Goal: Task Accomplishment & Management: Manage account settings

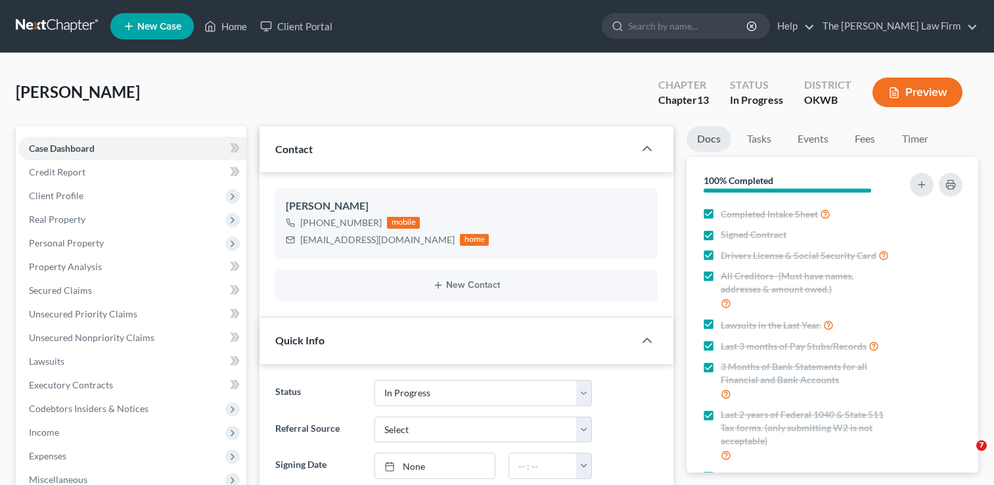
select select "4"
select select "0"
click at [236, 32] on link "Home" at bounding box center [226, 26] width 56 height 24
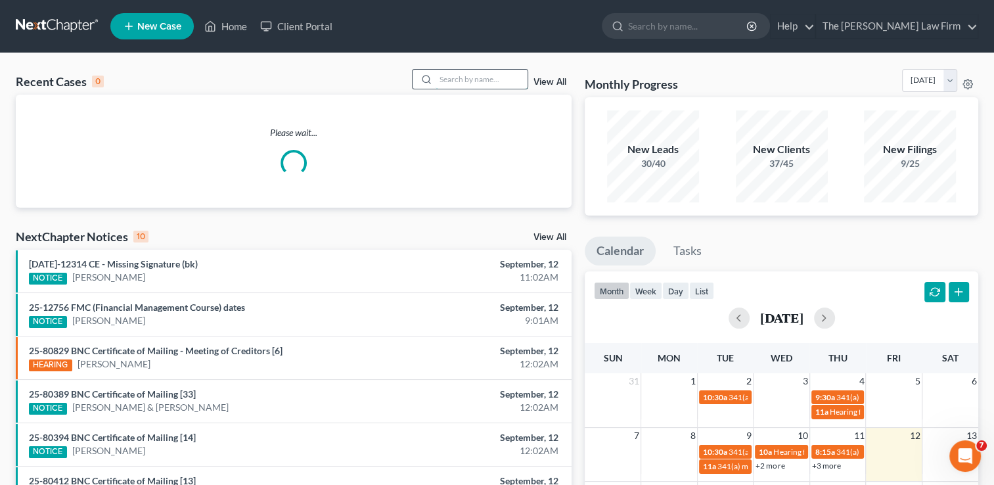
click at [470, 83] on input "search" at bounding box center [481, 79] width 92 height 19
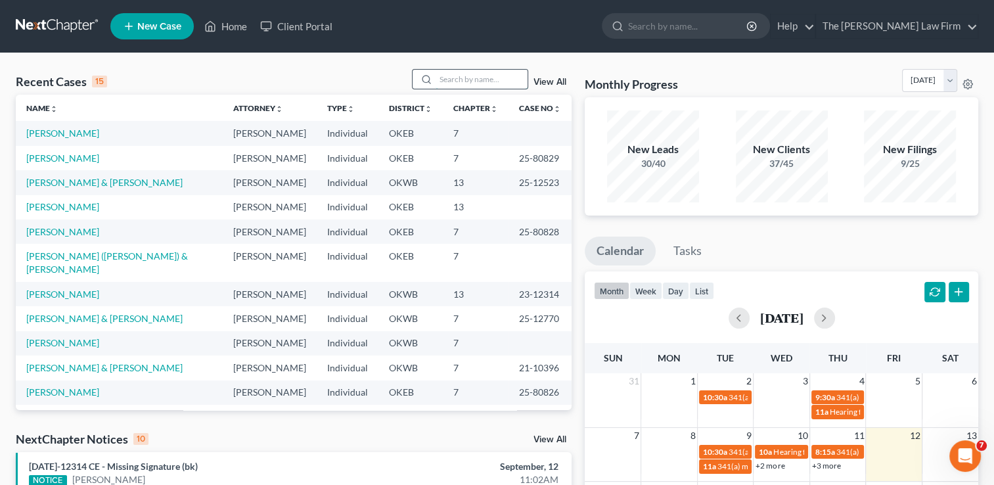
paste input "Schotts"
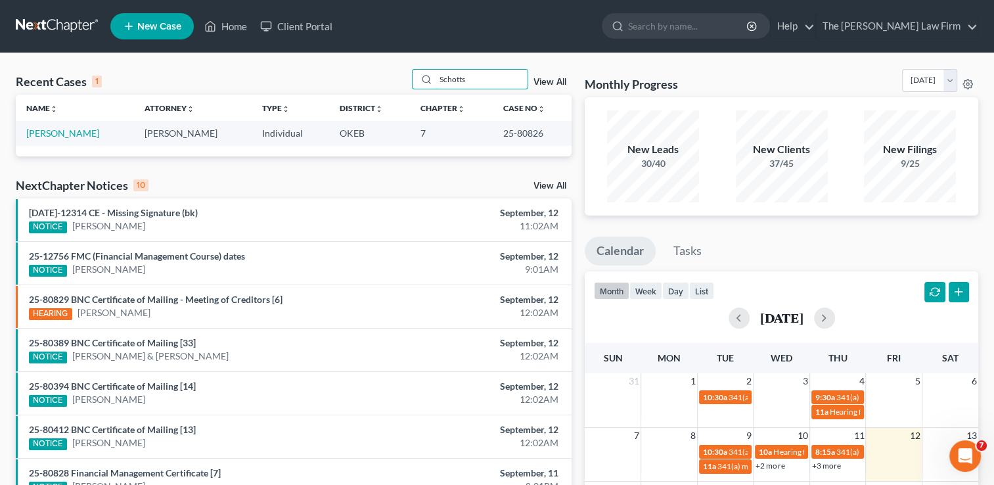
type input "Schotts"
click at [39, 133] on link "[PERSON_NAME]" at bounding box center [62, 132] width 73 height 11
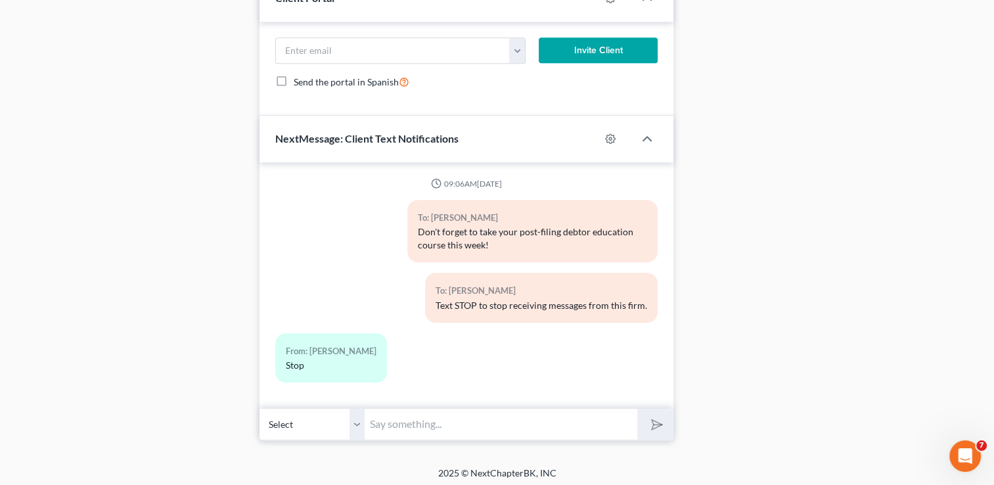
scroll to position [1046, 0]
click at [611, 137] on icon "button" at bounding box center [611, 138] width 10 height 10
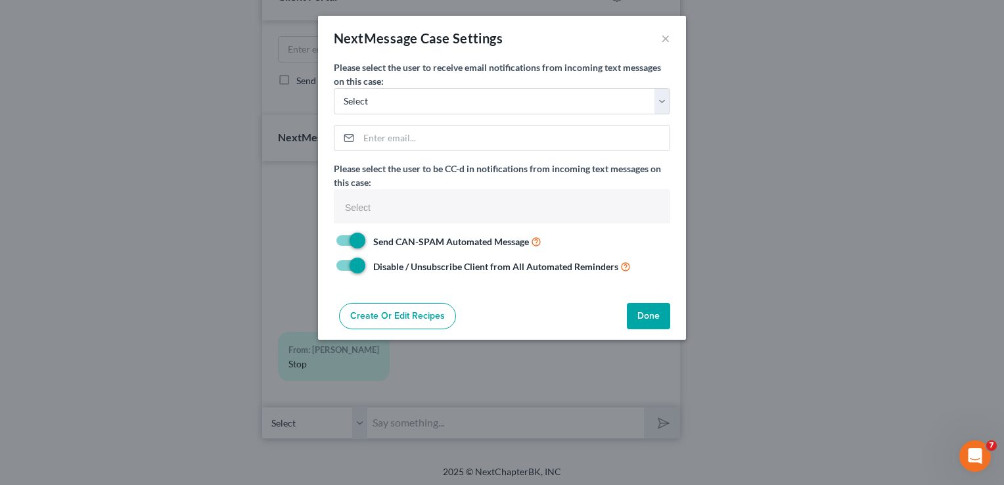
select select
click at [662, 102] on select "Select [PERSON_NAME][EMAIL_ADDRESS][DOMAIN_NAME] [PERSON_NAME][EMAIL_ADDRESS][D…" at bounding box center [502, 101] width 336 height 26
click at [661, 102] on select "Select [PERSON_NAME][EMAIL_ADDRESS][DOMAIN_NAME] [PERSON_NAME][EMAIL_ADDRESS][D…" at bounding box center [502, 101] width 336 height 26
click at [368, 236] on label "Send CAN-SPAM Automated Message" at bounding box center [454, 241] width 173 height 15
click at [373, 236] on input "Send CAN-SPAM Automated Message" at bounding box center [377, 238] width 9 height 9
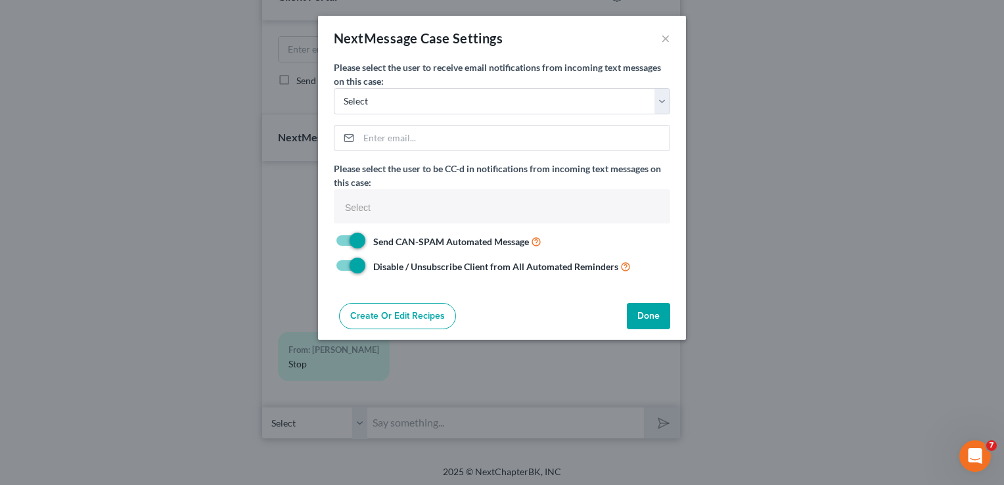
checkbox input "false"
click at [368, 265] on label "Disable / Unsubscribe Client from All Automated Reminders" at bounding box center [499, 266] width 263 height 15
click at [373, 265] on input "Disable / Unsubscribe Client from All Automated Reminders" at bounding box center [377, 263] width 9 height 9
checkbox input "false"
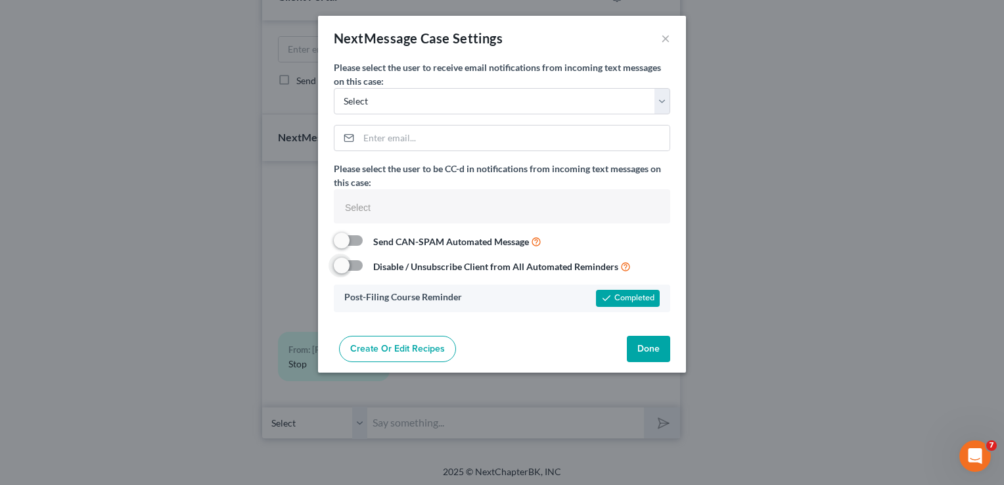
click at [650, 348] on button "Done" at bounding box center [648, 349] width 43 height 26
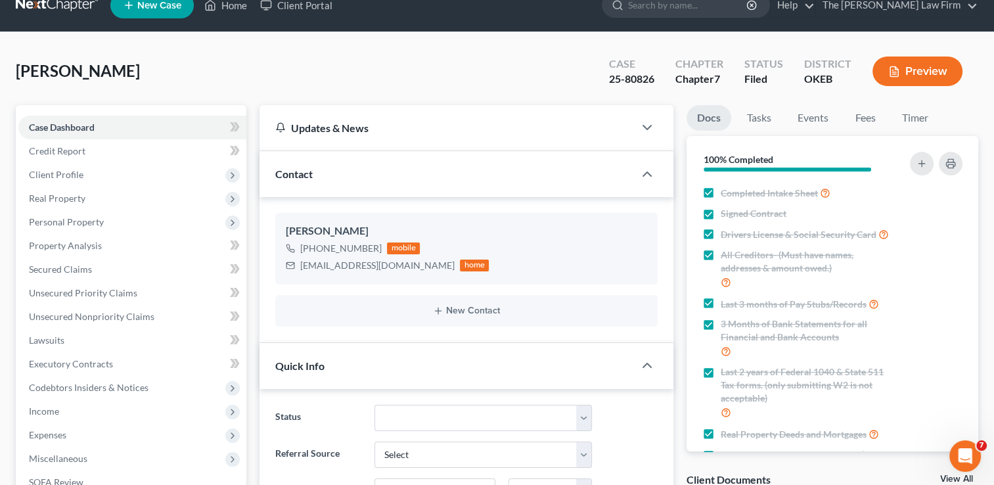
scroll to position [0, 0]
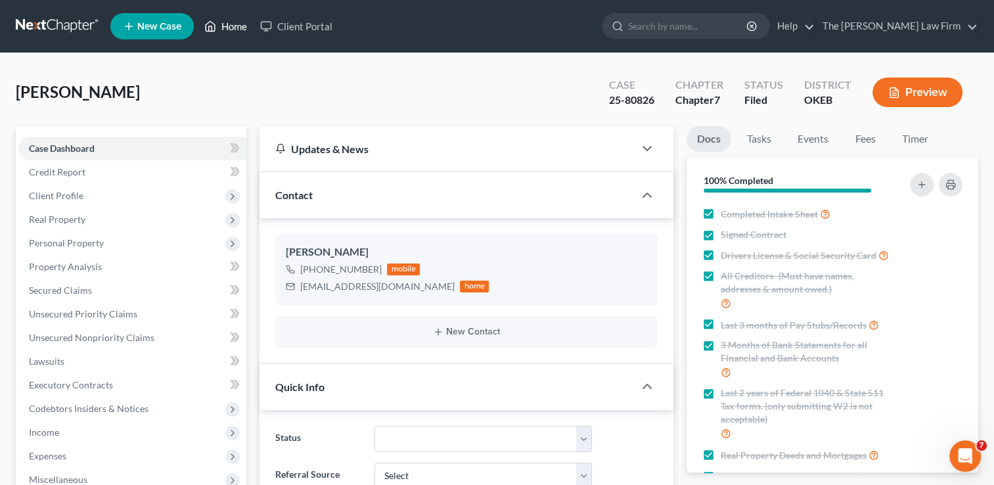
click at [226, 28] on link "Home" at bounding box center [226, 26] width 56 height 24
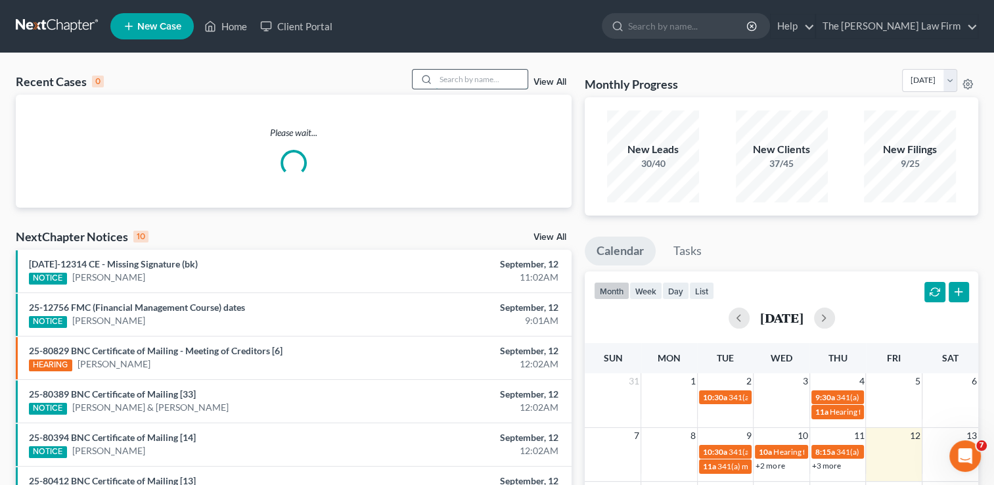
click at [453, 85] on input "search" at bounding box center [481, 79] width 92 height 19
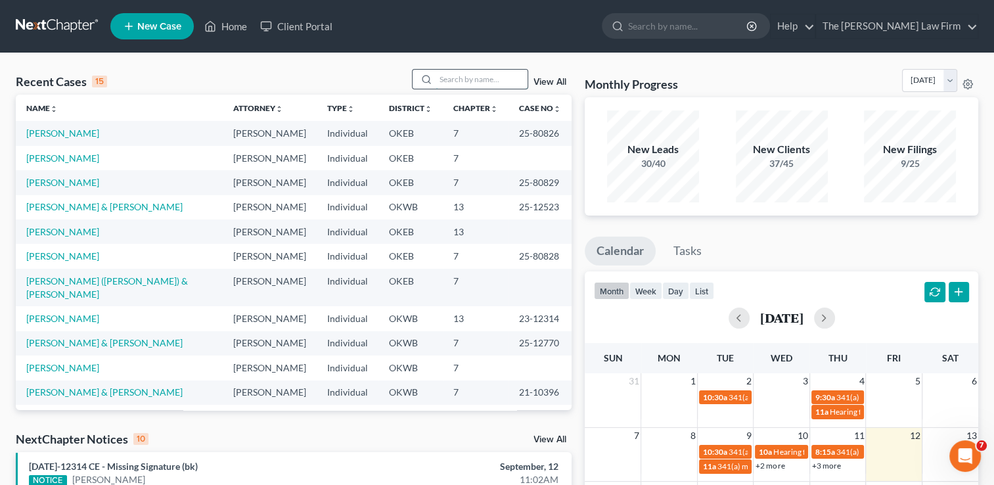
paste input "[PERSON_NAME]"
type input "[PERSON_NAME]"
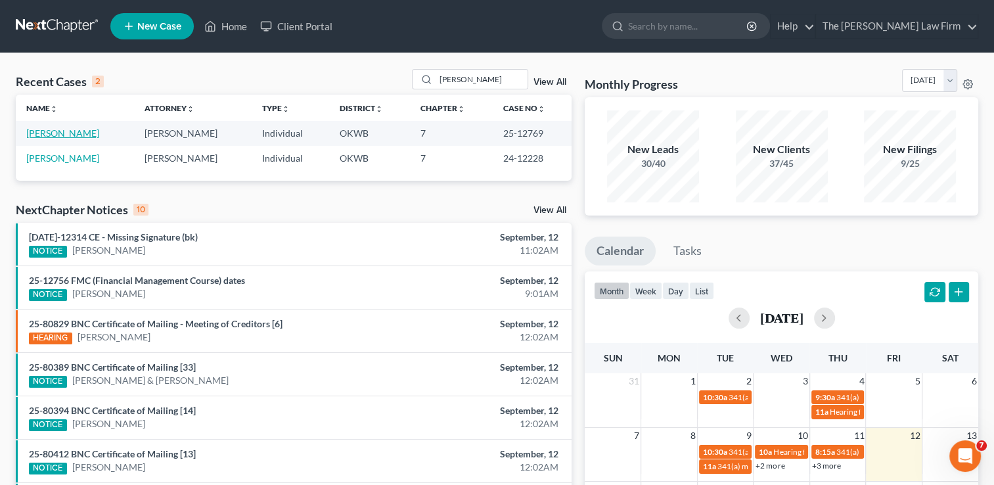
click at [63, 133] on link "[PERSON_NAME]" at bounding box center [62, 132] width 73 height 11
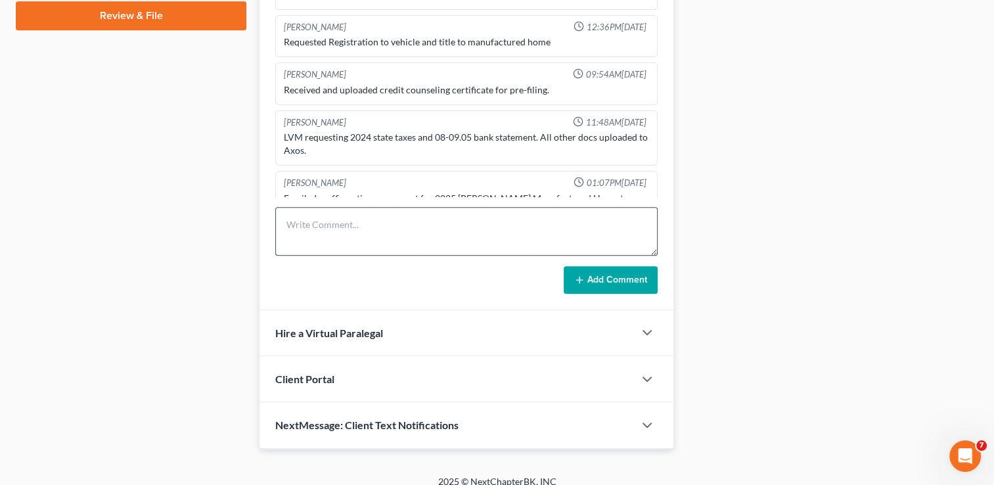
scroll to position [628, 0]
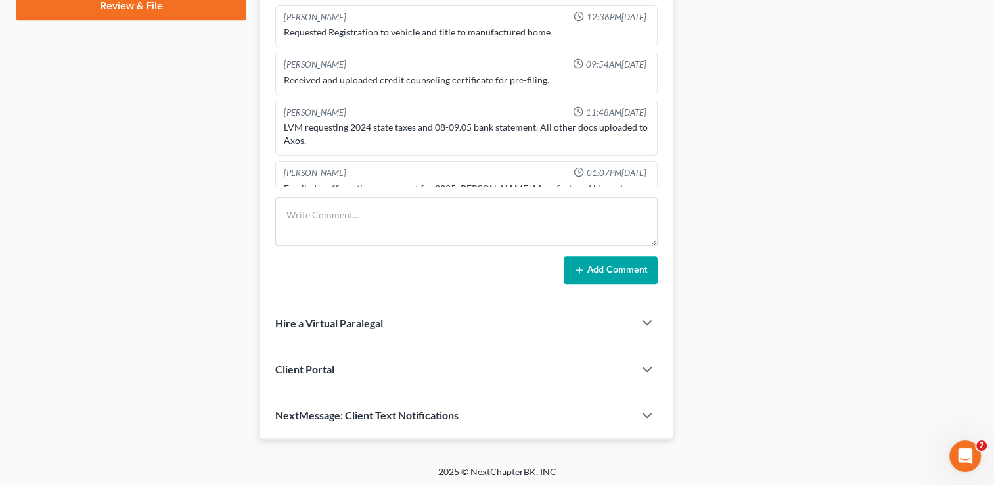
click at [504, 422] on div "NextMessage: Client Text Notifications" at bounding box center [446, 414] width 374 height 45
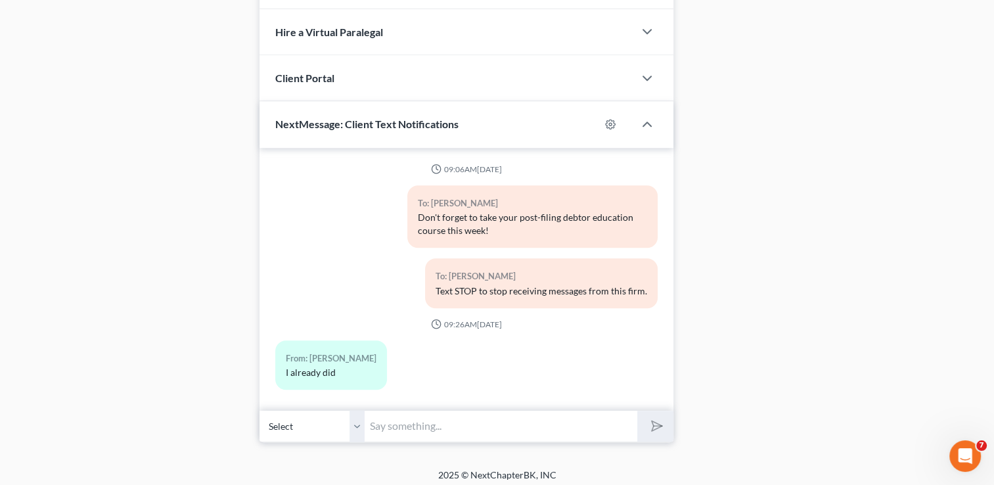
scroll to position [922, 0]
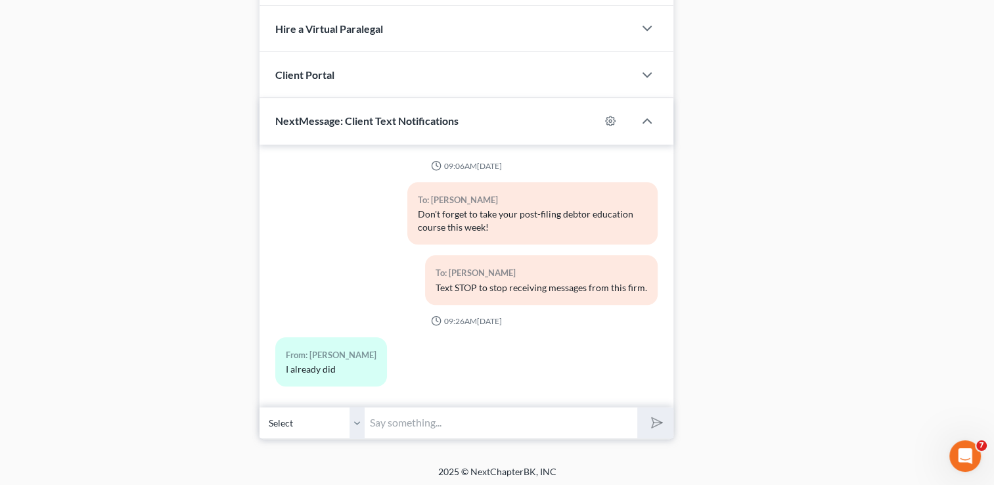
click at [469, 420] on input "text" at bounding box center [501, 423] width 273 height 32
click at [447, 424] on input "Great" at bounding box center [501, 423] width 273 height 32
type input "Great! Thank you"
click at [657, 416] on icon "submit" at bounding box center [654, 422] width 18 height 18
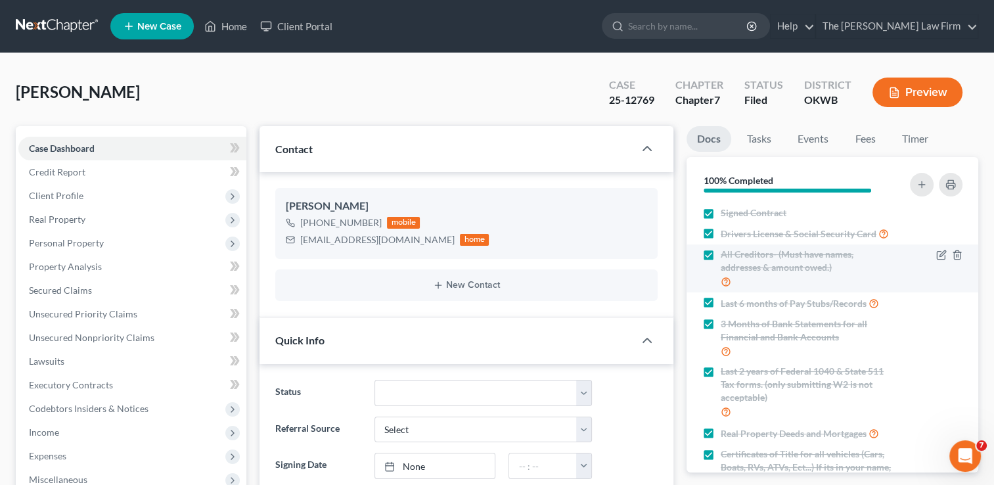
scroll to position [0, 0]
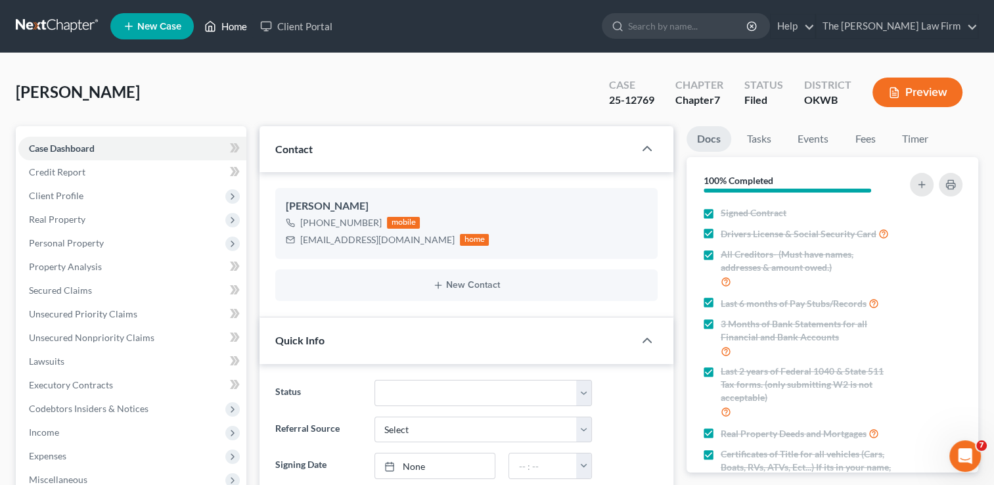
drag, startPoint x: 238, startPoint y: 22, endPoint x: 250, endPoint y: 35, distance: 17.2
click at [239, 22] on link "Home" at bounding box center [226, 26] width 56 height 24
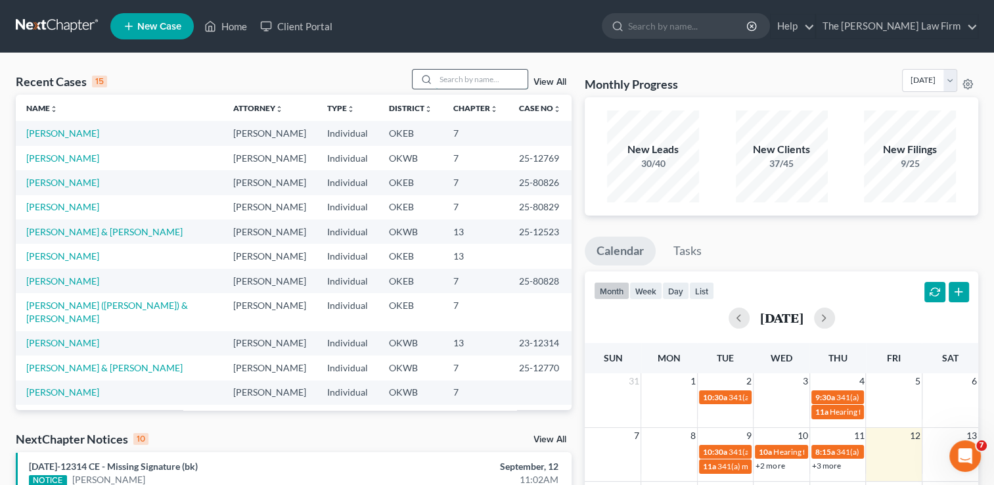
click at [472, 79] on input "search" at bounding box center [481, 79] width 92 height 19
type input "[PERSON_NAME]"
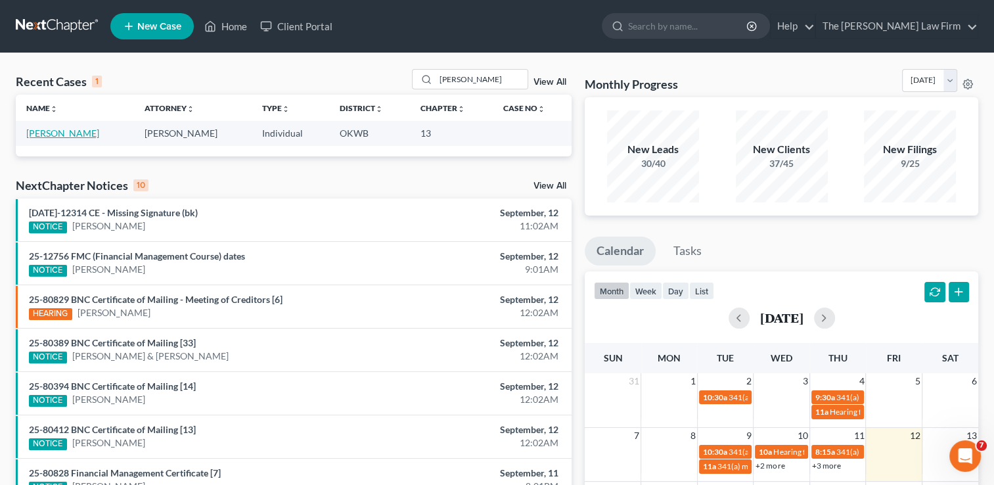
click at [76, 136] on link "[PERSON_NAME]" at bounding box center [62, 132] width 73 height 11
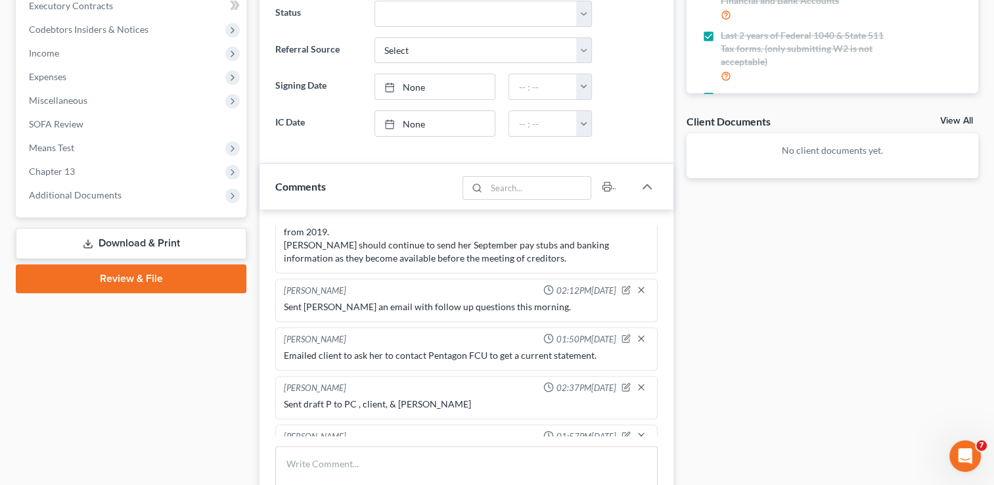
scroll to position [460, 0]
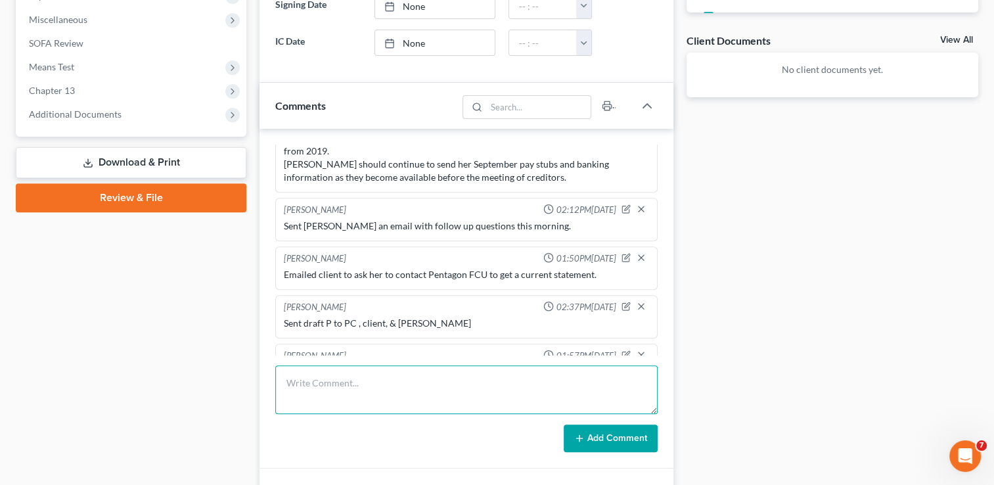
click at [496, 372] on textarea at bounding box center [466, 389] width 382 height 49
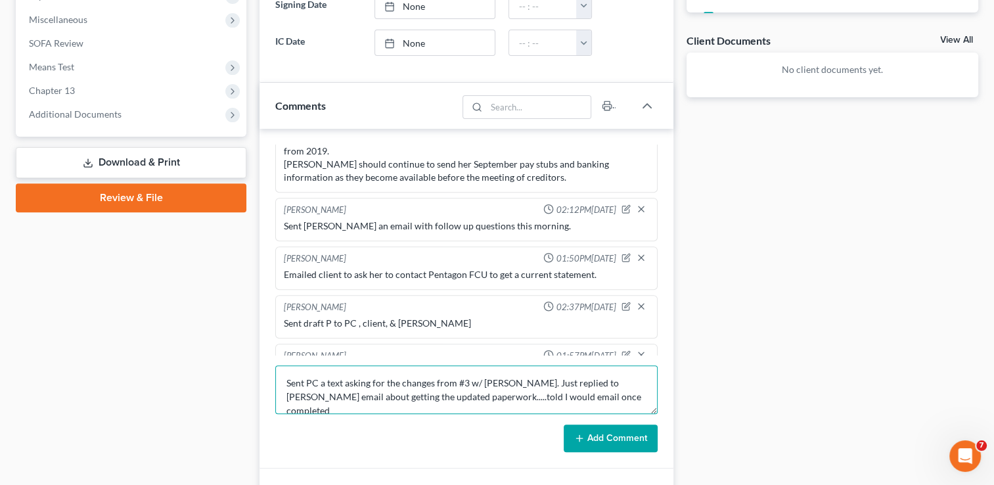
type textarea "Sent PC a text asking for the changes from #3 w/ [PERSON_NAME]. Just replied to…"
click at [582, 434] on icon at bounding box center [579, 438] width 11 height 11
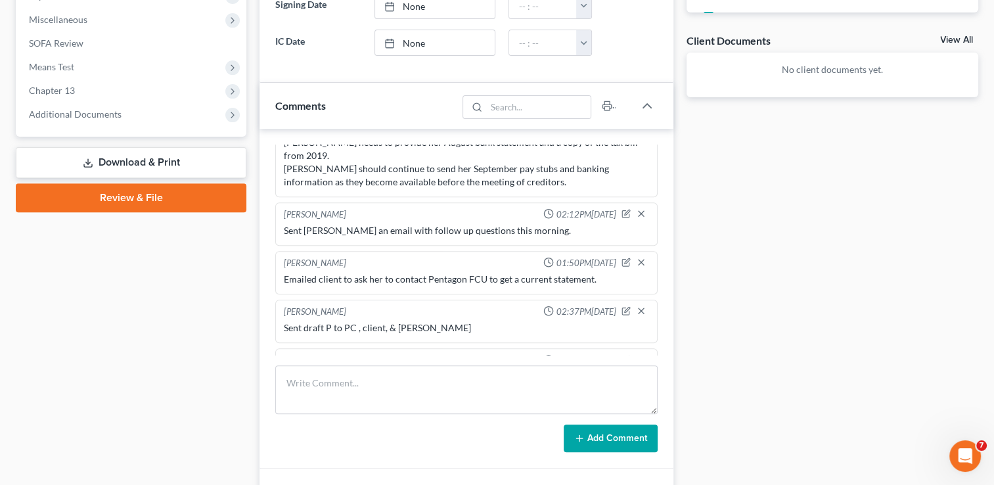
scroll to position [1056, 0]
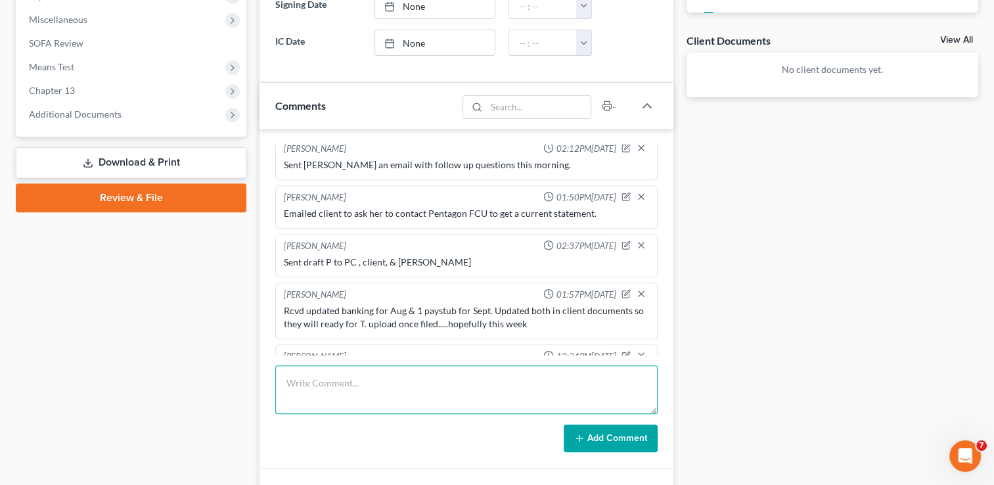
click at [421, 374] on textarea at bounding box center [466, 389] width 382 height 49
type textarea "Spoke w/ PC & he said he will have [PERSON_NAME] make the changes & file her P."
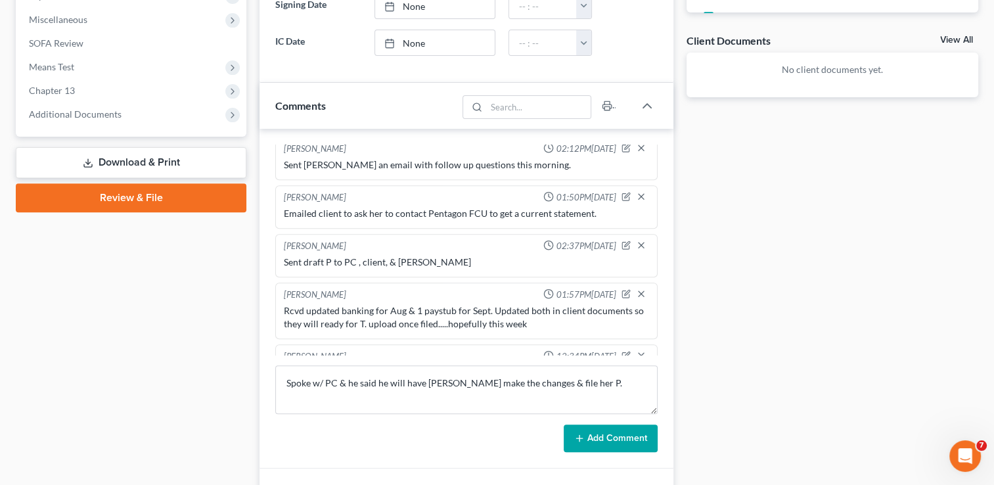
click at [616, 432] on button "Add Comment" at bounding box center [611, 438] width 94 height 28
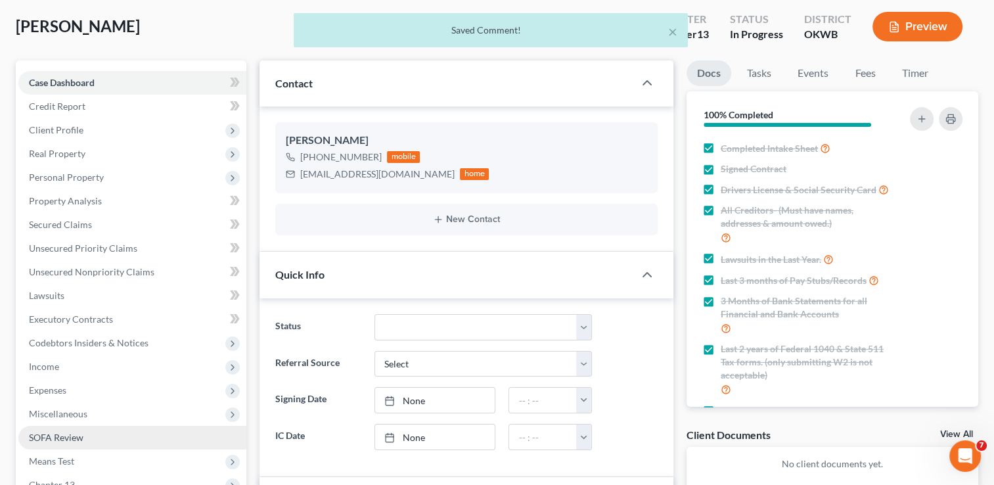
scroll to position [0, 0]
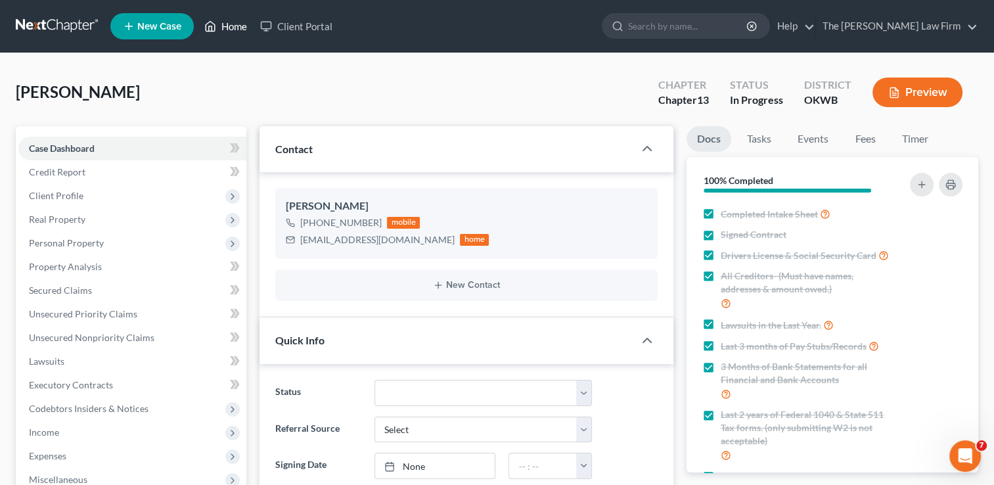
click at [241, 30] on link "Home" at bounding box center [226, 26] width 56 height 24
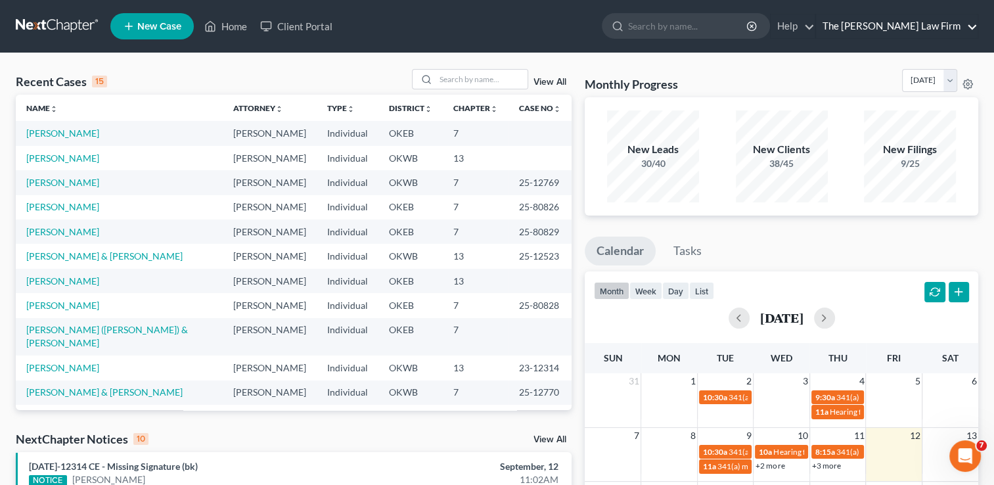
click at [975, 28] on link "The [PERSON_NAME] Law Firm" at bounding box center [897, 26] width 162 height 24
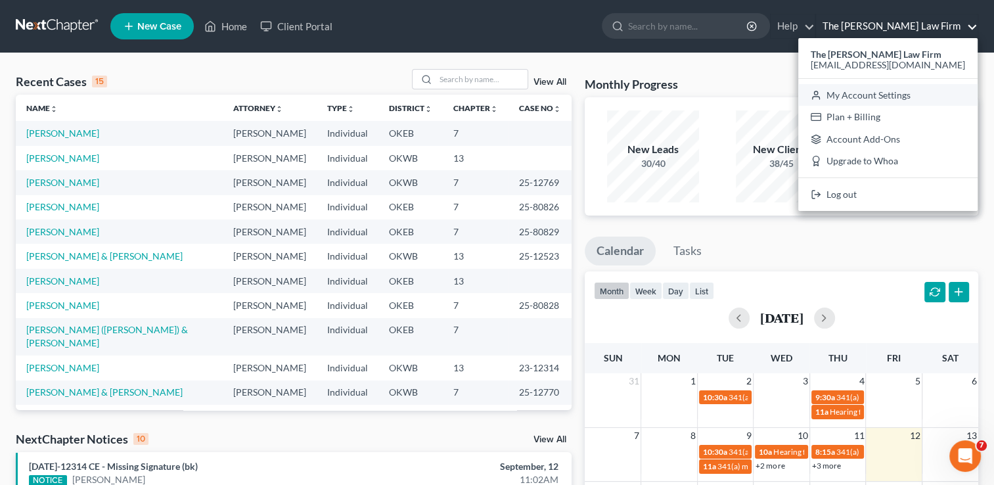
click at [953, 100] on link "My Account Settings" at bounding box center [887, 95] width 179 height 22
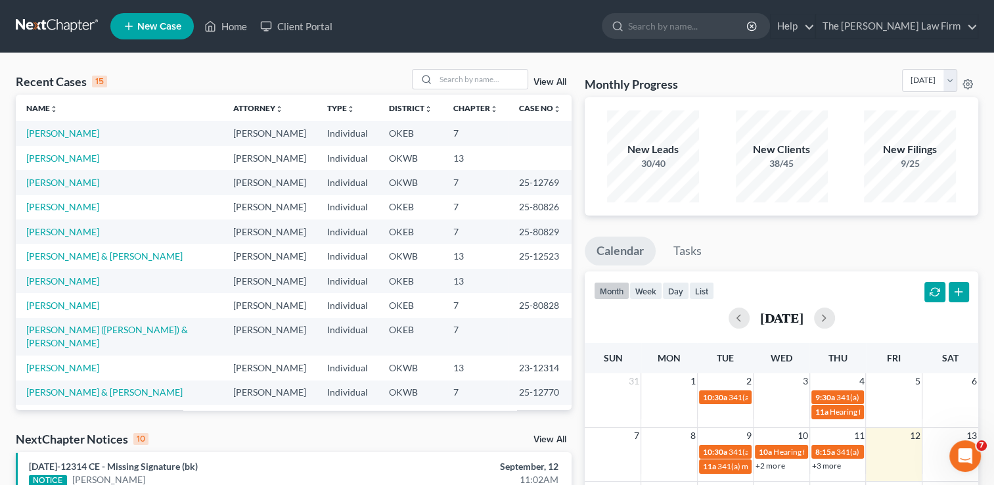
select select "23"
select select "37"
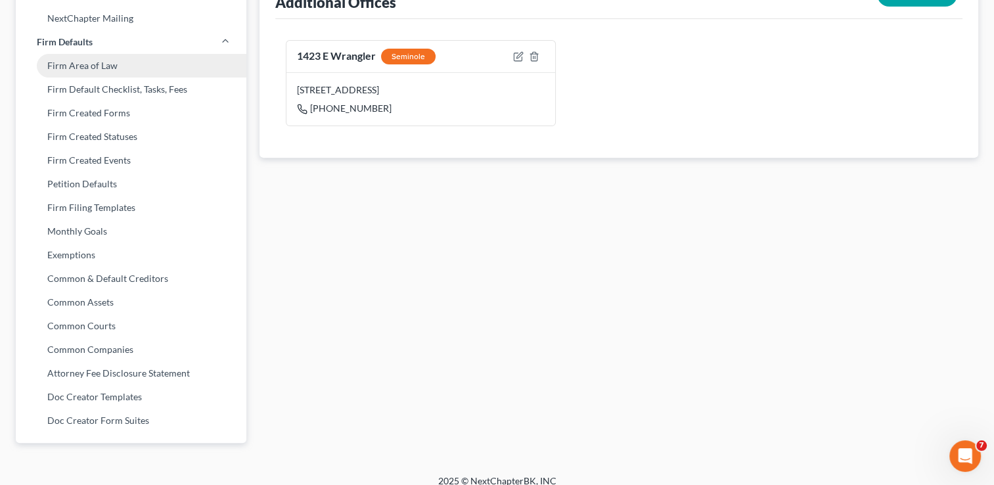
scroll to position [487, 0]
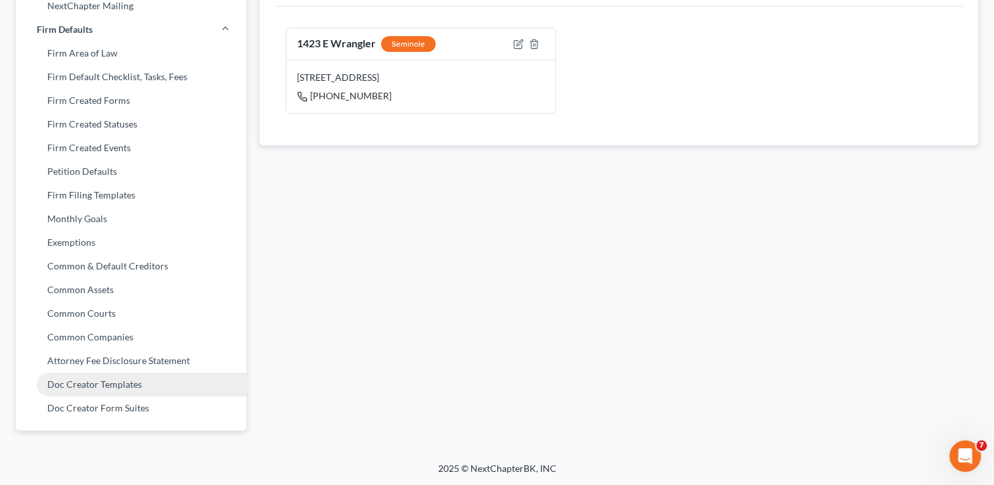
click at [93, 387] on link "Doc Creator Templates" at bounding box center [131, 384] width 231 height 24
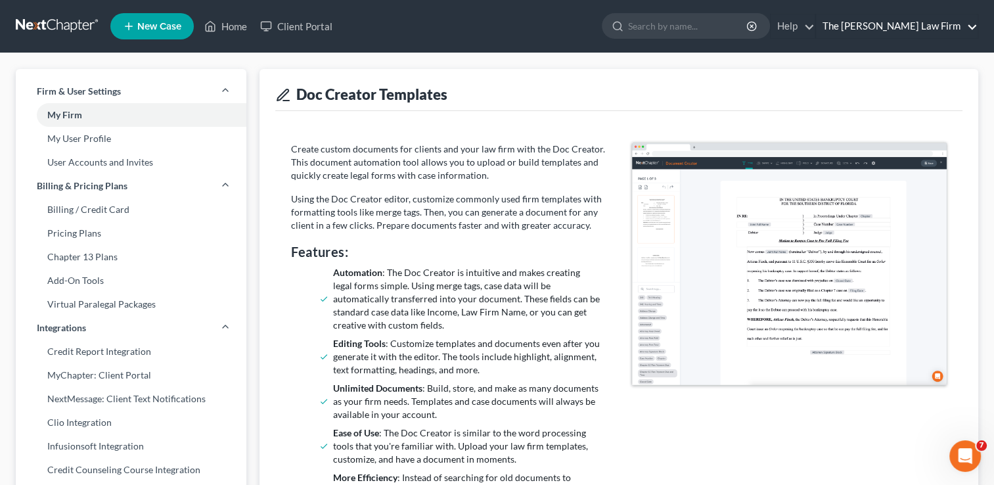
click at [977, 25] on link "The [PERSON_NAME] Law Firm" at bounding box center [897, 26] width 162 height 24
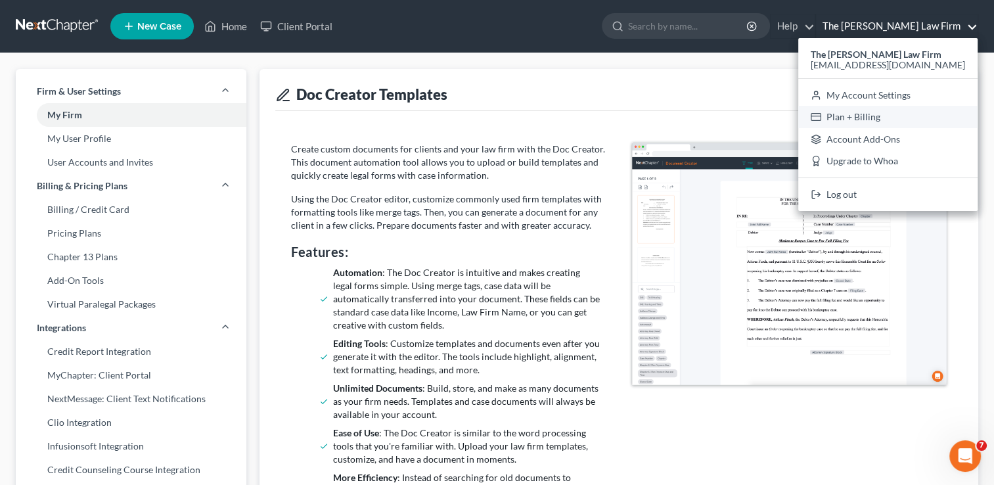
click at [929, 118] on link "Plan + Billing" at bounding box center [887, 117] width 179 height 22
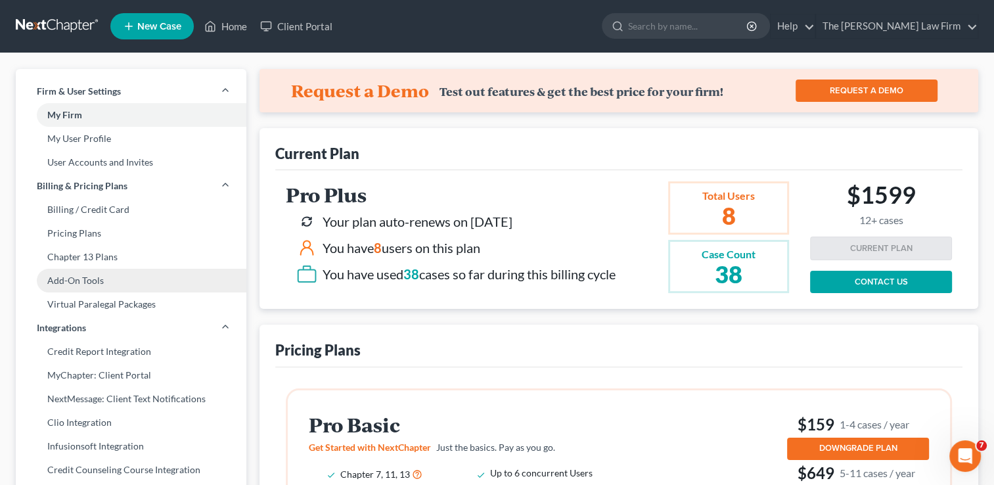
click at [97, 277] on link "Add-On Tools" at bounding box center [131, 281] width 231 height 24
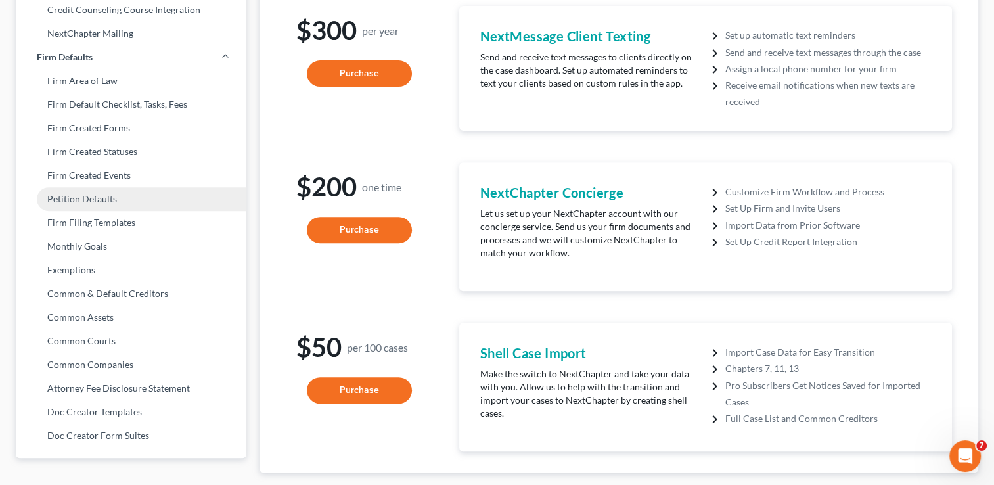
scroll to position [487, 0]
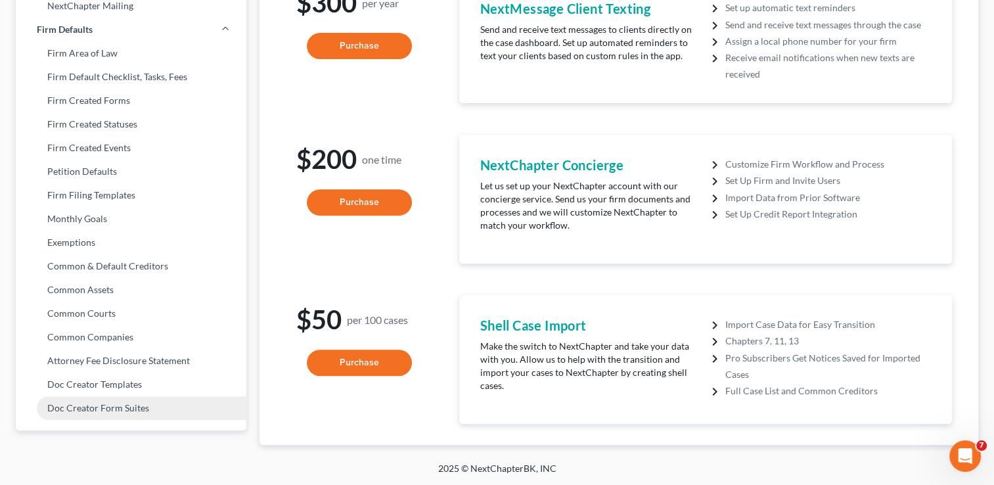
click at [135, 409] on link "Doc Creator Form Suites" at bounding box center [131, 408] width 231 height 24
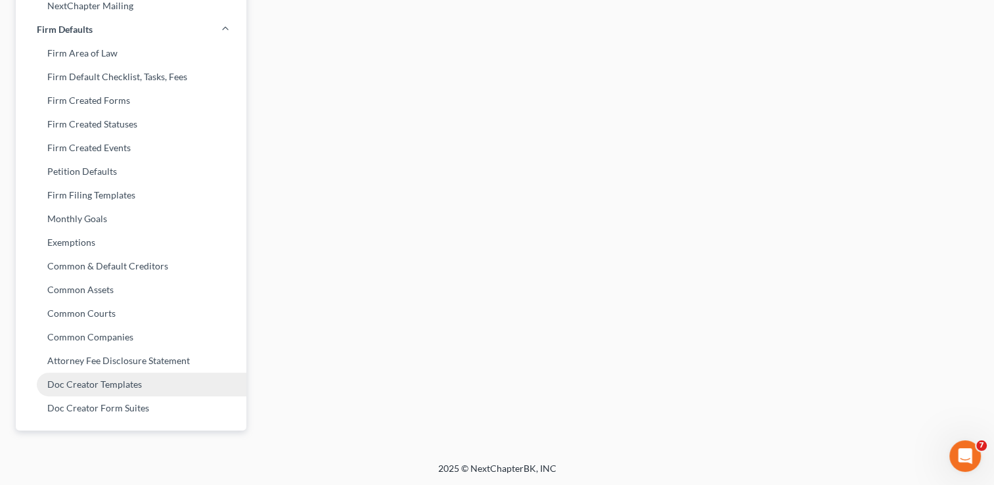
click at [93, 390] on link "Doc Creator Templates" at bounding box center [131, 384] width 231 height 24
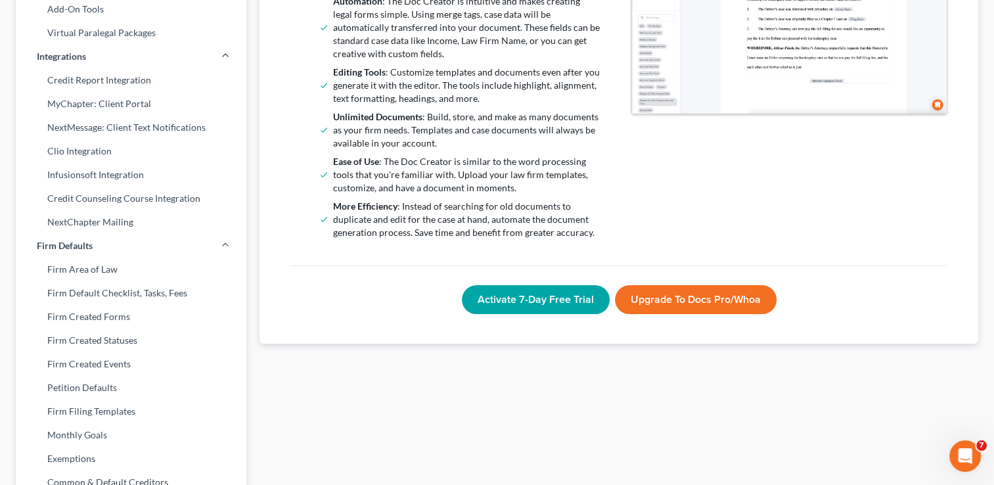
scroll to position [328, 0]
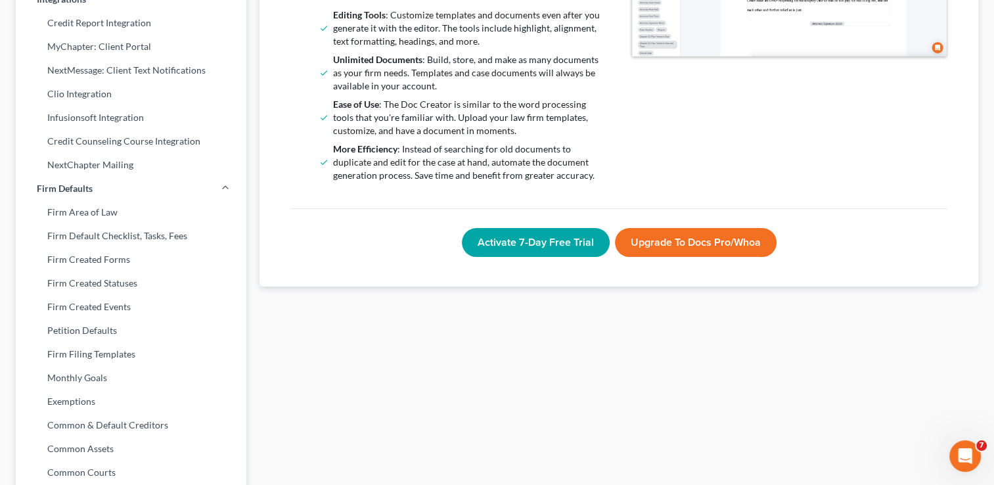
click at [525, 238] on button "Activate 7-Day Free Trial" at bounding box center [536, 242] width 148 height 29
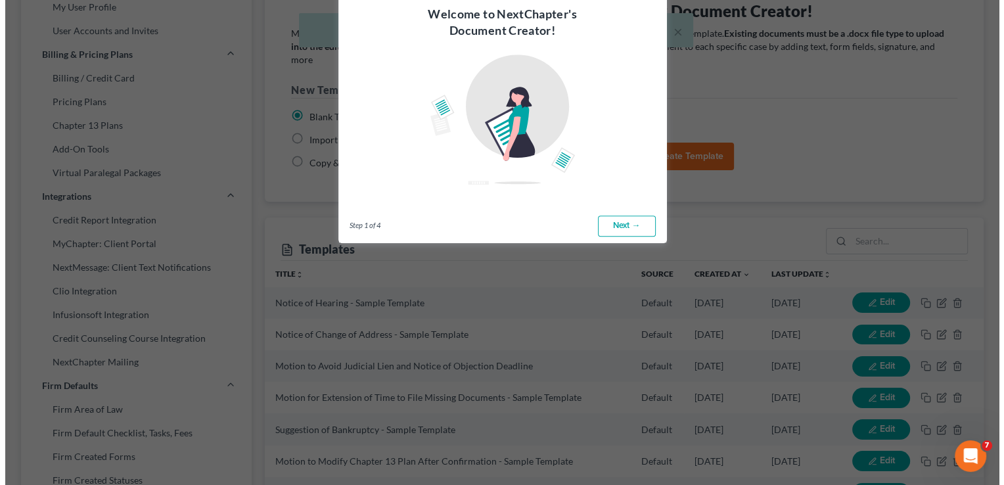
scroll to position [0, 0]
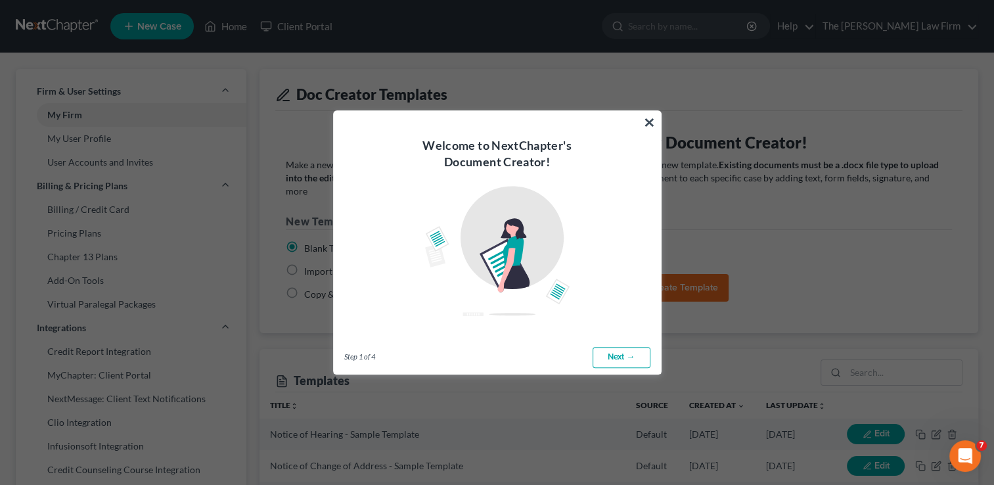
click at [617, 359] on link "Next →" at bounding box center [621, 357] width 58 height 21
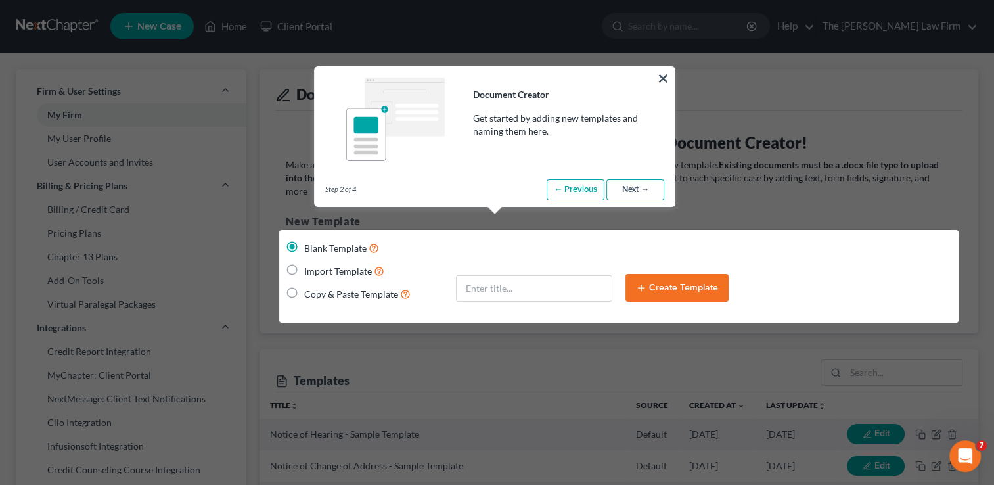
click at [630, 194] on link "Next →" at bounding box center [635, 189] width 58 height 21
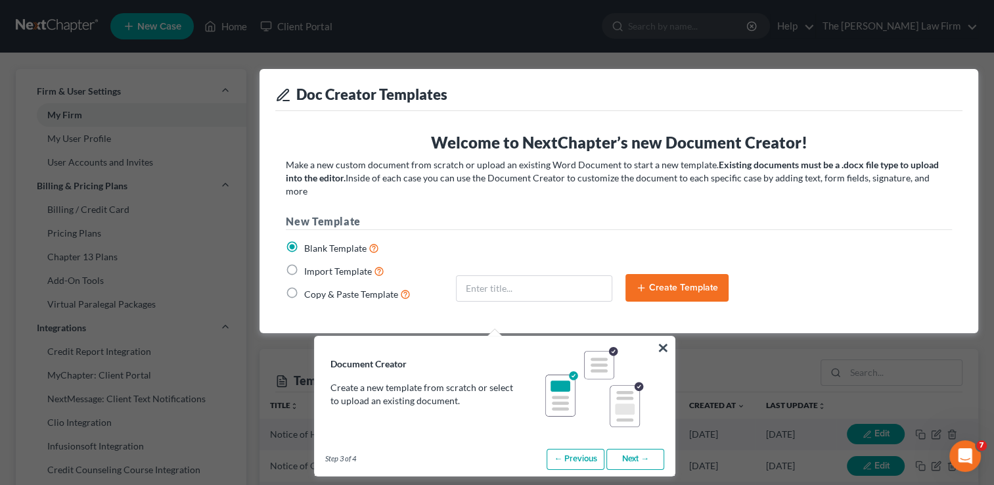
click at [636, 466] on link "Next →" at bounding box center [635, 459] width 58 height 21
radio input "false"
type input "Sample Template"
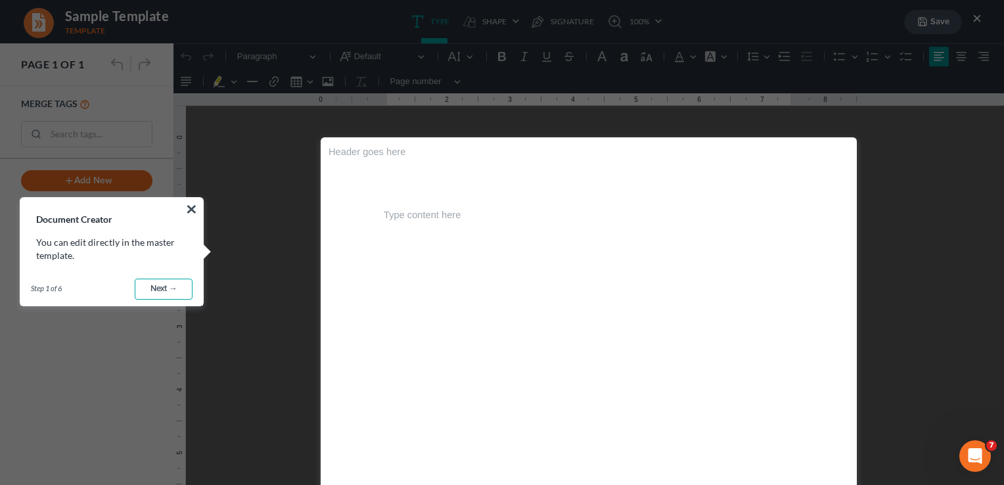
click at [166, 285] on link "Next →" at bounding box center [164, 289] width 58 height 21
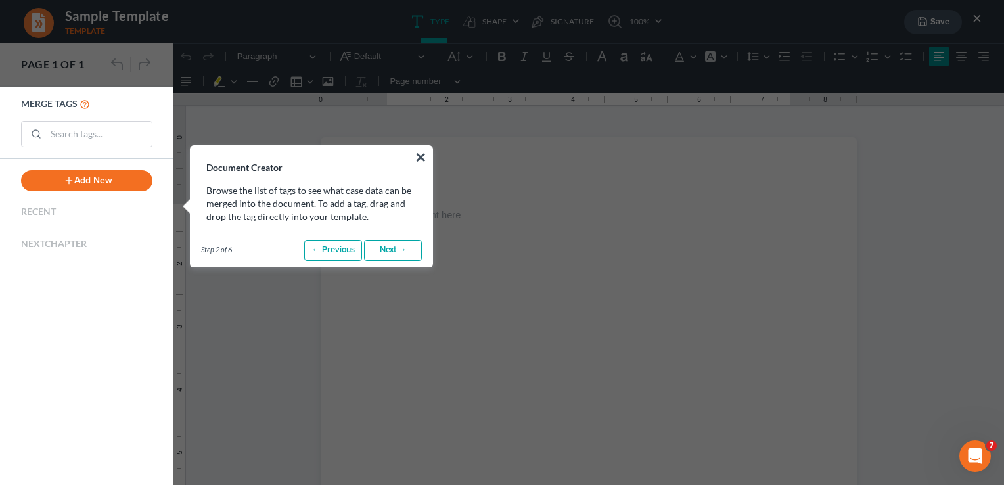
click at [396, 253] on link "Next →" at bounding box center [393, 250] width 58 height 21
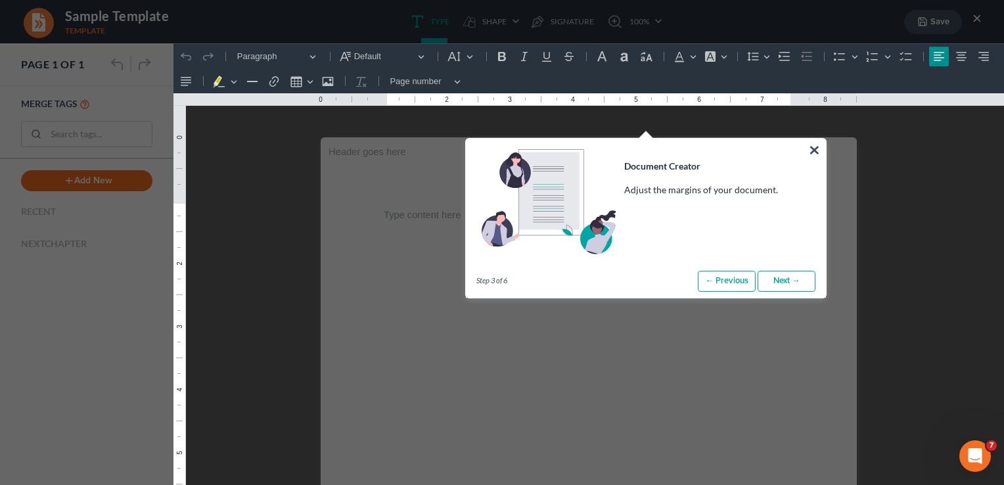
click at [788, 281] on link "Next →" at bounding box center [786, 281] width 58 height 21
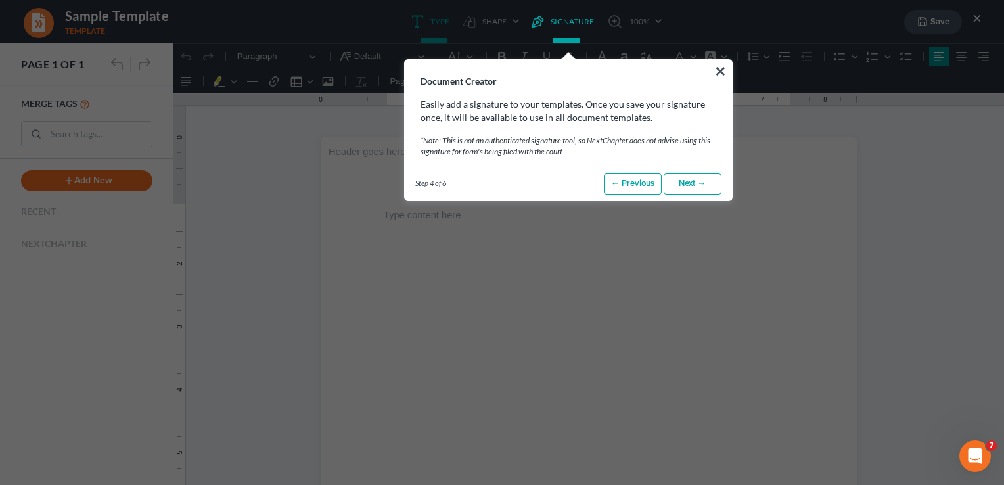
click at [690, 187] on link "Next →" at bounding box center [692, 183] width 58 height 21
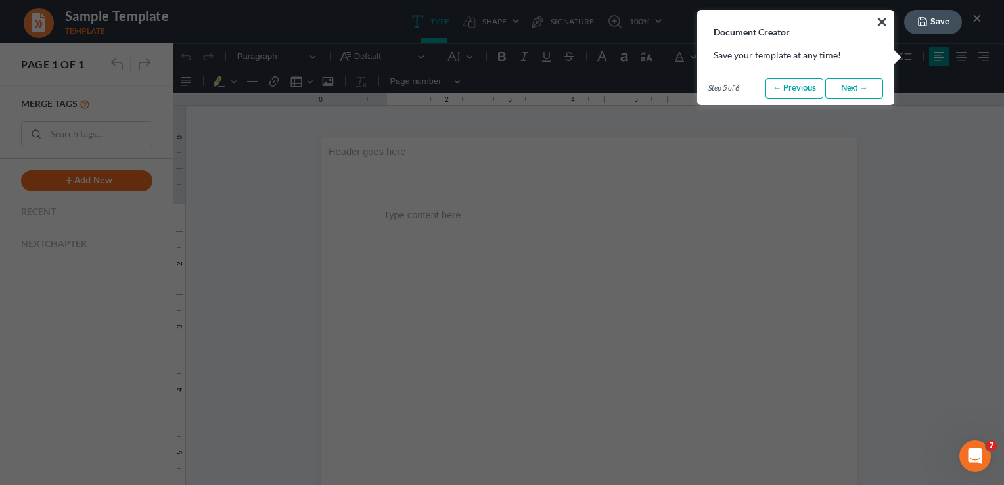
click at [846, 87] on link "Next →" at bounding box center [854, 88] width 58 height 21
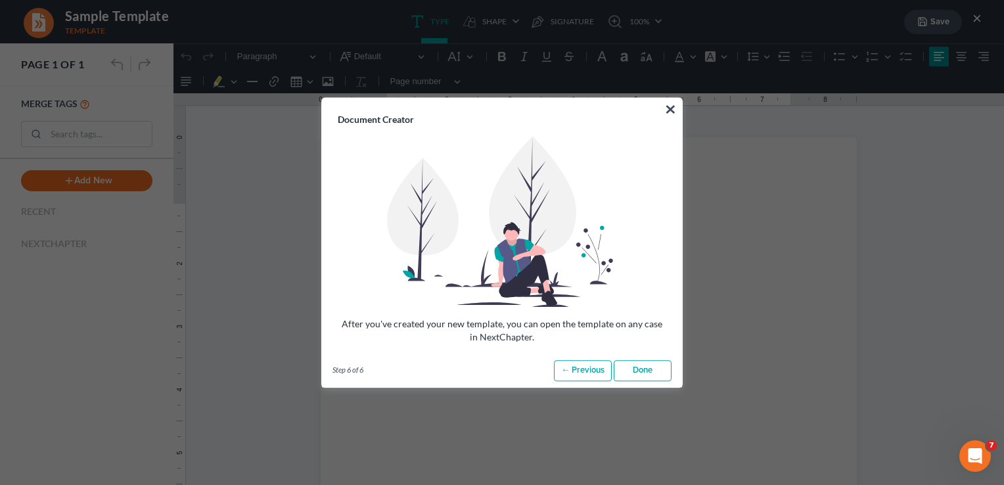
click at [651, 374] on link "Done" at bounding box center [643, 370] width 58 height 21
radio input "true"
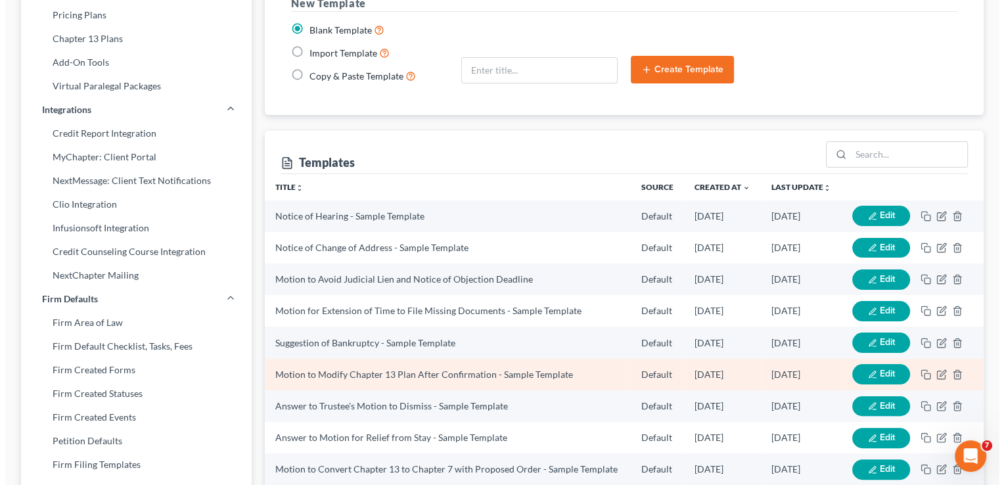
scroll to position [197, 0]
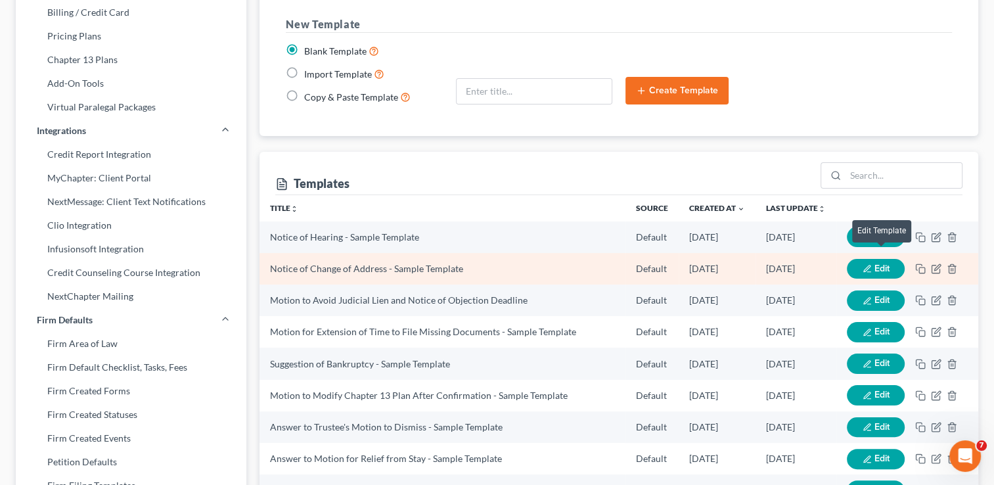
click at [882, 263] on span "Edit" at bounding box center [881, 268] width 15 height 11
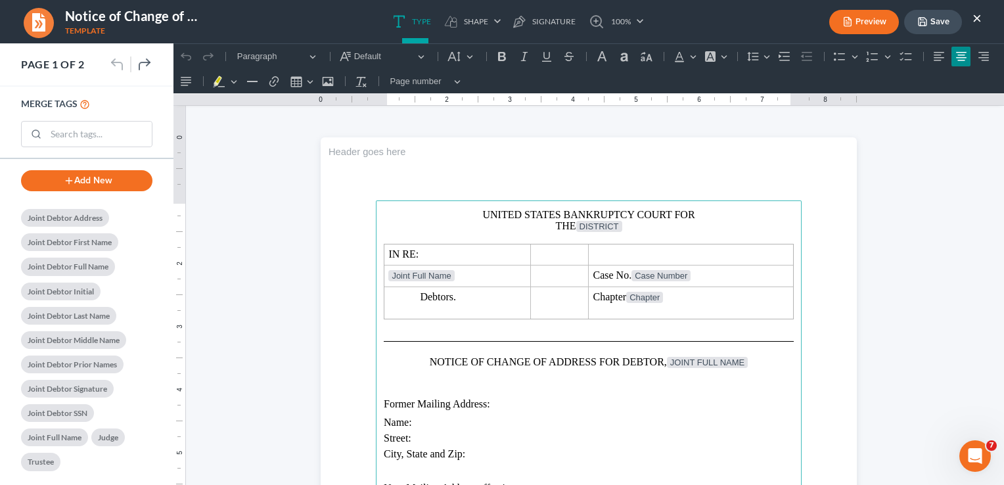
scroll to position [1345, 0]
click at [980, 18] on button "×" at bounding box center [976, 18] width 9 height 16
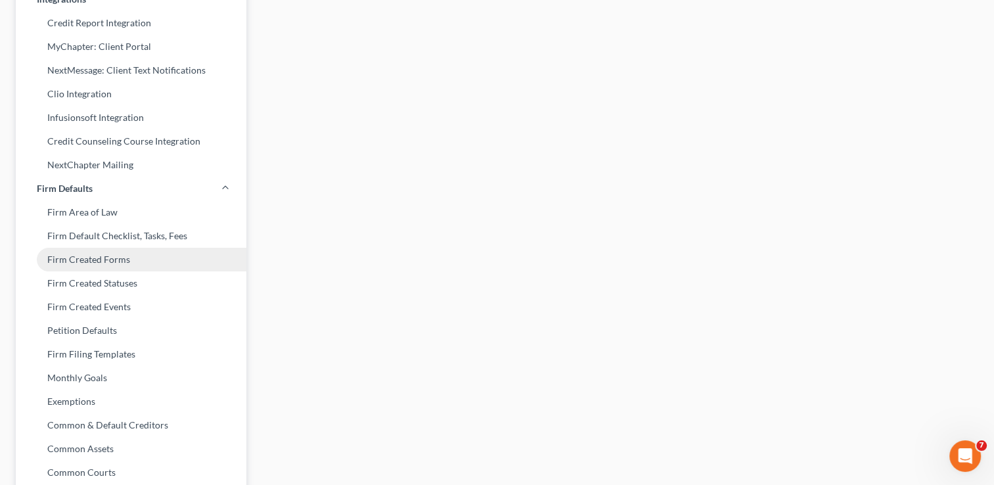
scroll to position [460, 0]
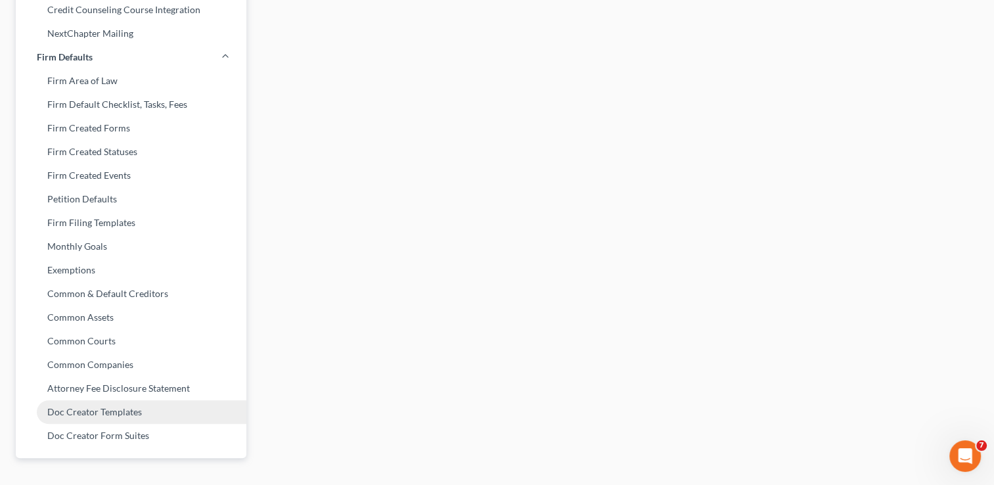
click at [80, 413] on link "Doc Creator Templates" at bounding box center [131, 412] width 231 height 24
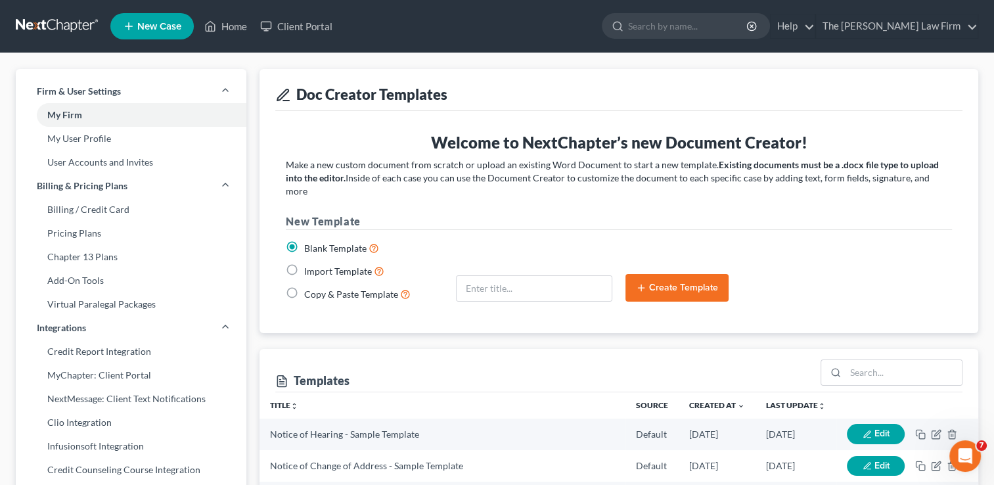
click at [304, 286] on label "Copy & Paste Template" at bounding box center [357, 293] width 106 height 15
click at [309, 286] on input "Copy & Paste Template" at bounding box center [313, 290] width 9 height 9
radio input "true"
click at [551, 276] on input "text" at bounding box center [534, 288] width 155 height 25
type input "Letter of Representation"
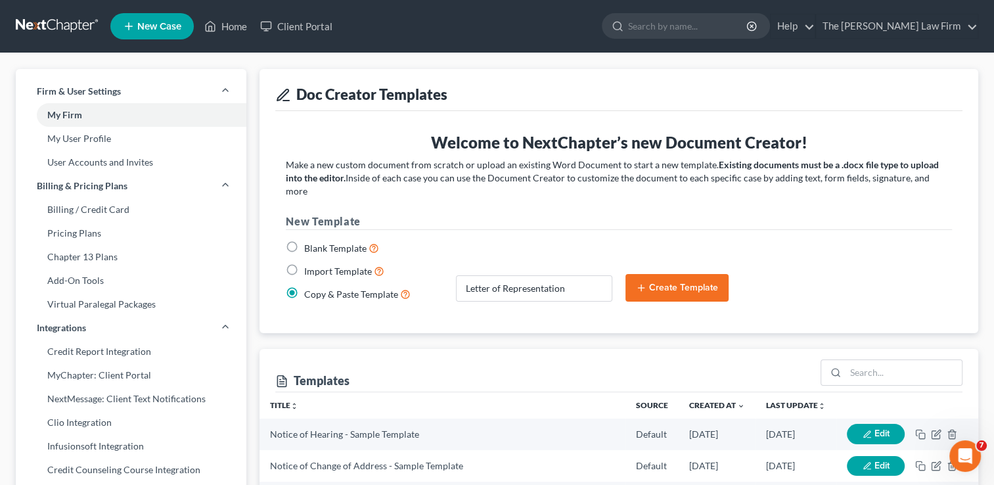
click at [655, 279] on button "Create Template" at bounding box center [676, 288] width 103 height 28
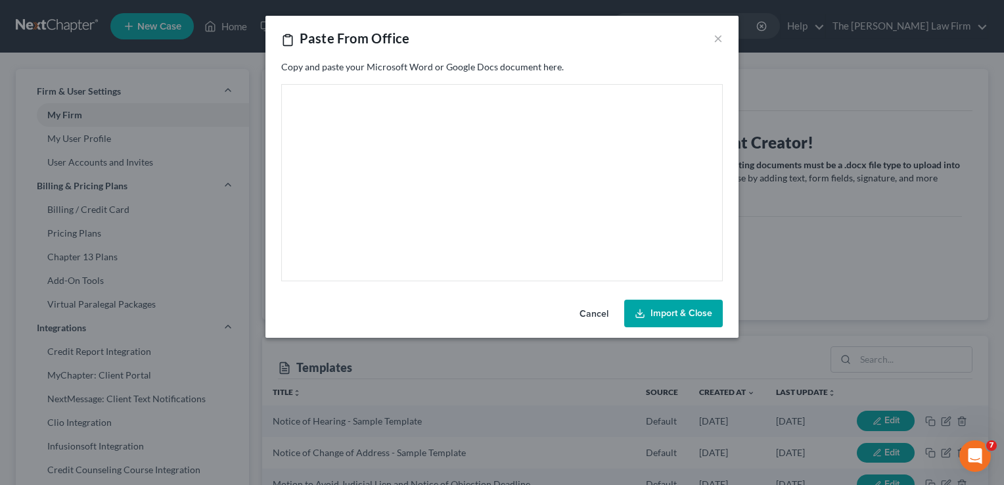
click at [323, 104] on p "Rich Text Editor, page-main" at bounding box center [502, 100] width 408 height 11
paste main "Rich Text Editor, page-main"
click at [313, 120] on main "Rich Text Editor, page-main" at bounding box center [501, 182] width 419 height 175
click at [378, 172] on main "Rich Text Editor, page-main" at bounding box center [501, 182] width 419 height 175
click at [378, 112] on main "Rich Text Editor, page-main" at bounding box center [501, 182] width 419 height 175
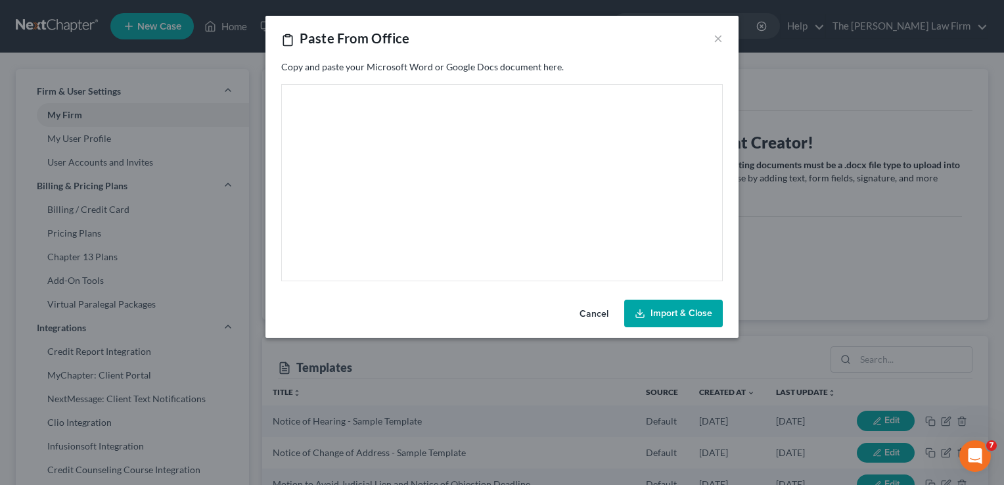
click at [598, 309] on button "Cancel" at bounding box center [594, 314] width 50 height 26
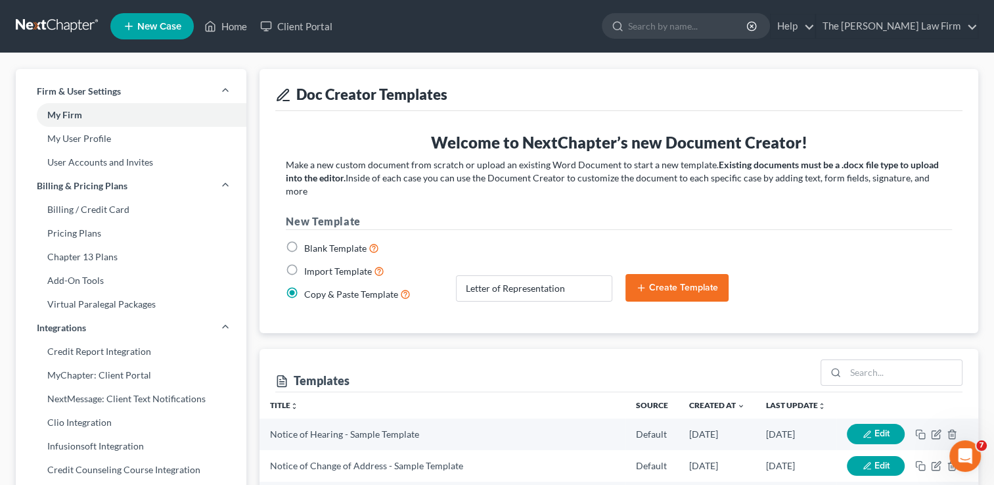
click at [304, 263] on label "Import Template" at bounding box center [344, 270] width 80 height 15
click at [309, 263] on input "Import Template" at bounding box center [313, 267] width 9 height 9
radio input "true"
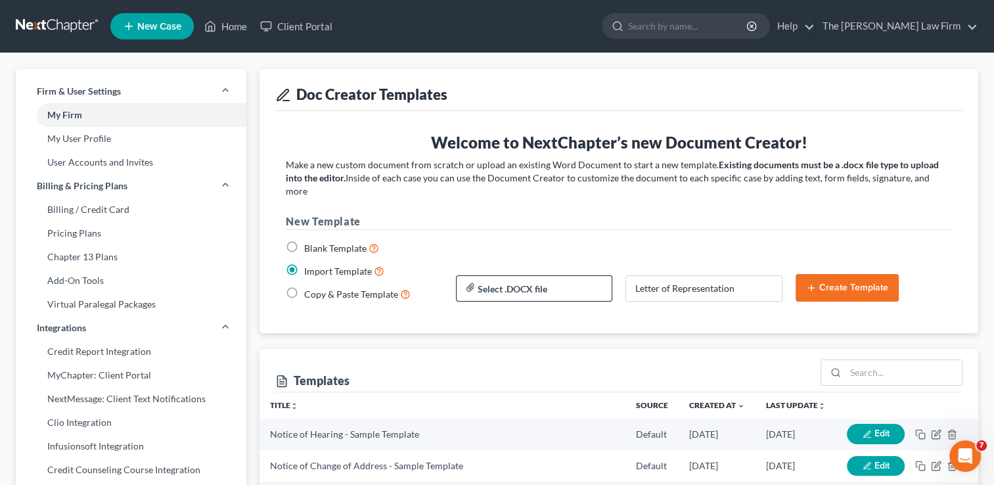
click at [558, 277] on input "file" at bounding box center [534, 289] width 155 height 24
click at [304, 286] on label "Copy & Paste Template" at bounding box center [357, 293] width 106 height 15
click at [309, 286] on input "Copy & Paste Template" at bounding box center [313, 290] width 9 height 9
radio input "true"
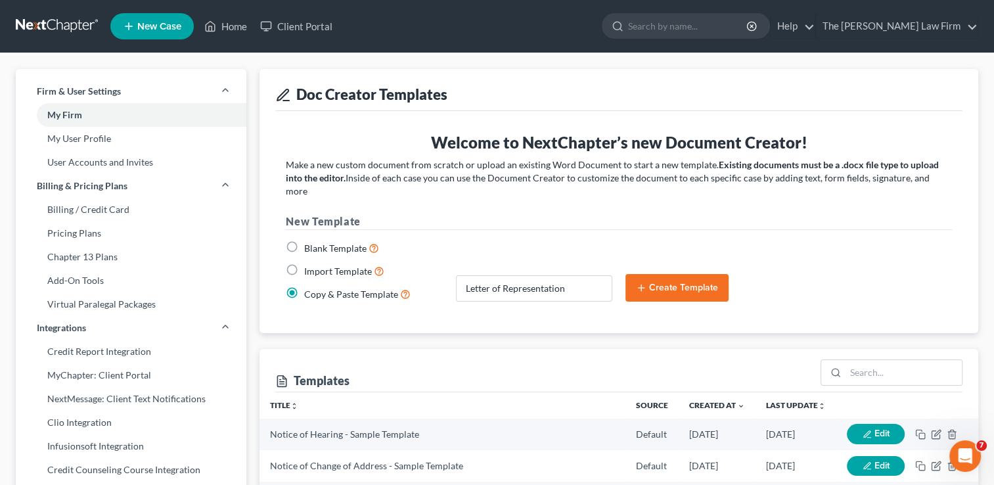
click at [705, 278] on button "Create Template" at bounding box center [676, 288] width 103 height 28
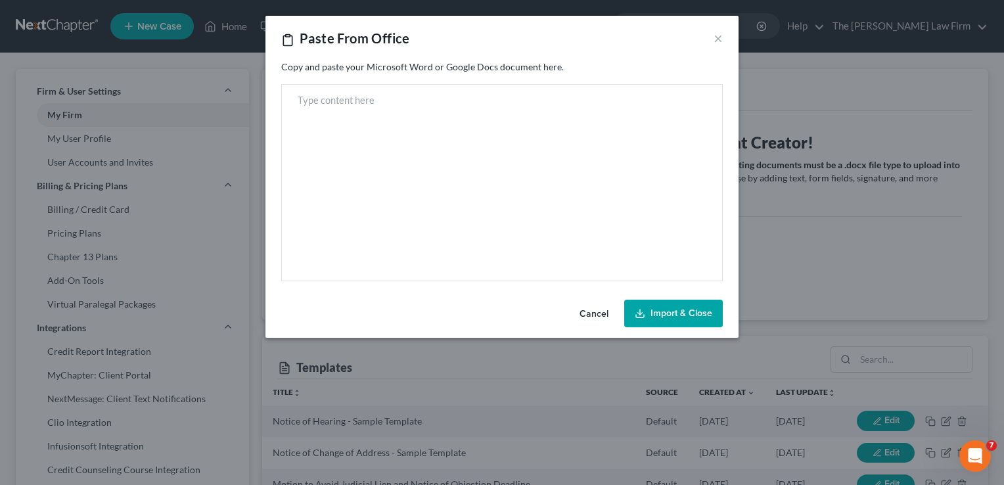
click at [372, 120] on main "Rich Text Editor, page-main" at bounding box center [501, 182] width 419 height 175
paste main "Rich Text Editor, page-main"
click at [330, 198] on main "Rich Text Editor, page-main" at bounding box center [501, 182] width 419 height 175
click at [596, 313] on button "Cancel" at bounding box center [594, 314] width 50 height 26
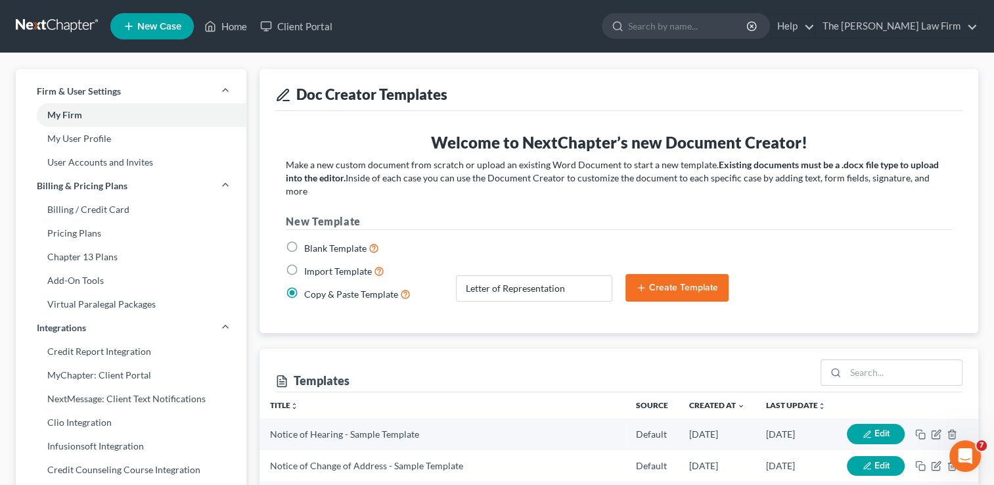
click at [304, 263] on label "Import Template" at bounding box center [344, 270] width 80 height 15
click at [309, 263] on input "Import Template" at bounding box center [313, 267] width 9 height 9
radio input "true"
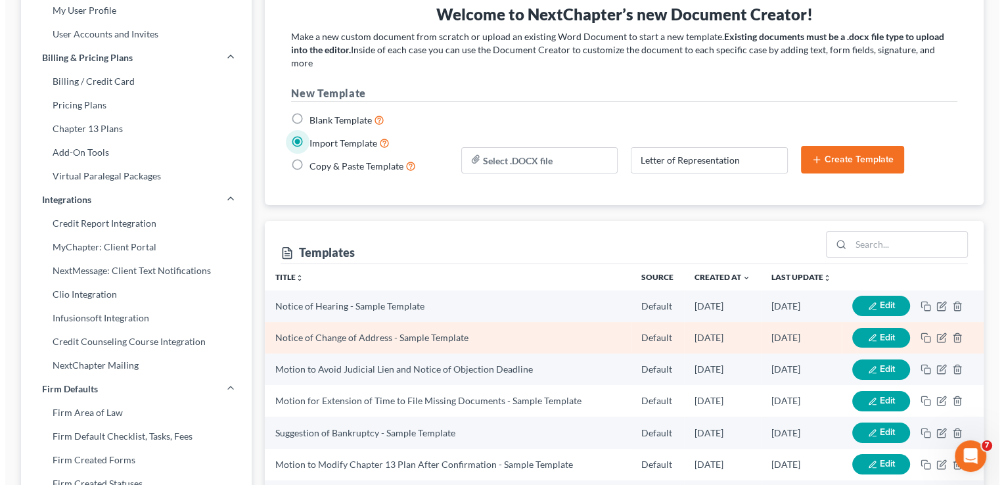
scroll to position [66, 0]
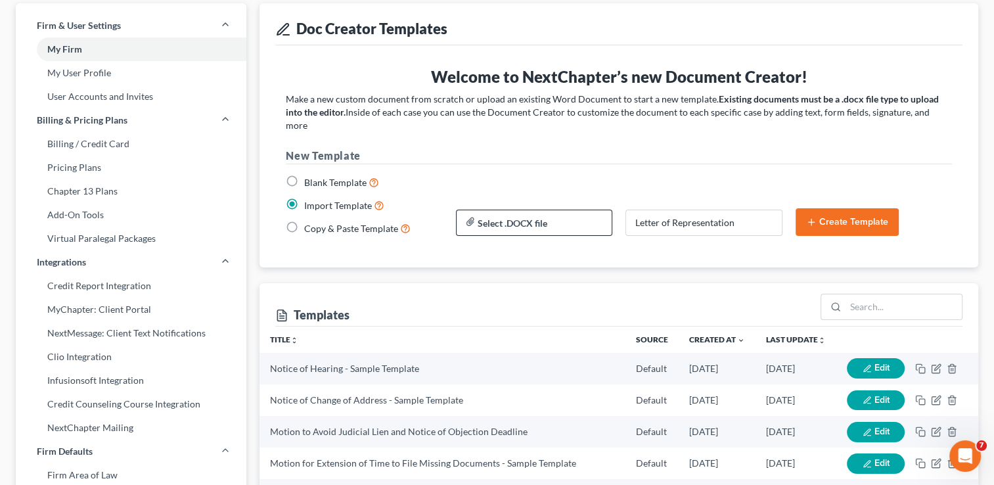
click at [561, 211] on input "file" at bounding box center [534, 223] width 155 height 24
type input "C:\fakepath\Ltr Rep.docx"
click at [849, 208] on button "Create Template" at bounding box center [846, 222] width 103 height 28
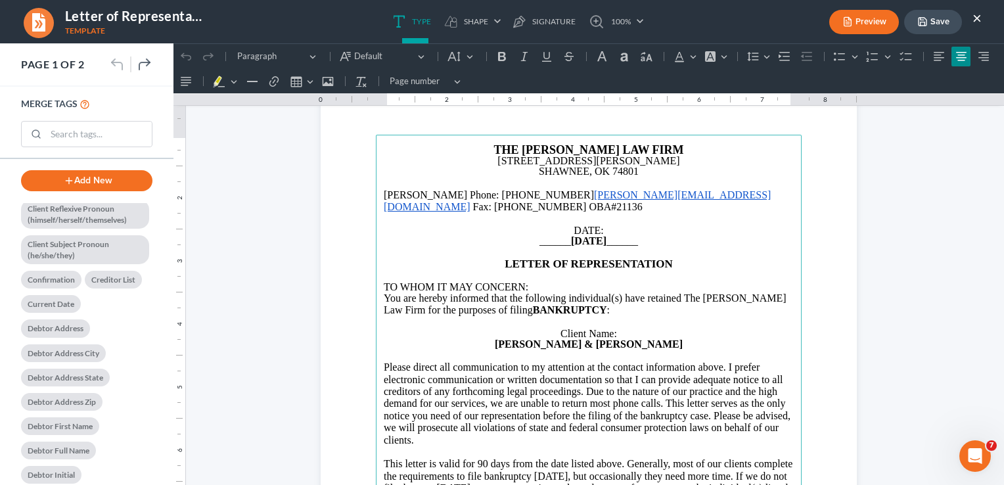
scroll to position [591, 0]
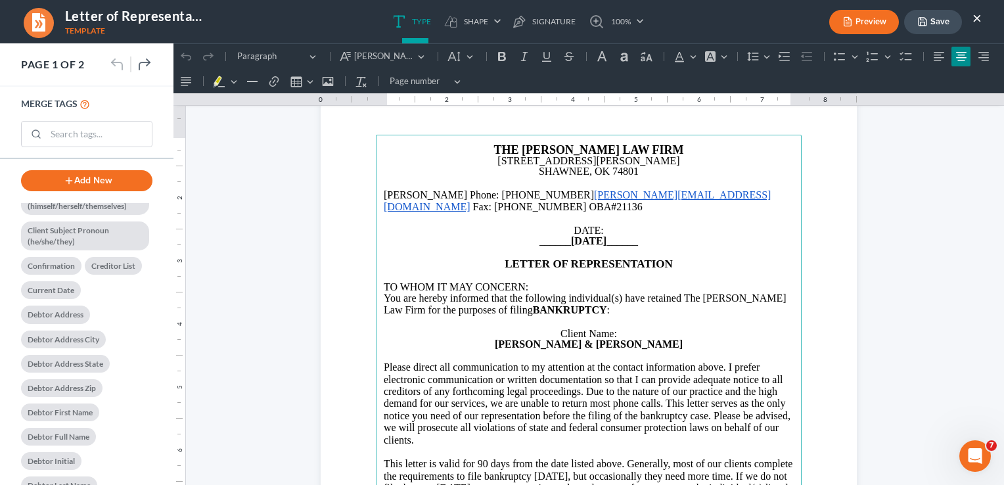
click at [565, 235] on span "______ [DATE] ______" at bounding box center [588, 240] width 99 height 11
drag, startPoint x: 568, startPoint y: 229, endPoint x: 599, endPoint y: 230, distance: 31.6
click at [599, 235] on span "______ [DATE] ______" at bounding box center [588, 240] width 99 height 11
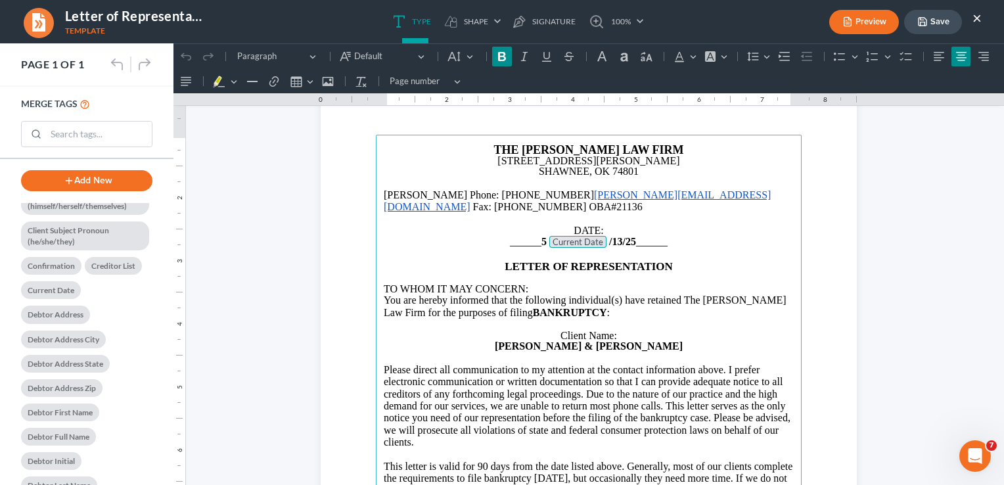
click at [549, 236] on tag "Current Date" at bounding box center [577, 242] width 57 height 12
click at [541, 236] on p "______ 5 Current Date /13/25 ______" at bounding box center [589, 242] width 410 height 13
click at [598, 236] on p "______ Current Date /13/25 ______" at bounding box center [589, 242] width 410 height 13
drag, startPoint x: 628, startPoint y: 230, endPoint x: 623, endPoint y: 236, distance: 8.0
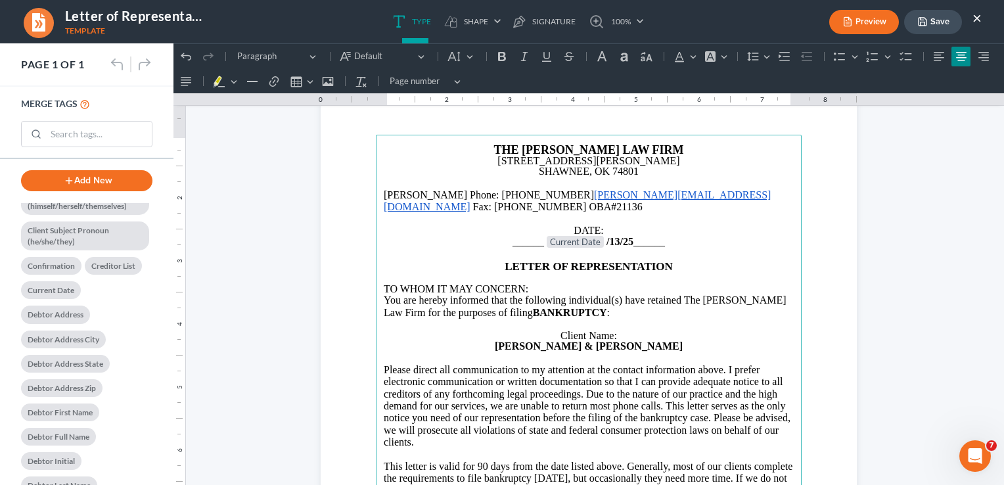
click at [627, 236] on span "/13/25 ______" at bounding box center [635, 241] width 58 height 11
click at [719, 272] on p "Rich Text Editor, page-0-main" at bounding box center [589, 278] width 410 height 12
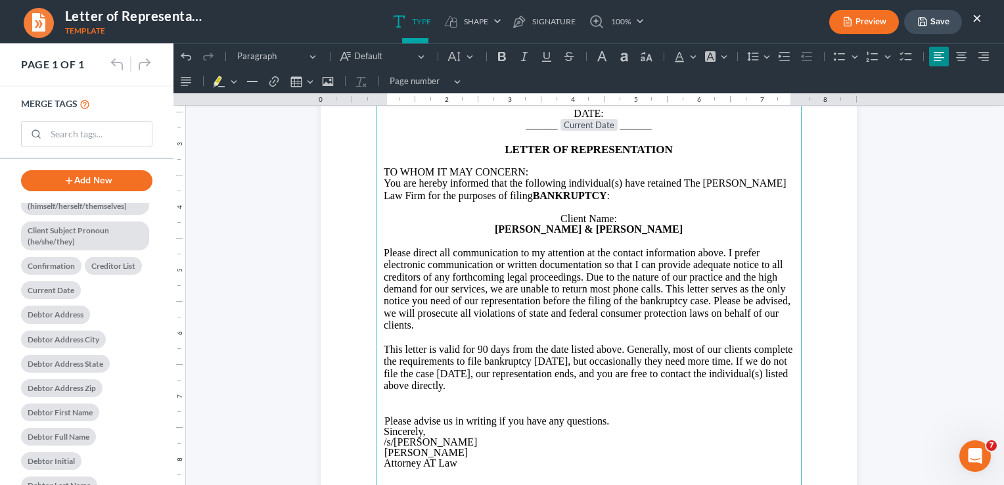
scroll to position [197, 0]
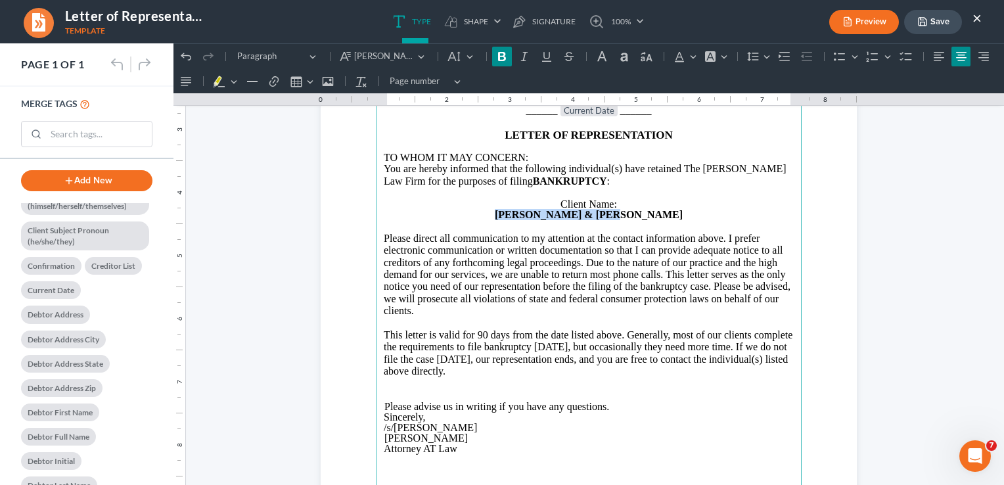
drag, startPoint x: 637, startPoint y: 204, endPoint x: 535, endPoint y: 202, distance: 102.5
click at [535, 210] on p "[PERSON_NAME] & [PERSON_NAME]" at bounding box center [589, 215] width 410 height 11
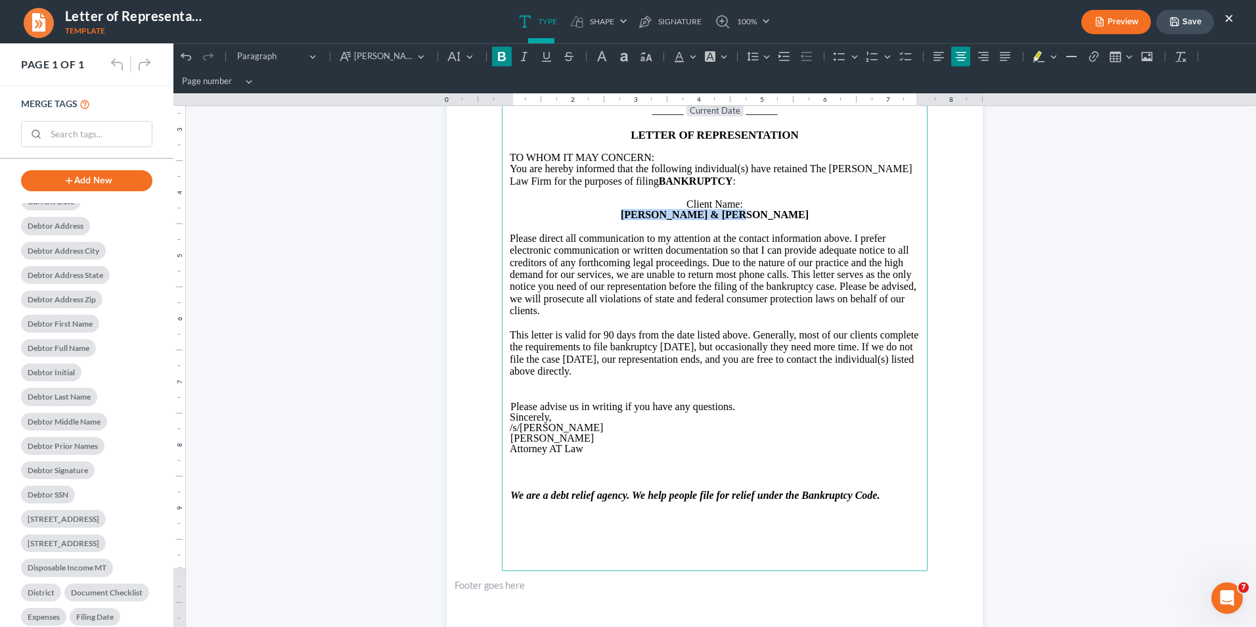
scroll to position [679, 0]
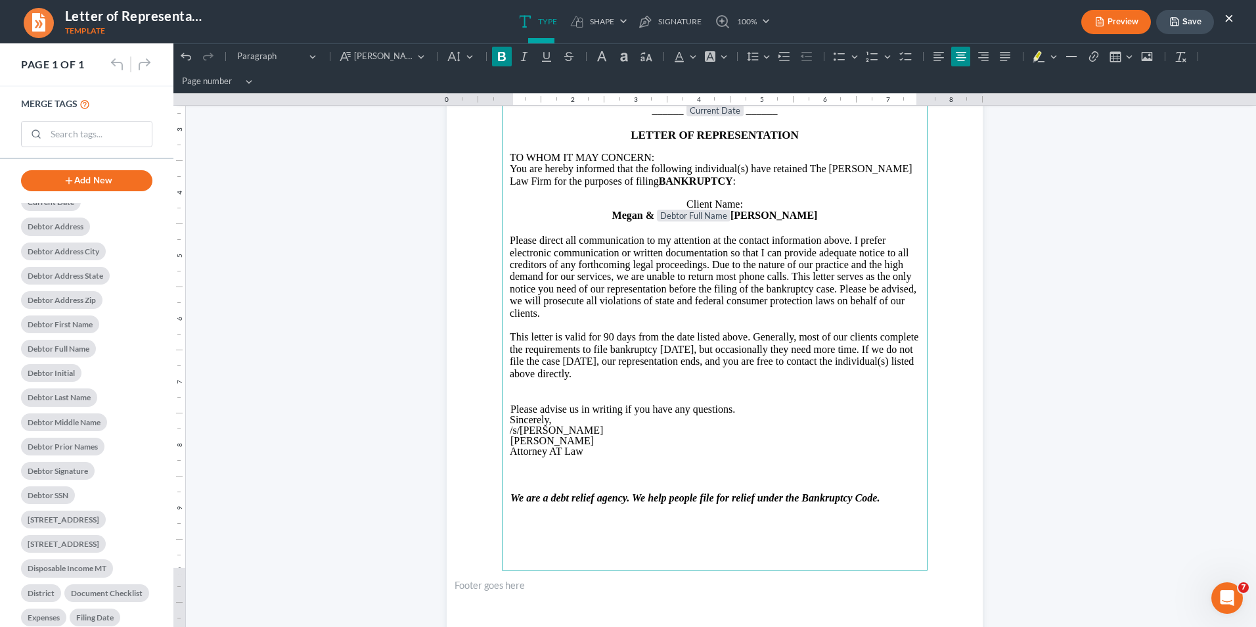
click at [663, 210] on p "[PERSON_NAME] & Debtor Full Name [PERSON_NAME]" at bounding box center [715, 216] width 410 height 13
click at [778, 210] on p "Debtor Full Name [PERSON_NAME]" at bounding box center [715, 216] width 410 height 13
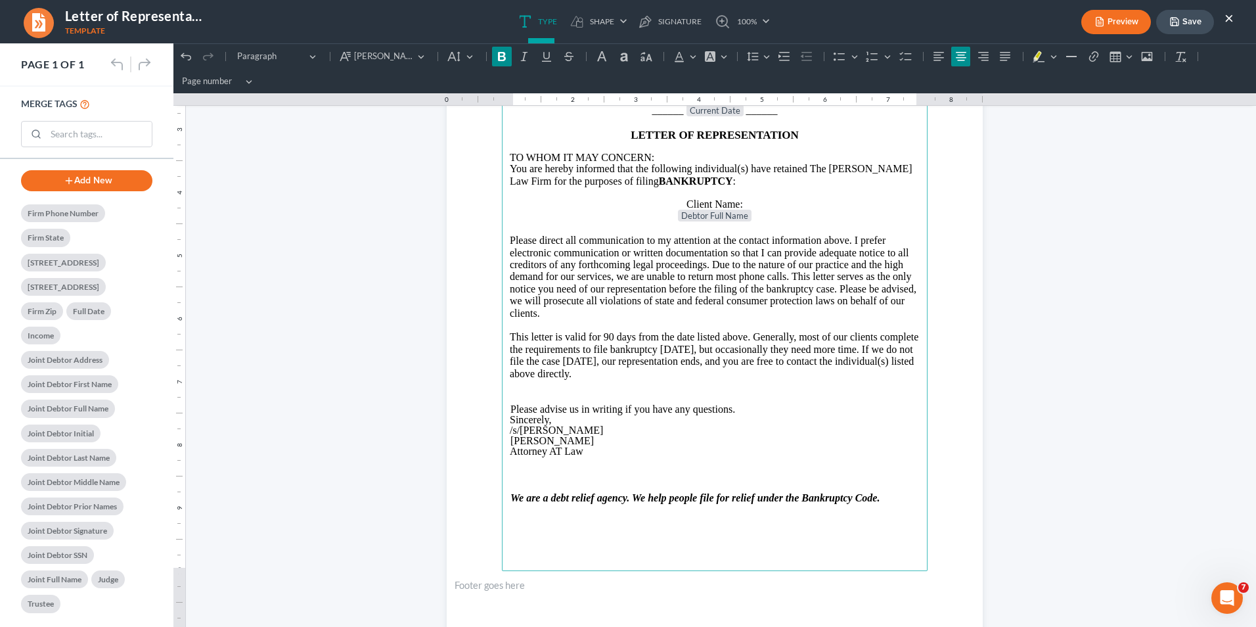
scroll to position [1205, 0]
click at [843, 210] on p "Debtor Full Name Joint Debtor Full Name" at bounding box center [715, 216] width 410 height 13
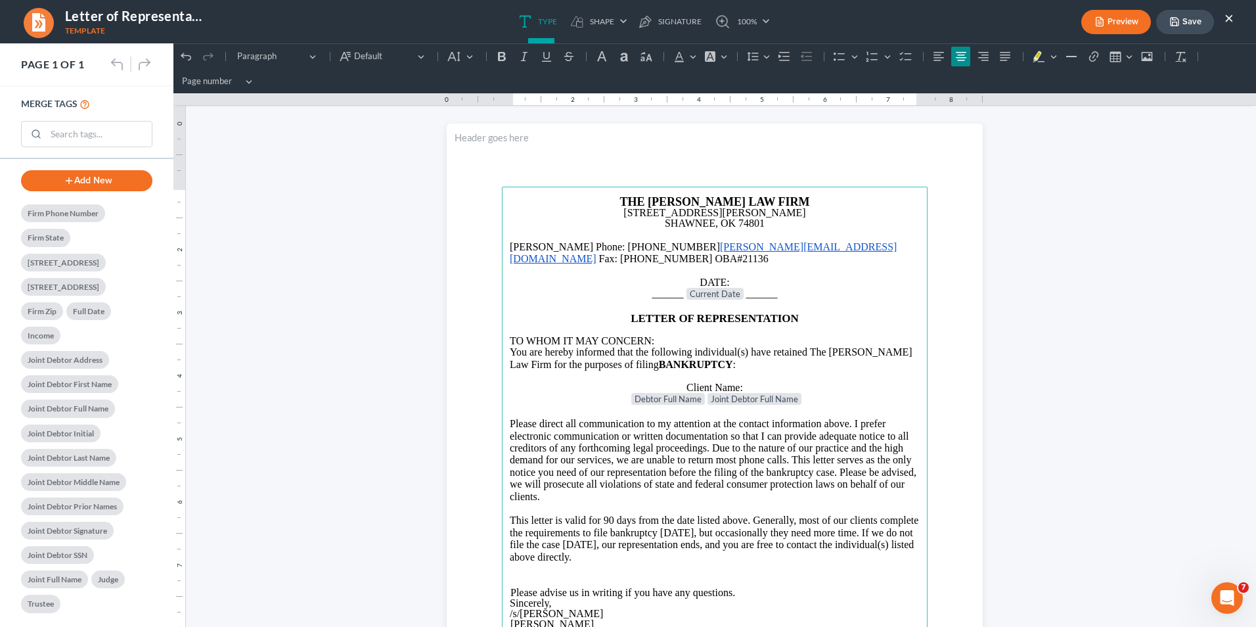
scroll to position [0, 0]
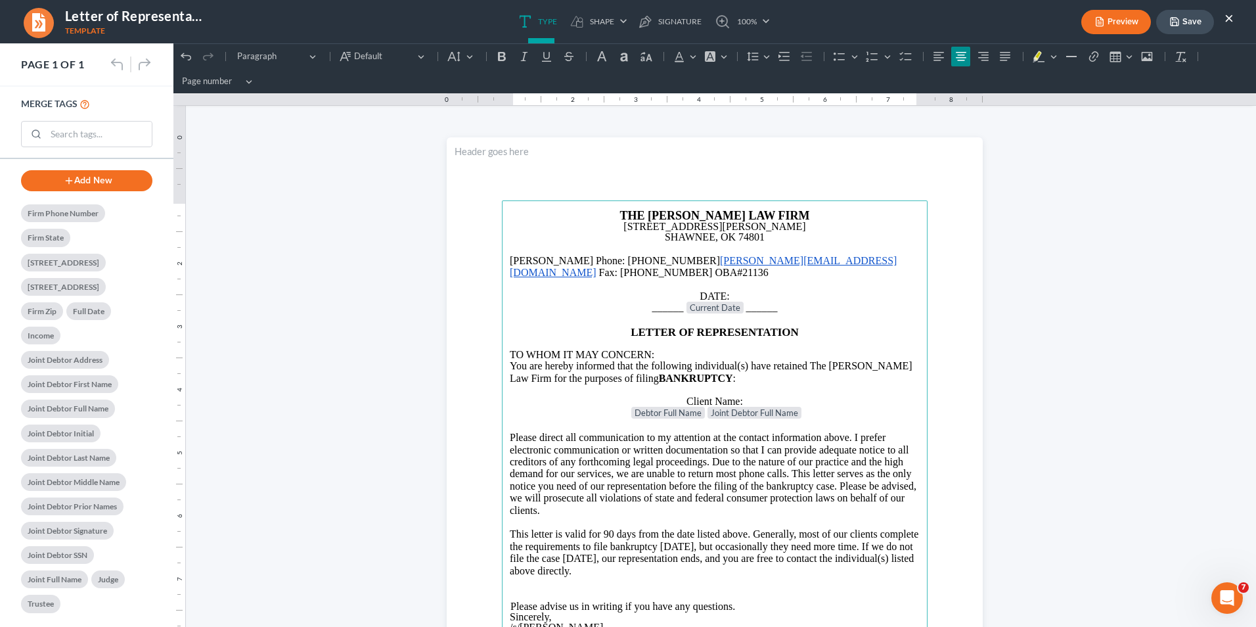
click at [993, 21] on button "Save" at bounding box center [1185, 22] width 58 height 24
click at [356, 226] on html "1.00 10.00 0 1 1 2 2 3 3 4 4 5 5 6 6 7 7 8 8 9 9 10 10 11 11 Undo (Ctrl+Z) Undo…" at bounding box center [714, 452] width 1083 height 819
click at [993, 15] on button "×" at bounding box center [1228, 18] width 9 height 16
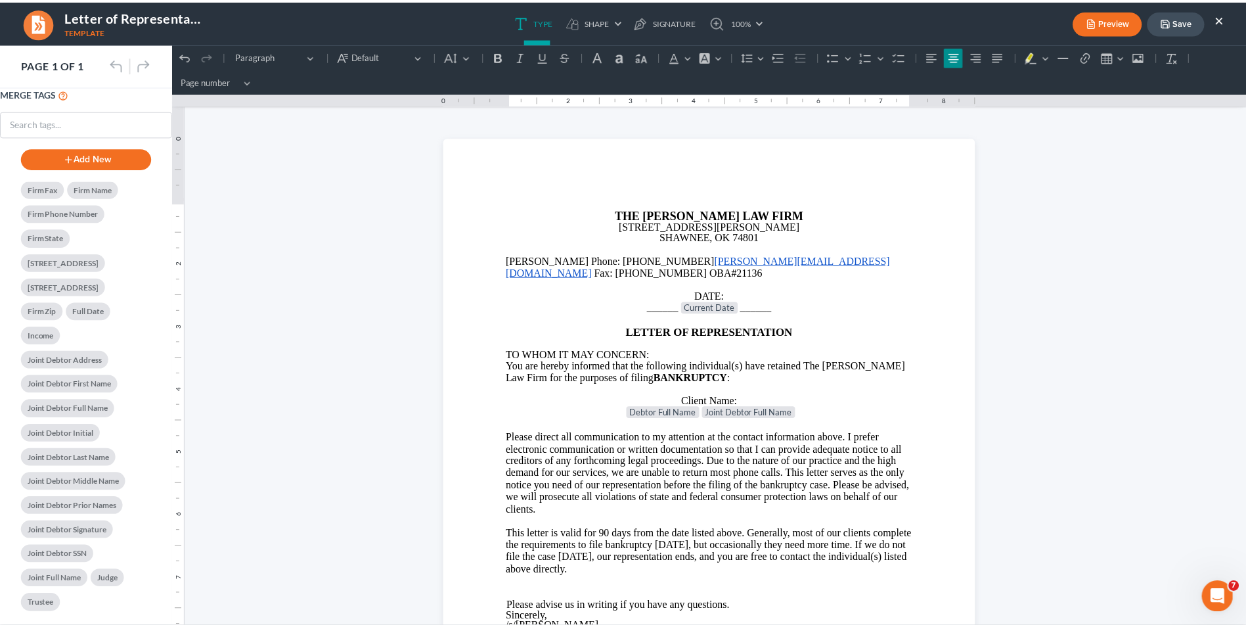
scroll to position [1182, 0]
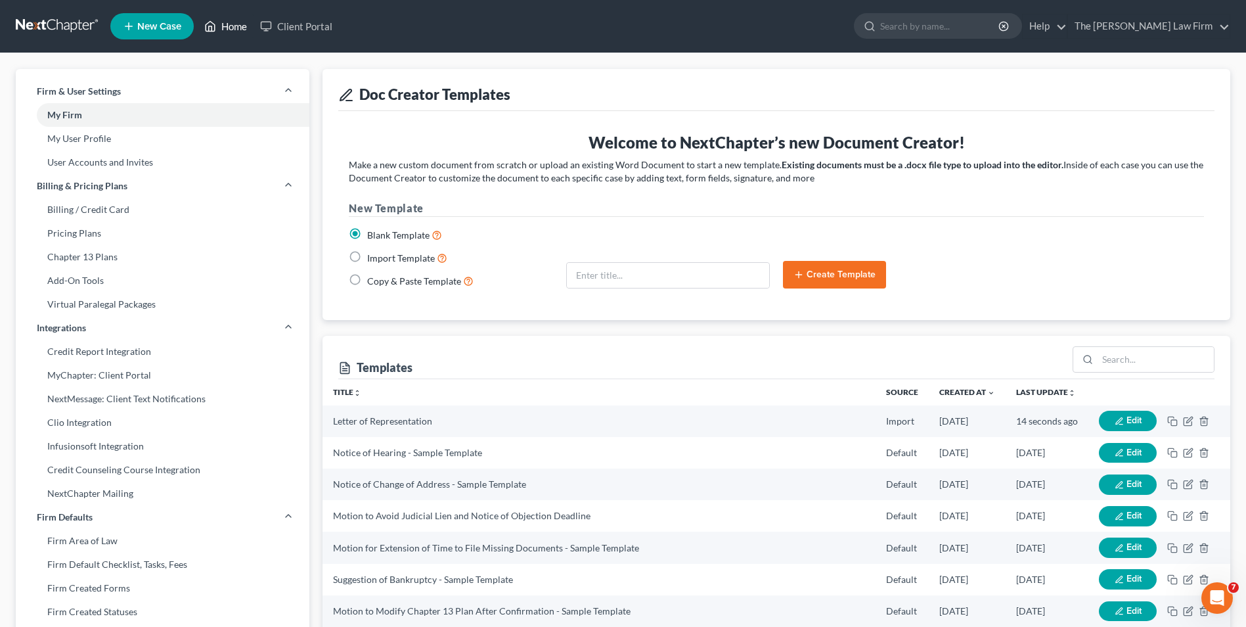
click at [240, 22] on link "Home" at bounding box center [226, 26] width 56 height 24
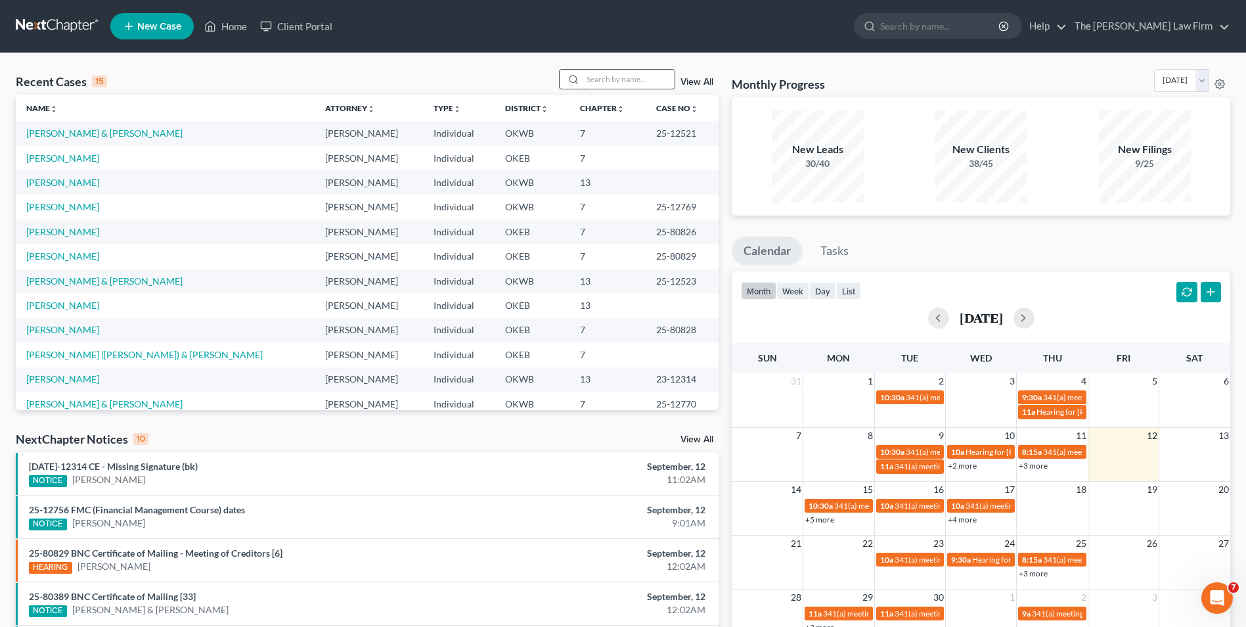
click at [604, 81] on input "search" at bounding box center [629, 79] width 92 height 19
type input "[PERSON_NAME]"
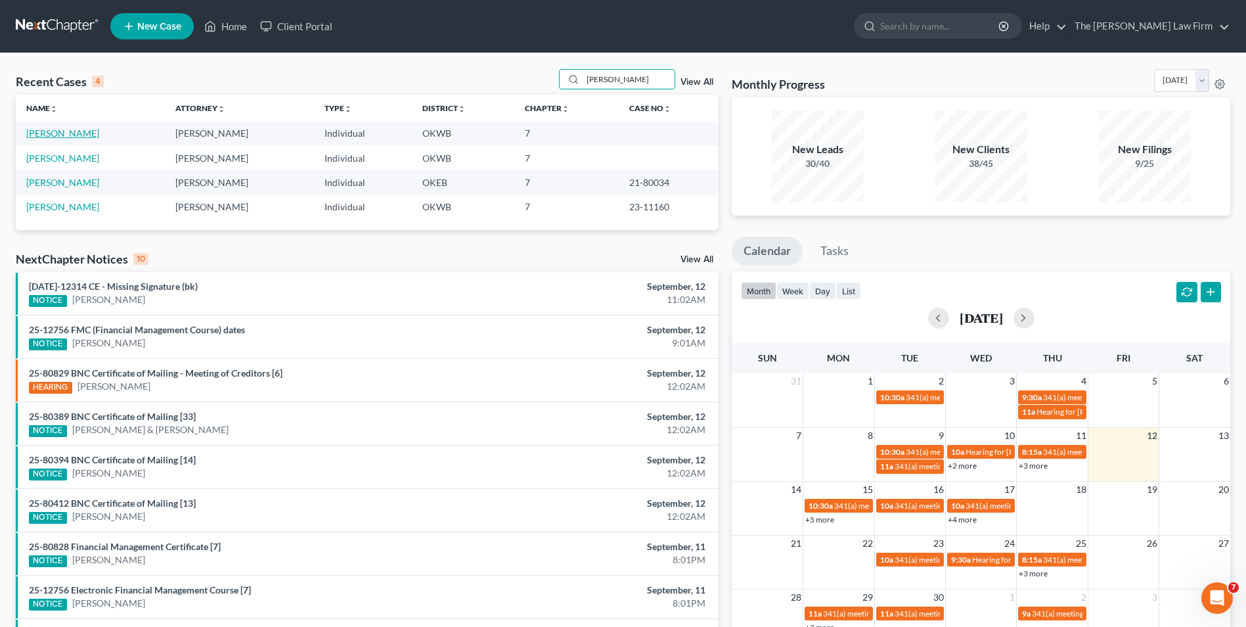
click at [74, 133] on link "[PERSON_NAME]" at bounding box center [62, 132] width 73 height 11
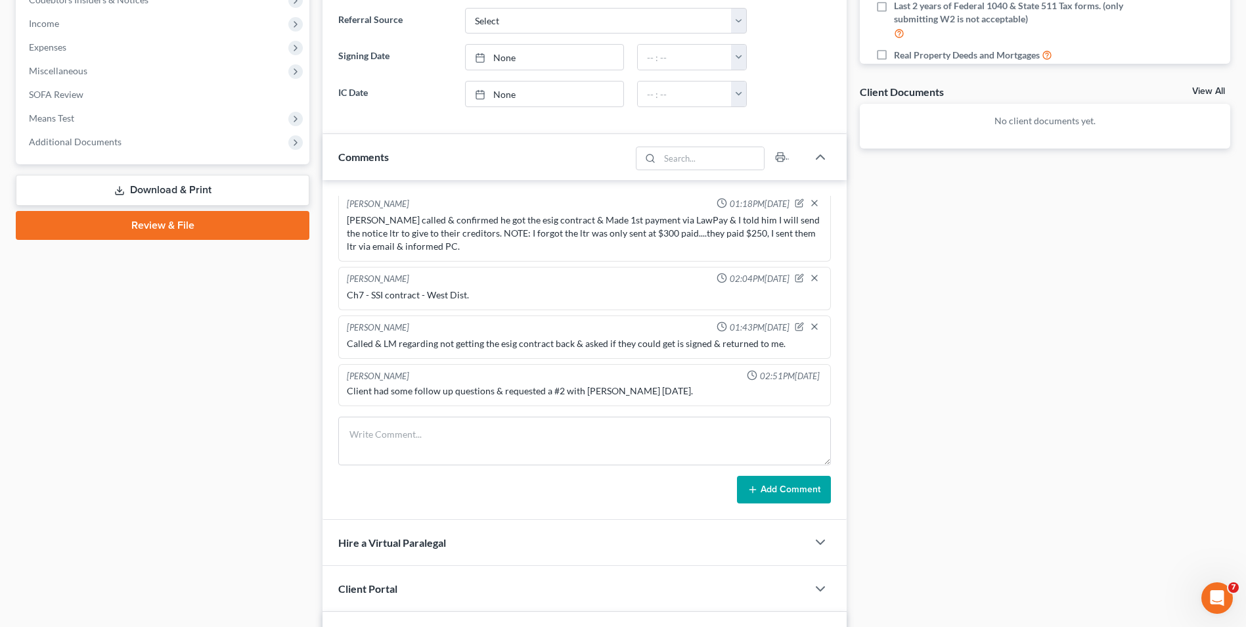
scroll to position [328, 0]
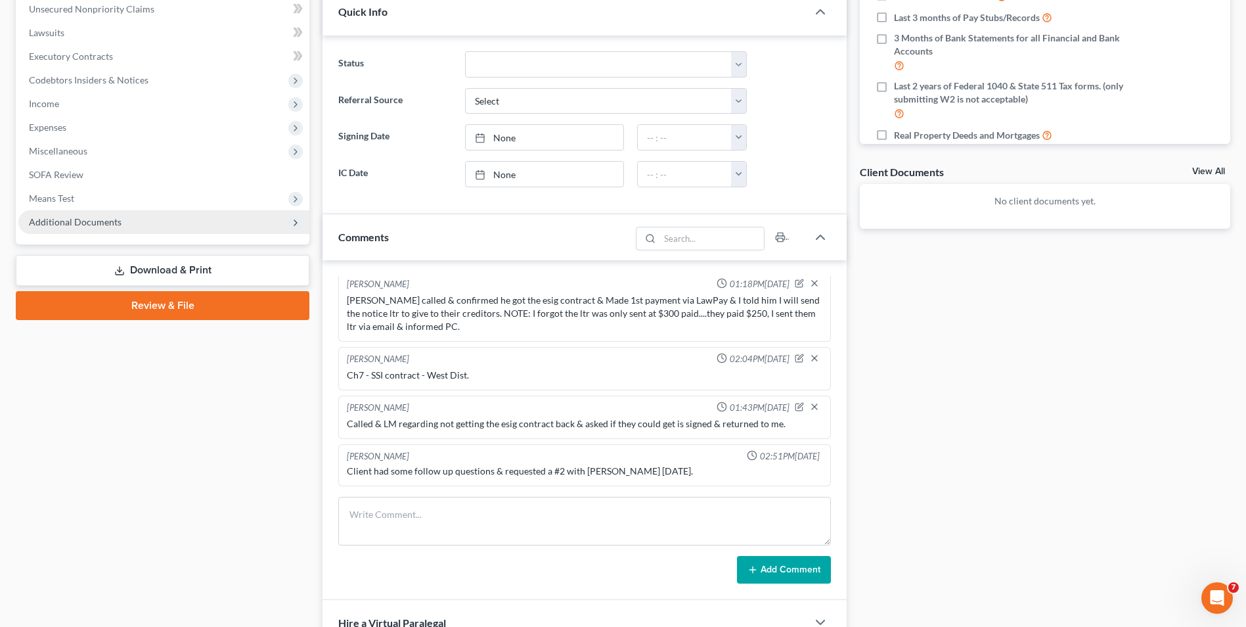
click at [96, 223] on span "Additional Documents" at bounding box center [75, 221] width 93 height 11
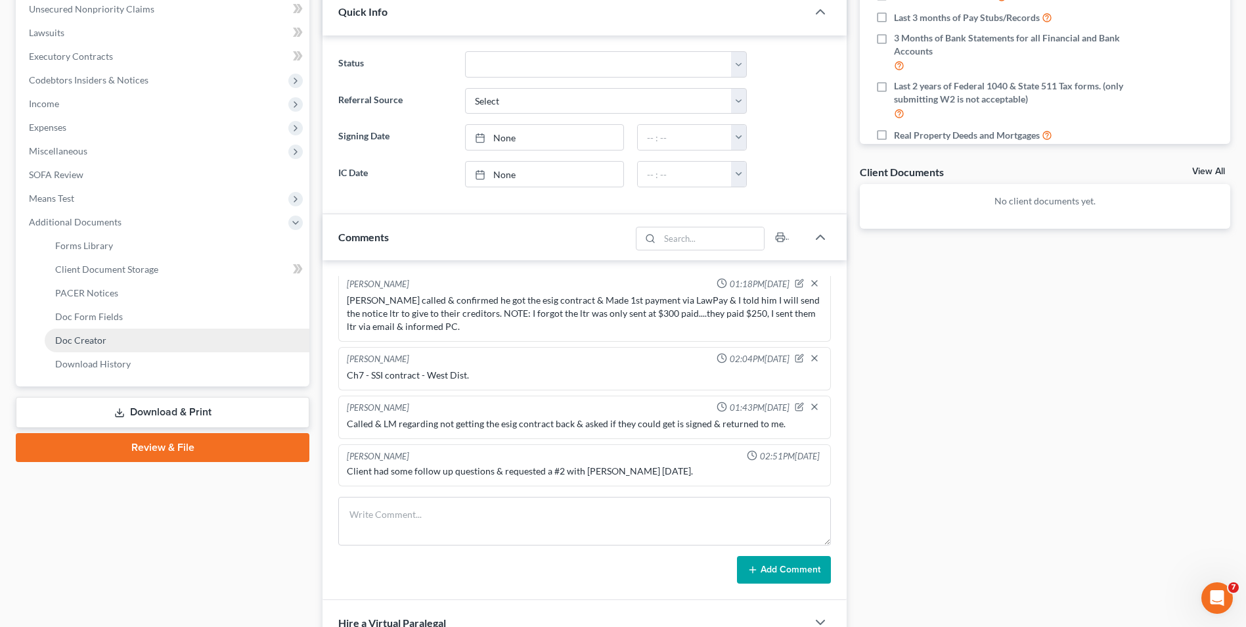
click at [86, 333] on link "Doc Creator" at bounding box center [177, 340] width 265 height 24
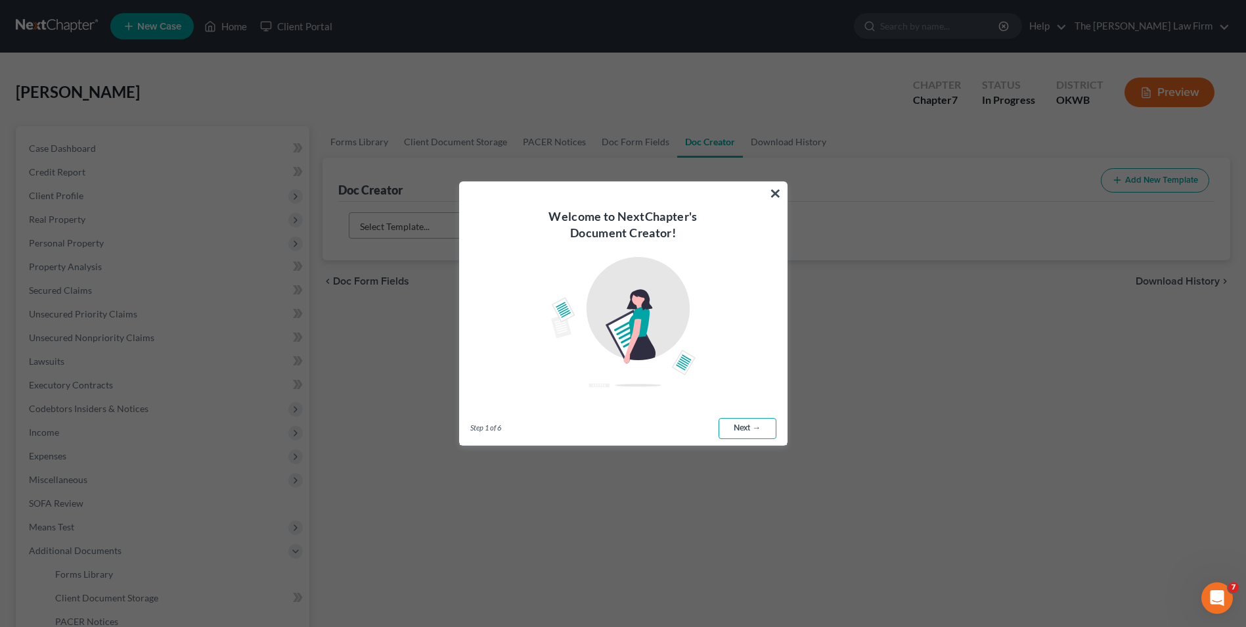
click at [735, 428] on link "Next →" at bounding box center [748, 428] width 58 height 21
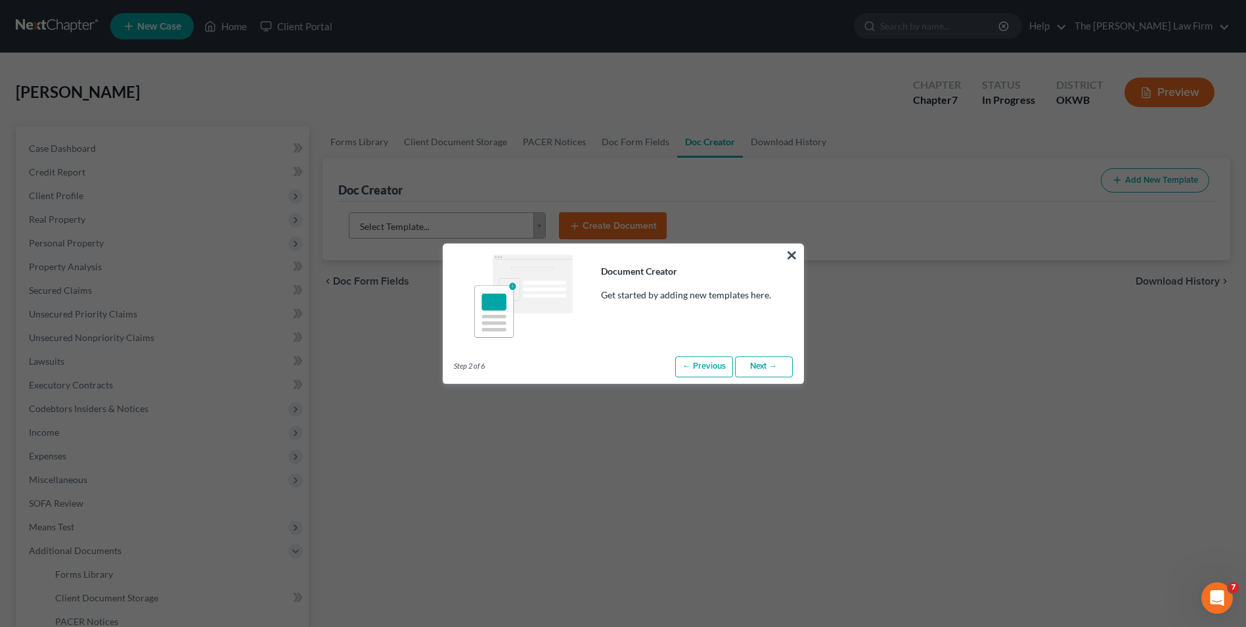
click at [749, 367] on link "Next →" at bounding box center [764, 366] width 58 height 21
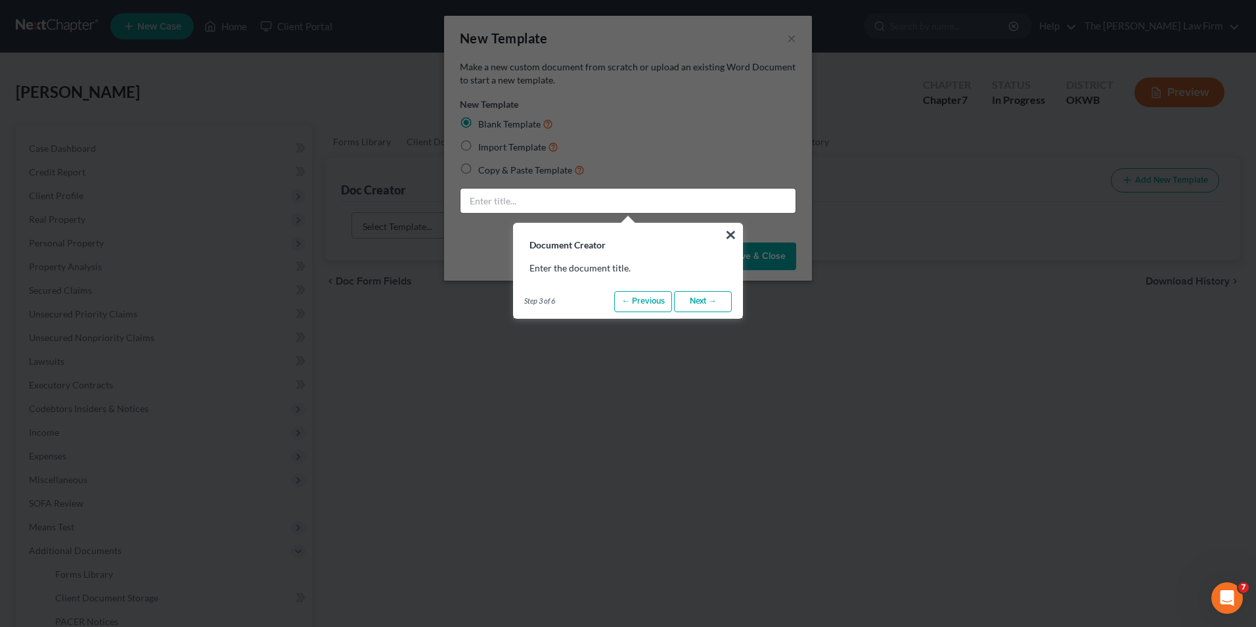
click at [688, 300] on link "Next →" at bounding box center [703, 301] width 58 height 21
radio input "false"
radio input "true"
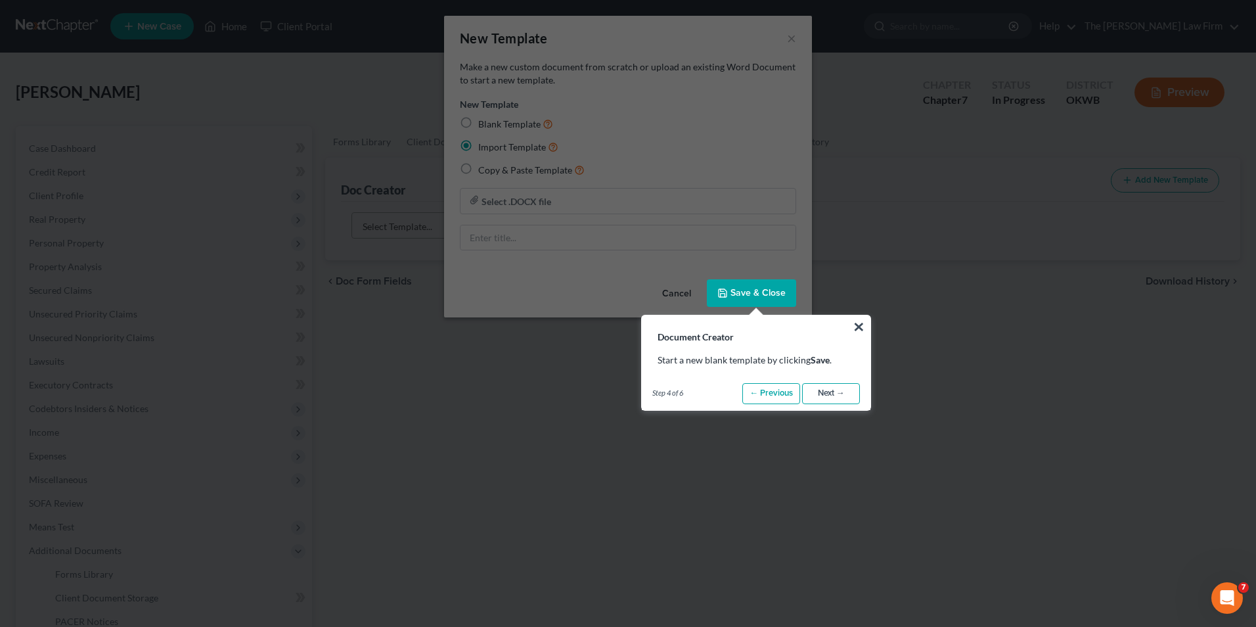
click at [816, 399] on link "Next →" at bounding box center [831, 393] width 58 height 21
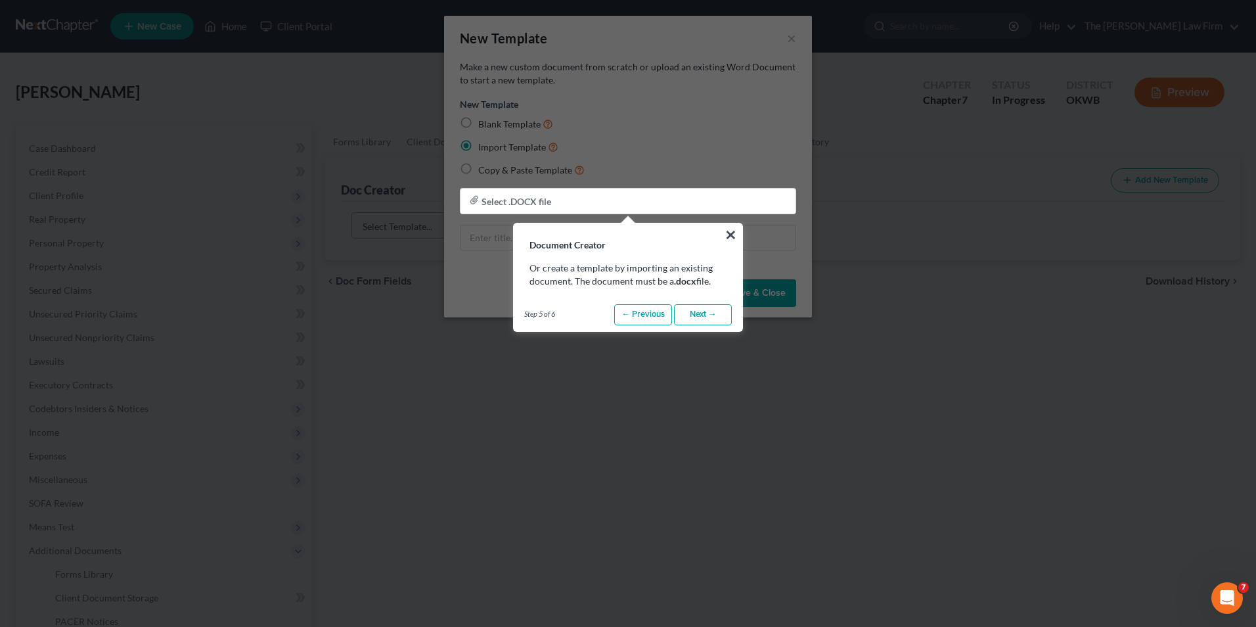
click at [698, 321] on link "Next →" at bounding box center [703, 314] width 58 height 21
radio input "true"
type input "Sample Template"
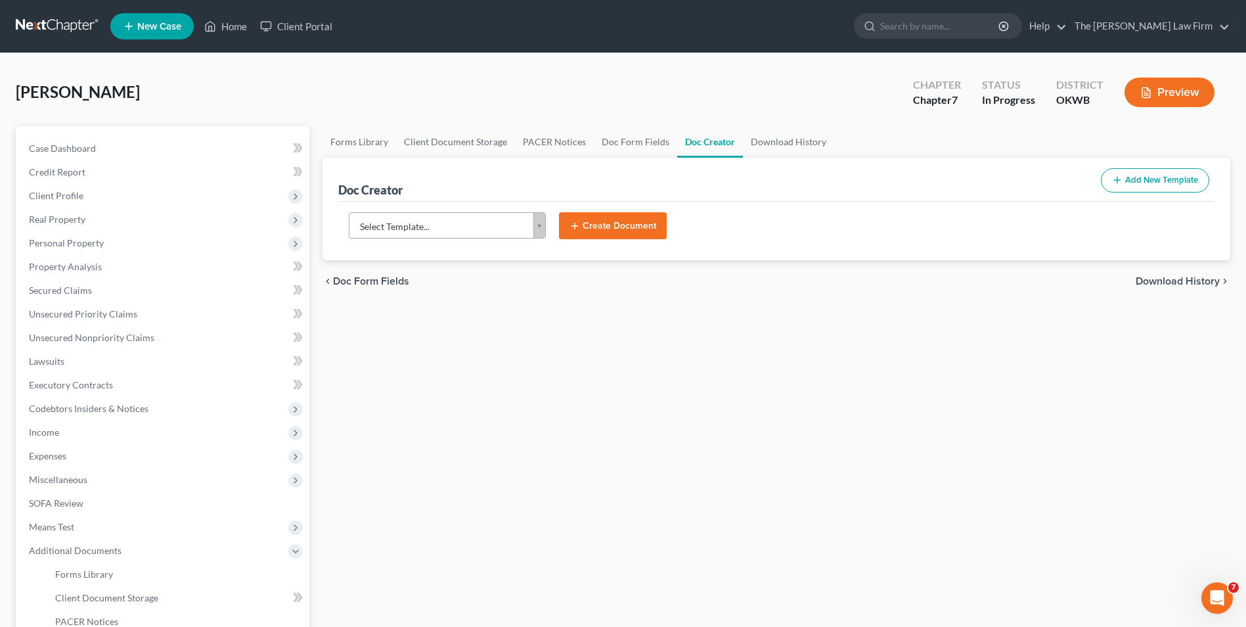
click at [545, 224] on body "Home New Case Client Portal The [PERSON_NAME] Law Firm [EMAIL_ADDRESS][DOMAIN_N…" at bounding box center [623, 420] width 1246 height 840
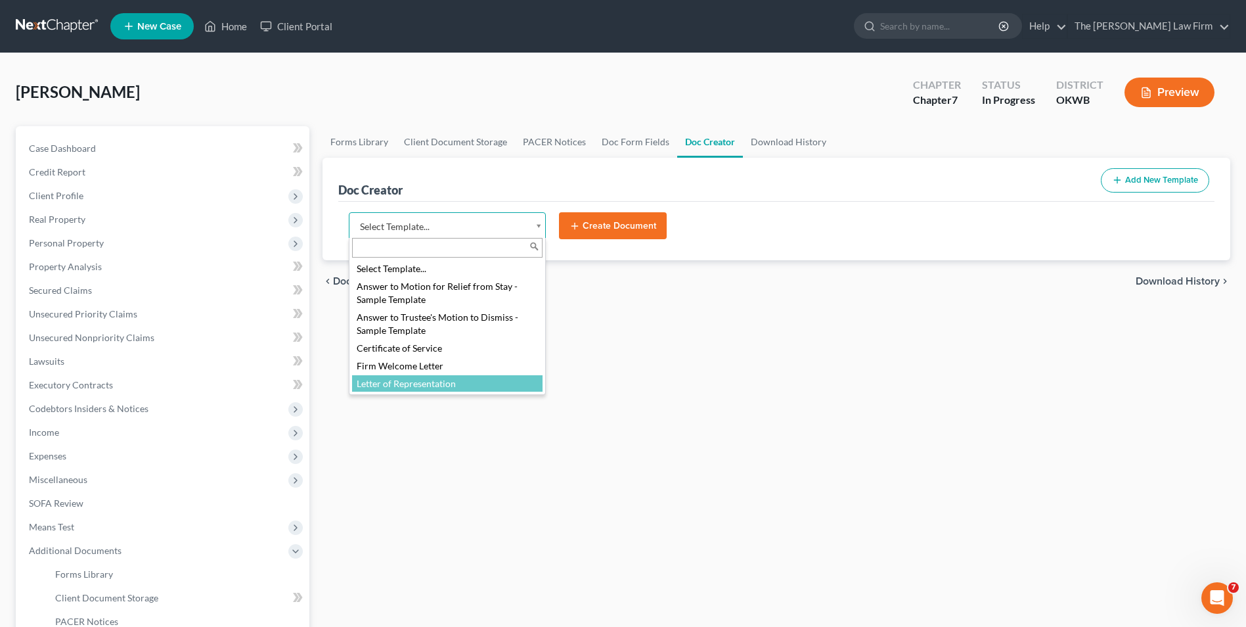
select select "117459"
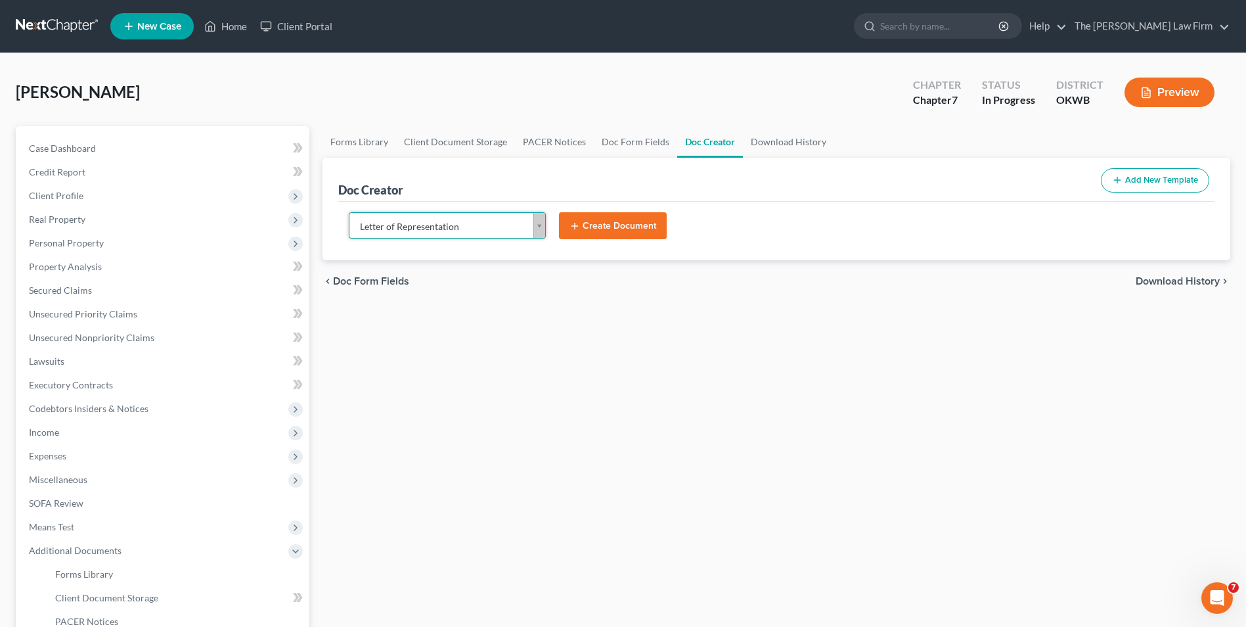
click at [613, 229] on button "Create Document" at bounding box center [613, 226] width 108 height 28
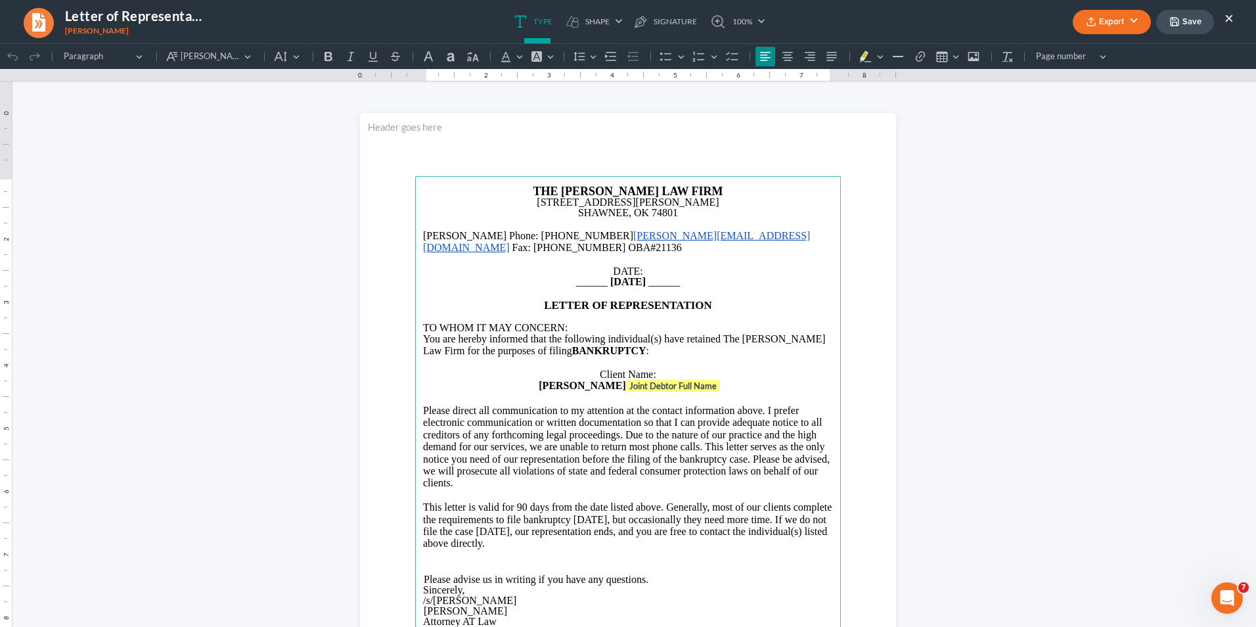
click at [610, 439] on span "Please direct all communication to my attention at the contact information abov…" at bounding box center [626, 446] width 407 height 83
click at [993, 19] on button "Export" at bounding box center [1112, 22] width 78 height 24
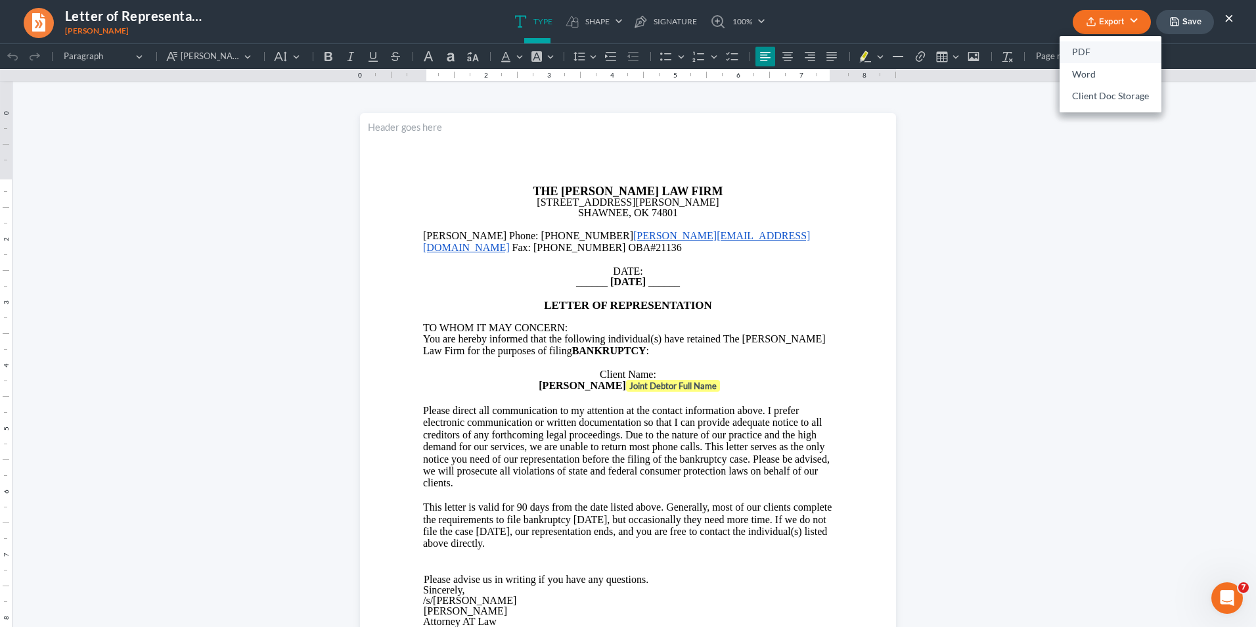
click at [993, 52] on link "PDF" at bounding box center [1111, 52] width 102 height 22
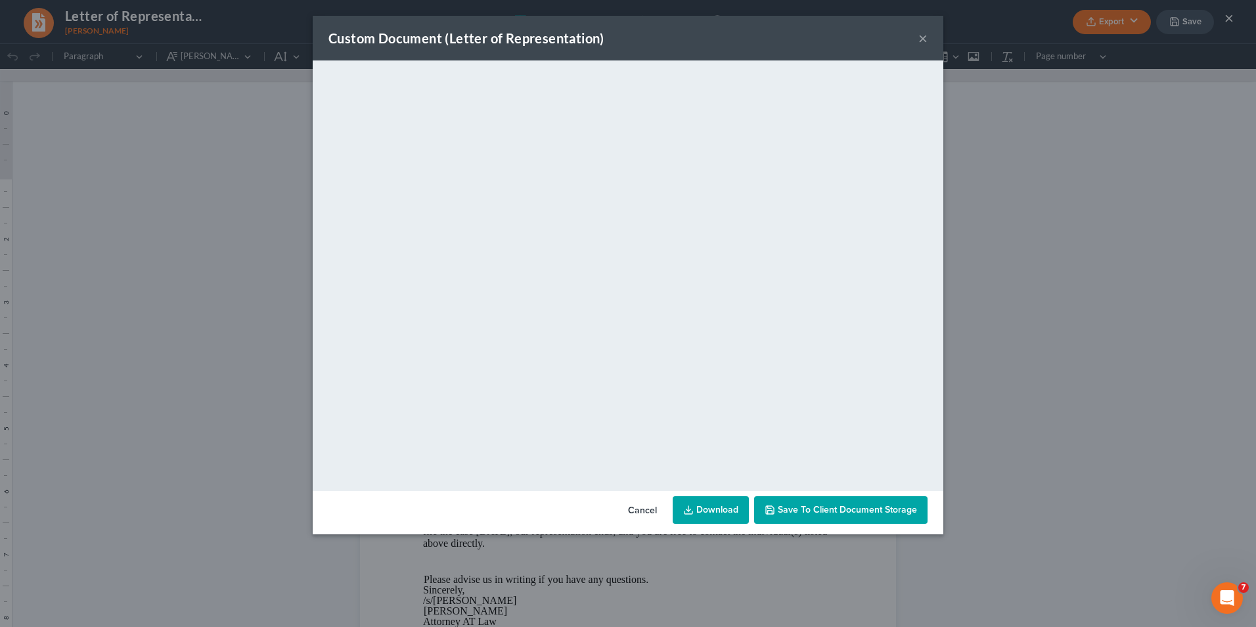
click at [921, 38] on button "×" at bounding box center [922, 38] width 9 height 16
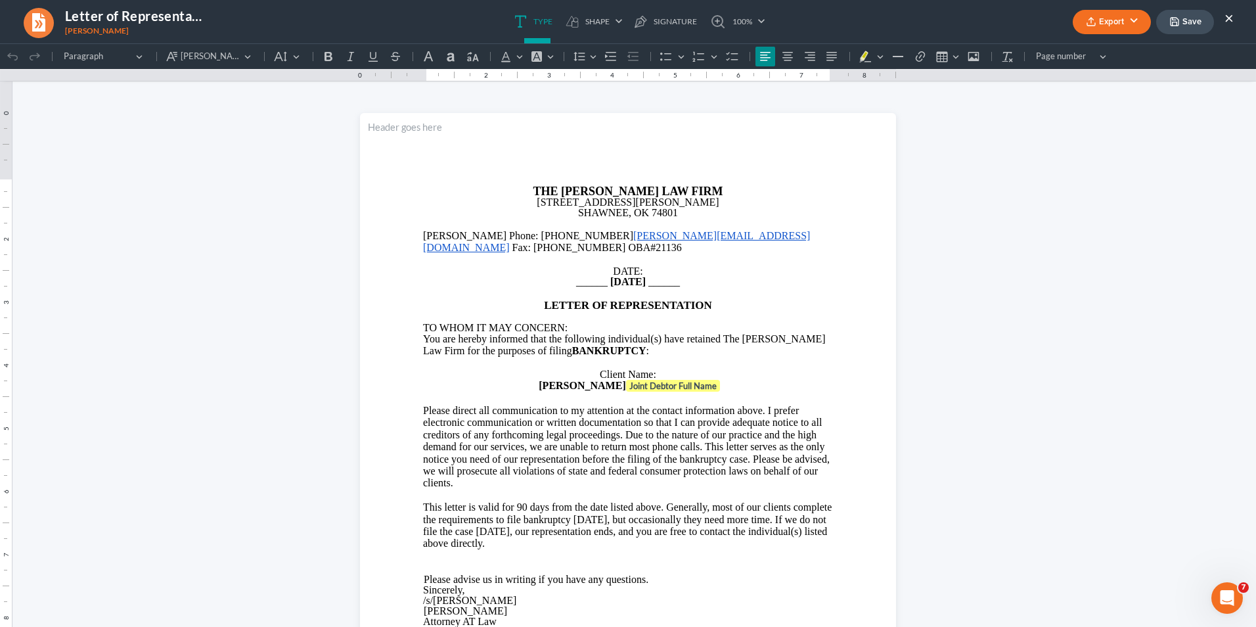
click at [993, 20] on button "Export" at bounding box center [1112, 22] width 78 height 24
click at [993, 73] on link "Word" at bounding box center [1111, 74] width 102 height 22
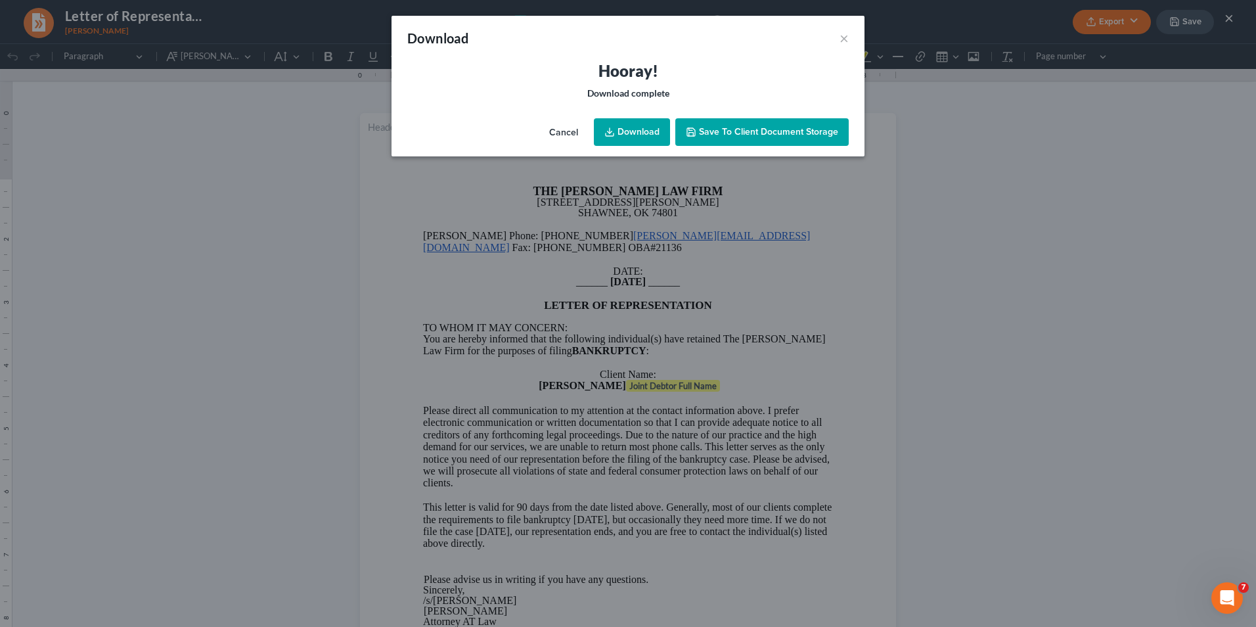
click at [622, 132] on link "Download" at bounding box center [632, 132] width 76 height 28
click at [754, 130] on span "Save to Client Document Storage" at bounding box center [768, 131] width 139 height 11
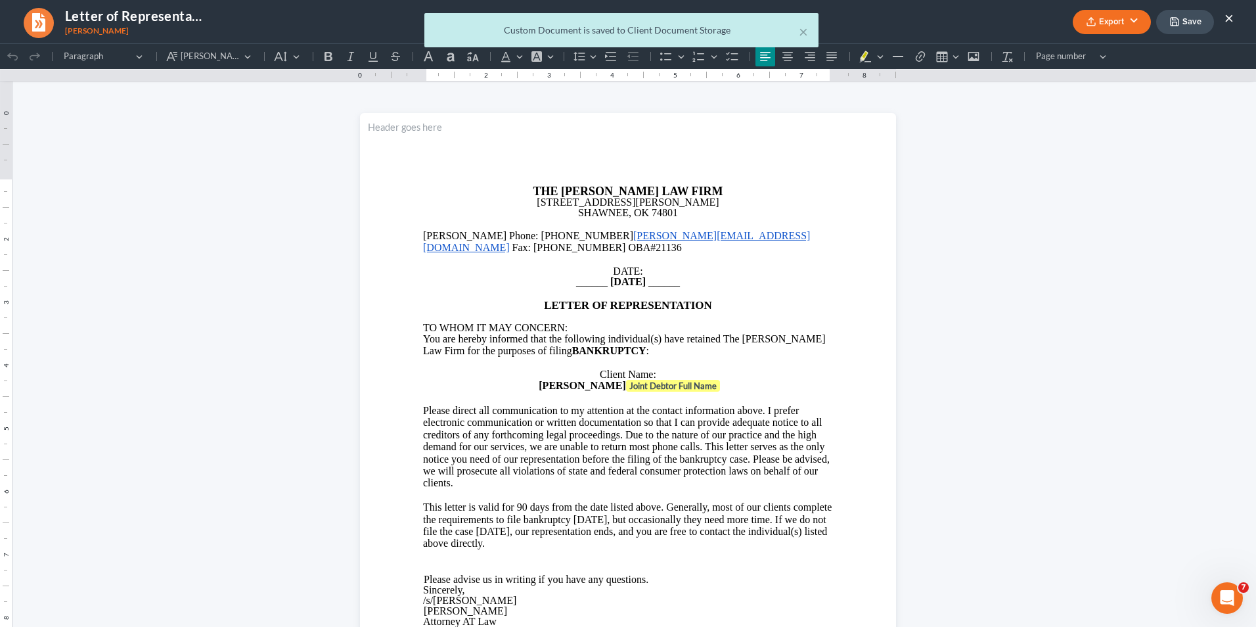
click at [993, 22] on div "× Custom Document is saved to Client Document Storage" at bounding box center [621, 33] width 1256 height 41
click at [993, 20] on div "× Custom Document is saved to Client Document Storage" at bounding box center [621, 33] width 1256 height 41
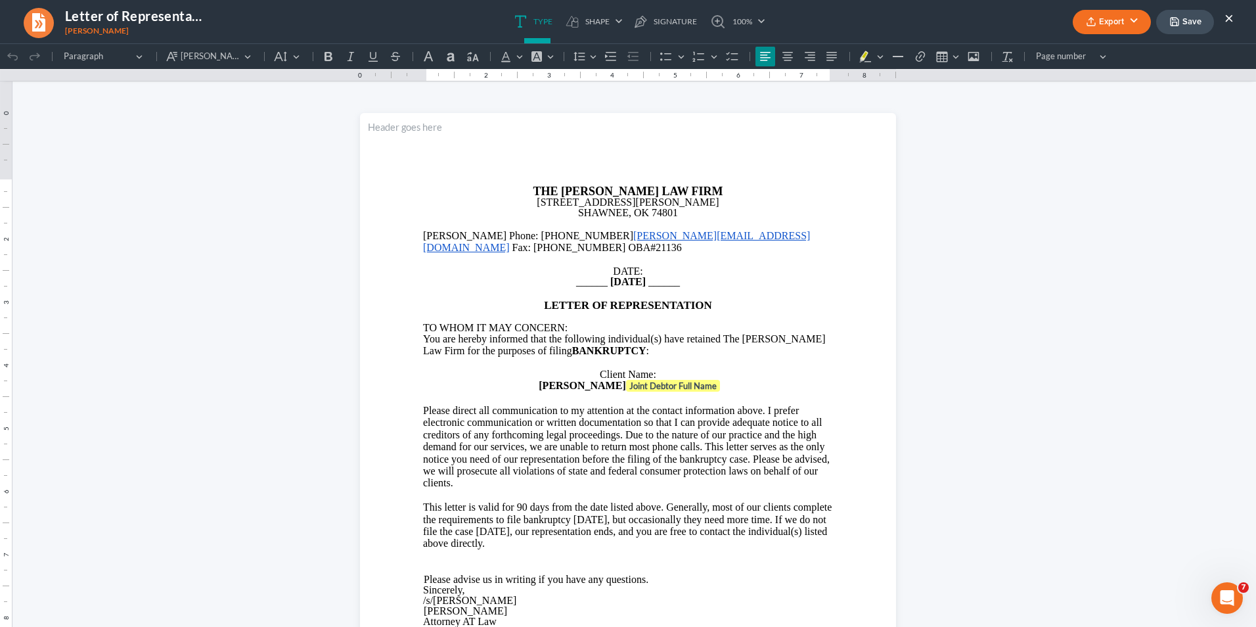
click at [993, 19] on button "×" at bounding box center [1228, 18] width 9 height 16
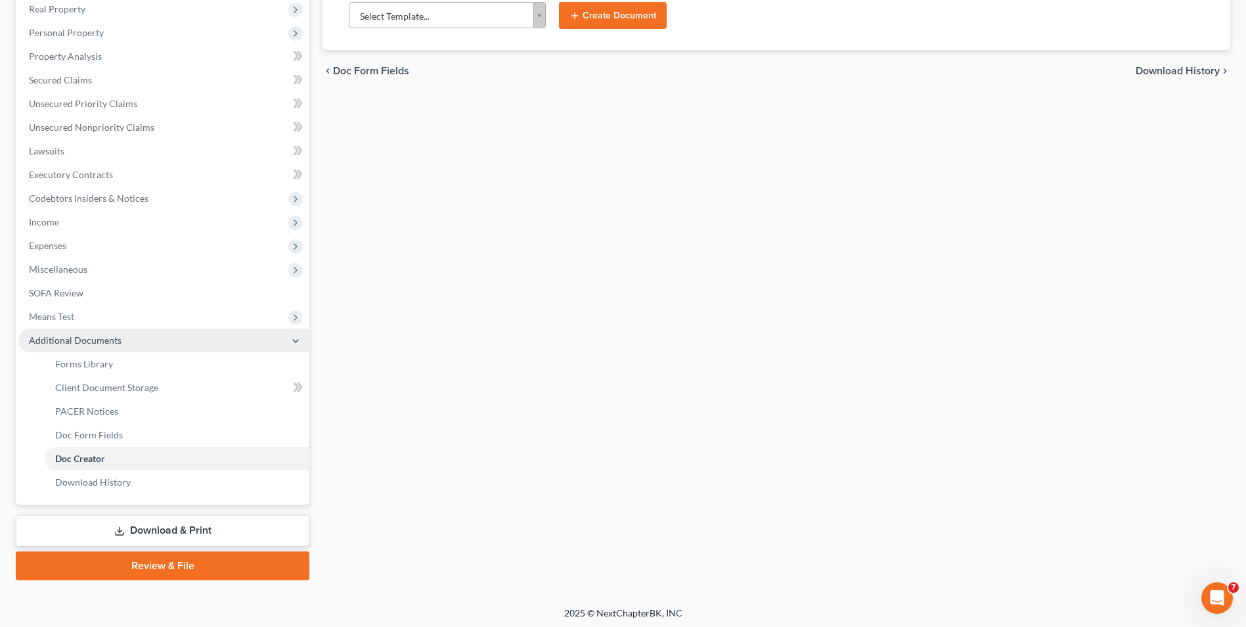
scroll to position [213, 0]
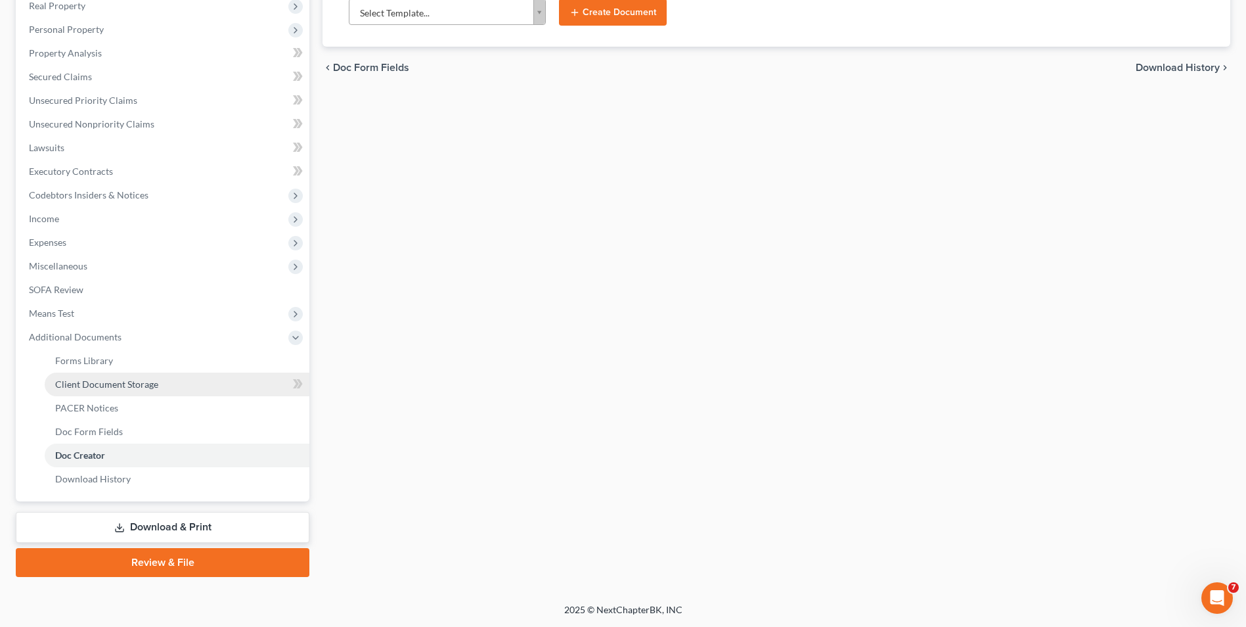
click at [102, 381] on span "Client Document Storage" at bounding box center [106, 383] width 103 height 11
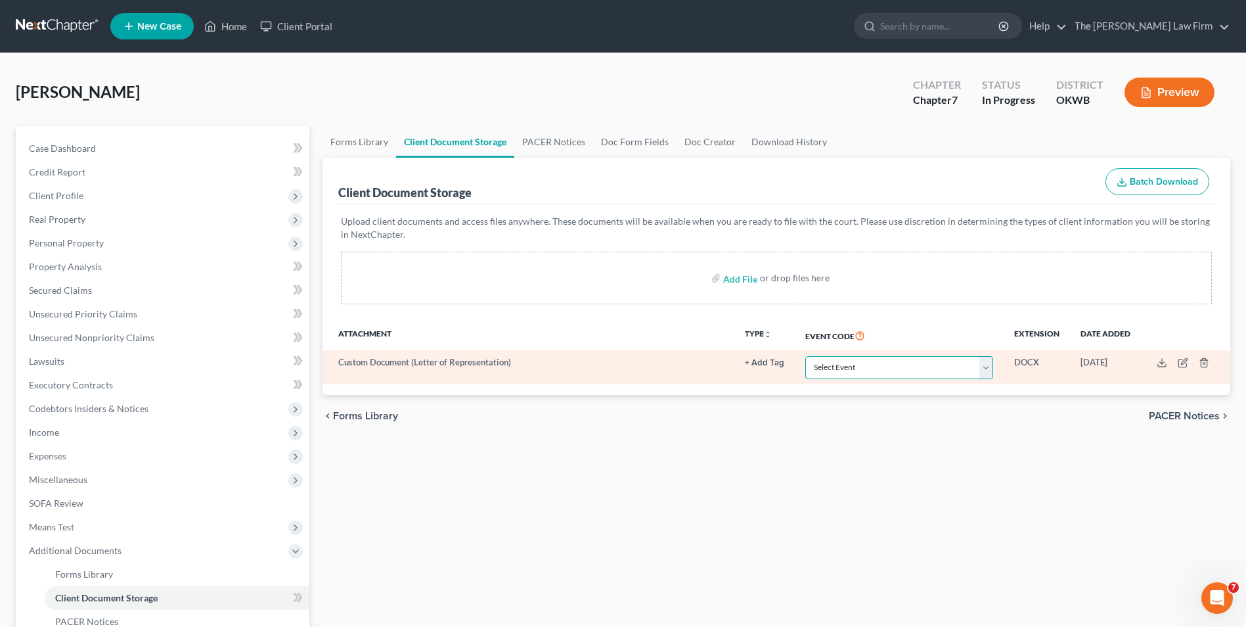
click at [989, 367] on select "Select Event Certificate of Credit Counseling (Debtor) Certificate of Credit Co…" at bounding box center [899, 367] width 188 height 23
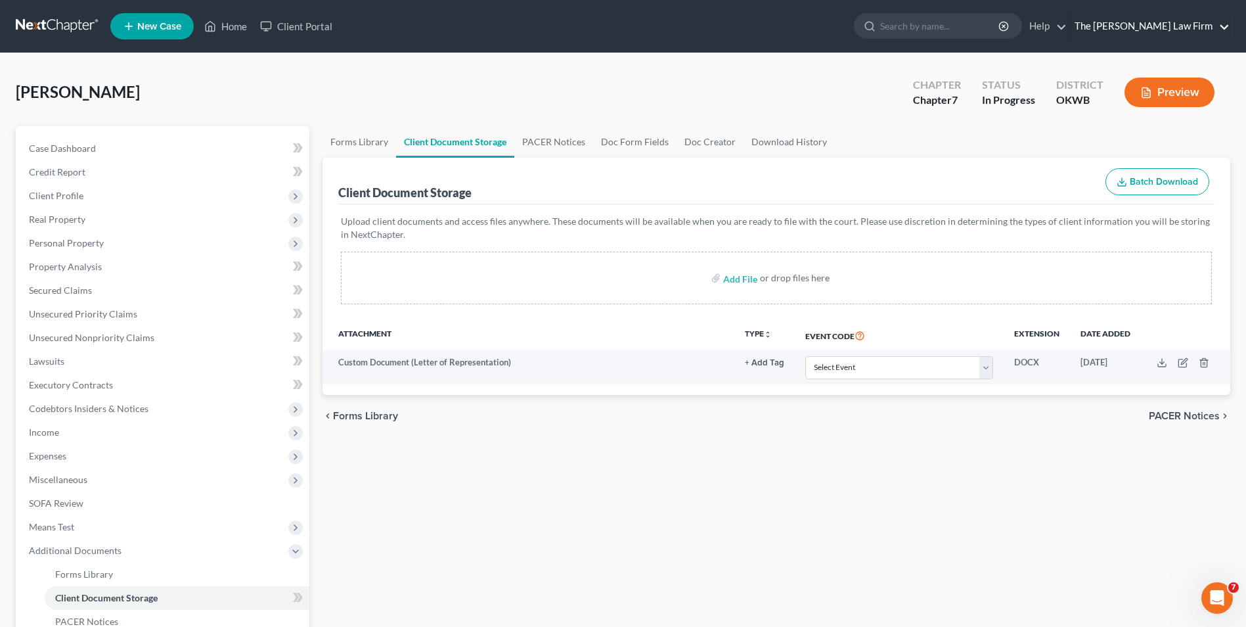
click at [993, 23] on link "The [PERSON_NAME] Law Firm" at bounding box center [1149, 26] width 162 height 24
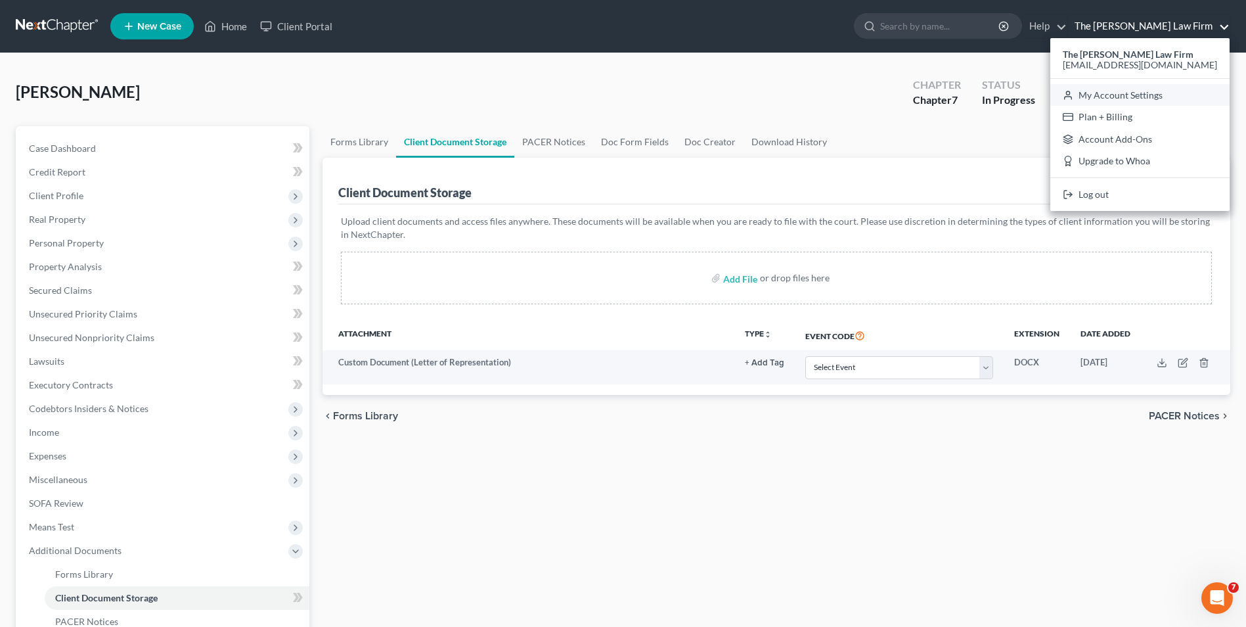
click at [993, 93] on link "My Account Settings" at bounding box center [1139, 95] width 179 height 22
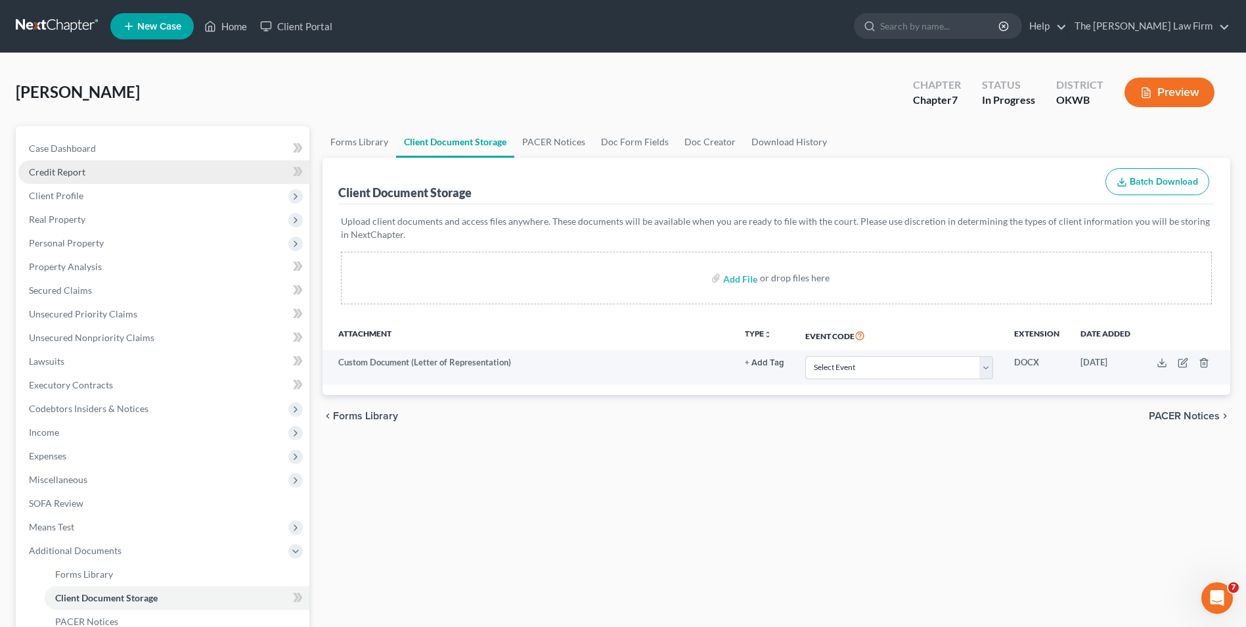
select select "65"
select select "23"
select select "37"
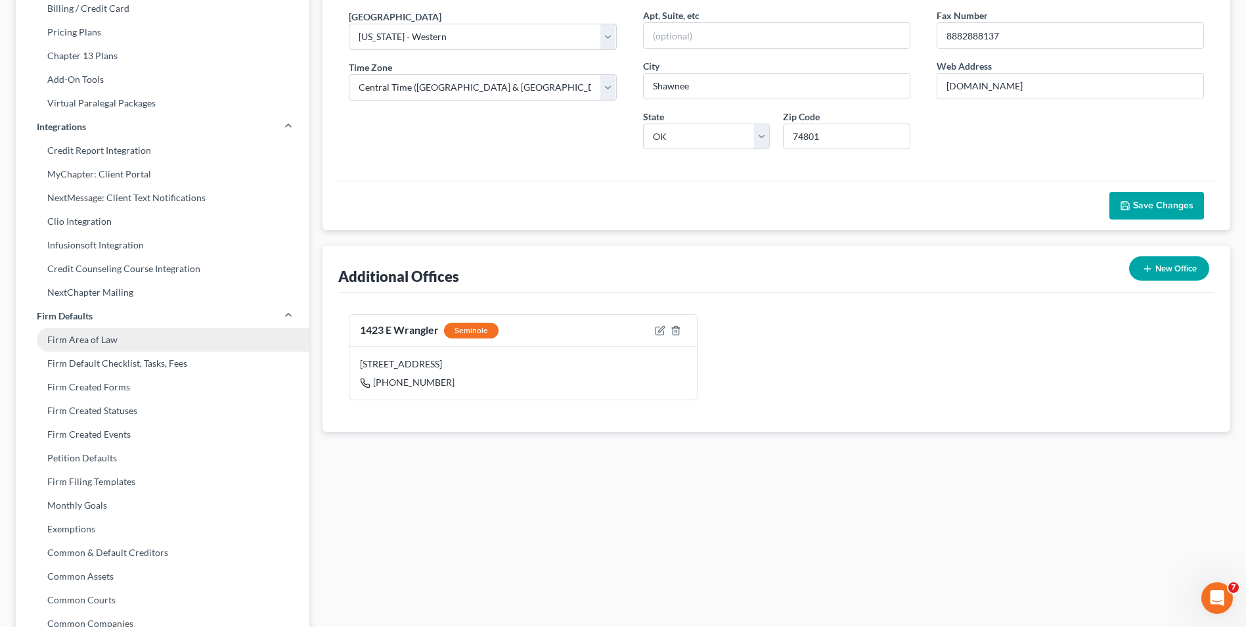
scroll to position [328, 0]
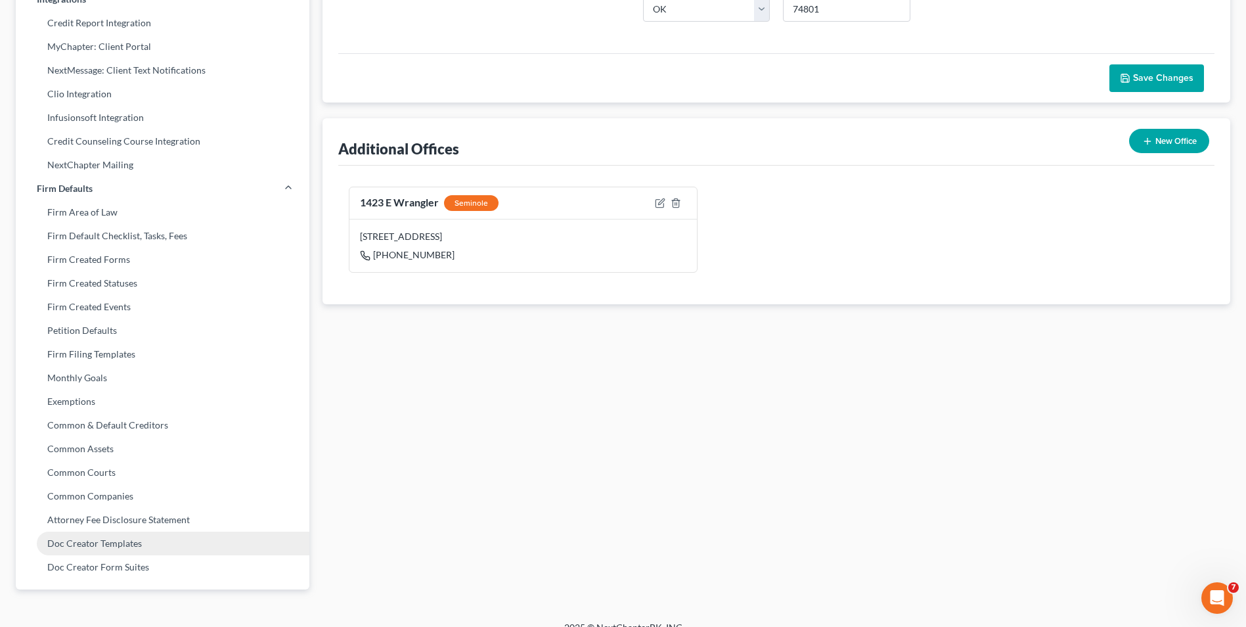
click at [69, 484] on link "Doc Creator Templates" at bounding box center [163, 543] width 294 height 24
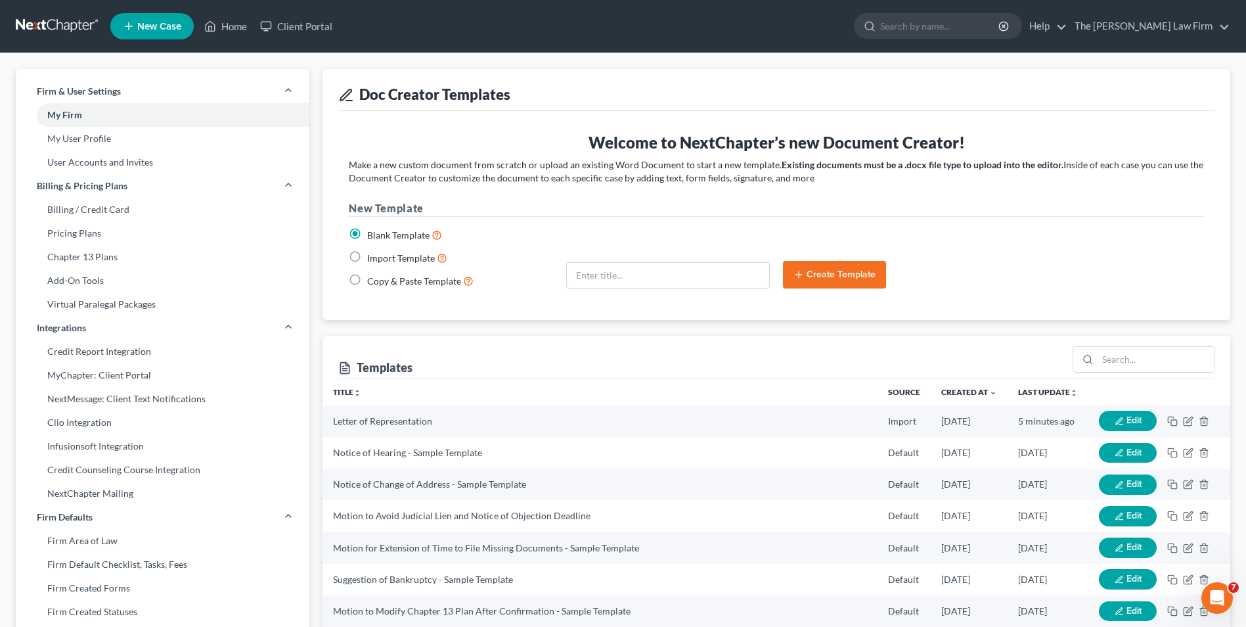
click at [367, 256] on label "Import Template" at bounding box center [407, 257] width 80 height 15
click at [372, 256] on input "Import Template" at bounding box center [376, 254] width 9 height 9
radio input "true"
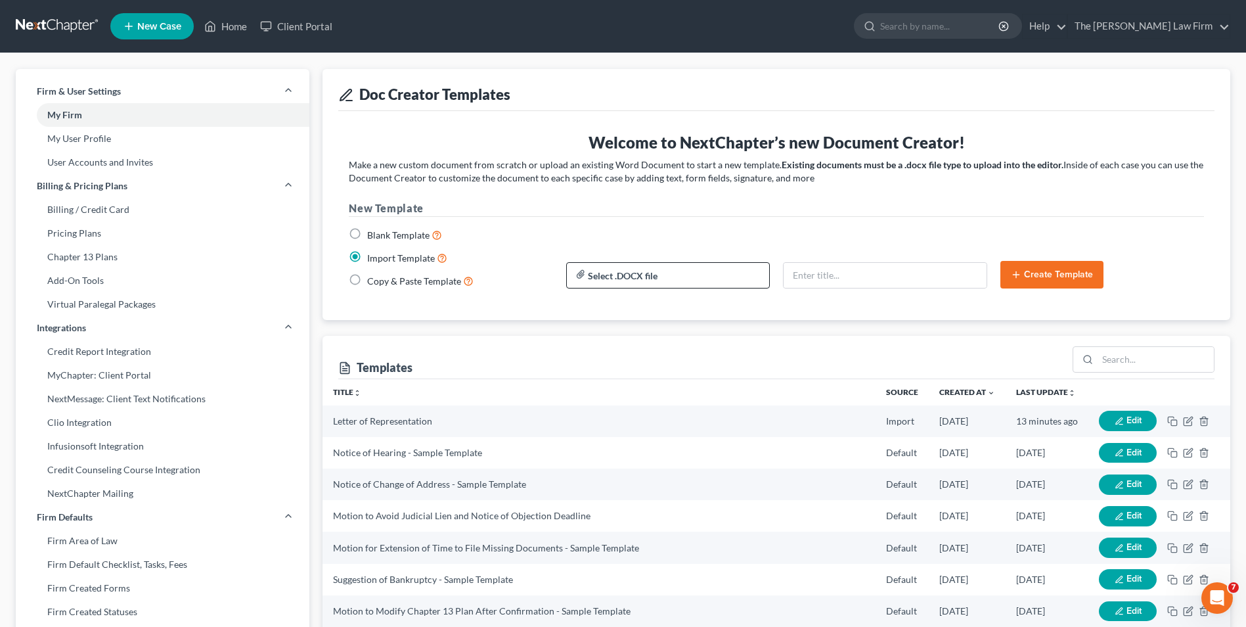
click at [704, 275] on input "file" at bounding box center [668, 275] width 202 height 24
type input "C:\fakepath\Cease and Desist Notice - Garnishment.docx"
type input "Cease and Desist Notice - Garnishment.docx"
click at [993, 279] on button "Create Template" at bounding box center [1051, 275] width 103 height 28
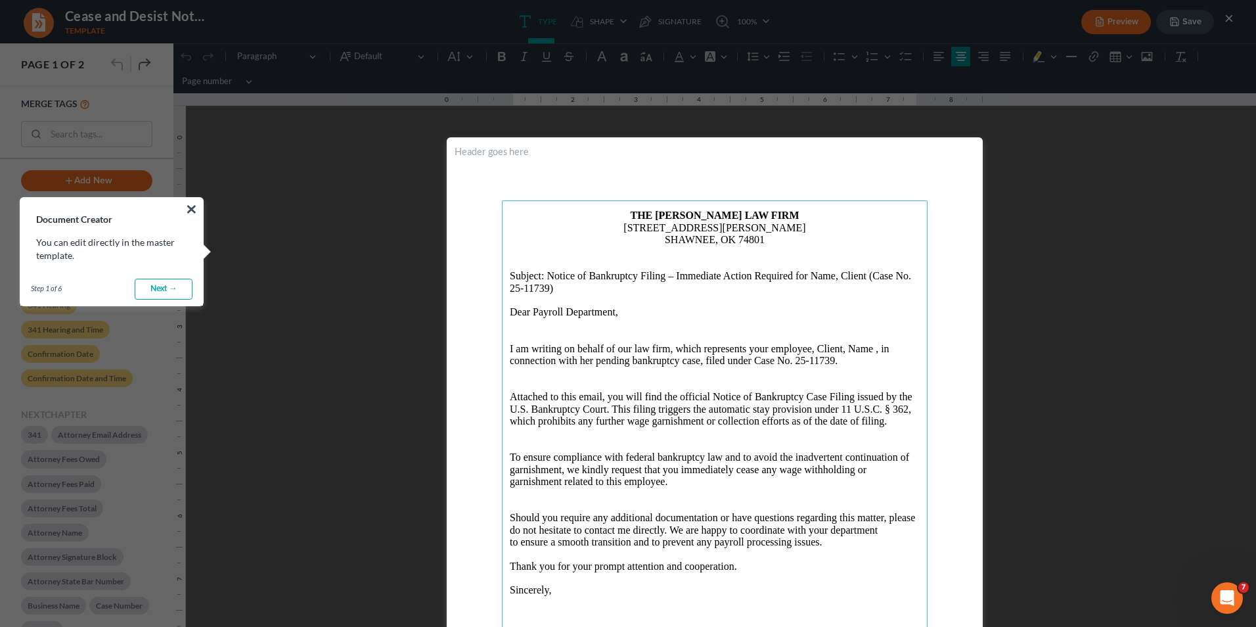
click at [162, 287] on link "Next →" at bounding box center [164, 289] width 58 height 21
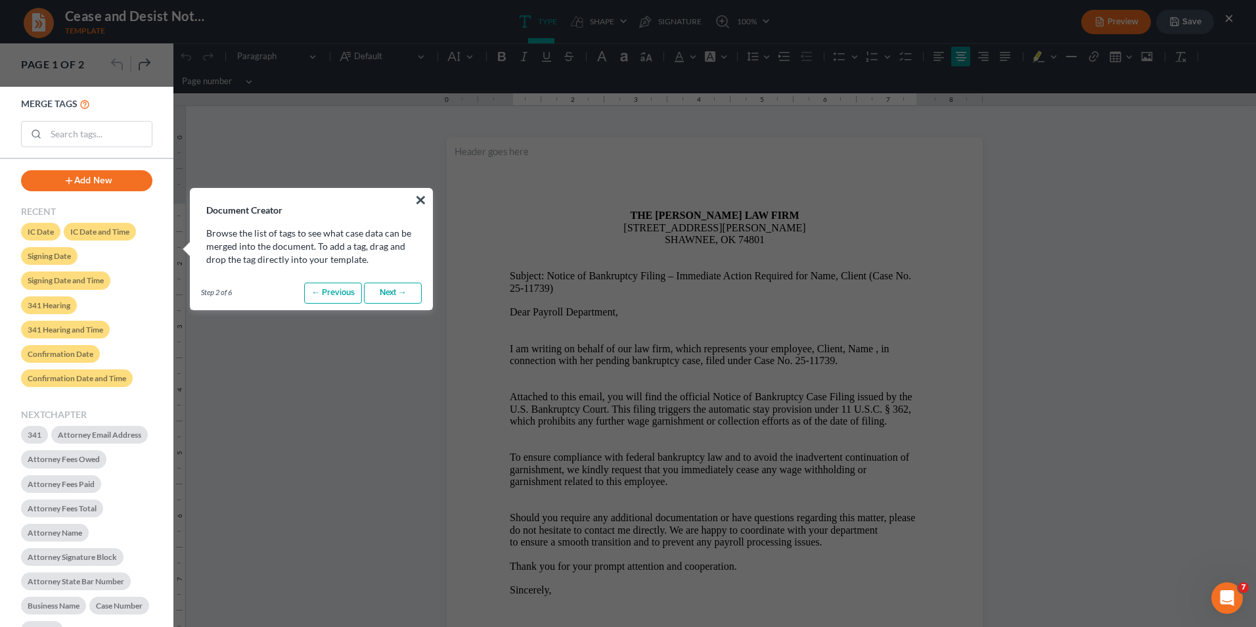
drag, startPoint x: 388, startPoint y: 291, endPoint x: 213, endPoint y: 248, distance: 179.2
click at [388, 291] on link "Next →" at bounding box center [393, 292] width 58 height 21
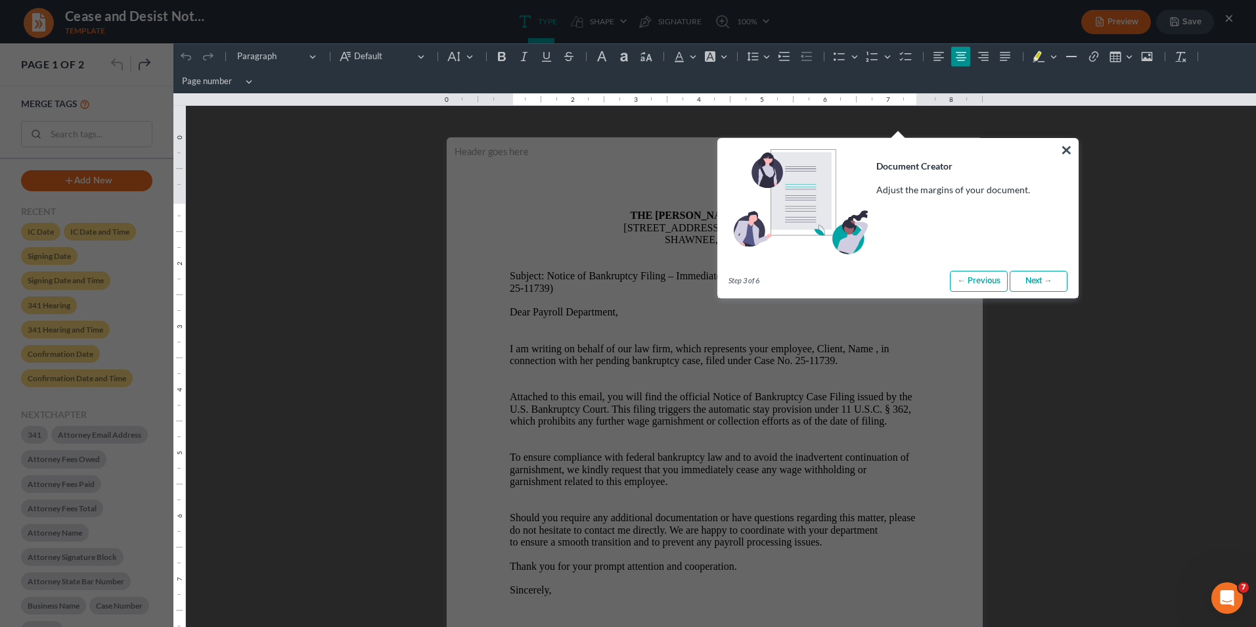
click at [993, 281] on link "Next →" at bounding box center [1039, 281] width 58 height 21
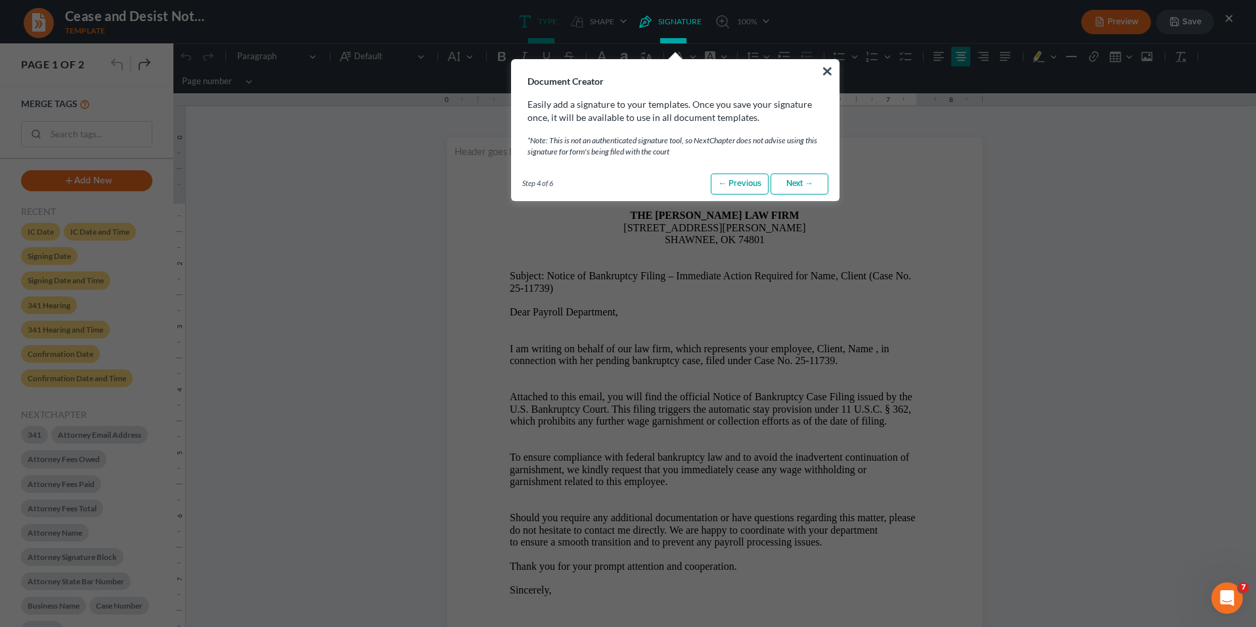
click at [790, 184] on link "Next →" at bounding box center [799, 183] width 58 height 21
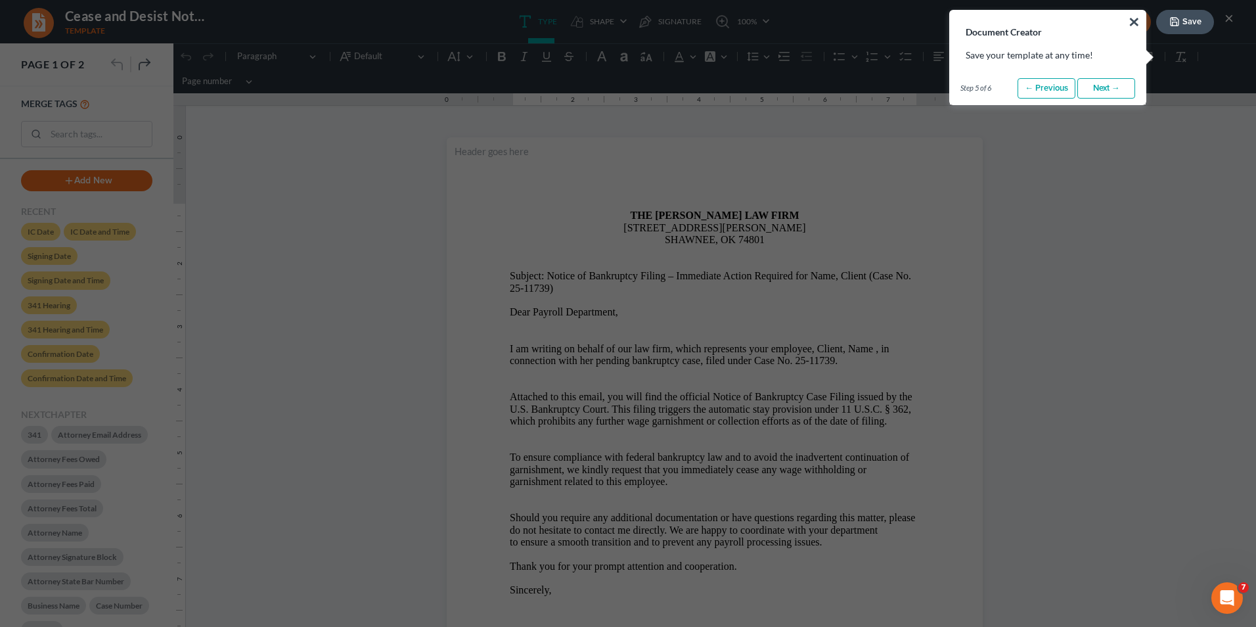
click at [993, 92] on link "Next →" at bounding box center [1106, 88] width 58 height 21
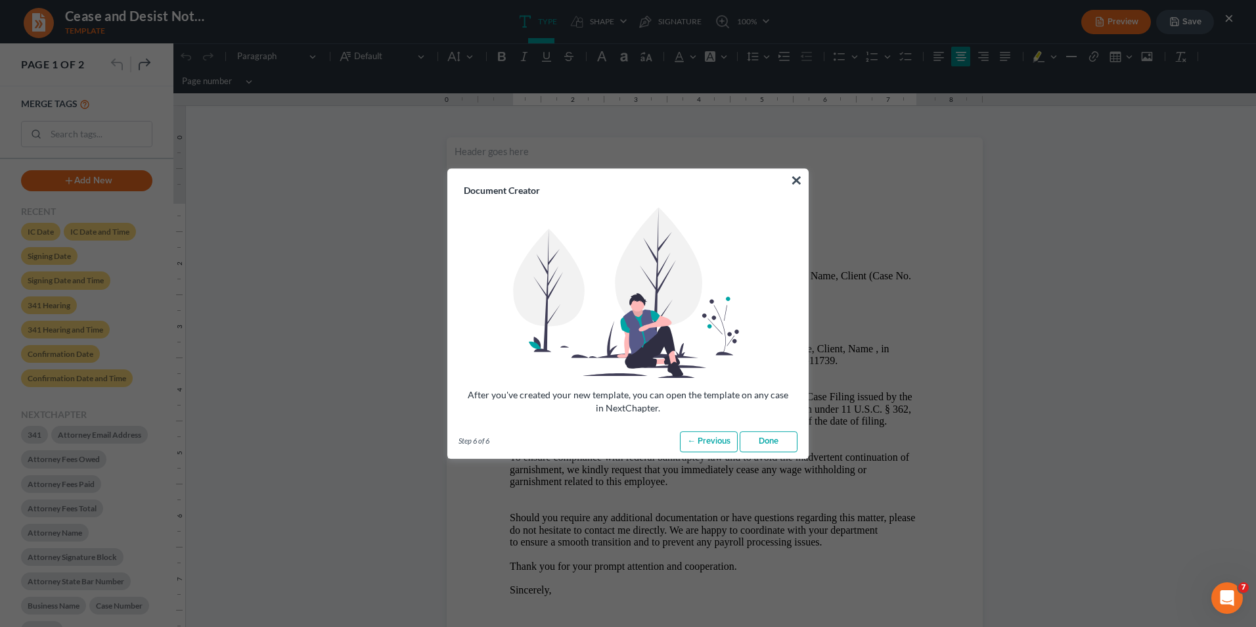
drag, startPoint x: 762, startPoint y: 439, endPoint x: 591, endPoint y: 395, distance: 177.0
click at [762, 439] on link "Done" at bounding box center [769, 441] width 58 height 21
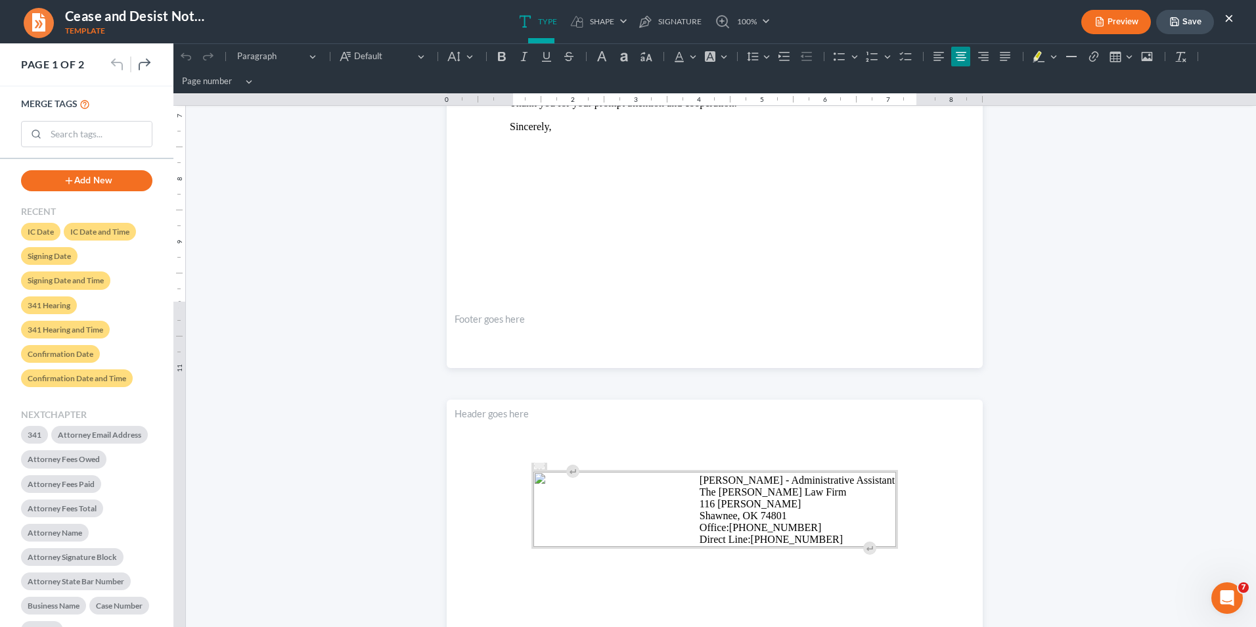
scroll to position [525, 0]
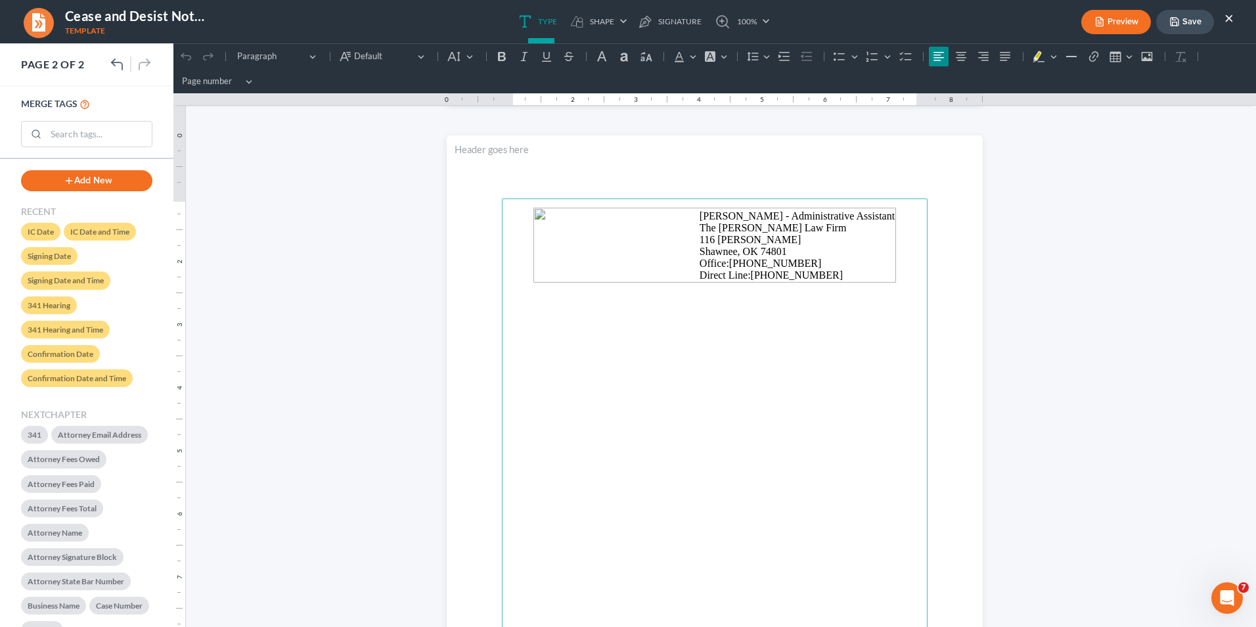
scroll to position [723, 0]
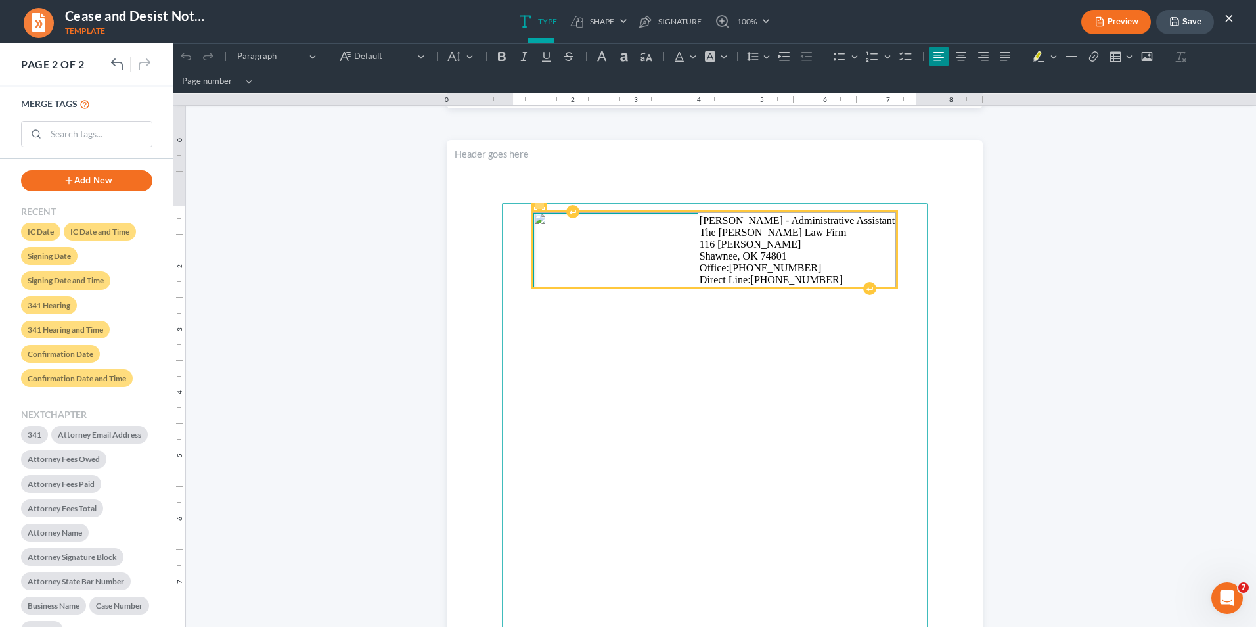
click at [657, 287] on td "Rich Text Editor, page-1-main" at bounding box center [615, 250] width 165 height 74
click at [747, 287] on table "⁠⁠⁠⁠⁠⁠⁠ [PERSON_NAME] - Administrative Assistant The [PERSON_NAME] Law Firm [ST…" at bounding box center [714, 249] width 363 height 75
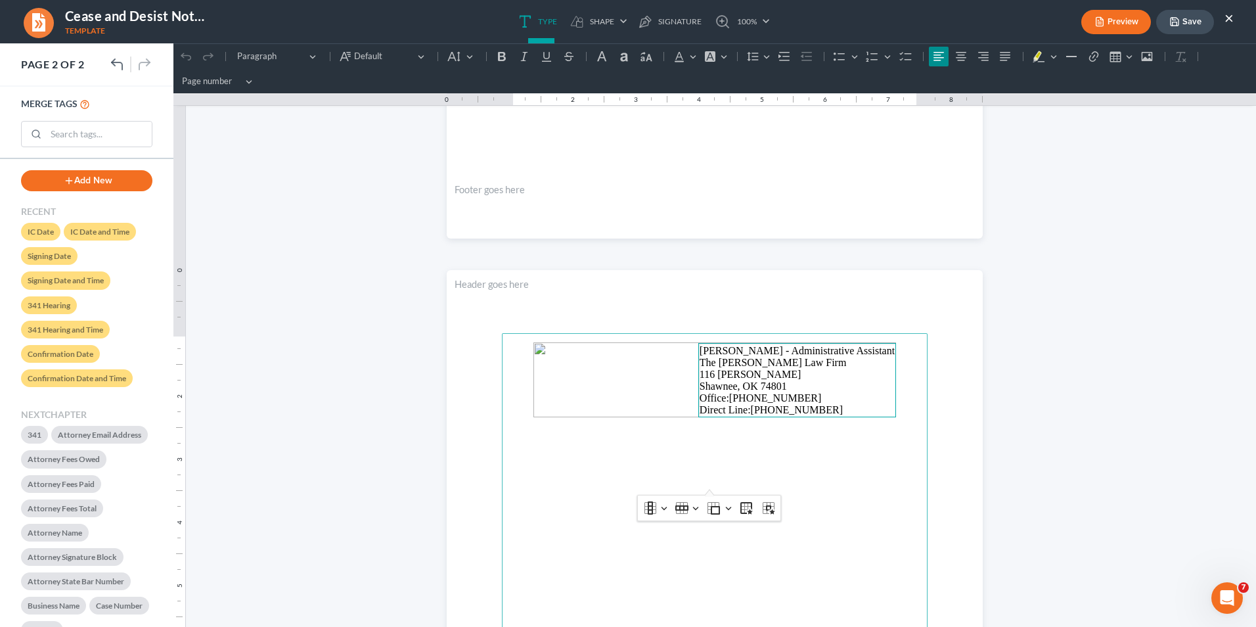
scroll to position [591, 0]
click at [497, 286] on p "Rich Text Editor, page-1-header" at bounding box center [715, 286] width 520 height 12
click at [496, 286] on p "Rich Text Editor, page-1-header" at bounding box center [715, 286] width 520 height 12
click at [520, 311] on header "Rich Text Editor, page-1-header" at bounding box center [715, 302] width 536 height 63
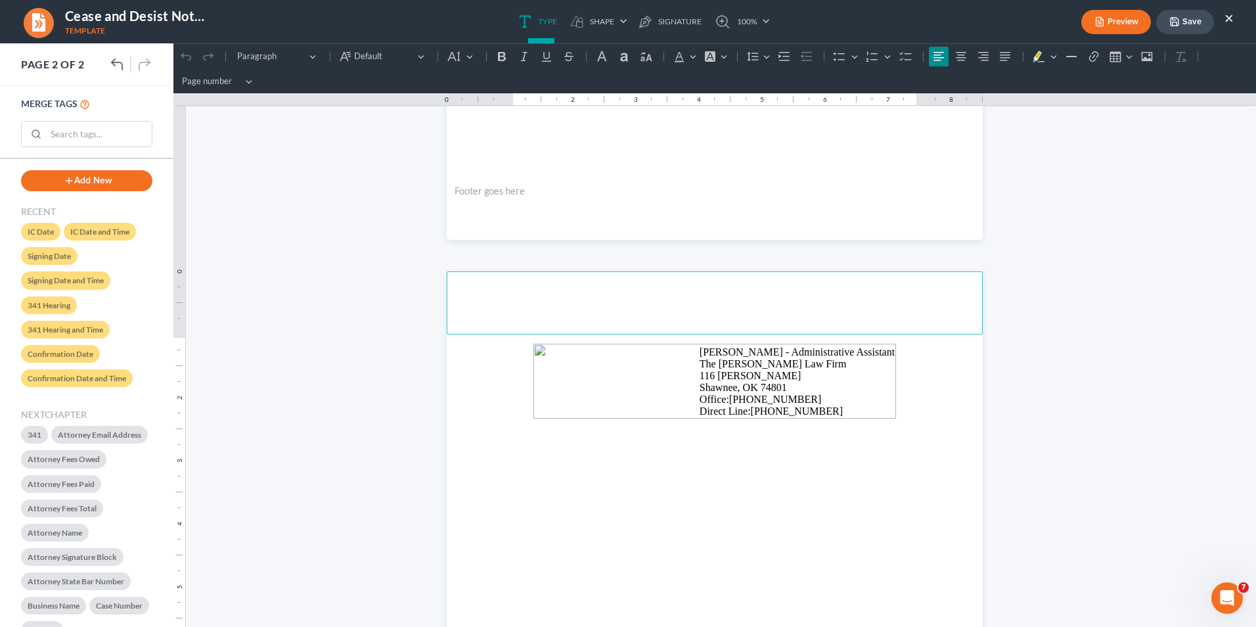
click at [520, 311] on header "Rich Text Editor, page-1-header" at bounding box center [715, 302] width 536 height 63
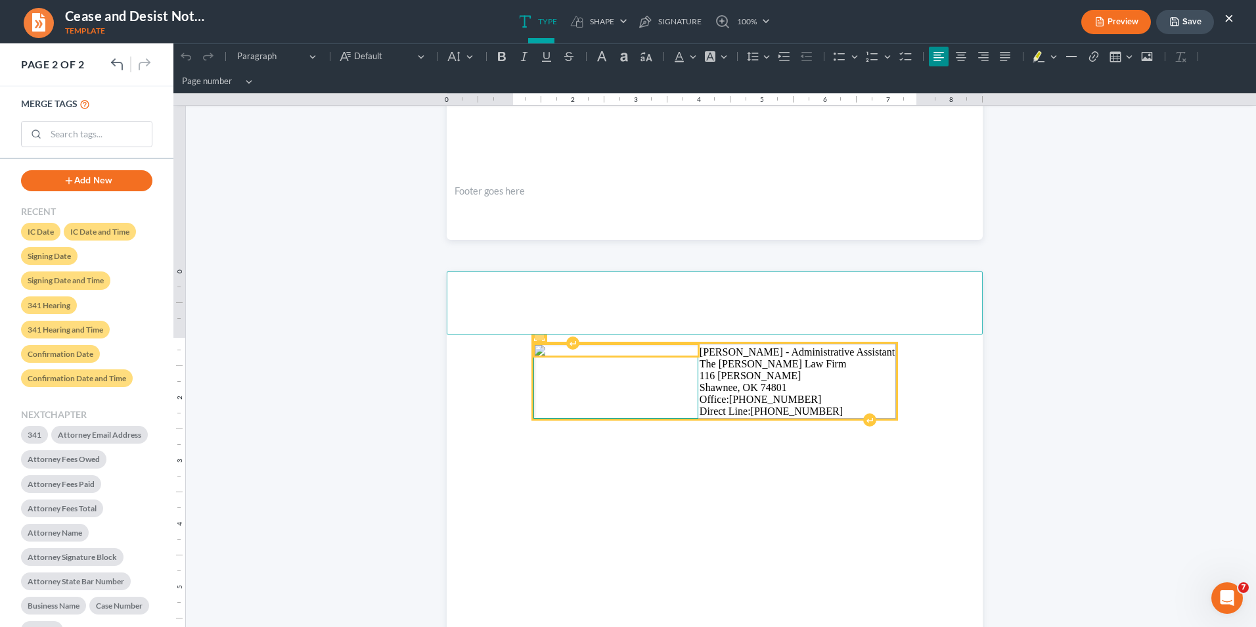
click at [573, 355] on img "Rich Text Editor, page-1-main" at bounding box center [616, 350] width 163 height 11
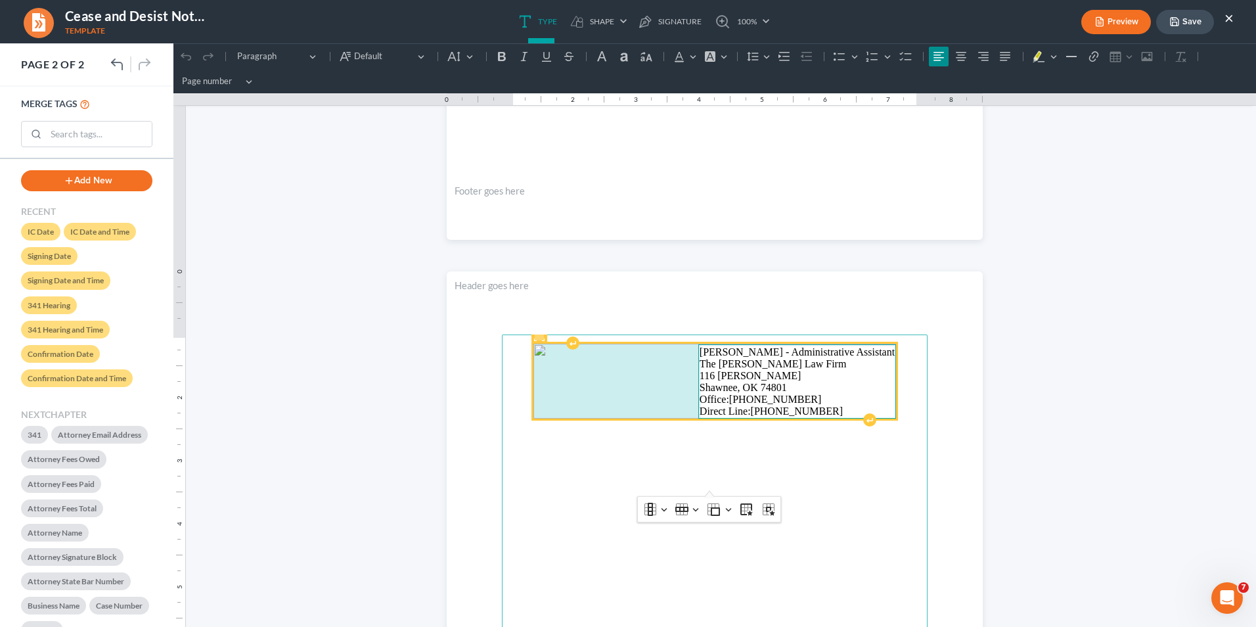
click at [809, 376] on td "[PERSON_NAME] - Administrative Assistant The [PERSON_NAME] Law Firm [STREET_ADD…" at bounding box center [796, 381] width 197 height 74
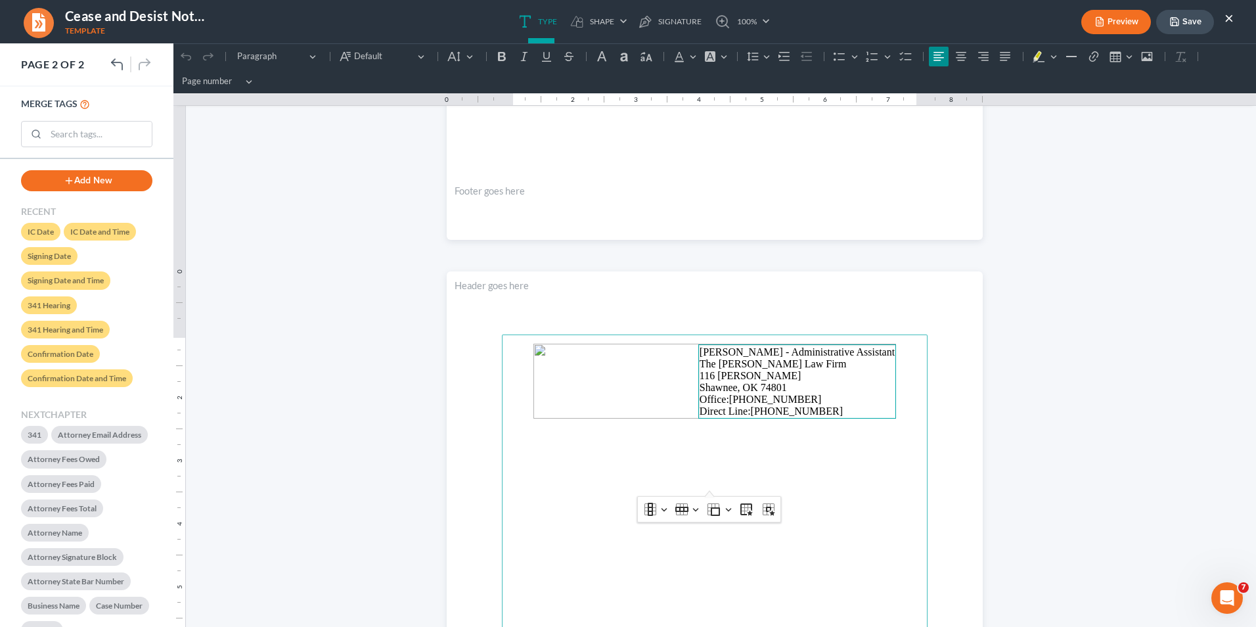
drag, startPoint x: 661, startPoint y: 343, endPoint x: 502, endPoint y: 281, distance: 169.9
click at [553, 283] on section "[PERSON_NAME] - Administrative Assistant The [PERSON_NAME] Law Firm [STREET_ADD…" at bounding box center [715, 618] width 536 height 694
click at [499, 282] on p "Rich Text Editor, page-1-header" at bounding box center [715, 286] width 520 height 12
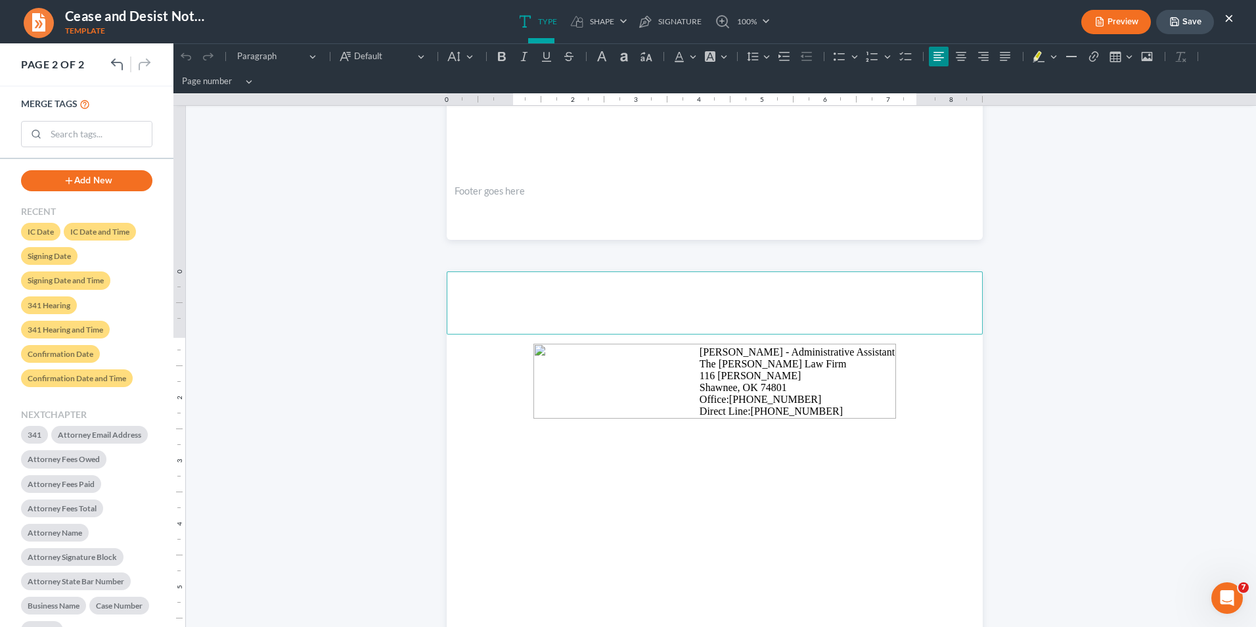
click at [499, 282] on p "Rich Text Editor, page-1-header" at bounding box center [715, 286] width 520 height 12
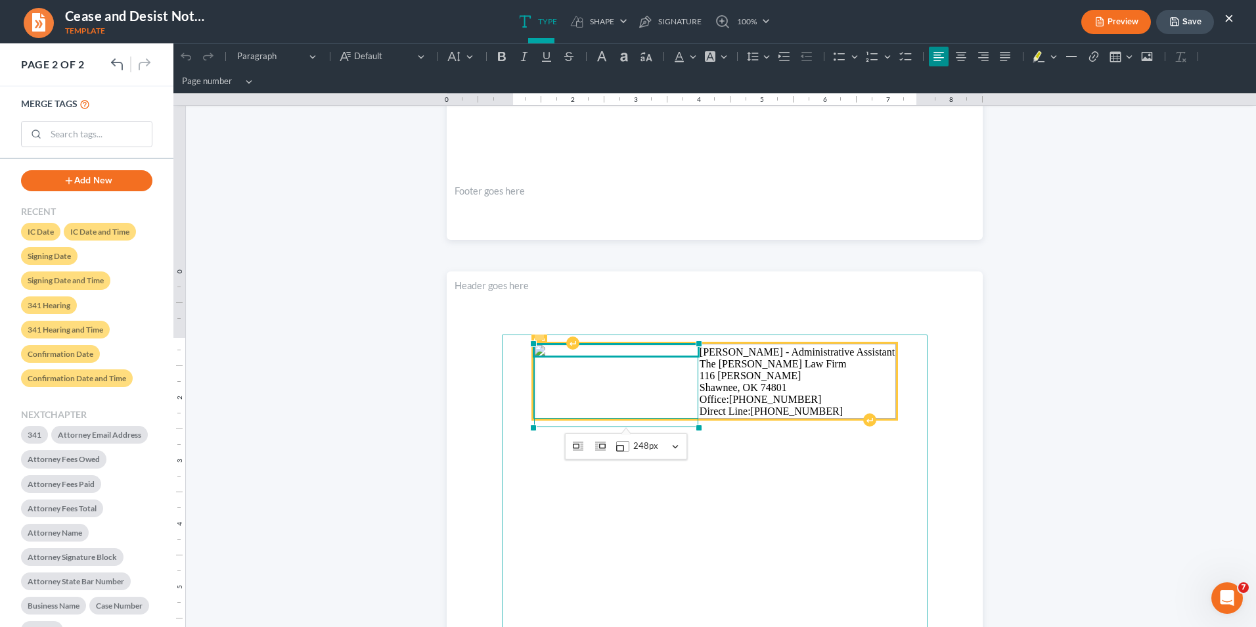
click at [574, 355] on img "Rich Text Editor, page-1-main" at bounding box center [616, 350] width 163 height 11
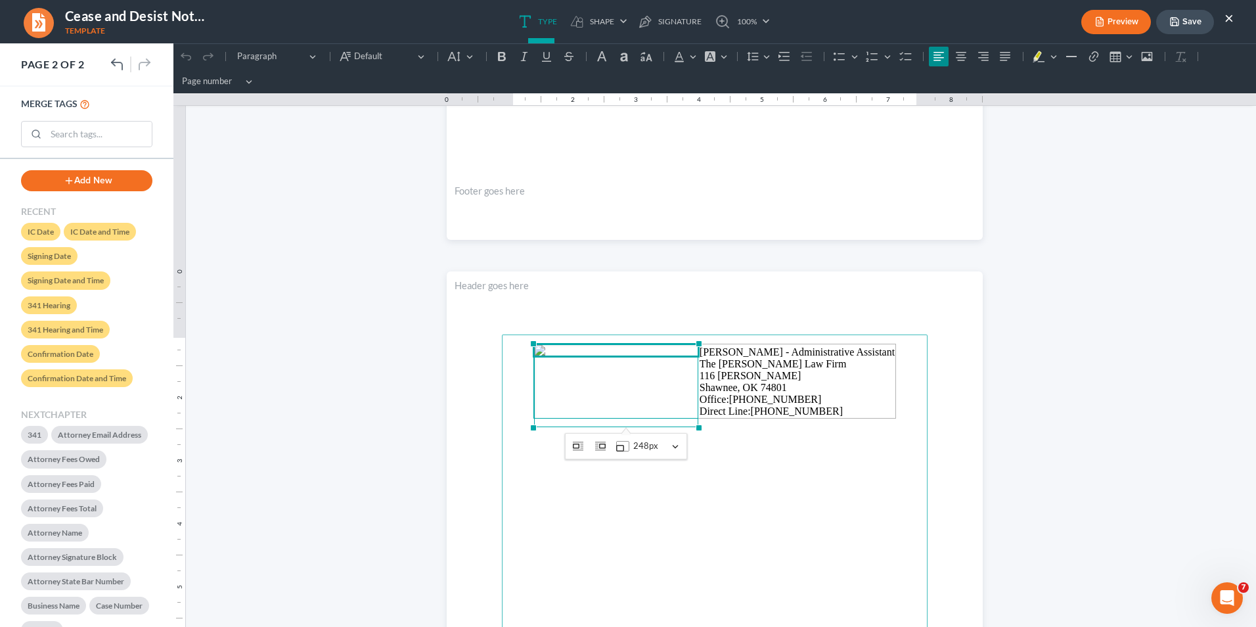
click at [517, 315] on header "Rich Text Editor, page-1-header" at bounding box center [715, 302] width 536 height 63
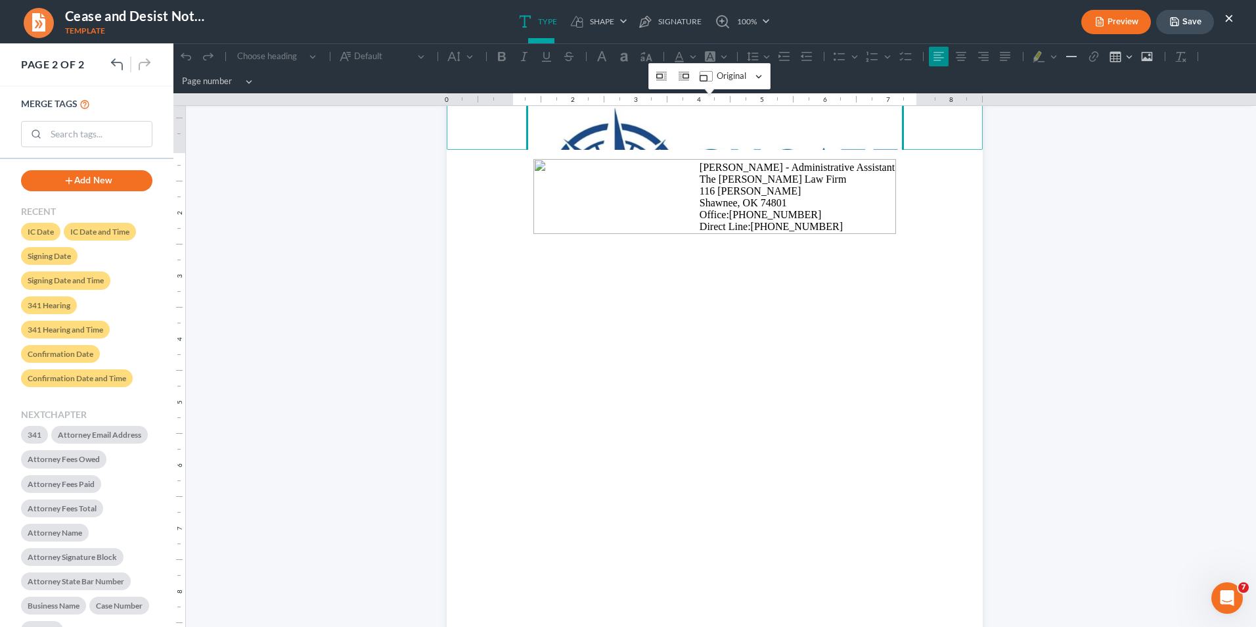
scroll to position [657, 0]
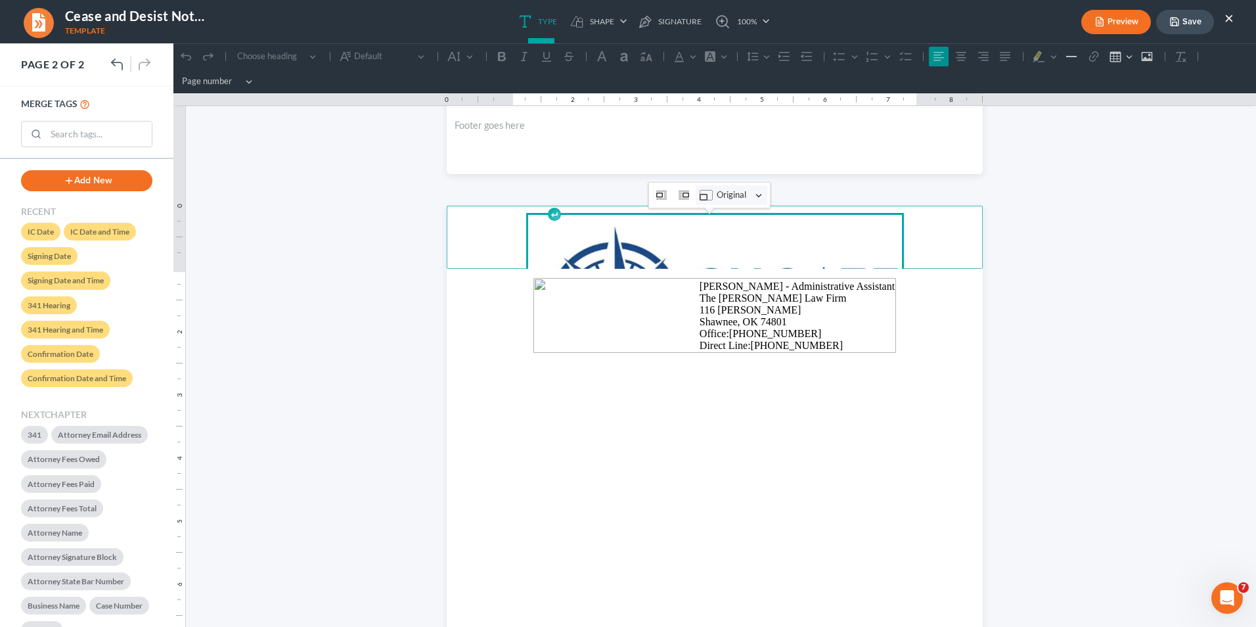
click at [763, 198] on button "Resize image Original" at bounding box center [732, 195] width 72 height 20
click at [753, 232] on button "25%" at bounding box center [764, 238] width 102 height 22
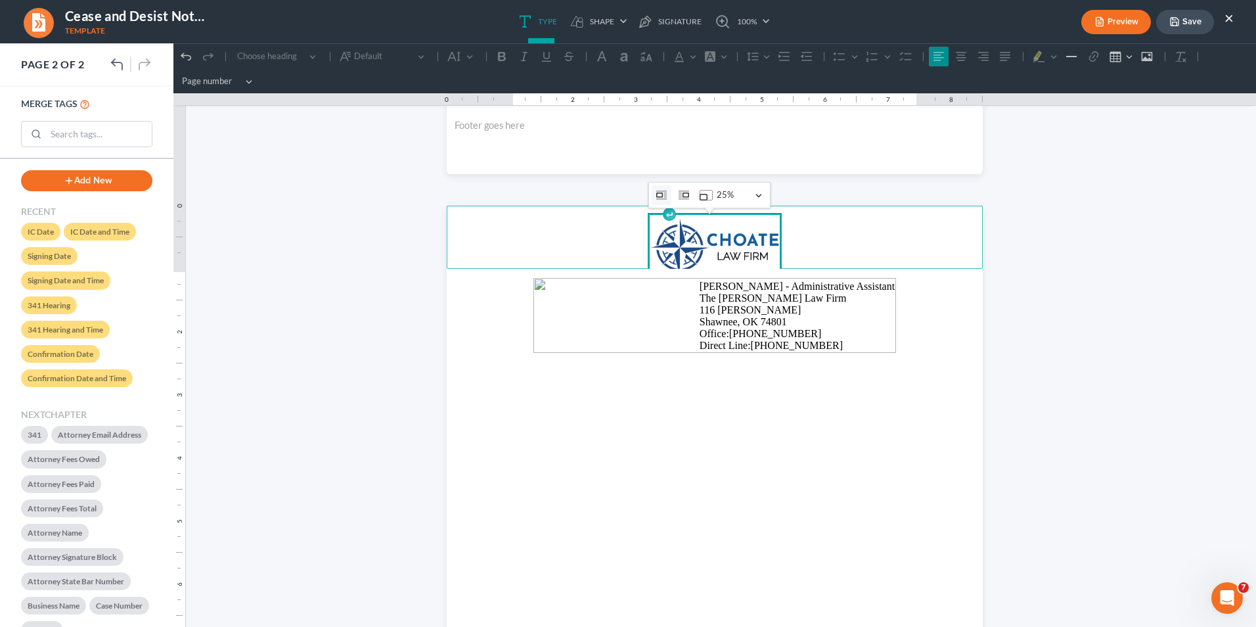
click at [661, 192] on icon "Image toolbar" at bounding box center [659, 194] width 7 height 5
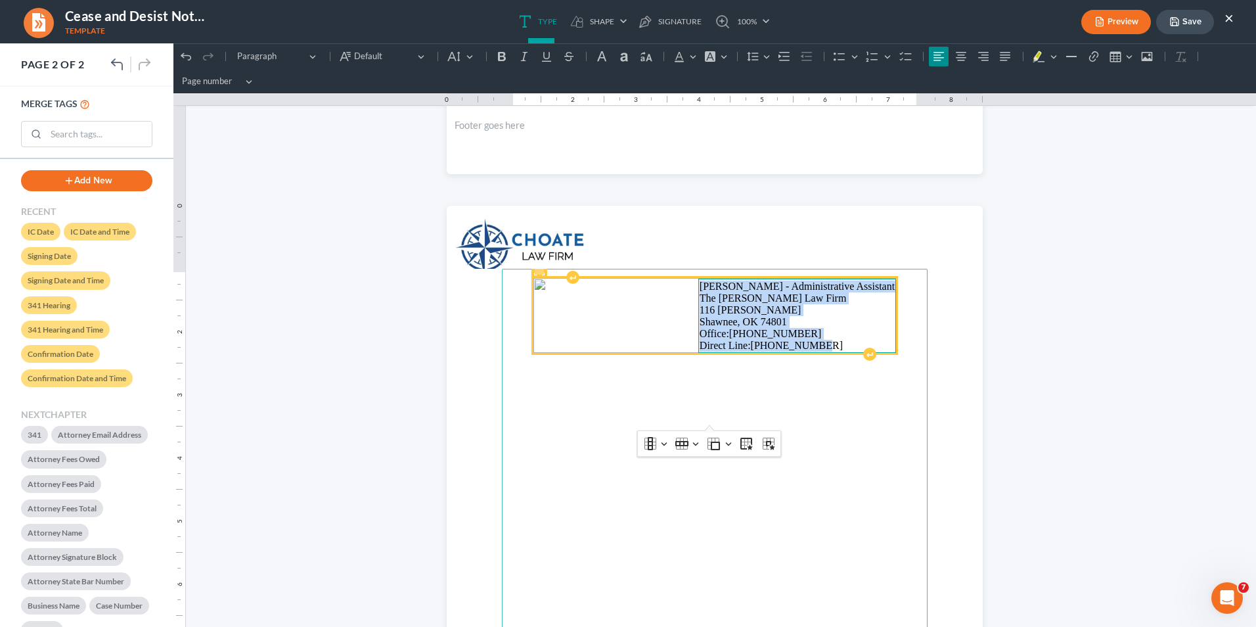
drag, startPoint x: 709, startPoint y: 356, endPoint x: 745, endPoint y: 322, distance: 49.7
click at [825, 353] on td "[PERSON_NAME] - Administrative Assistant The [PERSON_NAME] Law Firm [STREET_ADD…" at bounding box center [796, 316] width 197 height 74
click at [756, 309] on td "[PERSON_NAME] - Administrative Assistant The [PERSON_NAME] Law Firm [STREET_ADD…" at bounding box center [796, 316] width 197 height 74
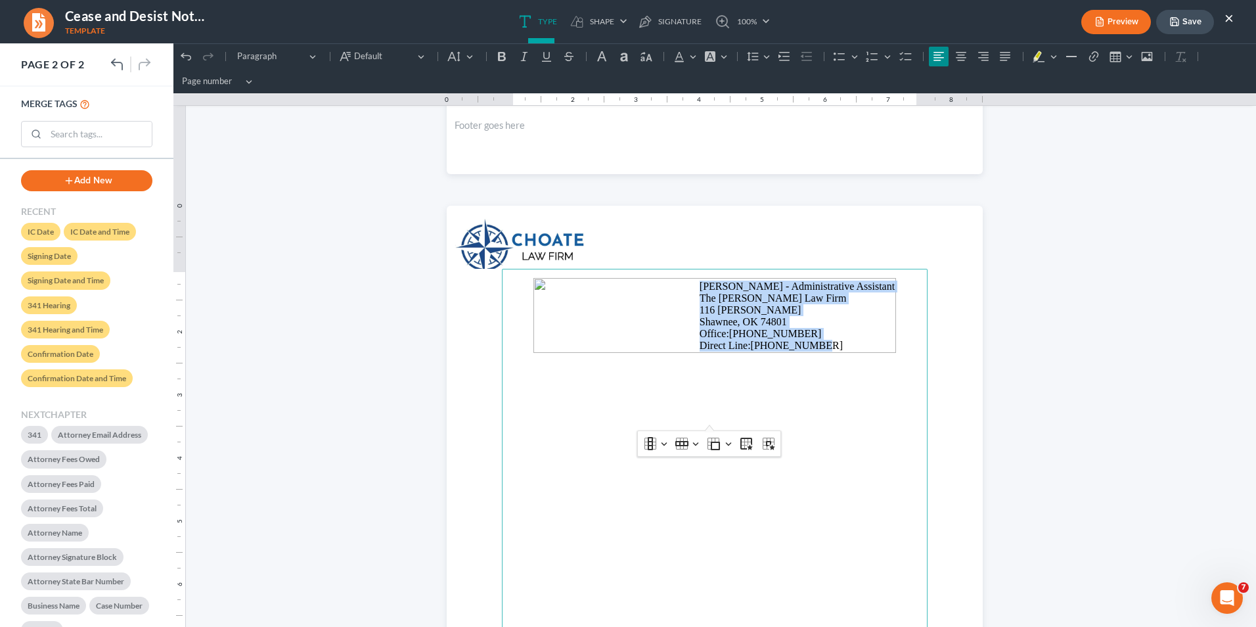
click at [770, 276] on main "[PERSON_NAME] - Administrative Assistant The [PERSON_NAME] Law Firm [STREET_ADD…" at bounding box center [715, 553] width 426 height 568
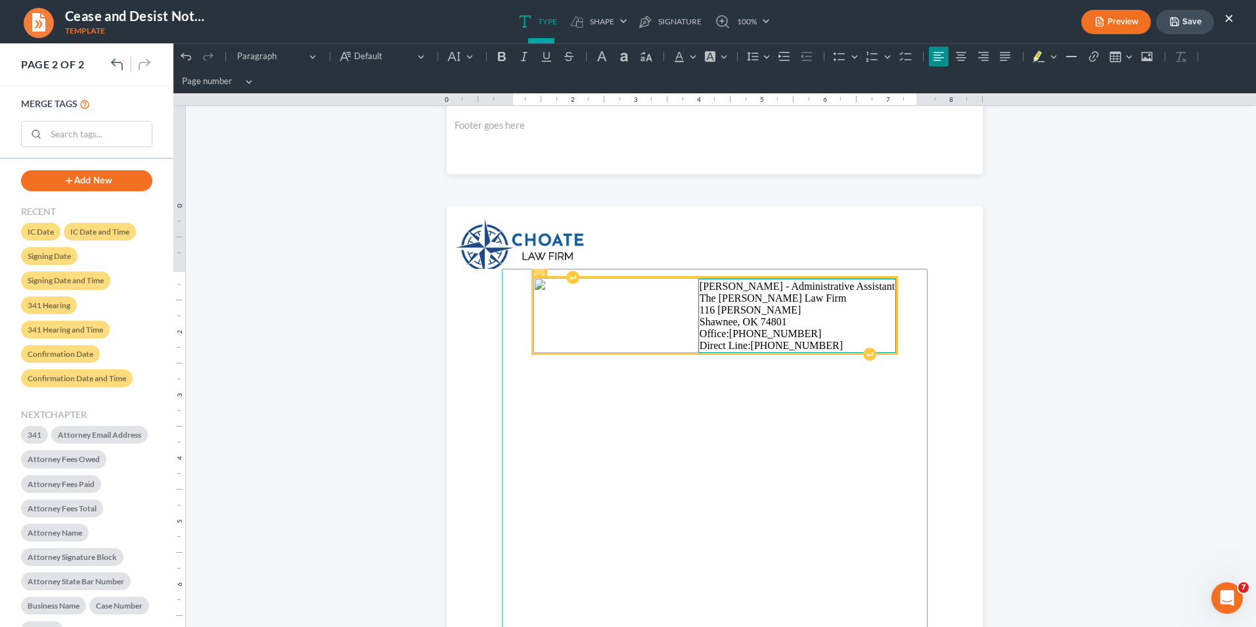
click at [776, 351] on td "[PERSON_NAME] - Administrative Assistant The [PERSON_NAME] Law Firm [STREET_ADD…" at bounding box center [796, 316] width 197 height 74
click at [750, 316] on p "116 [PERSON_NAME]" at bounding box center [797, 310] width 195 height 12
click at [732, 351] on p "Direct Line:[PHONE_NUMBER]" at bounding box center [797, 346] width 195 height 12
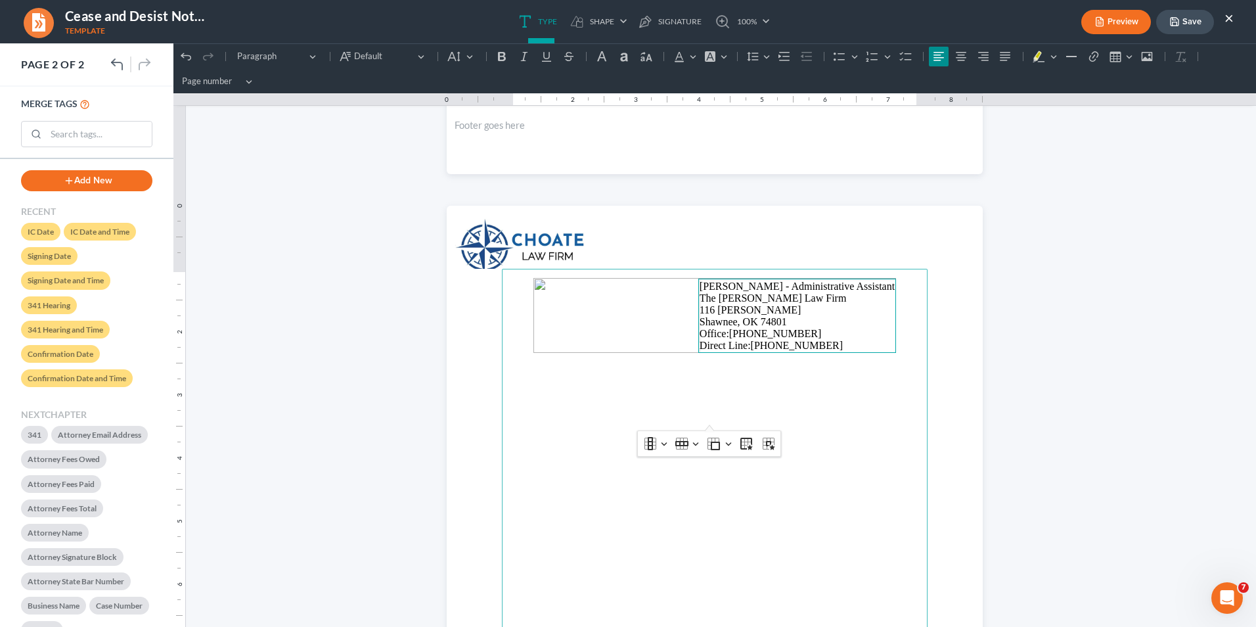
click at [757, 484] on main "[PERSON_NAME] - Administrative Assistant The [PERSON_NAME] Law Firm [STREET_ADD…" at bounding box center [715, 553] width 426 height 568
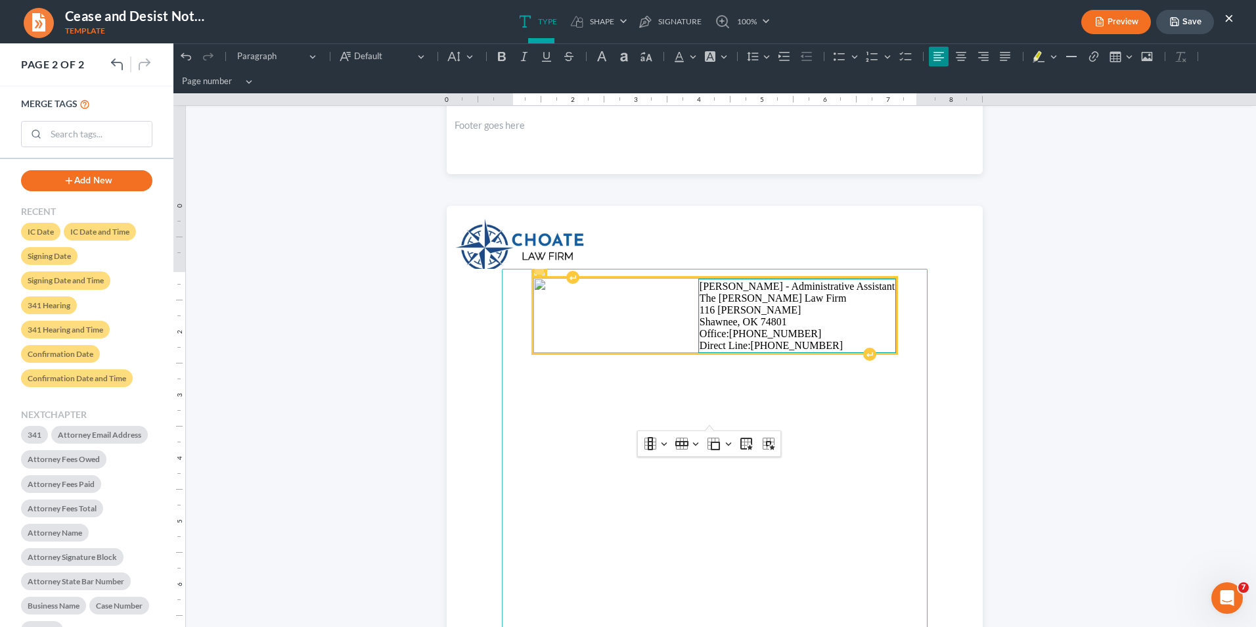
click at [723, 304] on p "The [PERSON_NAME] Law Firm" at bounding box center [797, 298] width 195 height 12
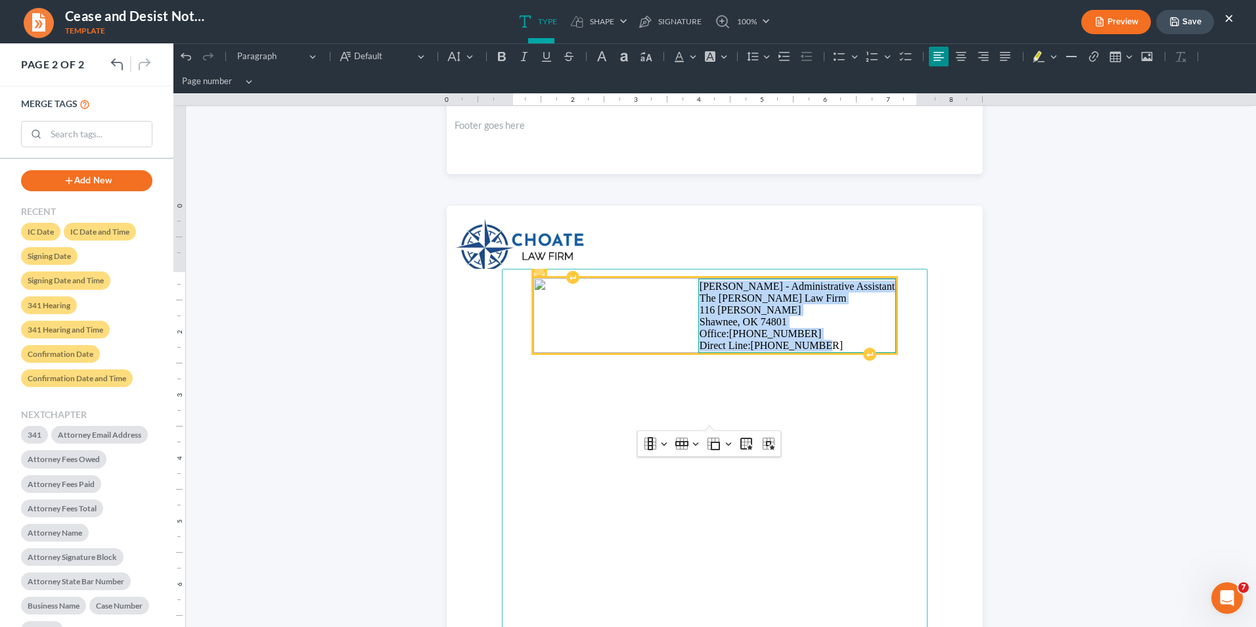
drag, startPoint x: 711, startPoint y: 354, endPoint x: 776, endPoint y: 404, distance: 82.0
click at [819, 353] on td "[PERSON_NAME] - Administrative Assistant The [PERSON_NAME] Law Firm [STREET_ADD…" at bounding box center [796, 316] width 197 height 74
copy td "[PERSON_NAME] - Administrative Assistant The [PERSON_NAME] Law Firm [STREET_ADD…"
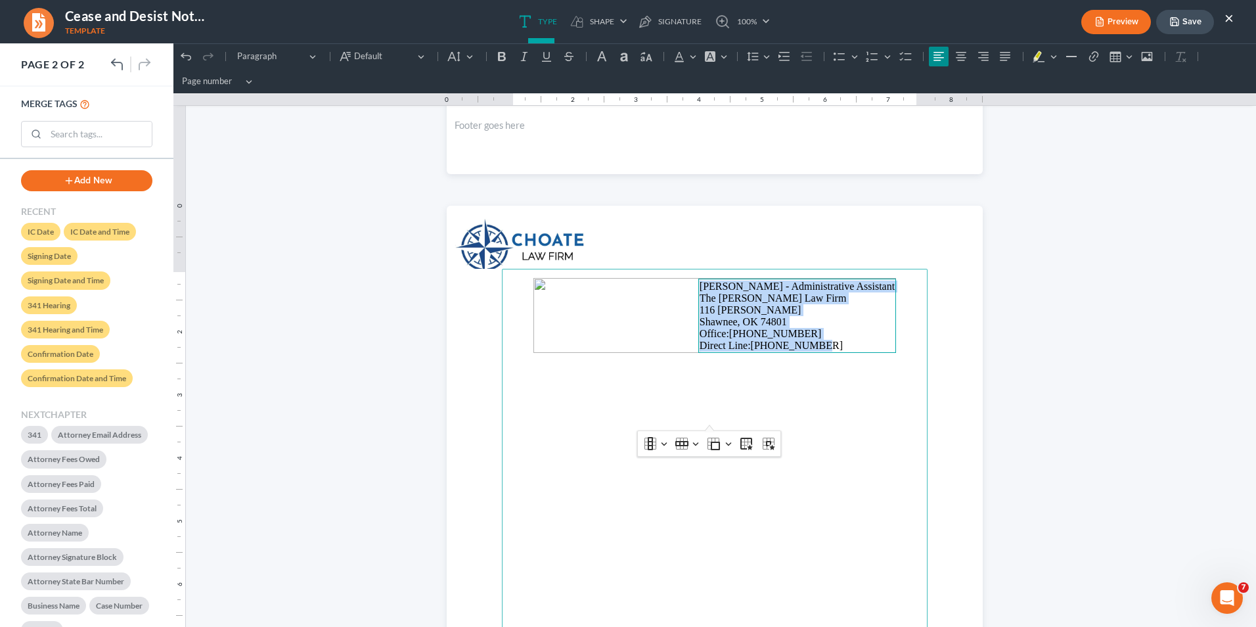
click at [653, 239] on header "Rich Text Editor, page-1-header" at bounding box center [715, 237] width 536 height 63
click at [631, 237] on header "Rich Text Editor, page-1-header" at bounding box center [715, 237] width 536 height 63
click at [630, 237] on header "Rich Text Editor, page-1-header" at bounding box center [715, 237] width 536 height 63
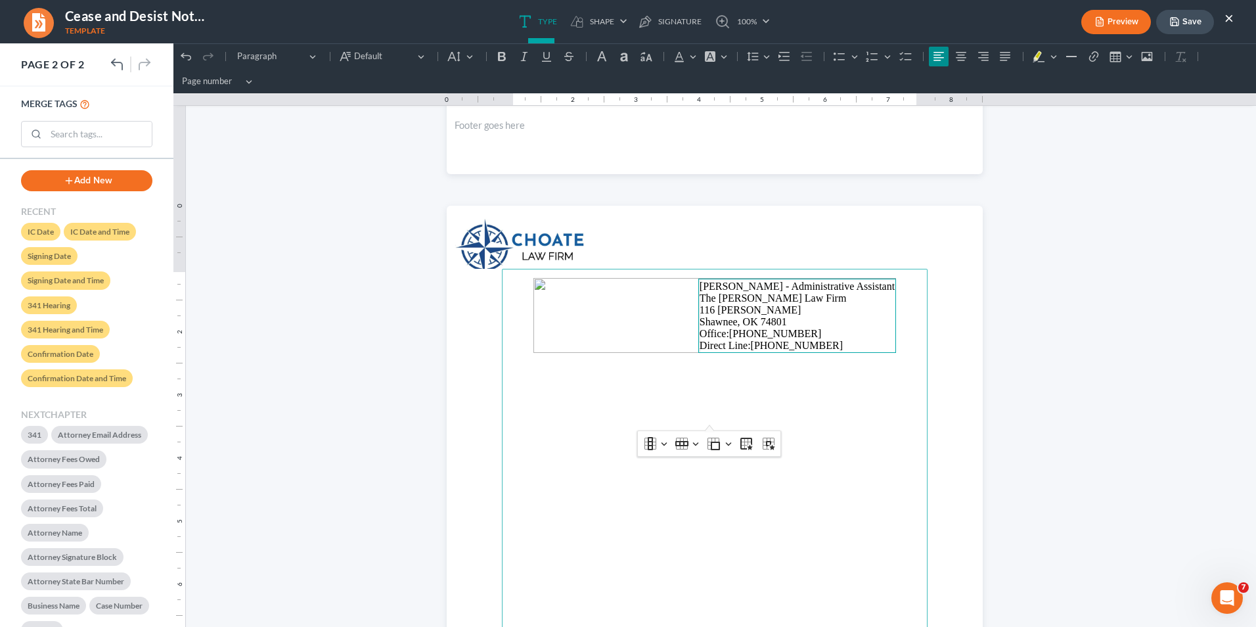
click at [600, 235] on header "Rich Text Editor, page-1-header" at bounding box center [715, 237] width 536 height 63
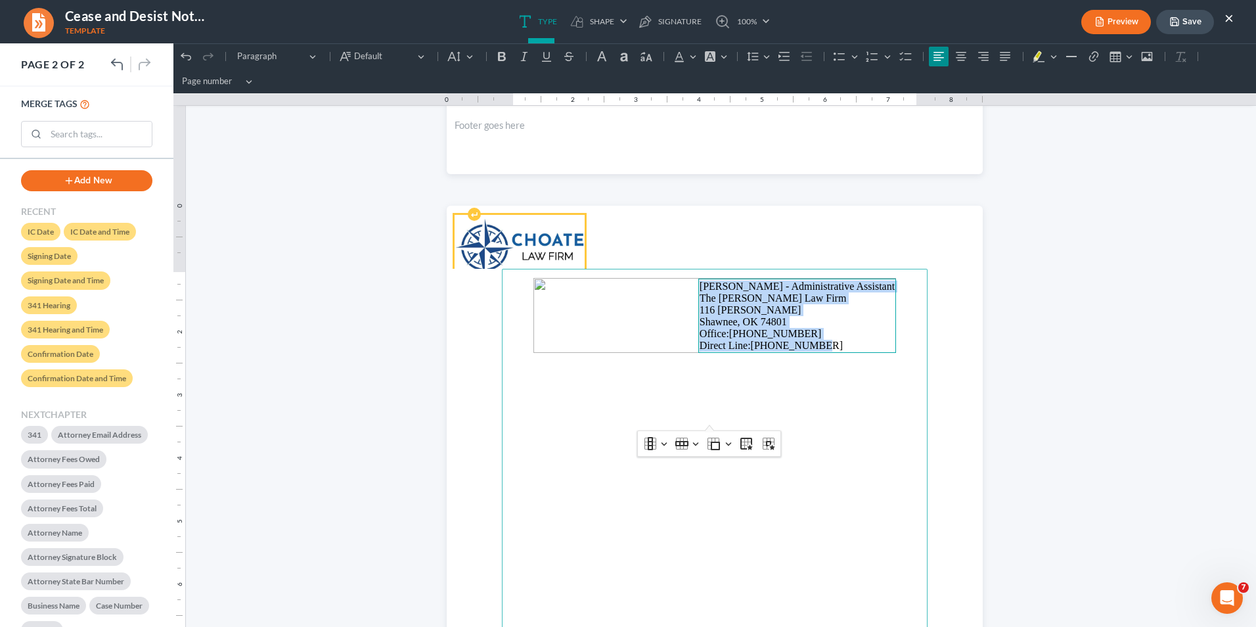
click at [569, 236] on img "Rich Text Editor, page-1-header" at bounding box center [520, 247] width 130 height 65
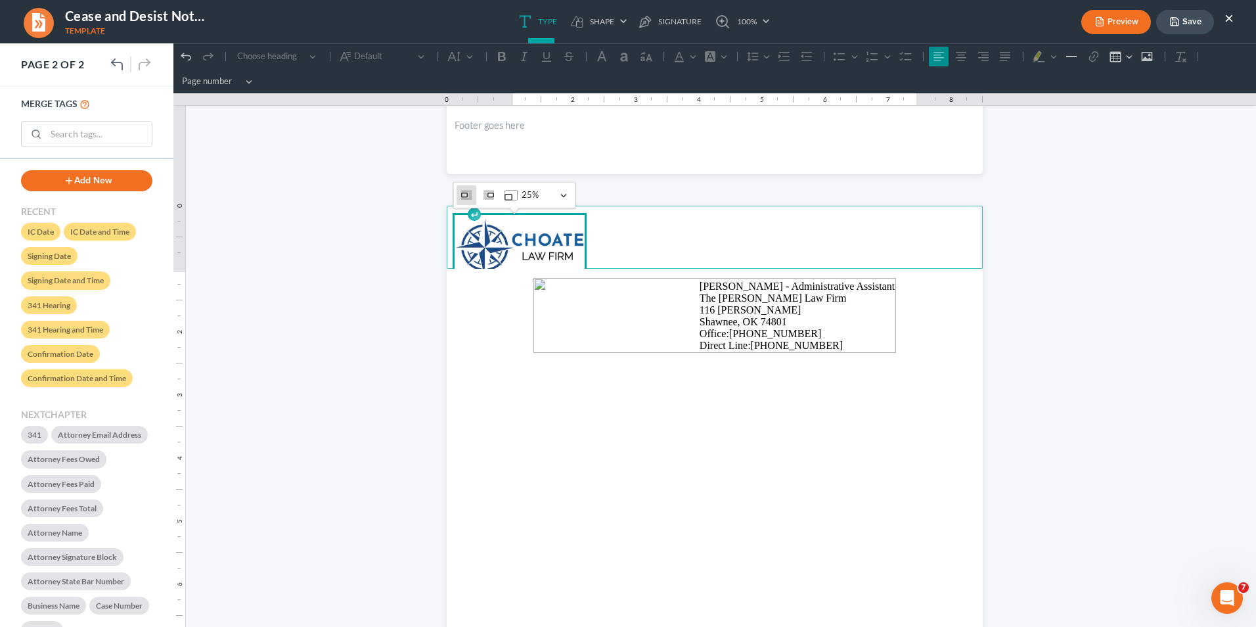
click at [581, 229] on header "image widget" at bounding box center [715, 237] width 536 height 63
click at [584, 229] on header "image widget" at bounding box center [715, 237] width 536 height 63
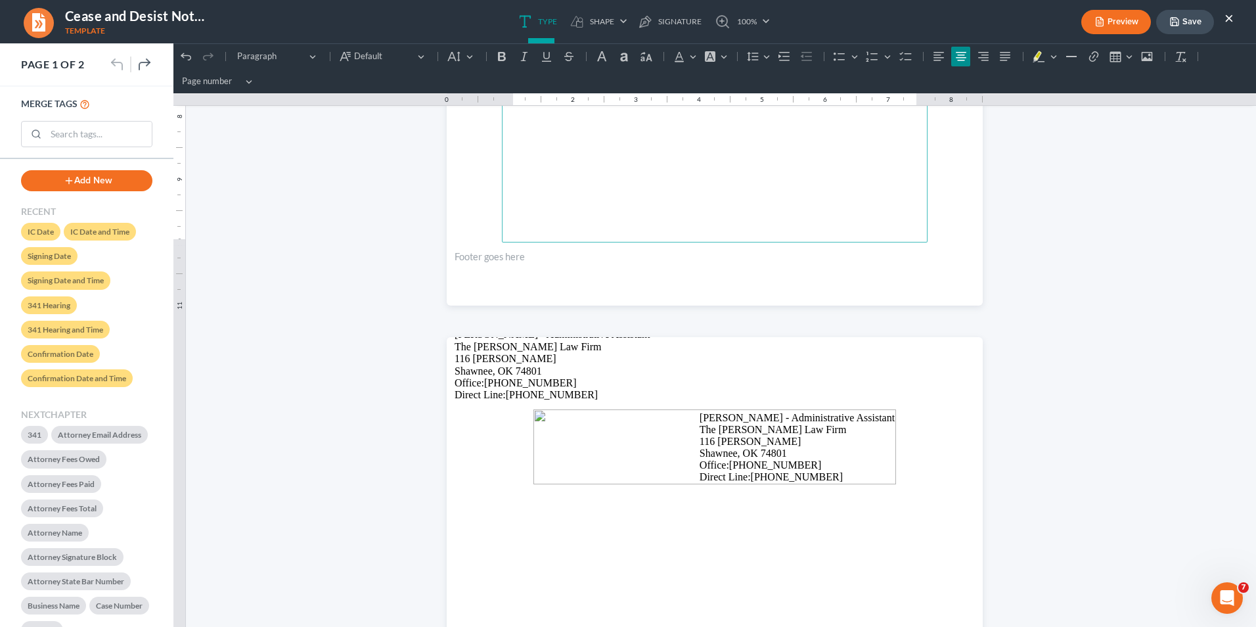
scroll to position [263, 0]
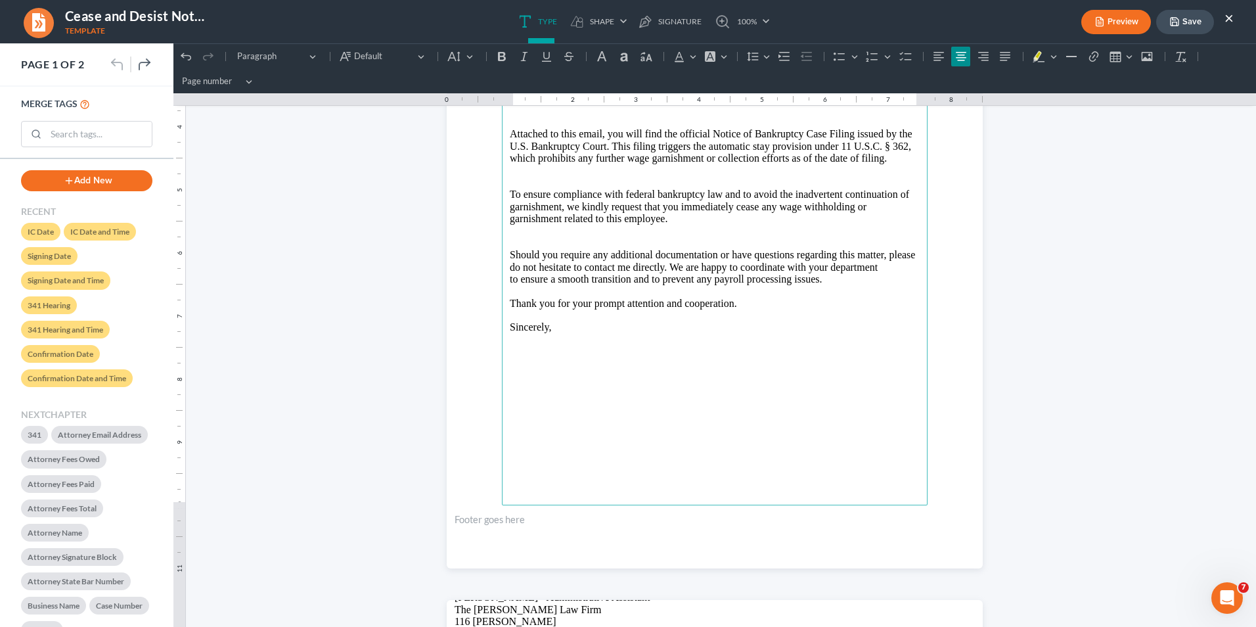
click at [467, 484] on p "Rich Text Editor, page-0-footer" at bounding box center [715, 520] width 520 height 12
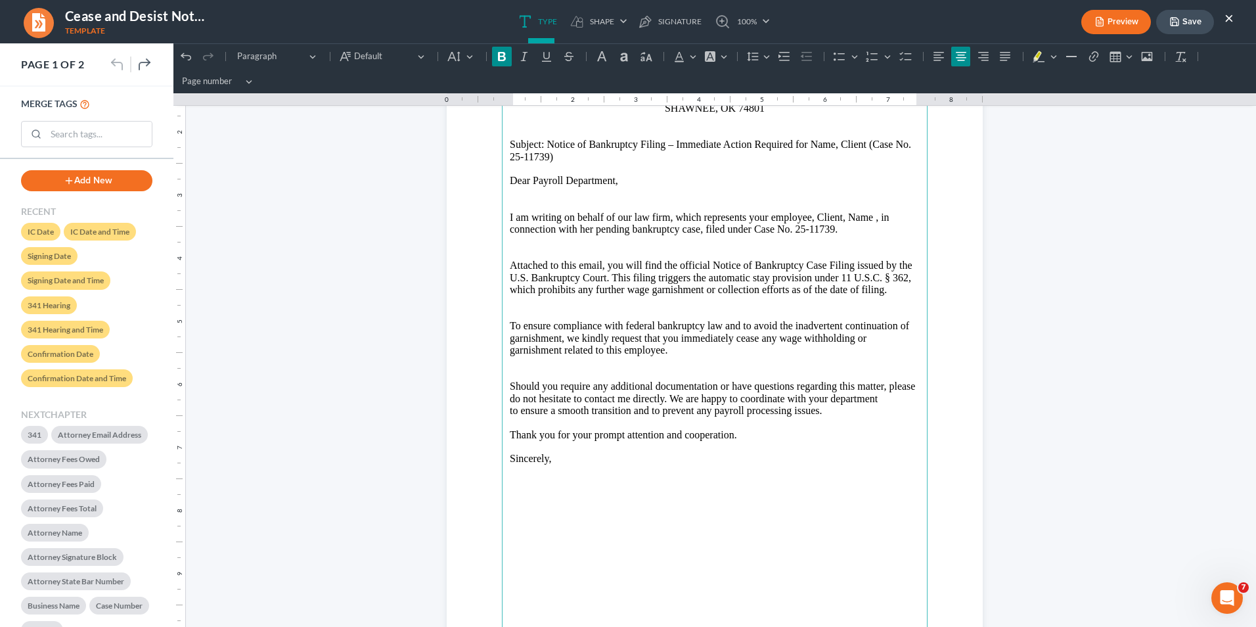
scroll to position [0, 0]
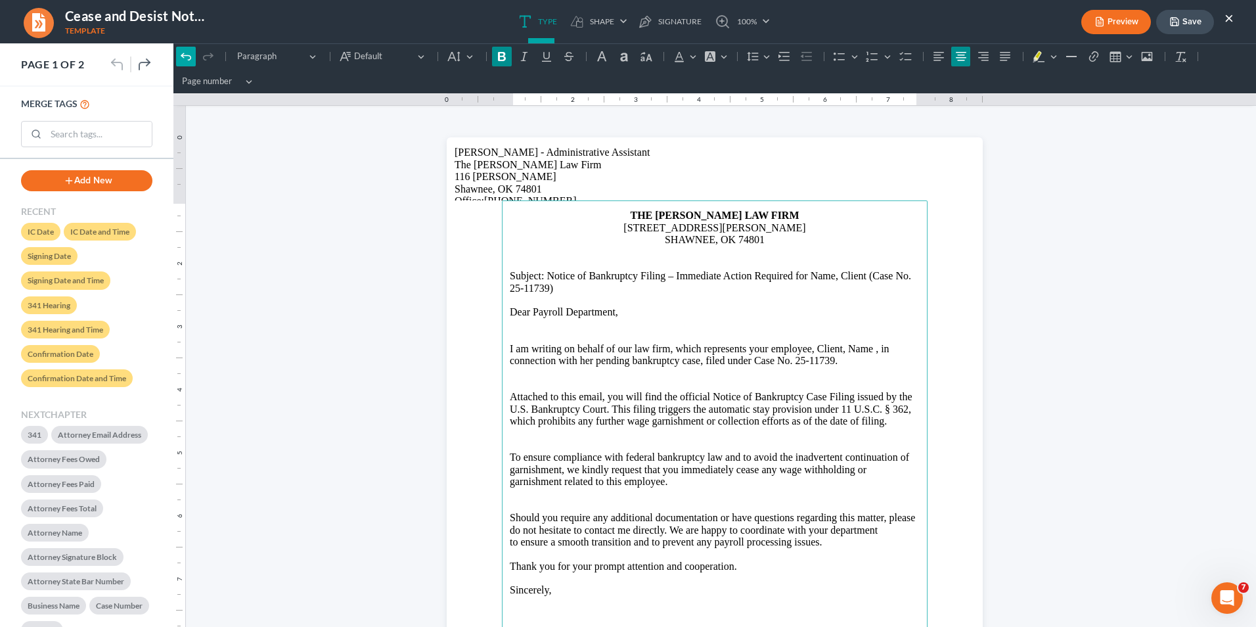
click at [181, 59] on icon "Editor toolbar" at bounding box center [185, 56] width 13 height 13
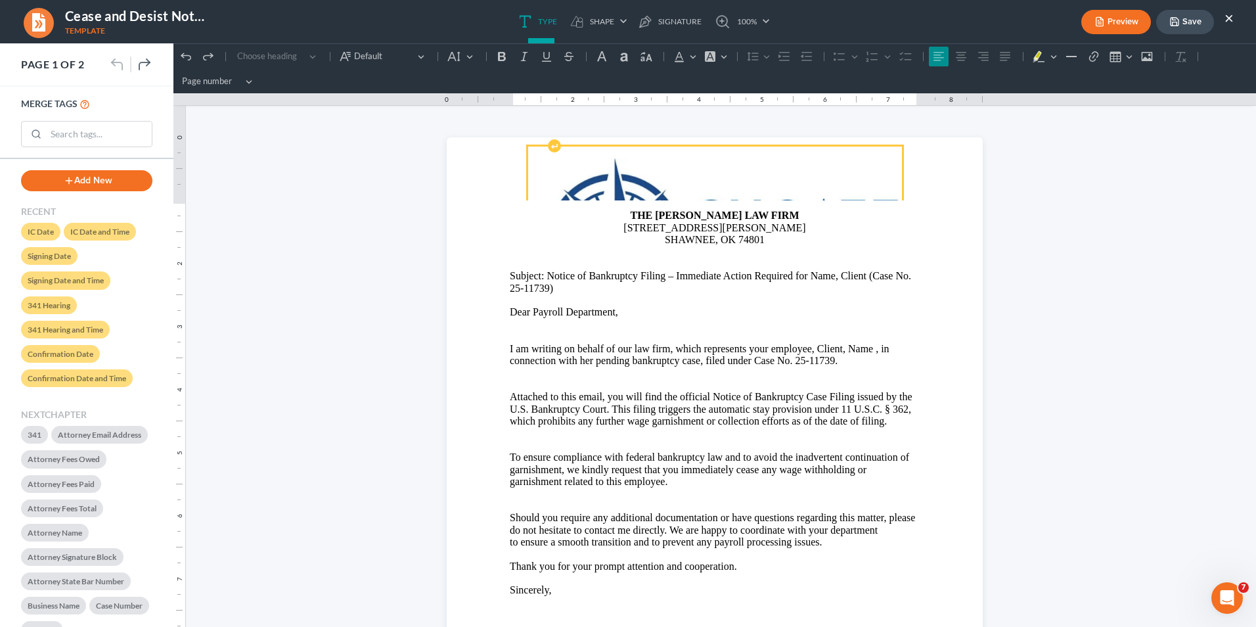
click at [636, 183] on img "Rich Text Editor, page-0-header" at bounding box center [715, 239] width 374 height 187
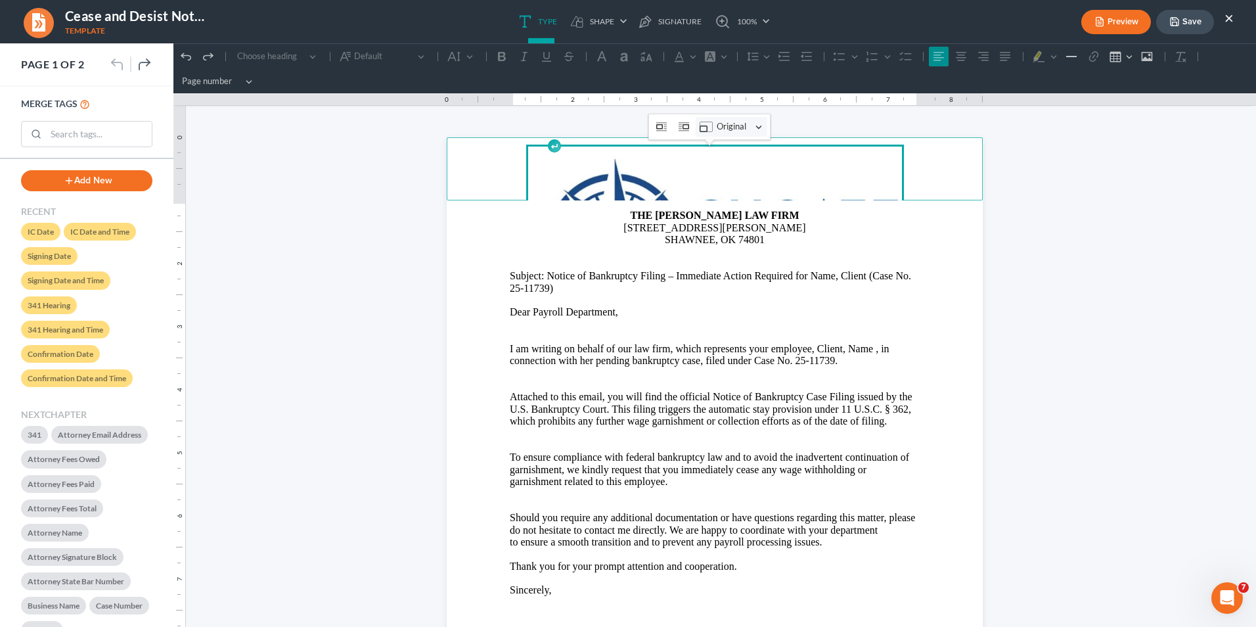
click at [758, 124] on button "Resize image Original" at bounding box center [732, 127] width 72 height 20
click at [748, 166] on button "25%" at bounding box center [764, 169] width 102 height 22
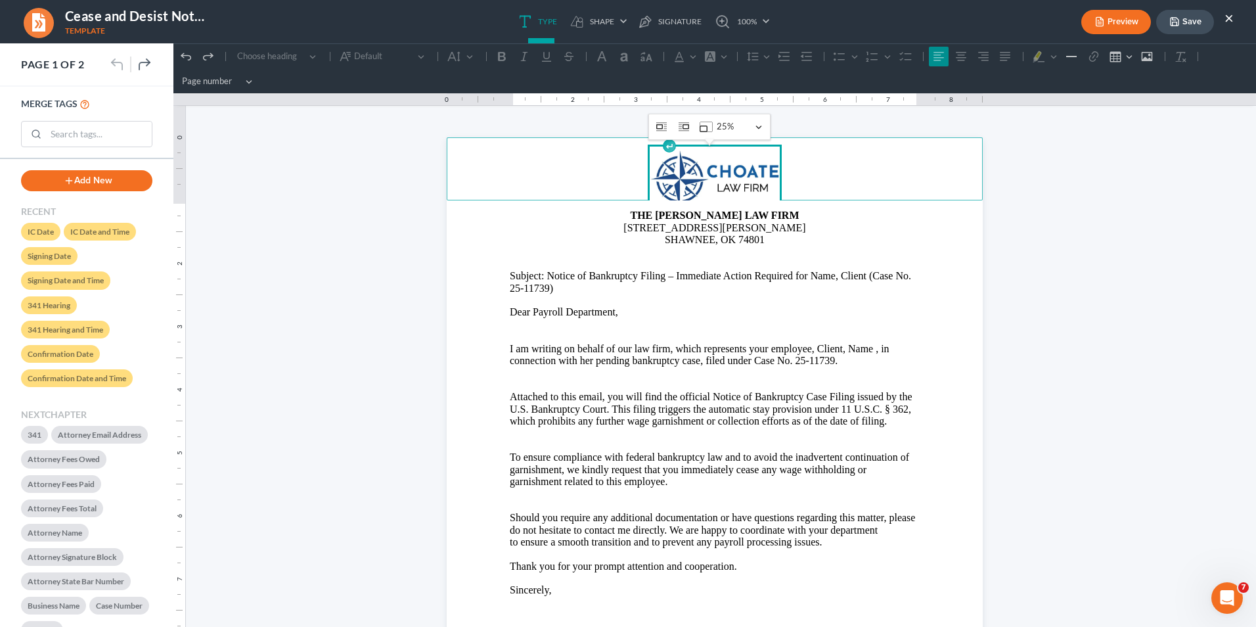
click at [816, 236] on p "SHAWNEE, OK 74801" at bounding box center [715, 240] width 410 height 12
click at [715, 178] on img "Rich Text Editor, page-0-header" at bounding box center [715, 178] width 130 height 65
drag, startPoint x: 717, startPoint y: 154, endPoint x: 667, endPoint y: 310, distance: 164.1
click at [666, 311] on p "Dear Payroll Department," at bounding box center [715, 312] width 410 height 12
click at [698, 168] on img "Rich Text Editor, page-0-header" at bounding box center [715, 178] width 130 height 65
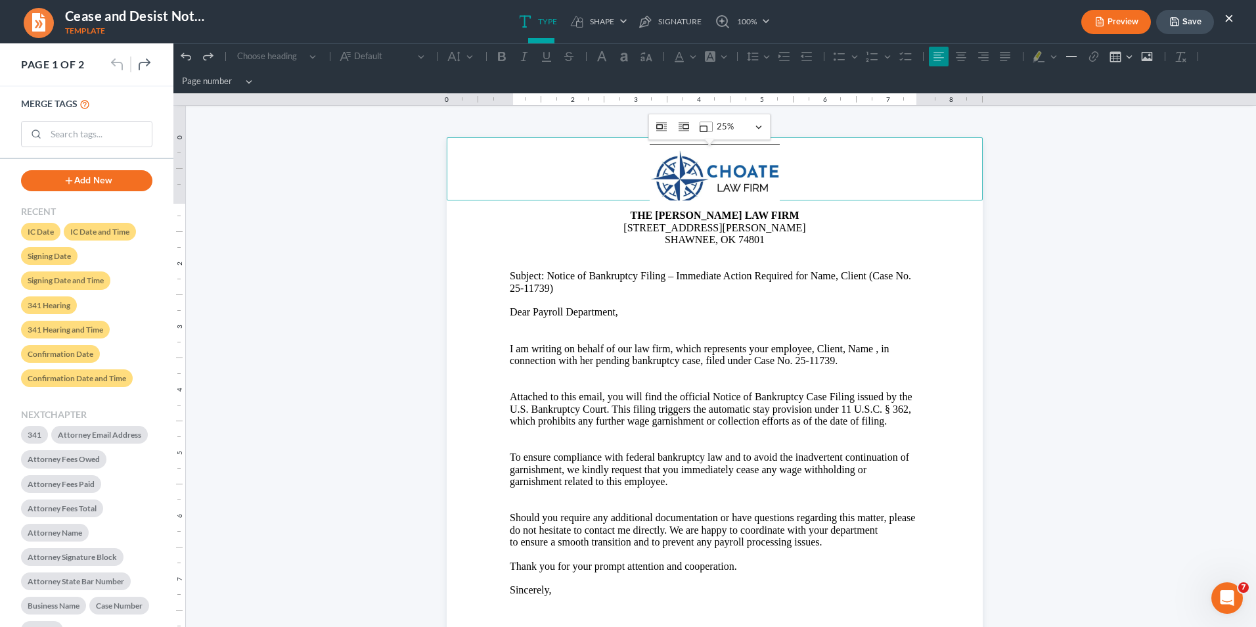
click at [898, 221] on p "THE [PERSON_NAME] LAW FIRM" at bounding box center [715, 216] width 410 height 12
click at [759, 181] on img "Rich Text Editor, page-0-header" at bounding box center [715, 178] width 130 height 65
click at [758, 130] on button "Resize image 25%" at bounding box center [732, 127] width 72 height 20
click at [669, 179] on img "Rich Text Editor, page-0-header" at bounding box center [715, 178] width 130 height 65
click at [687, 267] on p "Rich Text Editor, page-0-main" at bounding box center [715, 264] width 410 height 12
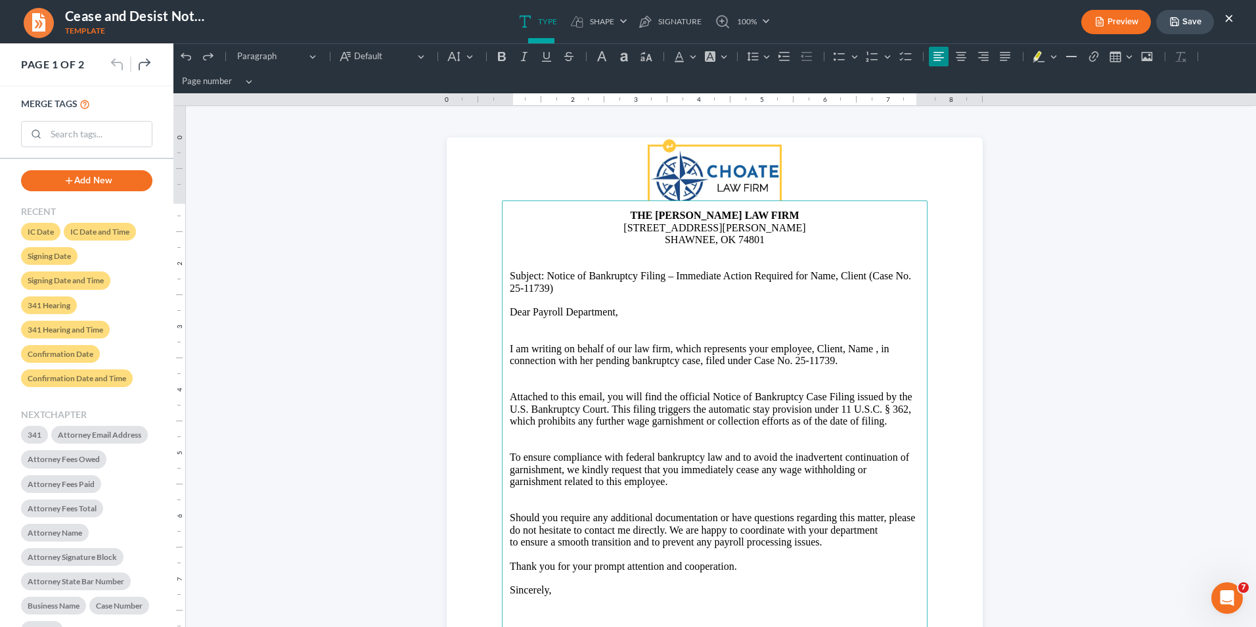
click at [672, 179] on img "Rich Text Editor, page-0-header" at bounding box center [715, 178] width 130 height 65
click at [790, 236] on p "SHAWNEE, OK 74801" at bounding box center [715, 240] width 410 height 12
click at [744, 185] on img "Rich Text Editor, page-0-header" at bounding box center [715, 178] width 130 height 65
click at [187, 54] on icon "Editor toolbar" at bounding box center [185, 56] width 13 height 13
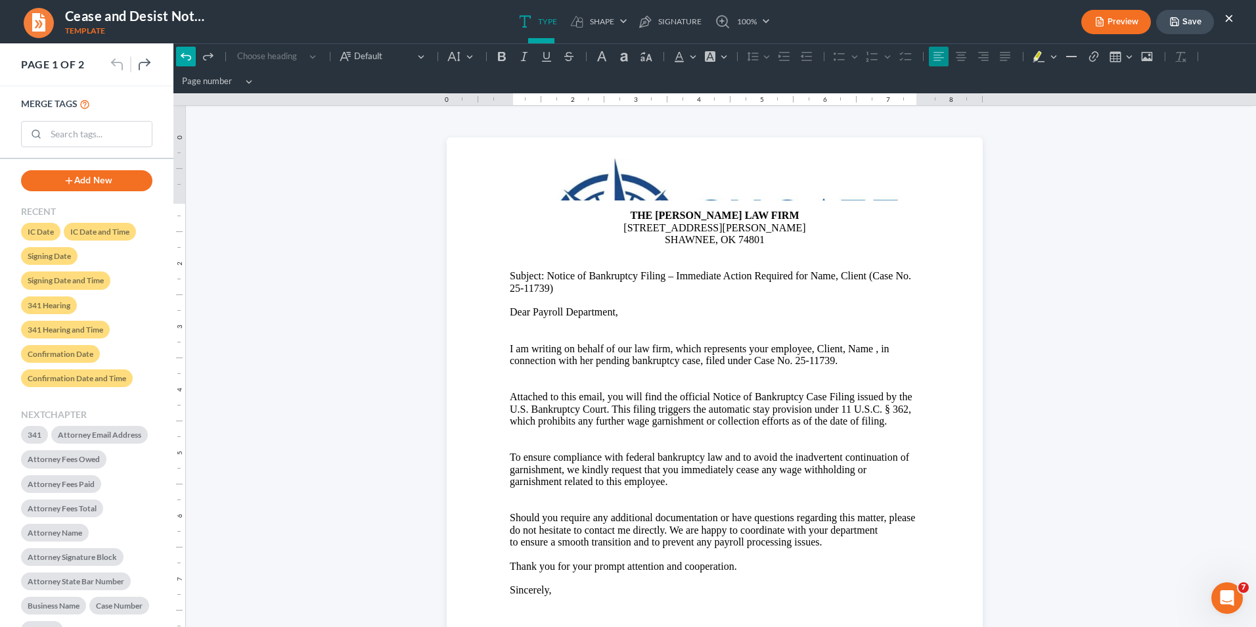
click at [182, 55] on icon "Editor toolbar" at bounding box center [186, 56] width 10 height 7
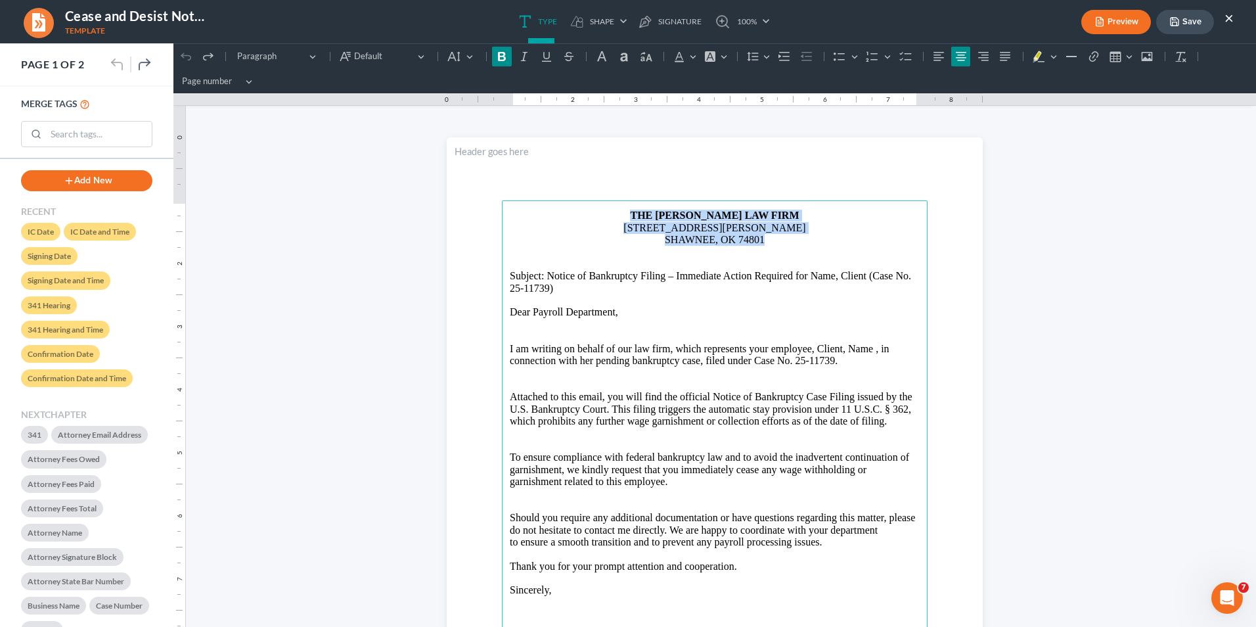
drag, startPoint x: 765, startPoint y: 238, endPoint x: 656, endPoint y: 217, distance: 110.9
click at [635, 210] on main "⁠⁠⁠⁠⁠⁠⁠ THE [PERSON_NAME] LAW FIRM [STREET_ADDRESS][PERSON_NAME] SHAWNEE, OK 74…" at bounding box center [715, 484] width 426 height 568
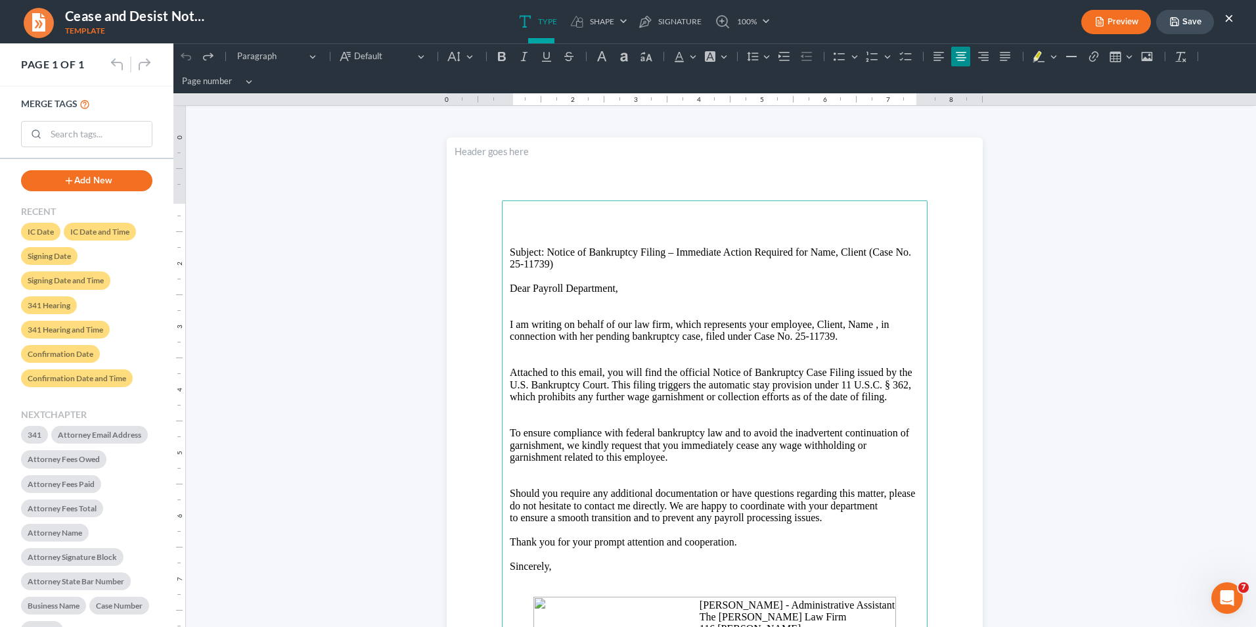
click at [515, 158] on p "Rich Text Editor, page-0-header" at bounding box center [715, 152] width 520 height 12
click at [516, 157] on p "Rich Text Editor, page-0-header" at bounding box center [715, 152] width 520 height 12
click at [666, 284] on p "Dear Payroll Department," at bounding box center [715, 288] width 410 height 12
click at [591, 222] on p "Rich Text Editor, page-0-main" at bounding box center [715, 228] width 410 height 12
click at [502, 252] on main "Subject: Notice of Bankruptcy Filing – Immediate Action Required for Name, Clie…" at bounding box center [715, 484] width 426 height 568
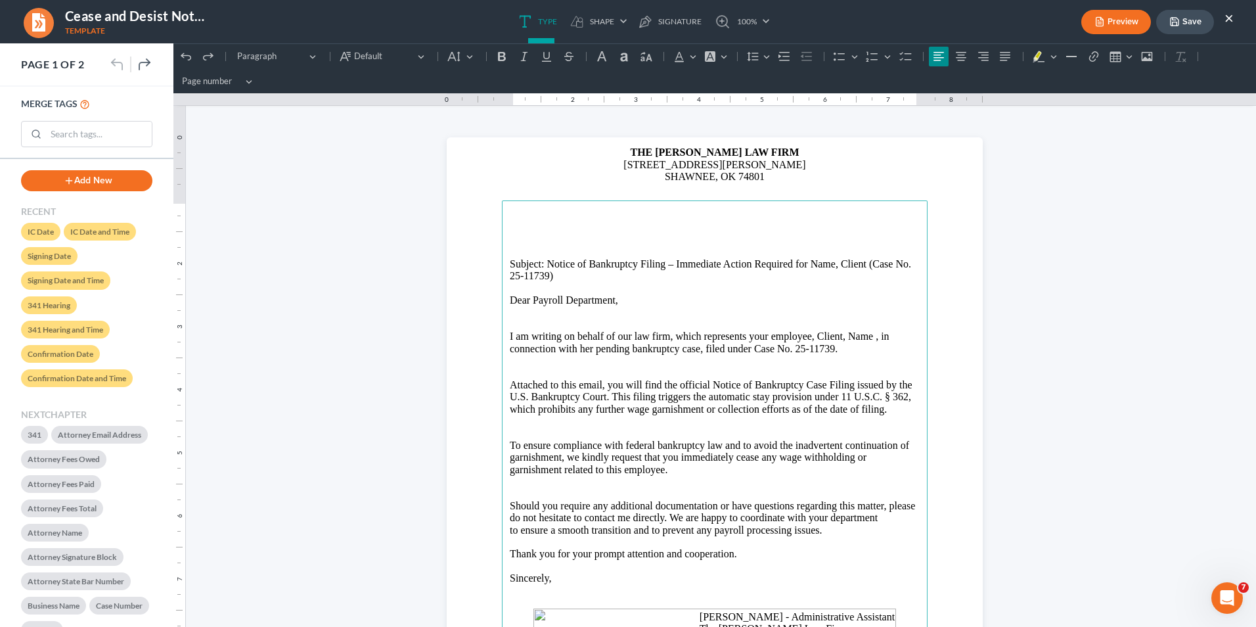
click at [583, 381] on p "Attached to this email, you will find the official Notice of Bankruptcy Case Fi…" at bounding box center [715, 385] width 410 height 12
click at [185, 61] on icon "Editor toolbar" at bounding box center [185, 56] width 13 height 13
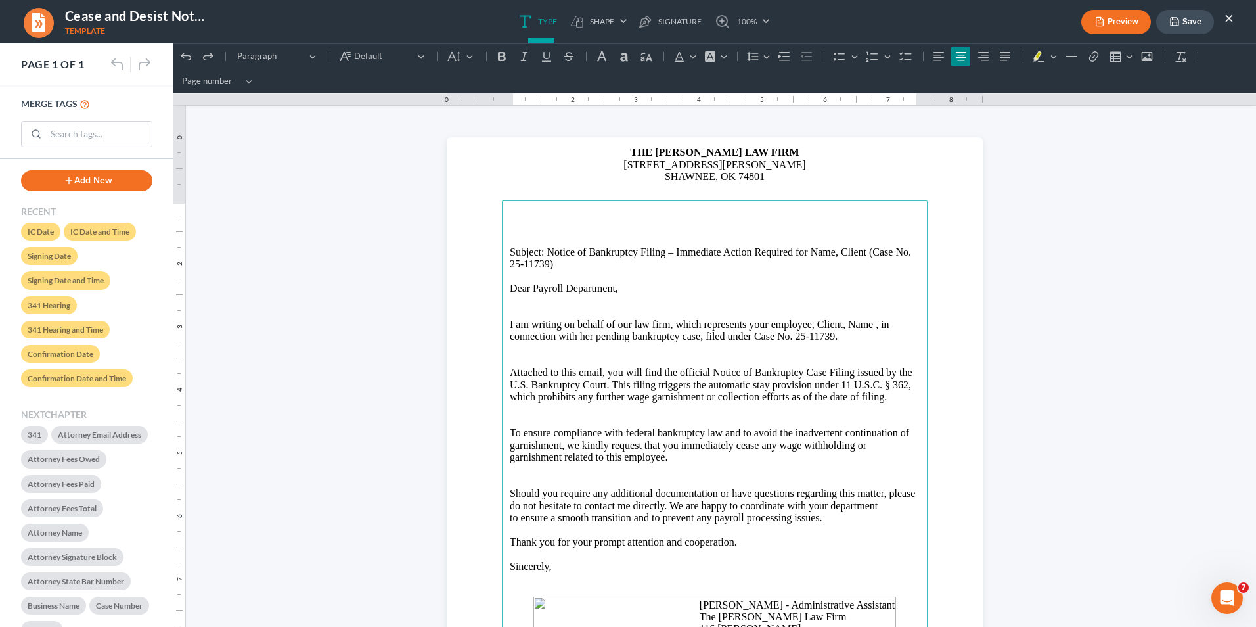
click at [504, 252] on main "Subject: Notice of Bankruptcy Filing – Immediate Action Required for Name, Clie…" at bounding box center [715, 484] width 426 height 568
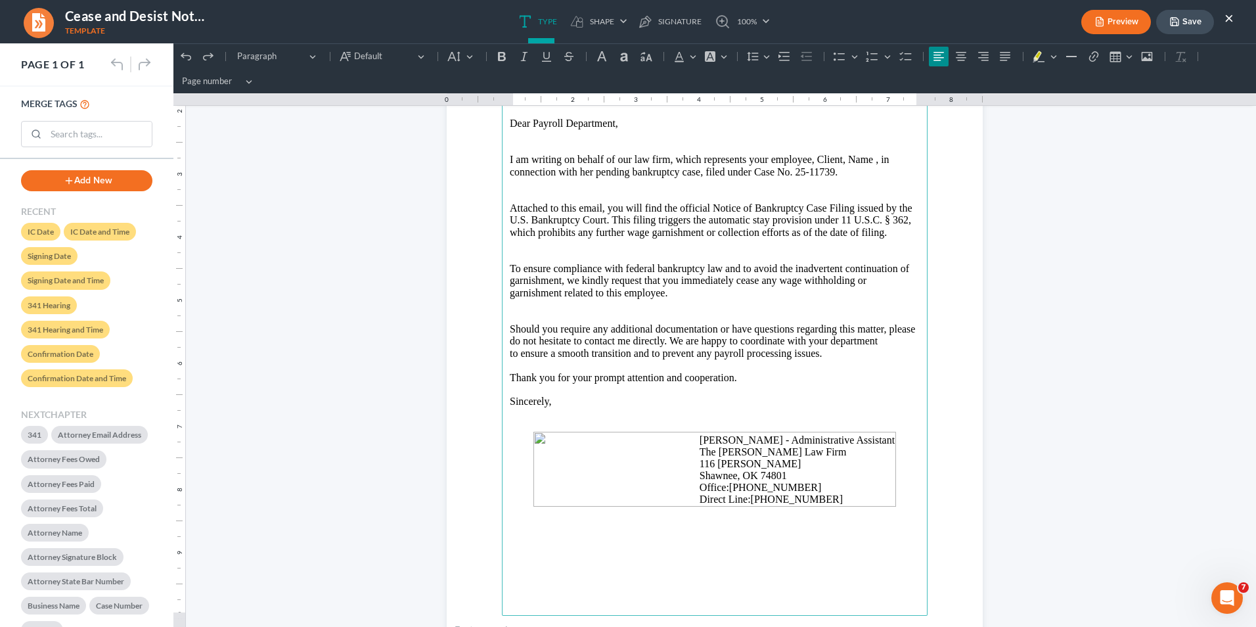
scroll to position [39, 0]
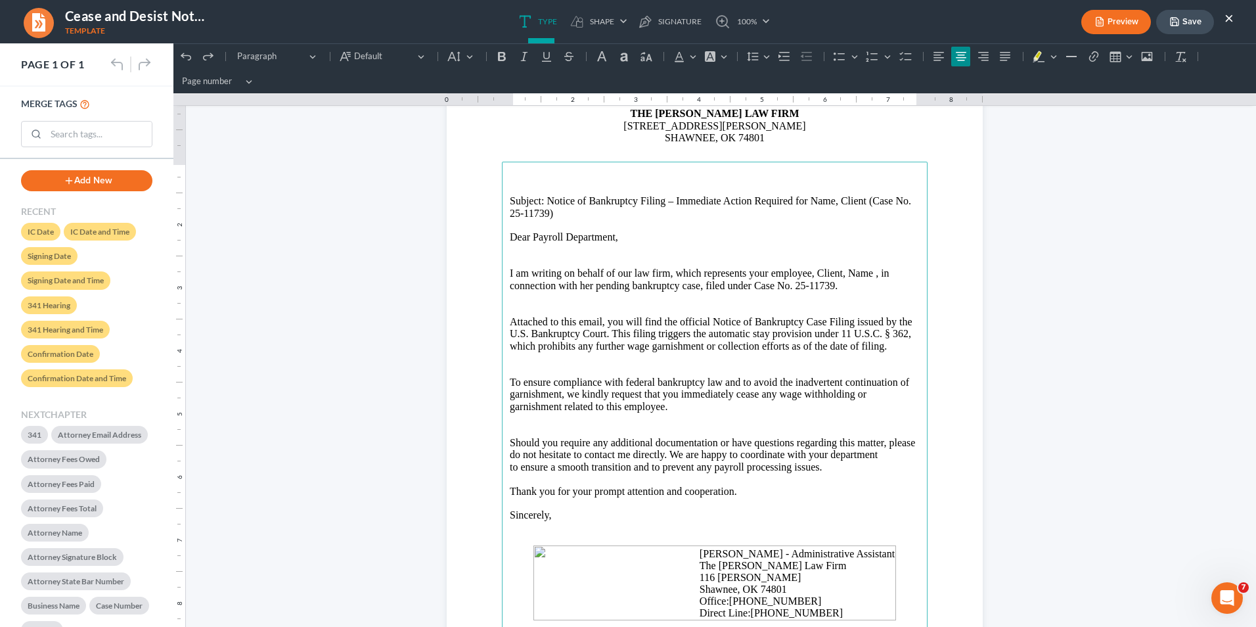
click at [516, 177] on p "Rich Text Editor, page-0-main" at bounding box center [715, 177] width 410 height 12
click at [510, 176] on p "Rich Text Editor, page-0-main" at bounding box center [715, 177] width 410 height 12
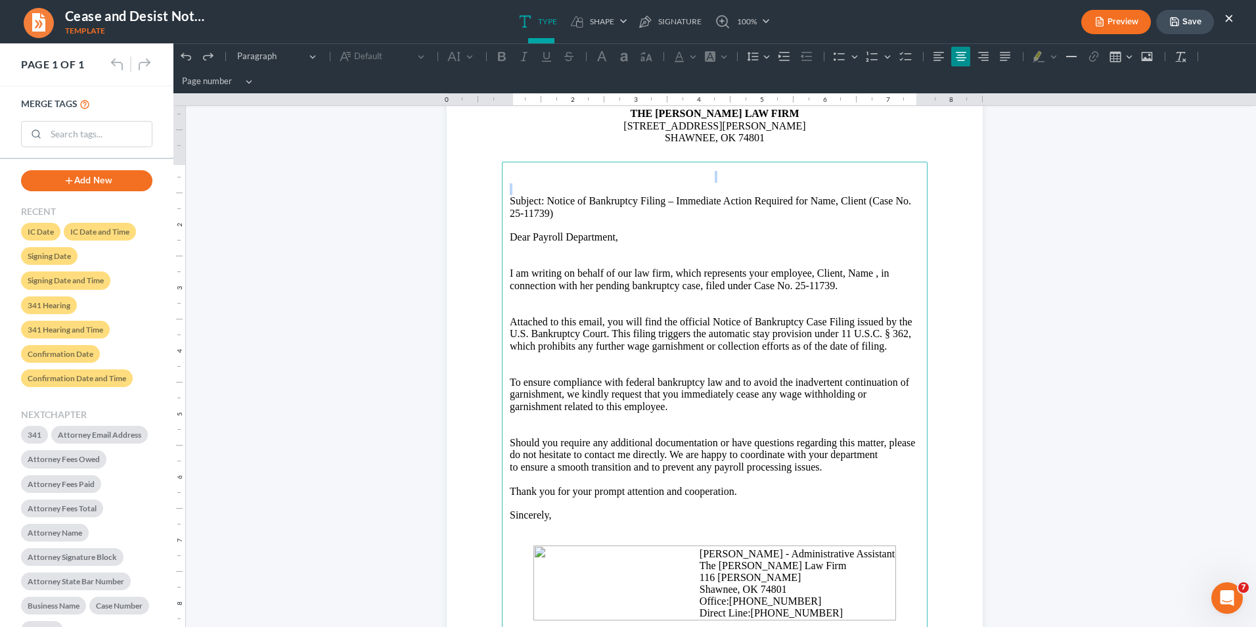
click at [510, 178] on p "Rich Text Editor, page-0-main" at bounding box center [715, 177] width 410 height 12
click at [937, 58] on icon "Editor toolbar" at bounding box center [938, 56] width 13 height 13
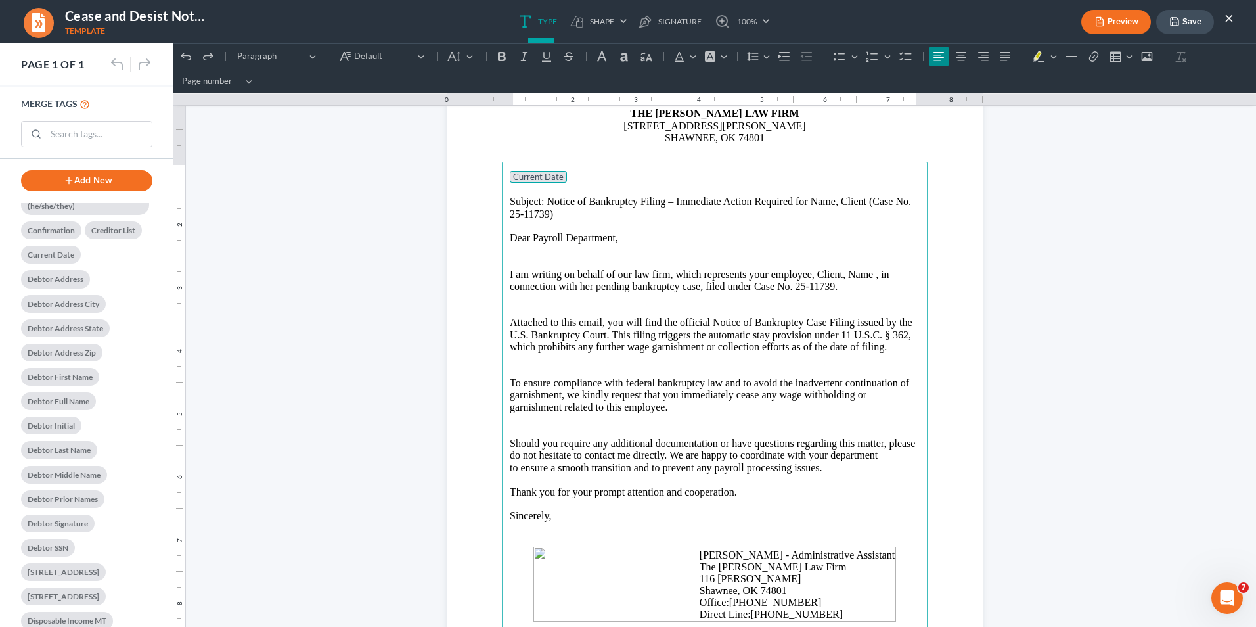
scroll to position [657, 0]
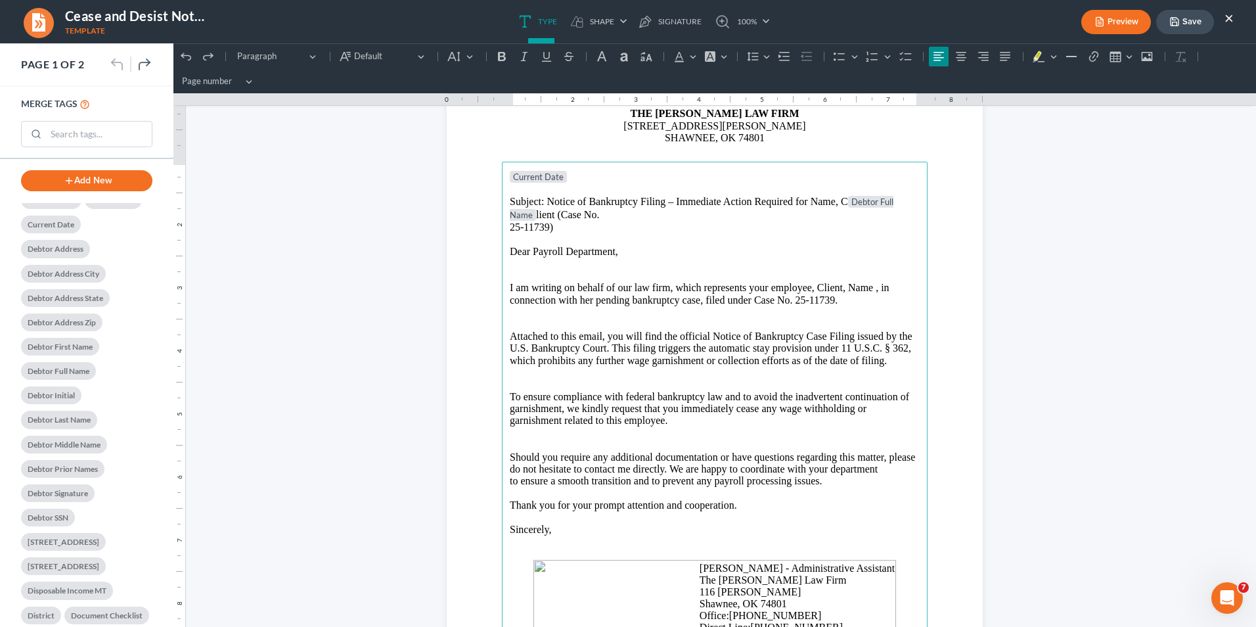
click at [806, 201] on p "Subject: Notice of Bankruptcy Filing – Immediate Action Required for Name, C De…" at bounding box center [715, 209] width 410 height 26
click at [842, 198] on p "Subject: Notice of Bankruptcy Filing – Immediate Action Required for Name, C De…" at bounding box center [715, 209] width 410 height 26
drag, startPoint x: 902, startPoint y: 202, endPoint x: 880, endPoint y: 204, distance: 21.8
click at [880, 204] on p "Subject: Notice of Bankruptcy Filing – Immediate Action Required for Debtor Ful…" at bounding box center [715, 208] width 410 height 25
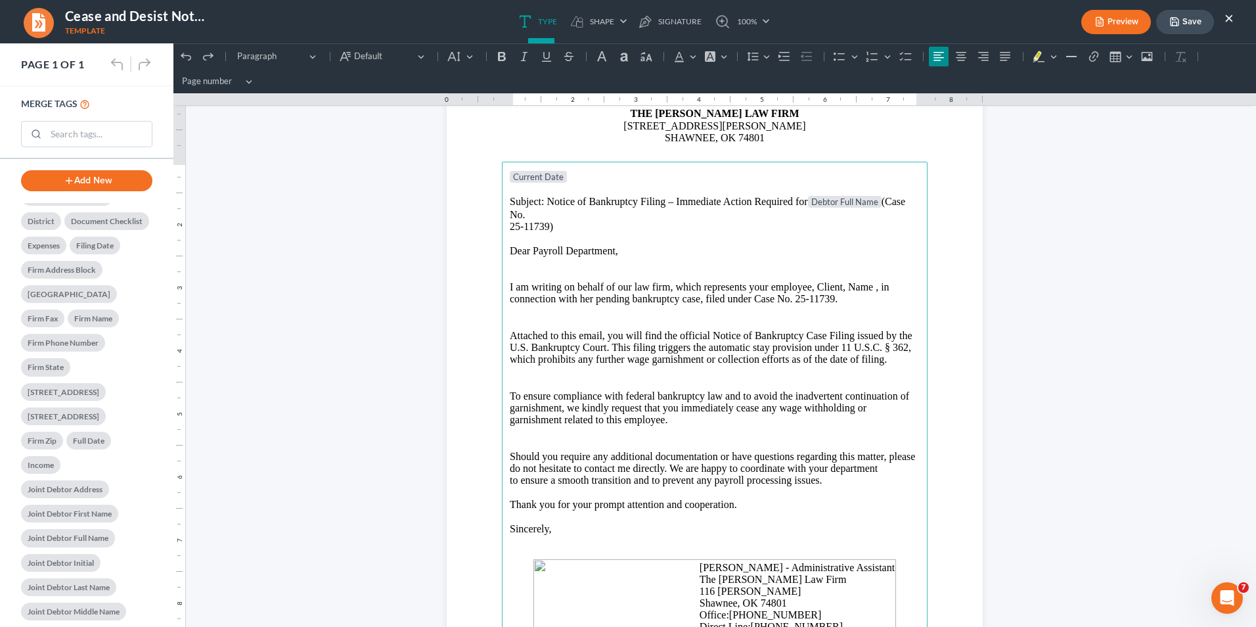
scroll to position [1117, 0]
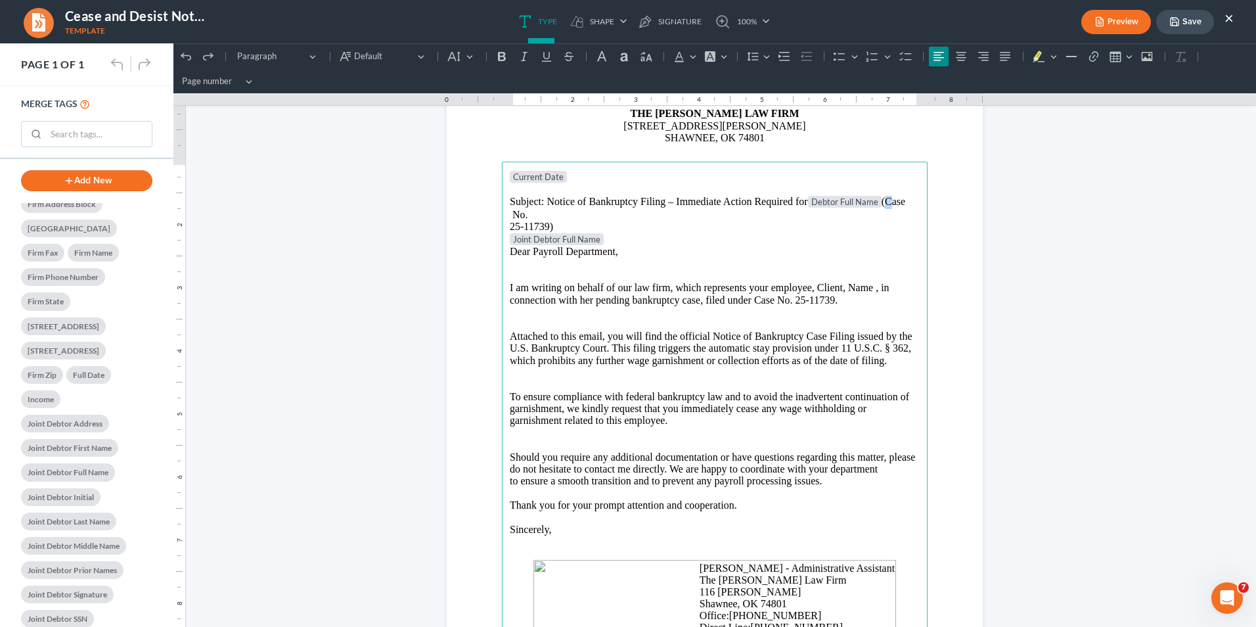
click at [882, 200] on p "Subject: Notice of Bankruptcy Filing – Immediate Action Required for Debtor Ful…" at bounding box center [715, 208] width 410 height 25
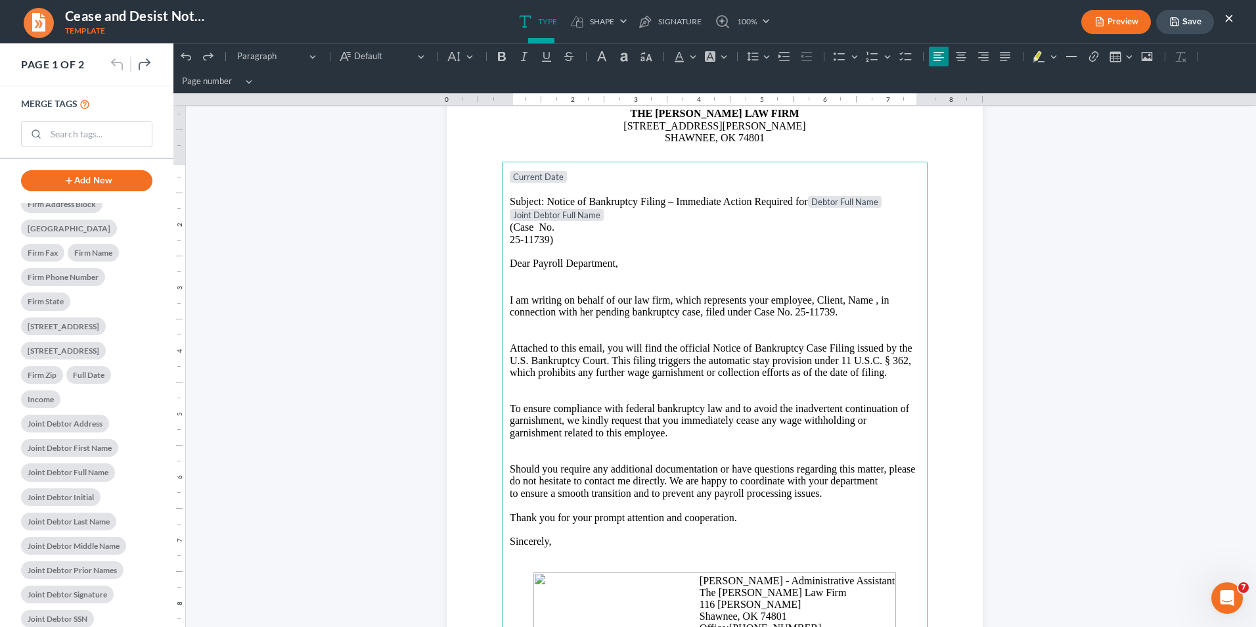
click at [636, 240] on p "25-11739)" at bounding box center [715, 240] width 410 height 12
click at [617, 218] on p "Joint Debtor Full Name" at bounding box center [715, 215] width 410 height 13
click at [503, 229] on main "Current Date Subject: Notice of Bankruptcy Filing – Immediate Action Required f…" at bounding box center [715, 446] width 426 height 568
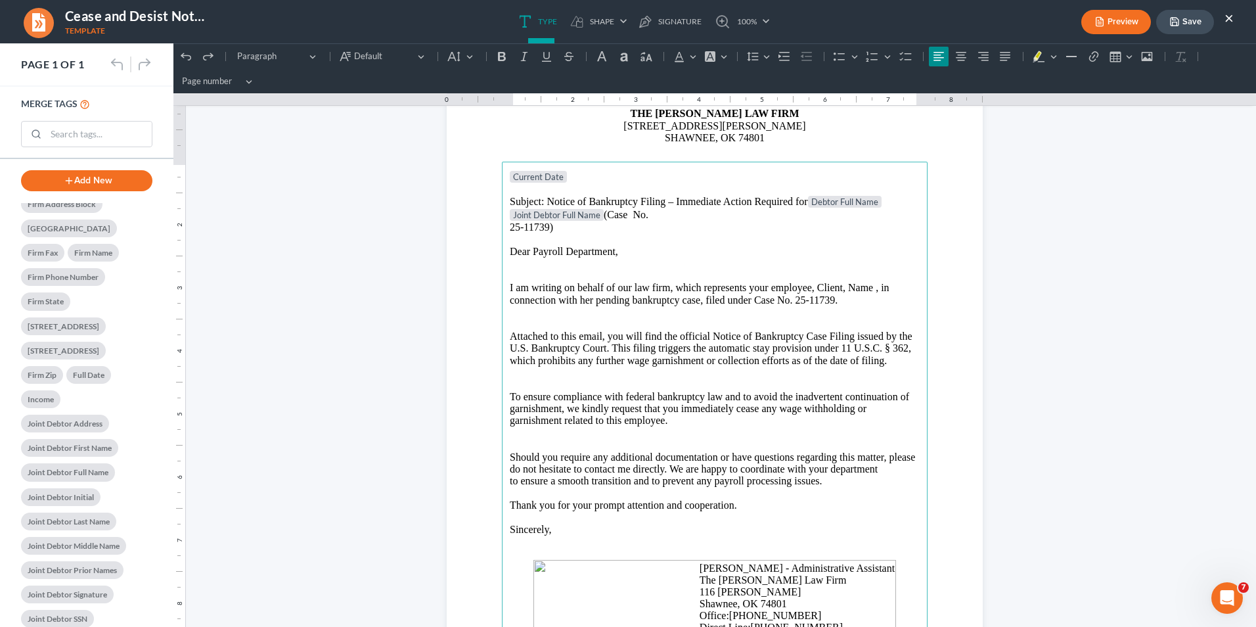
click at [691, 211] on p "Joint Debtor Full Name (Case No." at bounding box center [715, 215] width 410 height 13
click at [682, 208] on p "Subject: Notice of Bankruptcy Filing – Immediate Action Required for Debtor Ful…" at bounding box center [715, 202] width 410 height 13
click at [661, 215] on p "Joint Debtor Full Name (Case No." at bounding box center [715, 215] width 410 height 13
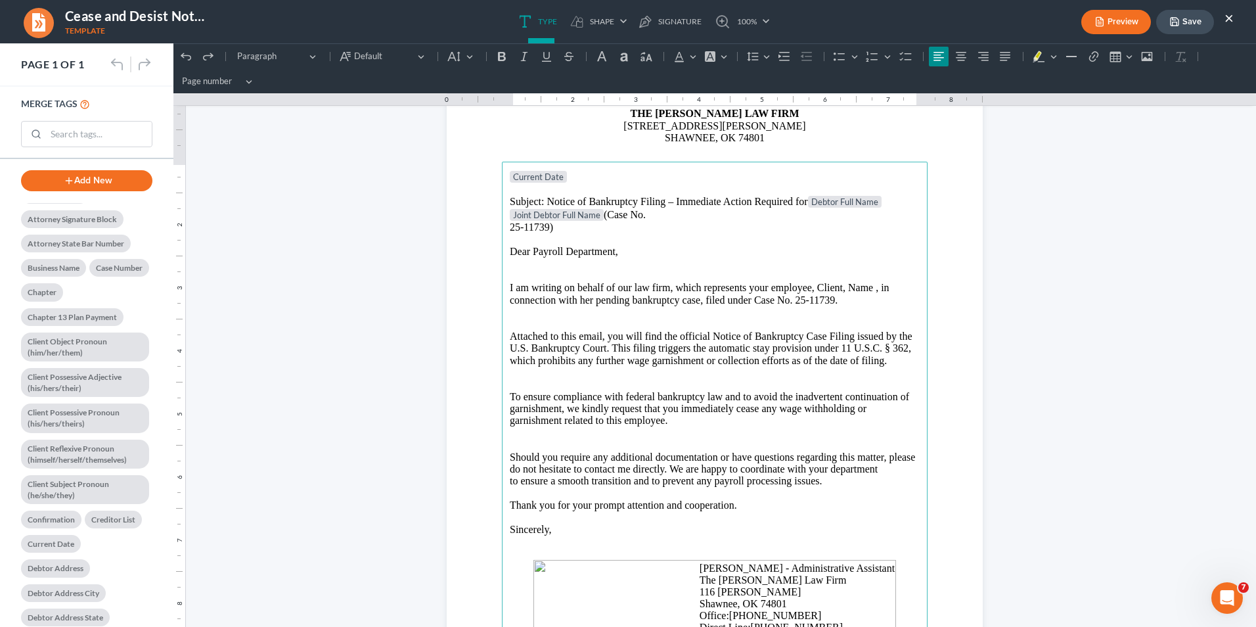
scroll to position [328, 0]
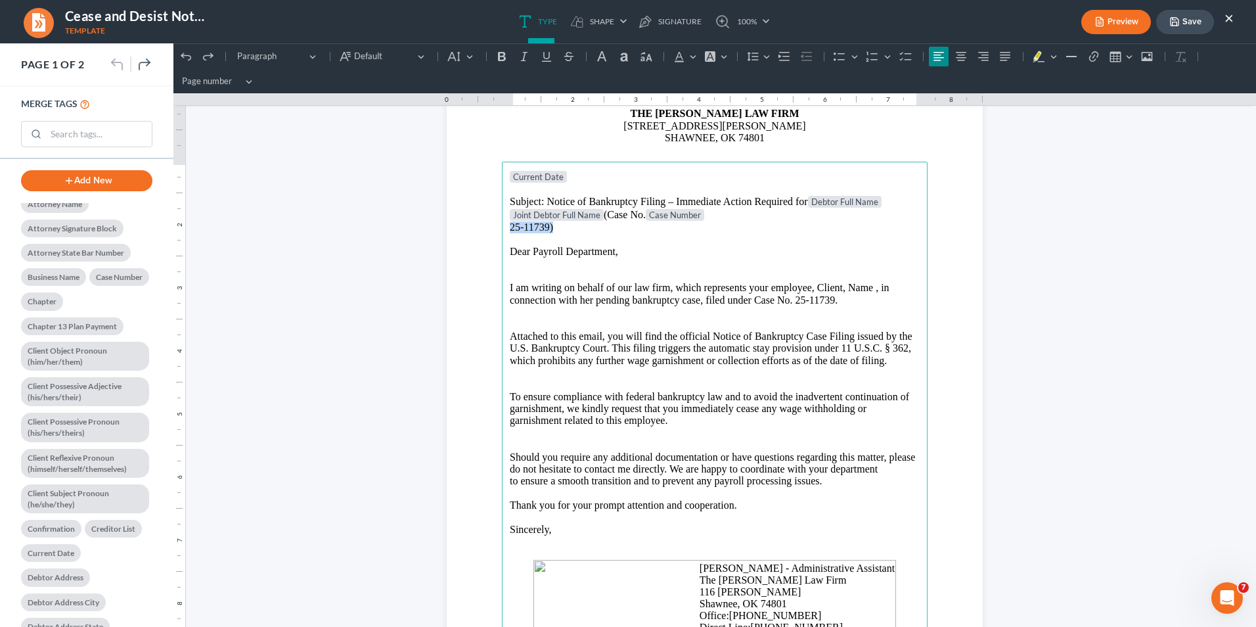
drag, startPoint x: 550, startPoint y: 229, endPoint x: 504, endPoint y: 231, distance: 46.0
click at [510, 231] on p "25-11739)" at bounding box center [715, 227] width 410 height 12
drag, startPoint x: 707, startPoint y: 219, endPoint x: 716, endPoint y: 217, distance: 9.4
click at [711, 218] on p "Joint Debtor Full Name (Case No. Case Number" at bounding box center [715, 215] width 410 height 13
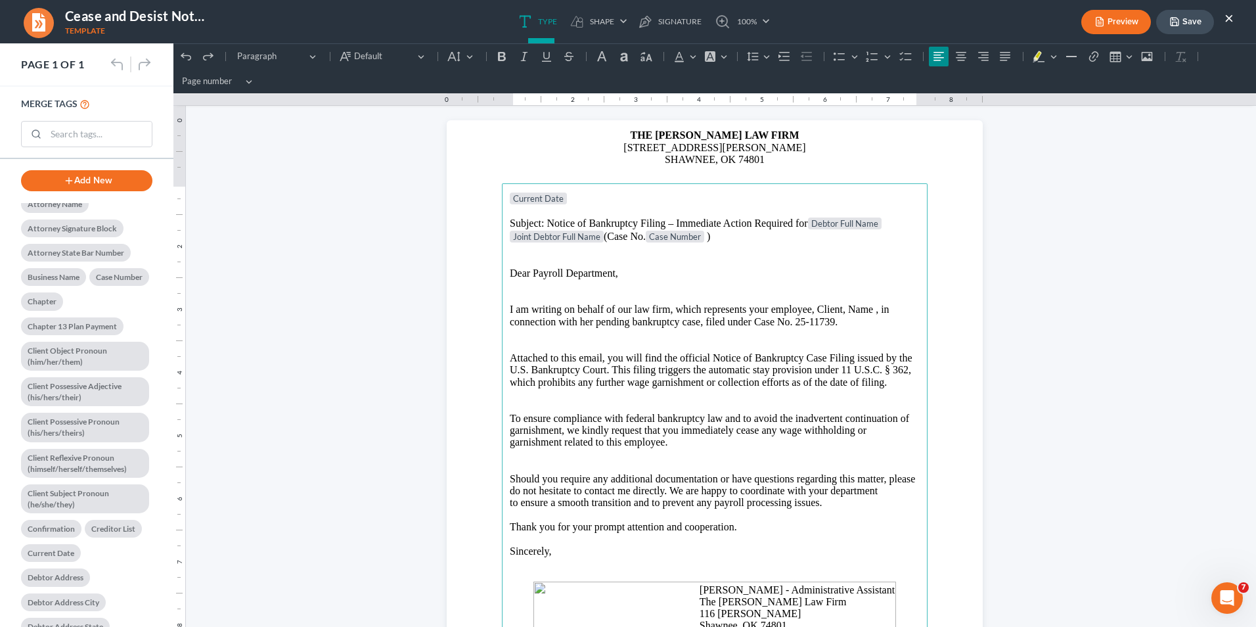
scroll to position [0, 0]
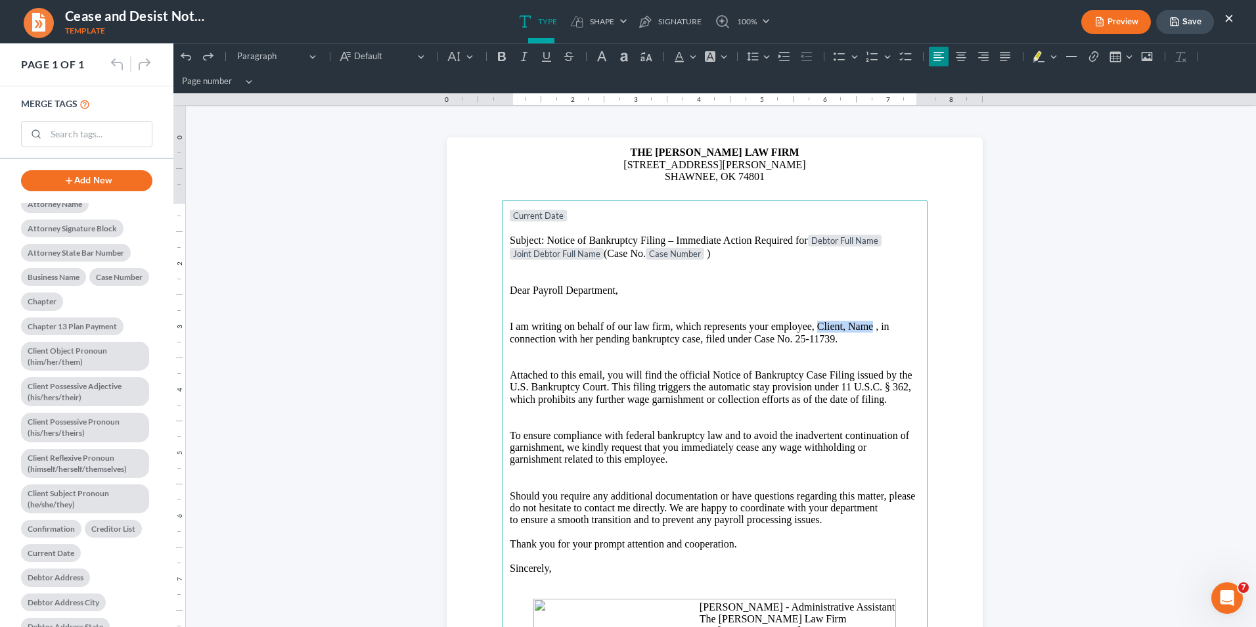
drag, startPoint x: 812, startPoint y: 324, endPoint x: 870, endPoint y: 326, distance: 58.5
click at [870, 326] on p "I am writing on behalf of our law firm, which represents your employee, Client,…" at bounding box center [715, 327] width 410 height 12
click at [809, 324] on p "I am writing on behalf of our law firm, which represents your employee, Client,…" at bounding box center [715, 327] width 410 height 12
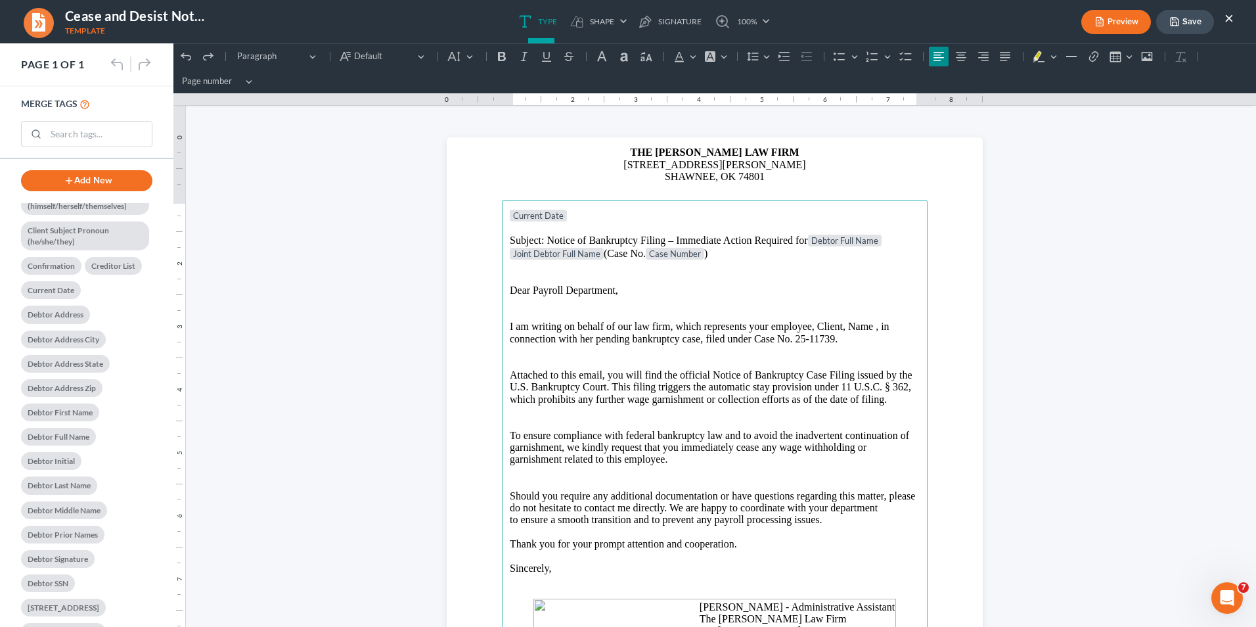
scroll to position [657, 0]
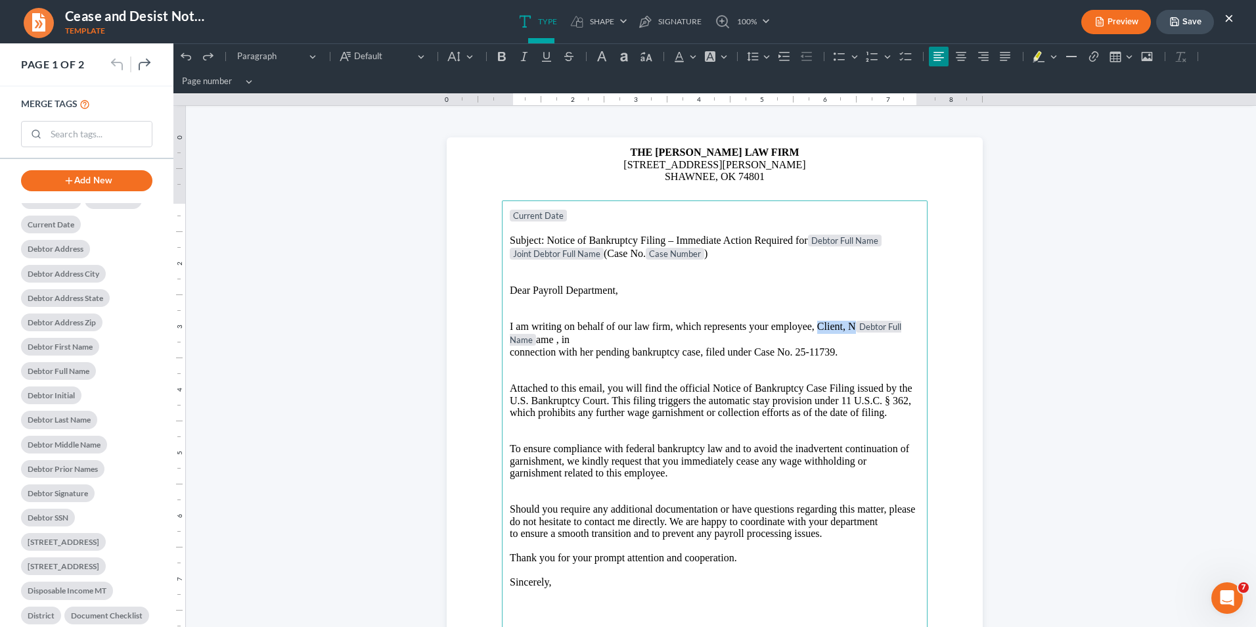
drag, startPoint x: 813, startPoint y: 324, endPoint x: 849, endPoint y: 329, distance: 37.1
click at [849, 329] on p "I am writing on behalf of our law firm, which represents your employee, Client,…" at bounding box center [715, 334] width 410 height 26
click at [910, 326] on p "I am writing on behalf of our law firm, which represents your employee, Debtor …" at bounding box center [715, 333] width 410 height 25
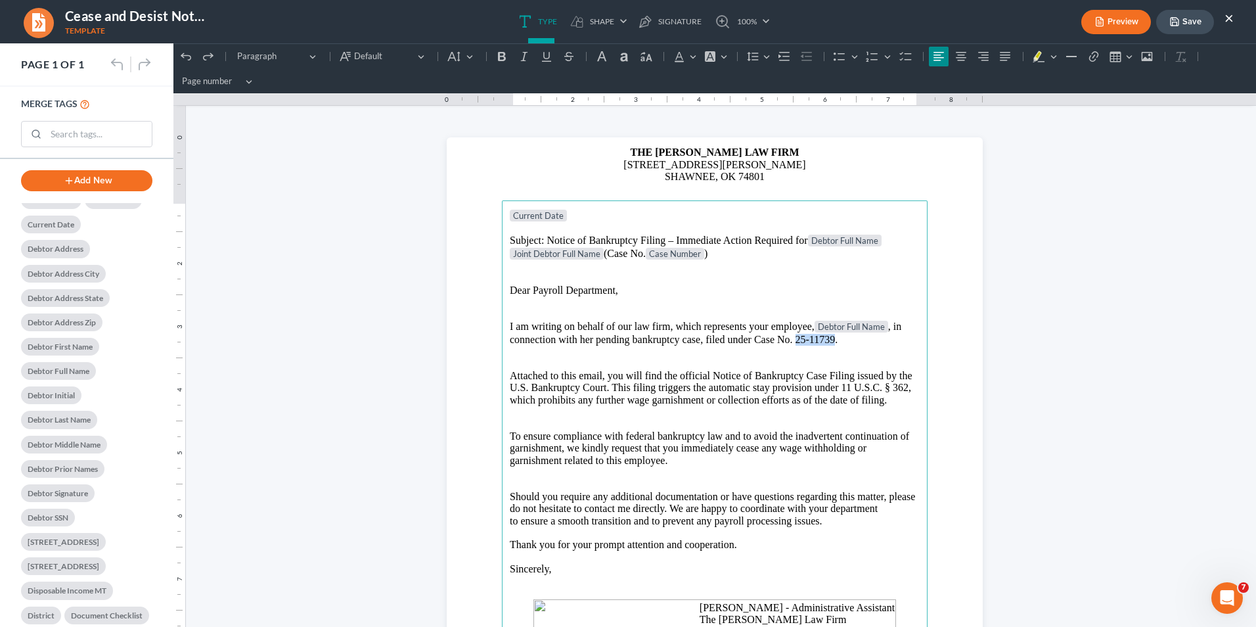
drag, startPoint x: 792, startPoint y: 337, endPoint x: 828, endPoint y: 346, distance: 37.1
click at [828, 346] on p "connection with her pending bankruptcy case, filed under Case No. 25-11739." at bounding box center [715, 340] width 410 height 12
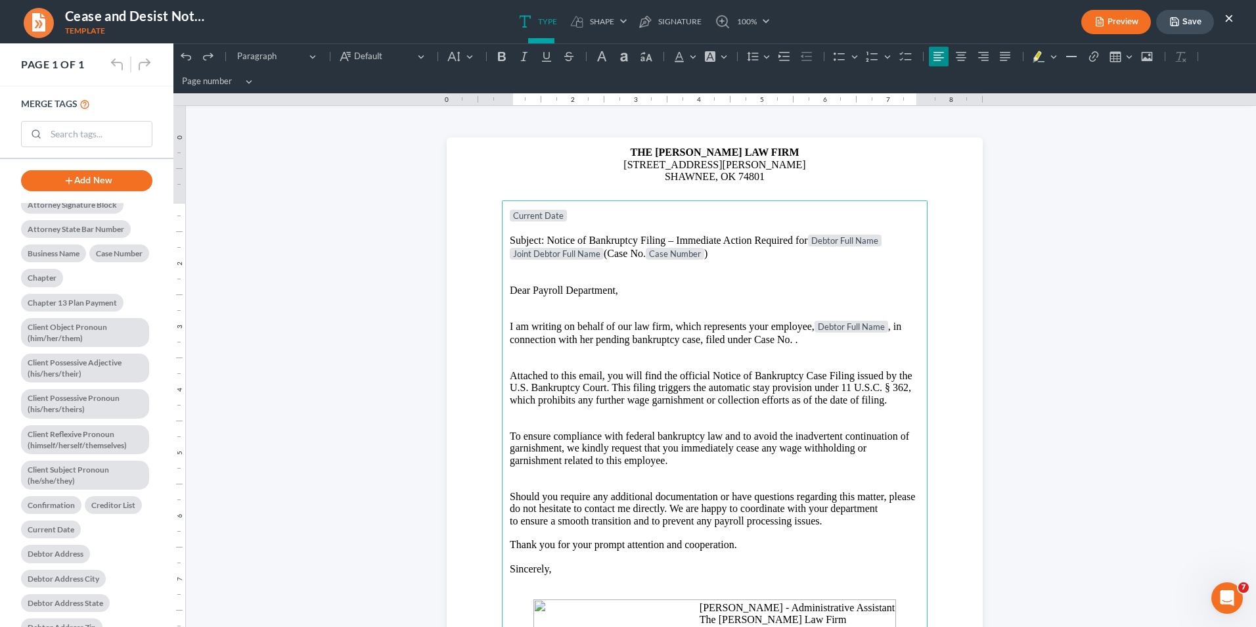
scroll to position [328, 0]
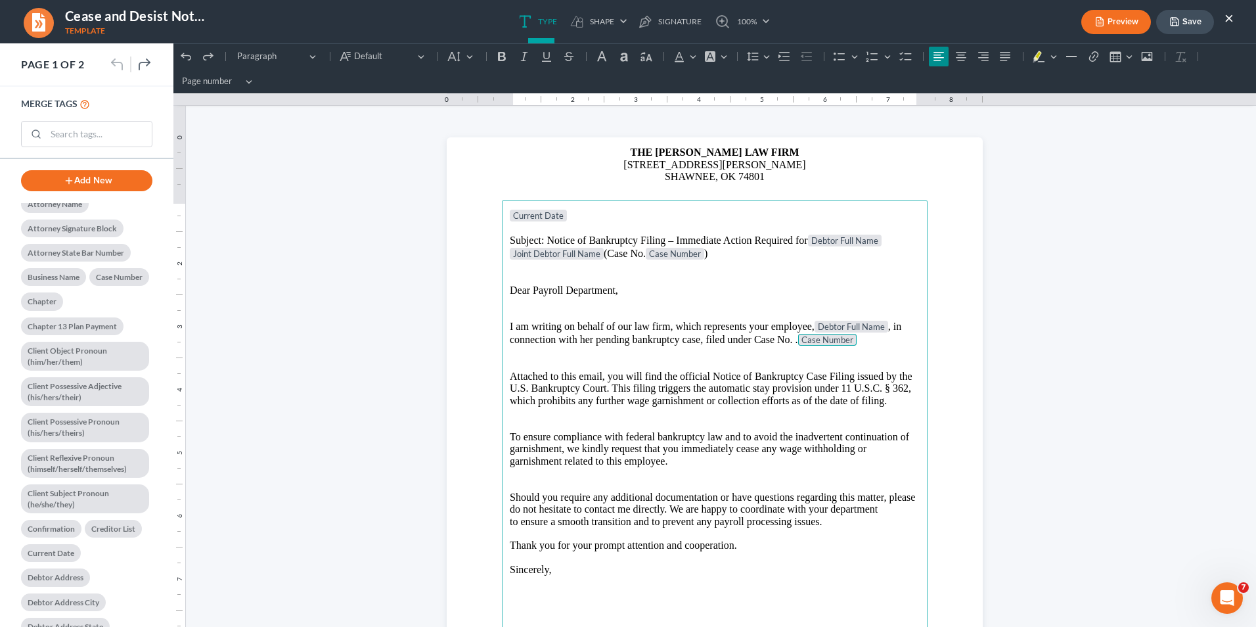
drag, startPoint x: 790, startPoint y: 338, endPoint x: 788, endPoint y: 354, distance: 15.9
click at [790, 338] on p "connection with her pending bankruptcy case, filed under Case No. . Case Number" at bounding box center [715, 340] width 410 height 13
click at [793, 340] on p "connection with her pending bankruptcy case, filed under Case No. . Case Number" at bounding box center [715, 340] width 410 height 13
click at [864, 342] on p "connection with her pending bankruptcy case, filed under Case No. Case Number" at bounding box center [715, 340] width 410 height 13
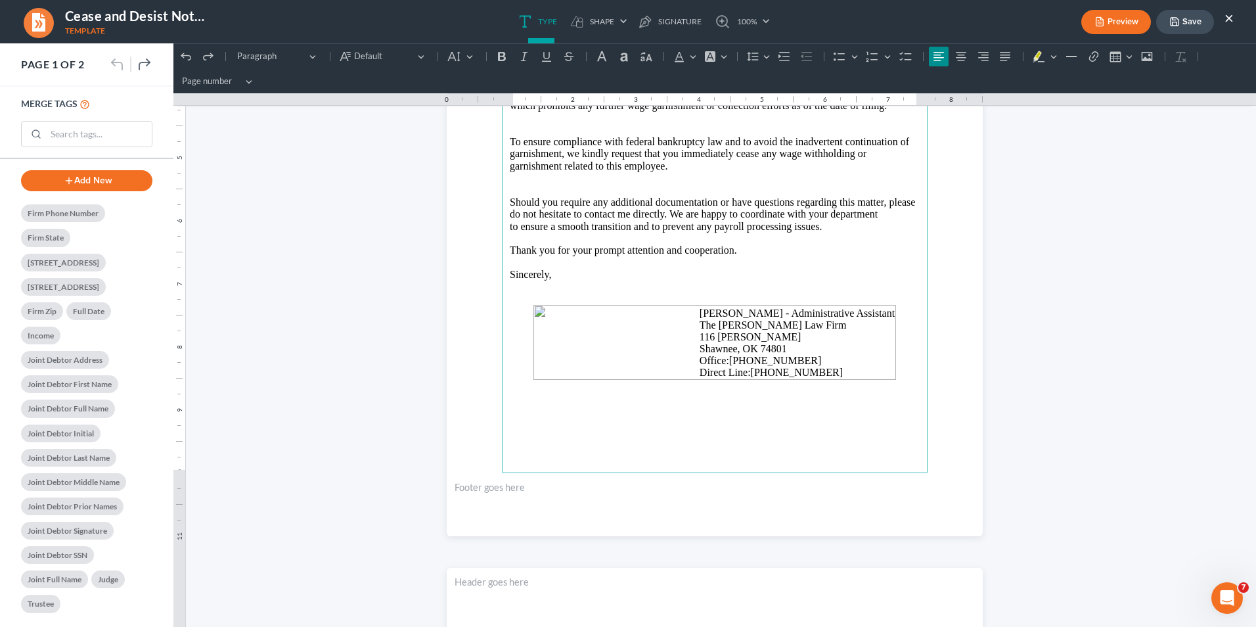
scroll to position [263, 0]
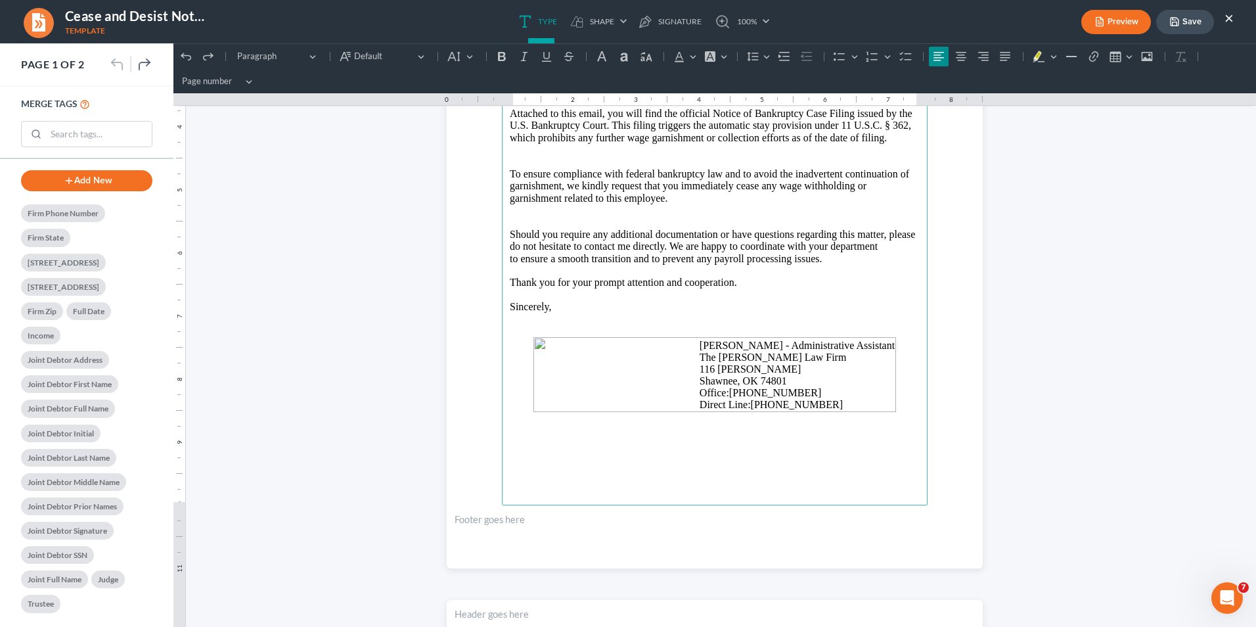
click at [571, 484] on p "Rich Text Editor, page-0-footer" at bounding box center [715, 520] width 520 height 12
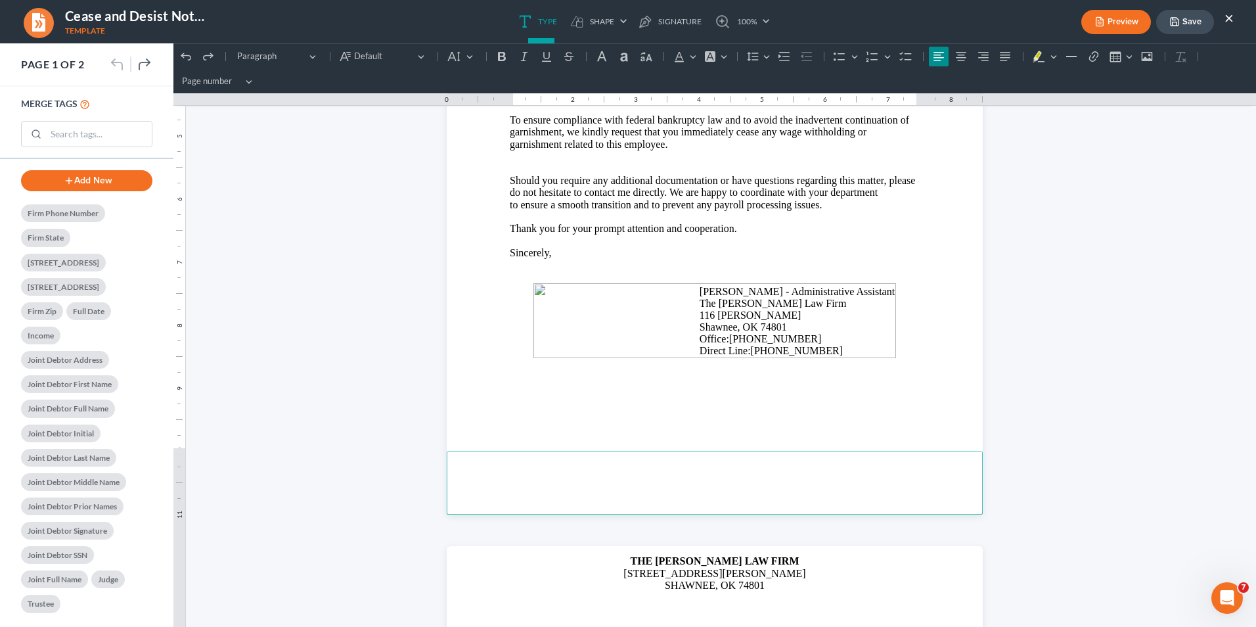
scroll to position [394, 0]
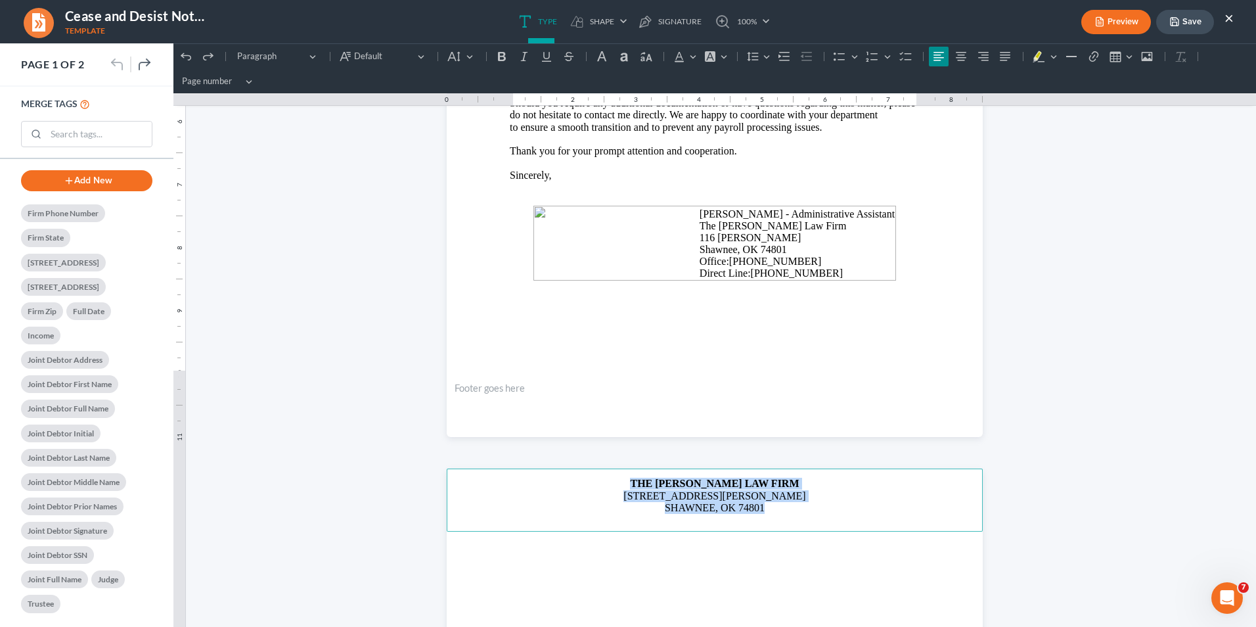
drag, startPoint x: 769, startPoint y: 511, endPoint x: 629, endPoint y: 487, distance: 141.9
click at [629, 484] on header "THE [PERSON_NAME] LAW FIRM [STREET_ADDRESS][PERSON_NAME] SHAWNEE, OK 74801" at bounding box center [715, 499] width 536 height 63
click at [770, 411] on footer "Rich Text Editor, page-0-footer" at bounding box center [715, 405] width 536 height 63
click at [779, 484] on header "Rich Text Editor, page-8-header" at bounding box center [715, 499] width 536 height 63
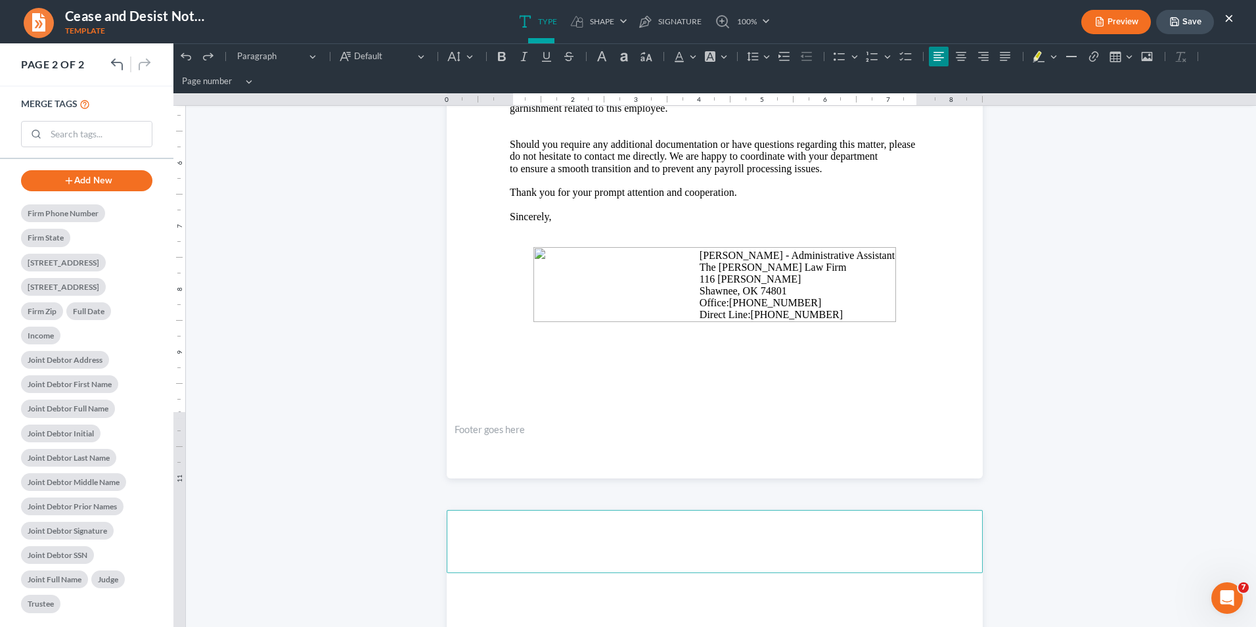
scroll to position [197, 0]
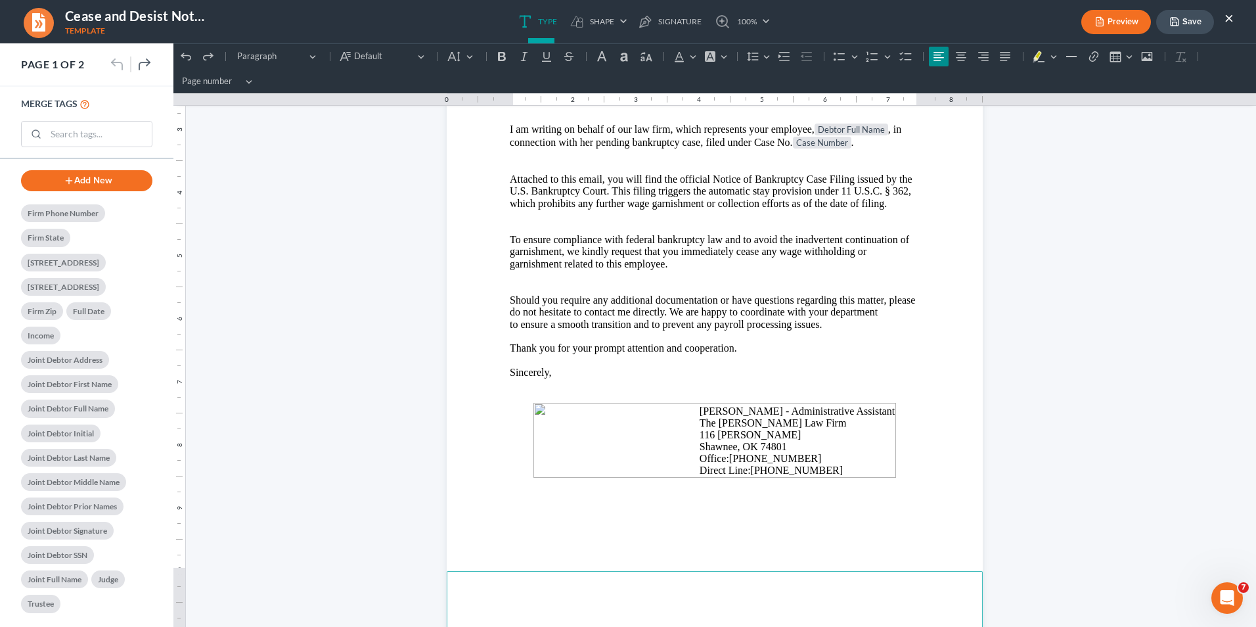
click at [929, 484] on section "Current Date Subject: Notice of Bankruptcy Filing – Immediate Action Required f…" at bounding box center [715, 287] width 536 height 694
click at [931, 484] on section "Current Date Subject: Notice of Bankruptcy Filing – Immediate Action Required f…" at bounding box center [715, 287] width 536 height 694
click at [924, 389] on section "Current Date Subject: Notice of Bankruptcy Filing – Immediate Action Required f…" at bounding box center [715, 287] width 536 height 694
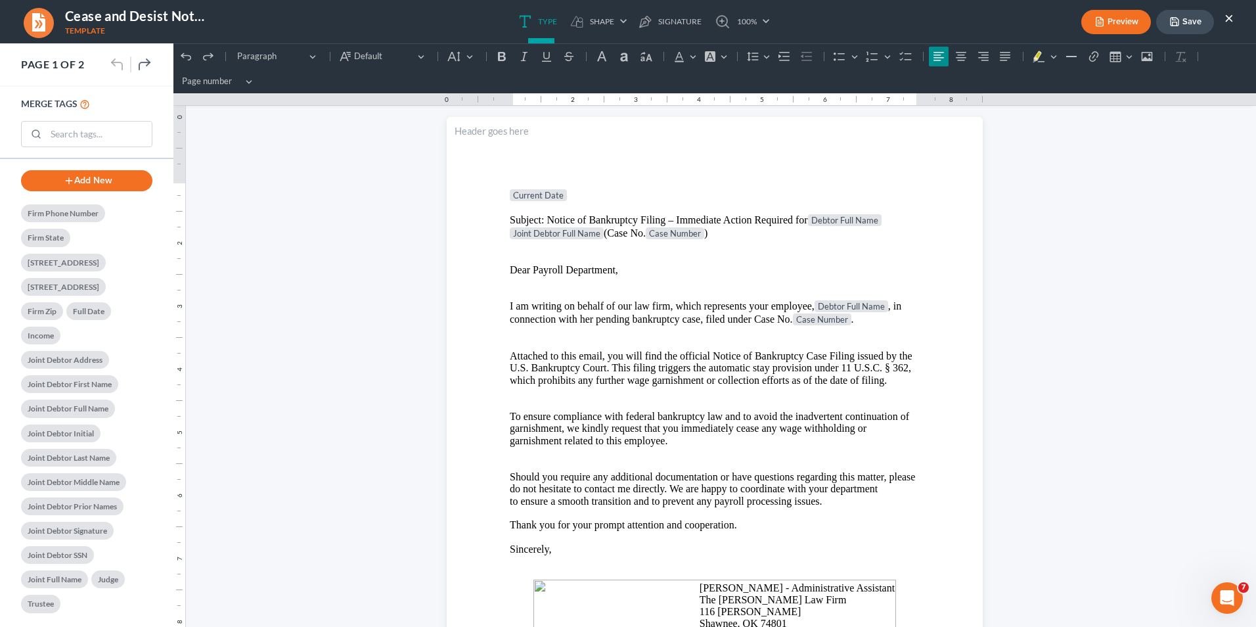
scroll to position [0, 0]
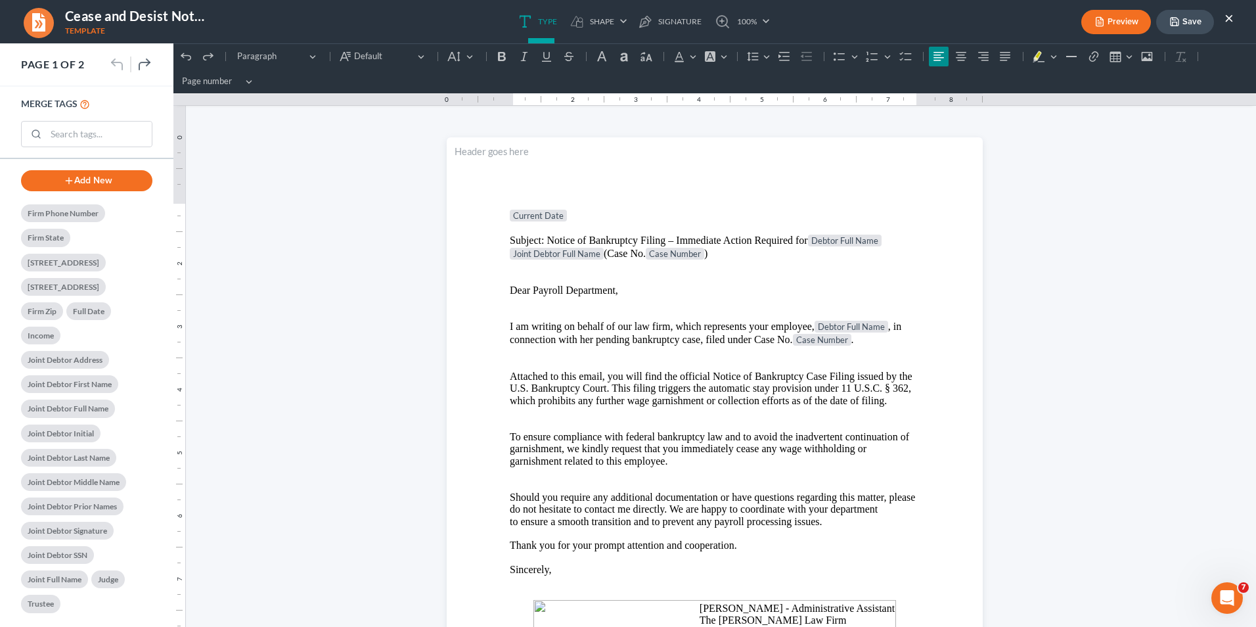
click at [469, 147] on p "Rich Text Editor, page-0-header" at bounding box center [715, 152] width 520 height 12
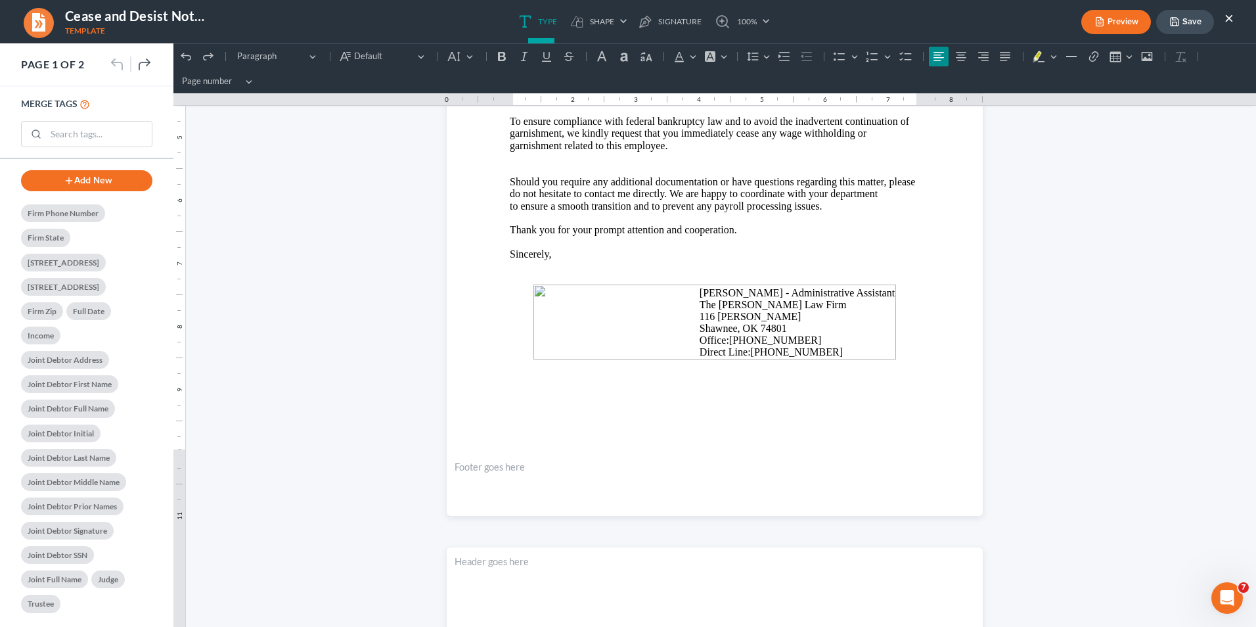
scroll to position [131, 0]
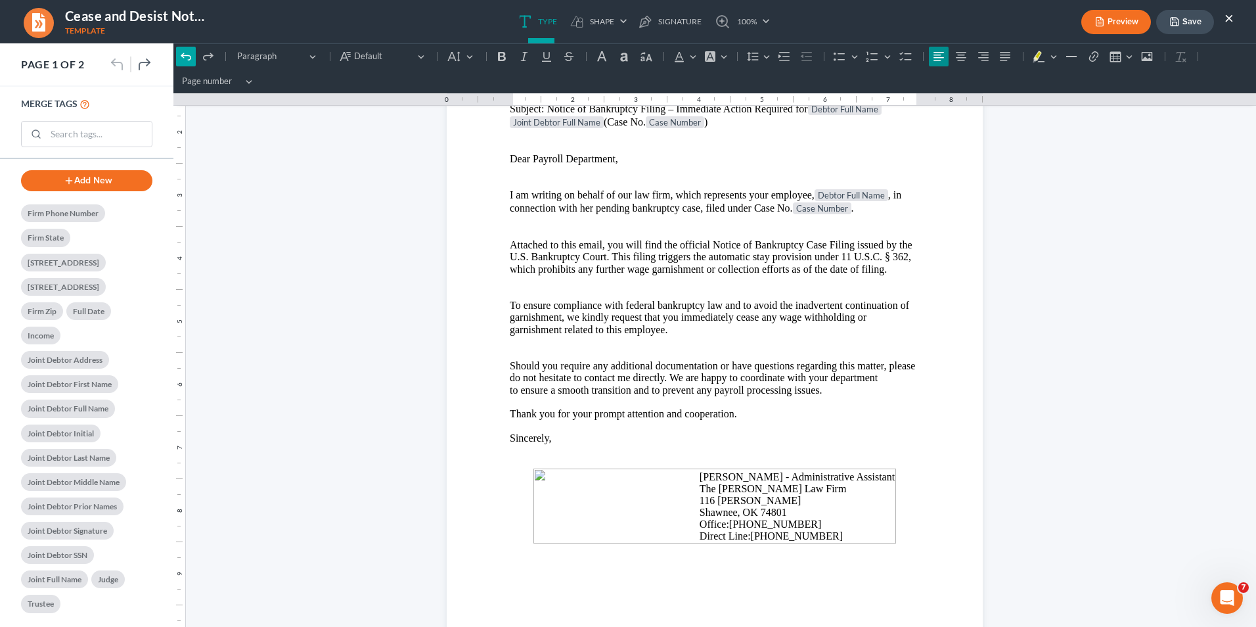
click at [180, 63] on button "Undo (Ctrl+Z) Undo" at bounding box center [186, 57] width 20 height 20
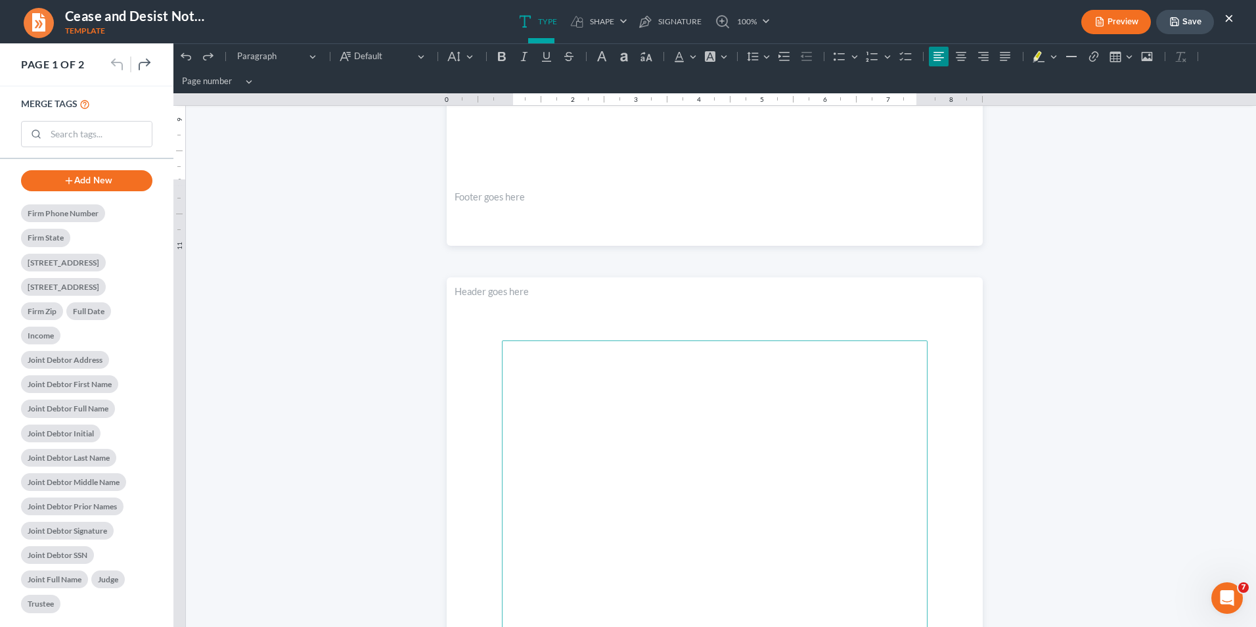
scroll to position [591, 0]
click at [181, 62] on icon "Editor toolbar" at bounding box center [185, 56] width 13 height 13
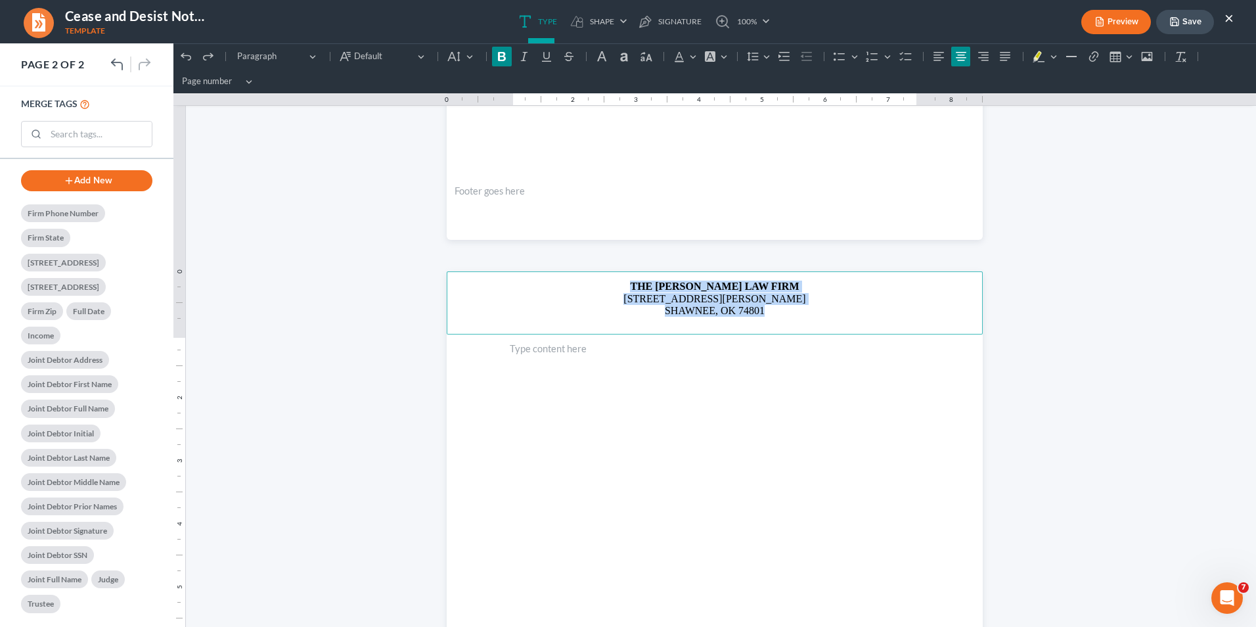
drag, startPoint x: 761, startPoint y: 315, endPoint x: 648, endPoint y: 283, distance: 117.5
click at [648, 283] on header "THE [PERSON_NAME] LAW FIRM [STREET_ADDRESS][PERSON_NAME] SHAWNEE, OK 74801" at bounding box center [715, 302] width 536 height 63
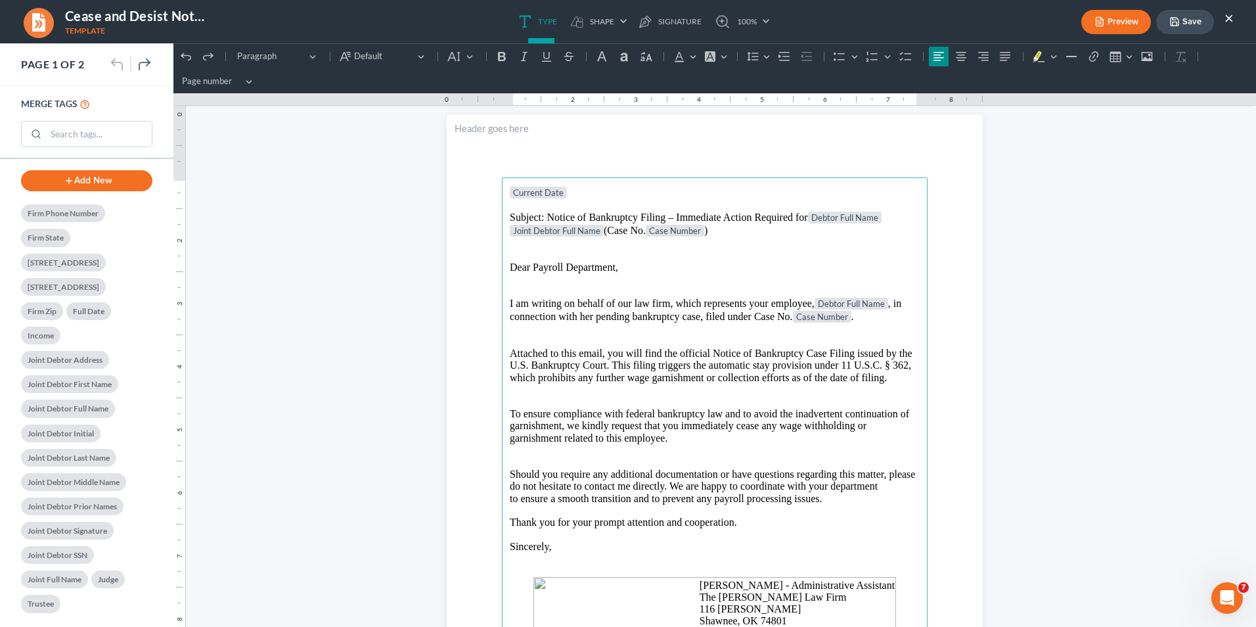
scroll to position [0, 0]
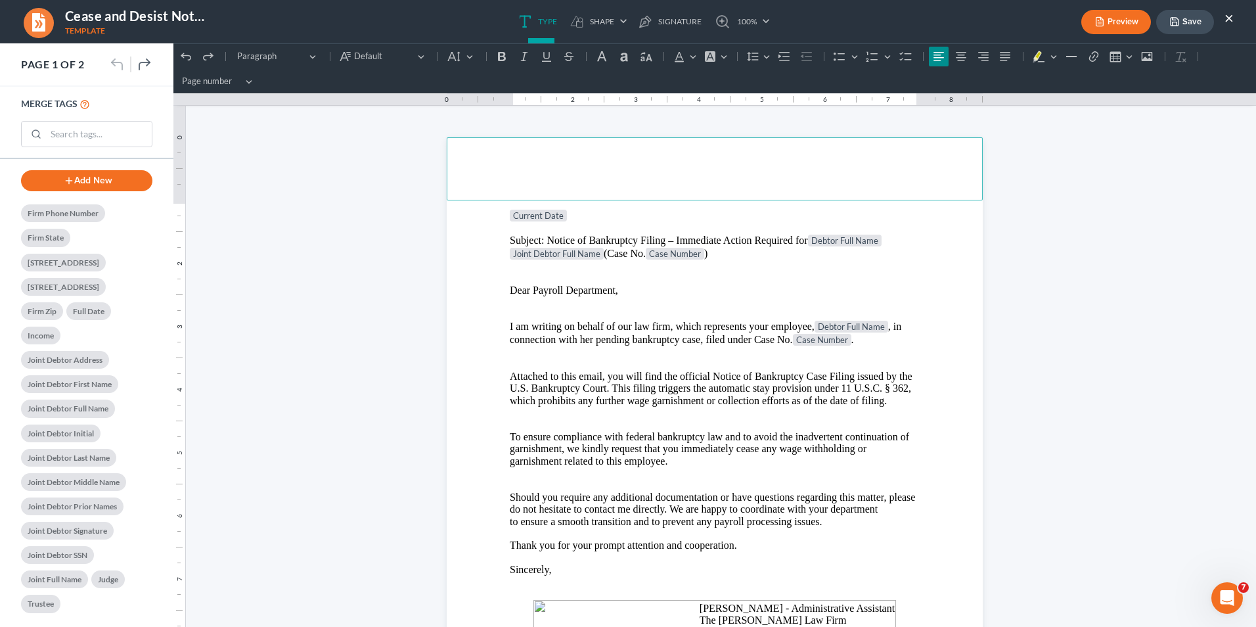
click at [508, 150] on p "Rich Text Editor, page-0-header" at bounding box center [715, 152] width 520 height 12
click at [993, 26] on button "Preview" at bounding box center [1116, 22] width 70 height 24
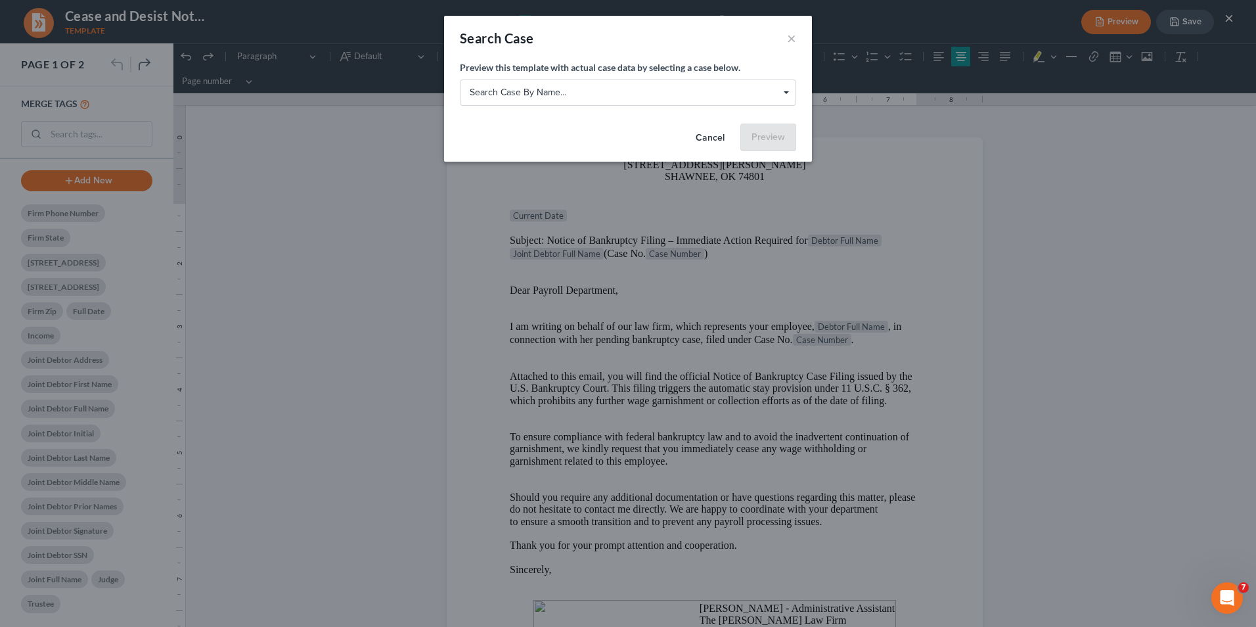
click at [786, 91] on icon "Select box activate" at bounding box center [786, 94] width 5 height 7
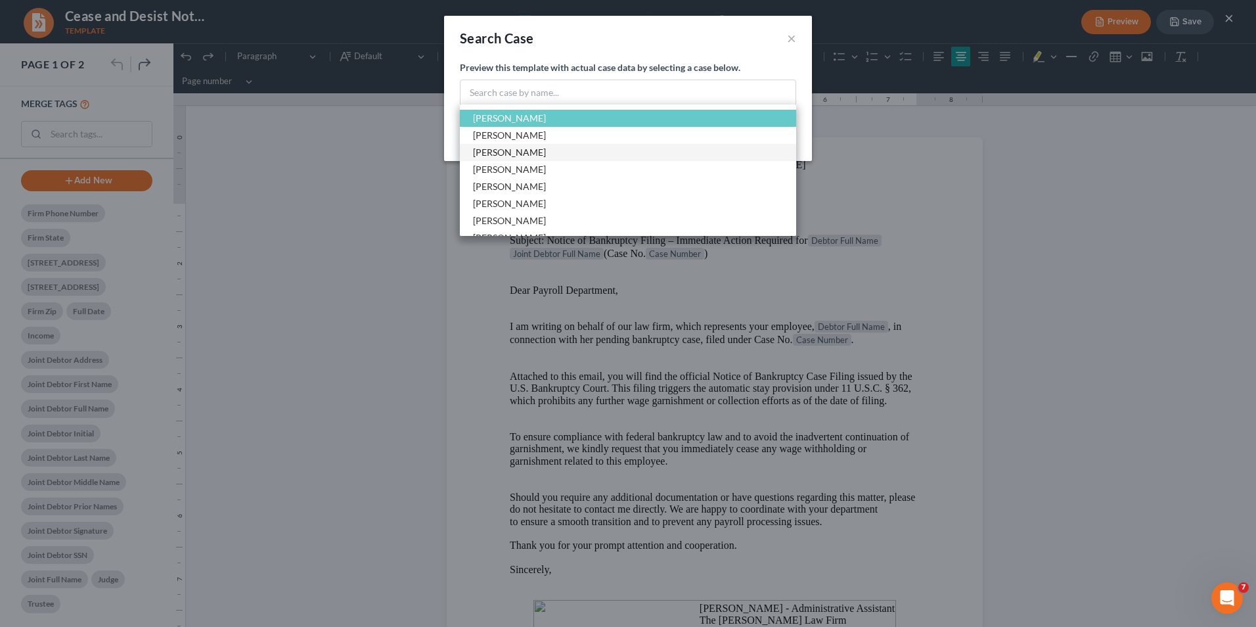
click at [555, 145] on span "[PERSON_NAME]" at bounding box center [628, 152] width 336 height 17
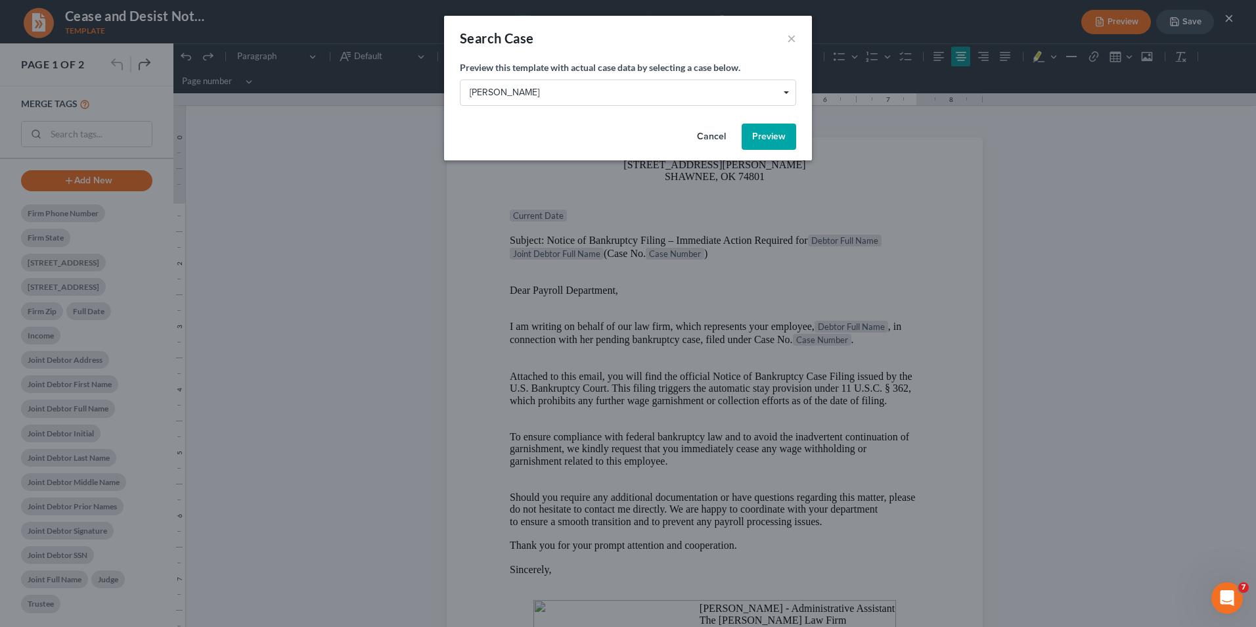
click at [759, 147] on button "Preview" at bounding box center [769, 136] width 55 height 26
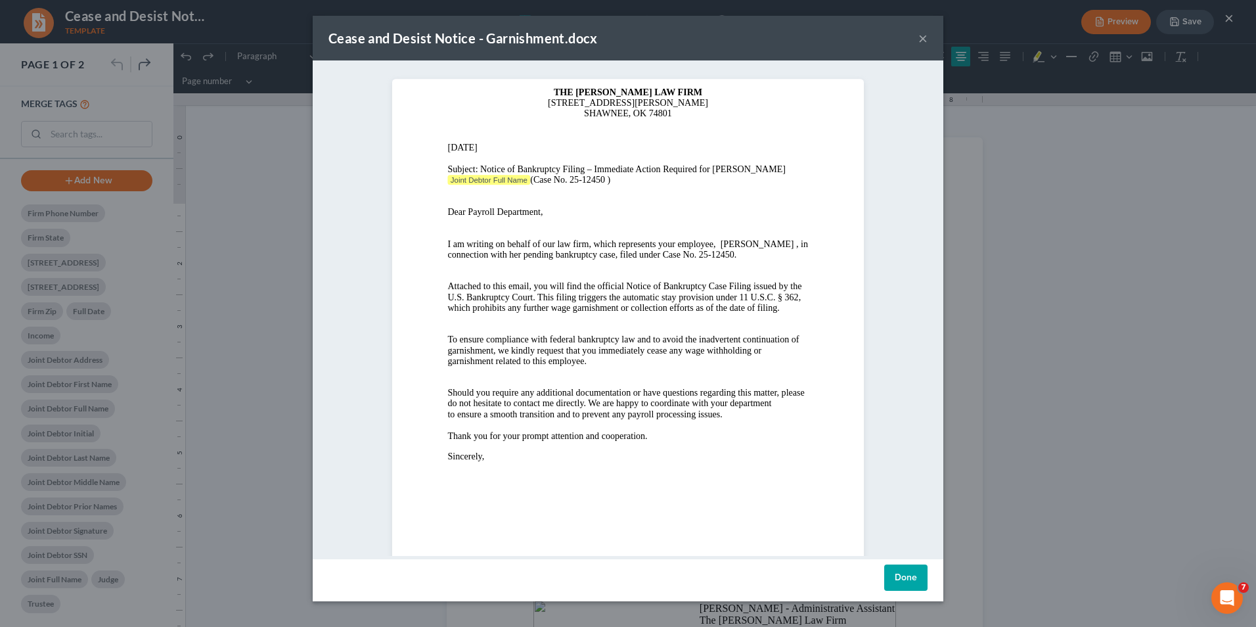
click at [922, 38] on button "×" at bounding box center [922, 38] width 9 height 16
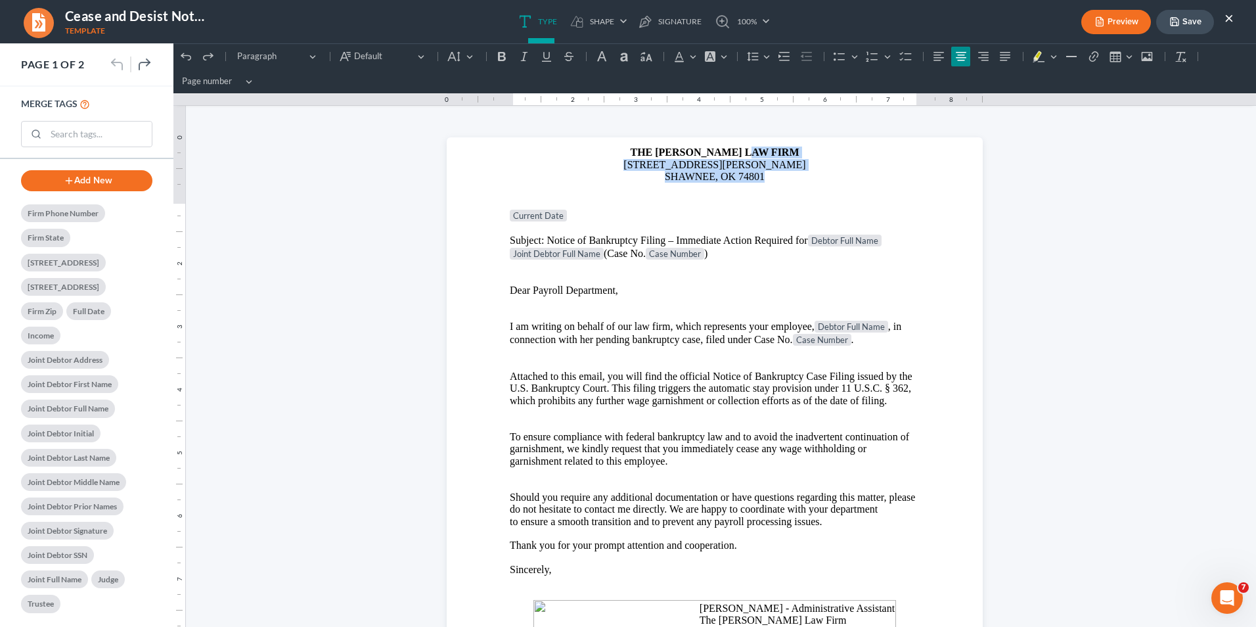
drag, startPoint x: 821, startPoint y: 160, endPoint x: 816, endPoint y: 192, distance: 31.9
click at [816, 190] on header "THE [PERSON_NAME] LAW FIRM [STREET_ADDRESS][PERSON_NAME] SHAWNEE, OK 74801" at bounding box center [715, 168] width 536 height 63
click at [858, 215] on p "Current Date" at bounding box center [715, 216] width 410 height 13
click at [812, 321] on p "I am writing on behalf of our law firm, which represents your employee, Debtor …" at bounding box center [715, 327] width 410 height 13
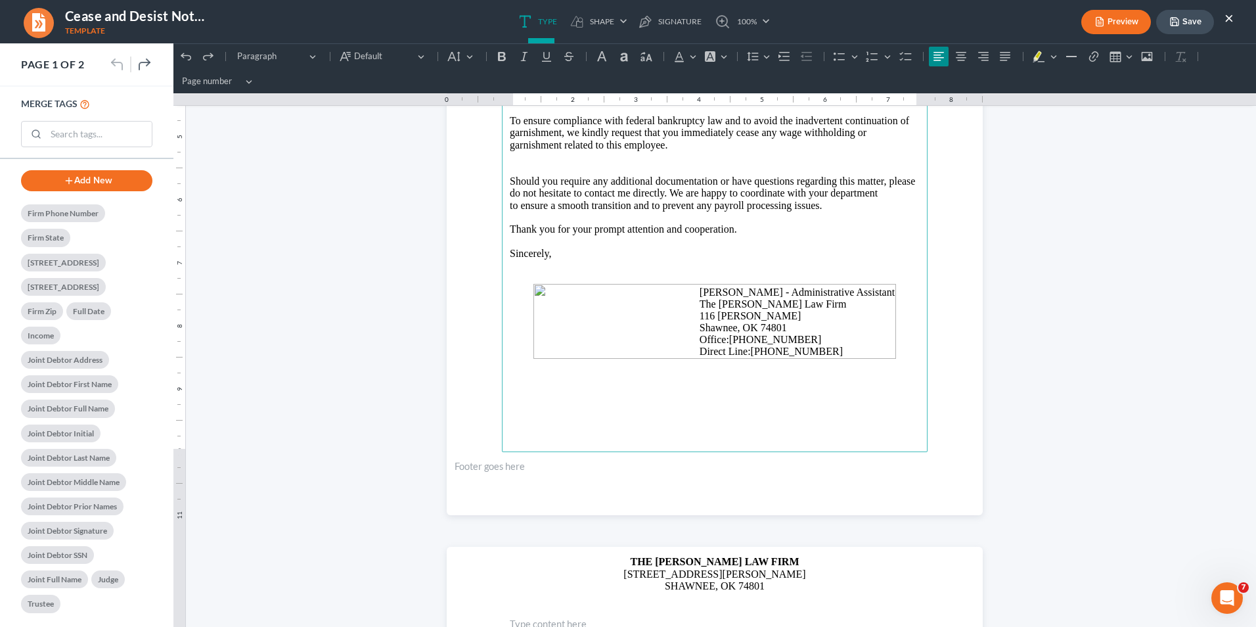
scroll to position [197, 0]
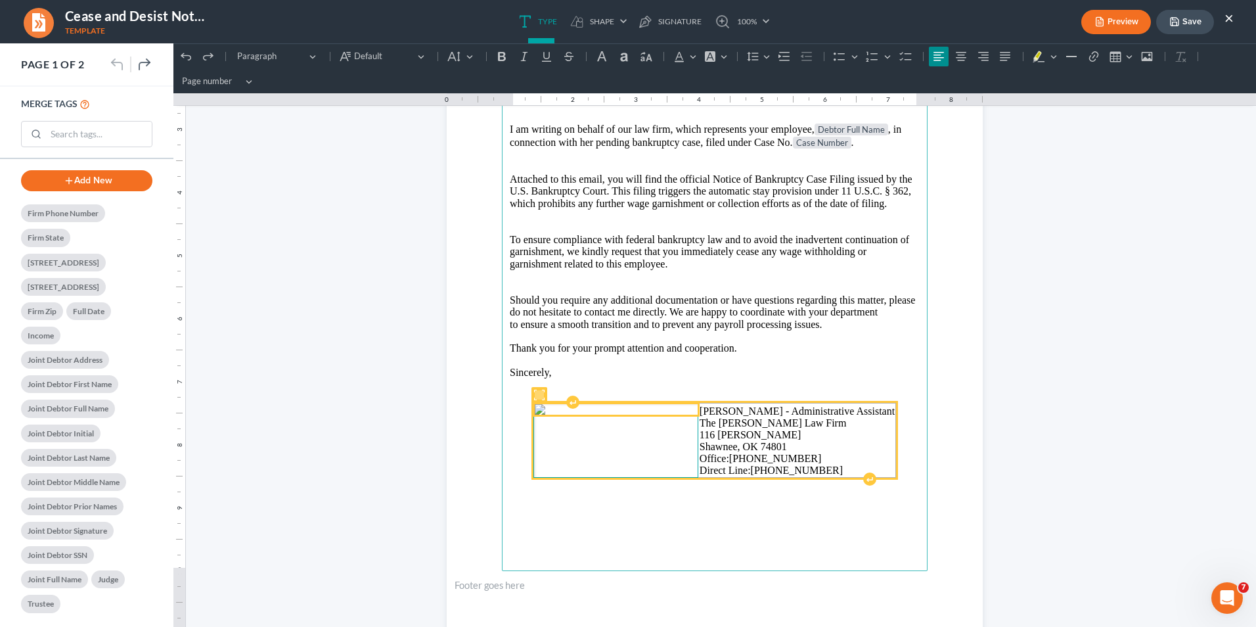
click at [677, 409] on img "Rich Text Editor, page-0-main" at bounding box center [616, 409] width 163 height 11
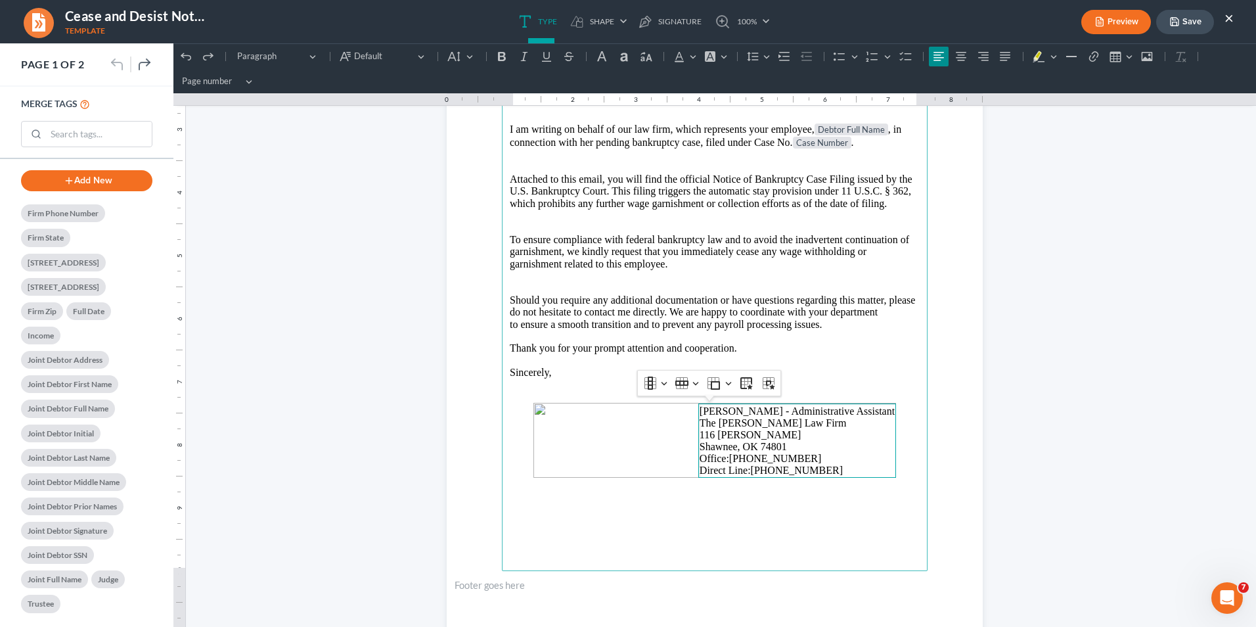
drag, startPoint x: 726, startPoint y: 405, endPoint x: 726, endPoint y: 396, distance: 9.2
click at [726, 396] on main "Current Date Subject: Notice of Bankruptcy Filing – Immediate Action Required f…" at bounding box center [715, 287] width 426 height 568
drag, startPoint x: 663, startPoint y: 403, endPoint x: 663, endPoint y: 382, distance: 21.7
click at [660, 384] on html "1.00 10.00 0 1 1 2 2 3 3 4 4 5 5 6 6 7 7 8 8 9 9 10 10 11 11 Undo (Ctrl+Z) Undo…" at bounding box center [714, 618] width 1083 height 1544
click at [808, 352] on p "Thank you for your prompt attention and cooperation." at bounding box center [715, 348] width 410 height 12
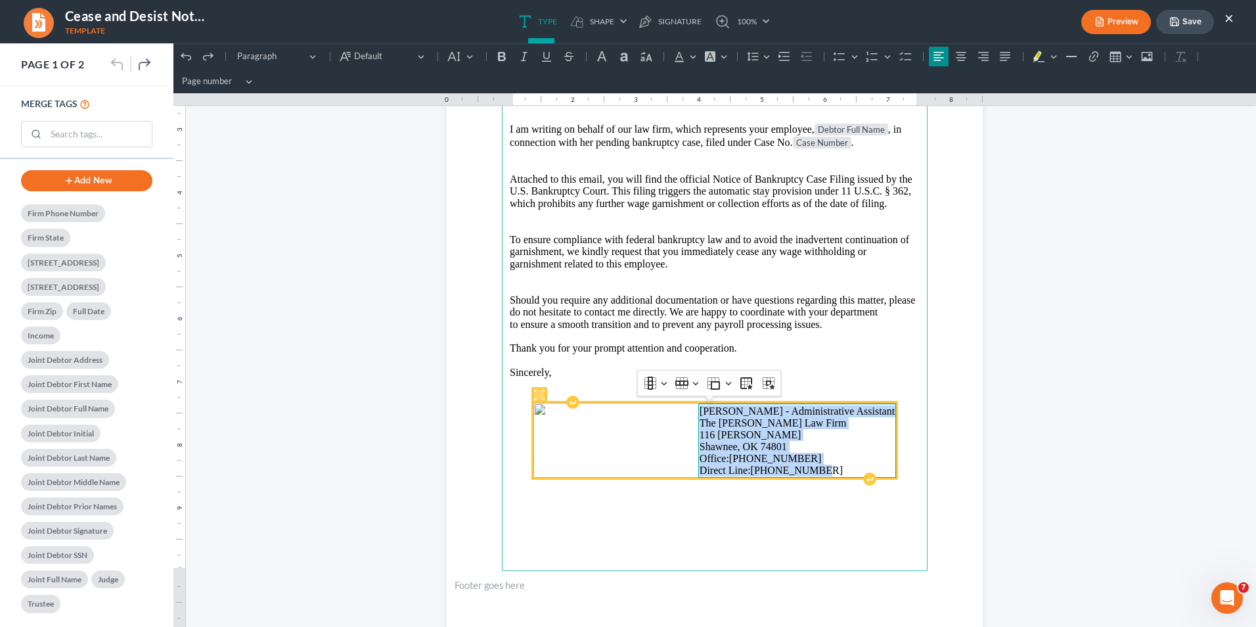
drag, startPoint x: 711, startPoint y: 480, endPoint x: 820, endPoint y: 542, distance: 126.2
click at [820, 478] on td "[PERSON_NAME] - Administrative Assistant The [PERSON_NAME] Law Firm [STREET_ADD…" at bounding box center [796, 440] width 197 height 74
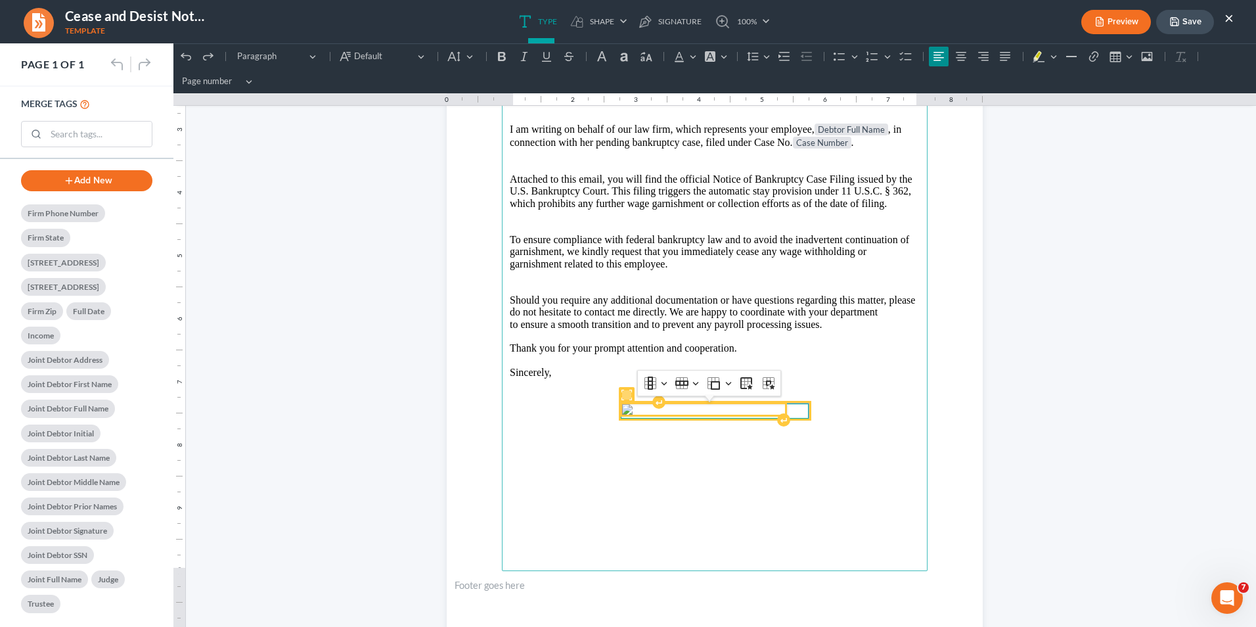
click at [627, 404] on img "Rich Text Editor, page-0-main" at bounding box center [703, 409] width 163 height 11
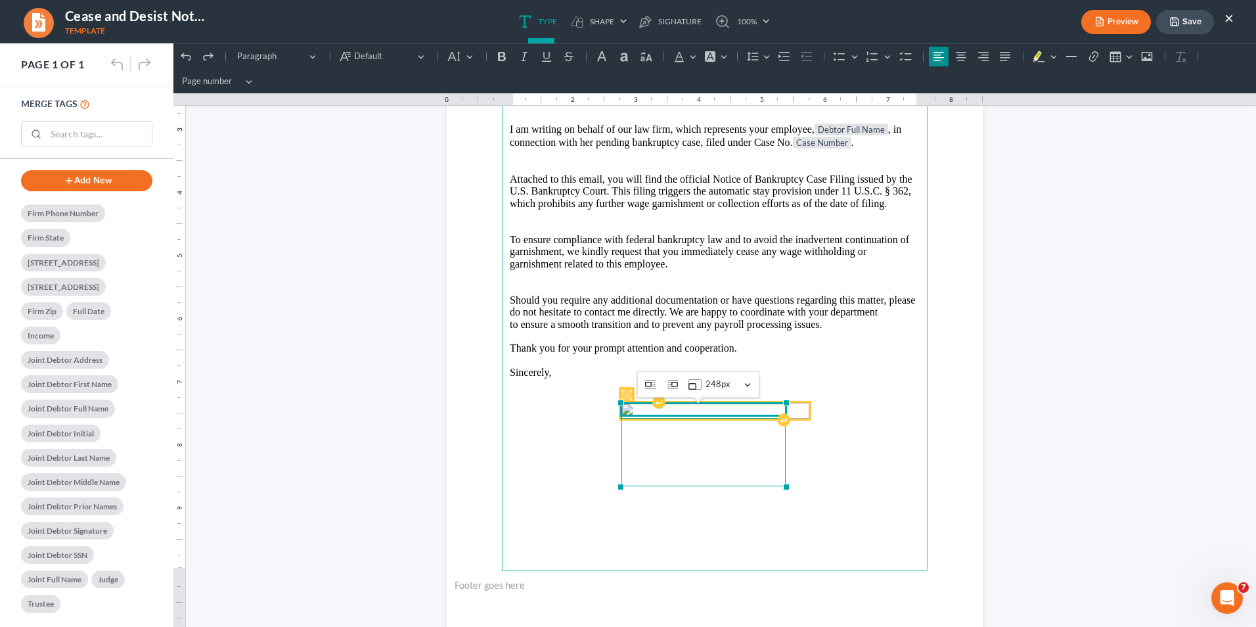
click at [617, 405] on div "Rich Text Editor, page-0-main" at bounding box center [620, 402] width 7 height 7
click at [639, 418] on td "null% image widget" at bounding box center [703, 410] width 165 height 15
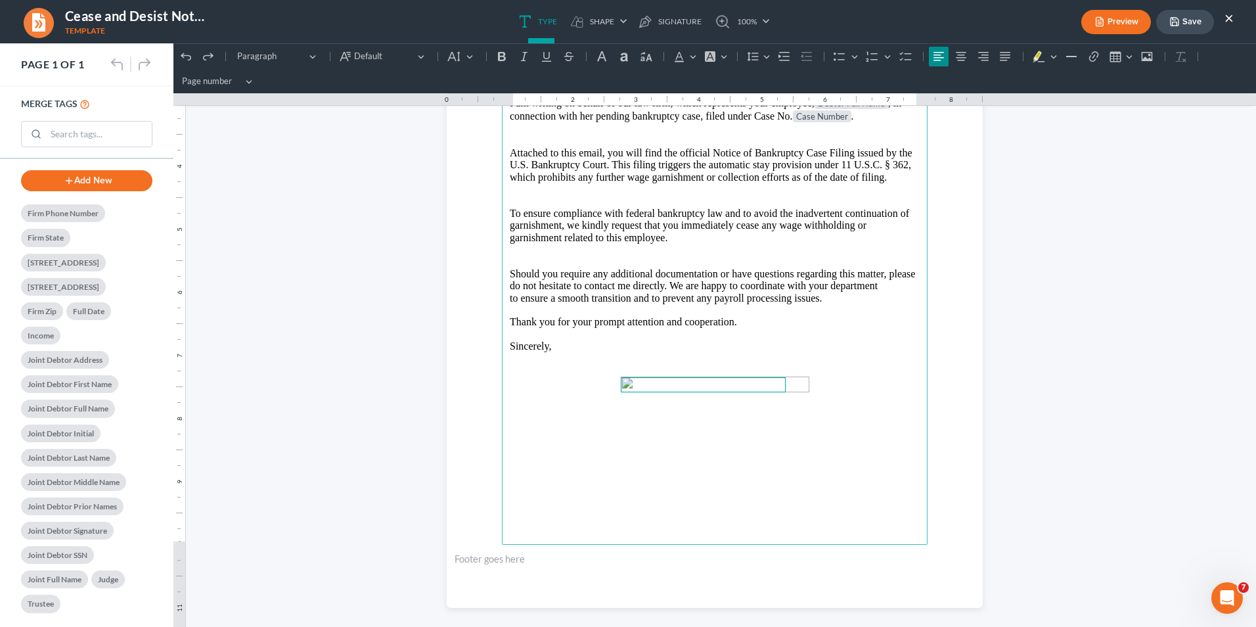
scroll to position [236, 0]
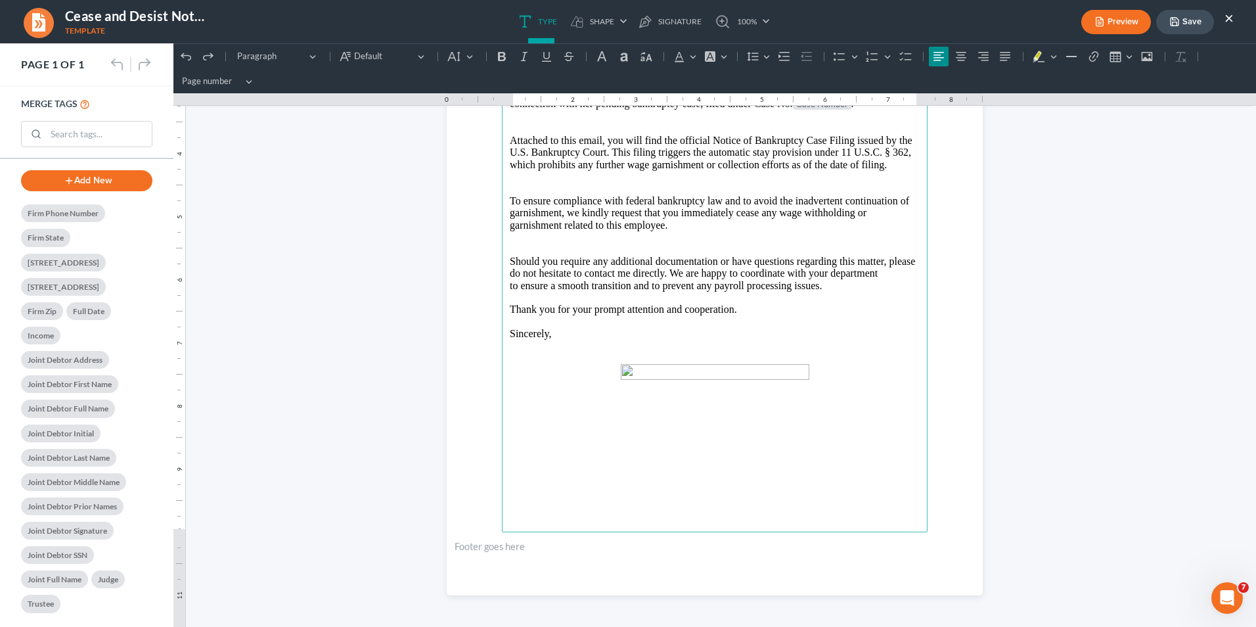
click at [877, 431] on main "Current Date Subject: Notice of Bankruptcy Filing – Immediate Action Required f…" at bounding box center [715, 249] width 426 height 568
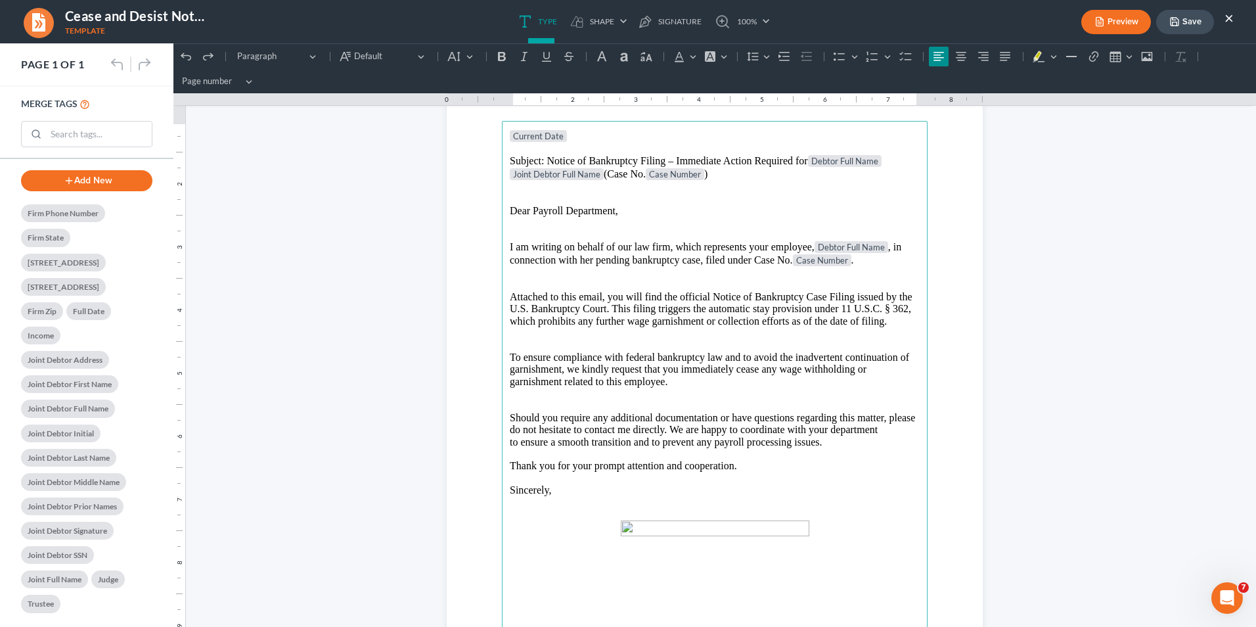
scroll to position [197, 0]
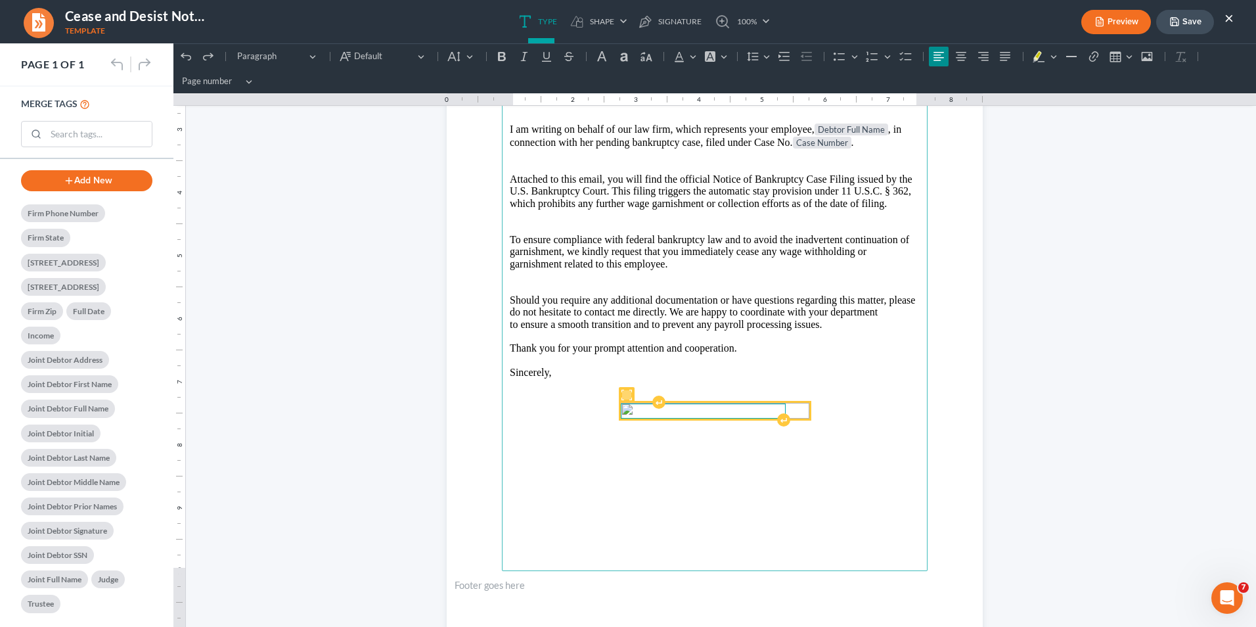
click at [703, 403] on td "null%" at bounding box center [703, 410] width 165 height 15
drag, startPoint x: 629, startPoint y: 435, endPoint x: 867, endPoint y: 469, distance: 240.8
click at [867, 469] on main "Current Date Subject: Notice of Bankruptcy Filing – Immediate Action Required f…" at bounding box center [715, 287] width 426 height 568
click at [683, 403] on td "null%" at bounding box center [703, 410] width 165 height 15
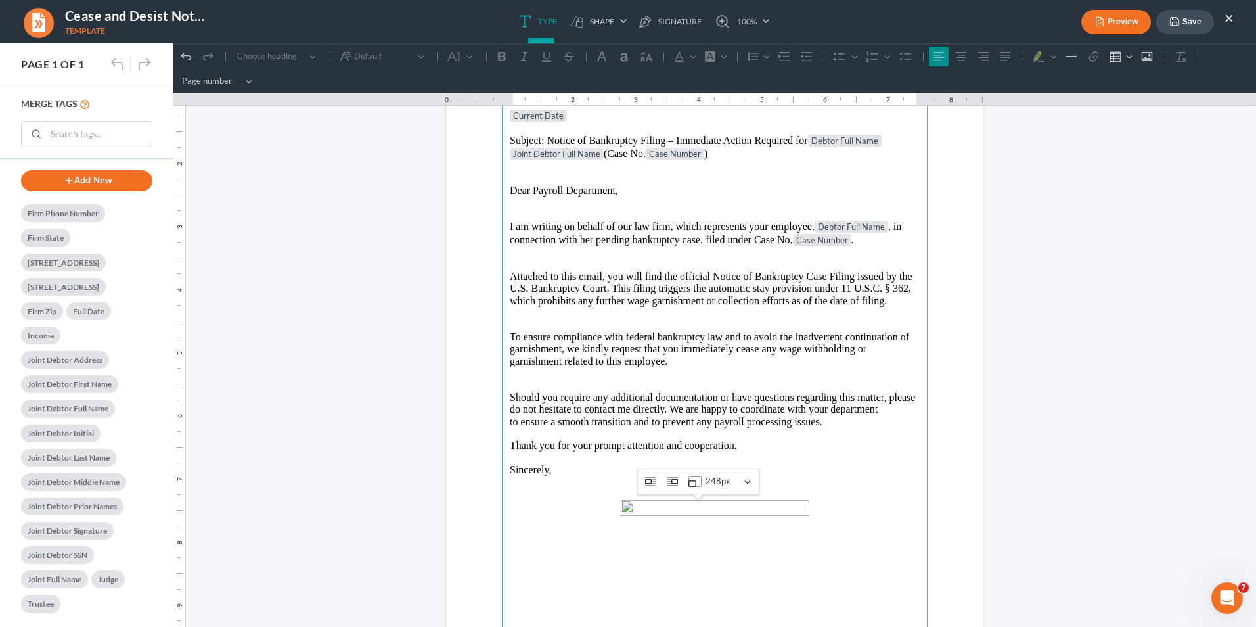
scroll to position [0, 0]
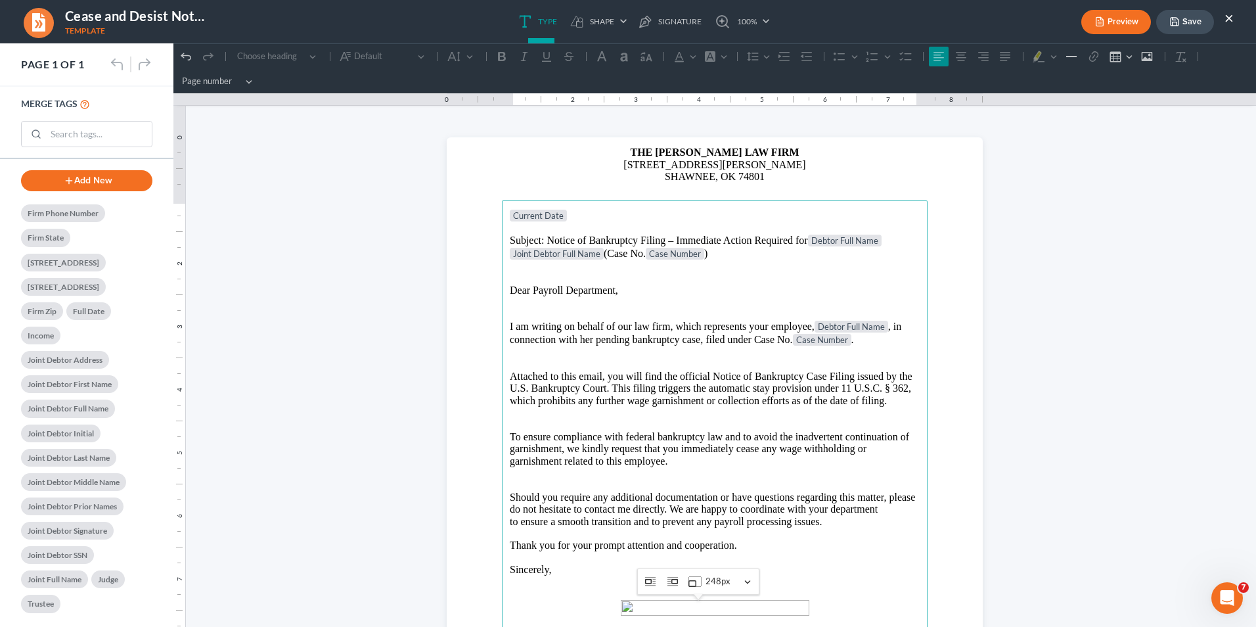
click at [993, 25] on button "Preview" at bounding box center [1116, 22] width 70 height 24
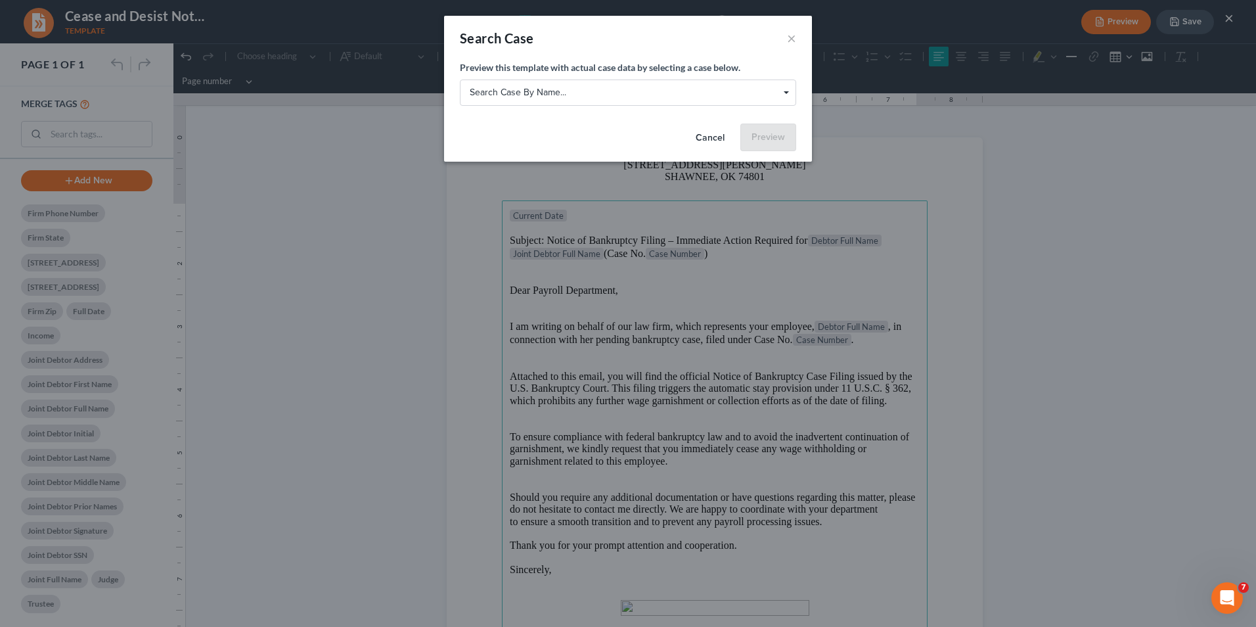
click at [650, 95] on span "Search case by name..." at bounding box center [628, 92] width 317 height 14
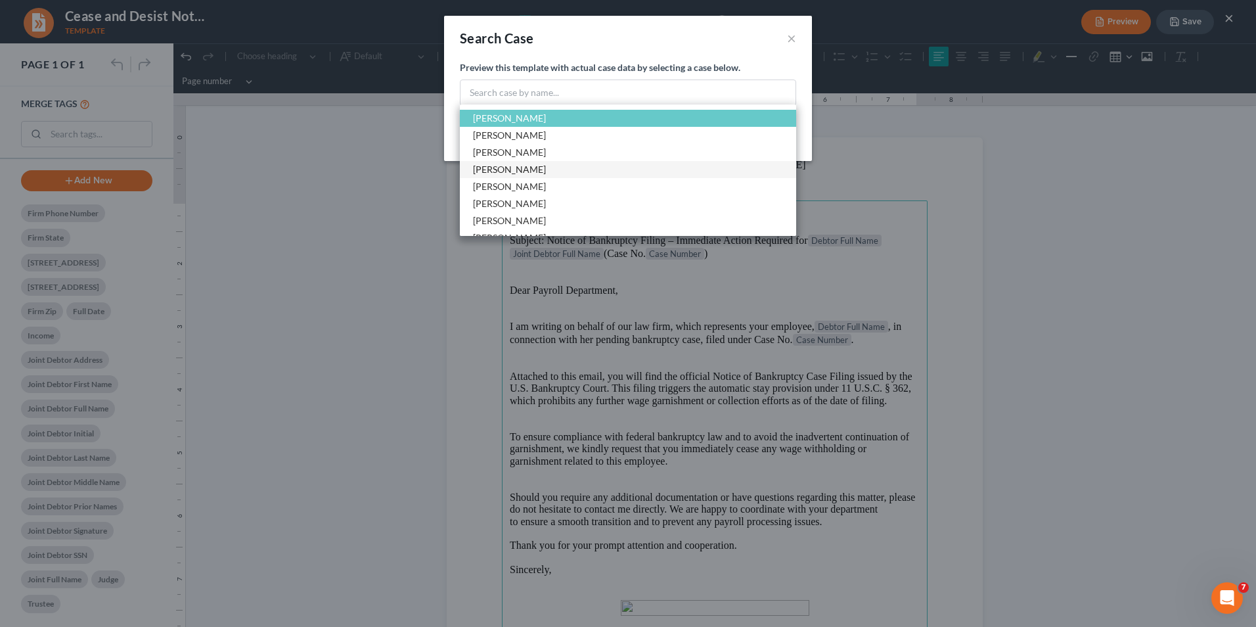
click at [552, 170] on span "[PERSON_NAME]" at bounding box center [628, 169] width 336 height 17
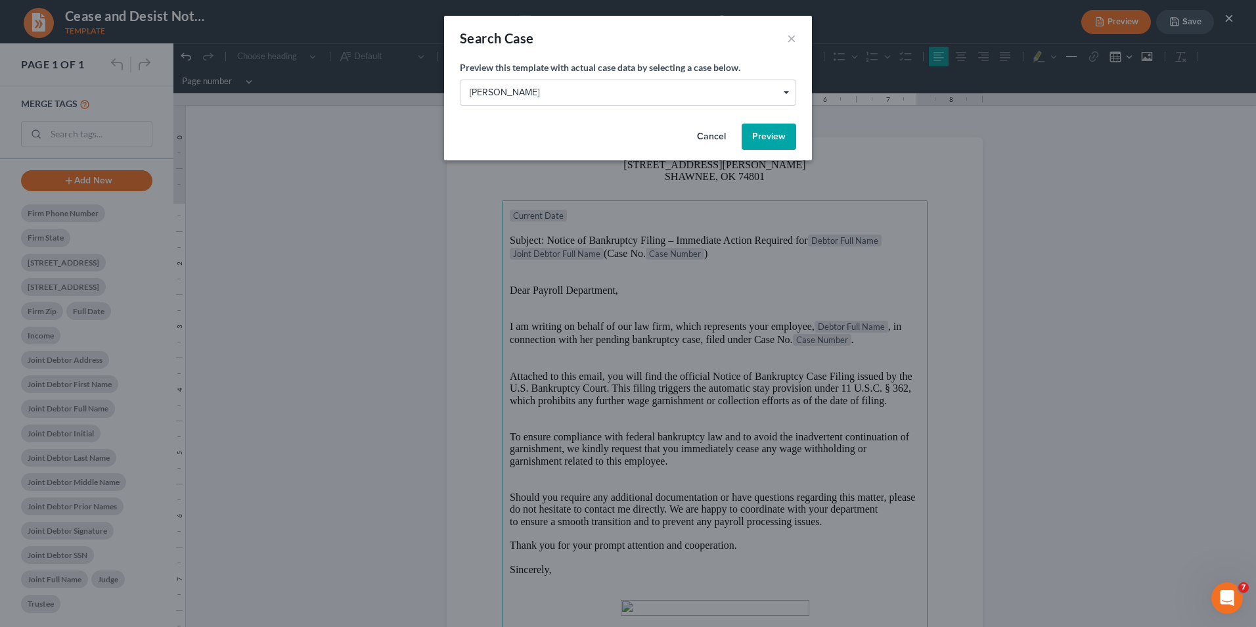
drag, startPoint x: 763, startPoint y: 138, endPoint x: 836, endPoint y: 187, distance: 87.5
click at [764, 139] on button "Preview" at bounding box center [769, 136] width 55 height 26
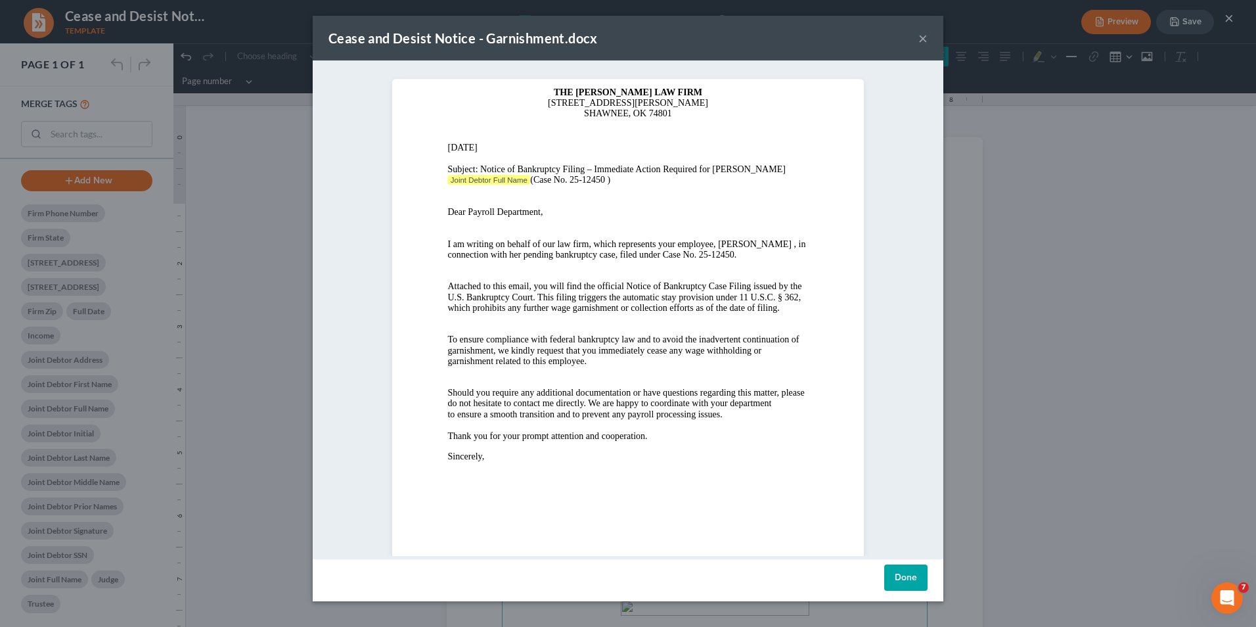
click at [930, 39] on div "Cease and Desist Notice - Garnishment.docx ×" at bounding box center [628, 38] width 631 height 45
click at [927, 38] on button "×" at bounding box center [922, 38] width 9 height 16
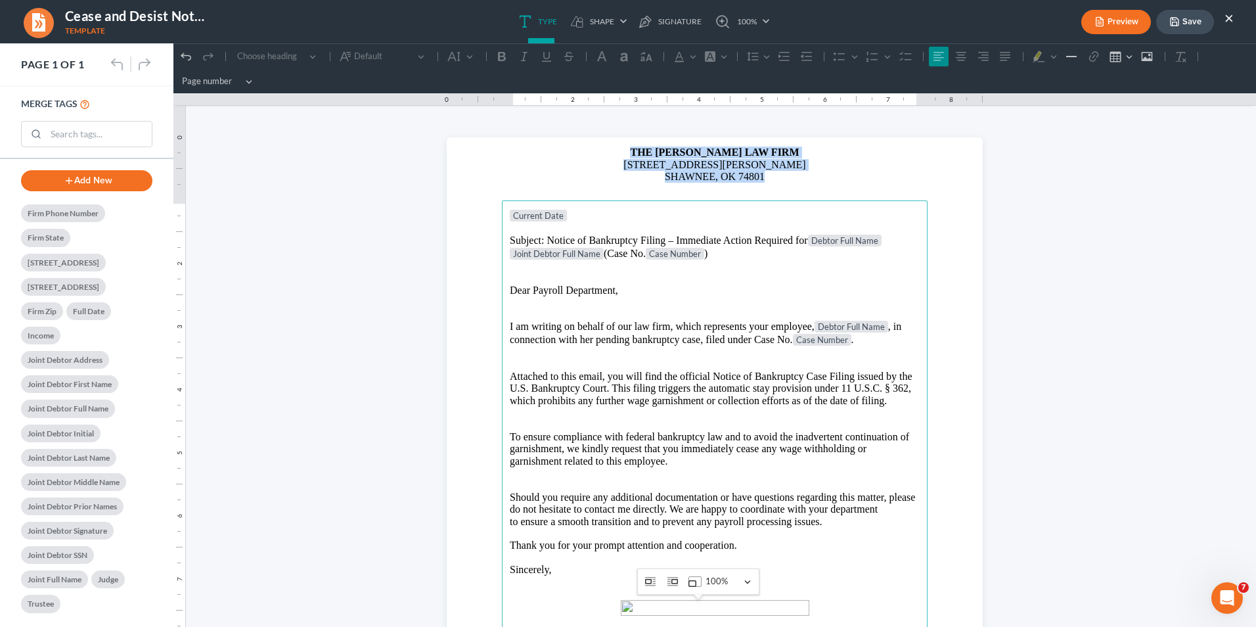
drag, startPoint x: 726, startPoint y: 179, endPoint x: 612, endPoint y: 146, distance: 119.4
click at [612, 146] on header "THE [PERSON_NAME] LAW FIRM [STREET_ADDRESS][PERSON_NAME] SHAWNEE, OK 74801" at bounding box center [715, 168] width 536 height 63
drag, startPoint x: 763, startPoint y: 177, endPoint x: 646, endPoint y: 152, distance: 119.6
click at [646, 152] on header "THE [PERSON_NAME] LAW FIRM [STREET_ADDRESS][PERSON_NAME] SHAWNEE, OK 74801" at bounding box center [715, 168] width 536 height 63
drag, startPoint x: 653, startPoint y: 151, endPoint x: 762, endPoint y: 185, distance: 114.3
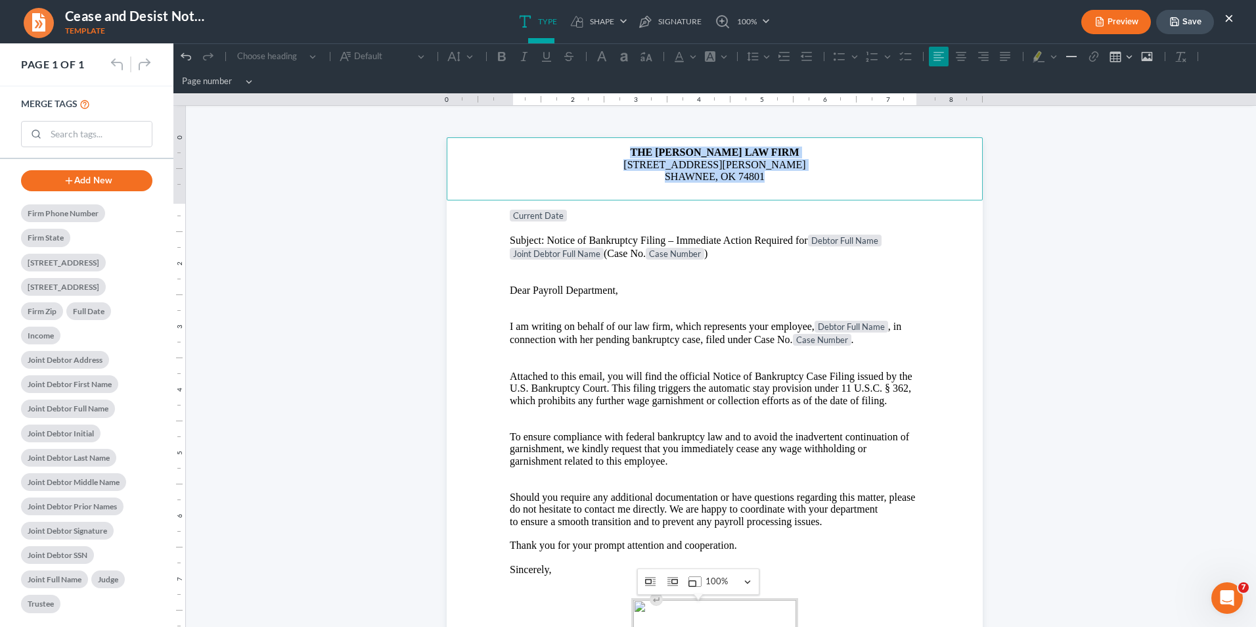
click at [762, 185] on header "THE [PERSON_NAME] LAW FIRM [STREET_ADDRESS][PERSON_NAME] SHAWNEE, OK 74801" at bounding box center [715, 168] width 536 height 63
click at [916, 309] on main "Current Date Subject: Notice of Bankruptcy Filing – Immediate Action Required f…" at bounding box center [715, 484] width 426 height 568
click at [962, 321] on section "THE [PERSON_NAME] LAW FIRM [STREET_ADDRESS][PERSON_NAME] SHAWNEE, OK 74801 Curr…" at bounding box center [715, 484] width 536 height 694
click at [786, 318] on p "Rich Text Editor, page-0-main" at bounding box center [715, 315] width 410 height 12
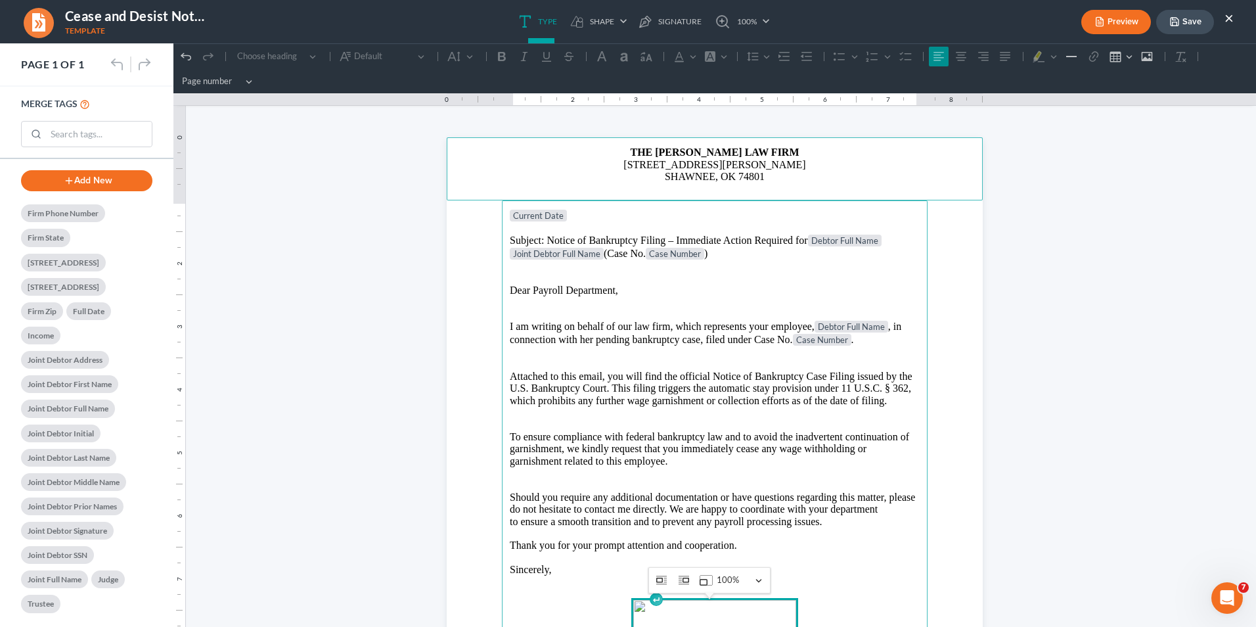
click at [703, 167] on p "[STREET_ADDRESS][PERSON_NAME]" at bounding box center [715, 165] width 520 height 12
click at [780, 164] on p "[STREET_ADDRESS][PERSON_NAME]" at bounding box center [715, 165] width 520 height 12
click at [779, 165] on p "[STREET_ADDRESS][PERSON_NAME]" at bounding box center [715, 165] width 520 height 12
drag, startPoint x: 774, startPoint y: 147, endPoint x: 656, endPoint y: 161, distance: 119.0
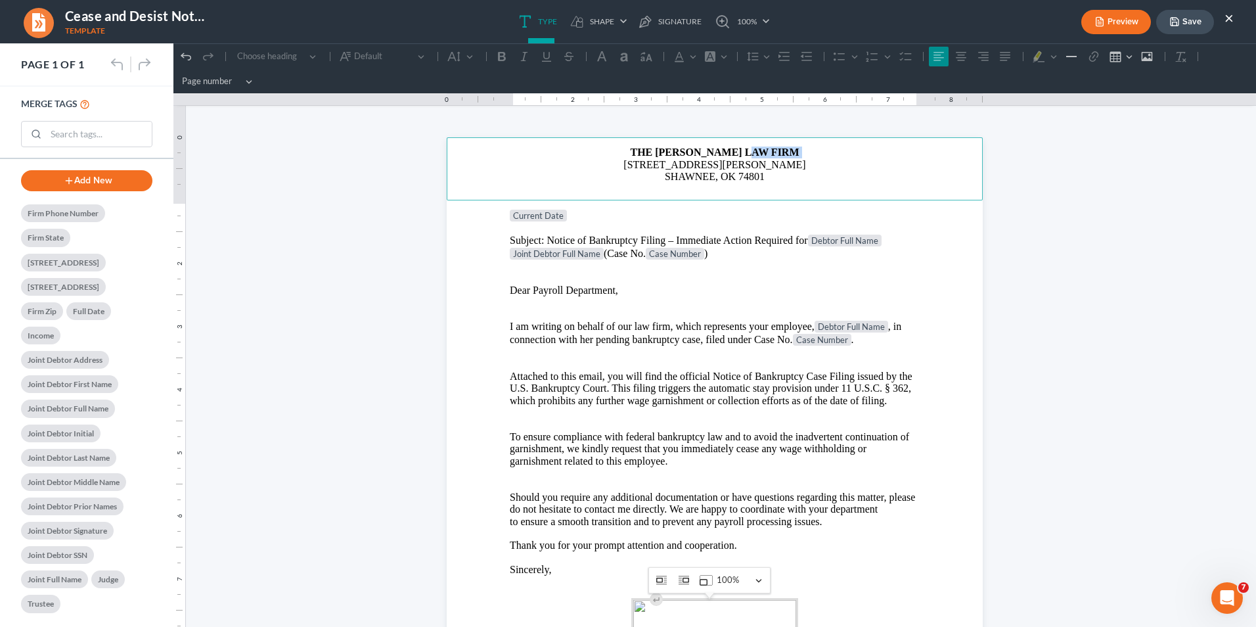
click at [656, 161] on header "THE [PERSON_NAME] LAW FIRM [STREET_ADDRESS][PERSON_NAME] SHAWNEE, OK 74801" at bounding box center [715, 168] width 536 height 63
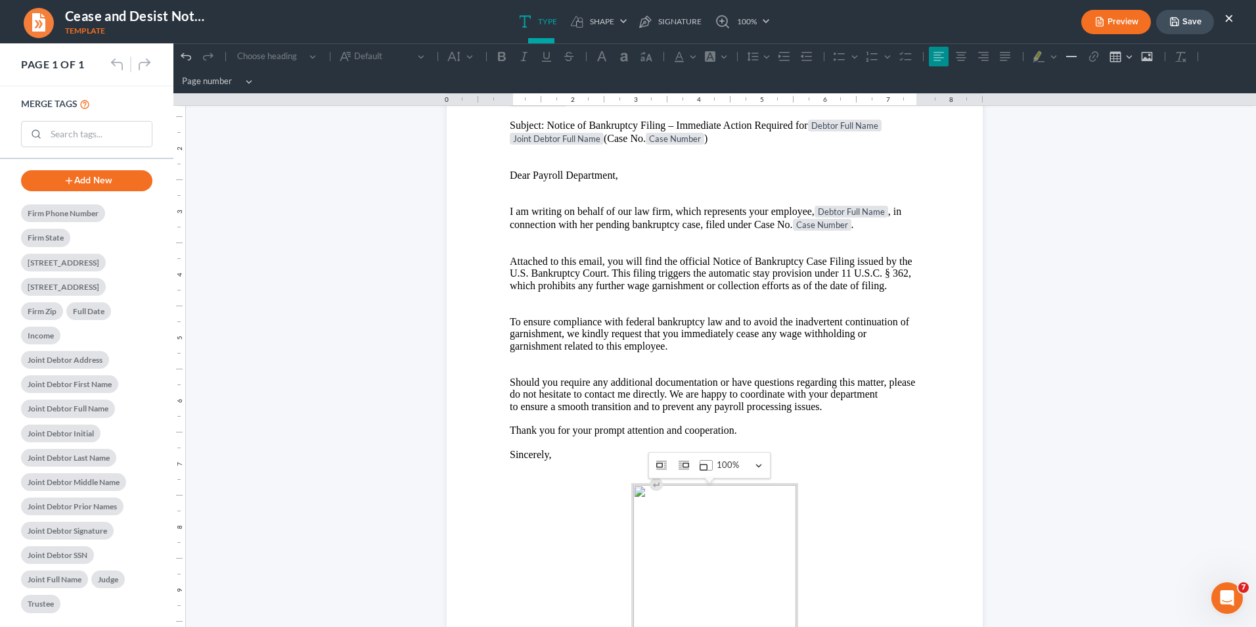
scroll to position [236, 0]
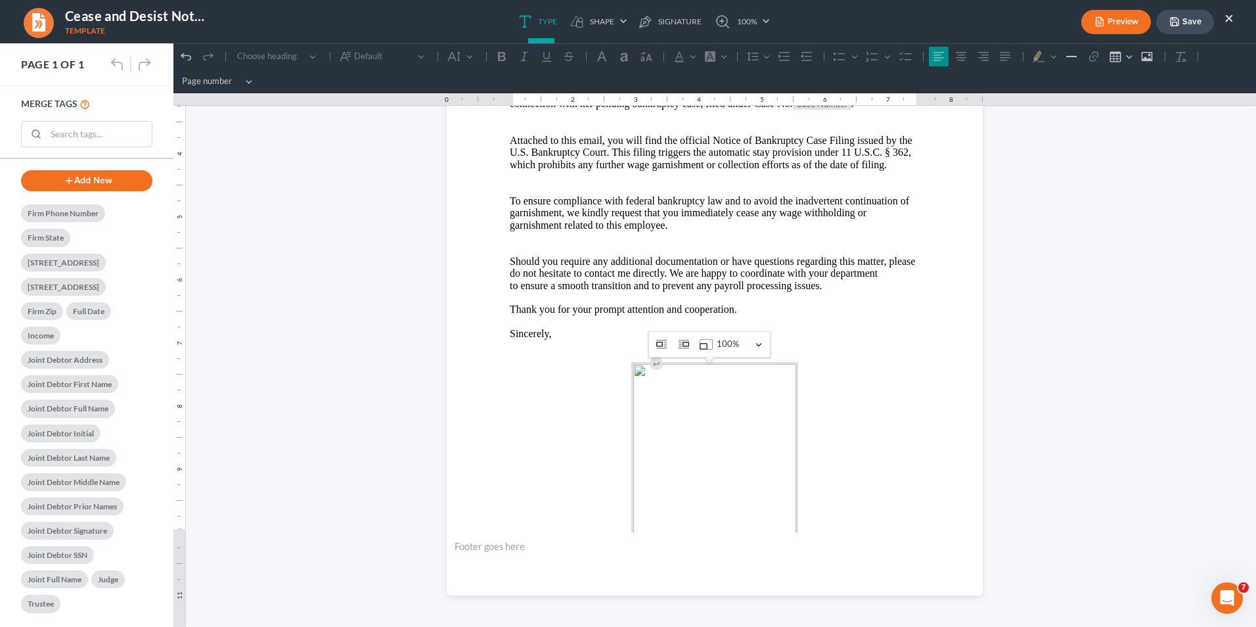
click at [864, 411] on main "Current Date Subject: Notice of Bankruptcy Filing – Immediate Action Required f…" at bounding box center [715, 249] width 426 height 568
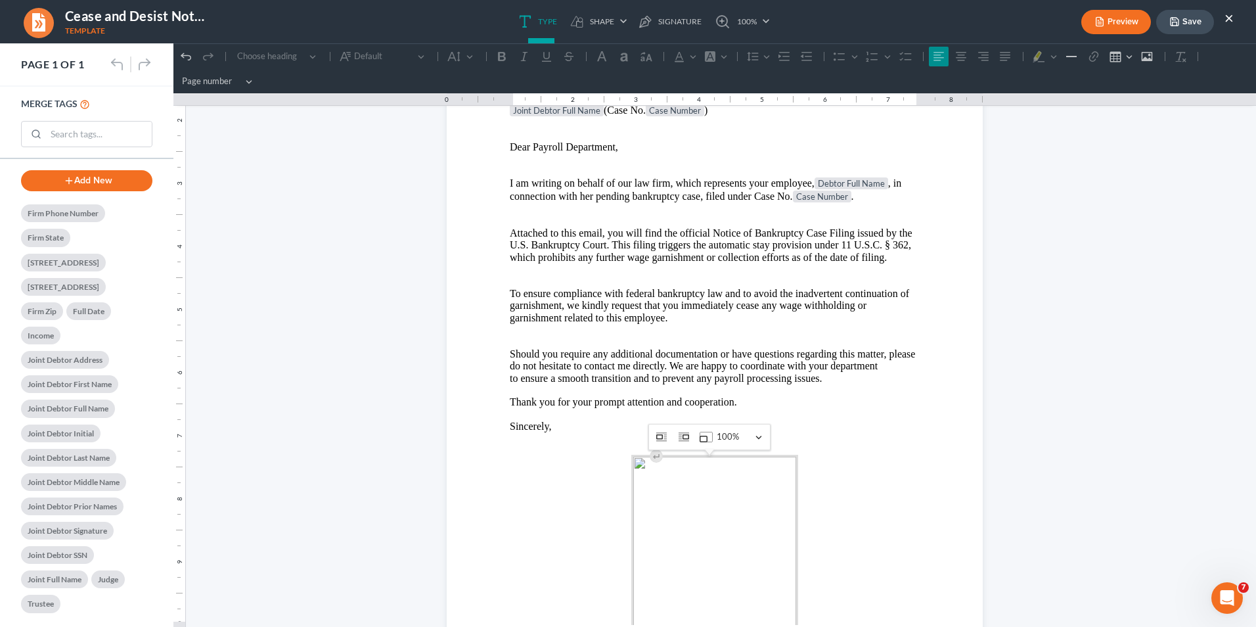
scroll to position [0, 0]
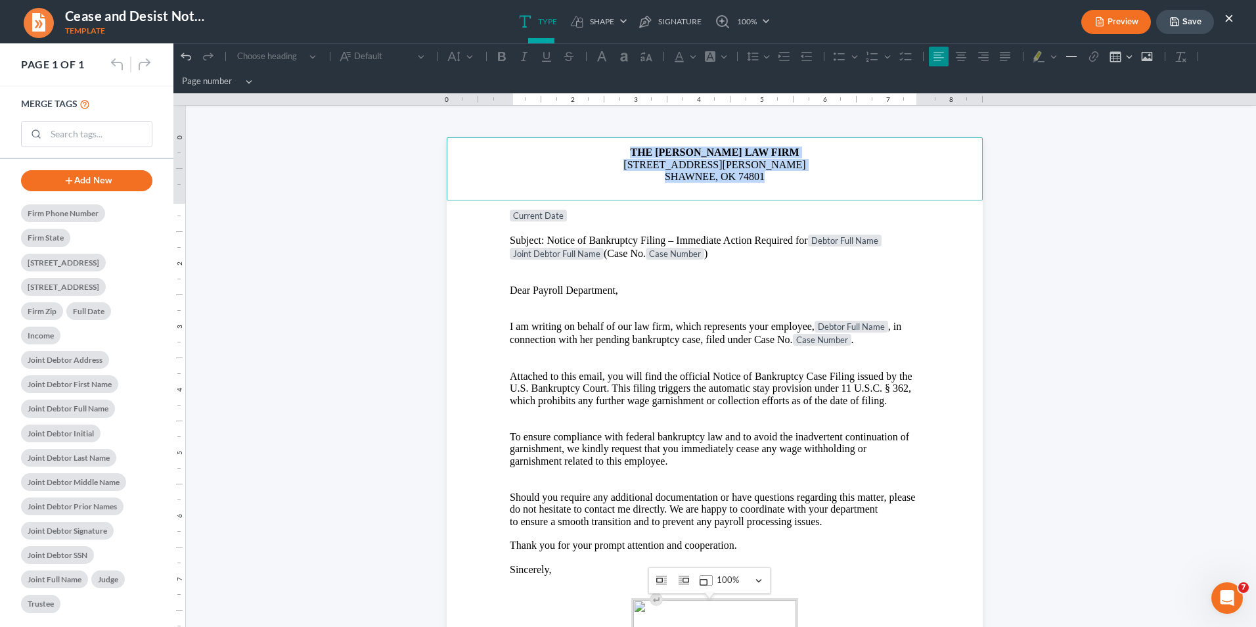
click at [642, 150] on p "THE [PERSON_NAME] LAW FIRM" at bounding box center [715, 152] width 520 height 12
click at [788, 184] on header "THE [PERSON_NAME] LAW FIRM [STREET_ADDRESS][PERSON_NAME] SHAWNEE, OK 74801" at bounding box center [715, 168] width 536 height 63
click at [812, 378] on p "Attached to this email, you will find the official Notice of Bankruptcy Case Fi…" at bounding box center [715, 376] width 410 height 12
click at [993, 20] on button "×" at bounding box center [1228, 18] width 9 height 16
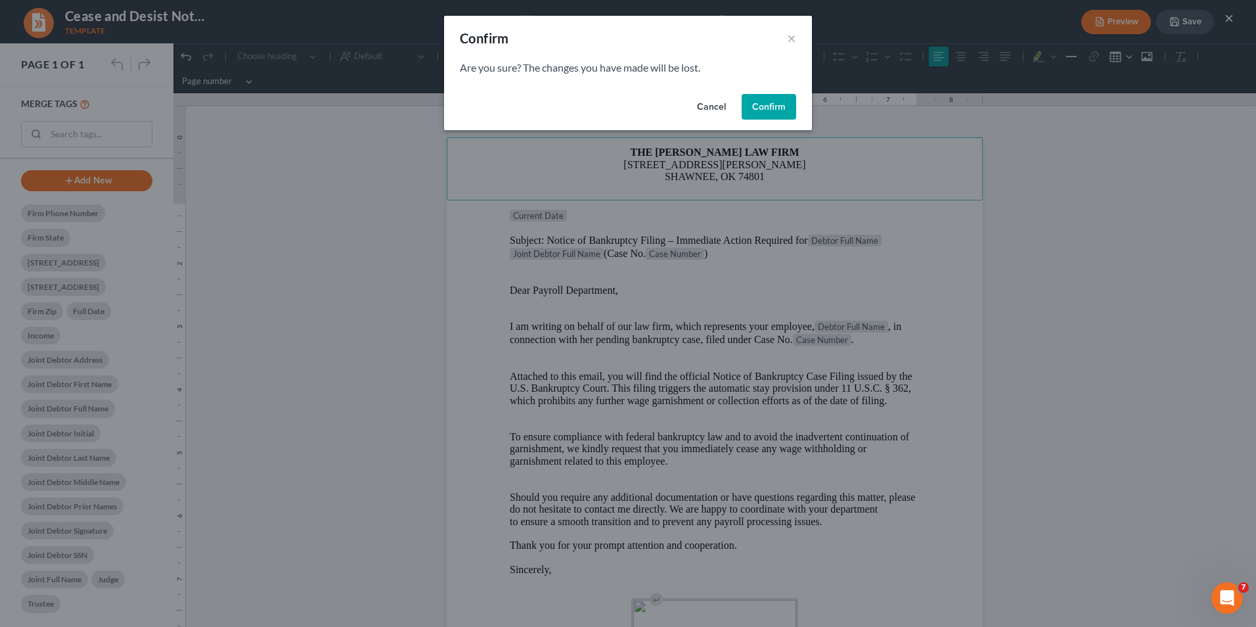
click at [784, 110] on button "Confirm" at bounding box center [769, 107] width 55 height 26
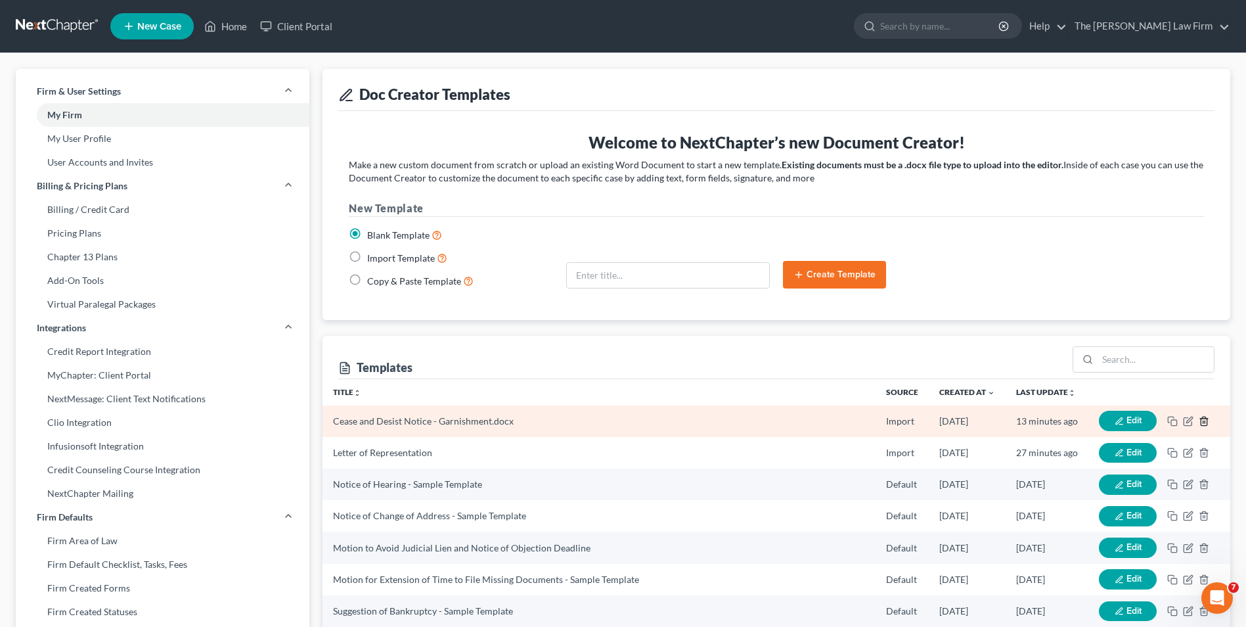
click at [993, 424] on icon "button" at bounding box center [1204, 421] width 11 height 11
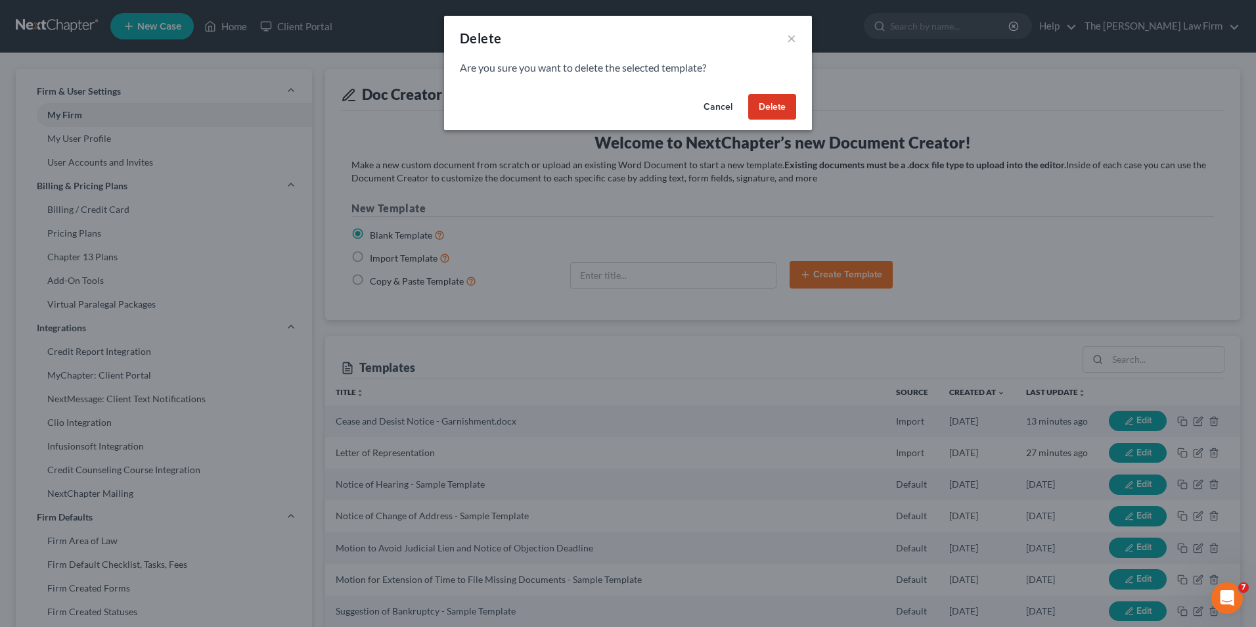
click at [793, 97] on button "Delete" at bounding box center [772, 107] width 48 height 26
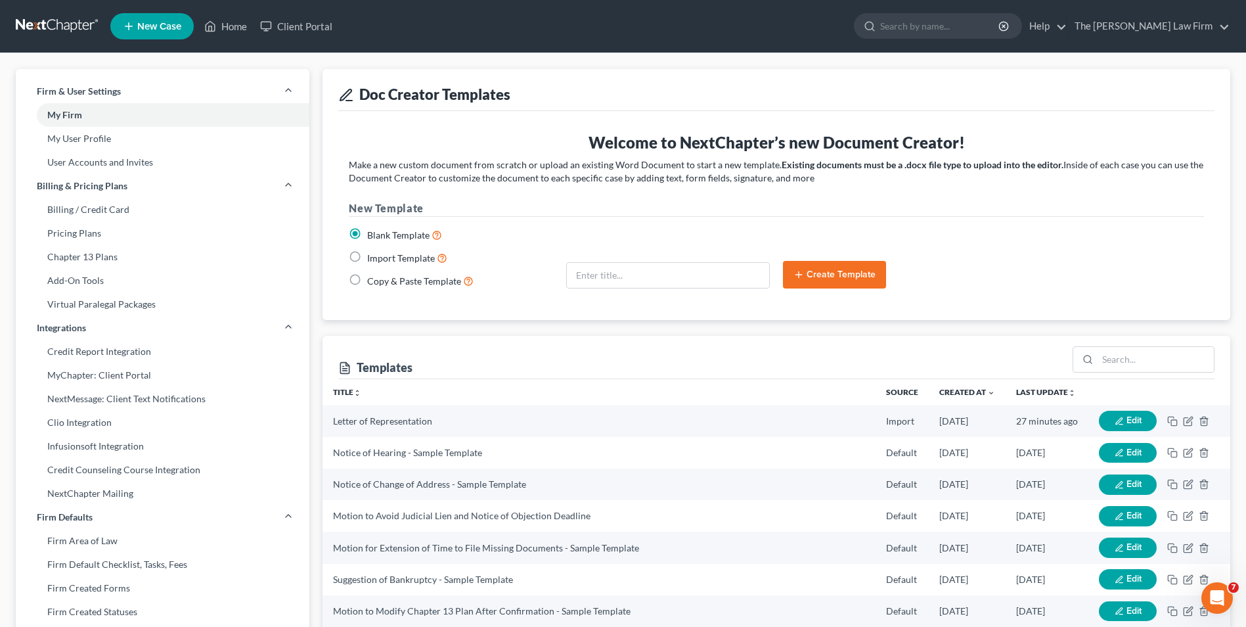
click at [367, 256] on label "Import Template" at bounding box center [407, 257] width 80 height 15
click at [372, 256] on input "Import Template" at bounding box center [376, 254] width 9 height 9
radio input "true"
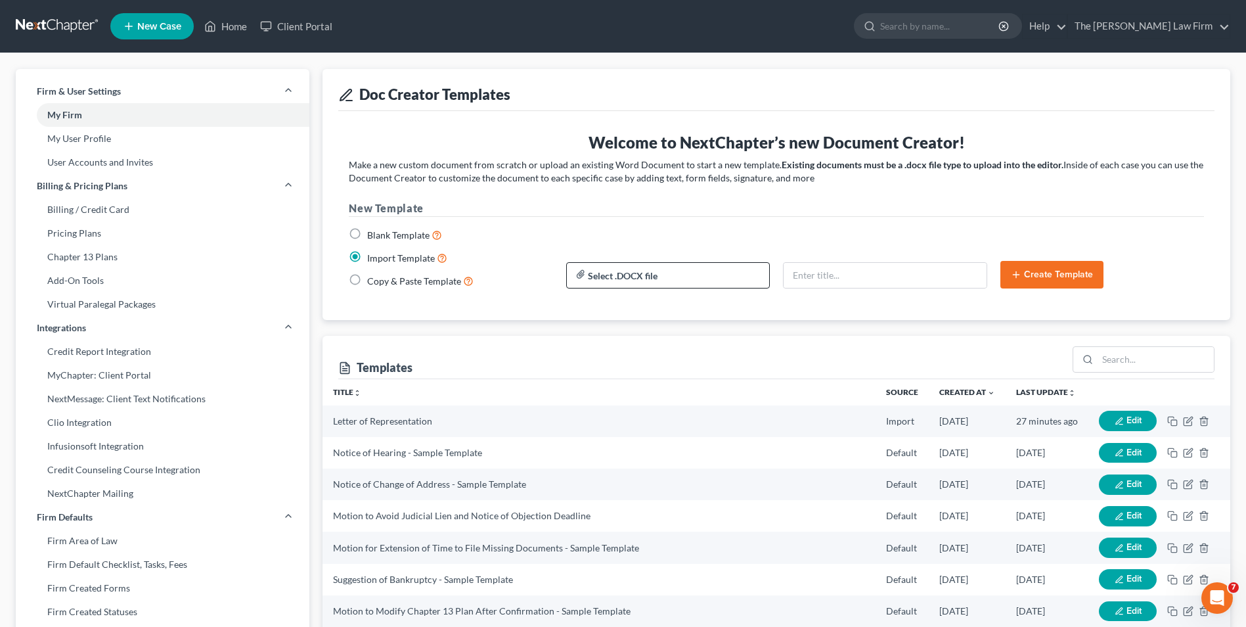
click at [665, 272] on input "file" at bounding box center [668, 275] width 202 height 24
type input "C:\fakepath\Cease and Desist Notice - Garnishment.docx"
type input "Cease and Desist Notice - Garnishment.docx"
click at [993, 279] on button "Create Template" at bounding box center [1051, 275] width 103 height 28
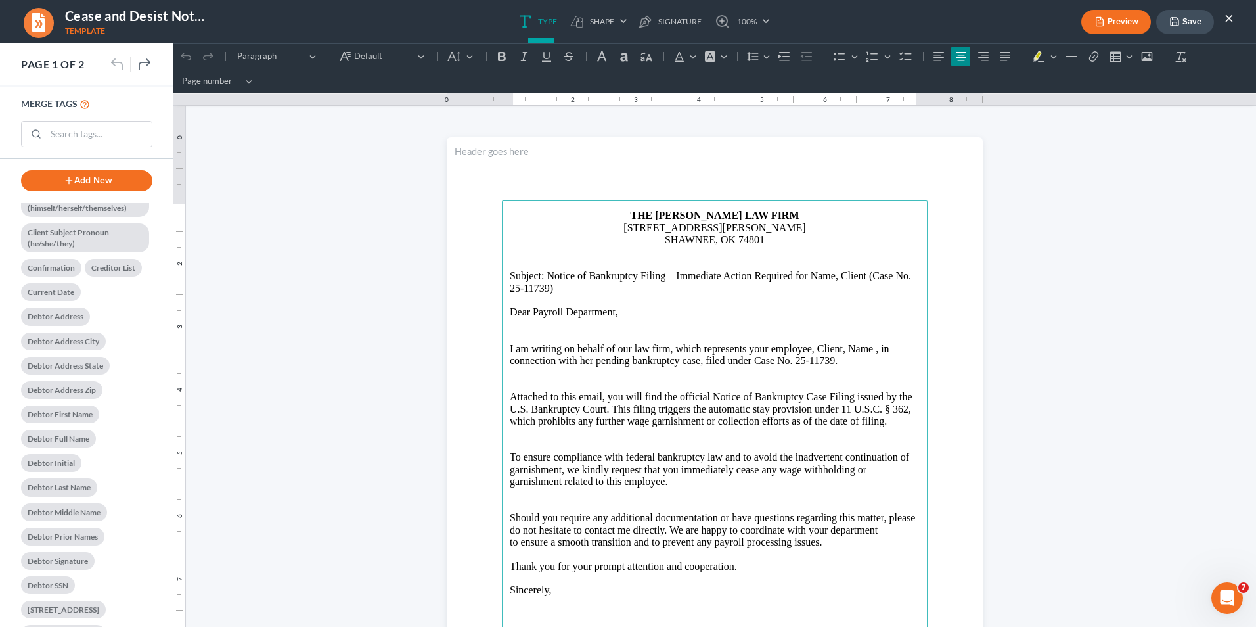
scroll to position [591, 0]
drag, startPoint x: 790, startPoint y: 277, endPoint x: 914, endPoint y: 287, distance: 124.5
click at [914, 287] on main "THE [PERSON_NAME] LAW FIRM [STREET_ADDRESS][PERSON_NAME] SHAWNEE, OK 74801 Curr…" at bounding box center [715, 484] width 426 height 568
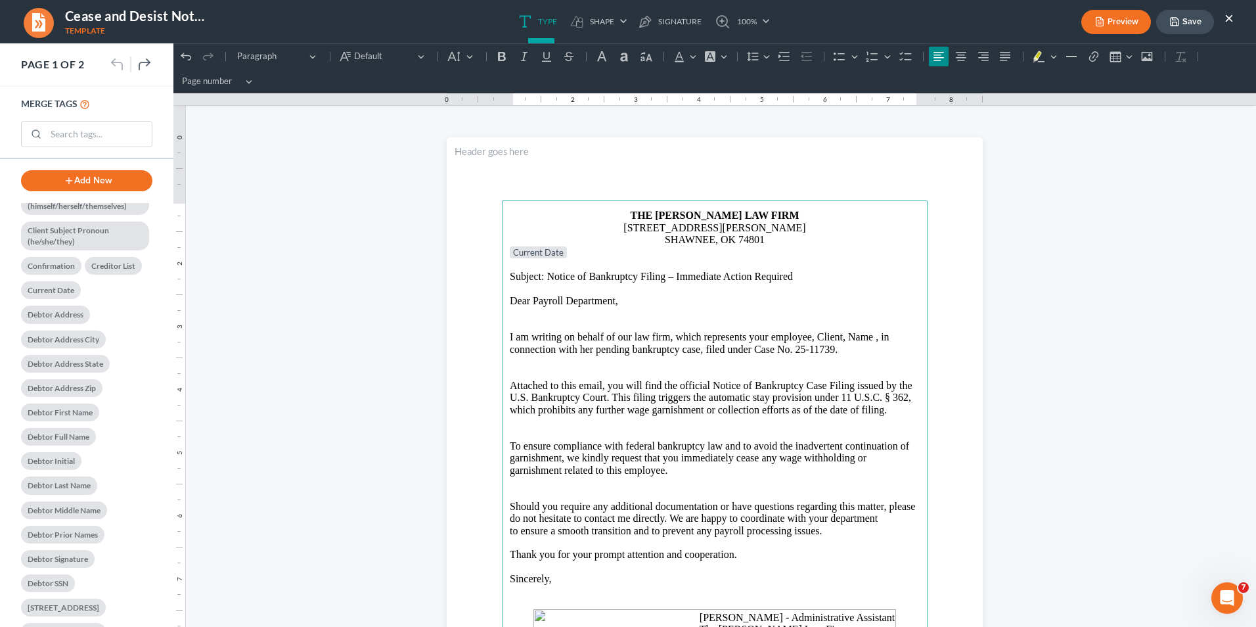
click at [686, 317] on p "Rich Text Editor, page-0-main" at bounding box center [715, 313] width 410 height 12
click at [791, 276] on p "Subject: Notice of Bankruptcy Filing – Immediate Action Required" at bounding box center [715, 277] width 410 height 12
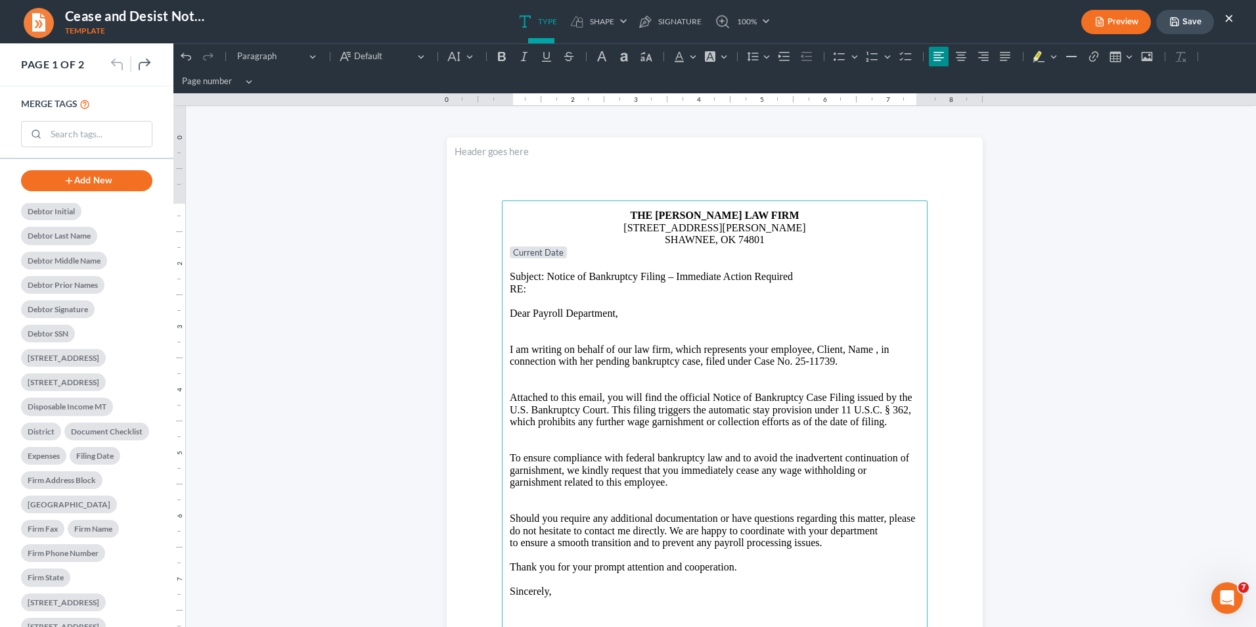
scroll to position [811, 0]
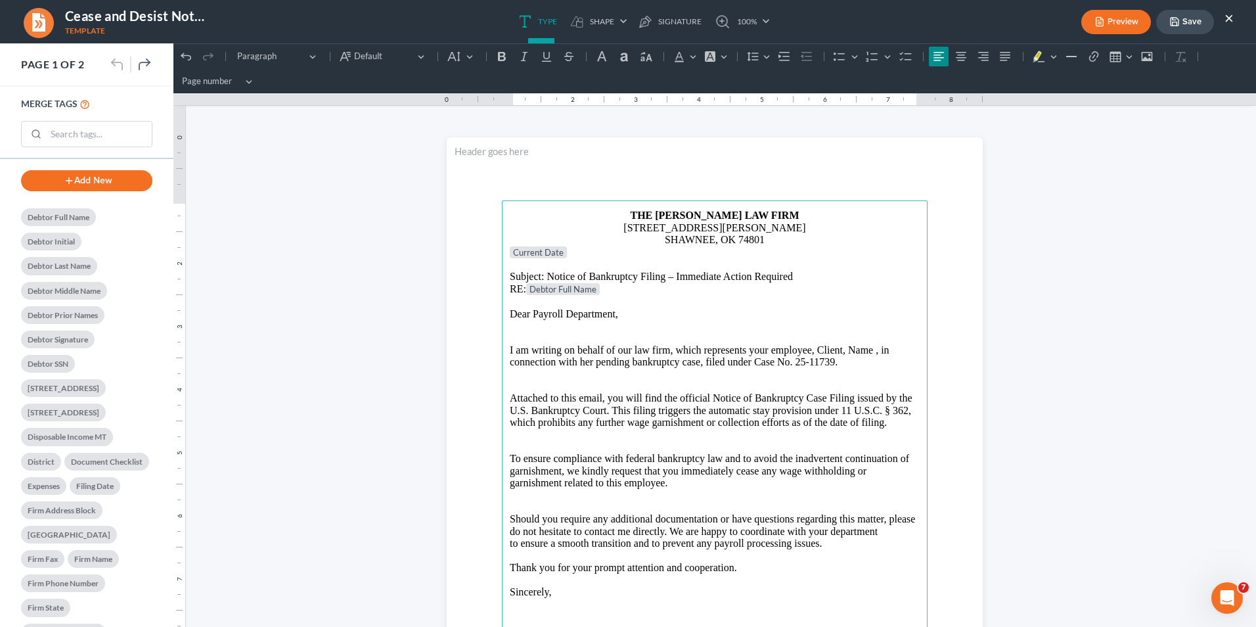
click at [660, 319] on p "Dear Payroll Department," at bounding box center [715, 314] width 410 height 12
drag, startPoint x: 813, startPoint y: 349, endPoint x: 835, endPoint y: 376, distance: 34.6
click at [813, 349] on p "I am writing on behalf of our law firm, which represents your employee, Client,…" at bounding box center [715, 350] width 410 height 12
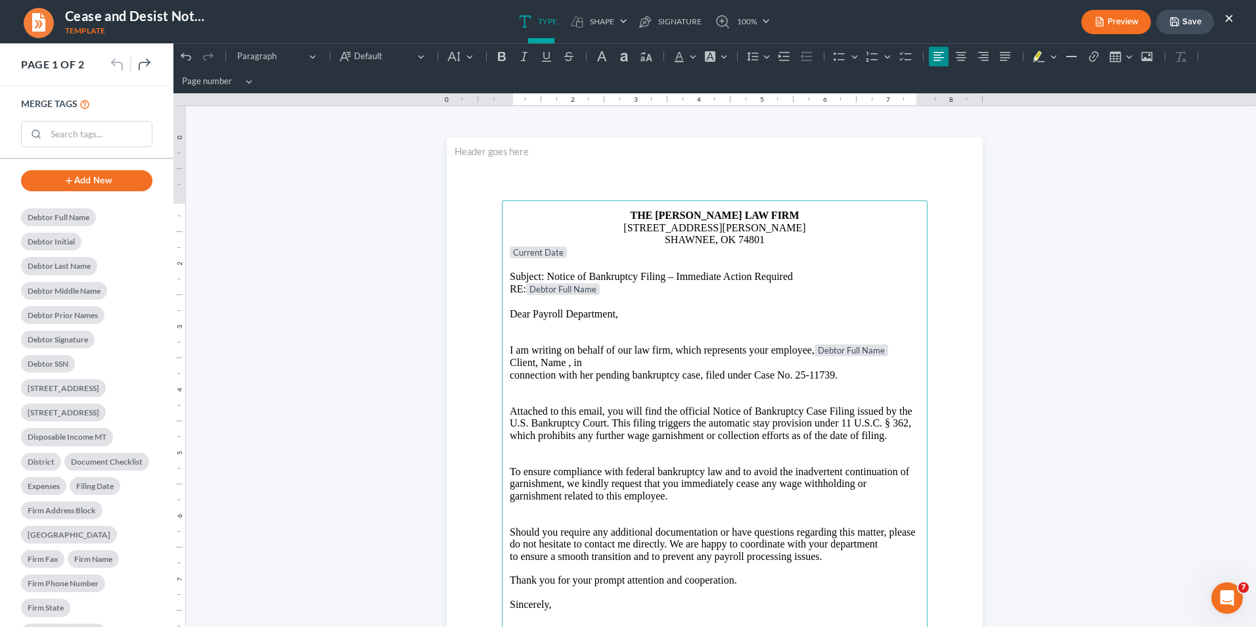
click at [570, 367] on p "Client, Name , in" at bounding box center [715, 363] width 410 height 12
click at [602, 366] on p "in" at bounding box center [715, 363] width 410 height 12
click at [510, 376] on p "connection with her pending bankruptcy case, filed under Case No. 25-11739." at bounding box center [715, 375] width 410 height 12
click at [525, 399] on p "Rich Text Editor, page-0-main" at bounding box center [715, 399] width 410 height 12
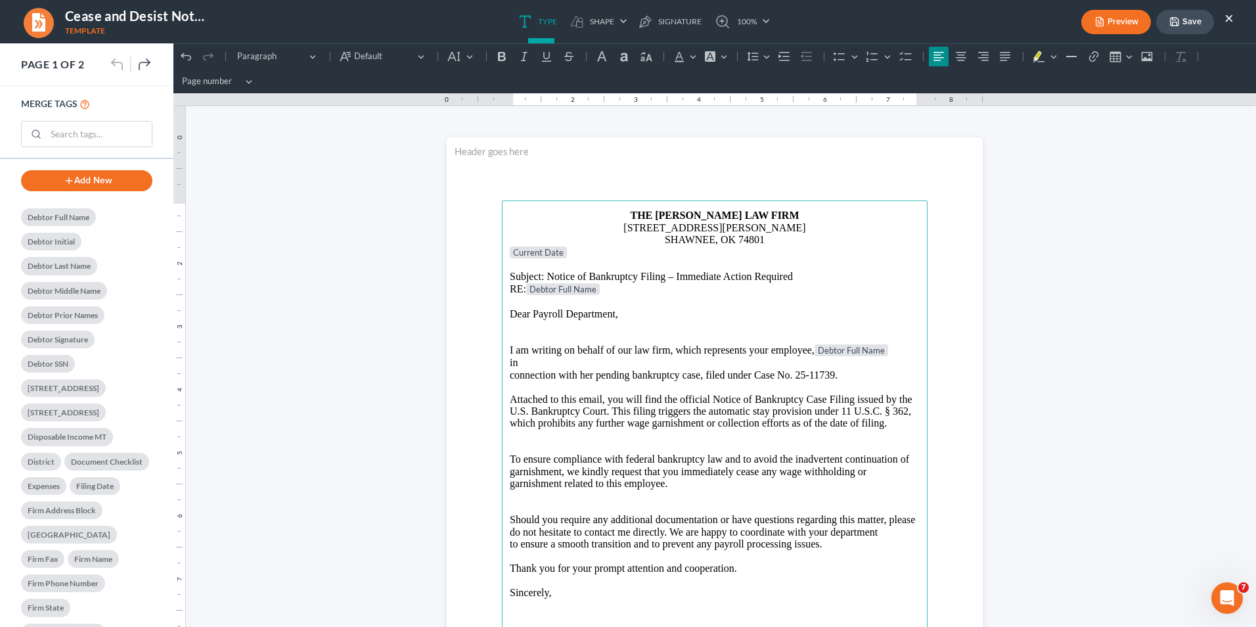
click at [502, 376] on main "THE [PERSON_NAME] LAW FIRM [STREET_ADDRESS][PERSON_NAME] SHAWNEE, OK 74801 Curr…" at bounding box center [715, 484] width 426 height 568
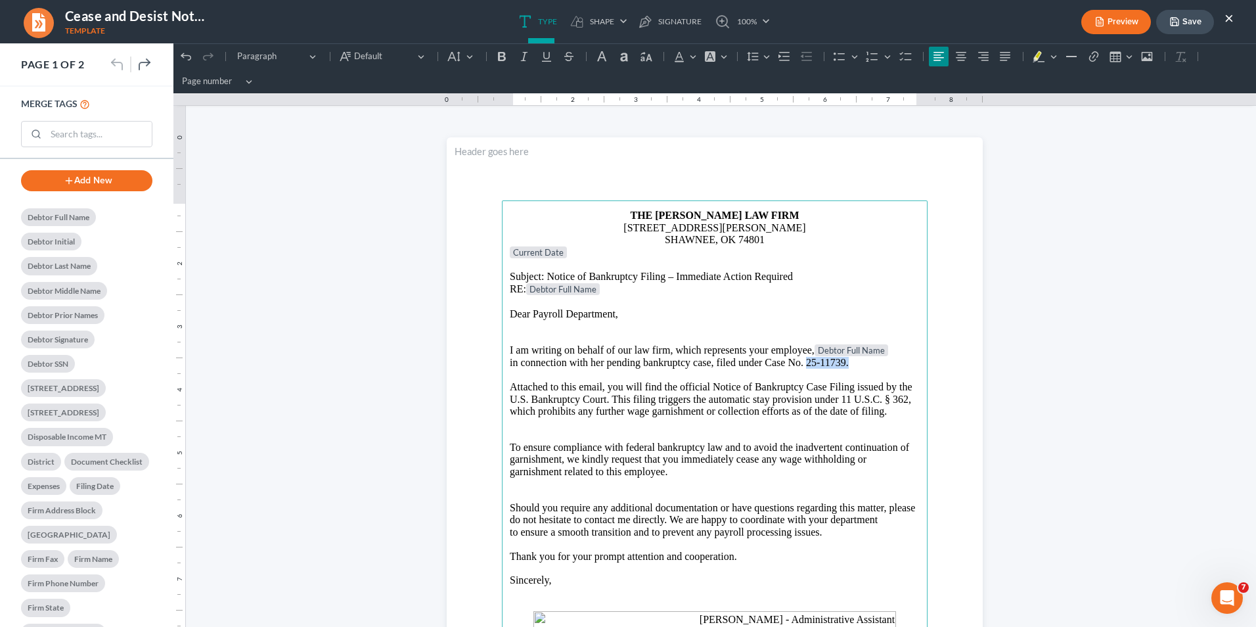
drag, startPoint x: 802, startPoint y: 361, endPoint x: 848, endPoint y: 367, distance: 46.4
click at [848, 367] on p "in connection with her pending bankruptcy case, filed under Case No. 25-11739." at bounding box center [715, 363] width 410 height 12
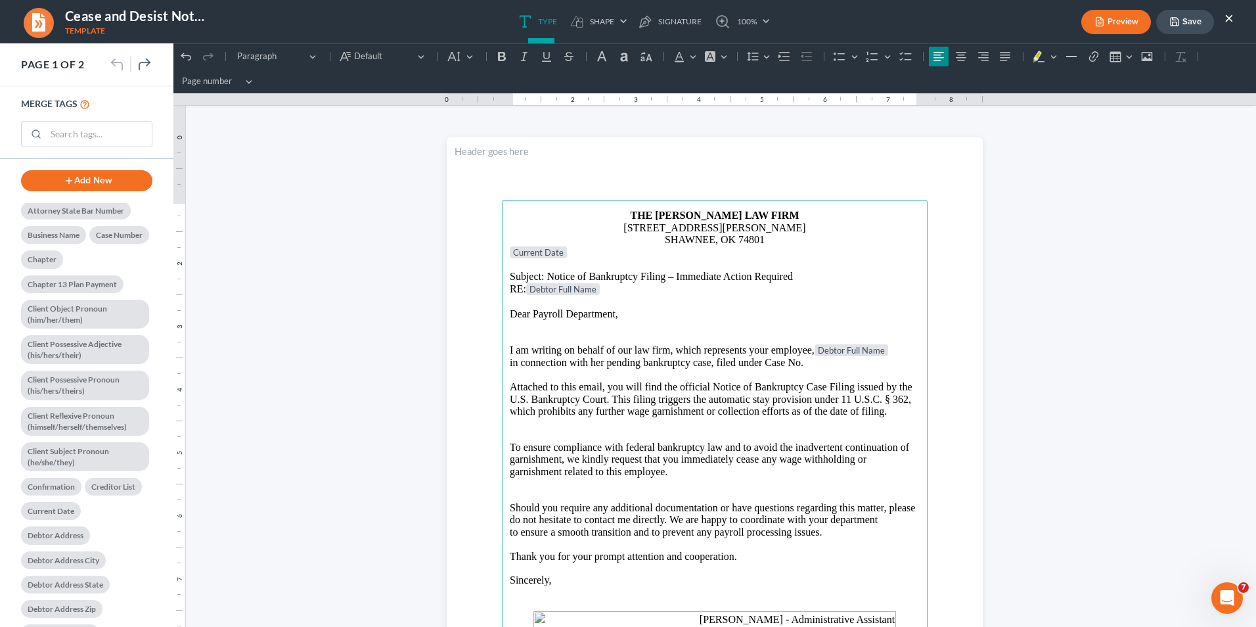
scroll to position [351, 0]
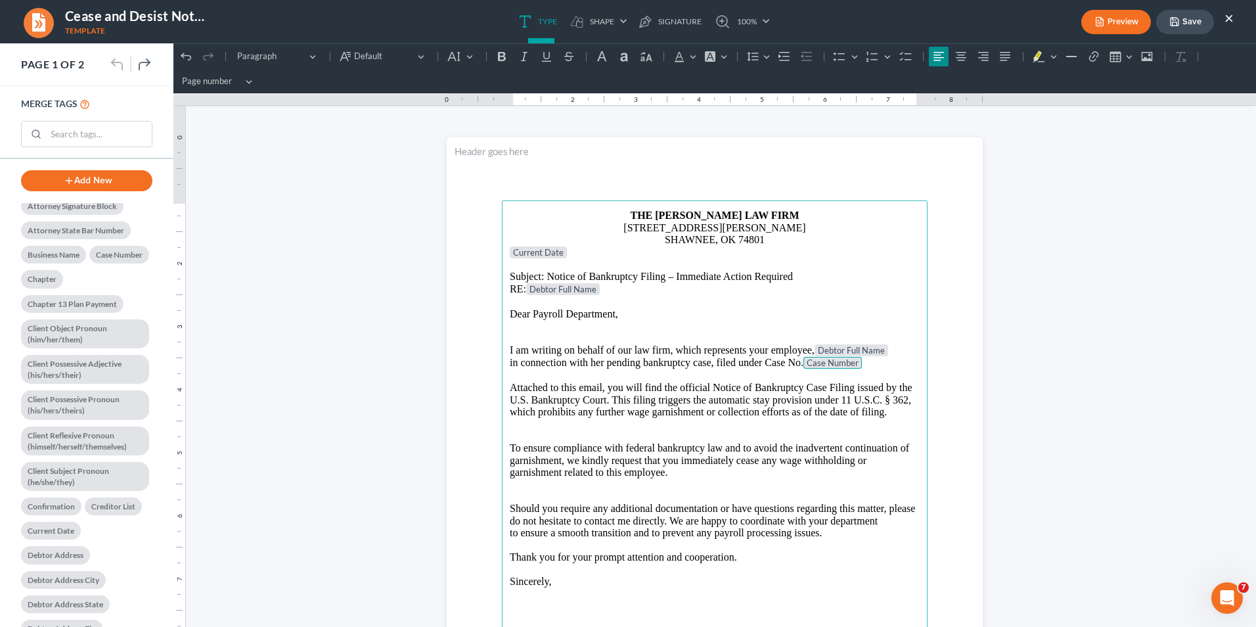
click at [786, 426] on p "Rich Text Editor, page-0-main" at bounding box center [715, 424] width 410 height 12
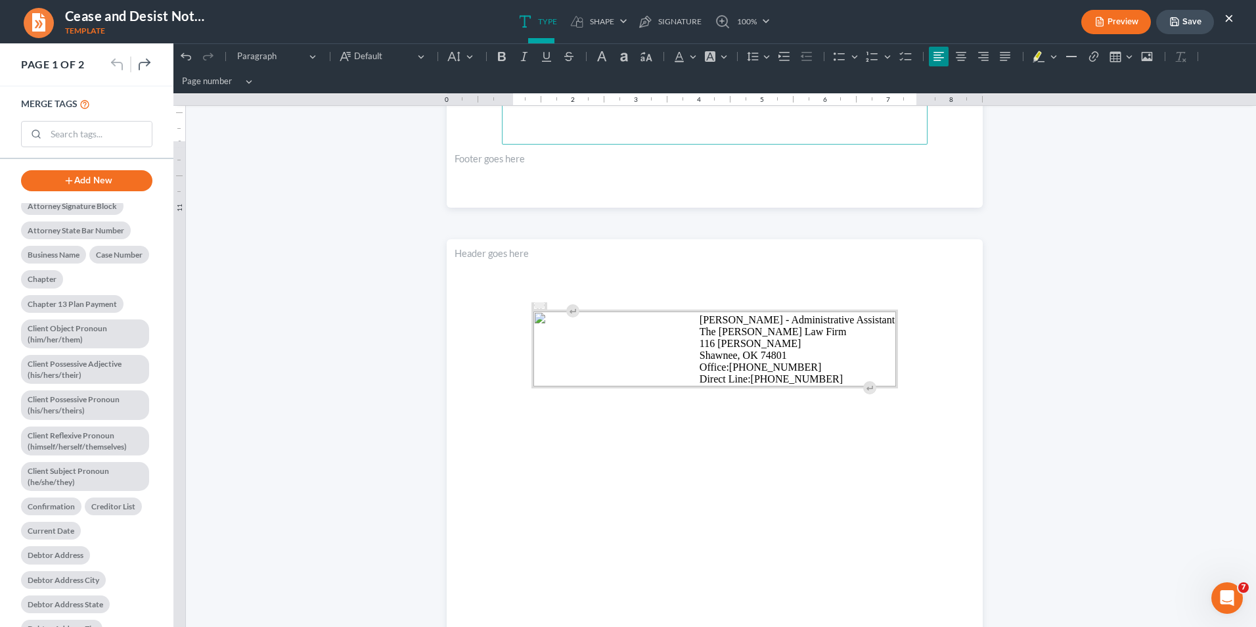
scroll to position [657, 0]
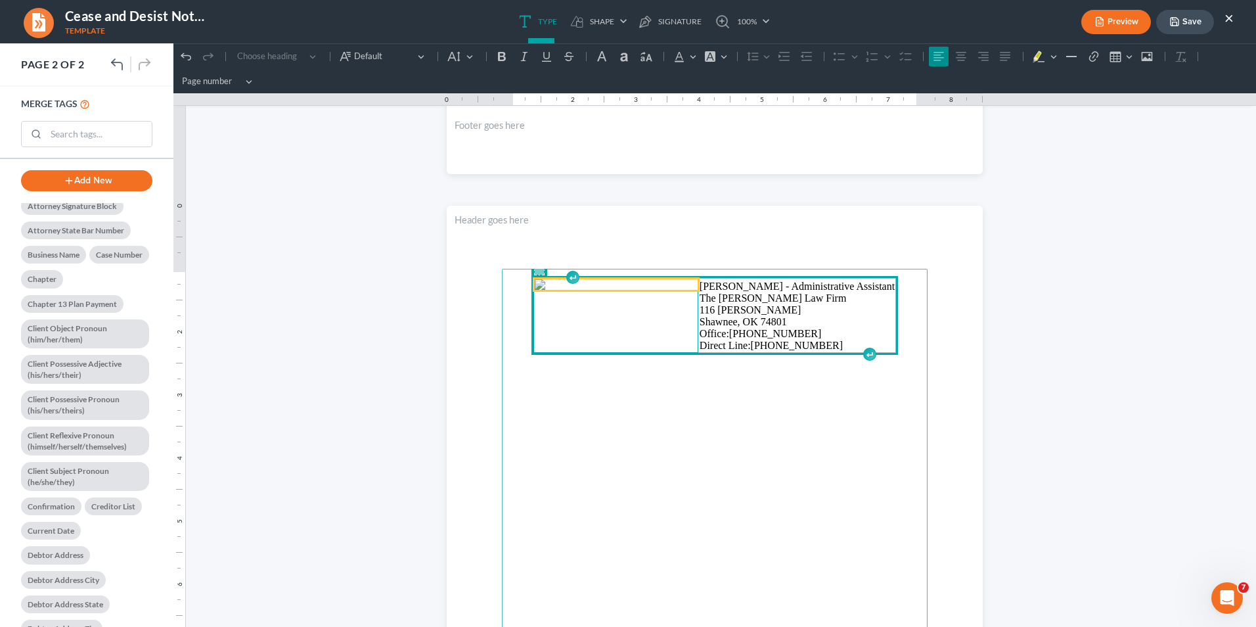
click at [660, 290] on img "Rich Text Editor, page-1-main" at bounding box center [616, 284] width 163 height 11
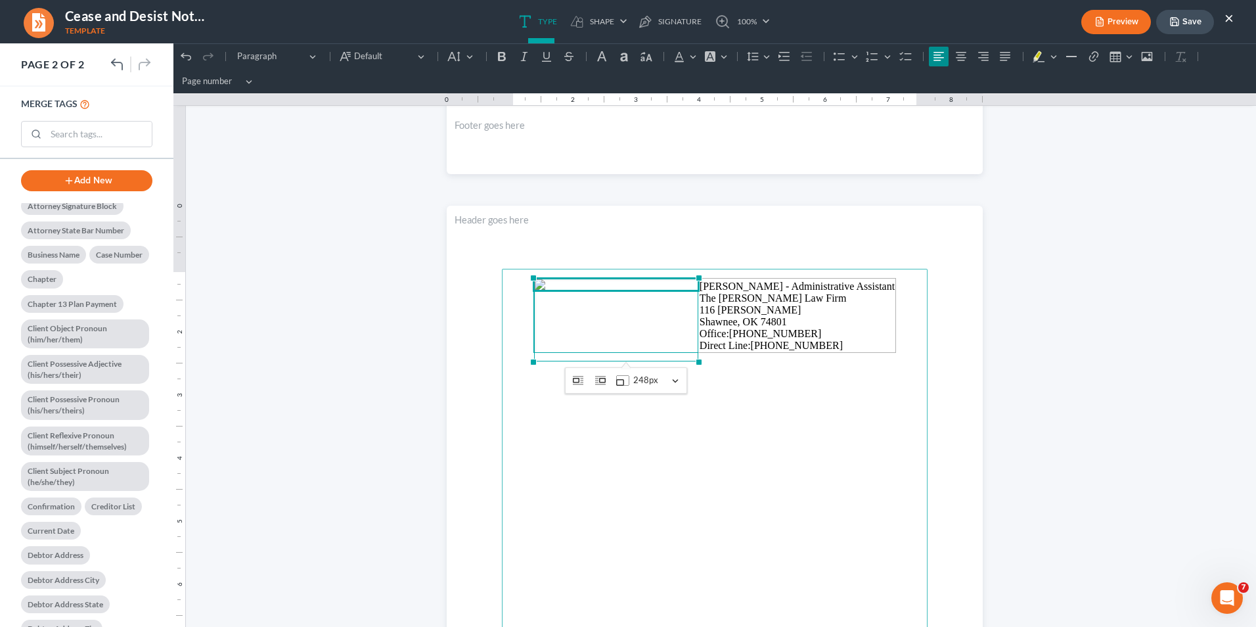
click at [576, 231] on header "Rich Text Editor, page-1-header" at bounding box center [715, 237] width 536 height 63
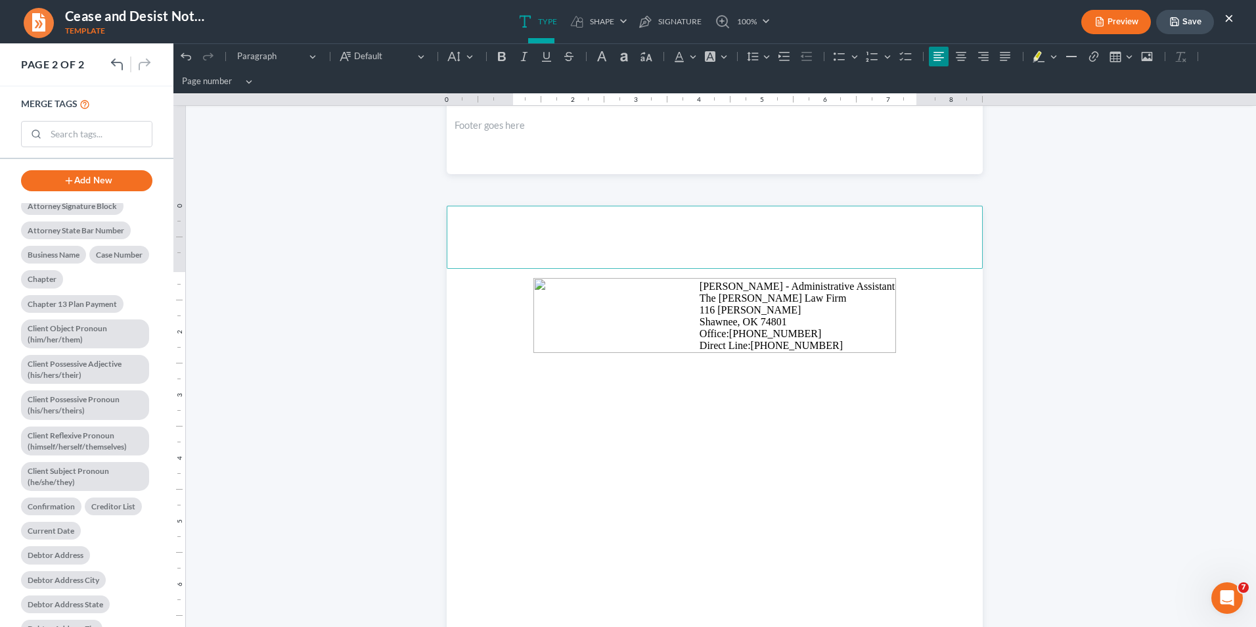
drag, startPoint x: 575, startPoint y: 230, endPoint x: 483, endPoint y: 309, distance: 121.6
click at [483, 309] on section "[PERSON_NAME] - Administrative Assistant The [PERSON_NAME] Law Firm [STREET_ADD…" at bounding box center [715, 553] width 536 height 694
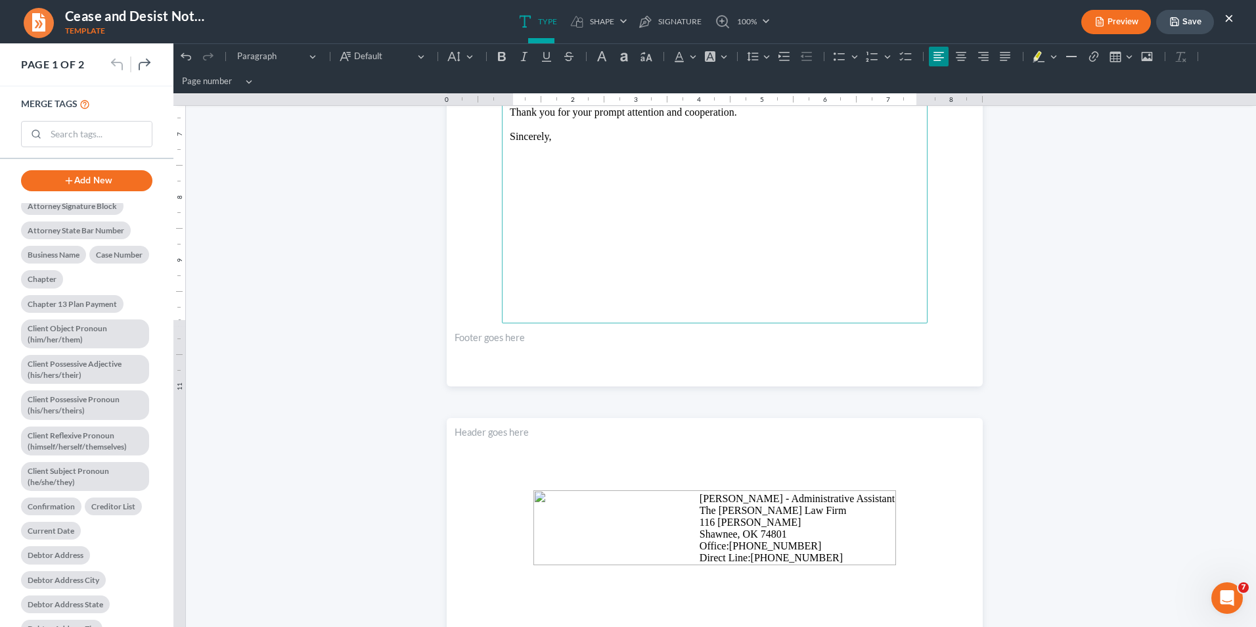
scroll to position [370, 0]
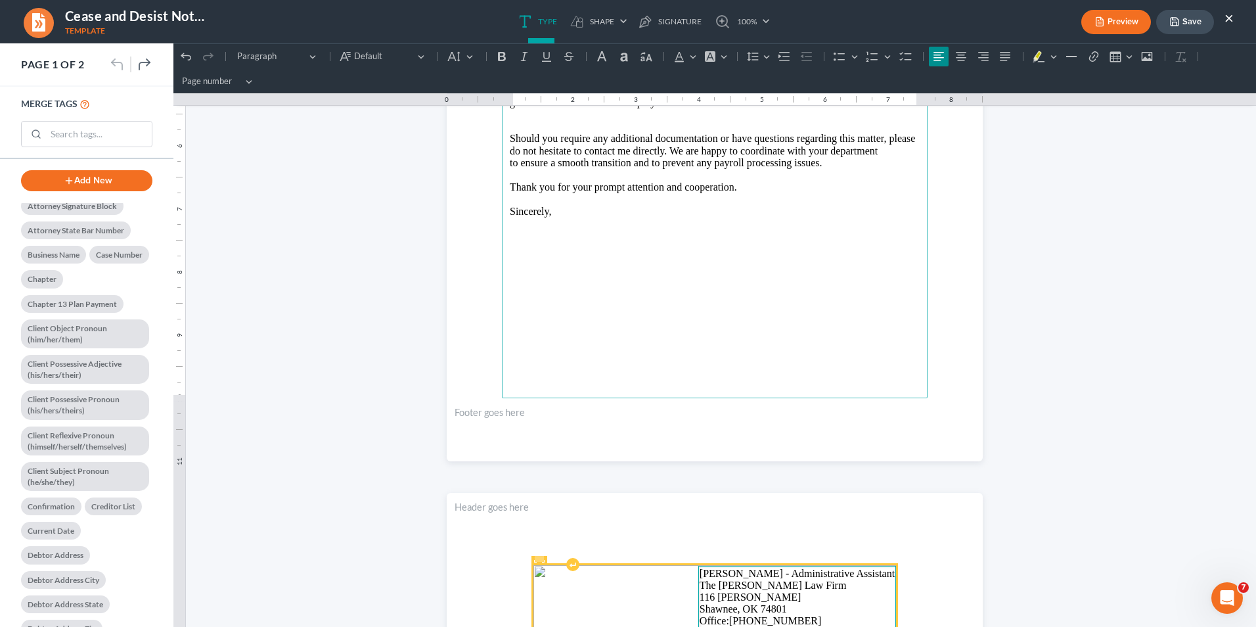
click at [714, 484] on td "[PERSON_NAME] - Administrative Assistant The [PERSON_NAME] Law Firm [STREET_ADD…" at bounding box center [796, 603] width 197 height 74
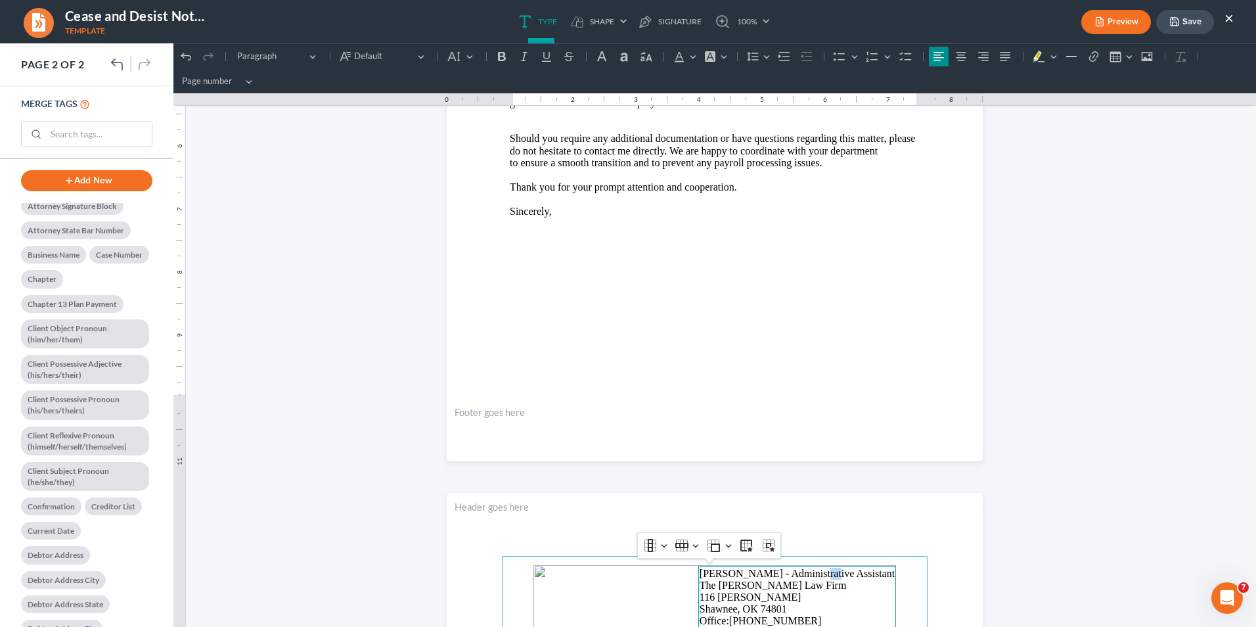
drag, startPoint x: 828, startPoint y: 566, endPoint x: 797, endPoint y: 346, distance: 222.2
click at [816, 313] on div "THE [PERSON_NAME] LAW FIRM [STREET_ADDRESS][PERSON_NAME] SHAWNEE, OK 74801 Curr…" at bounding box center [715, 476] width 536 height 1419
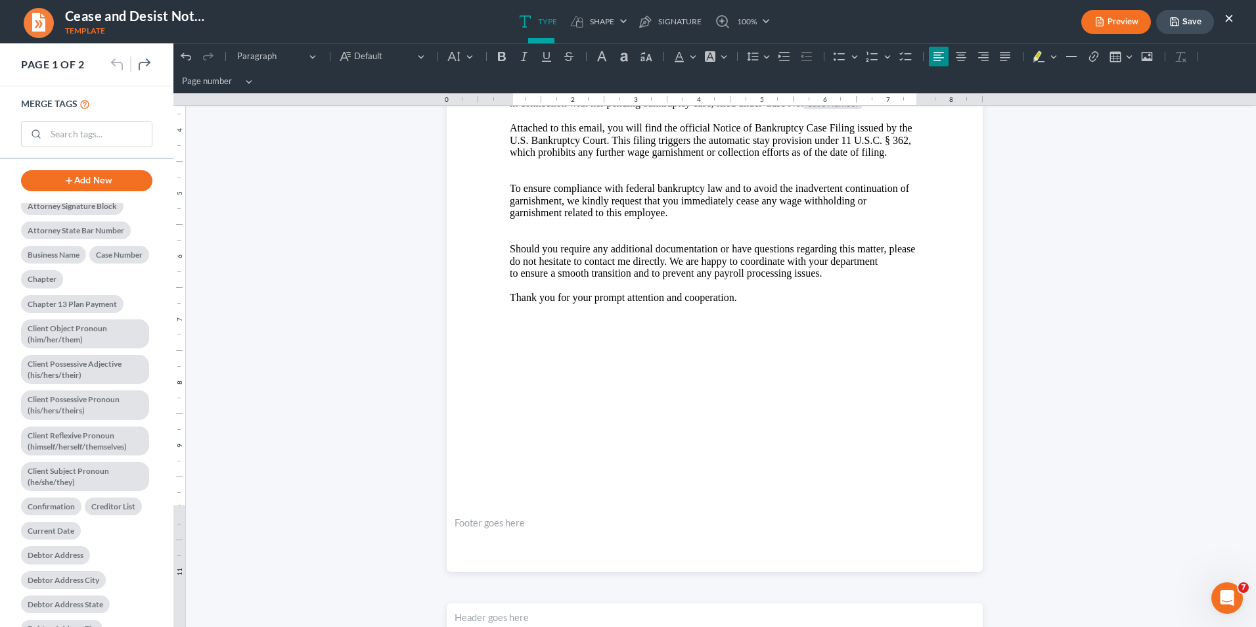
scroll to position [0, 0]
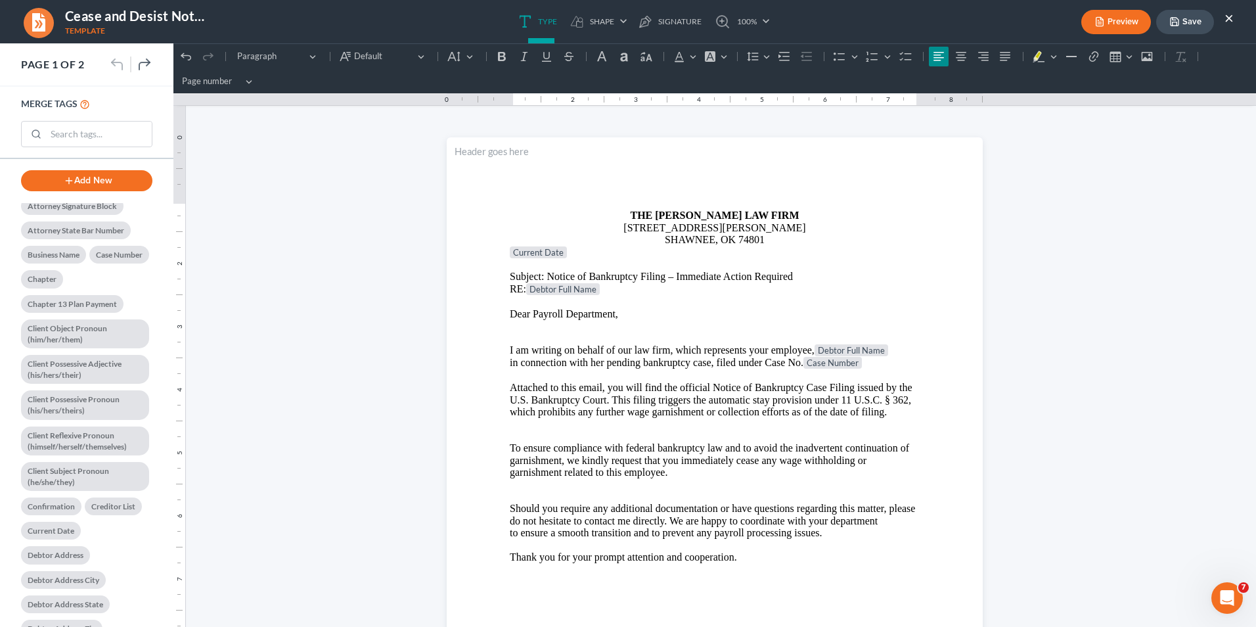
click at [993, 17] on button "×" at bounding box center [1228, 18] width 9 height 16
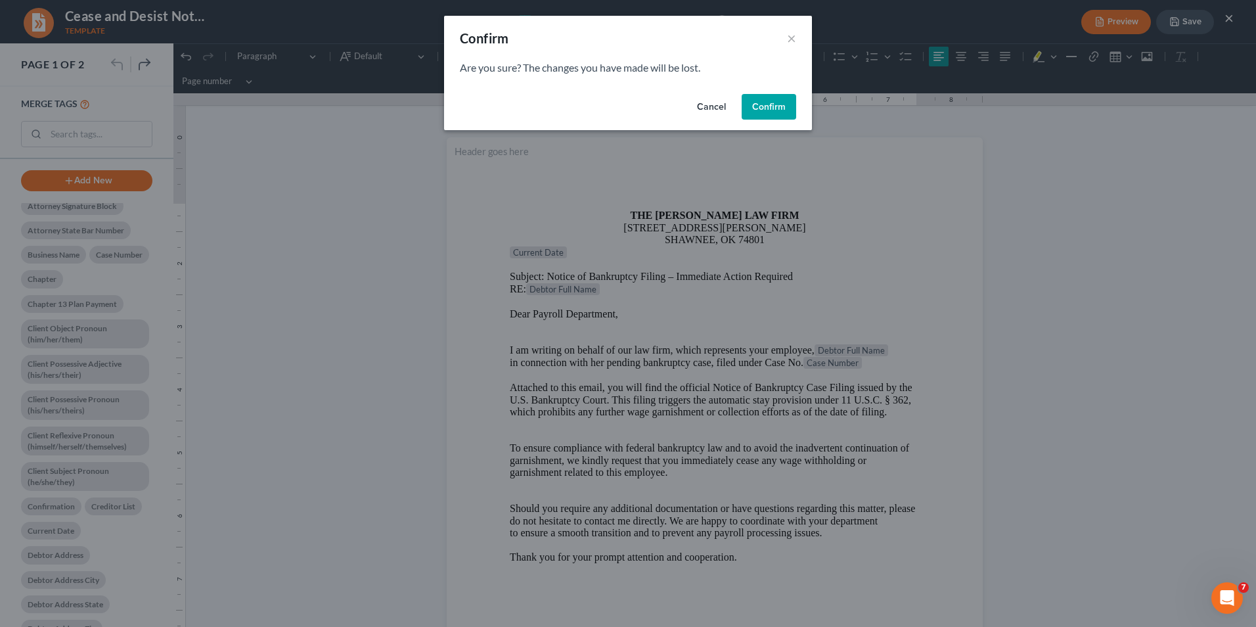
click at [772, 108] on button "Confirm" at bounding box center [769, 107] width 55 height 26
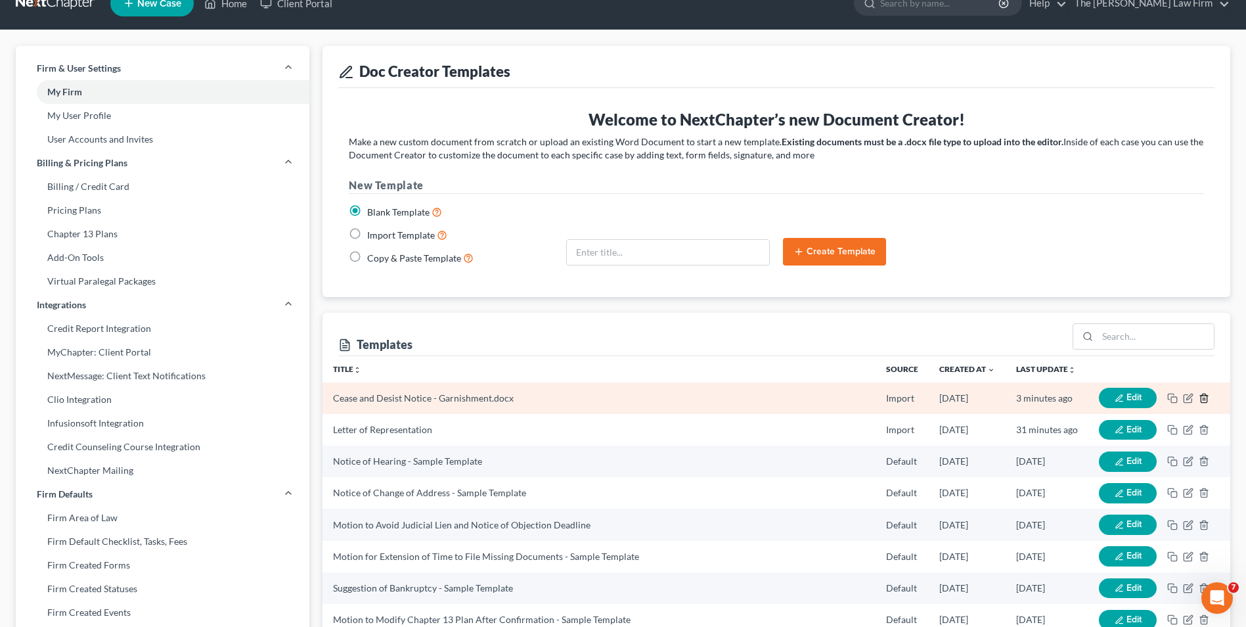
click at [993, 401] on icon "button" at bounding box center [1204, 398] width 11 height 11
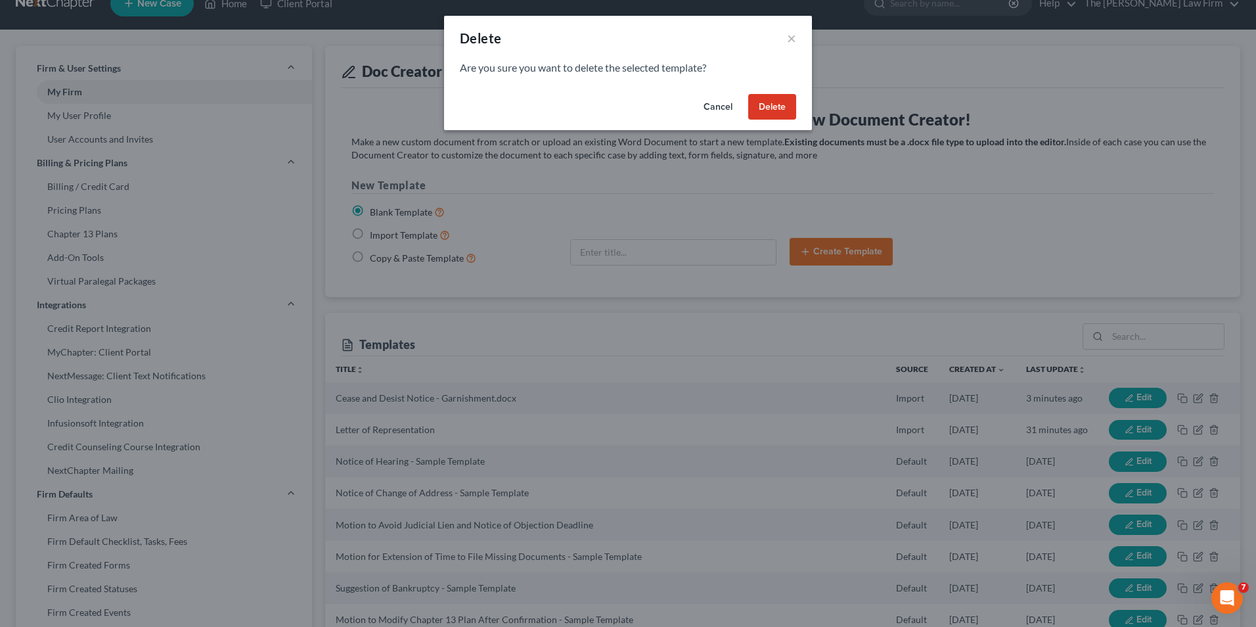
click at [767, 113] on button "Delete" at bounding box center [772, 107] width 48 height 26
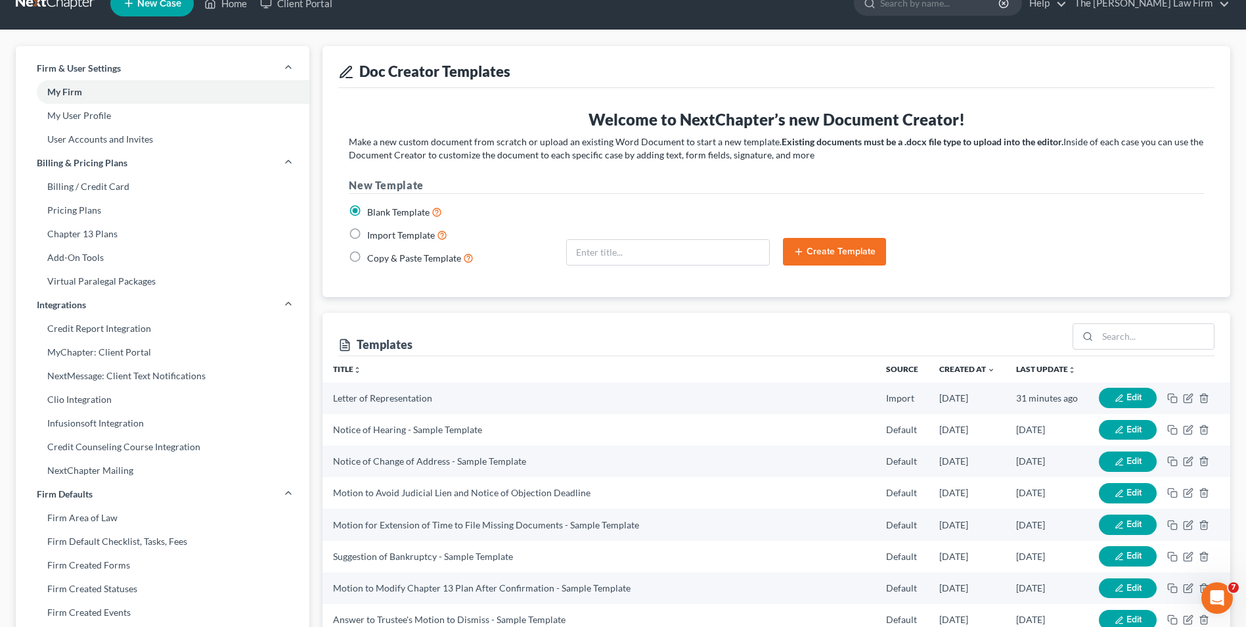
click at [367, 236] on label "Import Template" at bounding box center [407, 234] width 80 height 15
click at [372, 236] on input "Import Template" at bounding box center [376, 231] width 9 height 9
radio input "true"
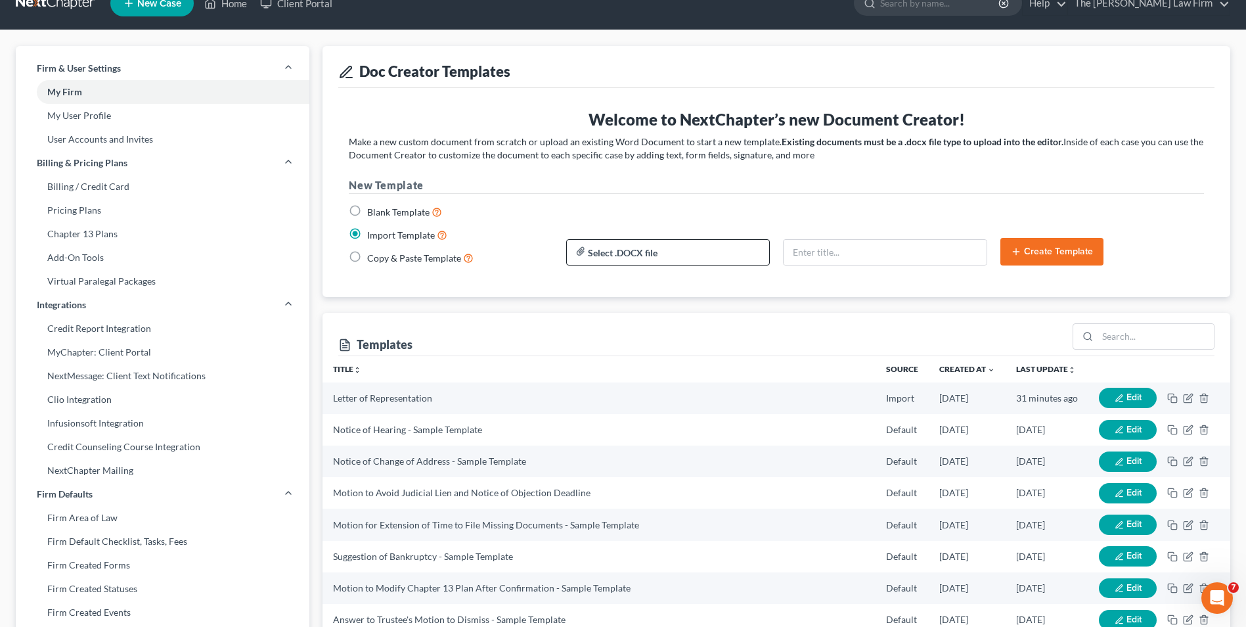
click at [674, 252] on input "file" at bounding box center [668, 252] width 202 height 24
type input "C:\fakepath\Cease and Desist Notice - Garnishment.docx"
type input "Cease and Desist Notice - Garnishment.docx"
click at [993, 257] on button "Create Template" at bounding box center [1051, 252] width 103 height 28
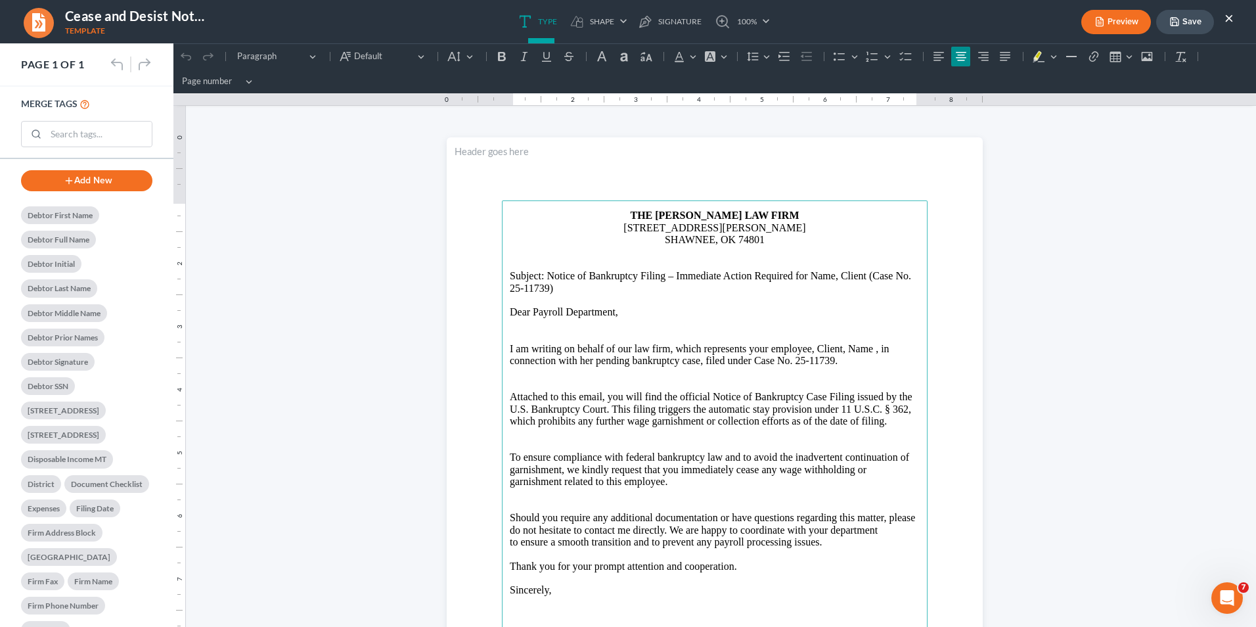
scroll to position [723, 0]
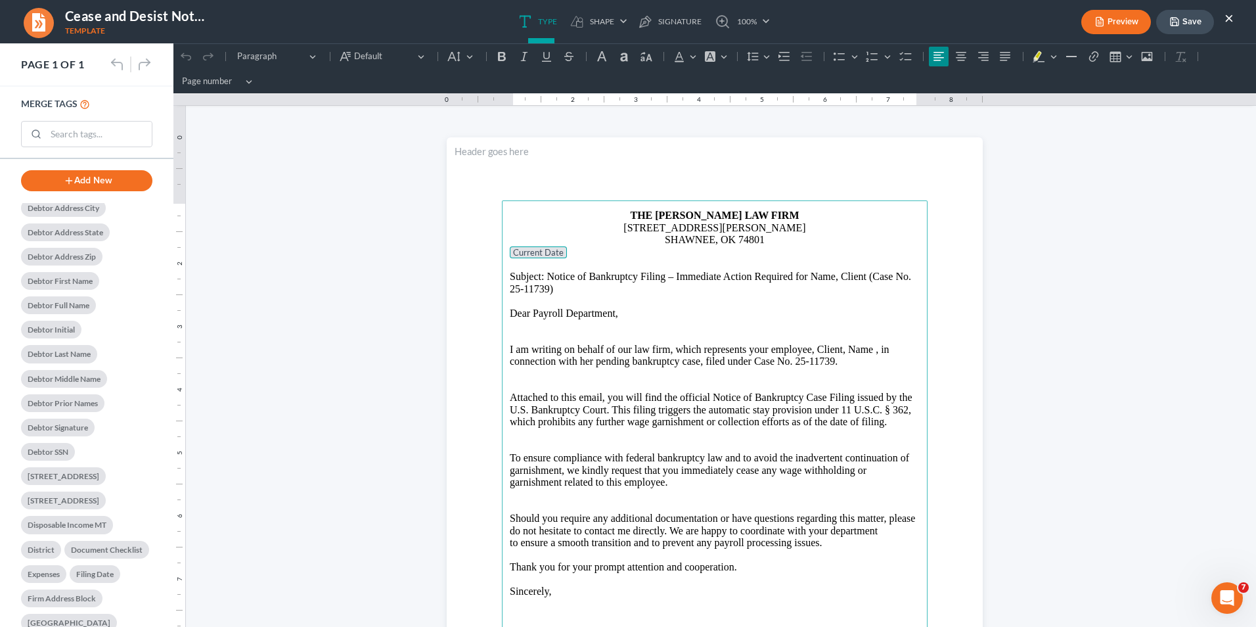
click at [788, 276] on p "Subject: Notice of Bankruptcy Filing – Immediate Action Required for Name, Clie…" at bounding box center [715, 277] width 410 height 12
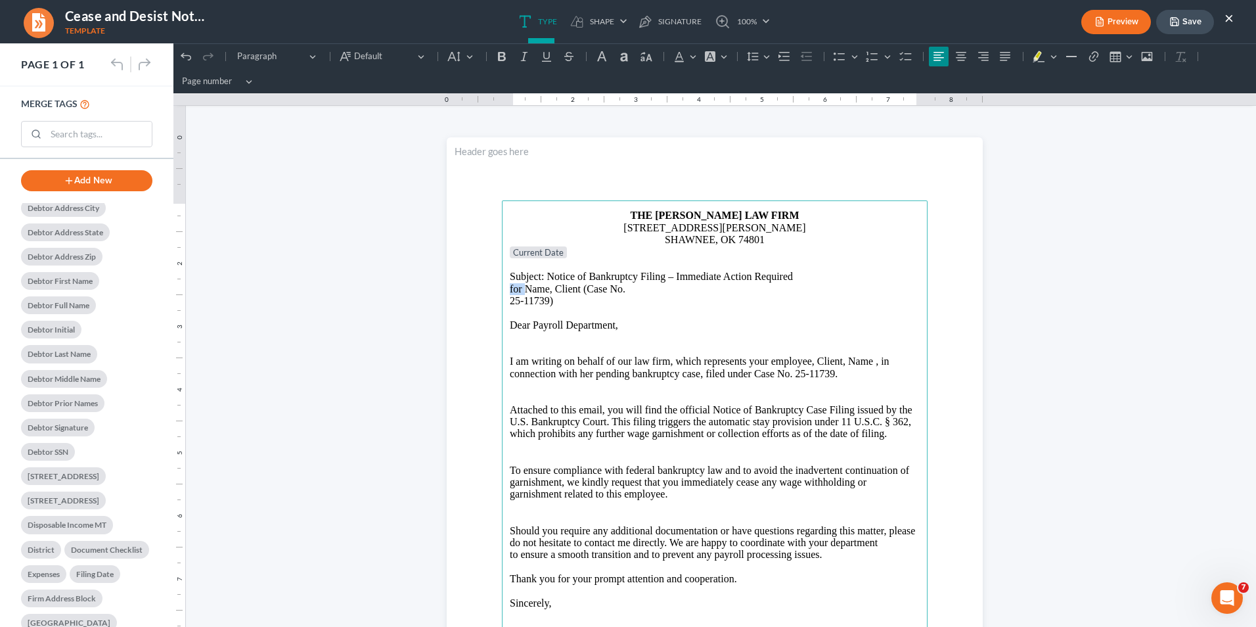
drag, startPoint x: 519, startPoint y: 289, endPoint x: 502, endPoint y: 288, distance: 16.4
click at [502, 288] on main "THE [PERSON_NAME] LAW FIRM [STREET_ADDRESS][PERSON_NAME] SHAWNEE, OK 74801 Curr…" at bounding box center [715, 484] width 426 height 568
drag, startPoint x: 529, startPoint y: 288, endPoint x: 637, endPoint y: 303, distance: 109.4
click at [638, 303] on main "THE [PERSON_NAME] LAW FIRM [STREET_ADDRESS][PERSON_NAME] SHAWNEE, OK 74801 Curr…" at bounding box center [715, 484] width 426 height 568
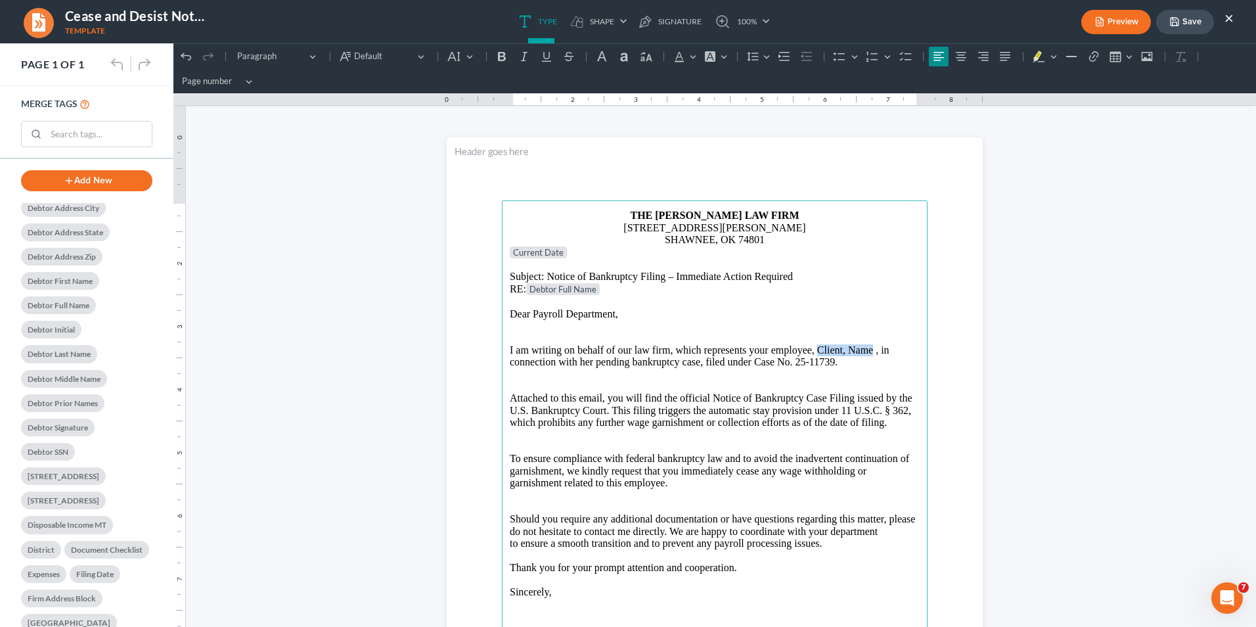
drag, startPoint x: 811, startPoint y: 347, endPoint x: 865, endPoint y: 351, distance: 54.0
click at [867, 351] on p "I am writing on behalf of our law firm, which represents your employee, Client,…" at bounding box center [715, 350] width 410 height 12
click at [828, 350] on p "I am writing on behalf of our law firm, which represents your employee, , in De…" at bounding box center [715, 350] width 410 height 13
click at [510, 362] on p "connection with her pending bankruptcy case, filed under Case No. 25-11739." at bounding box center [715, 363] width 410 height 12
drag, startPoint x: 761, startPoint y: 363, endPoint x: 850, endPoint y: 369, distance: 88.9
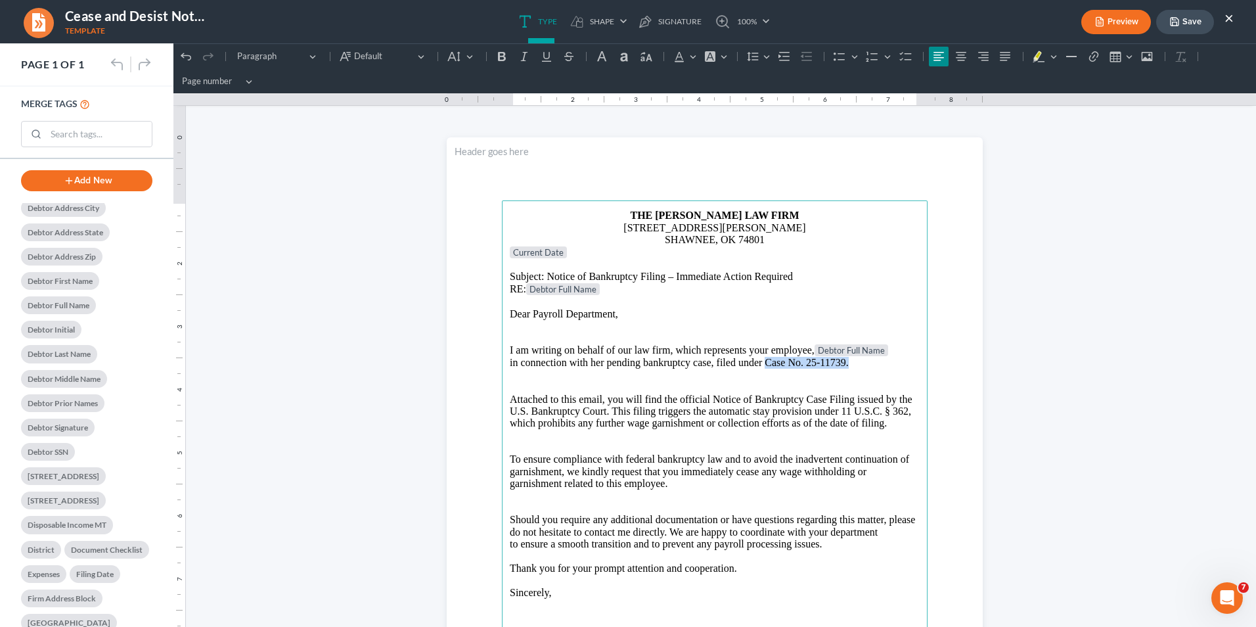
click at [850, 368] on p "in connection with her pending bankruptcy case, filed under Case No. 25-11739." at bounding box center [715, 363] width 410 height 12
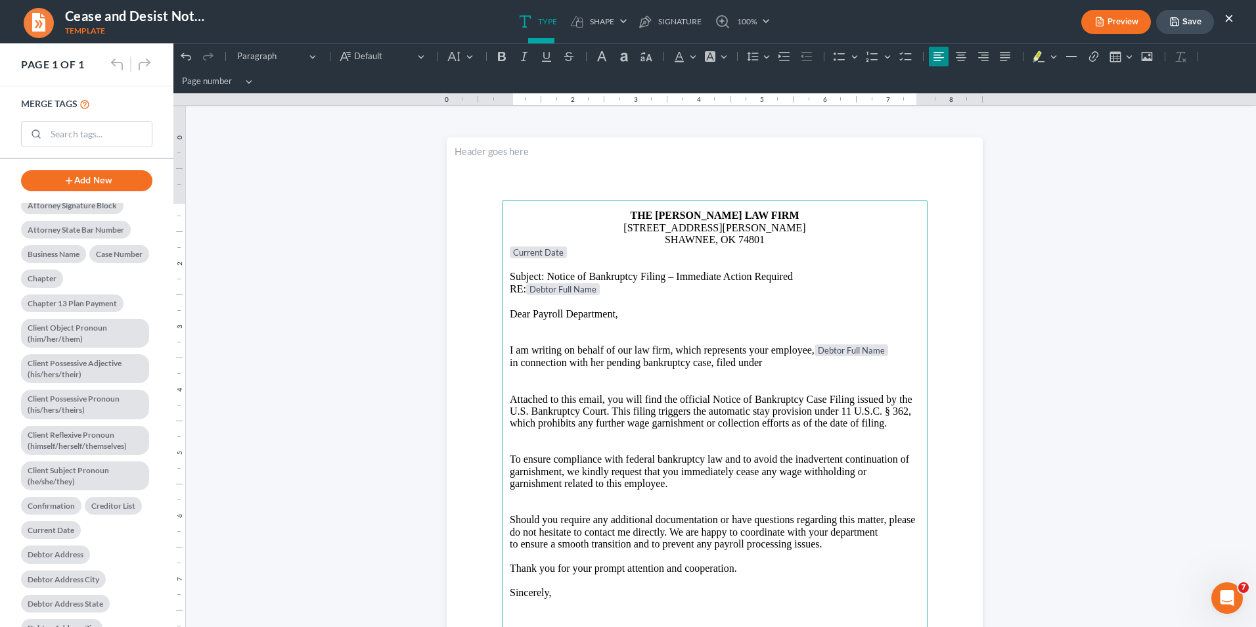
scroll to position [328, 0]
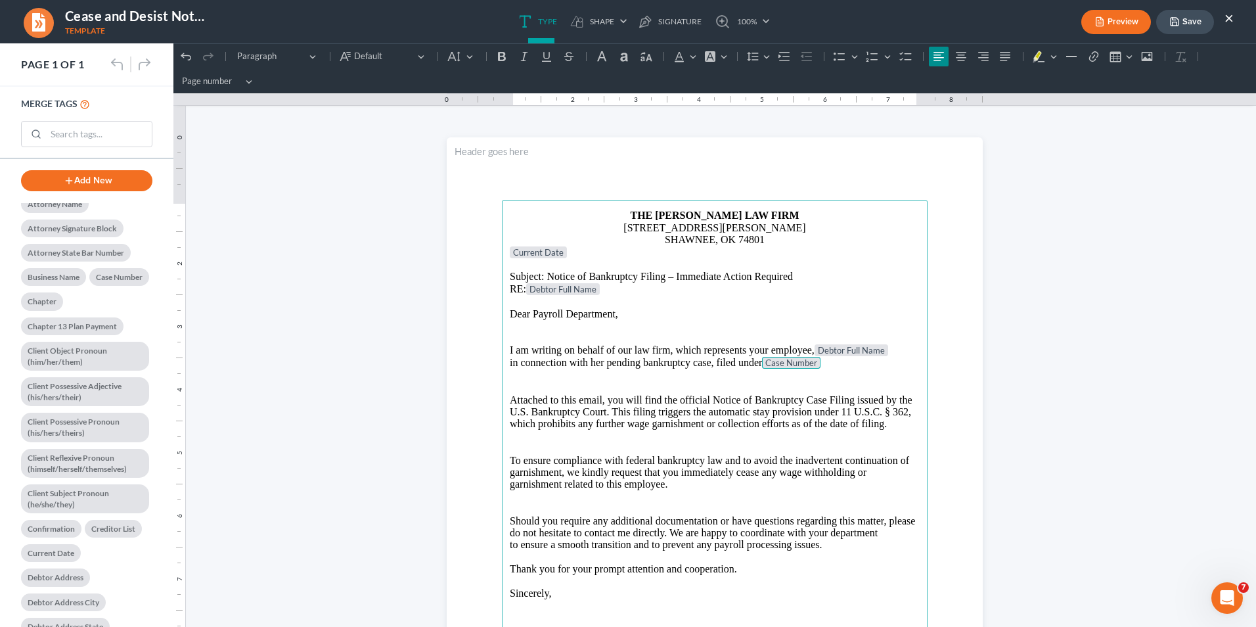
click at [841, 364] on p "in connection with her pending bankruptcy case, filed under Case Number" at bounding box center [715, 363] width 410 height 13
click at [745, 398] on p "Attached to this email, you will find the official Notice of Bankruptcy Case Fi…" at bounding box center [715, 400] width 410 height 12
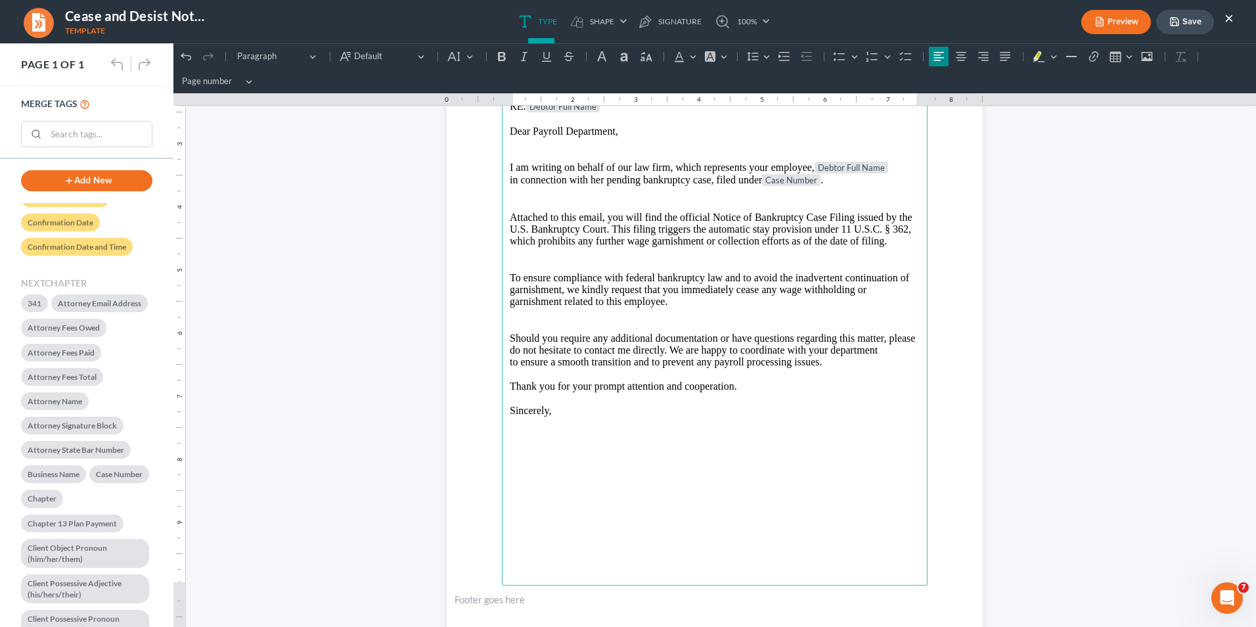
scroll to position [236, 0]
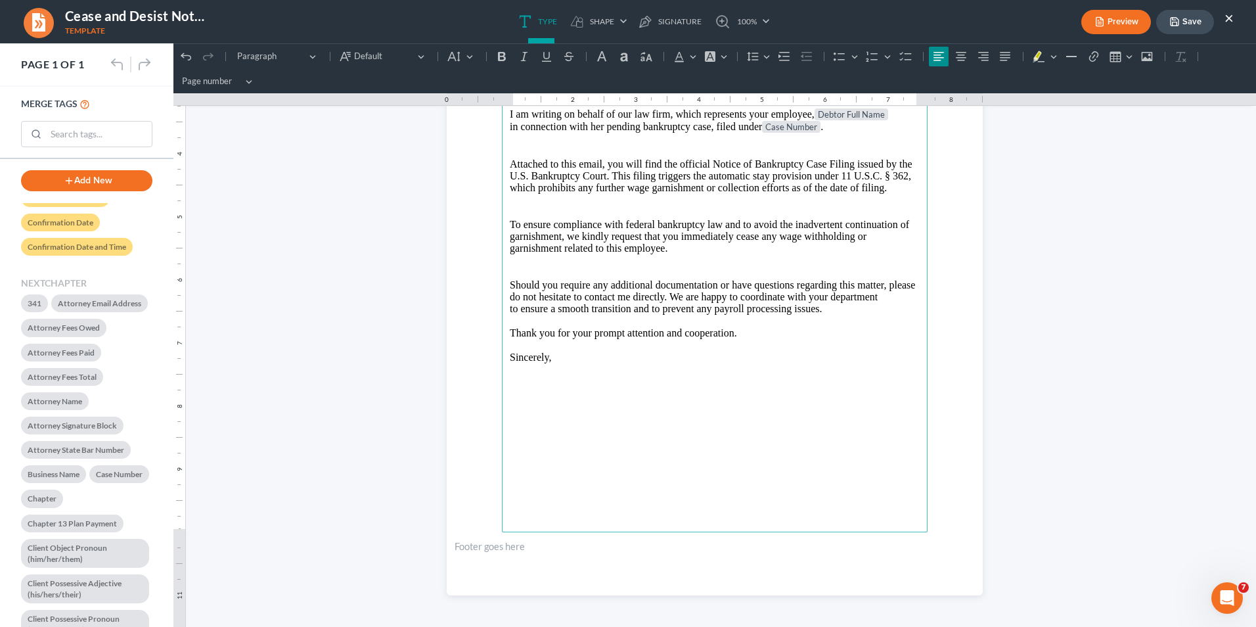
click at [532, 411] on main "THE [PERSON_NAME] LAW FIRM [STREET_ADDRESS][PERSON_NAME] SHAWNEE, OK 74801 Curr…" at bounding box center [715, 249] width 426 height 568
click at [606, 426] on main "THE [PERSON_NAME] LAW FIRM [STREET_ADDRESS][PERSON_NAME] SHAWNEE, OK 74801 Curr…" at bounding box center [715, 249] width 426 height 568
click at [993, 26] on icon "button" at bounding box center [1099, 21] width 7 height 9
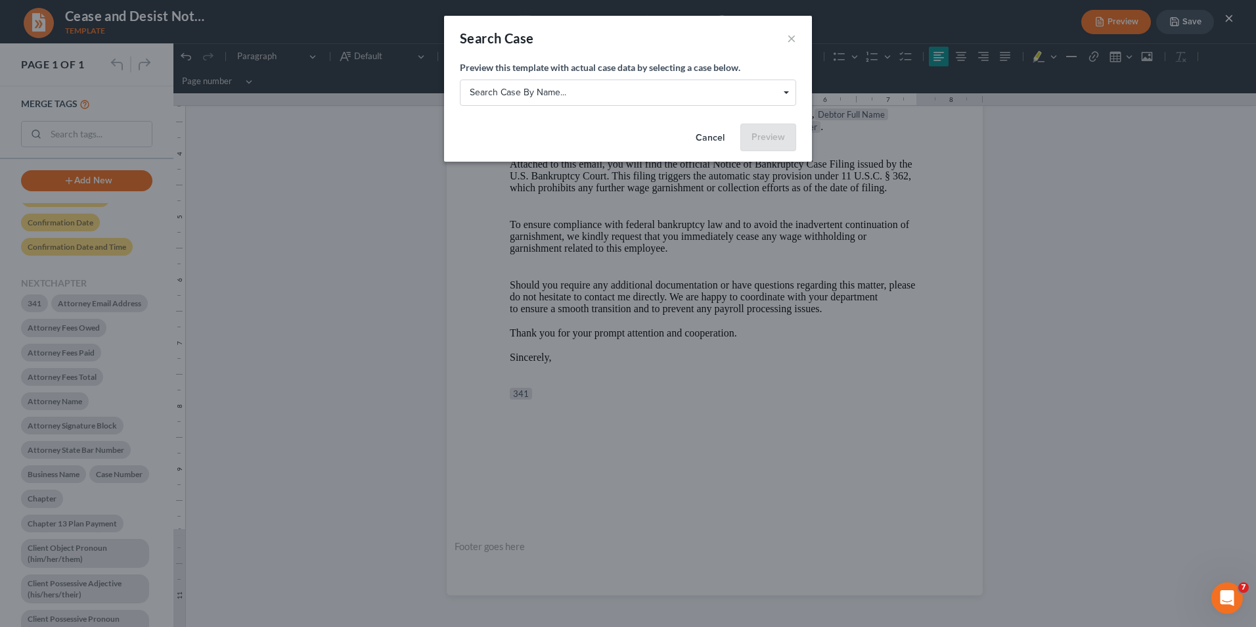
click at [790, 93] on span "Search case by name..." at bounding box center [633, 96] width 326 height 11
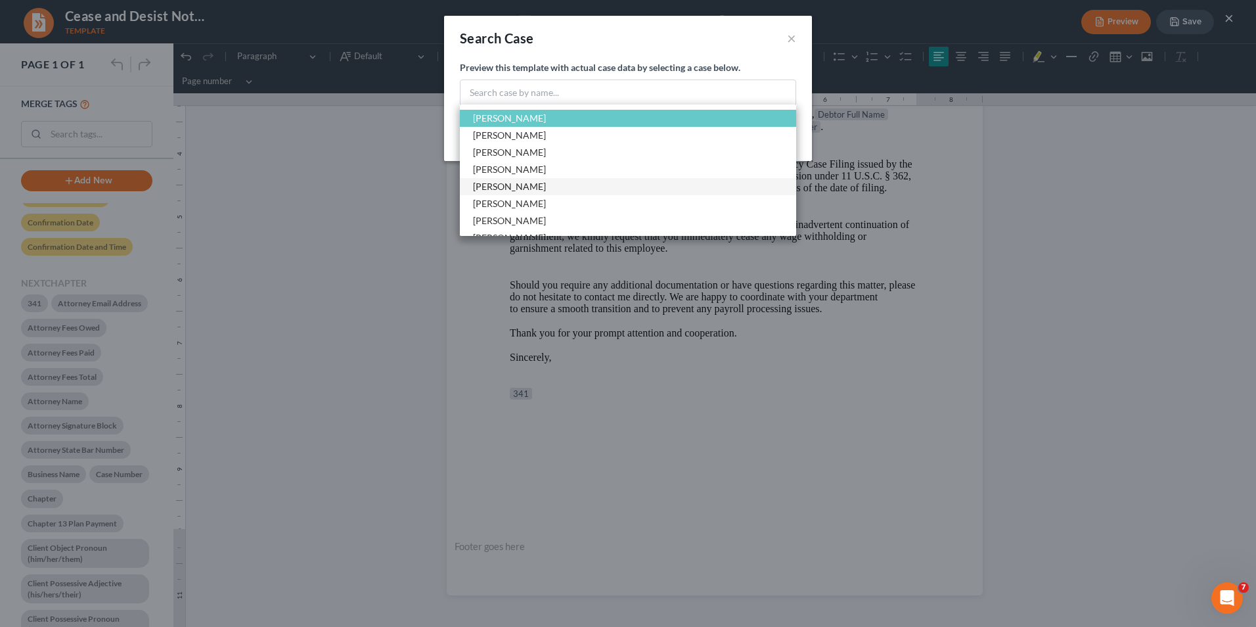
click at [536, 191] on span "[PERSON_NAME]" at bounding box center [509, 186] width 73 height 11
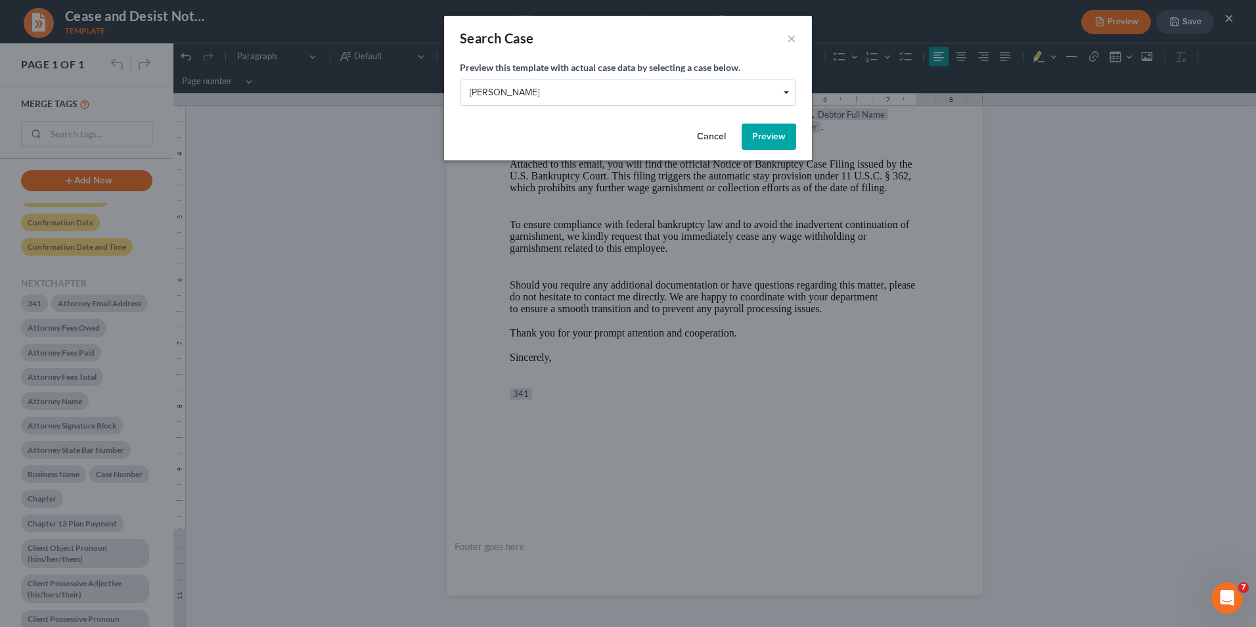
click at [756, 142] on button "Preview" at bounding box center [769, 136] width 55 height 26
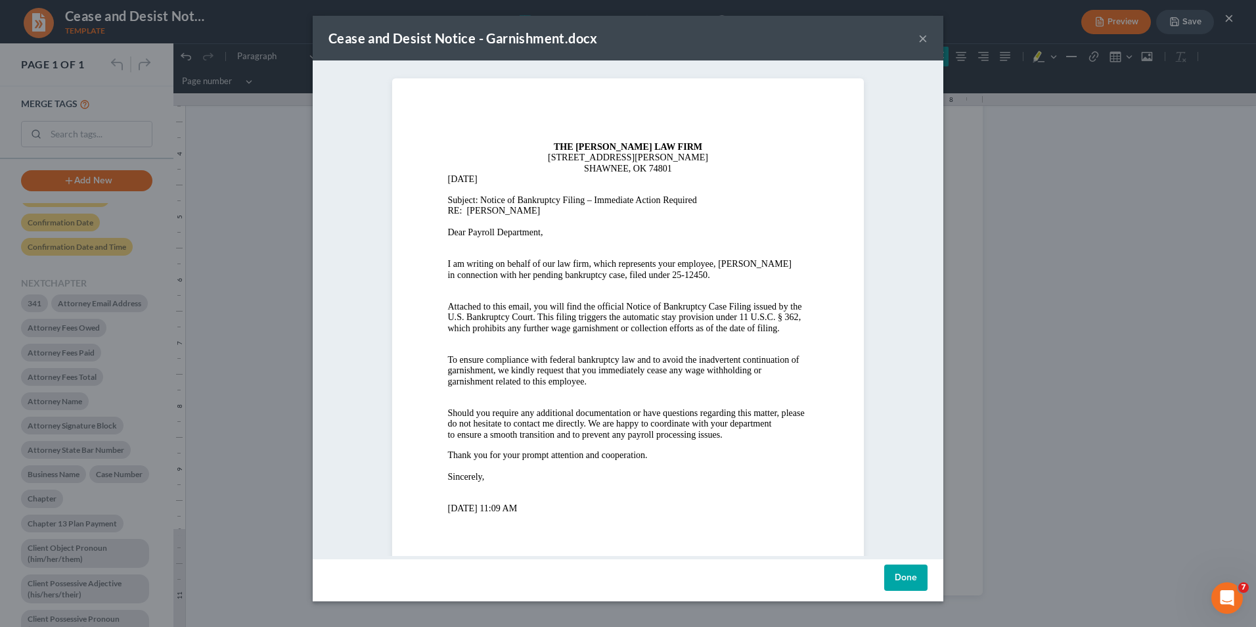
scroll to position [0, 0]
click at [908, 484] on button "Done" at bounding box center [905, 577] width 43 height 26
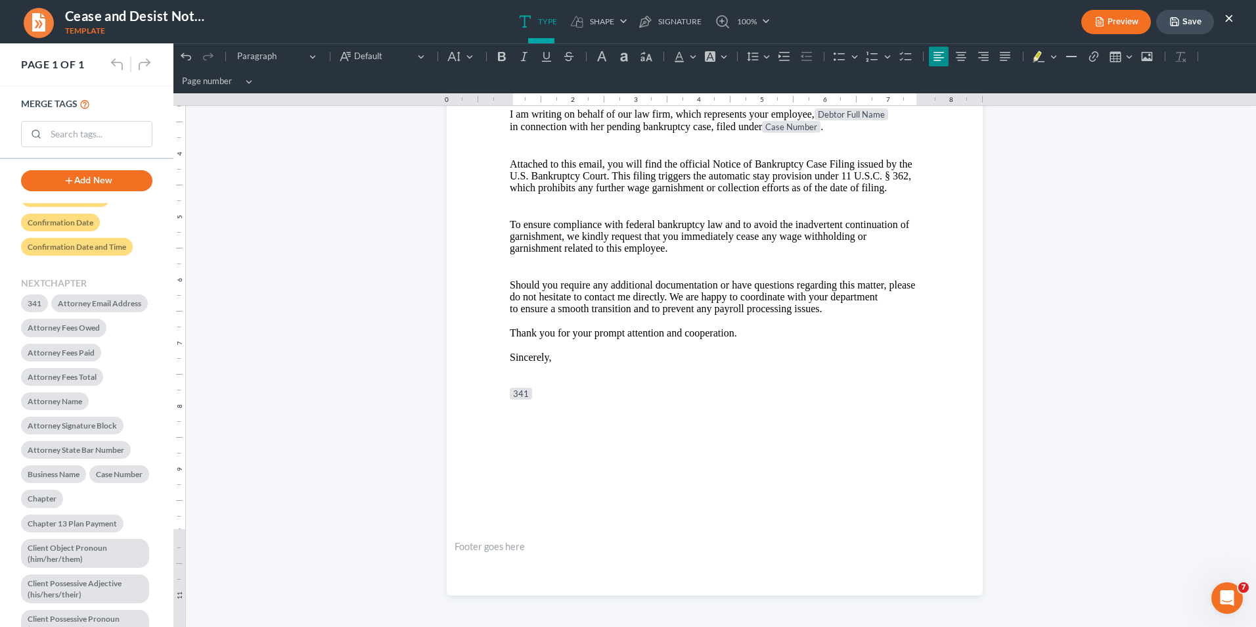
scroll to position [104, 0]
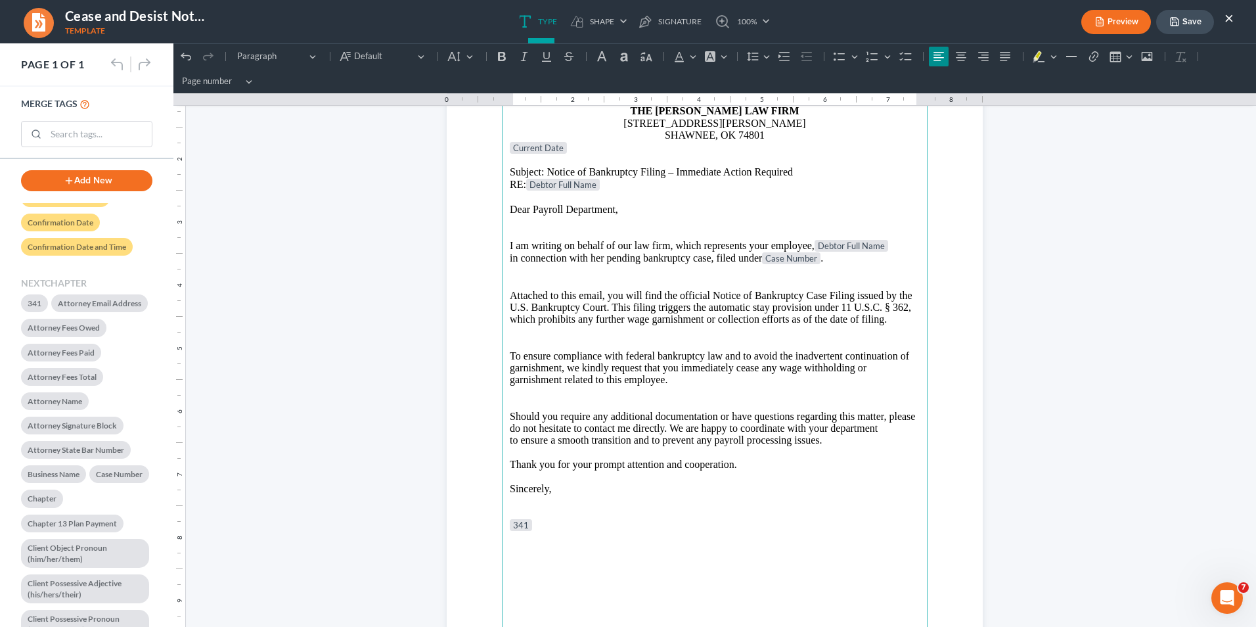
click at [810, 245] on p "I am writing on behalf of our law firm, which represents your employee, Debtor …" at bounding box center [715, 246] width 410 height 13
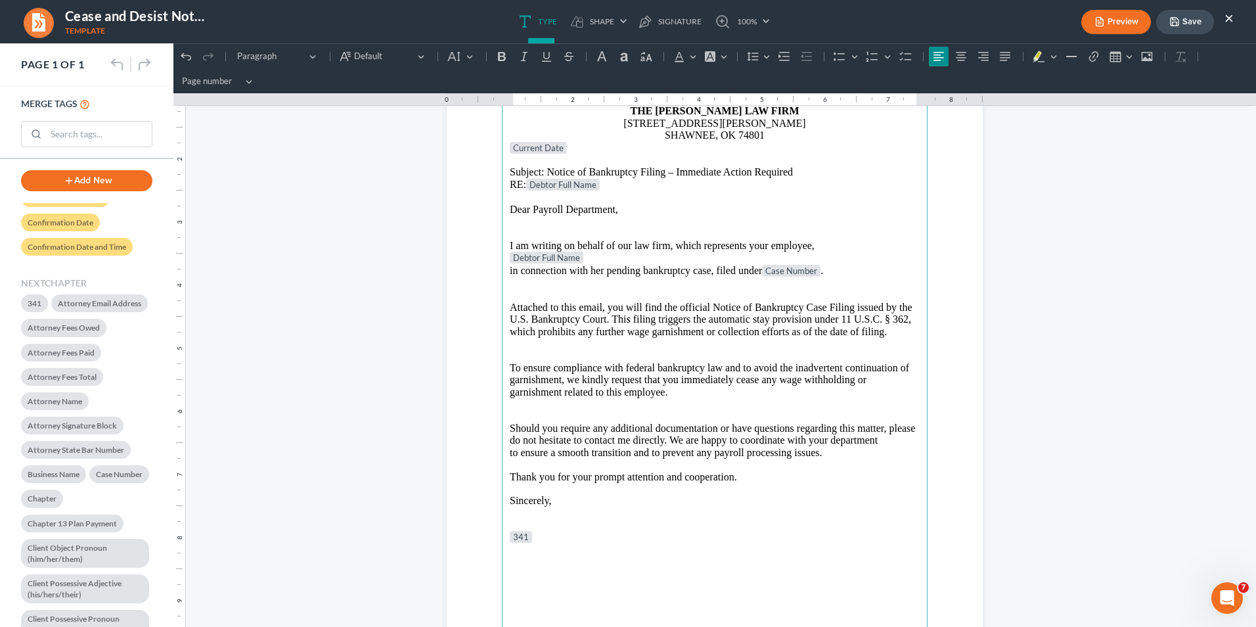
click at [614, 259] on p "⁠⁠⁠⁠⁠⁠⁠ Debtor Full Name" at bounding box center [715, 258] width 410 height 13
click at [504, 273] on main "THE [PERSON_NAME] LAW FIRM [STREET_ADDRESS][PERSON_NAME] SHAWNEE, OK 74801 Curr…" at bounding box center [715, 380] width 426 height 568
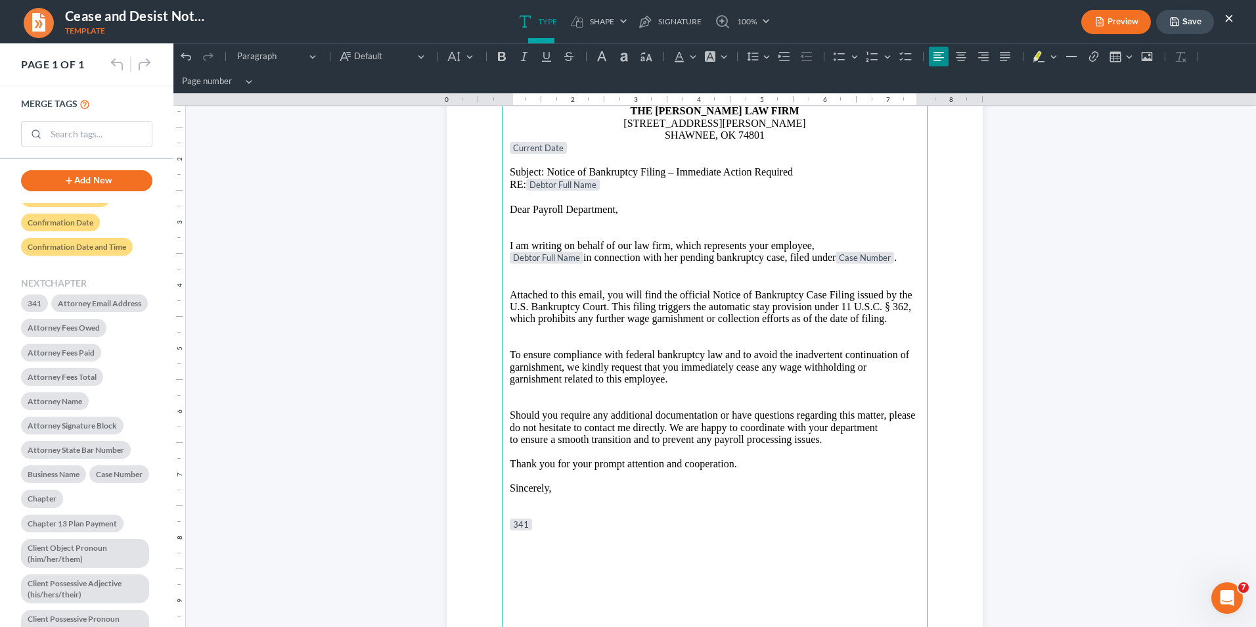
click at [777, 134] on p "SHAWNEE, OK 74801" at bounding box center [715, 135] width 410 height 12
click at [502, 140] on main "THE [PERSON_NAME] LAW FIRM [STREET_ADDRESS][PERSON_NAME] SHAWNEE, OK 74801 Curr…" at bounding box center [715, 380] width 426 height 568
click at [502, 148] on main "THE [PERSON_NAME] LAW FIRM [STREET_ADDRESS][PERSON_NAME] SHAWNEE, OK 74801 Curr…" at bounding box center [715, 380] width 426 height 568
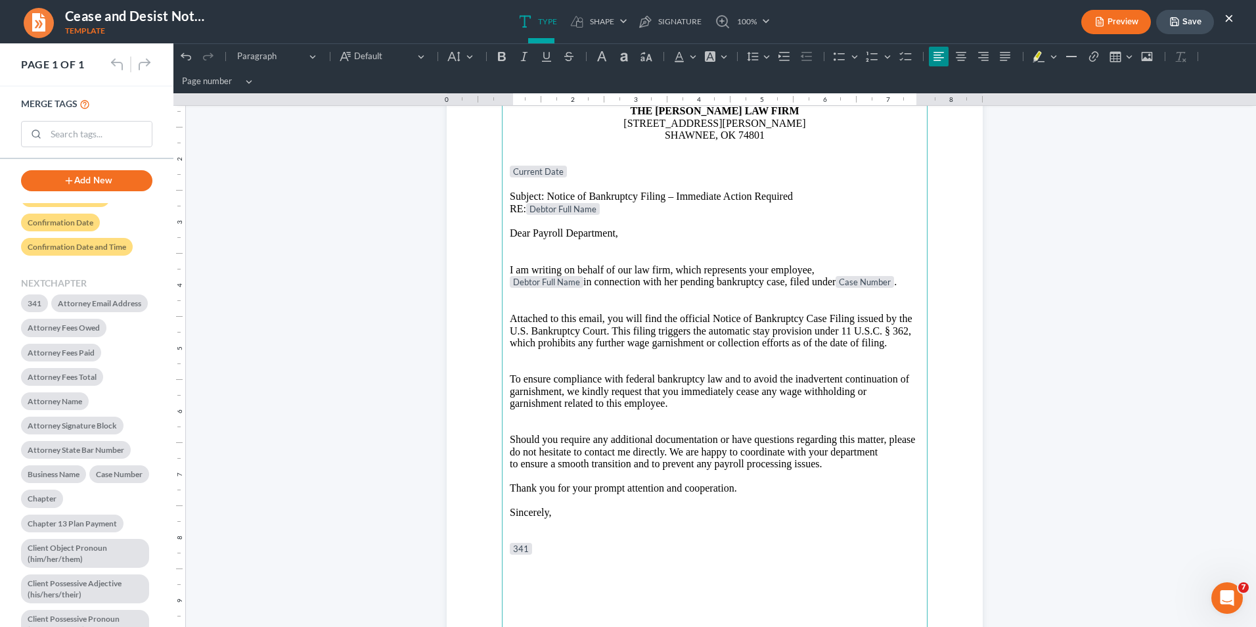
click at [510, 207] on p "RE: Debtor Full Name" at bounding box center [715, 209] width 410 height 13
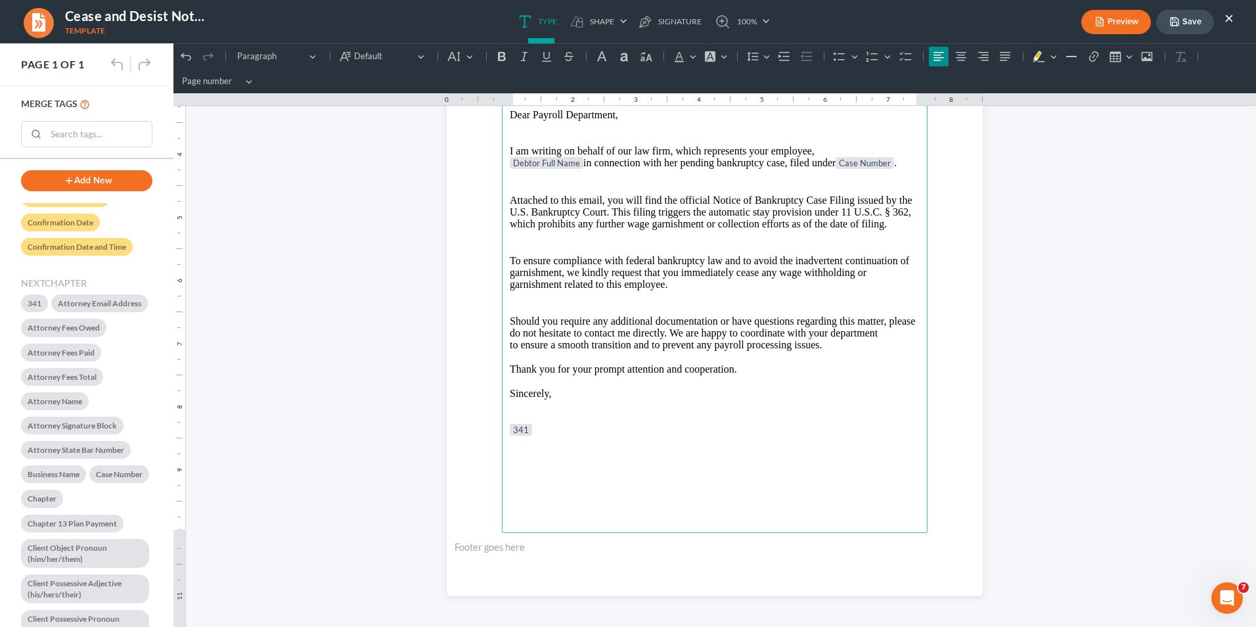
scroll to position [236, 0]
click at [519, 431] on tag "341" at bounding box center [521, 429] width 22 height 12
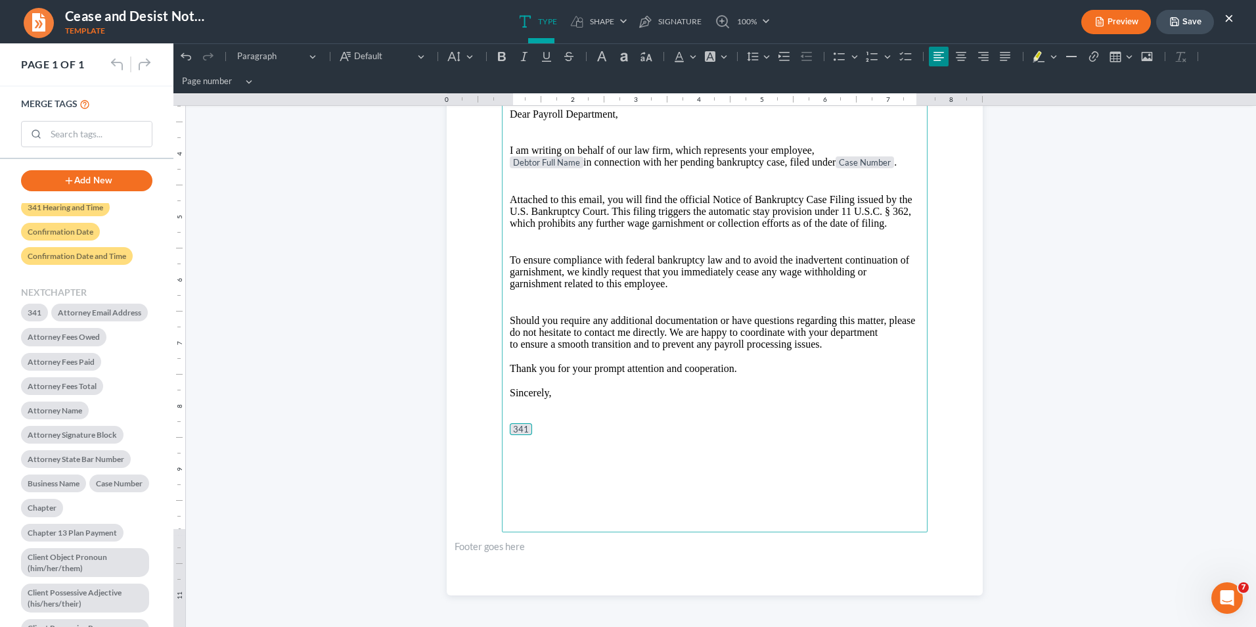
scroll to position [0, 0]
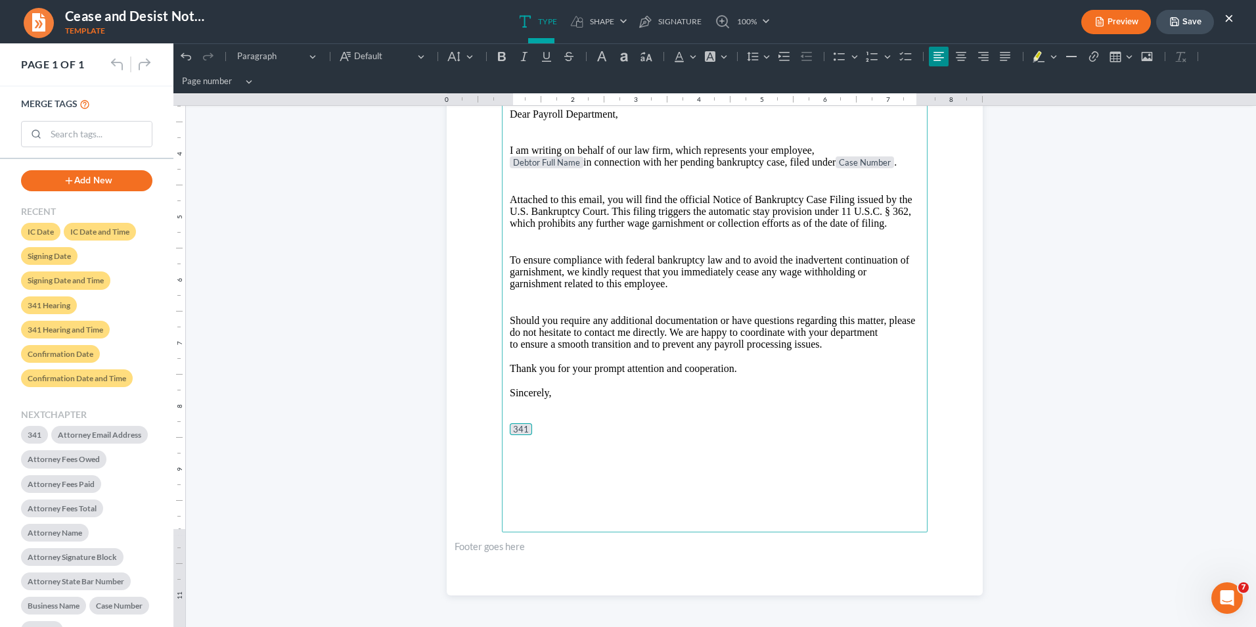
click at [653, 484] on main "THE [PERSON_NAME] LAW FIRM [STREET_ADDRESS][PERSON_NAME] SHAWNEE, OK 74801 Curr…" at bounding box center [715, 249] width 426 height 568
click at [510, 426] on tag "341" at bounding box center [521, 429] width 22 height 12
drag, startPoint x: 510, startPoint y: 426, endPoint x: 562, endPoint y: 439, distance: 53.5
click at [564, 441] on main "THE [PERSON_NAME] LAW FIRM [STREET_ADDRESS][PERSON_NAME] SHAWNEE, OK 74801 Curr…" at bounding box center [715, 249] width 426 height 568
click at [993, 56] on icon "Editor toolbar" at bounding box center [1093, 56] width 13 height 13
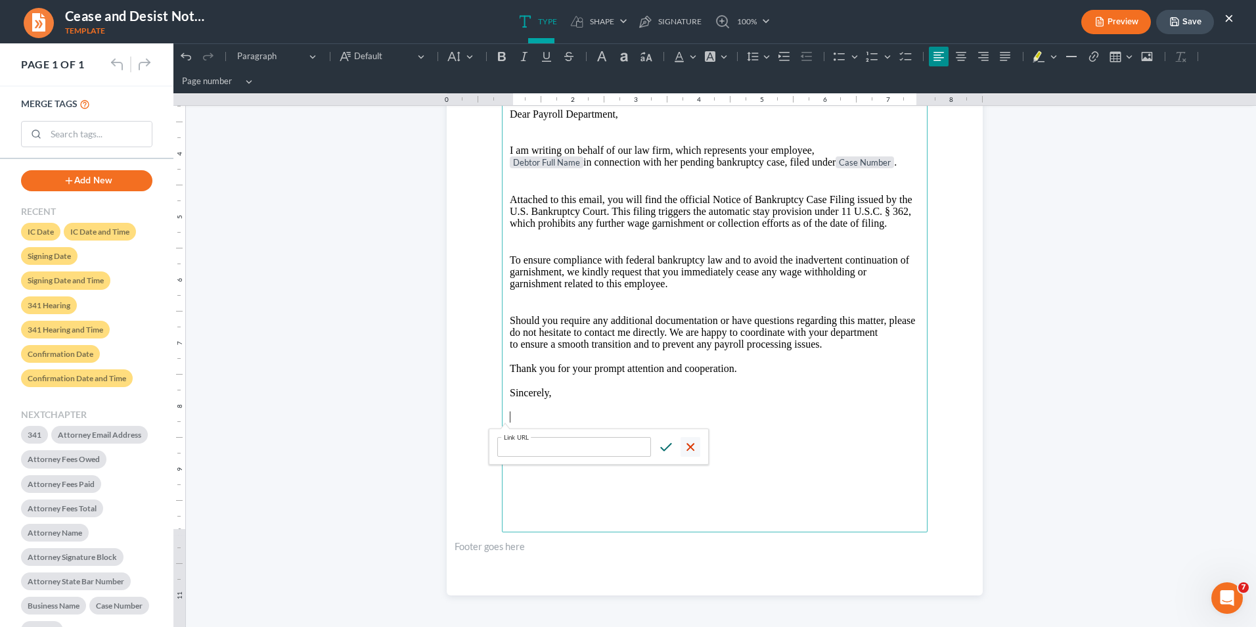
click at [688, 448] on icon "button" at bounding box center [690, 447] width 8 height 8
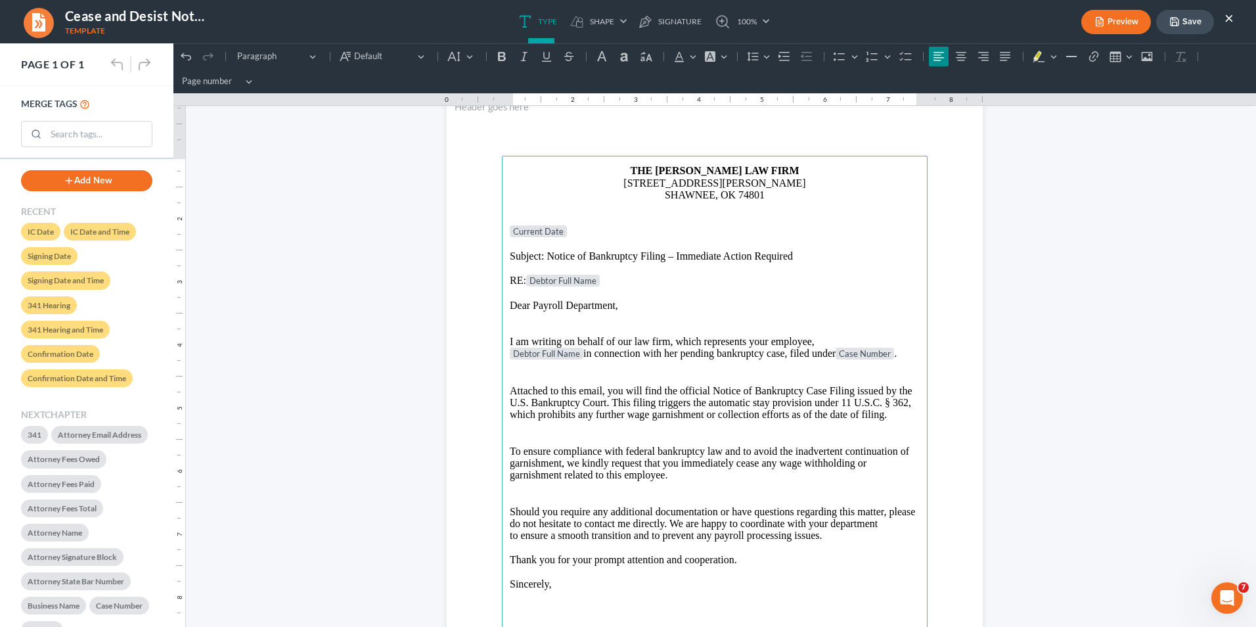
scroll to position [39, 0]
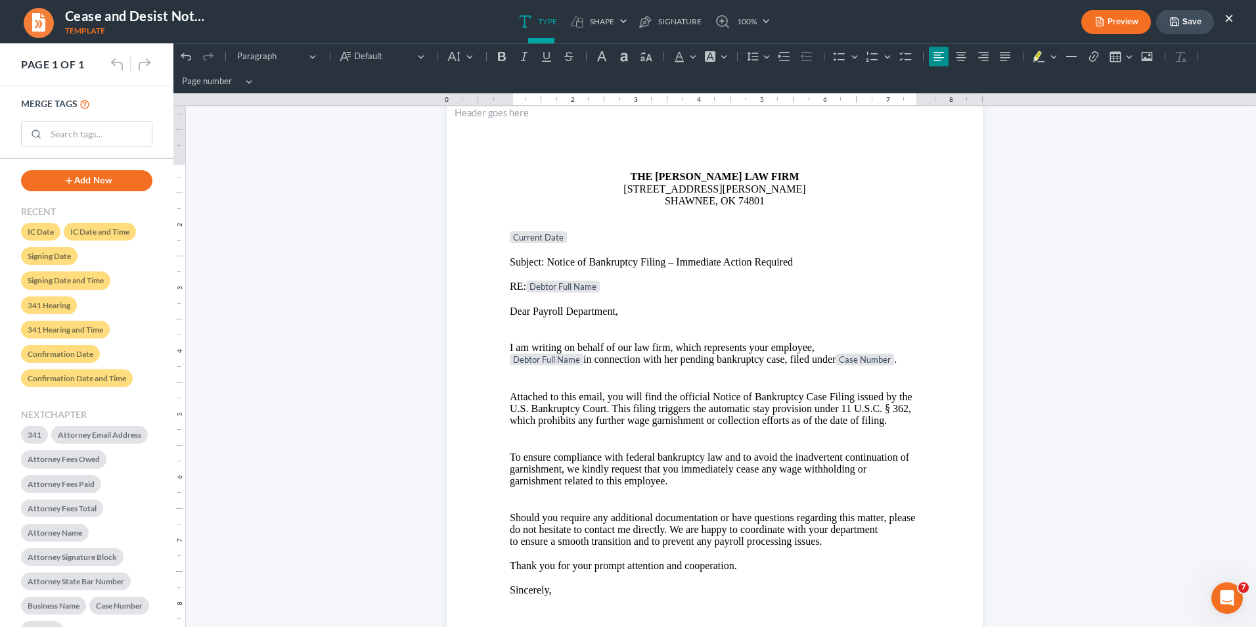
click at [993, 26] on button "Preview" at bounding box center [1116, 22] width 70 height 24
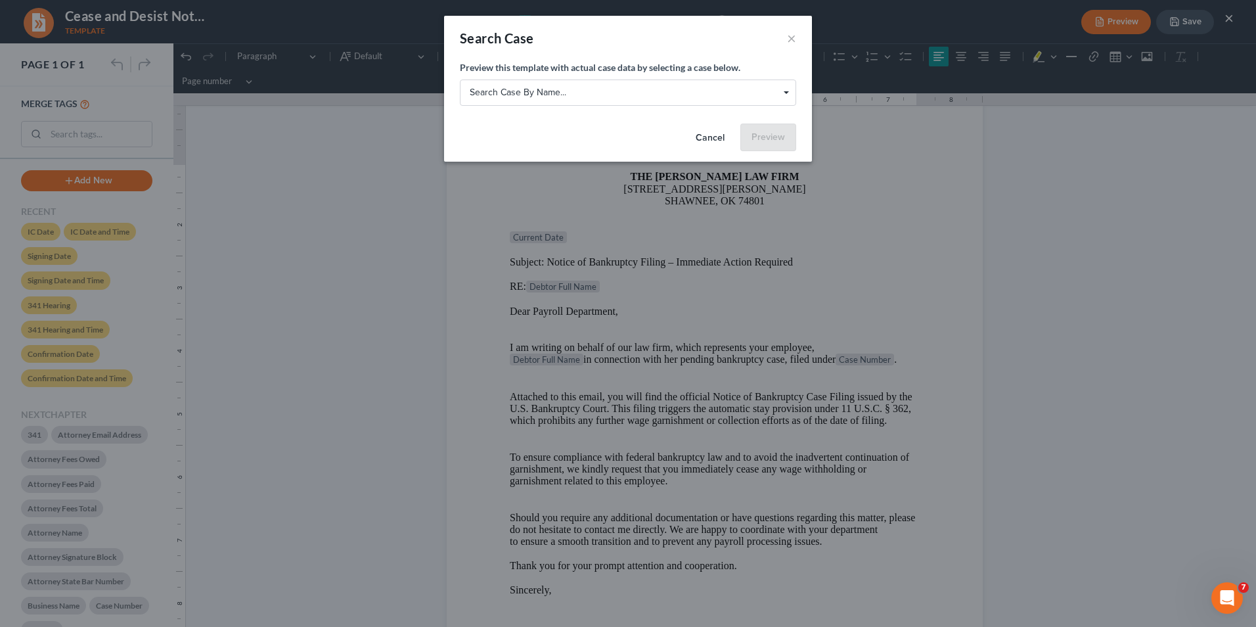
click at [789, 91] on span "Search case by name... Search case by name..." at bounding box center [628, 92] width 336 height 26
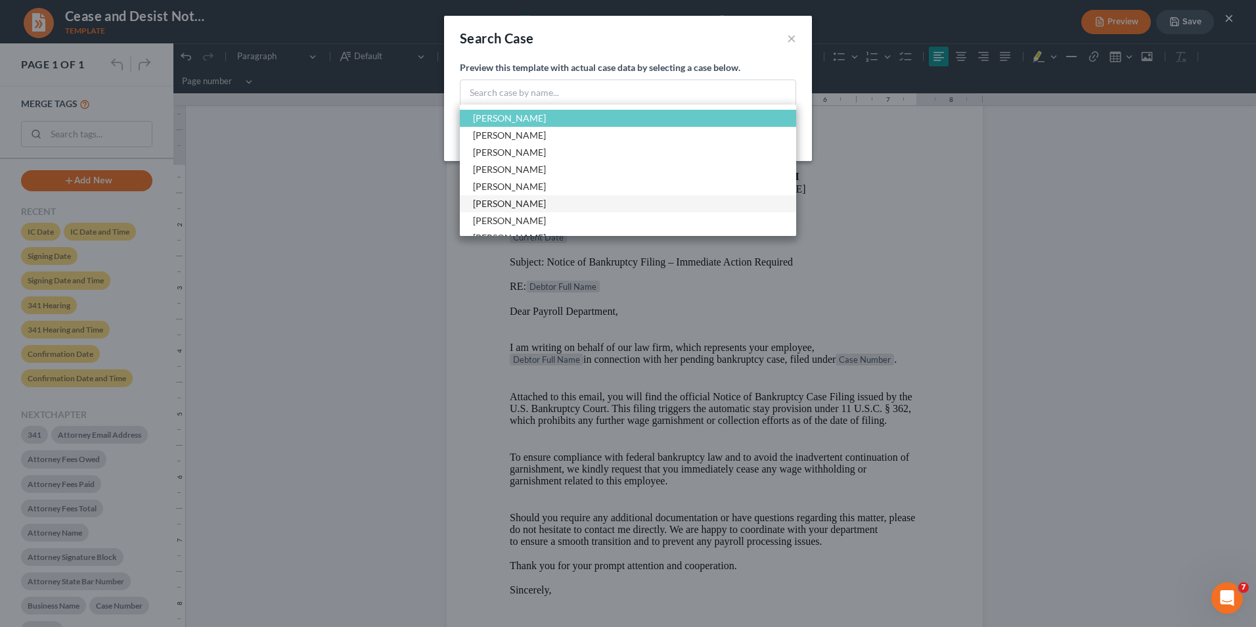
click at [589, 200] on span "[PERSON_NAME]" at bounding box center [628, 203] width 336 height 17
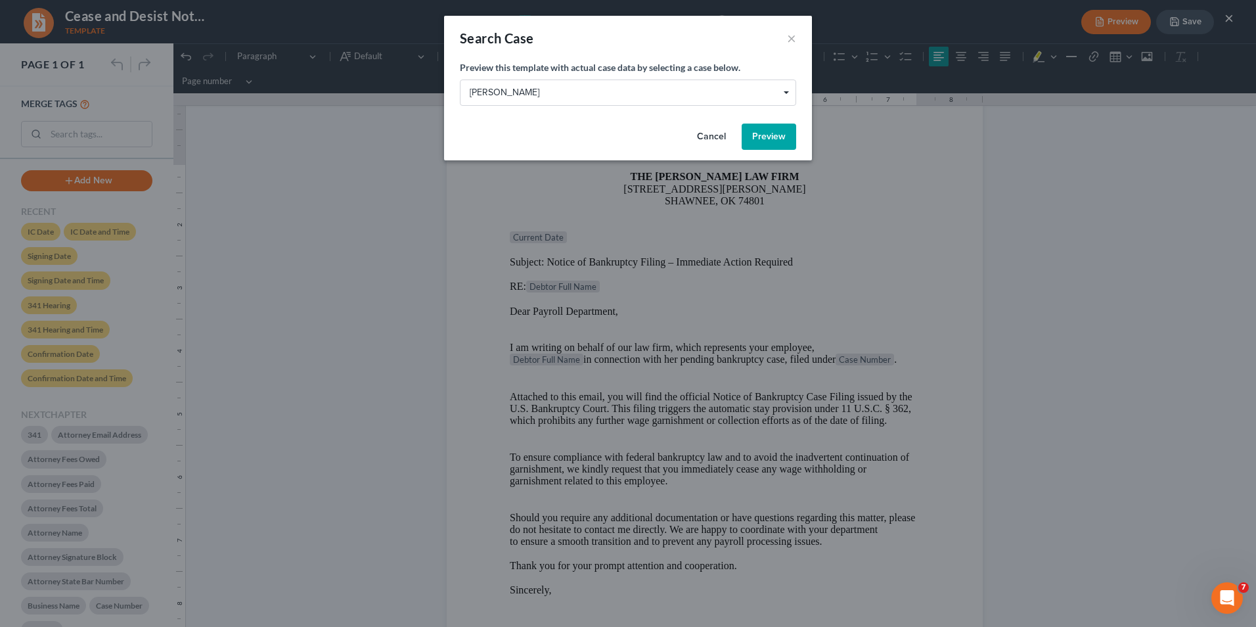
click at [772, 135] on button "Preview" at bounding box center [769, 136] width 55 height 26
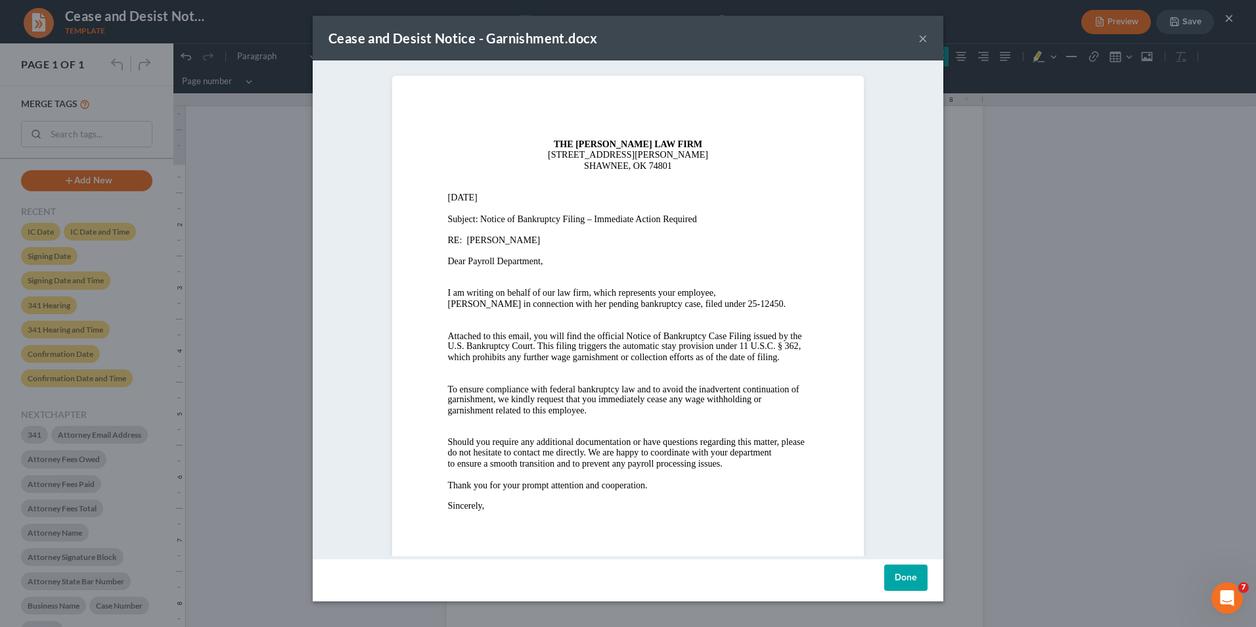
scroll to position [0, 0]
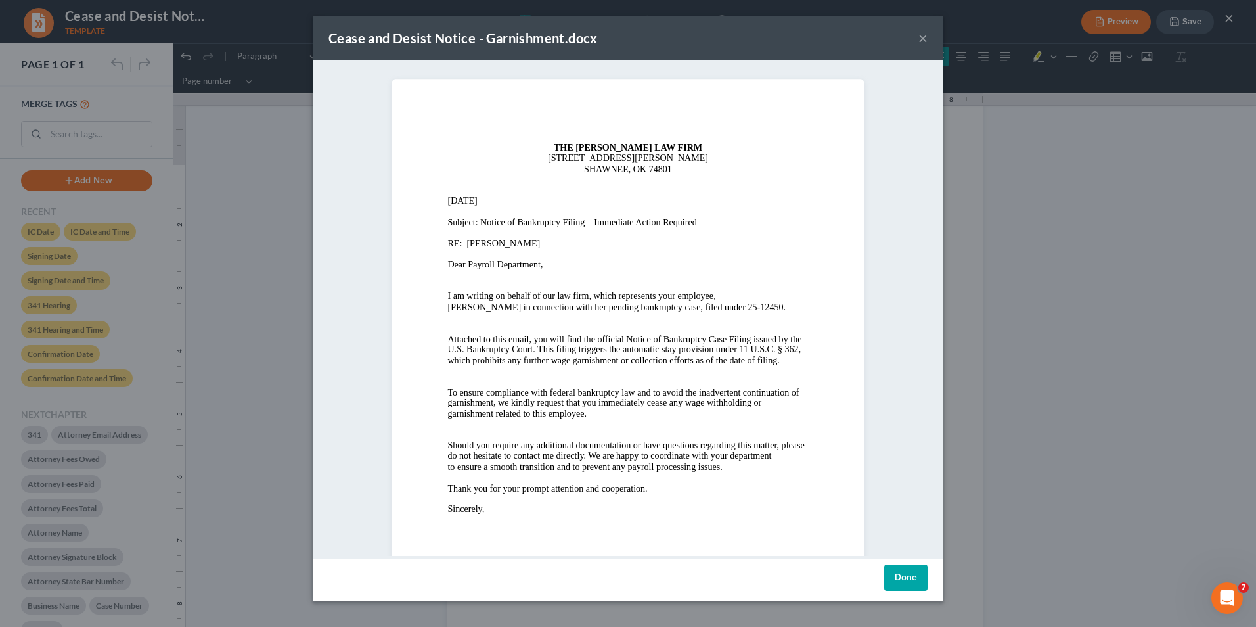
click at [929, 35] on div "Cease and Desist Notice - Garnishment.docx ×" at bounding box center [628, 38] width 631 height 45
click at [925, 37] on button "×" at bounding box center [922, 38] width 9 height 16
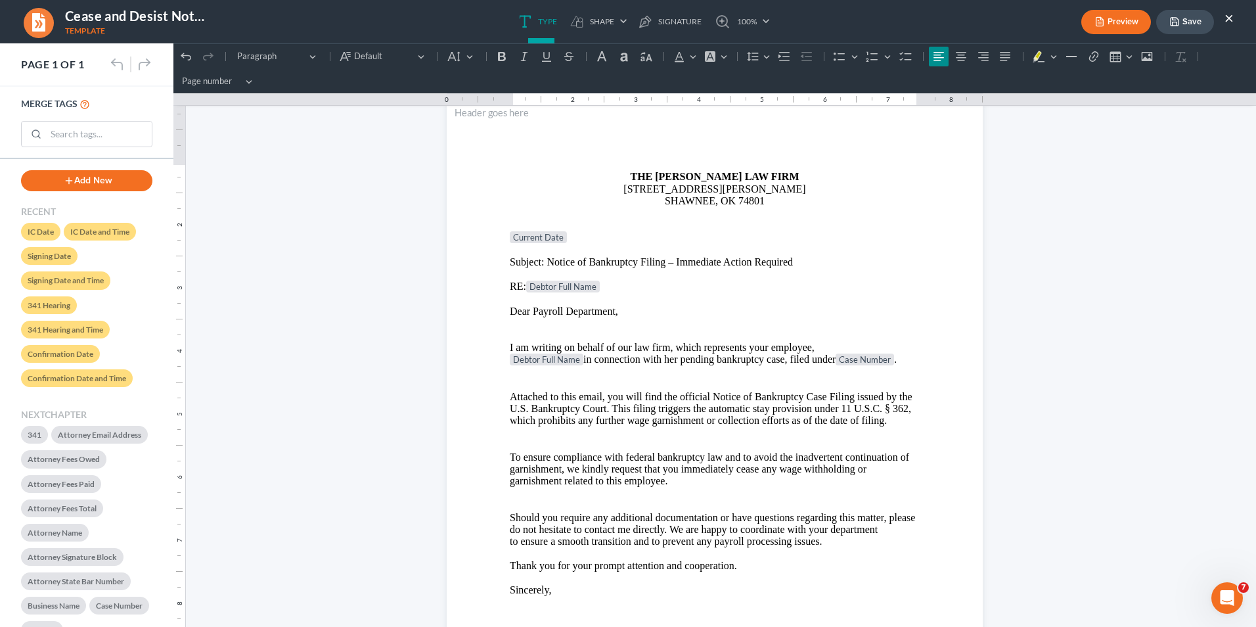
click at [711, 361] on p "Debtor Full Name in connection with her pending bankruptcy case, filed under Ca…" at bounding box center [715, 359] width 410 height 13
drag, startPoint x: 796, startPoint y: 359, endPoint x: 749, endPoint y: 363, distance: 47.4
click at [749, 363] on p "Debtor Full Name in connection with her bankruptcy case, filed under Case Numbe…" at bounding box center [715, 359] width 410 height 13
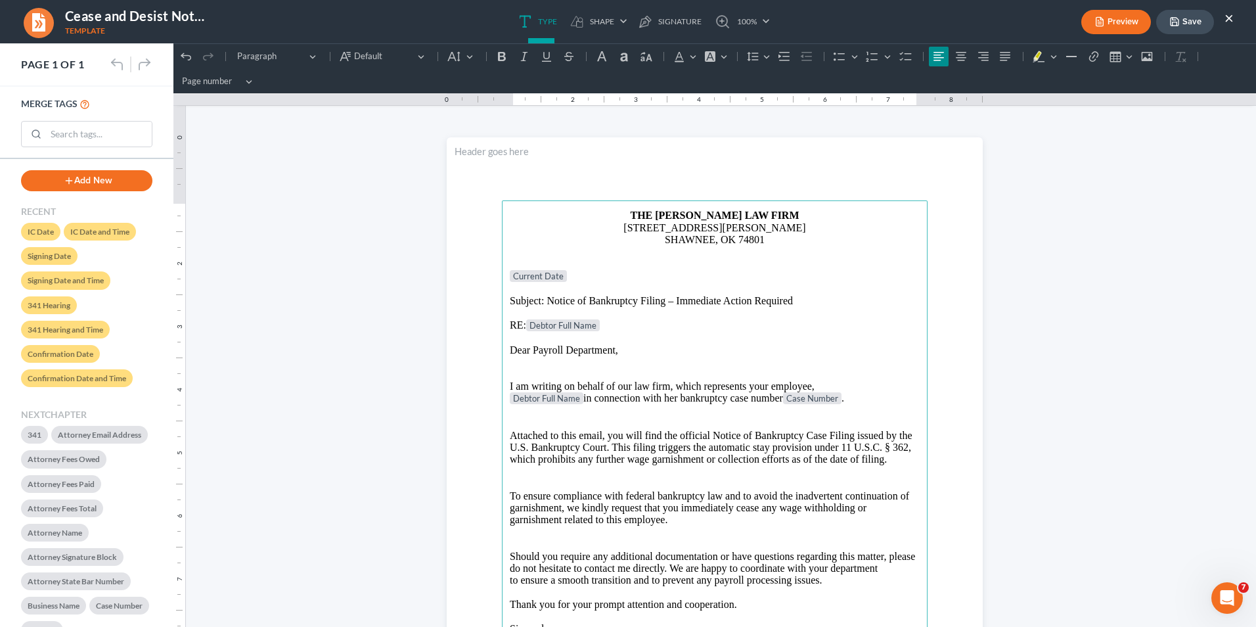
click at [543, 301] on p "Subject: Notice of Bankruptcy Filing – Immediate Action Required" at bounding box center [715, 301] width 410 height 12
click at [993, 22] on button "Preview" at bounding box center [1116, 22] width 70 height 24
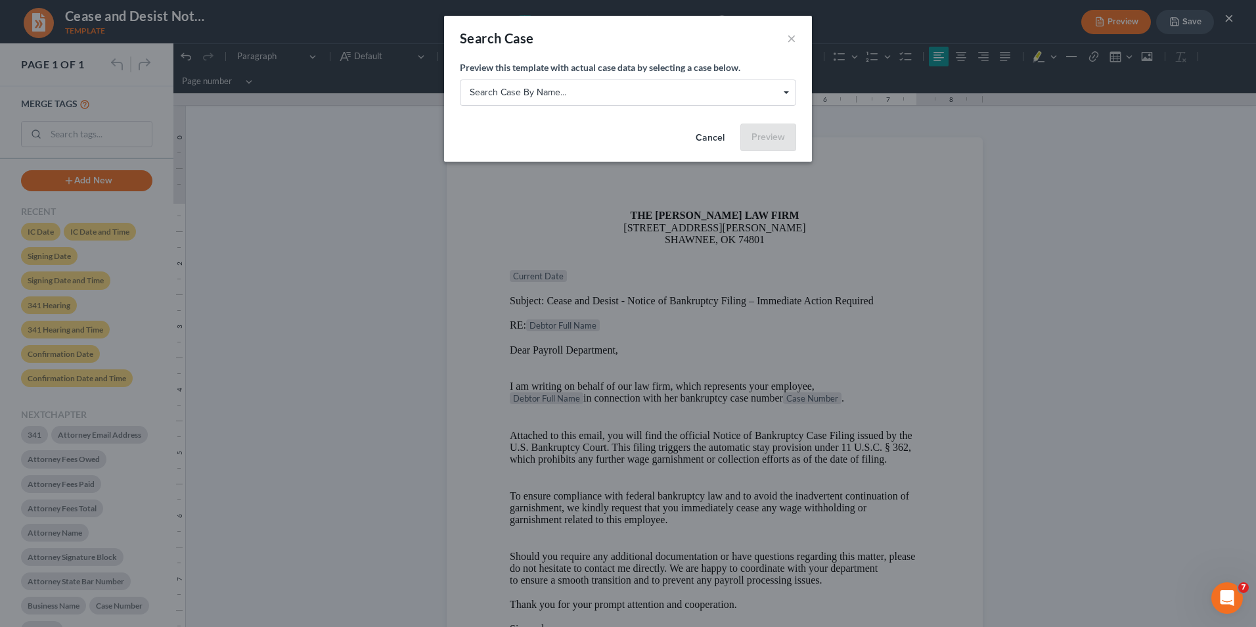
click at [792, 91] on span "Search case by name..." at bounding box center [633, 96] width 326 height 11
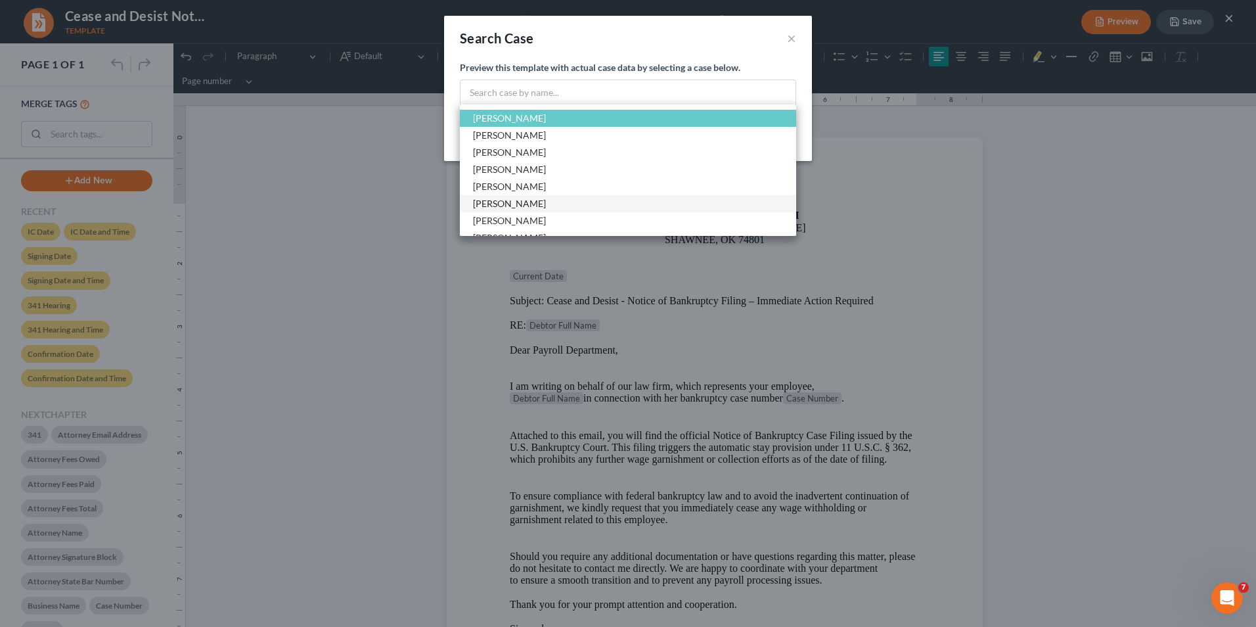
click at [522, 202] on span "[PERSON_NAME]" at bounding box center [509, 203] width 73 height 11
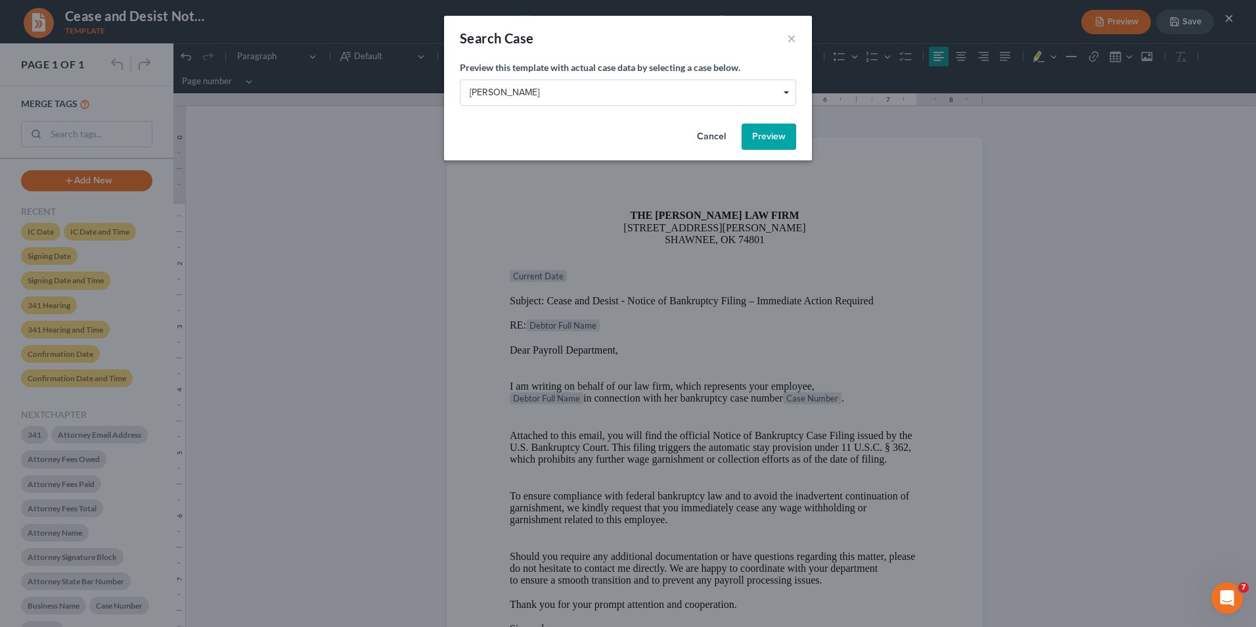
click at [789, 141] on button "Preview" at bounding box center [769, 136] width 55 height 26
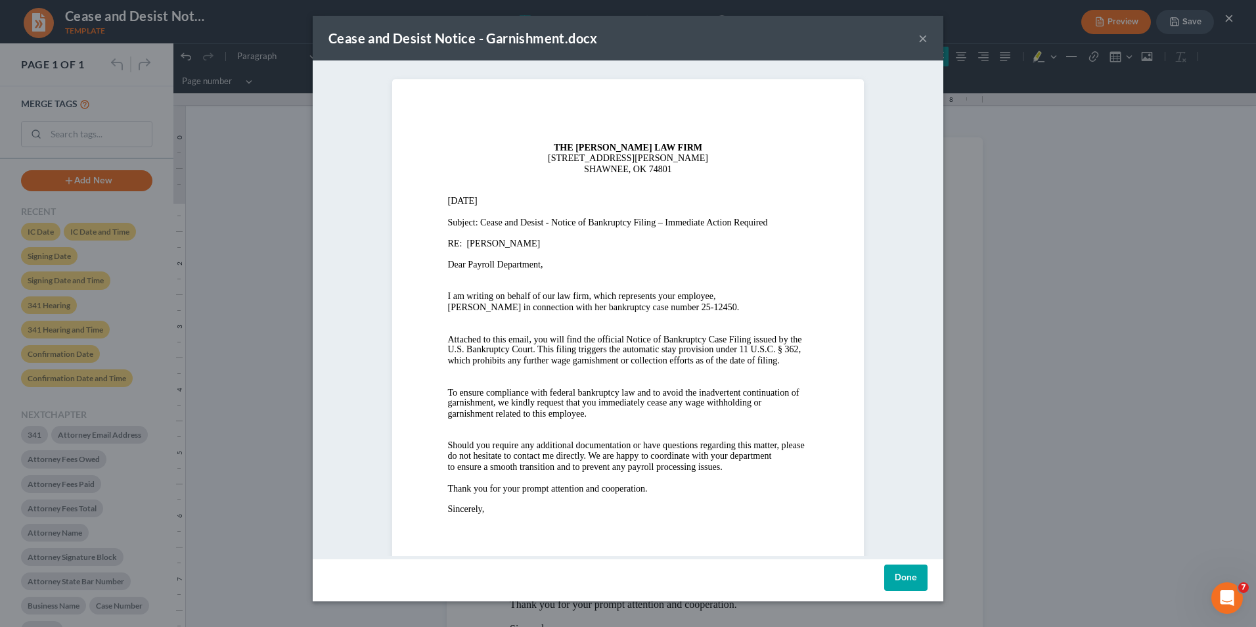
click at [924, 37] on button "×" at bounding box center [922, 38] width 9 height 16
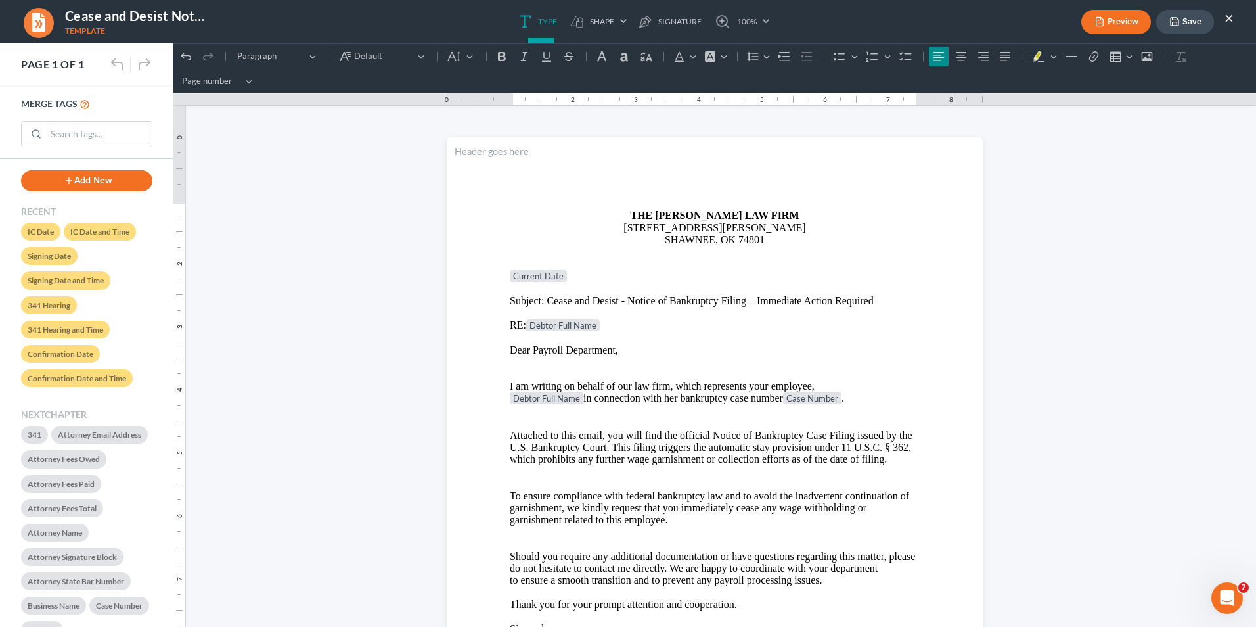
click at [493, 334] on section "THE [PERSON_NAME] LAW FIRM [STREET_ADDRESS][PERSON_NAME] SHAWNEE, OK 74801 Curr…" at bounding box center [715, 484] width 536 height 694
click at [510, 341] on p "Rich Text Editor, page-0-main" at bounding box center [715, 338] width 410 height 12
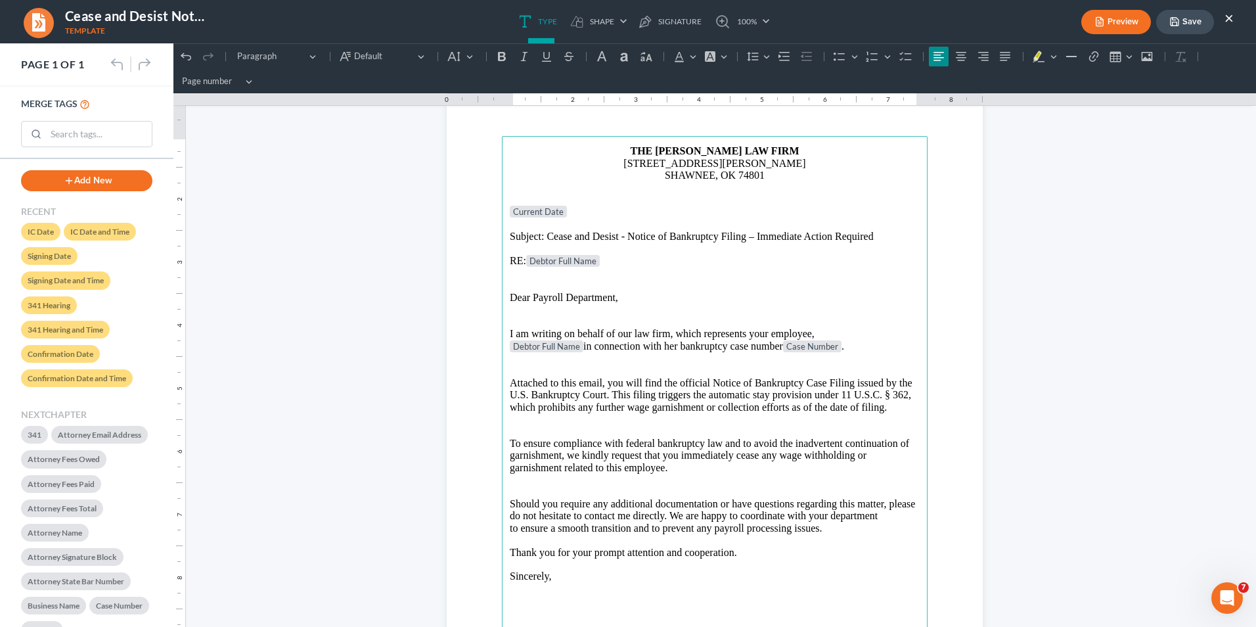
scroll to position [236, 0]
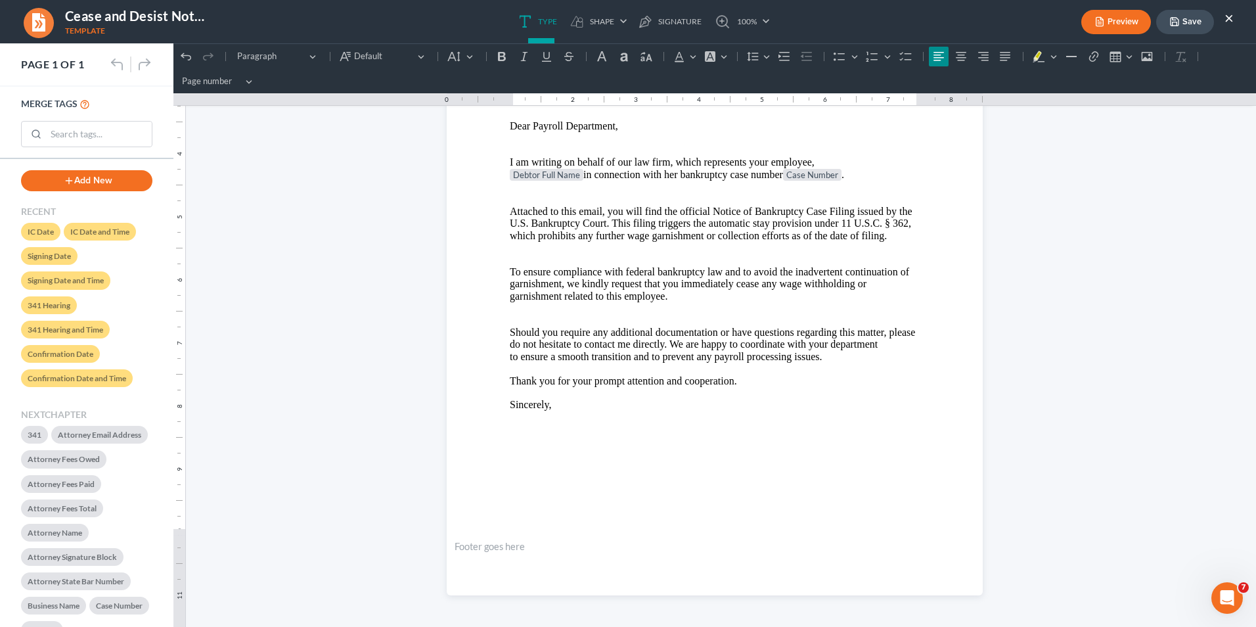
click at [609, 416] on p "Rich Text Editor, page-0-main" at bounding box center [715, 417] width 410 height 12
click at [581, 404] on p "Sincerely," at bounding box center [715, 405] width 410 height 12
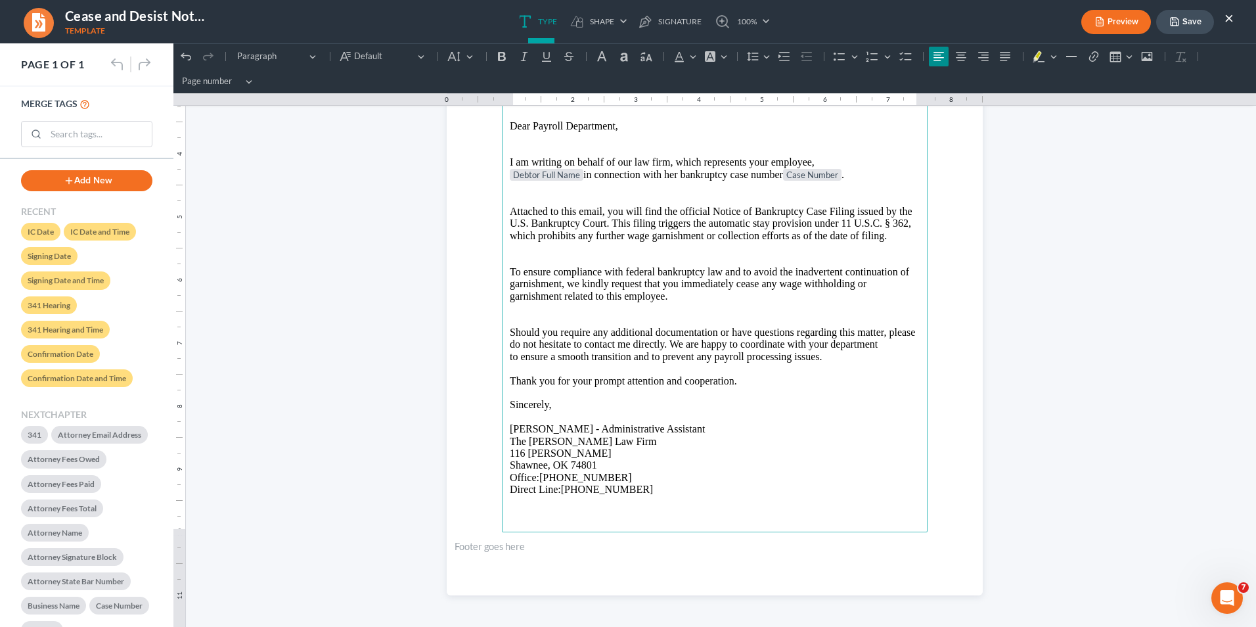
click at [776, 484] on p "[PERSON_NAME] - Administrative Assistant The [PERSON_NAME] Law Firm [STREET_ADD…" at bounding box center [715, 459] width 410 height 72
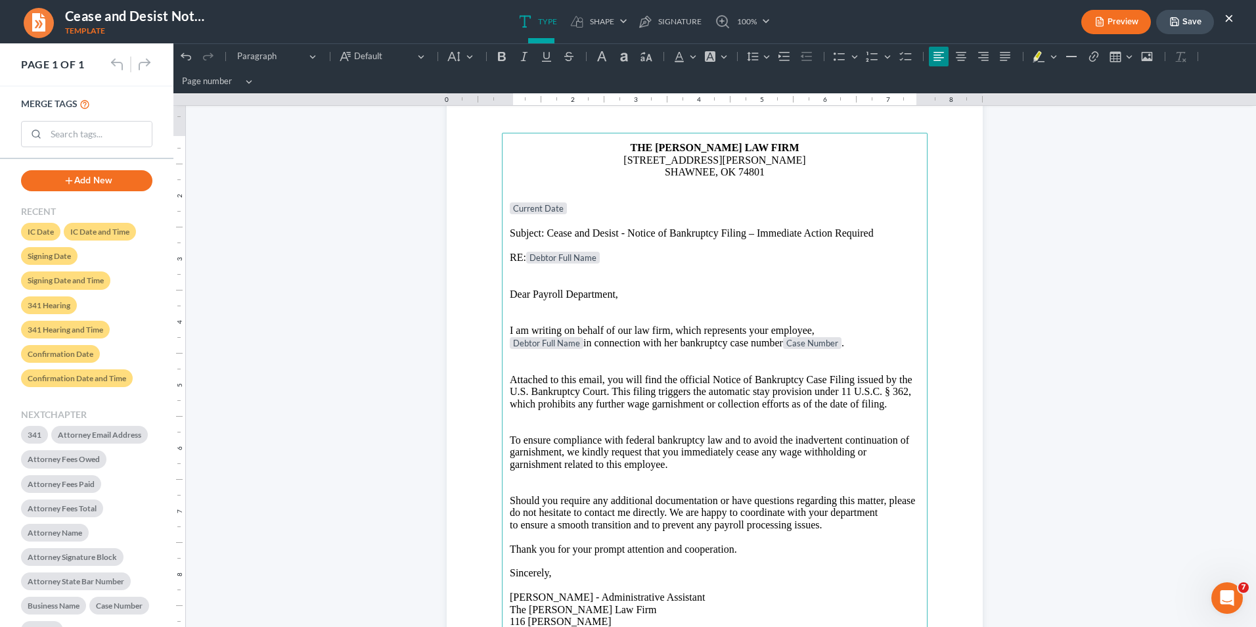
scroll to position [0, 0]
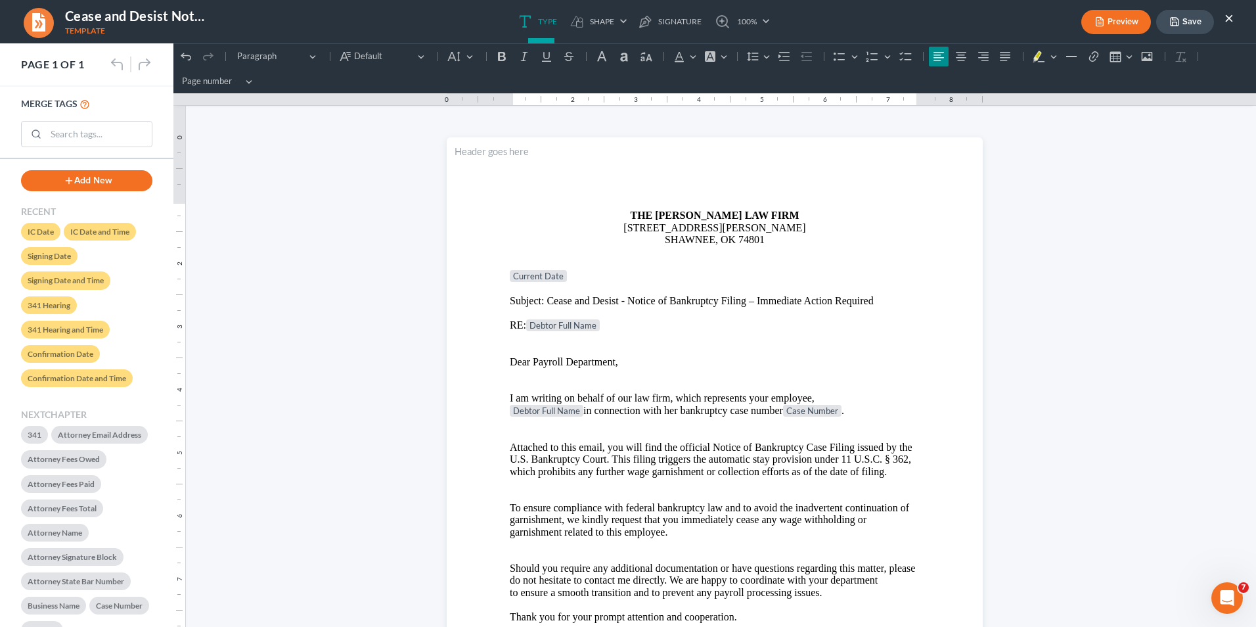
click at [993, 17] on button "Preview" at bounding box center [1116, 22] width 70 height 24
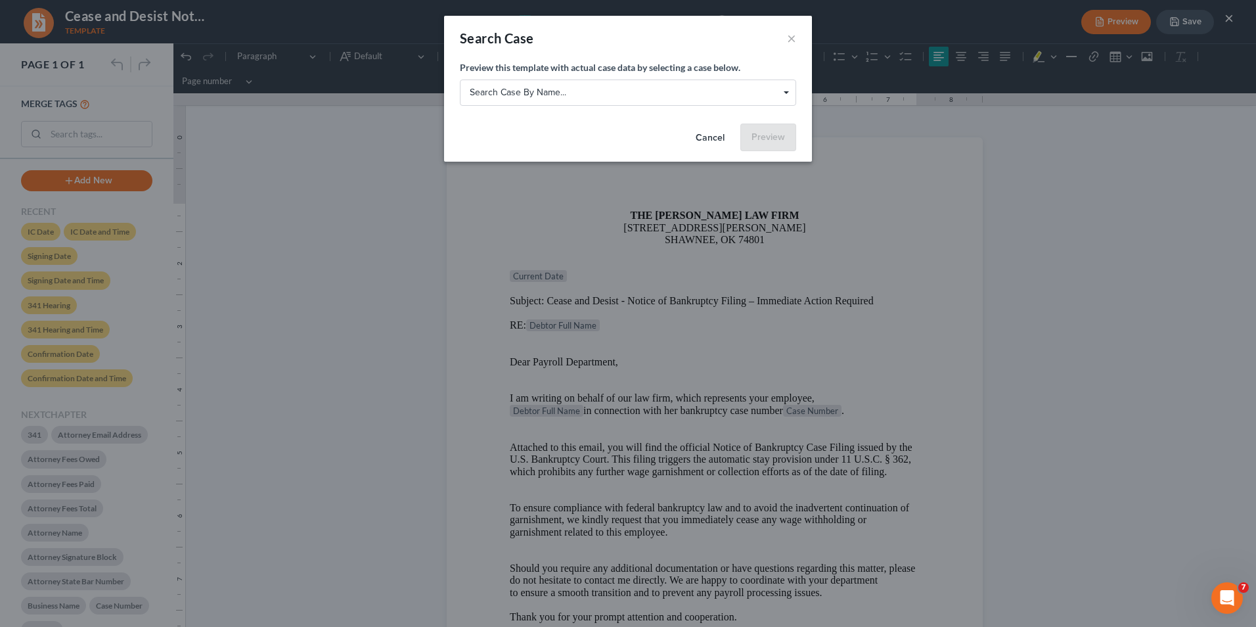
click at [785, 91] on span "Search case by name..." at bounding box center [628, 92] width 317 height 14
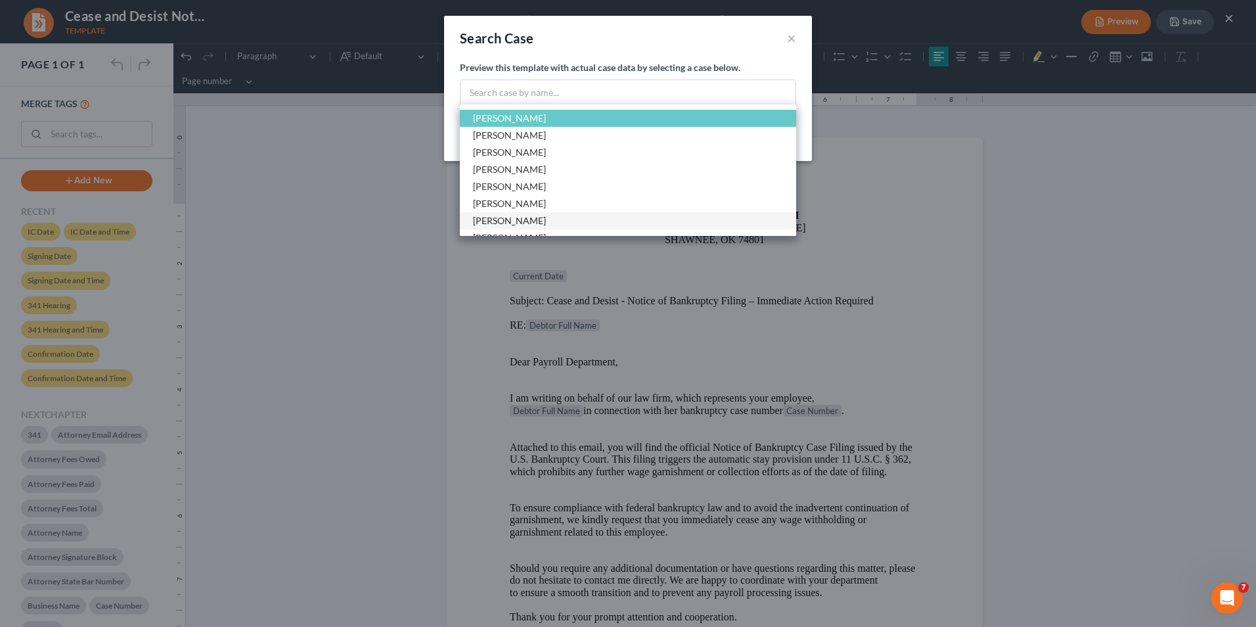
click at [569, 223] on span "[PERSON_NAME]" at bounding box center [628, 220] width 336 height 17
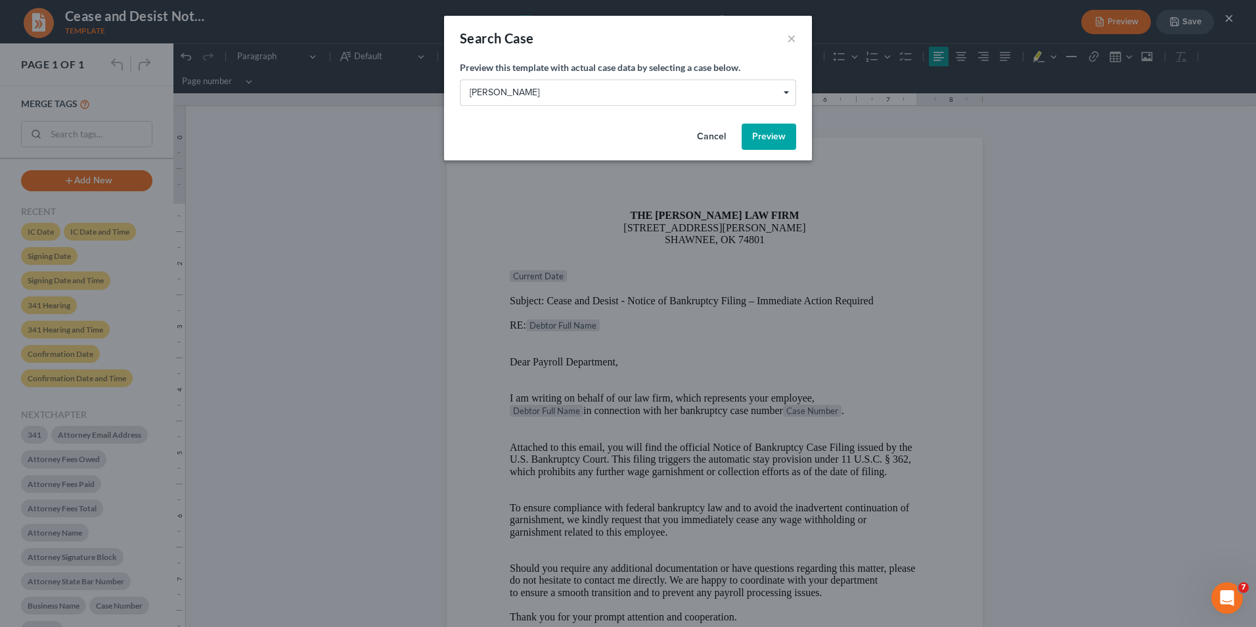
click at [784, 137] on button "Preview" at bounding box center [769, 136] width 55 height 26
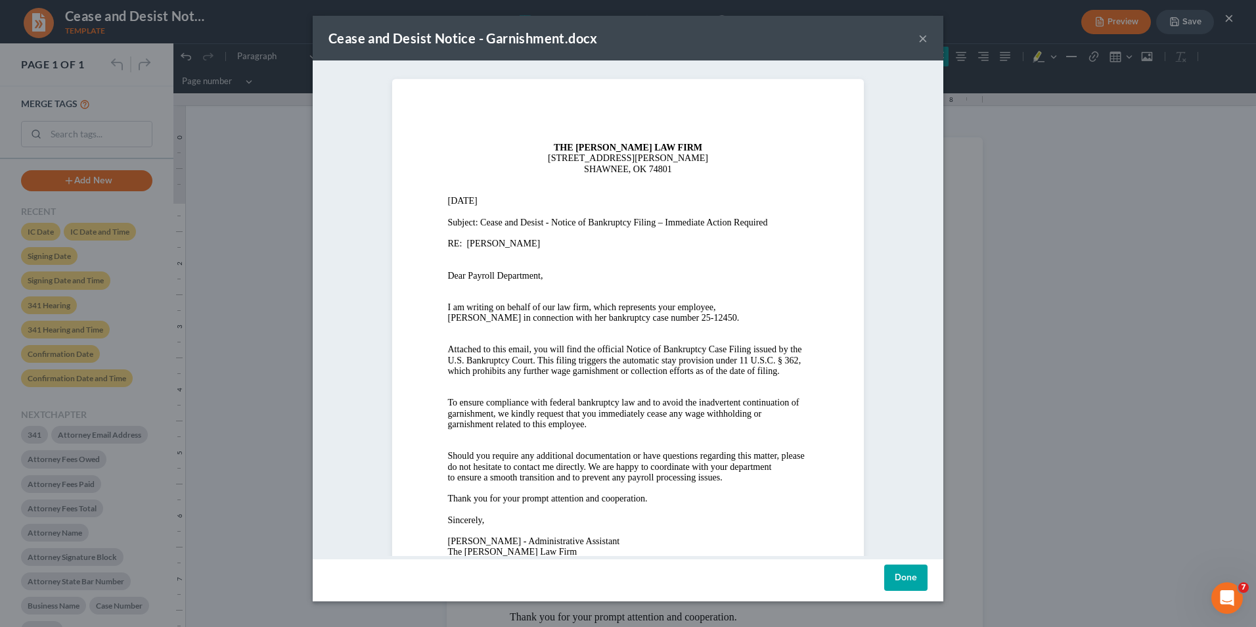
click at [922, 43] on button "×" at bounding box center [922, 38] width 9 height 16
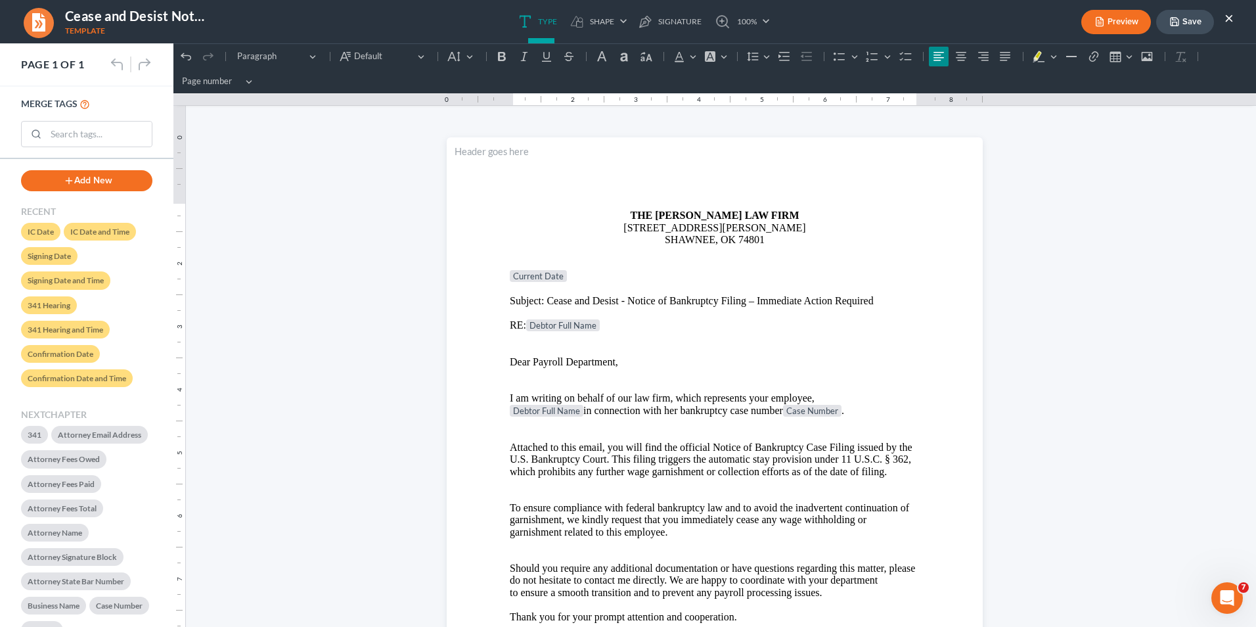
click at [993, 19] on button "Save" at bounding box center [1185, 22] width 58 height 24
click at [993, 14] on button "×" at bounding box center [1228, 18] width 9 height 16
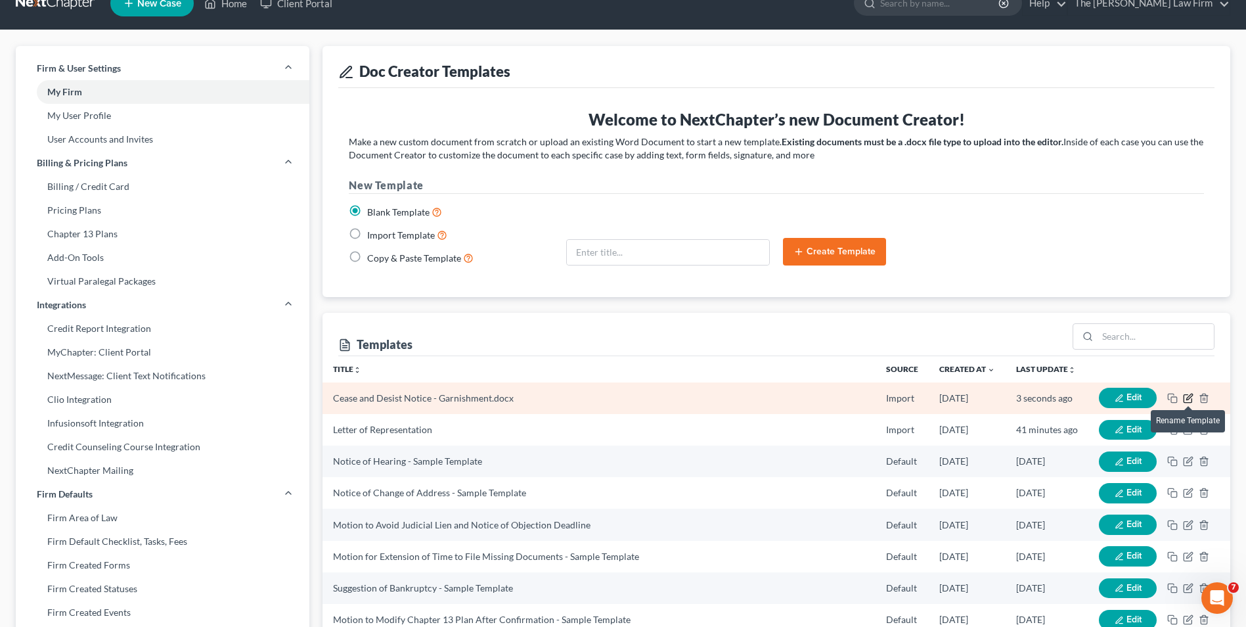
click at [993, 399] on icon "button" at bounding box center [1188, 398] width 11 height 11
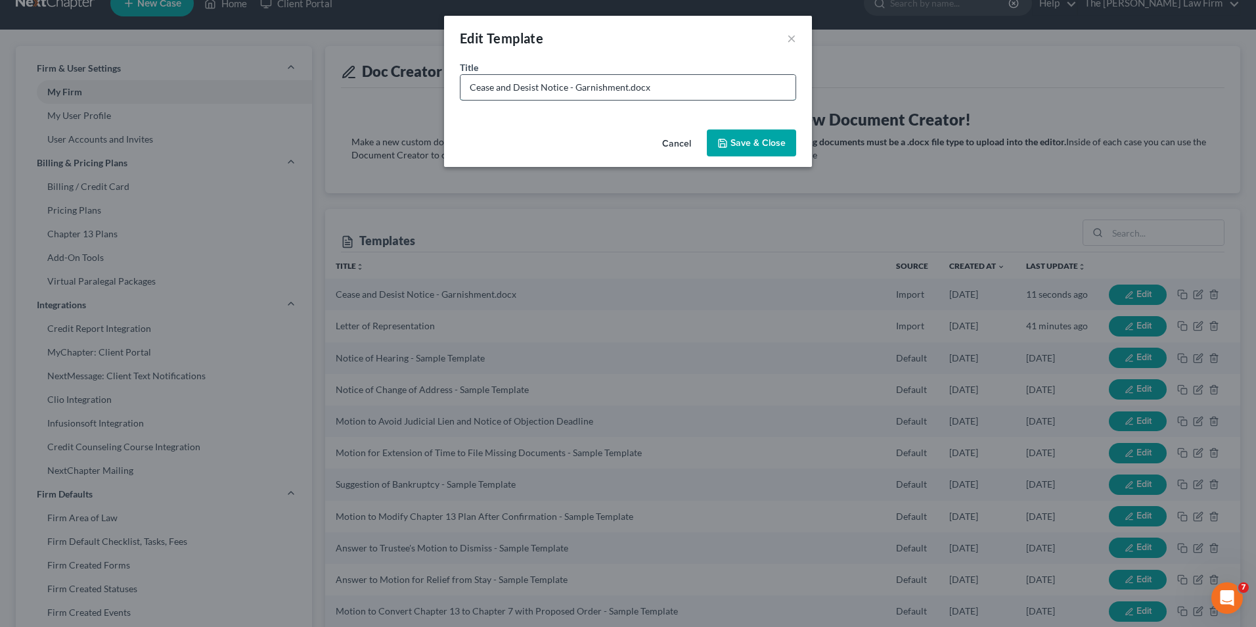
click at [567, 92] on input "Cease and Desist Notice - Garnishment.docx" at bounding box center [627, 87] width 335 height 25
type input "Cease and Desist Notice (D1) - Garnishment.docx"
click at [764, 134] on button "Save & Close" at bounding box center [751, 143] width 89 height 28
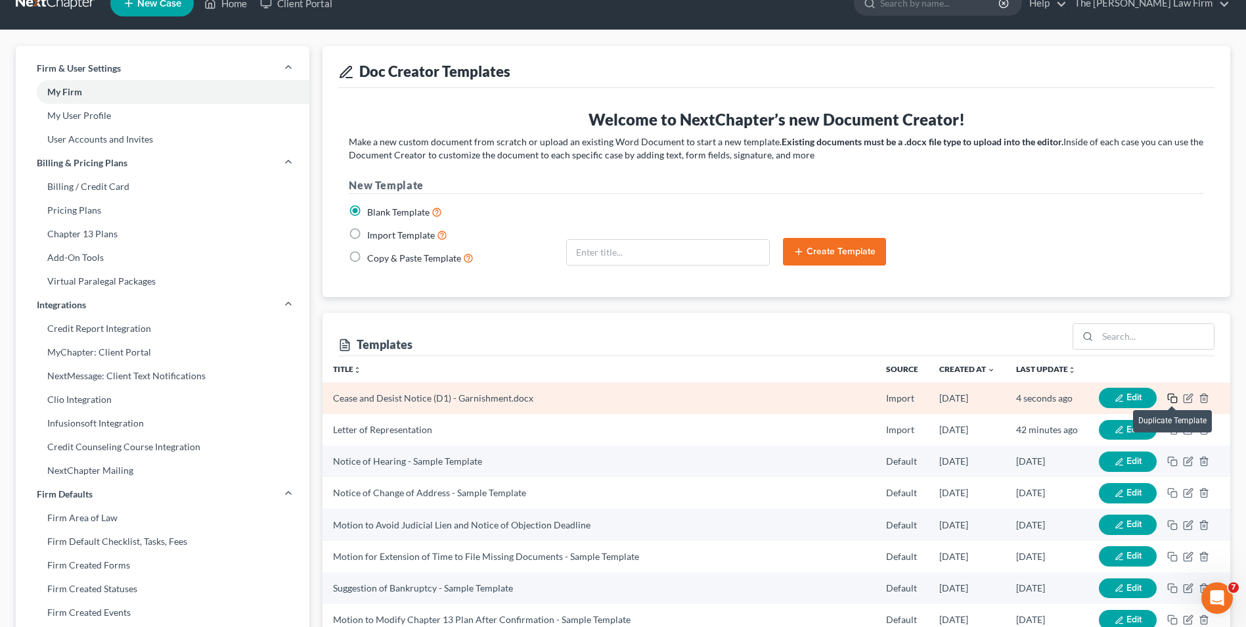
click at [993, 398] on icon "button" at bounding box center [1172, 398] width 11 height 11
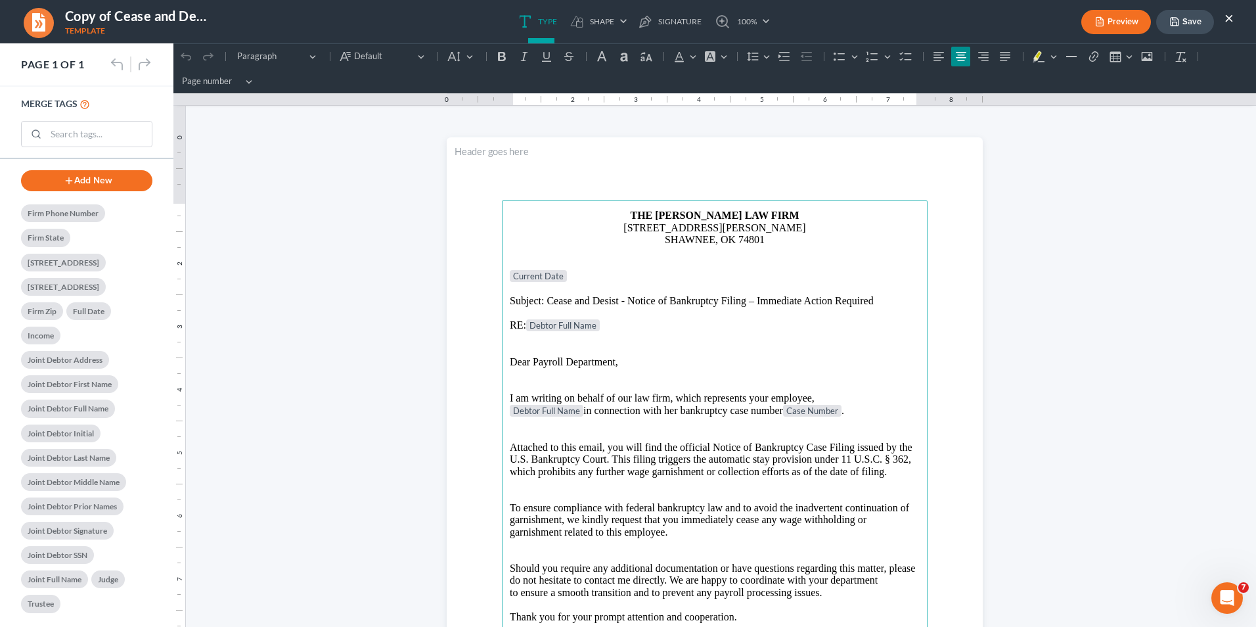
scroll to position [1205, 0]
click at [610, 329] on p "RE: Debtor Full Name" at bounding box center [715, 325] width 410 height 13
click at [579, 412] on p "Debtor Full Name in connection with her bankruptcy case number Case Number ." at bounding box center [715, 411] width 410 height 13
click at [504, 409] on main "THE [PERSON_NAME] LAW FIRM [STREET_ADDRESS][PERSON_NAME] SHAWNEE, OK 74801 Curr…" at bounding box center [715, 484] width 426 height 568
click at [614, 409] on p "Joint Debtor Full Name in c onnection with her bankruptcy case number Case Numb…" at bounding box center [715, 411] width 410 height 13
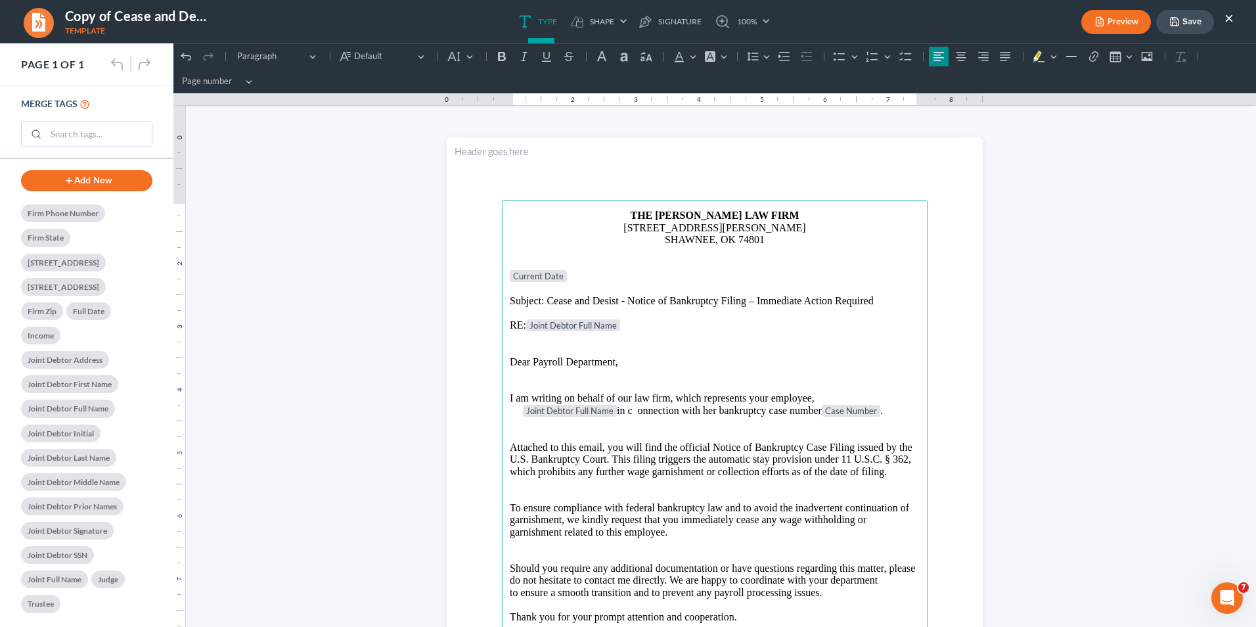
click at [625, 411] on p "Joint Debtor Full Name in c onnection with her bankruptcy case number Case Numb…" at bounding box center [715, 411] width 410 height 13
click at [635, 410] on p "Joint Debtor Full Name in c onnection with her bankruptcy case number Case Numb…" at bounding box center [715, 411] width 410 height 13
click at [514, 409] on p "Joint Debtor Full Name in connection with her bankruptcy case number Case Numbe…" at bounding box center [715, 411] width 410 height 13
click at [744, 431] on p "Rich Text Editor, page-0-main" at bounding box center [715, 436] width 410 height 12
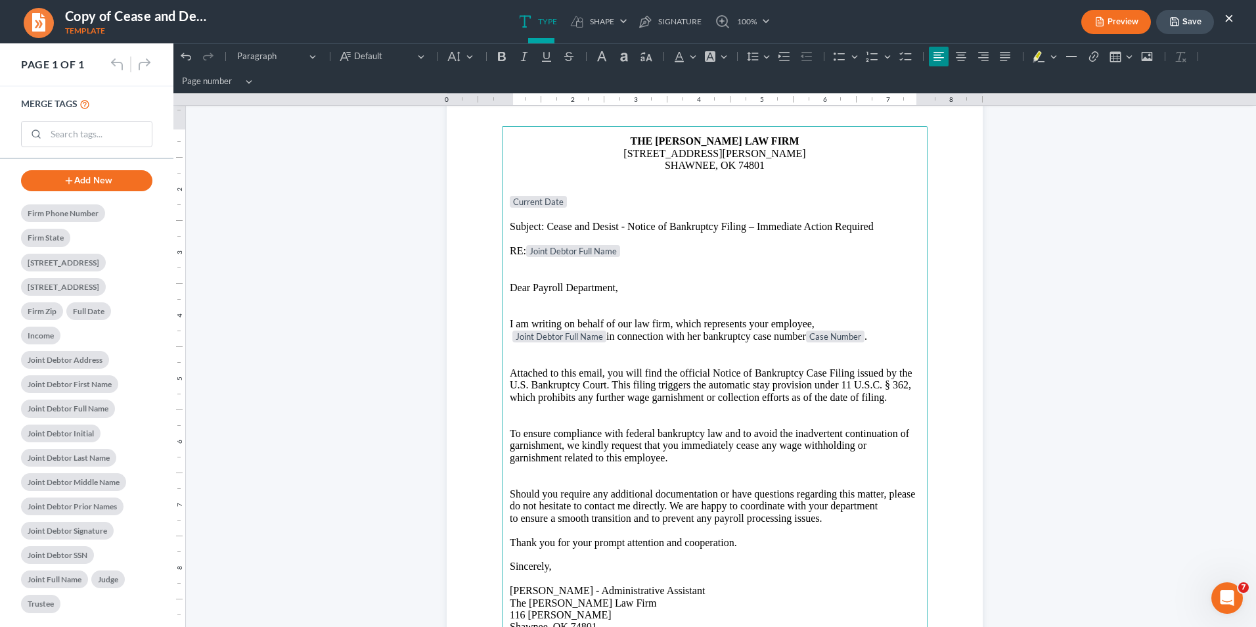
scroll to position [0, 0]
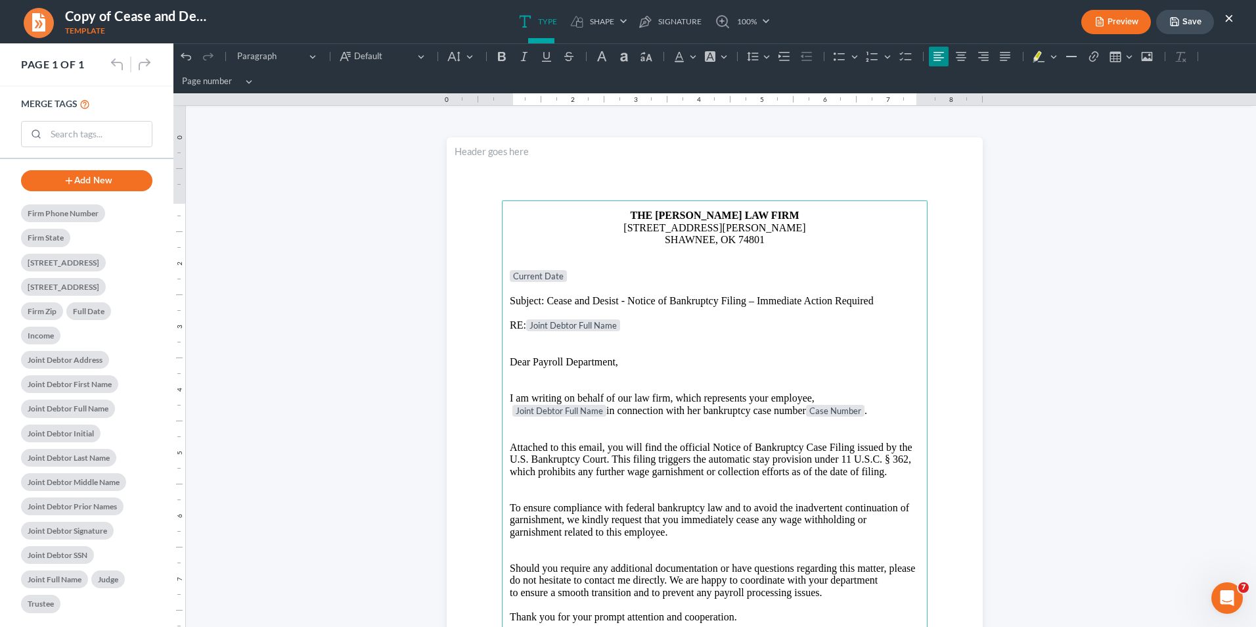
click at [993, 21] on button "Preview" at bounding box center [1116, 22] width 70 height 24
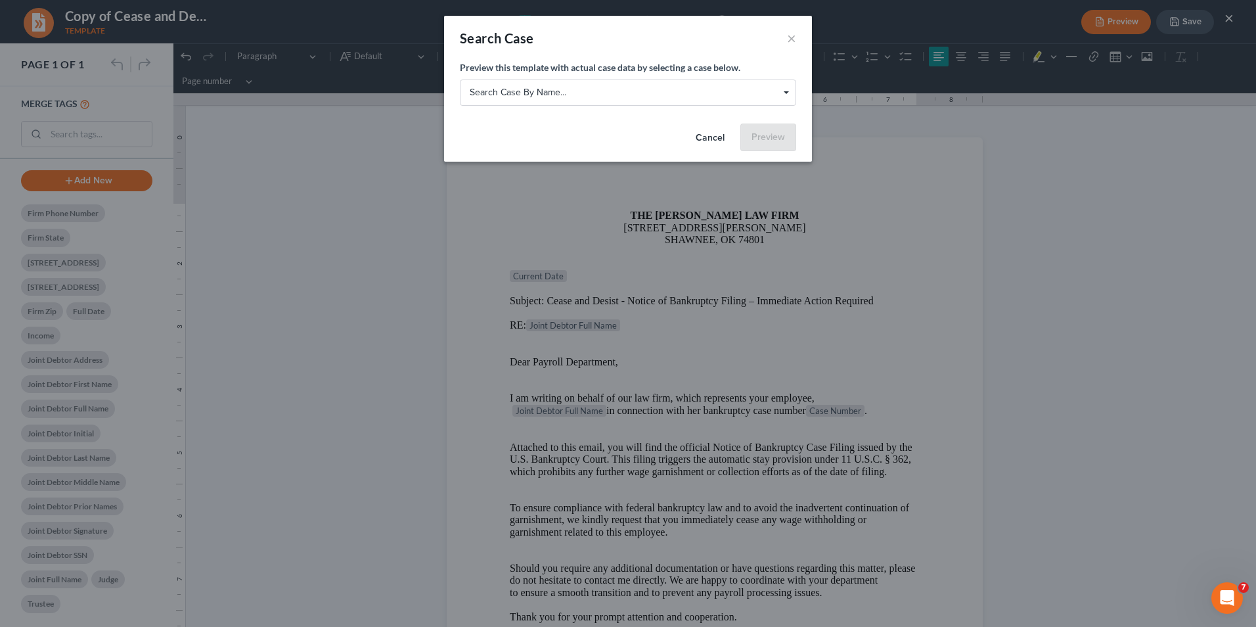
click at [793, 91] on span "Search case by name..." at bounding box center [633, 96] width 326 height 11
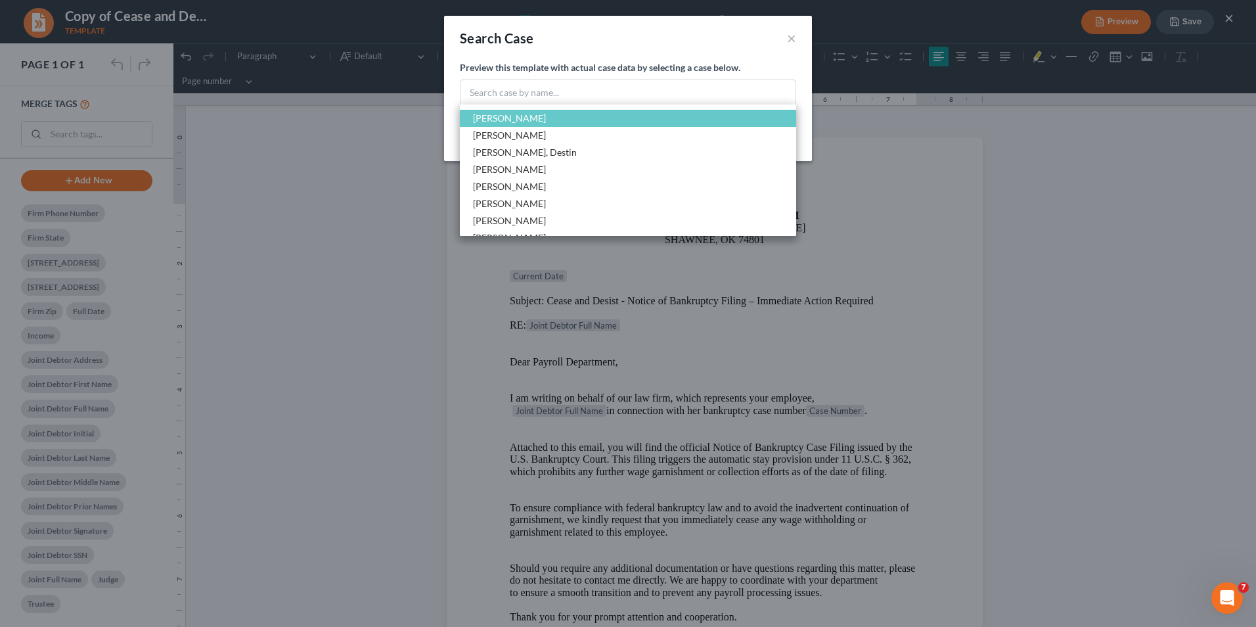
click at [910, 215] on div "Search Case × Preview this template with actual case data by selecting a case b…" at bounding box center [628, 313] width 1256 height 627
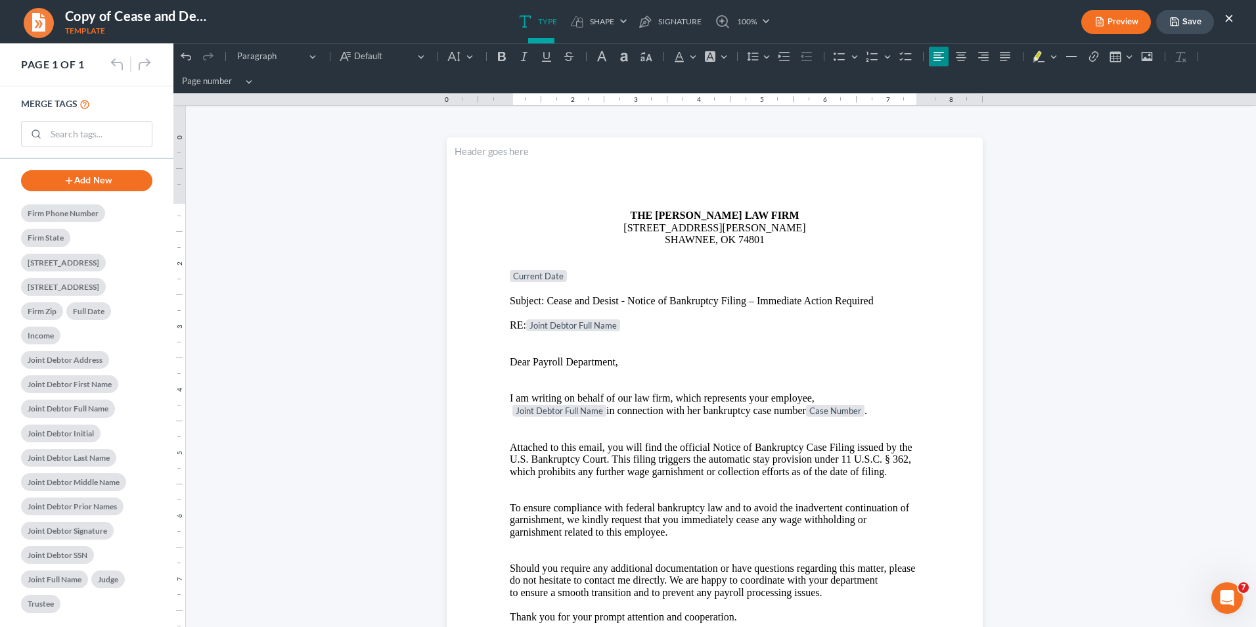
click at [993, 26] on icon "button" at bounding box center [1175, 22] width 8 height 8
click at [993, 18] on button "×" at bounding box center [1228, 18] width 9 height 16
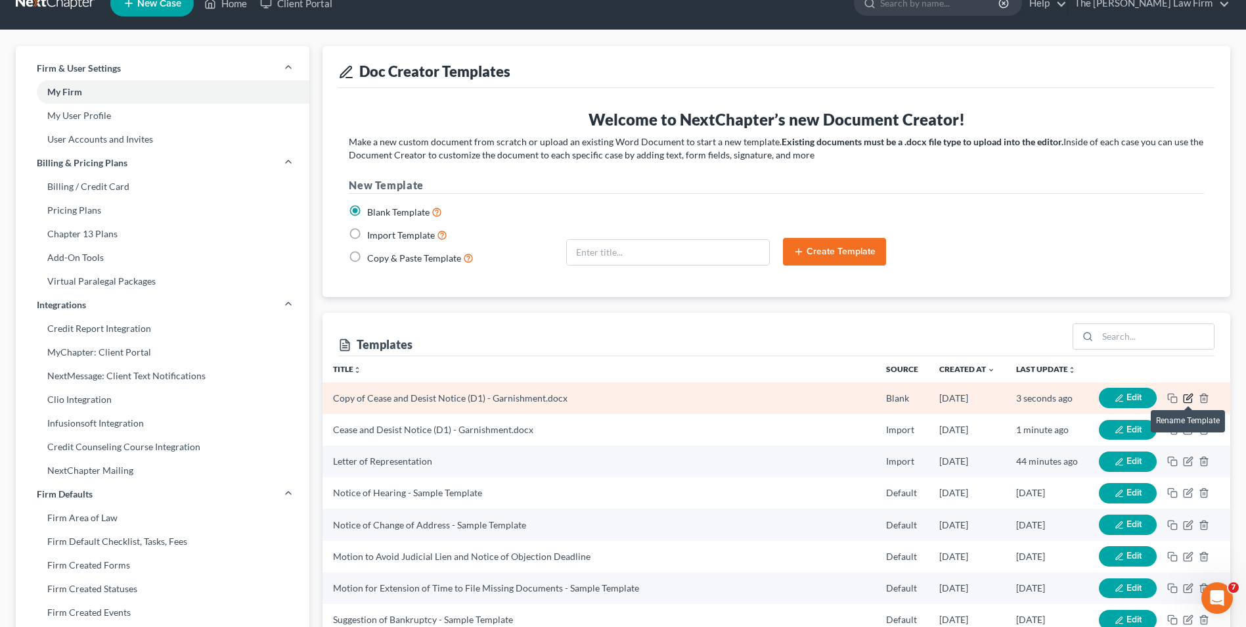
click at [993, 397] on icon "button" at bounding box center [1188, 398] width 11 height 11
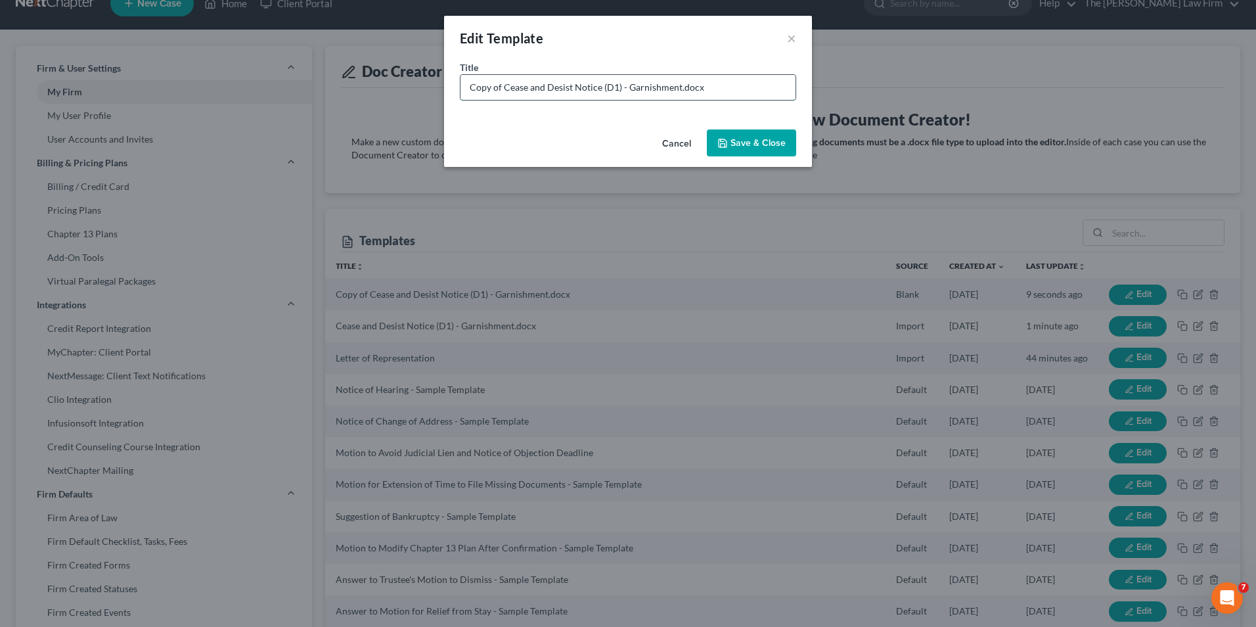
click at [613, 85] on input "Copy of Cease and Desist Notice (D1) - Garnishment.docx" at bounding box center [627, 87] width 335 height 25
drag, startPoint x: 617, startPoint y: 86, endPoint x: 619, endPoint y: 110, distance: 23.7
click at [617, 87] on input "Copy of Cease and Desist Notice (D1) - Garnishment.docx" at bounding box center [627, 87] width 335 height 25
click at [610, 89] on input "Copy of Cease and Desist Notice (D) - Garnishment.docx" at bounding box center [627, 87] width 335 height 25
type input "Copy of Cease and Desist Notice (D2) - Garnishment.docx"
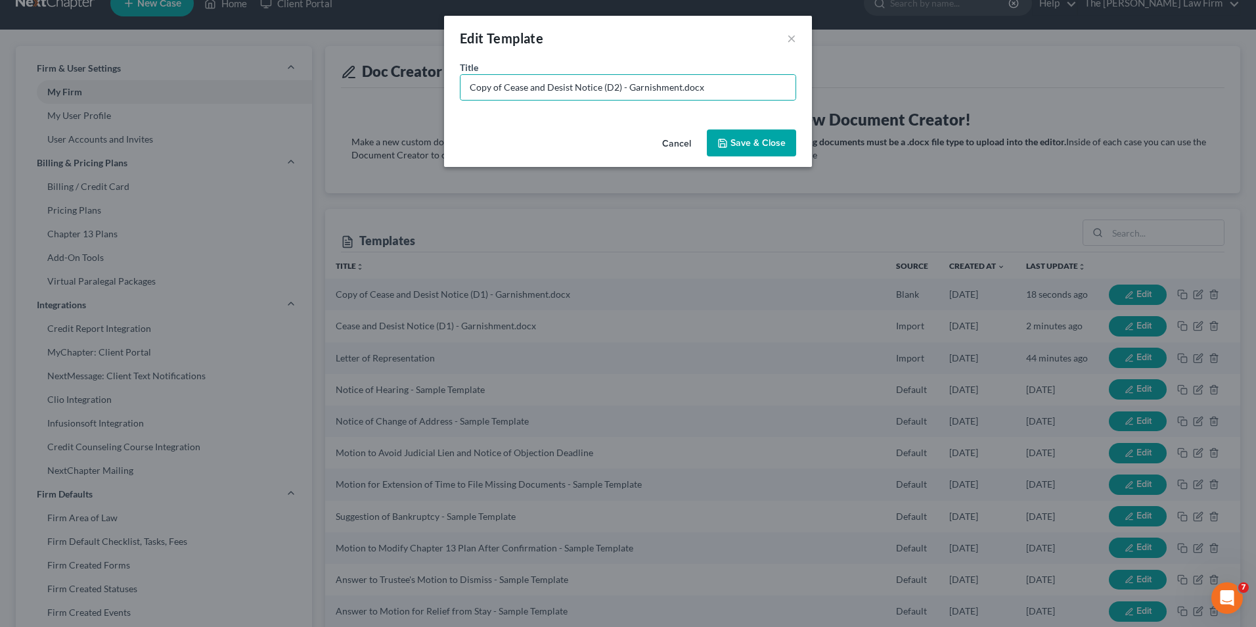
click at [730, 133] on button "Save & Close" at bounding box center [751, 143] width 89 height 28
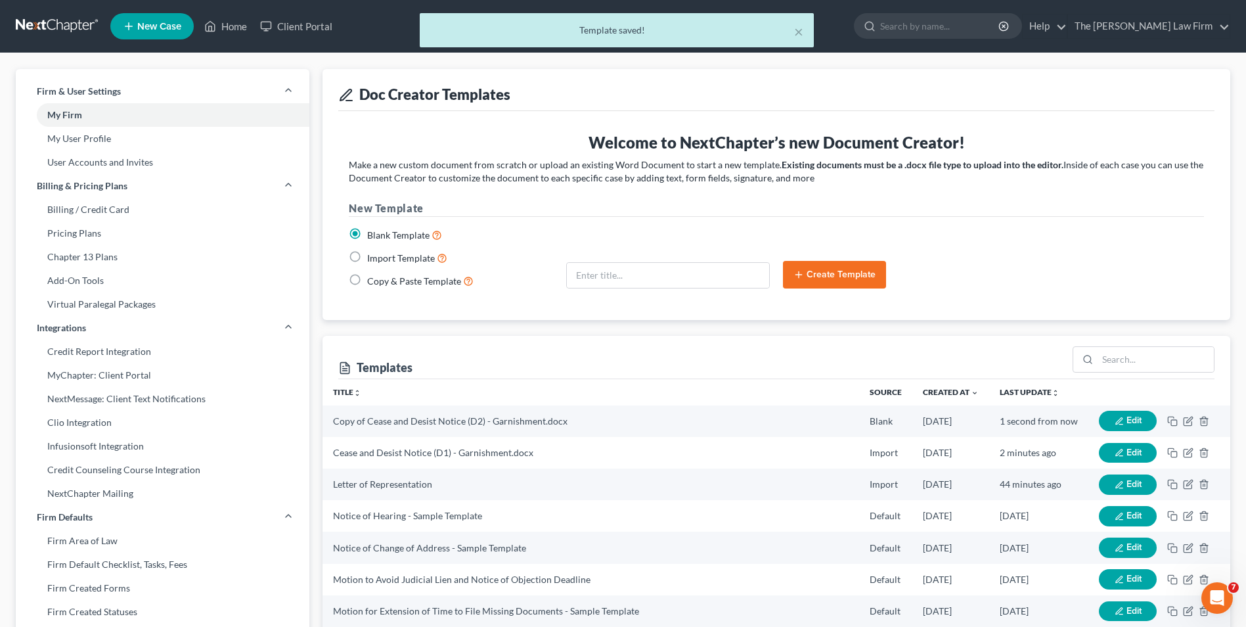
click at [220, 26] on div "× Template saved!" at bounding box center [616, 33] width 1246 height 41
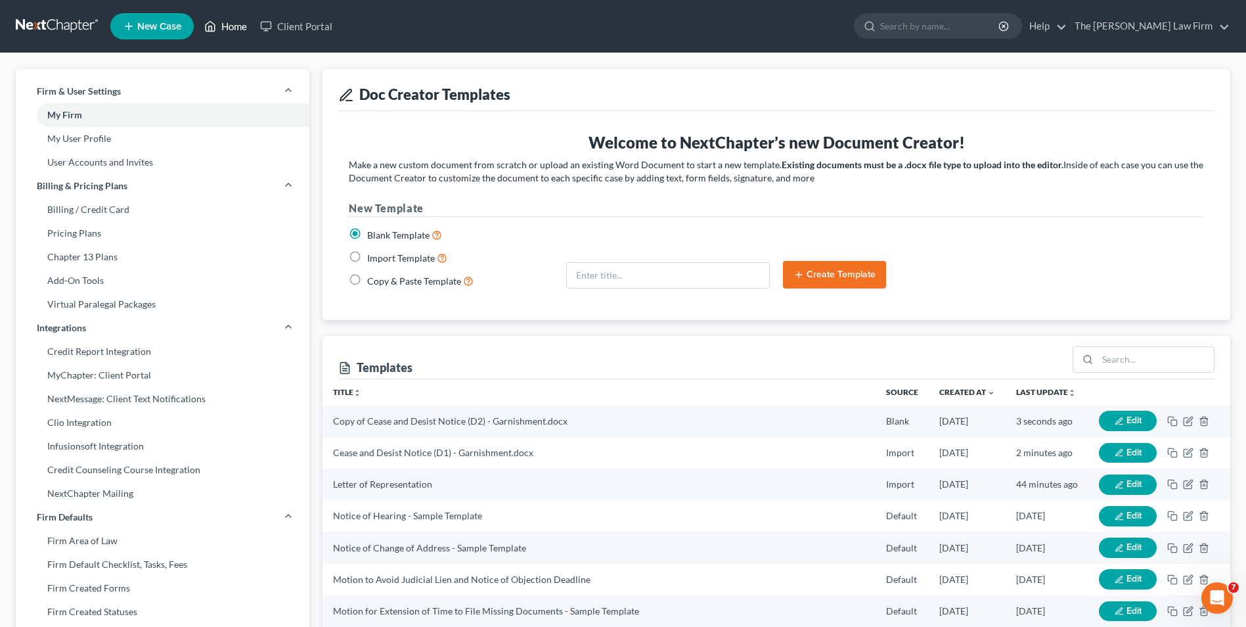
click at [227, 26] on link "Home" at bounding box center [226, 26] width 56 height 24
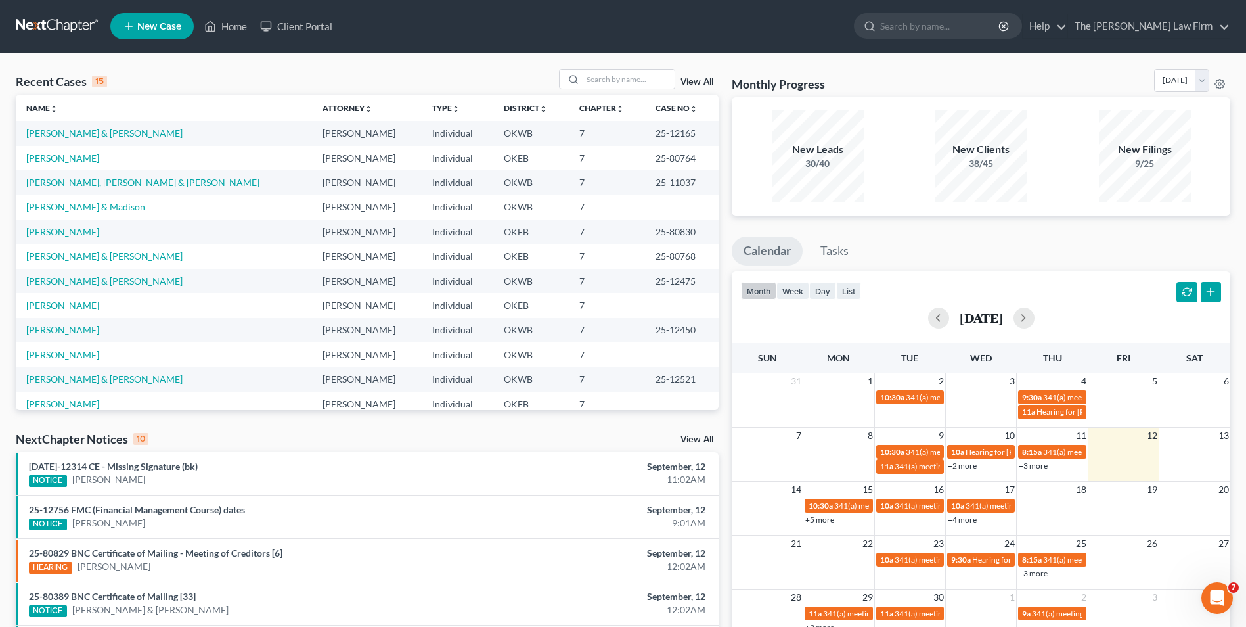
click at [118, 181] on link "[PERSON_NAME], [PERSON_NAME] & [PERSON_NAME]" at bounding box center [142, 182] width 233 height 11
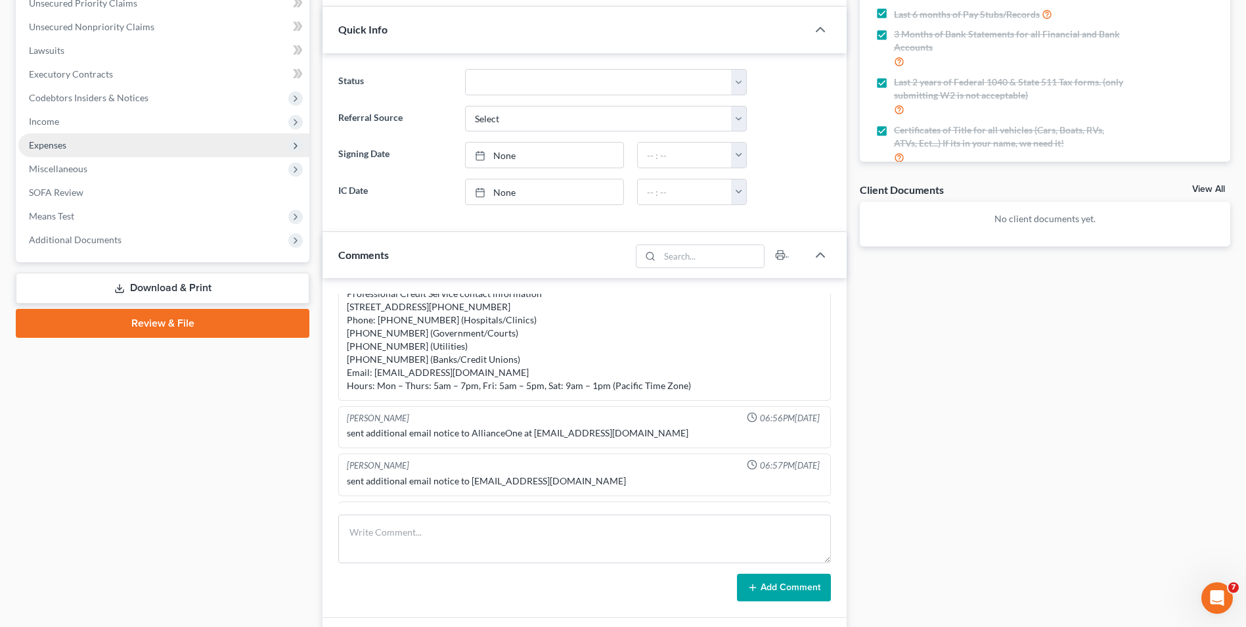
scroll to position [328, 0]
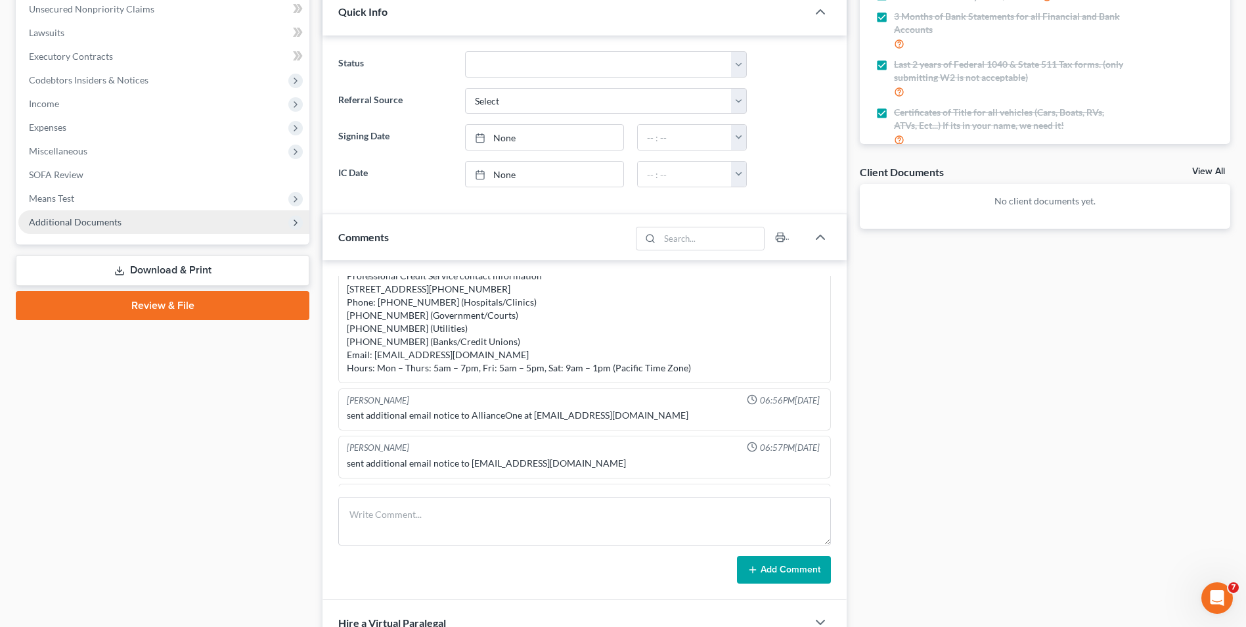
click at [156, 221] on span "Additional Documents" at bounding box center [163, 222] width 291 height 24
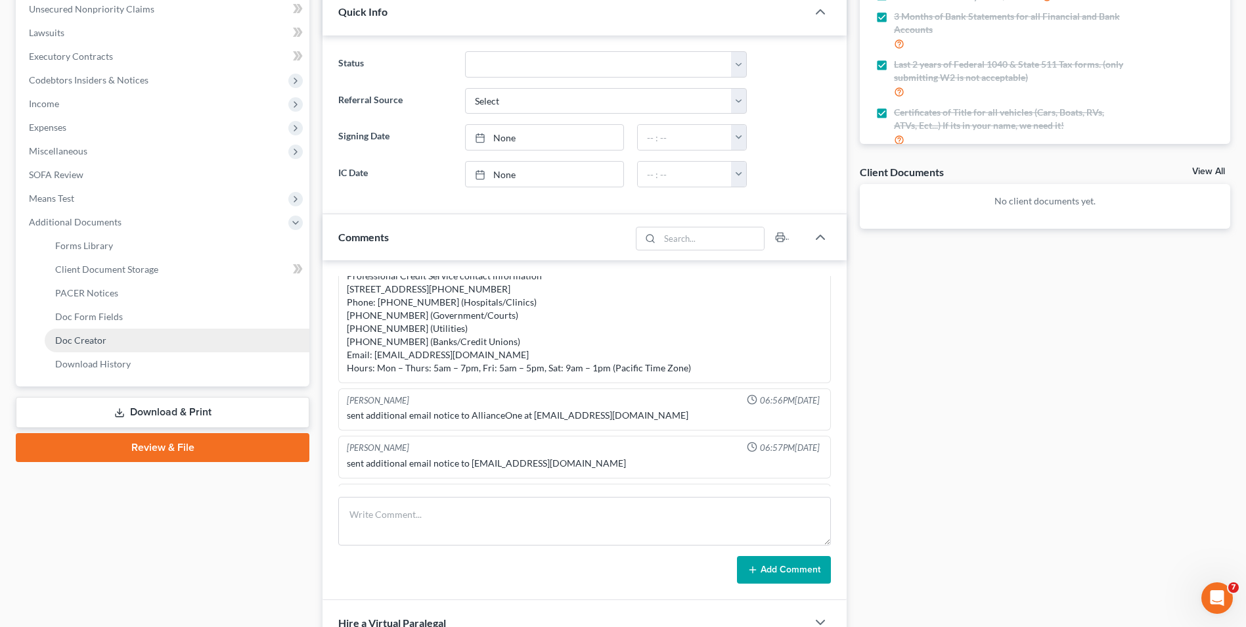
click at [127, 339] on link "Doc Creator" at bounding box center [177, 340] width 265 height 24
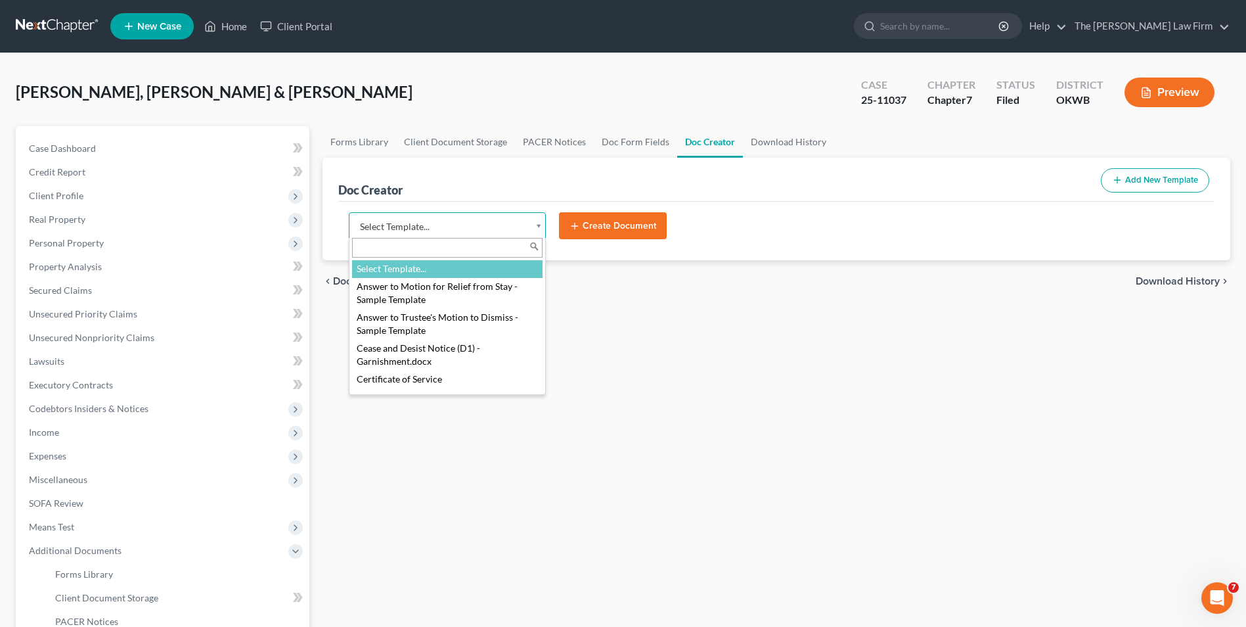
click at [538, 227] on body "Home New Case Client Portal The [PERSON_NAME] Law Firm [EMAIL_ADDRESS][DOMAIN_N…" at bounding box center [623, 420] width 1246 height 840
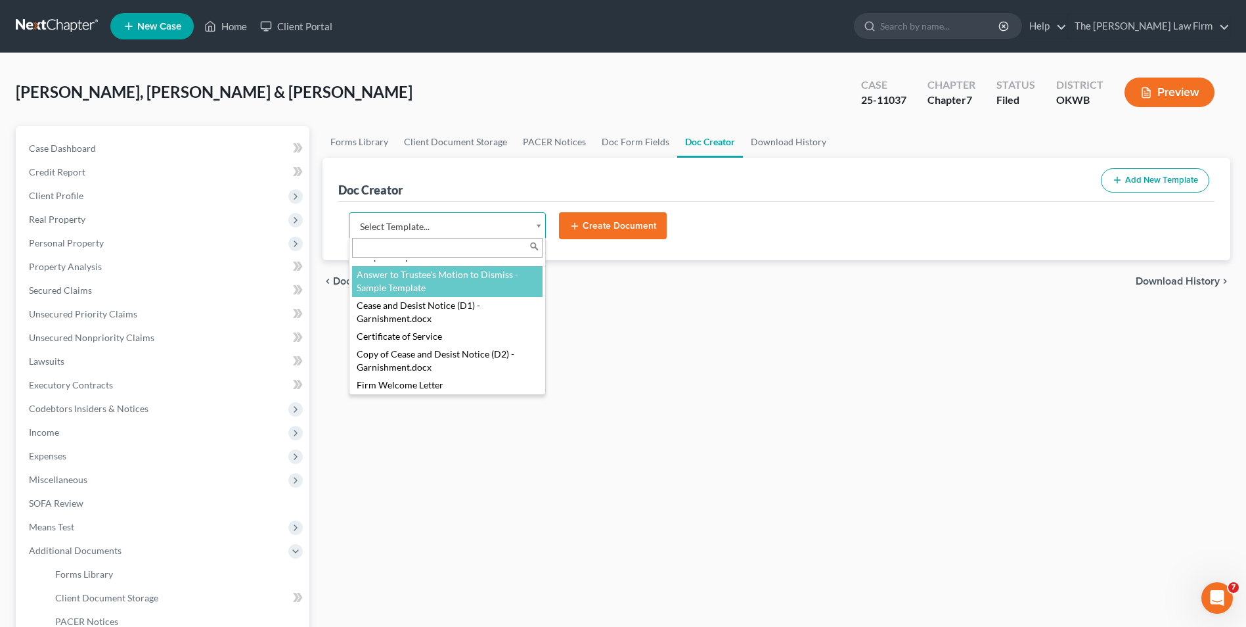
scroll to position [66, 0]
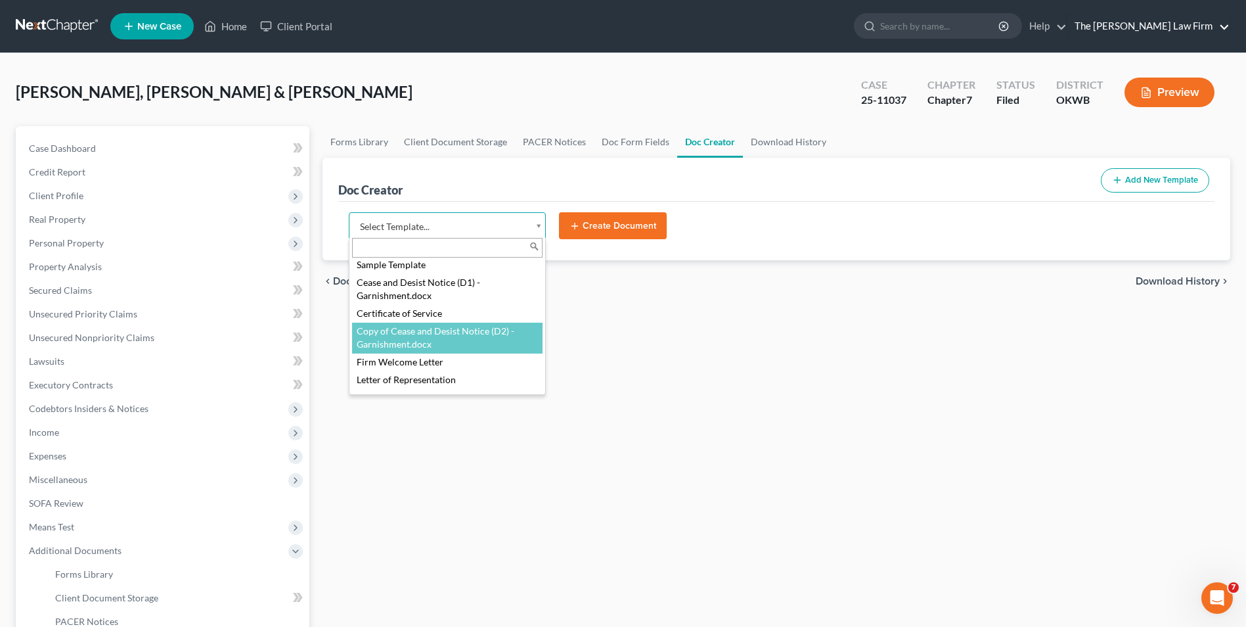
click at [993, 28] on body "Home New Case Client Portal The [PERSON_NAME] Law Firm [EMAIL_ADDRESS][DOMAIN_N…" at bounding box center [623, 420] width 1246 height 840
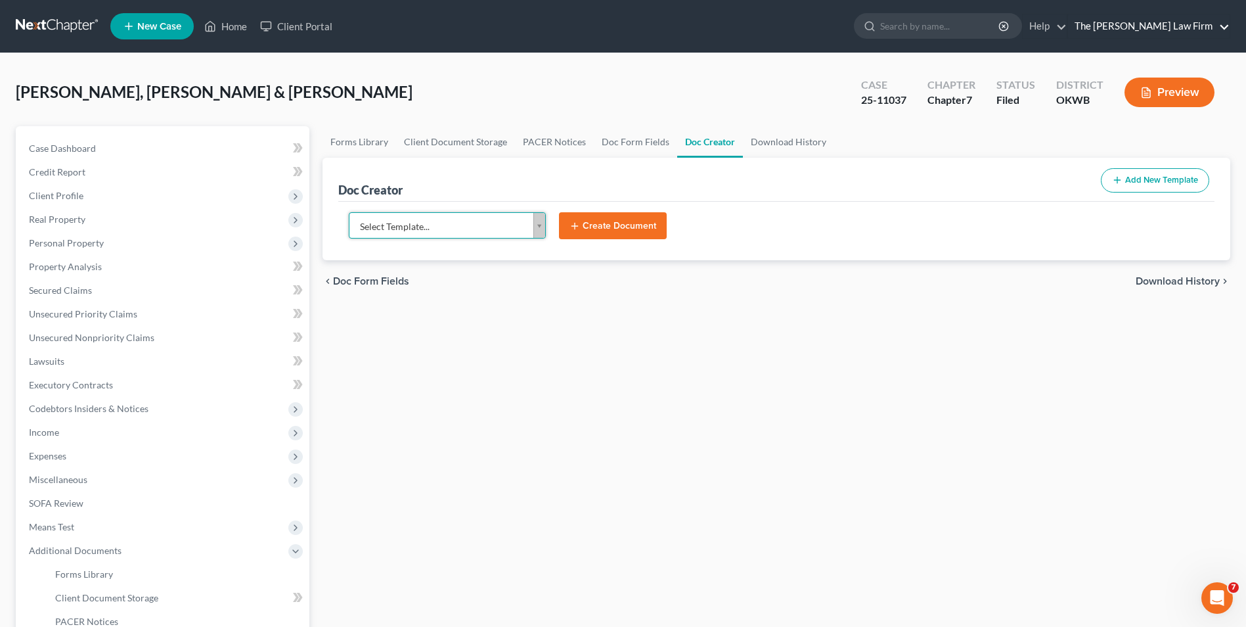
click at [993, 28] on link "The [PERSON_NAME] Law Firm" at bounding box center [1149, 26] width 162 height 24
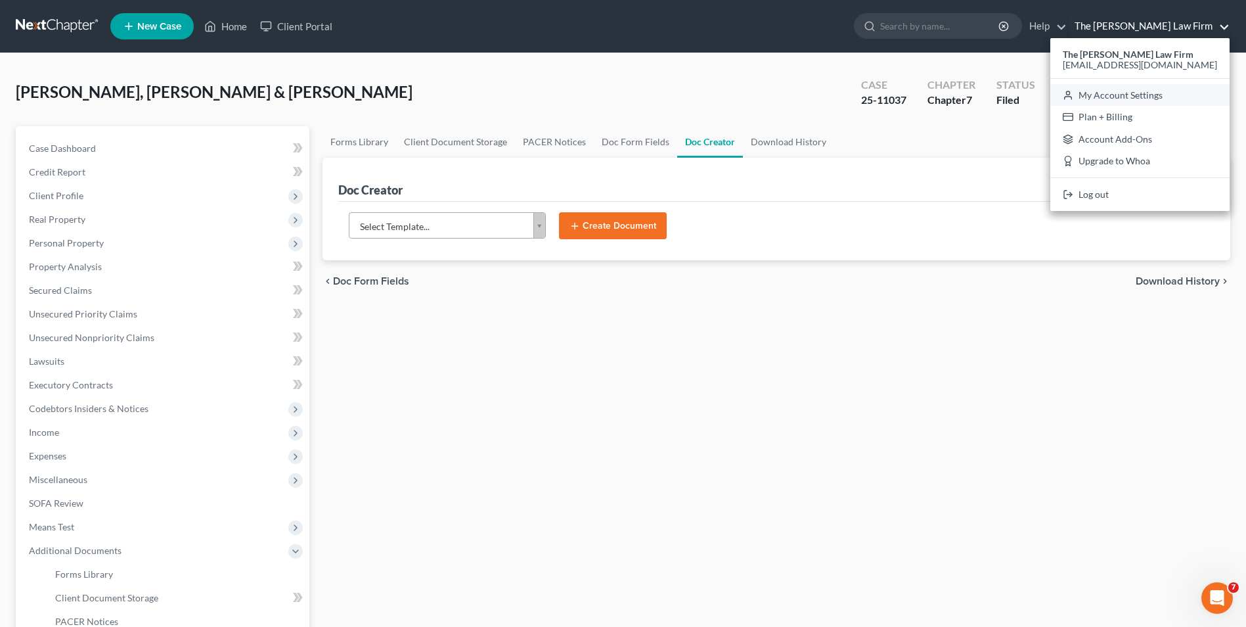
click at [993, 97] on link "My Account Settings" at bounding box center [1139, 95] width 179 height 22
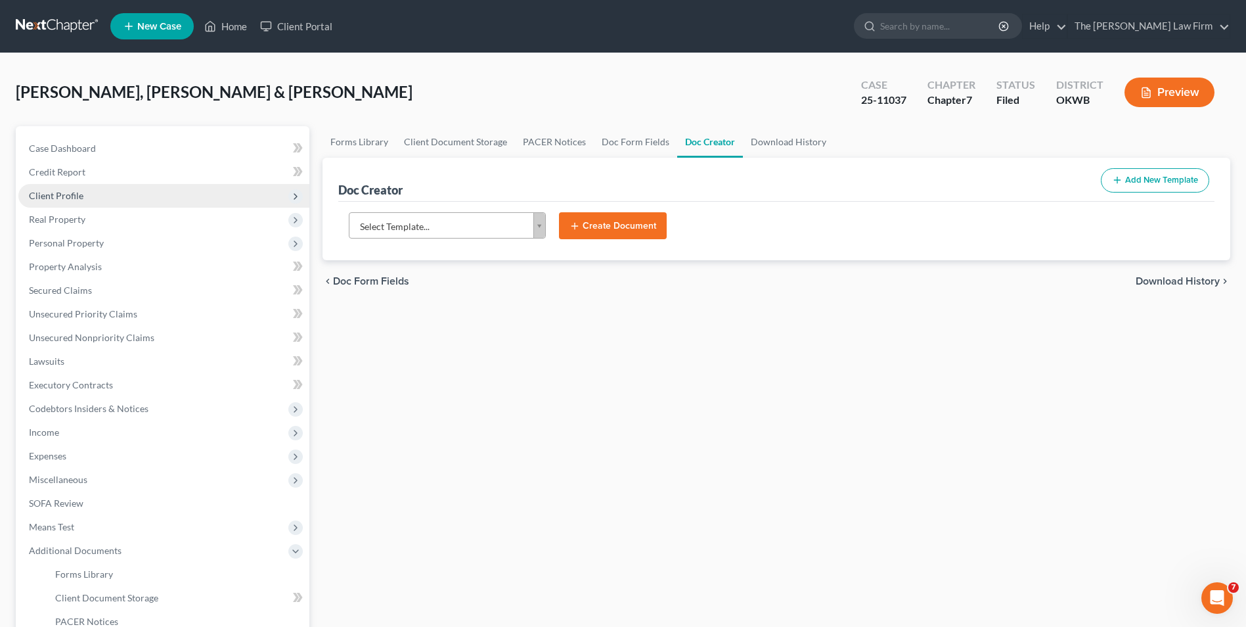
select select "65"
select select "23"
select select "37"
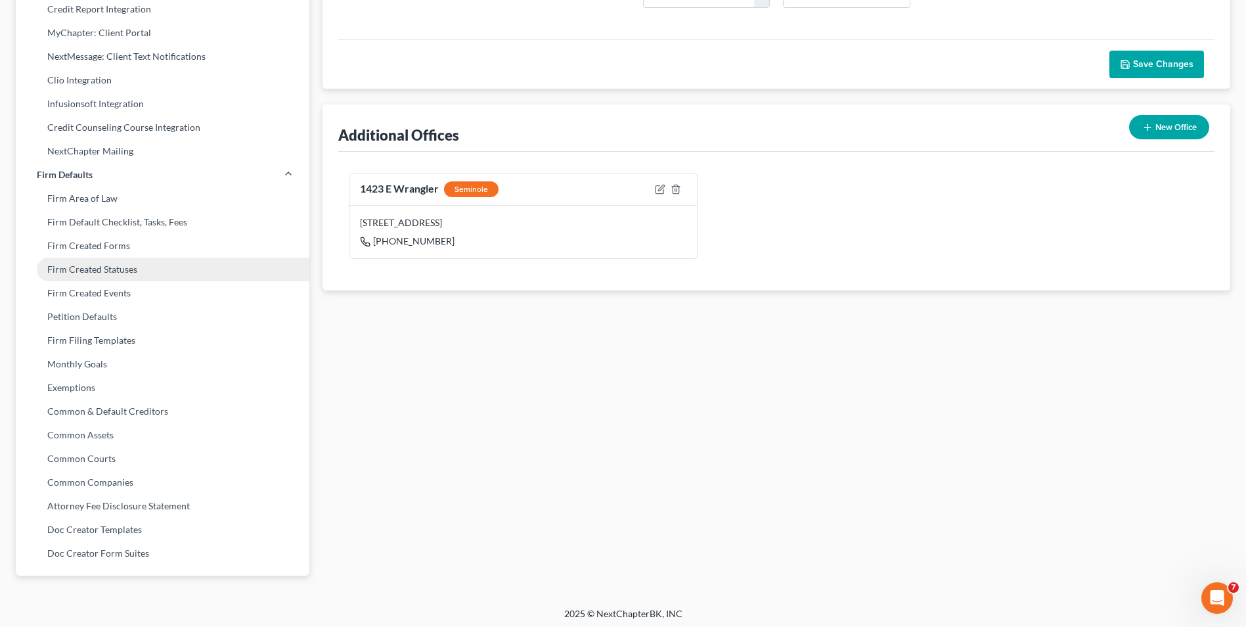
scroll to position [346, 0]
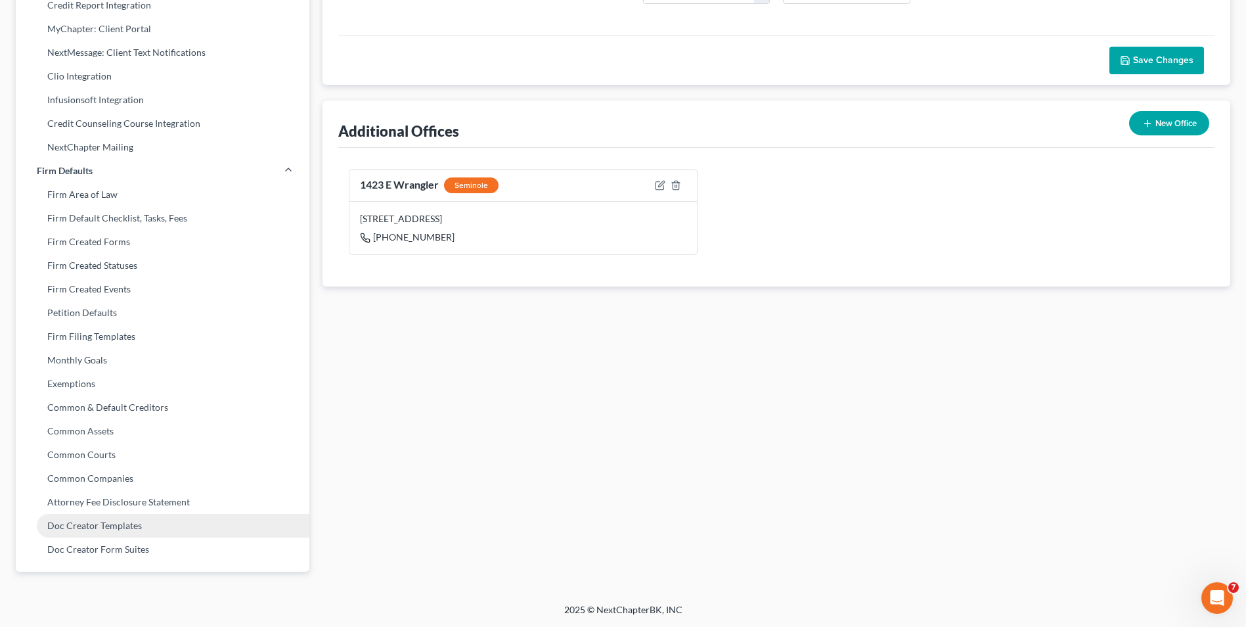
click at [70, 484] on link "Doc Creator Templates" at bounding box center [163, 526] width 294 height 24
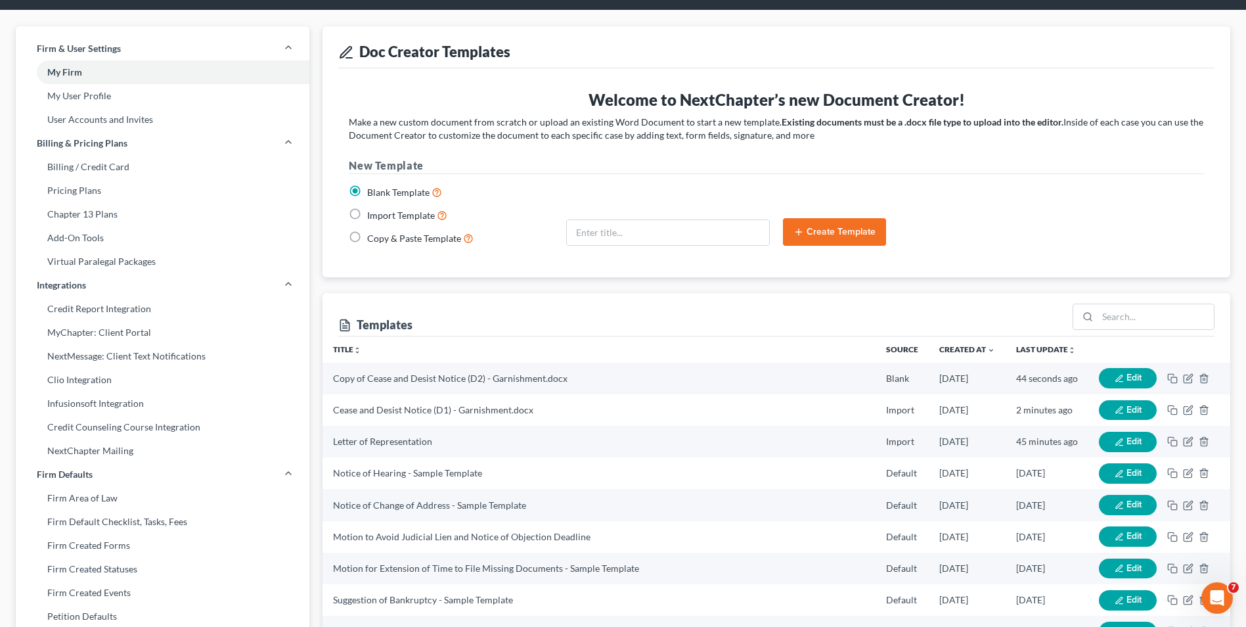
scroll to position [66, 0]
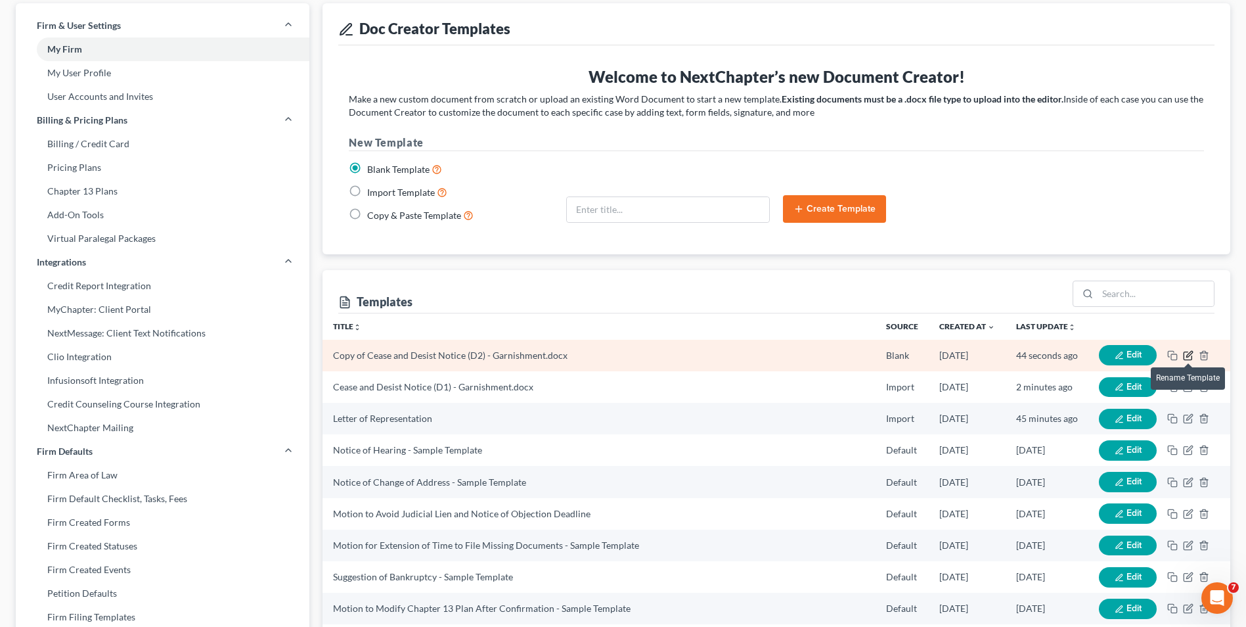
click at [993, 357] on icon "button" at bounding box center [1189, 354] width 6 height 6
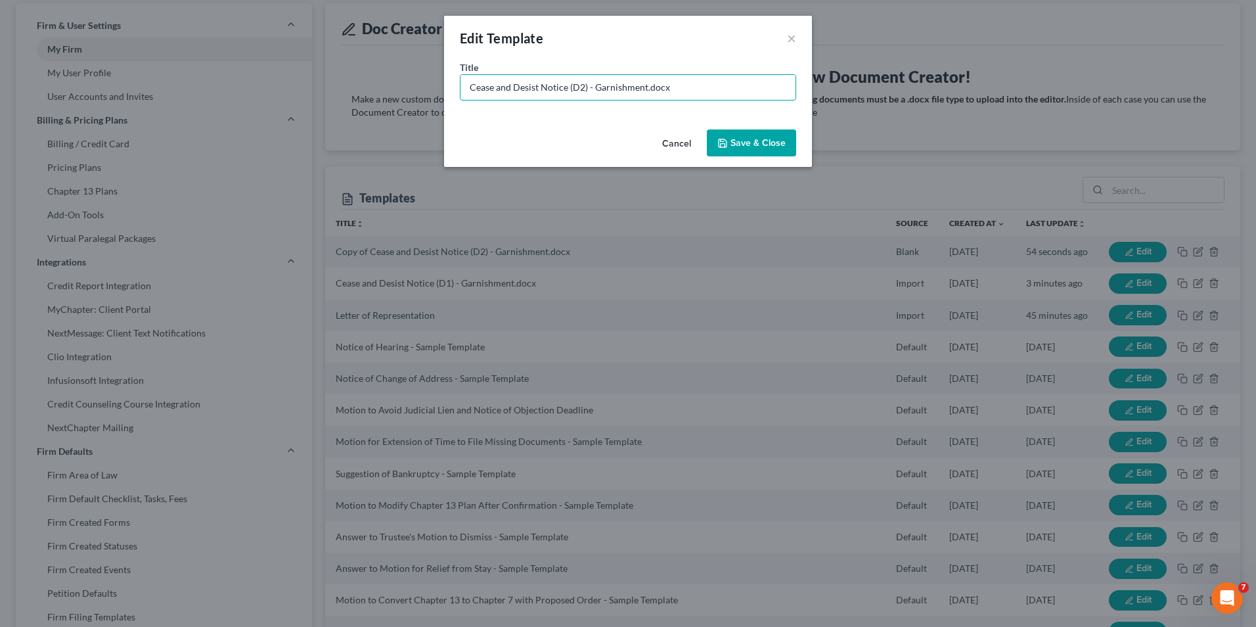
type input "Cease and Desist Notice (D2) - Garnishment.docx"
click at [736, 144] on button "Save & Close" at bounding box center [751, 143] width 89 height 28
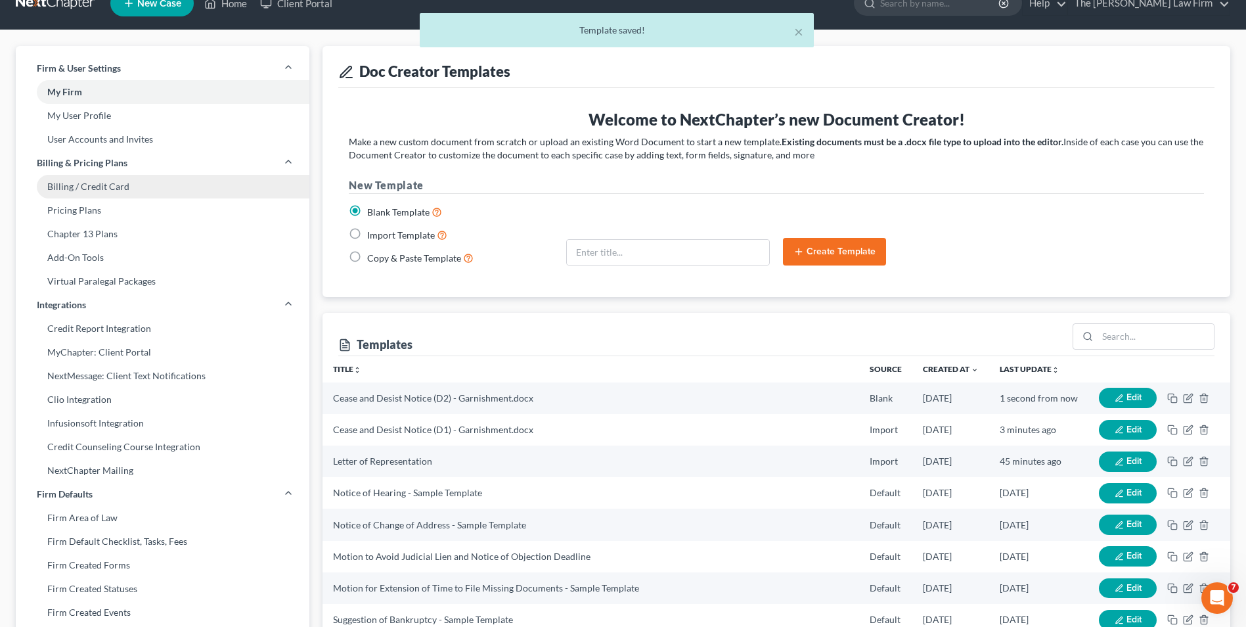
scroll to position [0, 0]
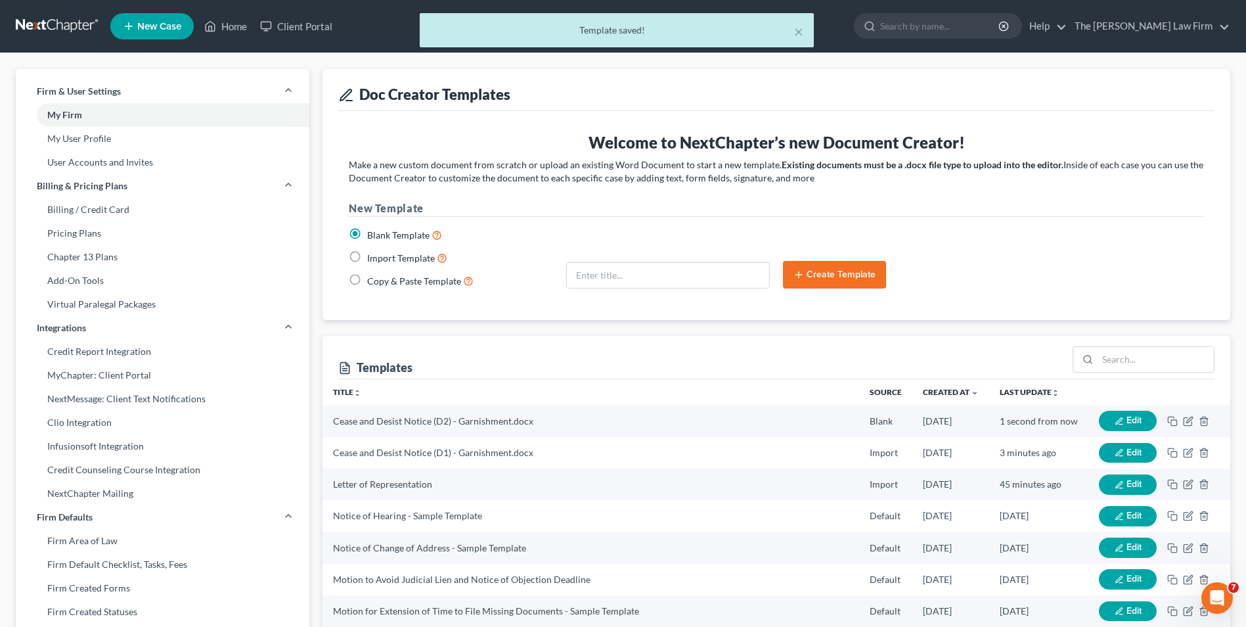
click at [233, 24] on div "× Template saved!" at bounding box center [616, 33] width 1246 height 41
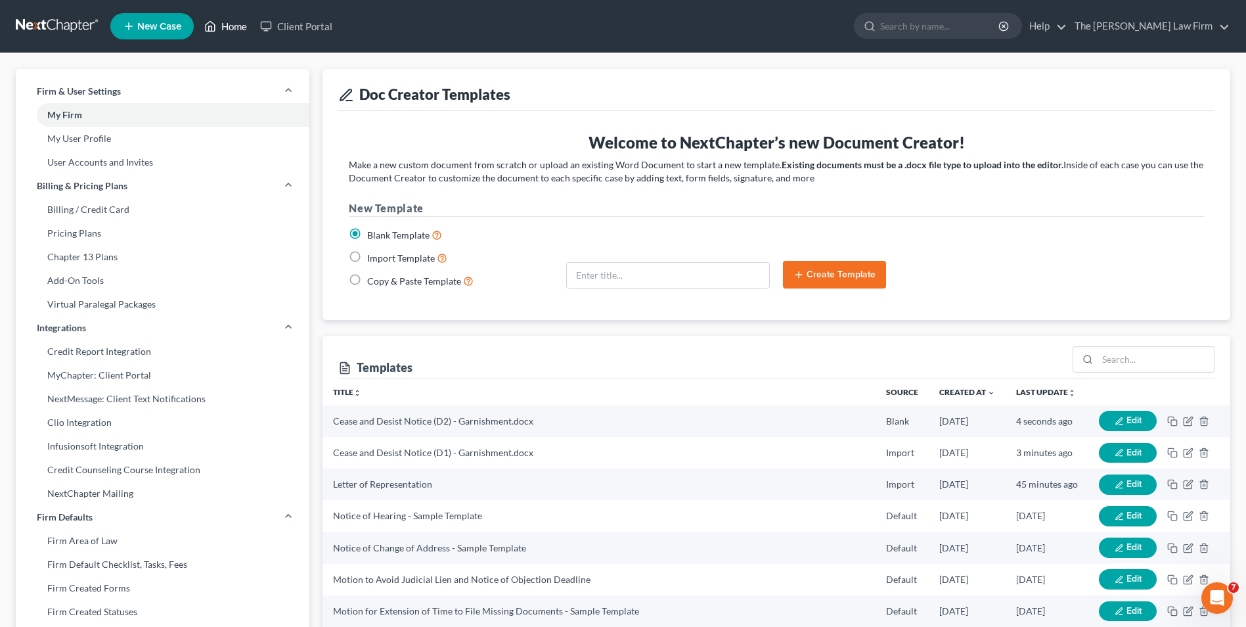
click at [240, 29] on link "Home" at bounding box center [226, 26] width 56 height 24
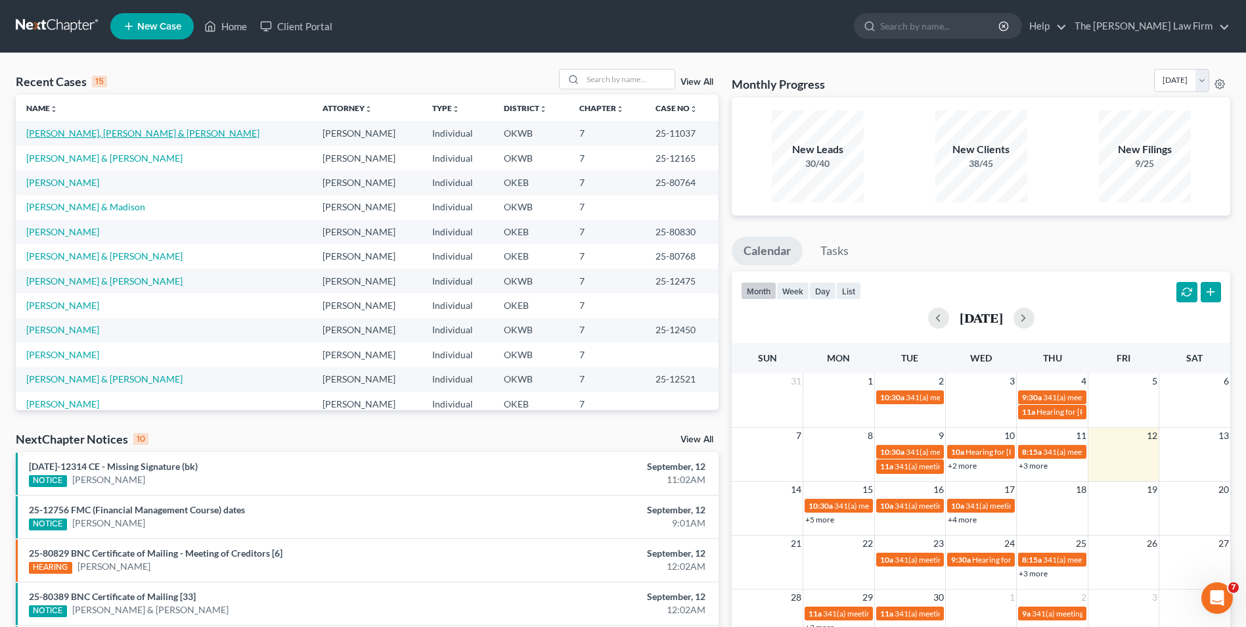
click at [100, 135] on link "[PERSON_NAME], [PERSON_NAME] & [PERSON_NAME]" at bounding box center [142, 132] width 233 height 11
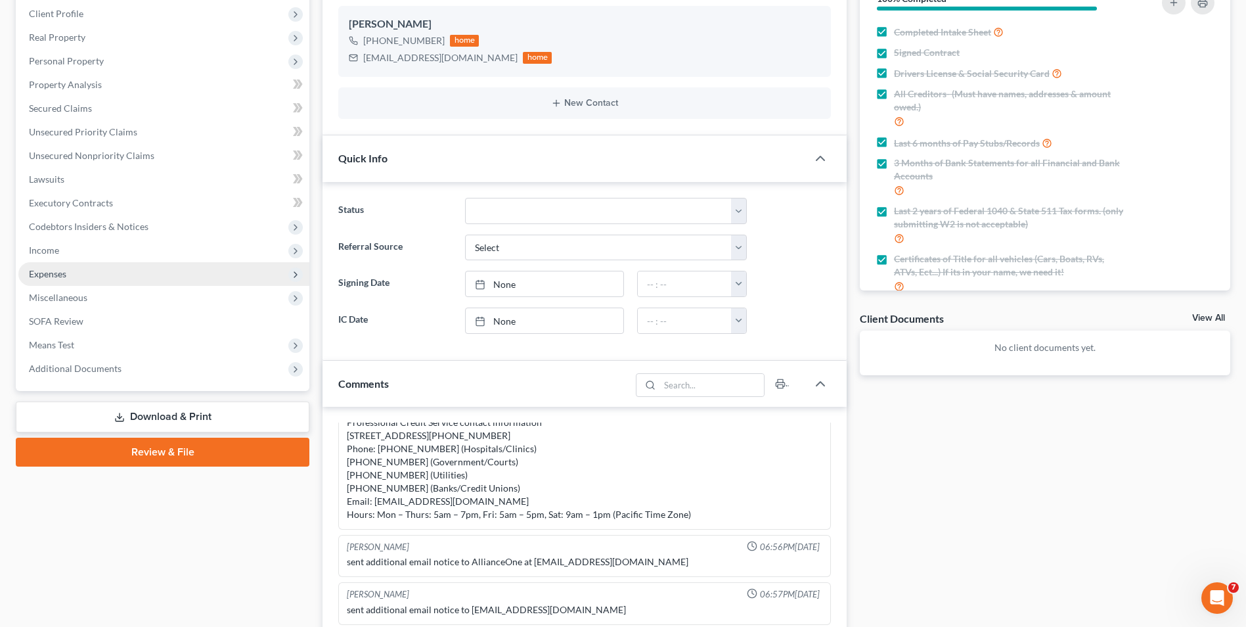
scroll to position [197, 0]
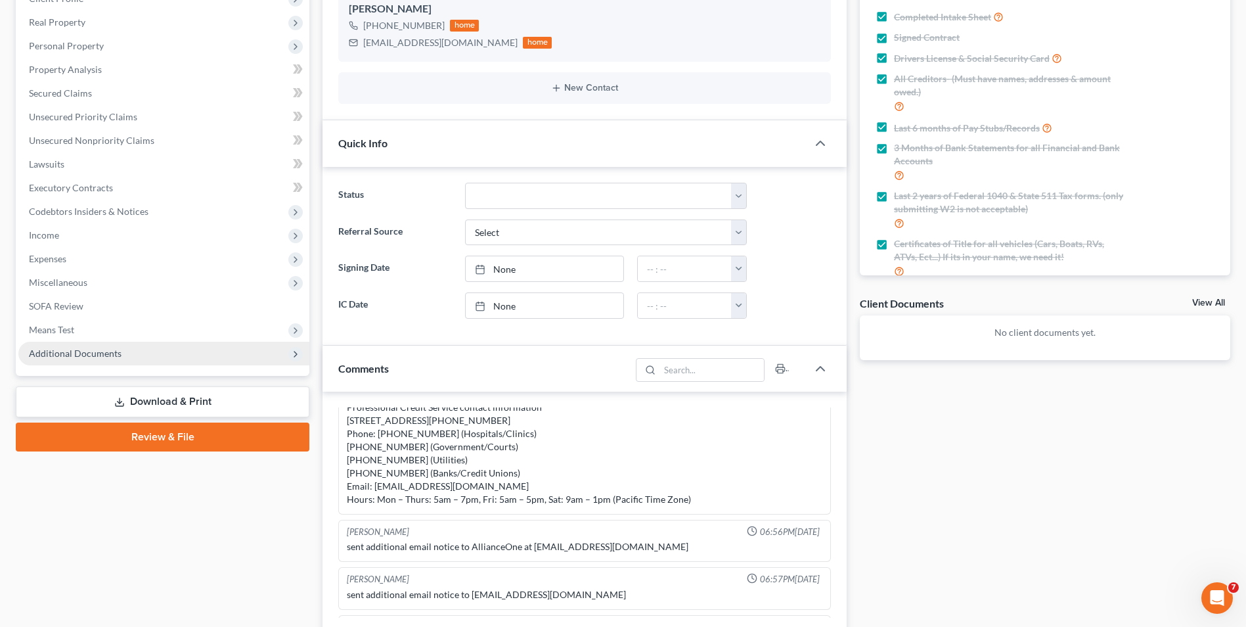
click at [145, 353] on span "Additional Documents" at bounding box center [163, 354] width 291 height 24
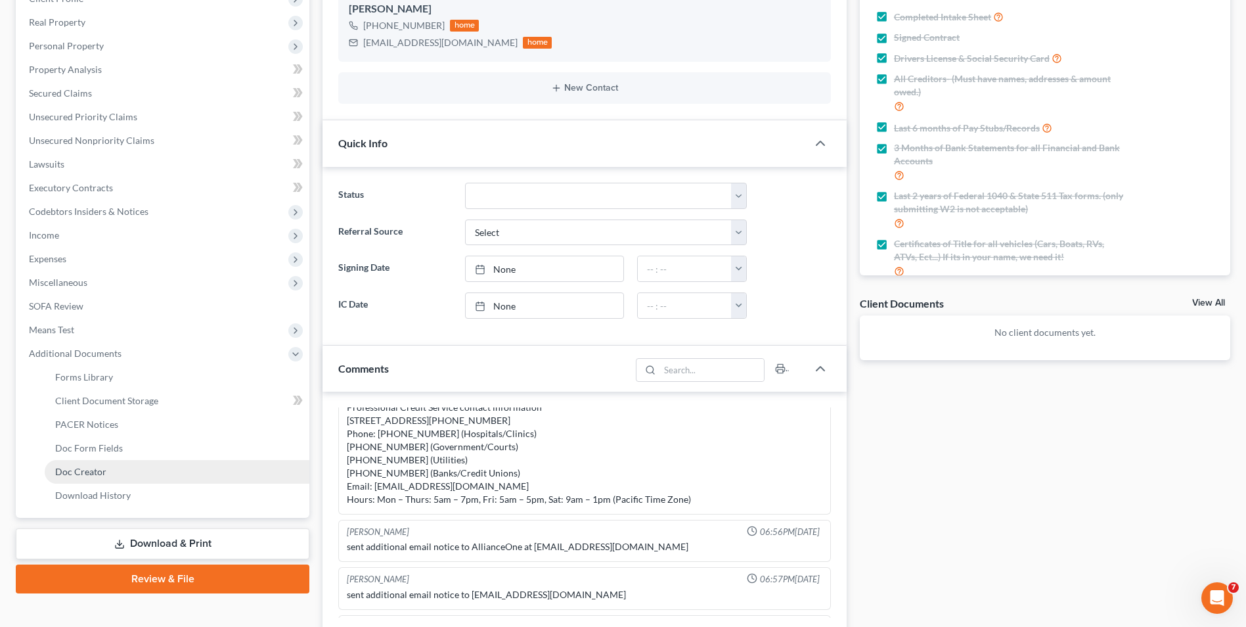
click at [122, 474] on link "Doc Creator" at bounding box center [177, 472] width 265 height 24
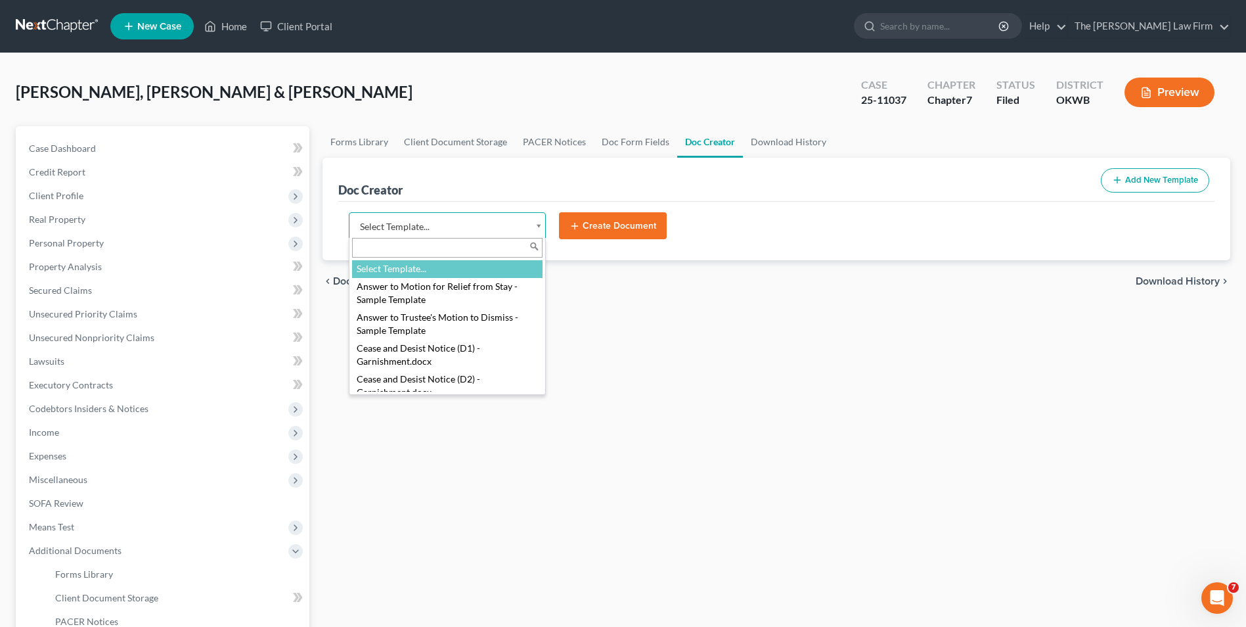
click at [537, 226] on body "Home New Case Client Portal The [PERSON_NAME] Law Firm [EMAIL_ADDRESS][DOMAIN_N…" at bounding box center [623, 420] width 1246 height 840
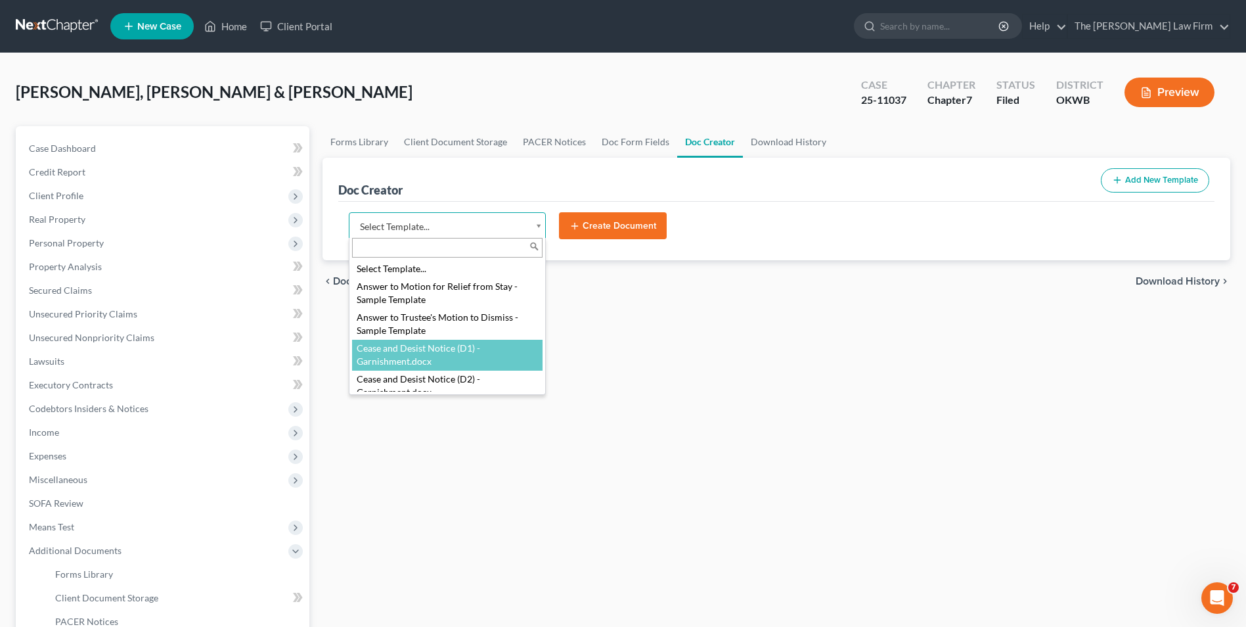
select select "117462"
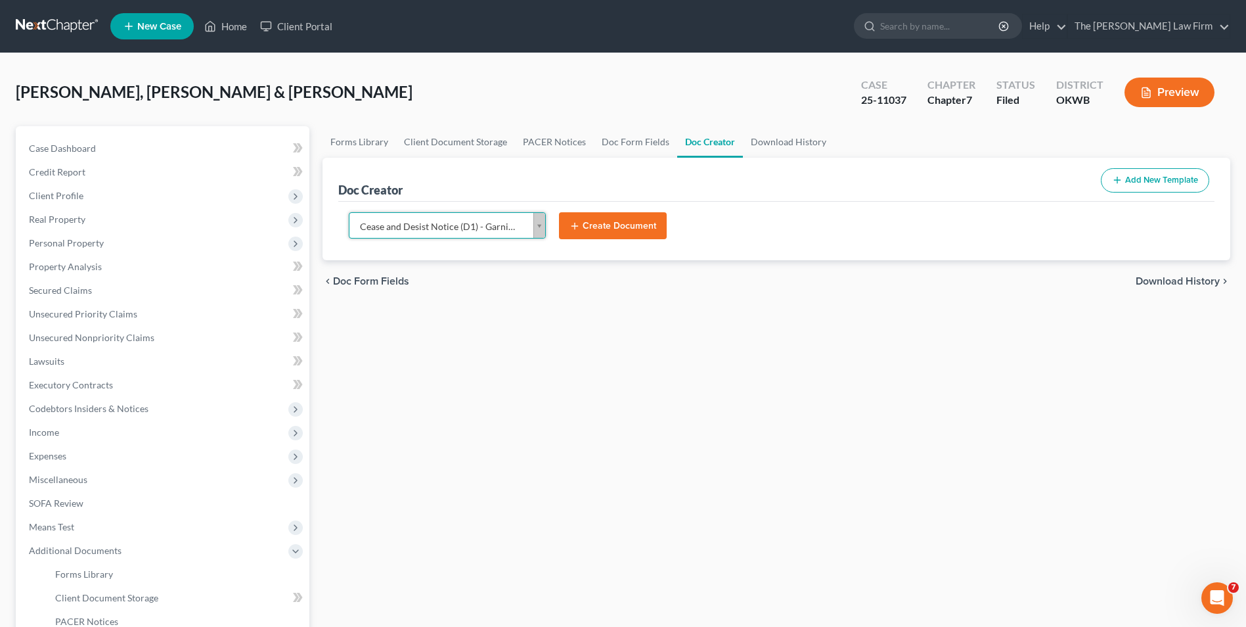
click at [603, 225] on button "Create Document" at bounding box center [613, 226] width 108 height 28
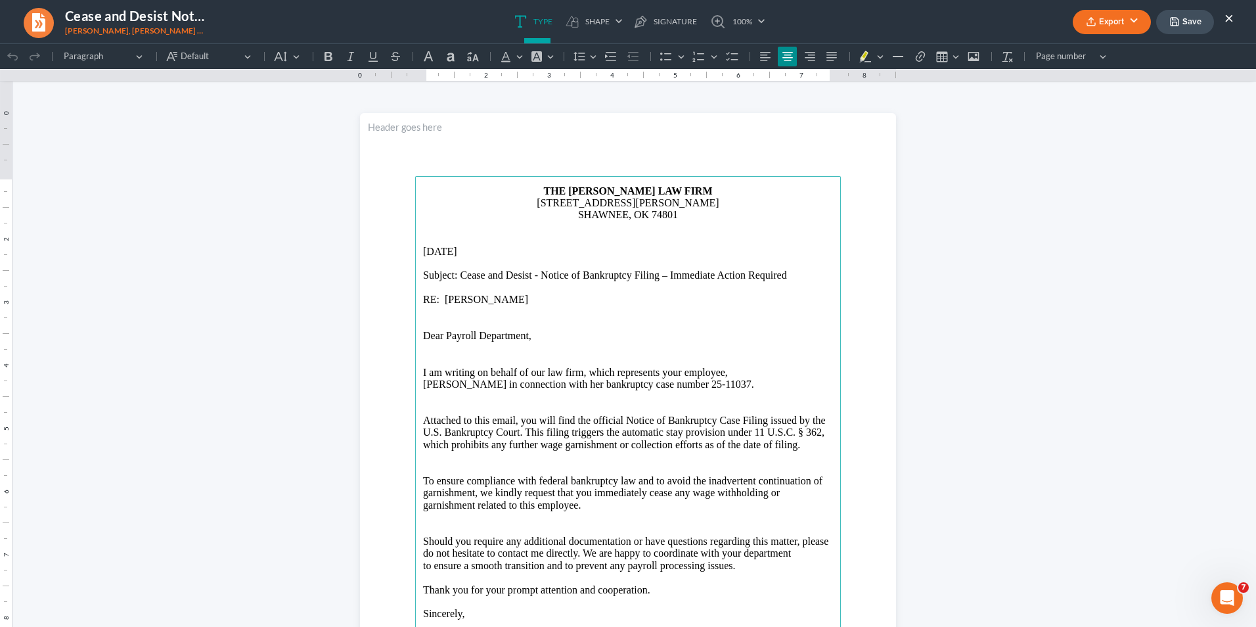
click at [993, 22] on icon "button" at bounding box center [1174, 21] width 11 height 11
click at [993, 17] on button "×" at bounding box center [1228, 18] width 9 height 16
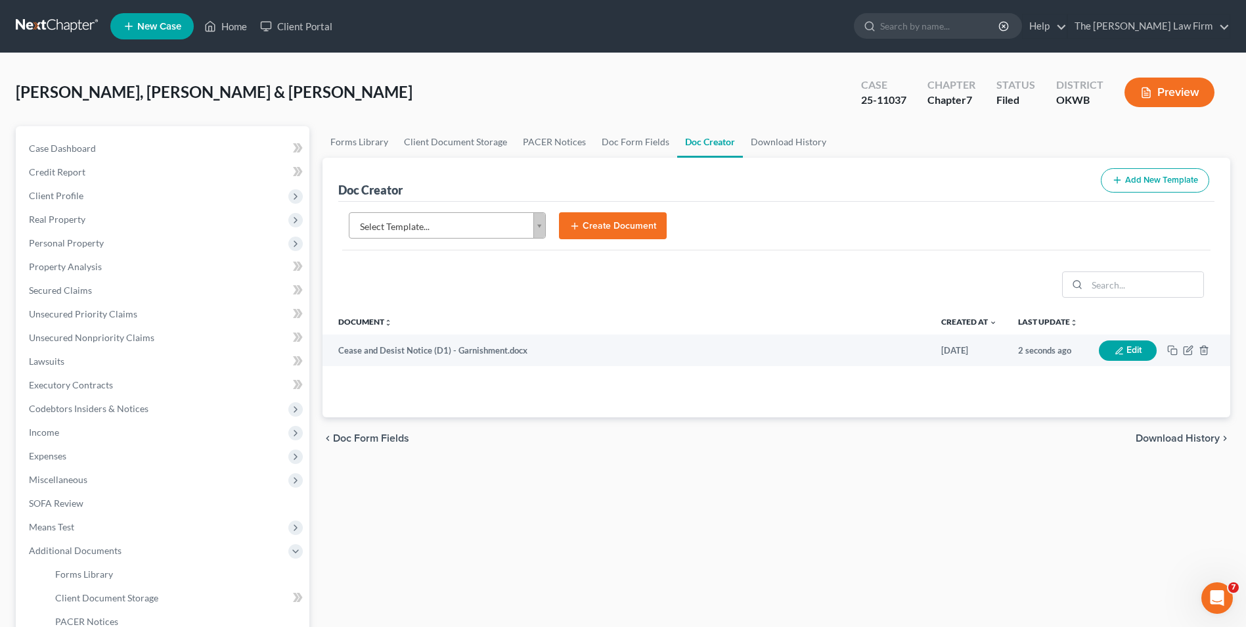
click at [539, 227] on body "Home New Case Client Portal The [PERSON_NAME] Law Firm [EMAIL_ADDRESS][DOMAIN_N…" at bounding box center [623, 420] width 1246 height 840
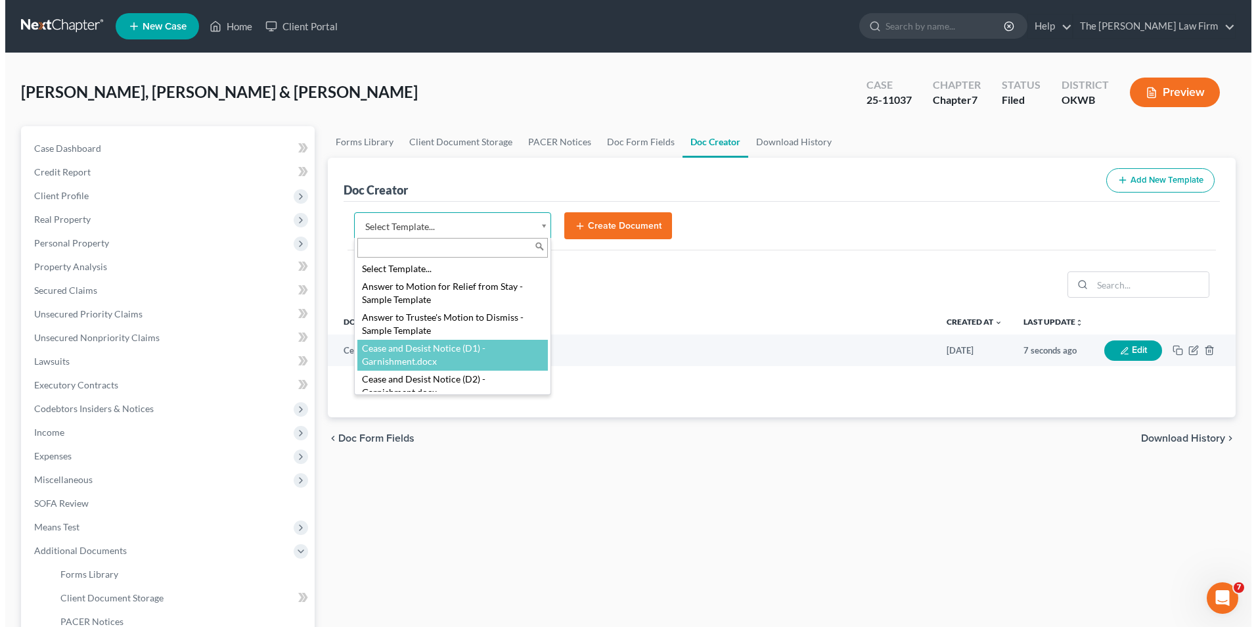
scroll to position [5, 0]
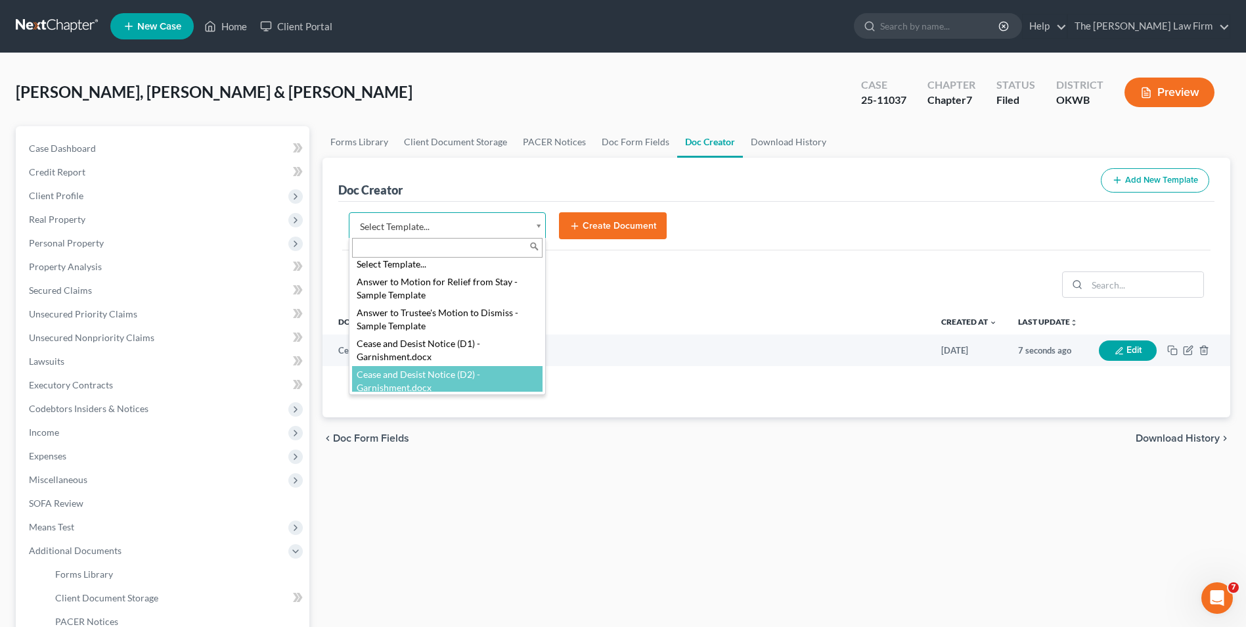
select select "117463"
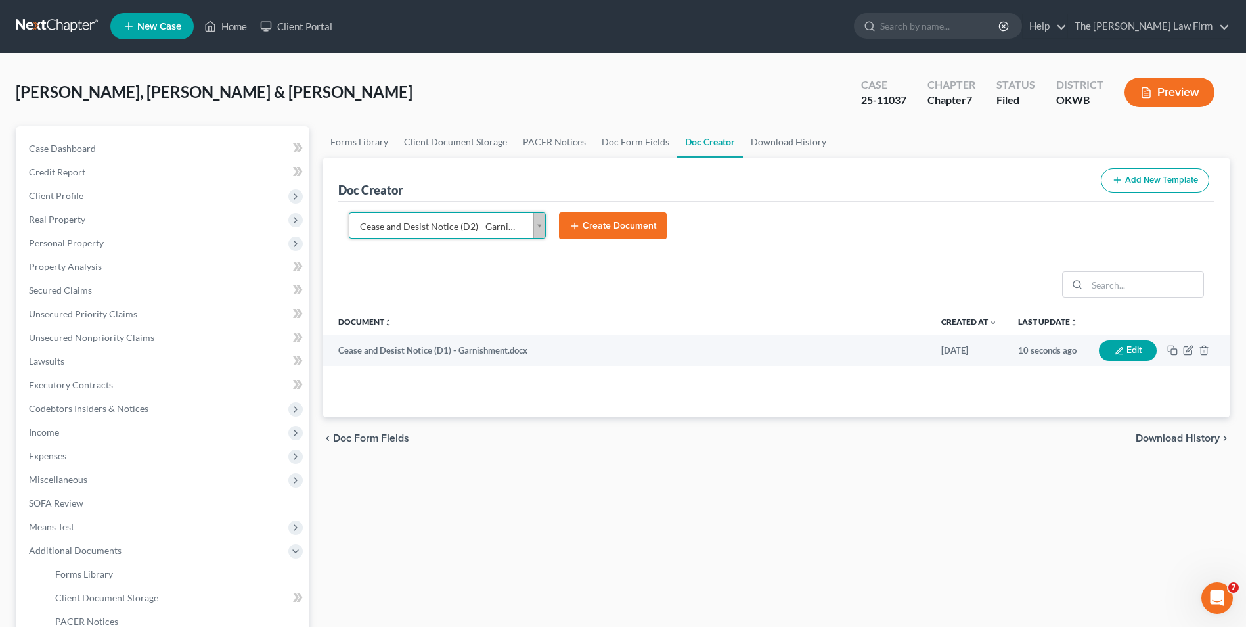
click at [592, 227] on button "Create Document" at bounding box center [613, 226] width 108 height 28
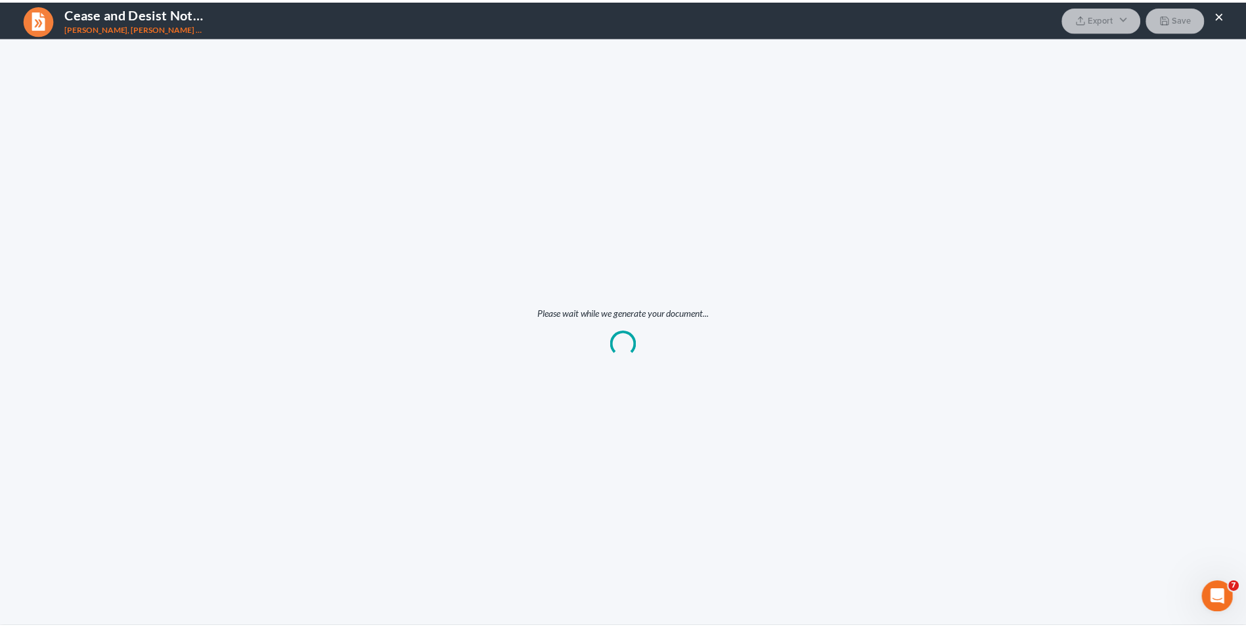
scroll to position [0, 0]
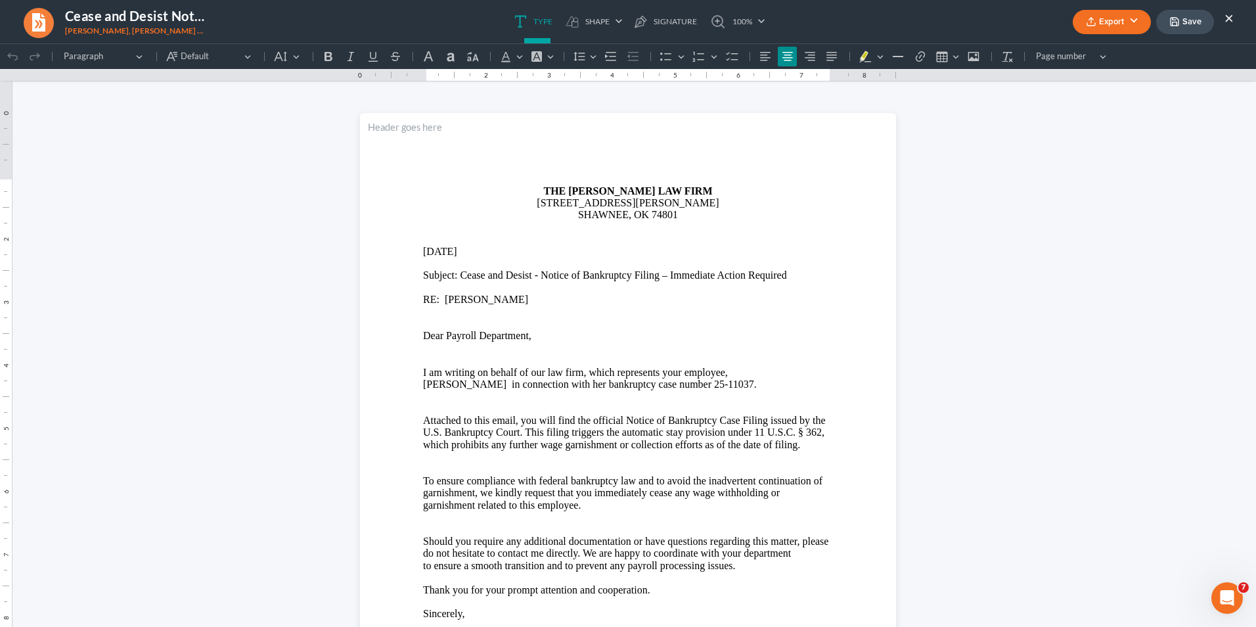
click at [993, 28] on button "Save" at bounding box center [1185, 22] width 58 height 24
click at [993, 16] on button "×" at bounding box center [1228, 18] width 9 height 16
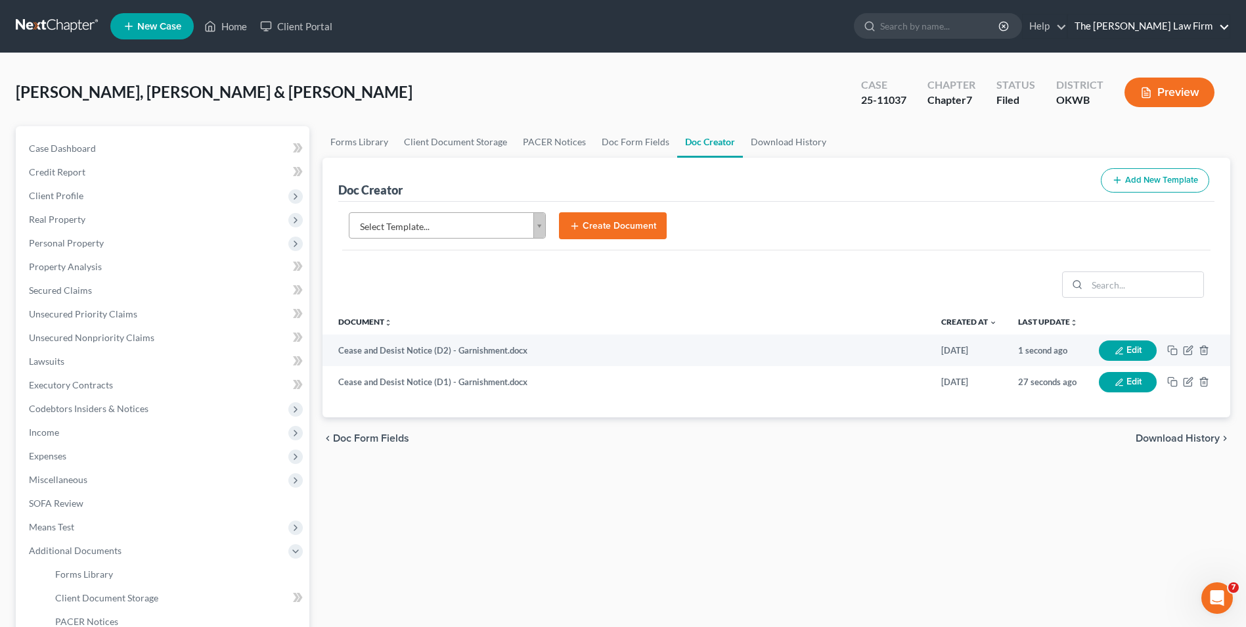
click at [993, 20] on link "The [PERSON_NAME] Law Firm" at bounding box center [1149, 26] width 162 height 24
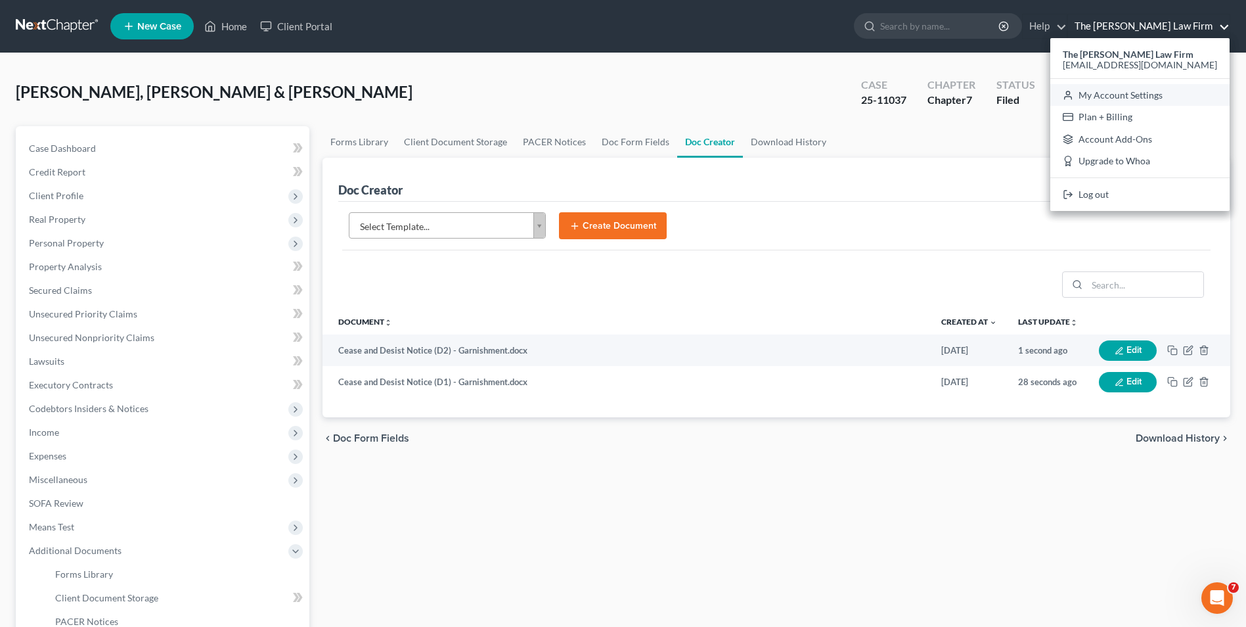
click at [993, 90] on link "My Account Settings" at bounding box center [1139, 95] width 179 height 22
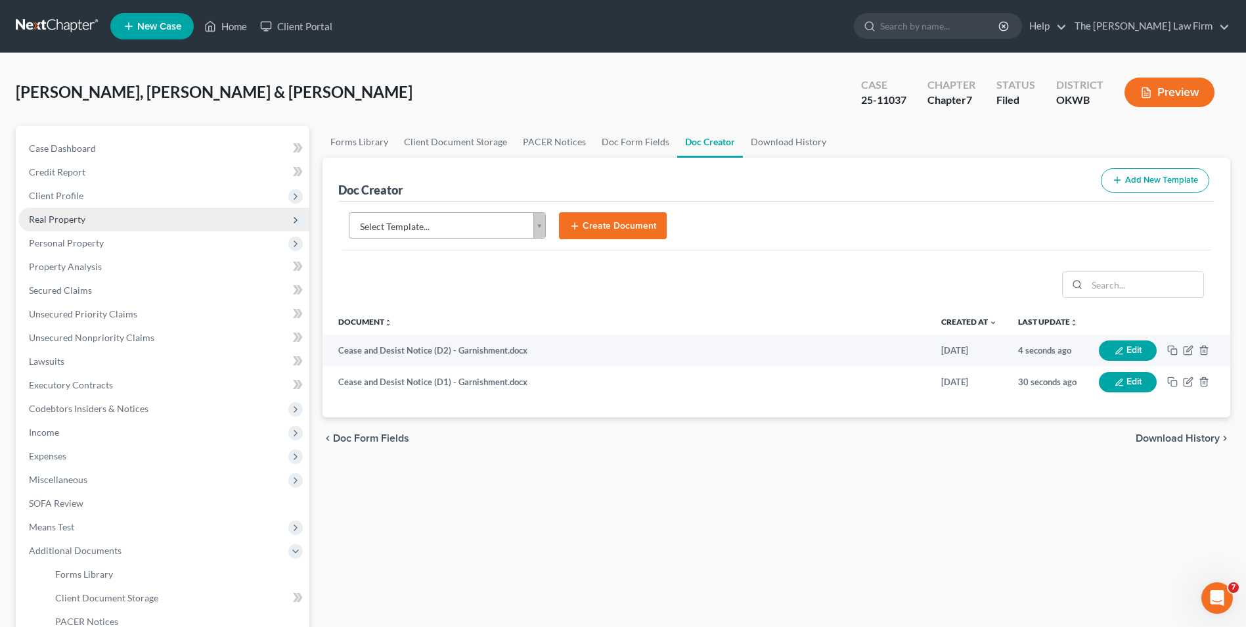
select select "65"
select select "23"
select select "37"
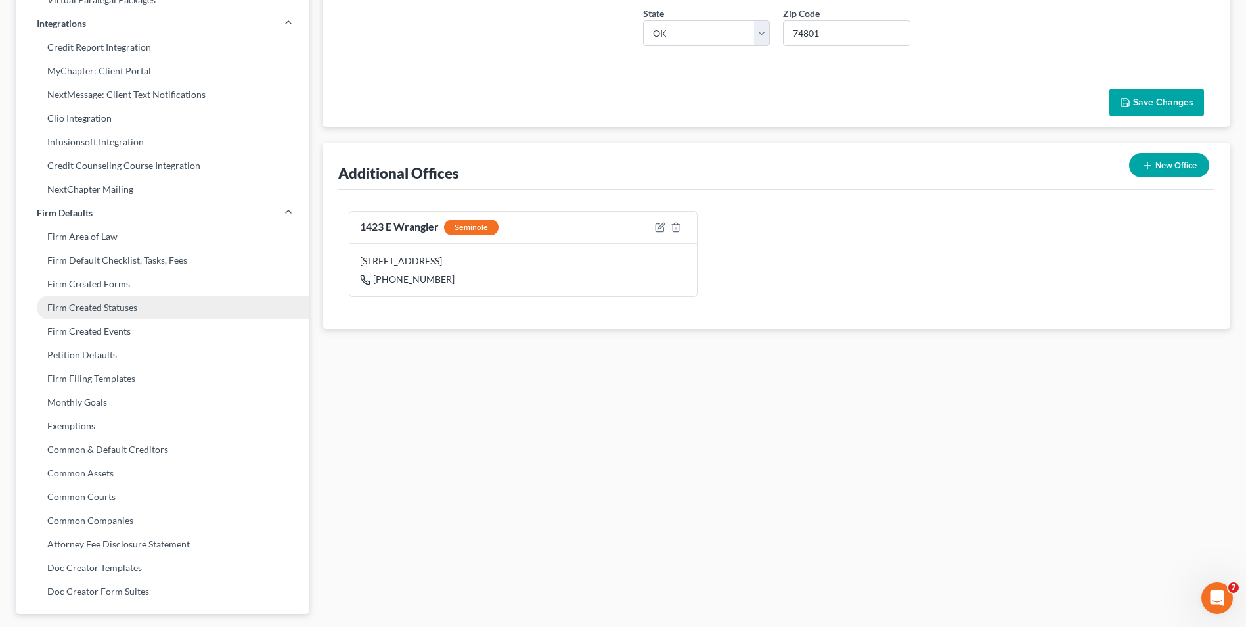
scroll to position [346, 0]
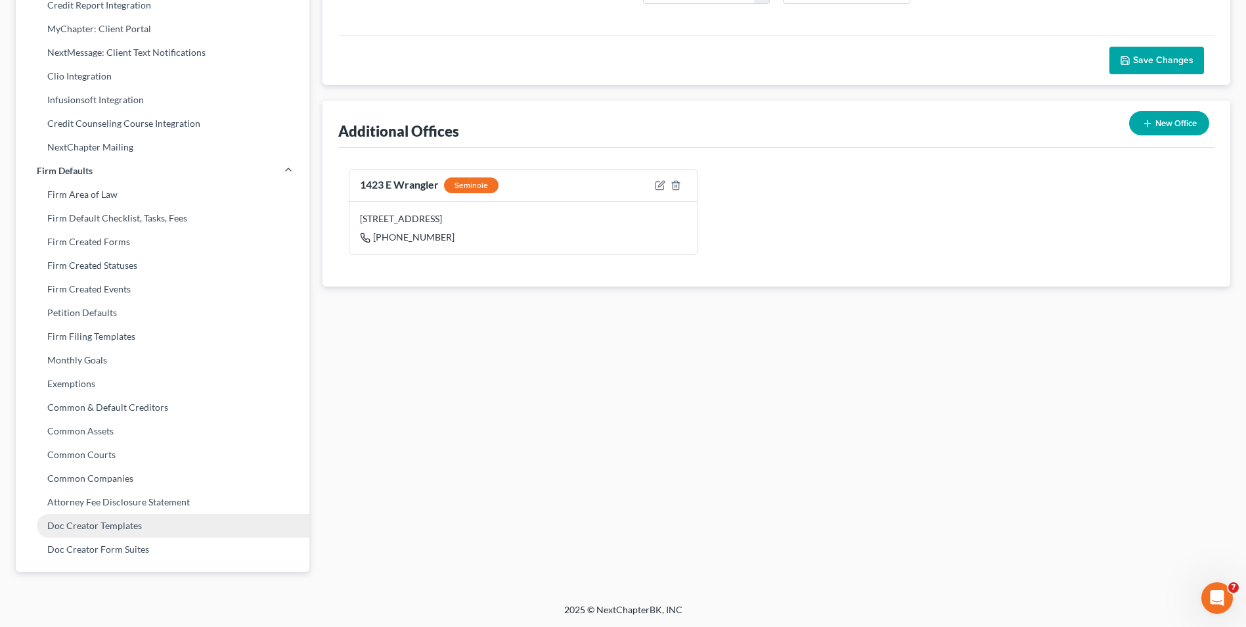
click at [169, 484] on link "Doc Creator Templates" at bounding box center [163, 526] width 294 height 24
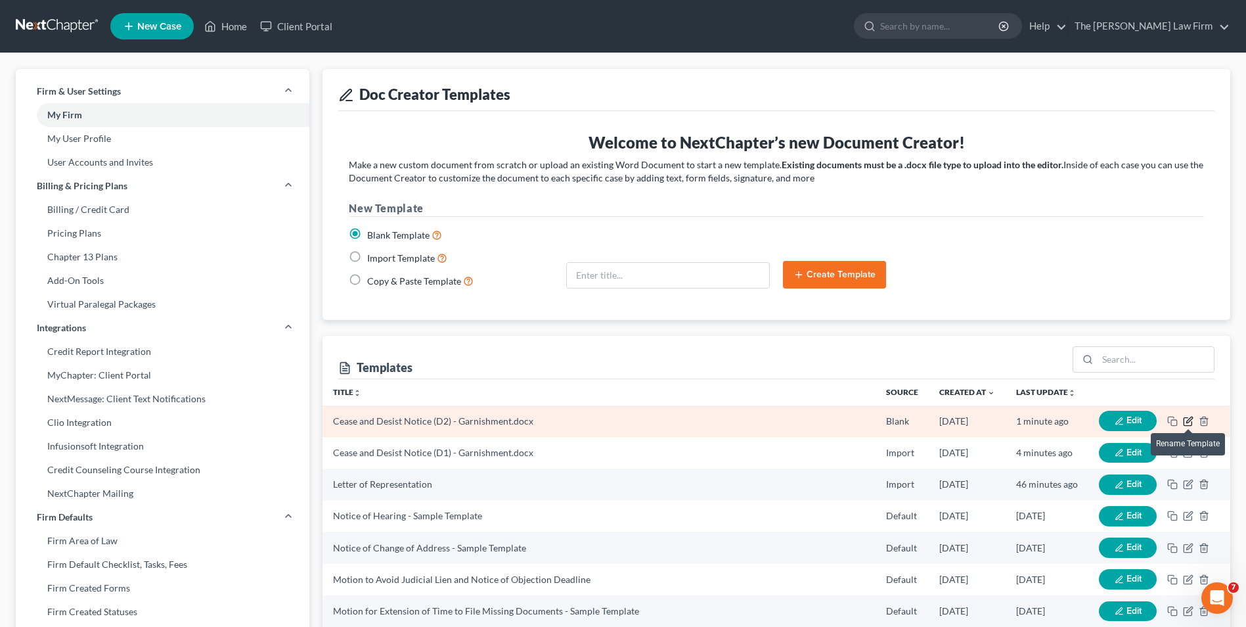
click at [993, 421] on icon "button" at bounding box center [1188, 421] width 11 height 11
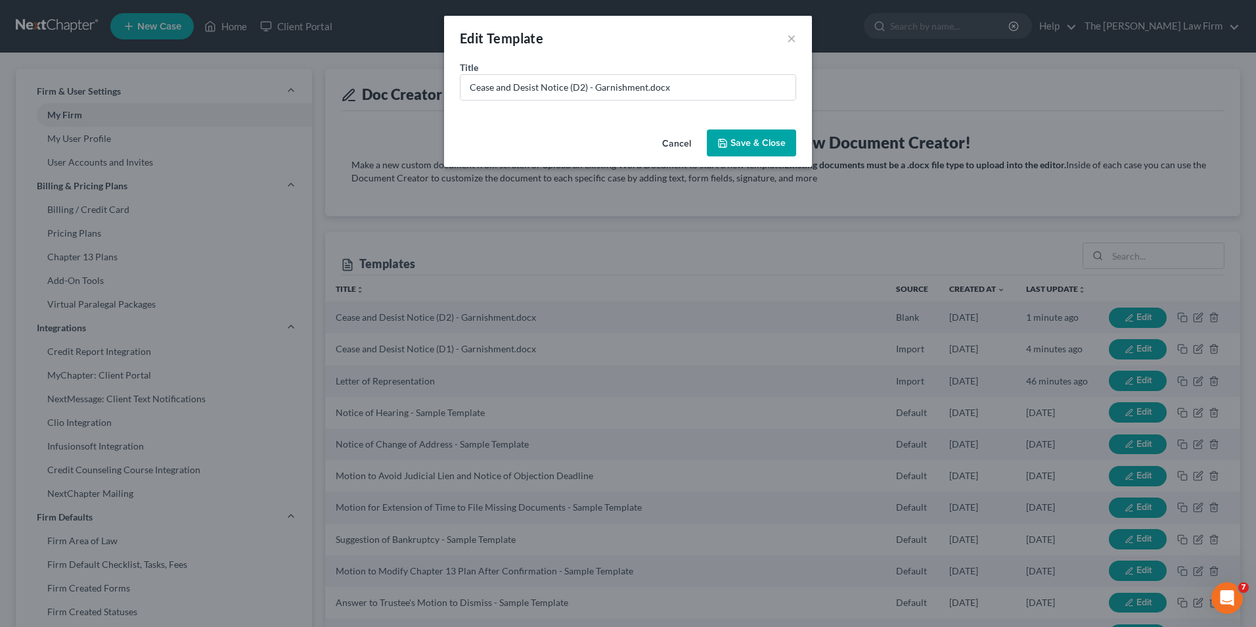
click at [675, 139] on button "Cancel" at bounding box center [677, 144] width 50 height 26
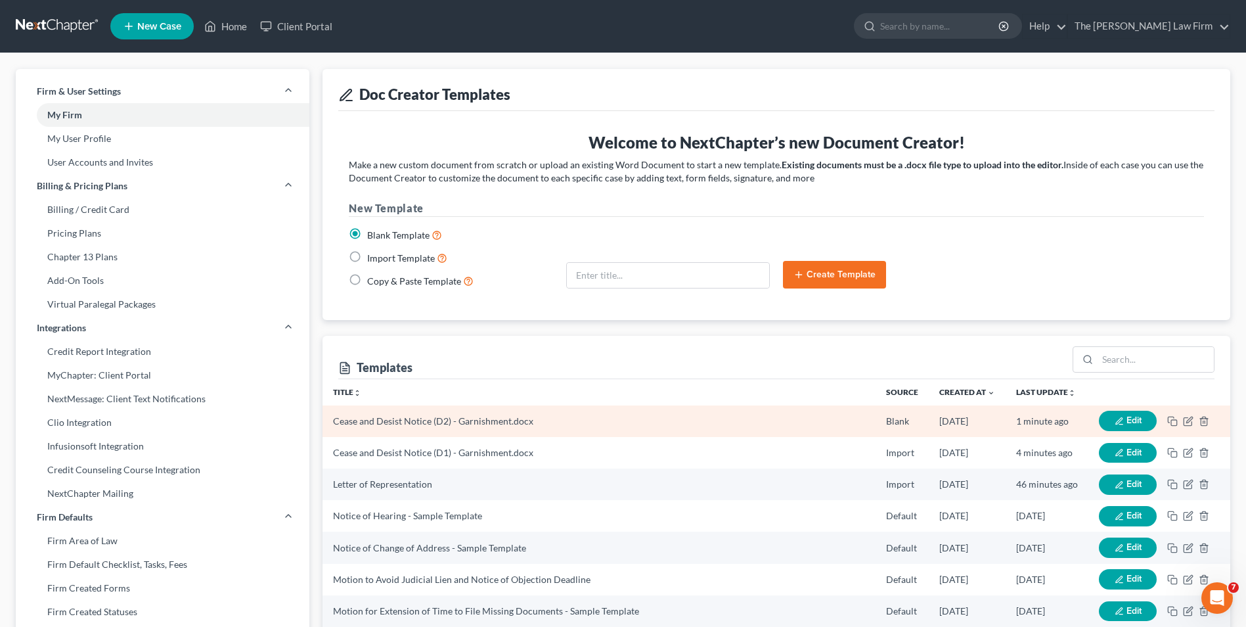
click at [993, 419] on button "Edit" at bounding box center [1128, 421] width 58 height 20
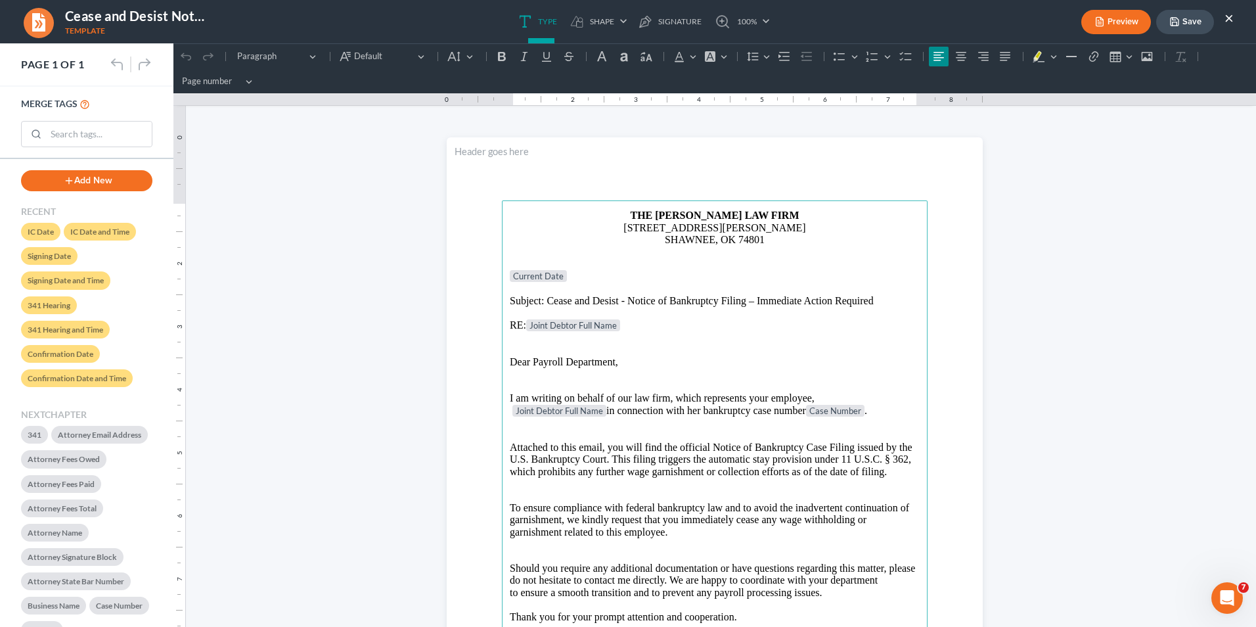
click at [604, 411] on p "Joint Debtor Full Name in connection with her bankruptcy case number Case Numbe…" at bounding box center [715, 411] width 410 height 13
click at [751, 368] on p "Rich Text Editor, page-0-main" at bounding box center [715, 374] width 410 height 12
click at [993, 19] on button "Save" at bounding box center [1185, 22] width 58 height 24
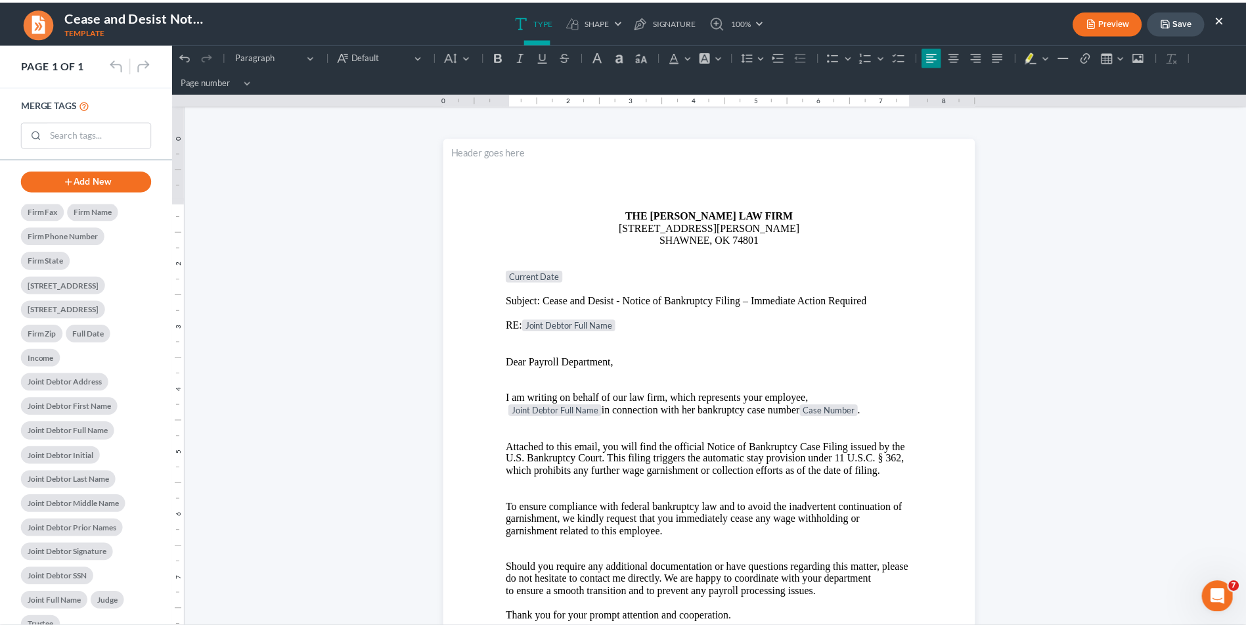
scroll to position [1205, 0]
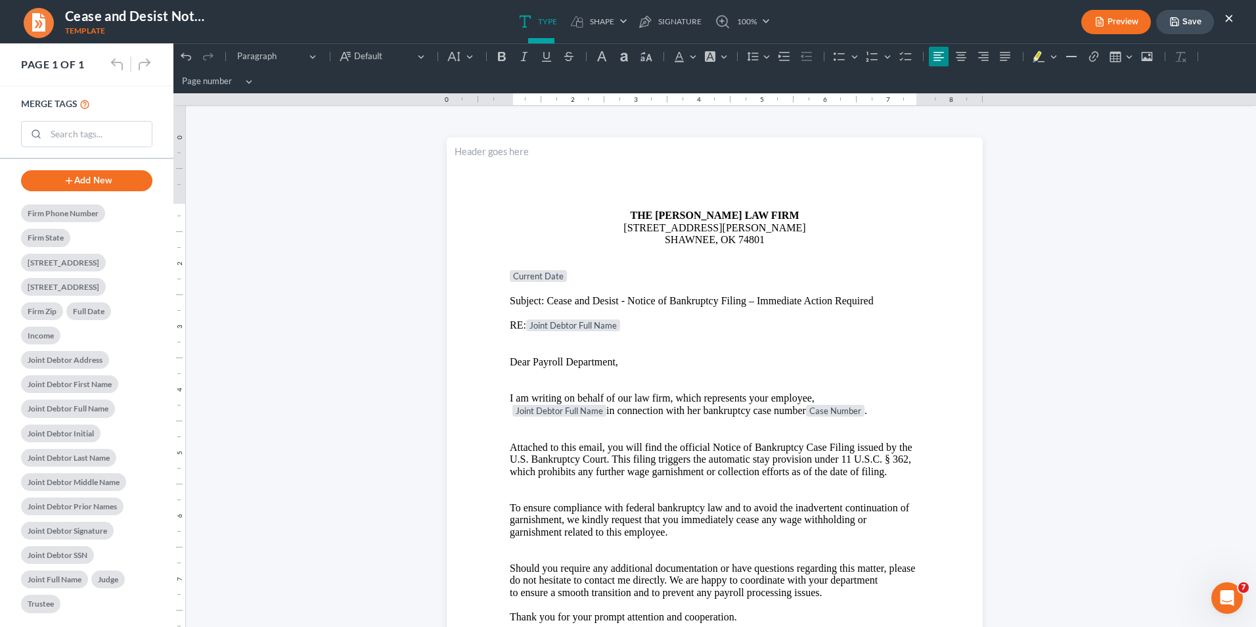
click at [92, 188] on button "Add New" at bounding box center [86, 180] width 131 height 21
select select "0"
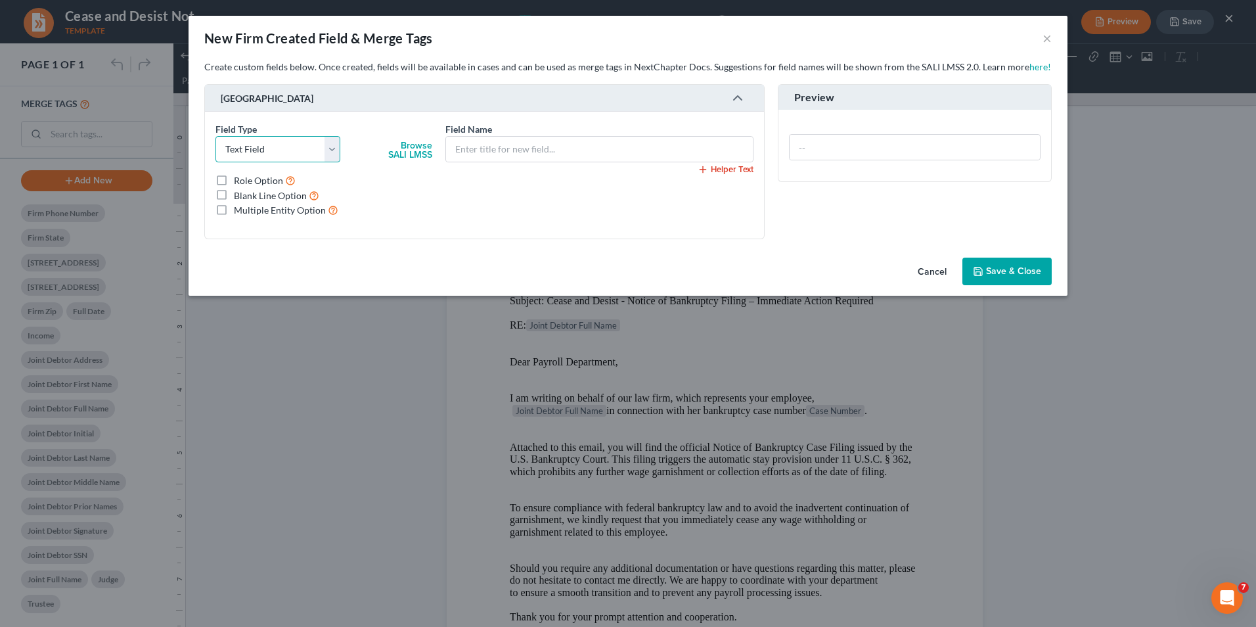
click at [328, 150] on select "Select Text Field Long Text Field Dropdown Field Radio Field Checkbox Field Dat…" at bounding box center [277, 149] width 125 height 26
click at [331, 152] on select "Select Text Field Long Text Field Dropdown Field Radio Field Checkbox Field Dat…" at bounding box center [277, 149] width 125 height 26
click at [501, 148] on input "text" at bounding box center [599, 149] width 307 height 25
click at [422, 149] on button "Browse SALI LMSS" at bounding box center [410, 151] width 44 height 24
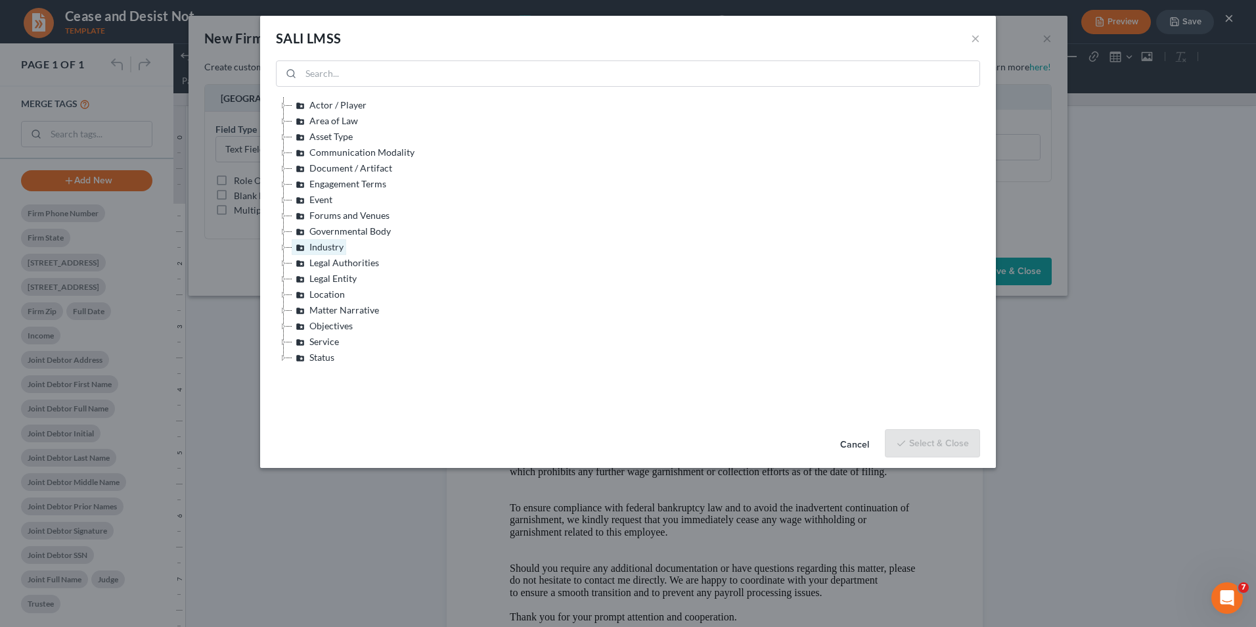
click at [327, 248] on link "Industry" at bounding box center [319, 247] width 55 height 16
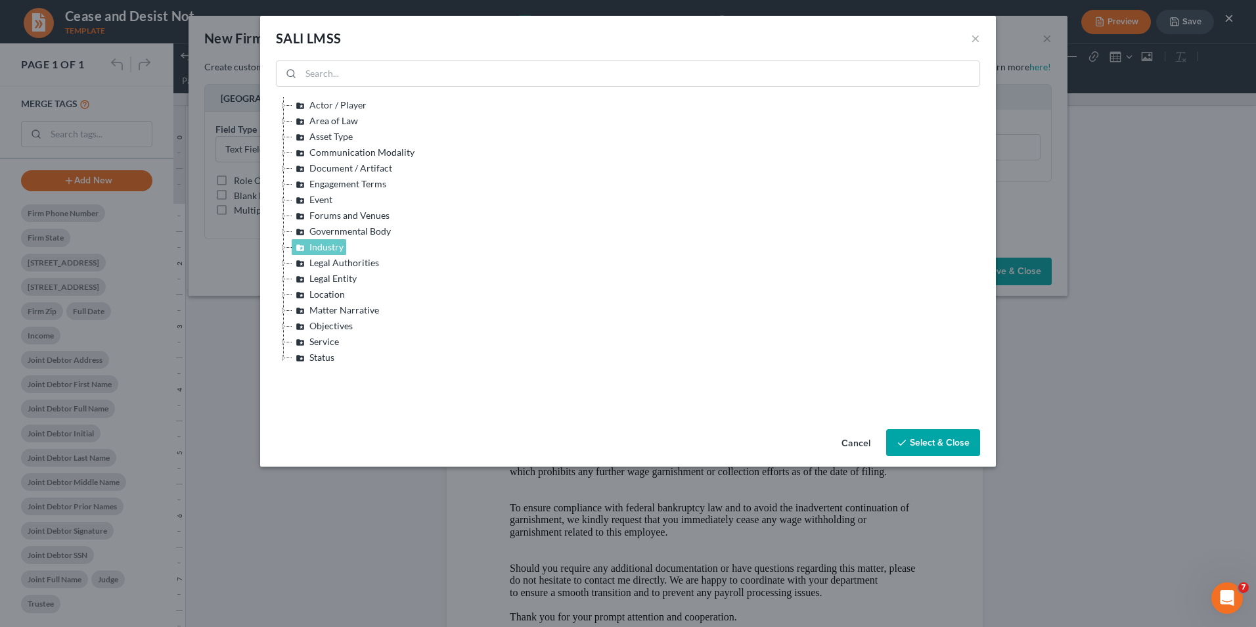
click at [299, 248] on icon at bounding box center [300, 247] width 16 height 16
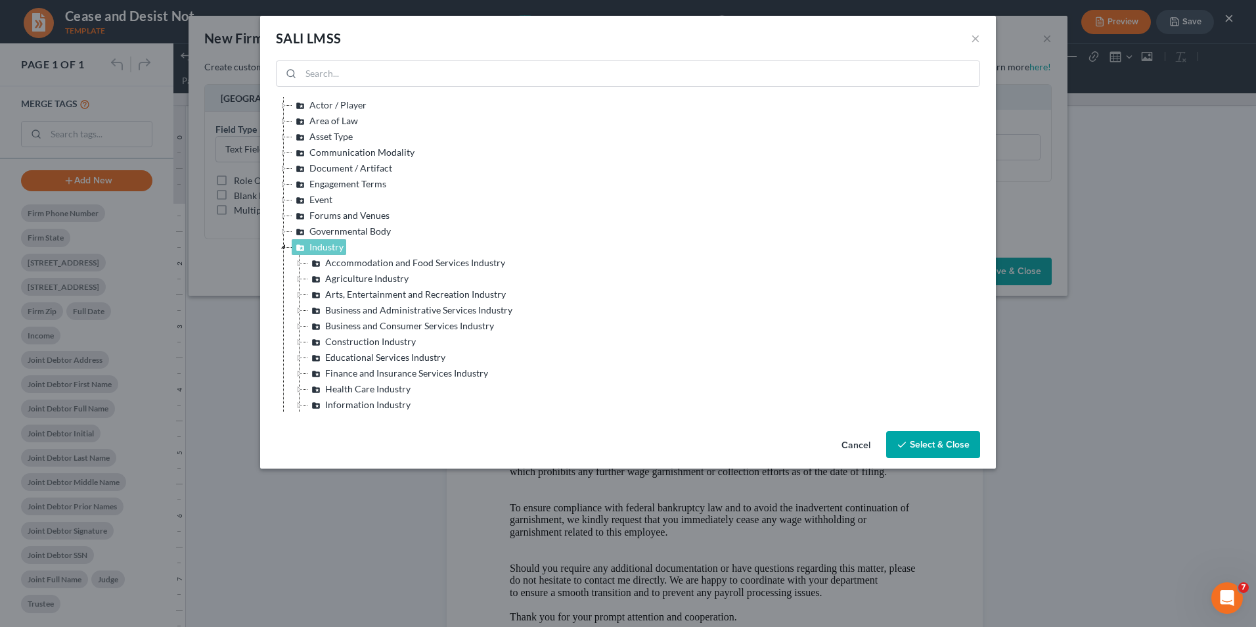
click at [300, 249] on icon at bounding box center [300, 247] width 16 height 16
click at [286, 247] on icon at bounding box center [284, 247] width 16 height 16
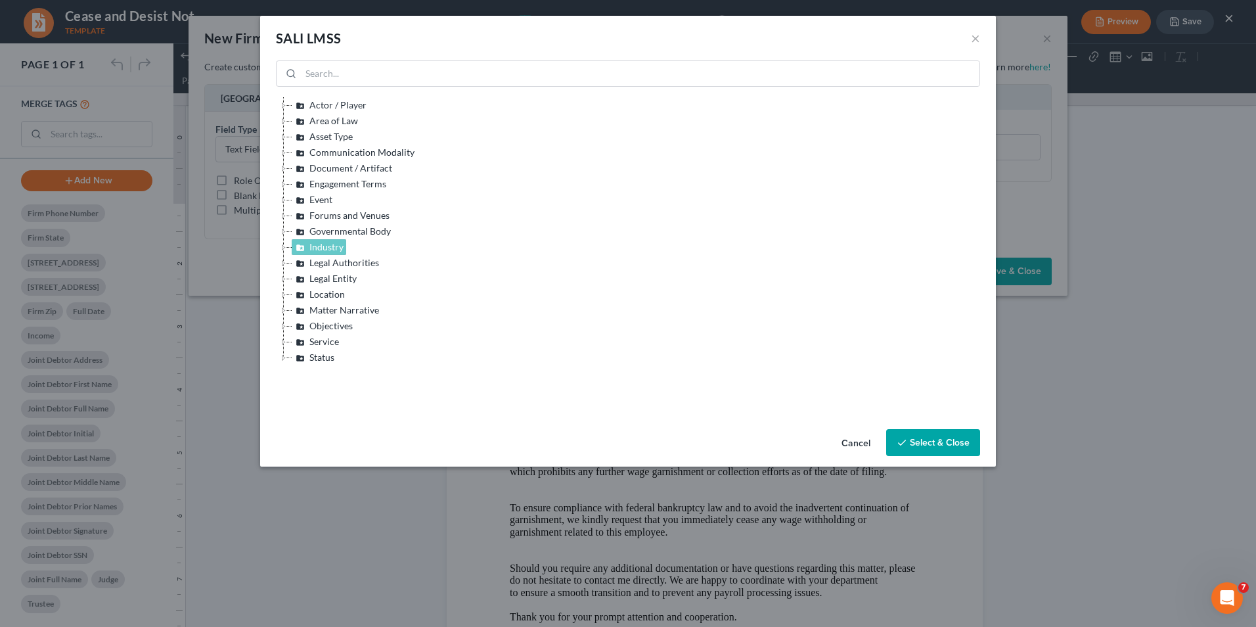
click at [856, 445] on button "Cancel" at bounding box center [856, 443] width 50 height 26
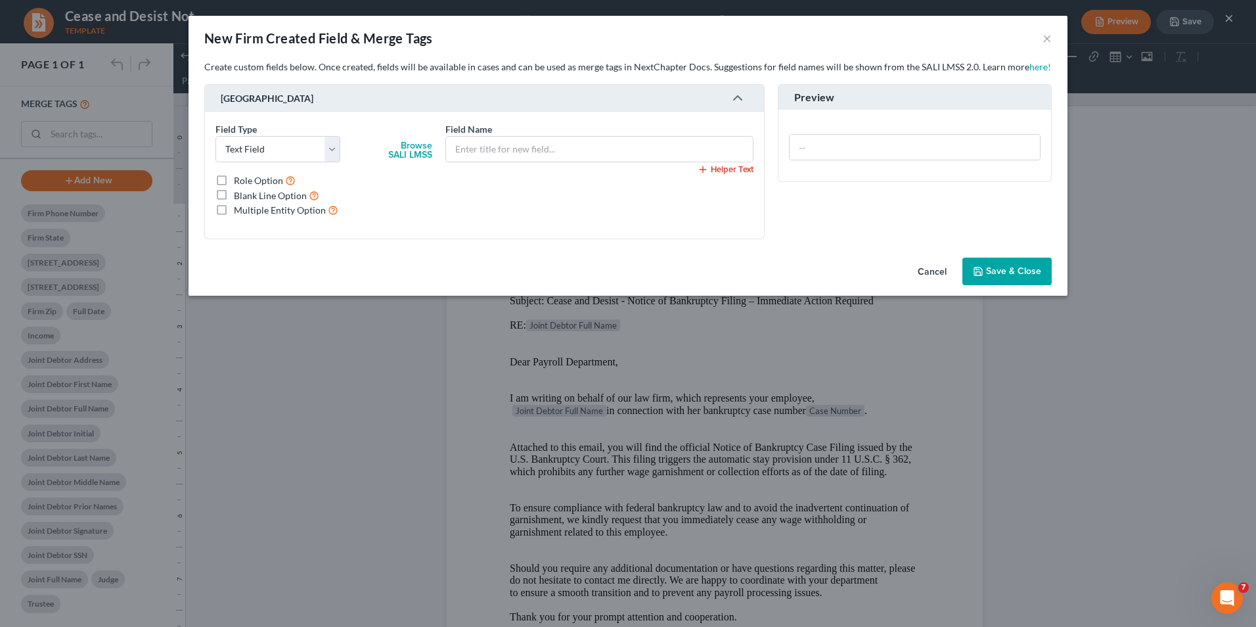
click at [454, 219] on div "Helper Text Role Option Blank Line Option Multiple Entity Option" at bounding box center [485, 201] width 552 height 56
click at [993, 41] on button "×" at bounding box center [1046, 38] width 9 height 16
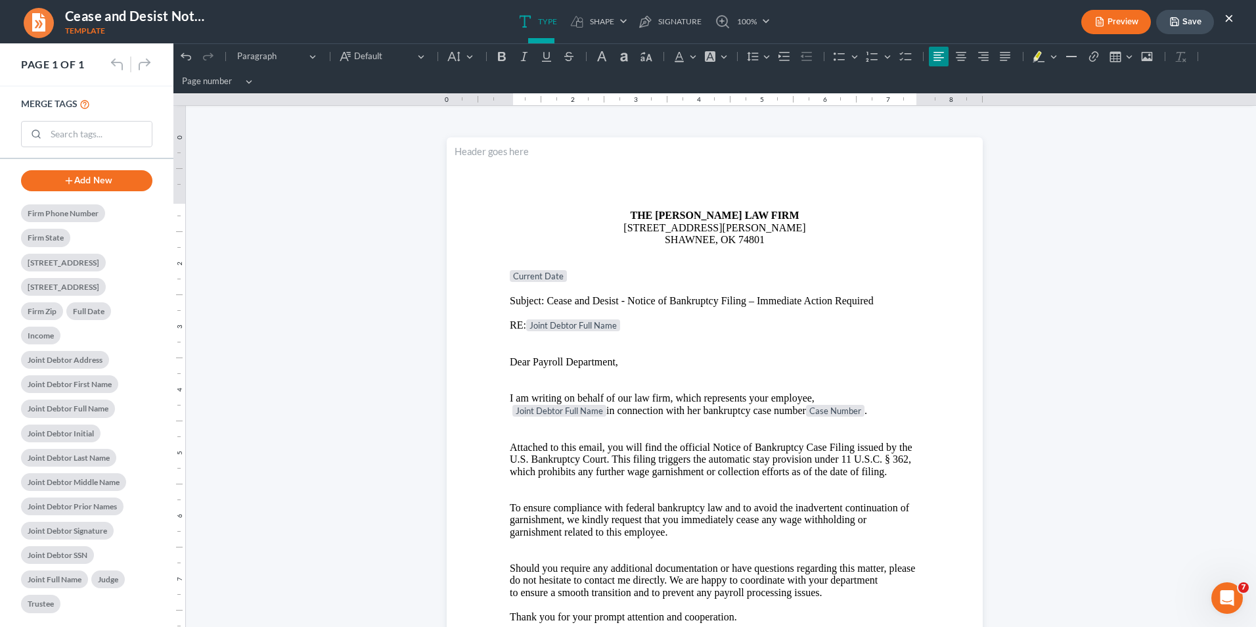
click at [993, 19] on button "×" at bounding box center [1228, 18] width 9 height 16
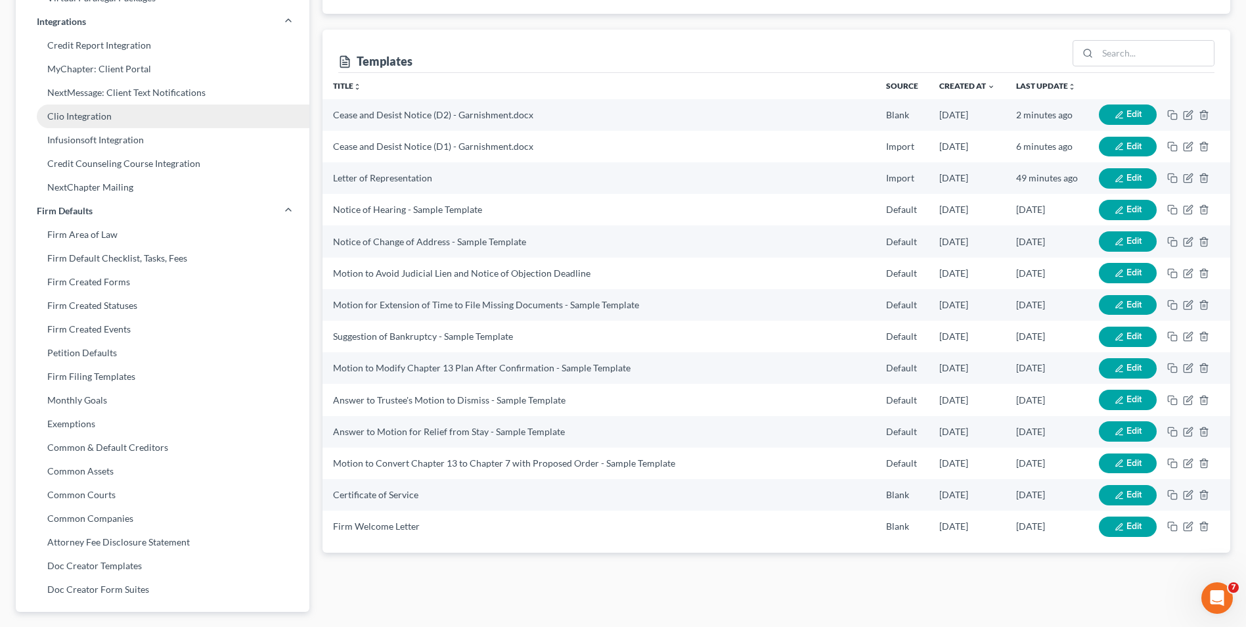
scroll to position [328, 0]
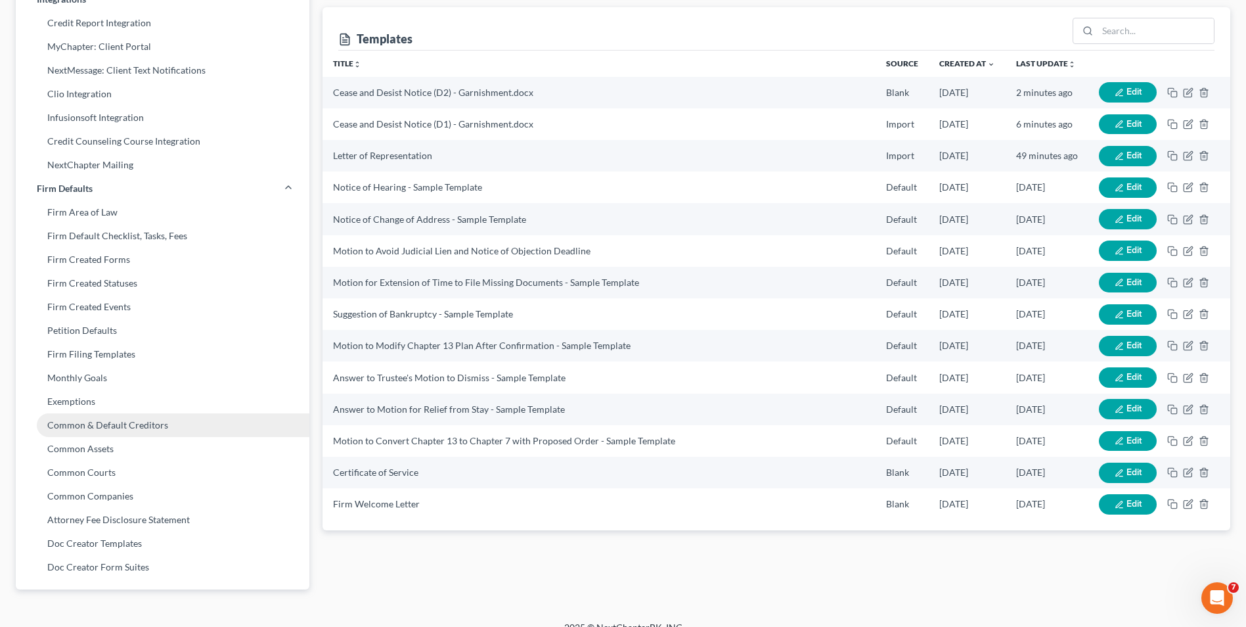
click at [106, 426] on link "Common & Default Creditors" at bounding box center [163, 425] width 294 height 24
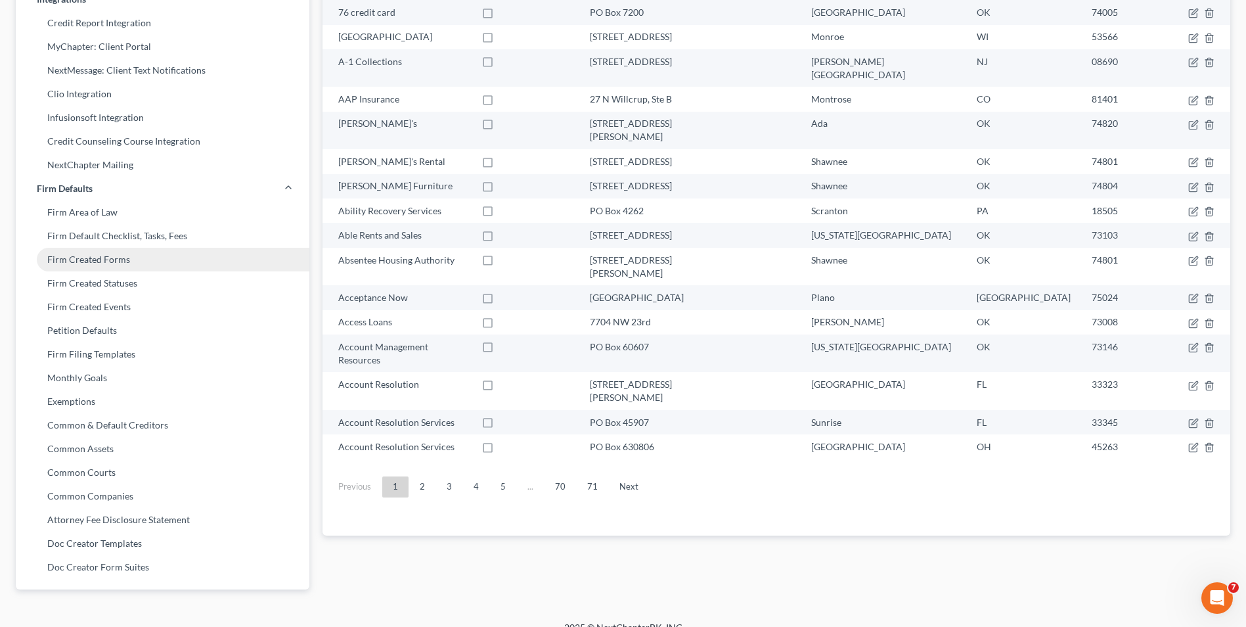
scroll to position [346, 0]
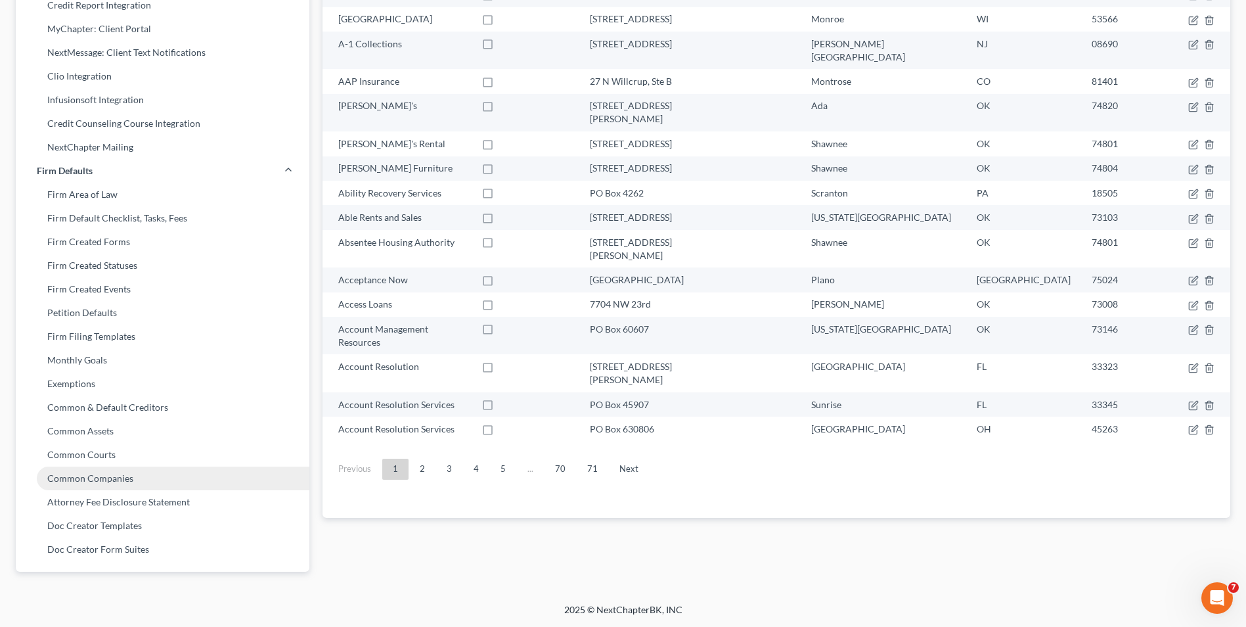
click at [77, 478] on link "Common Companies" at bounding box center [163, 478] width 294 height 24
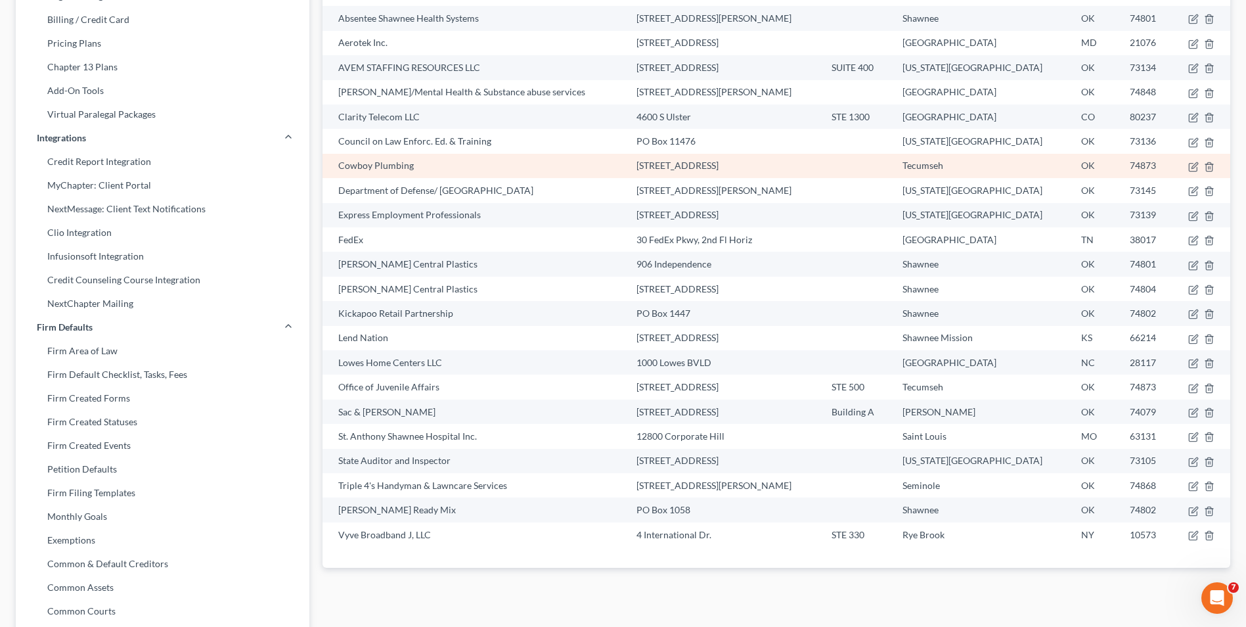
scroll to position [197, 0]
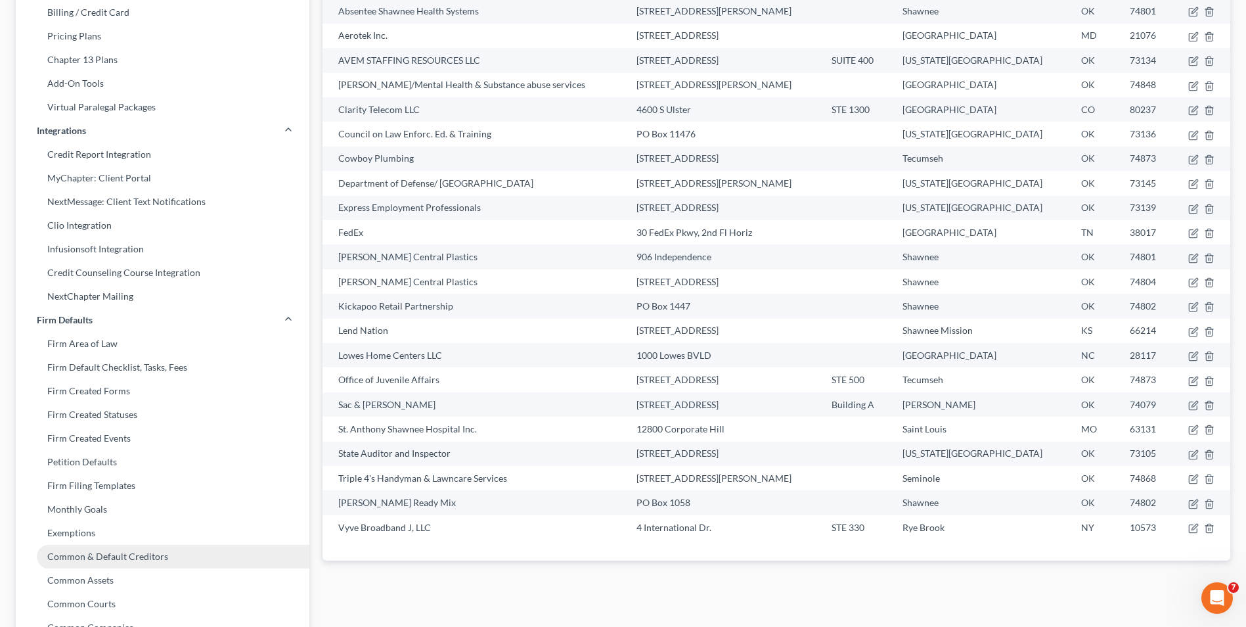
click at [113, 484] on link "Common & Default Creditors" at bounding box center [163, 557] width 294 height 24
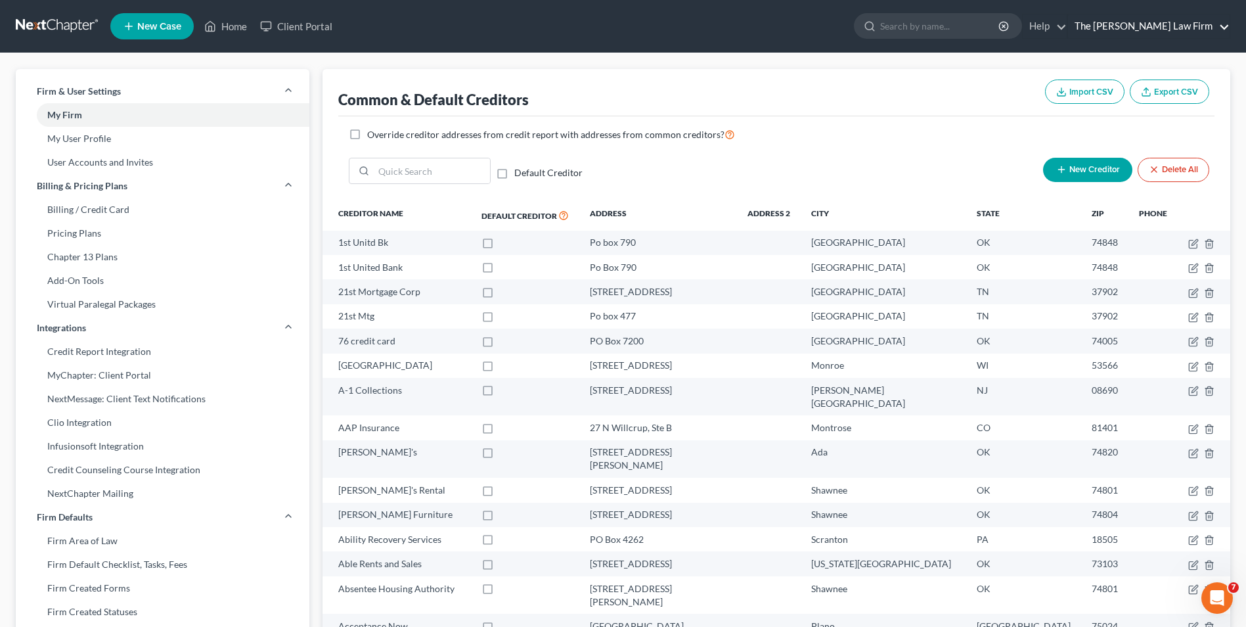
click at [993, 25] on link "The [PERSON_NAME] Law Firm" at bounding box center [1149, 26] width 162 height 24
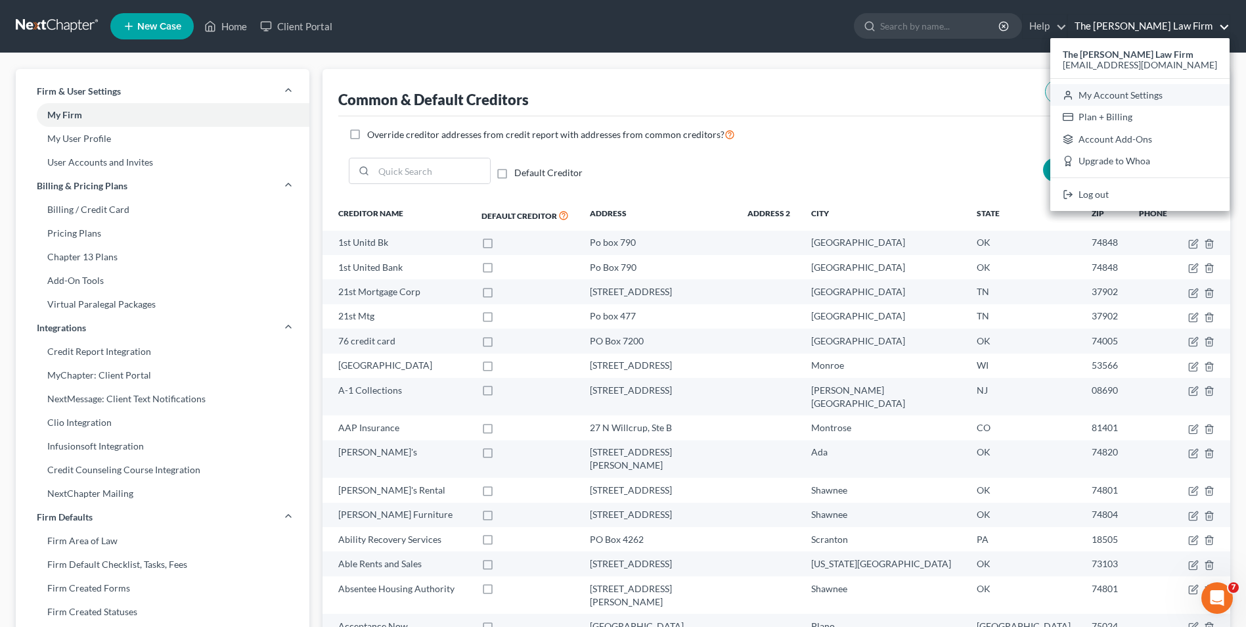
click at [993, 98] on link "My Account Settings" at bounding box center [1139, 95] width 179 height 22
select select "65"
select select "23"
select select "37"
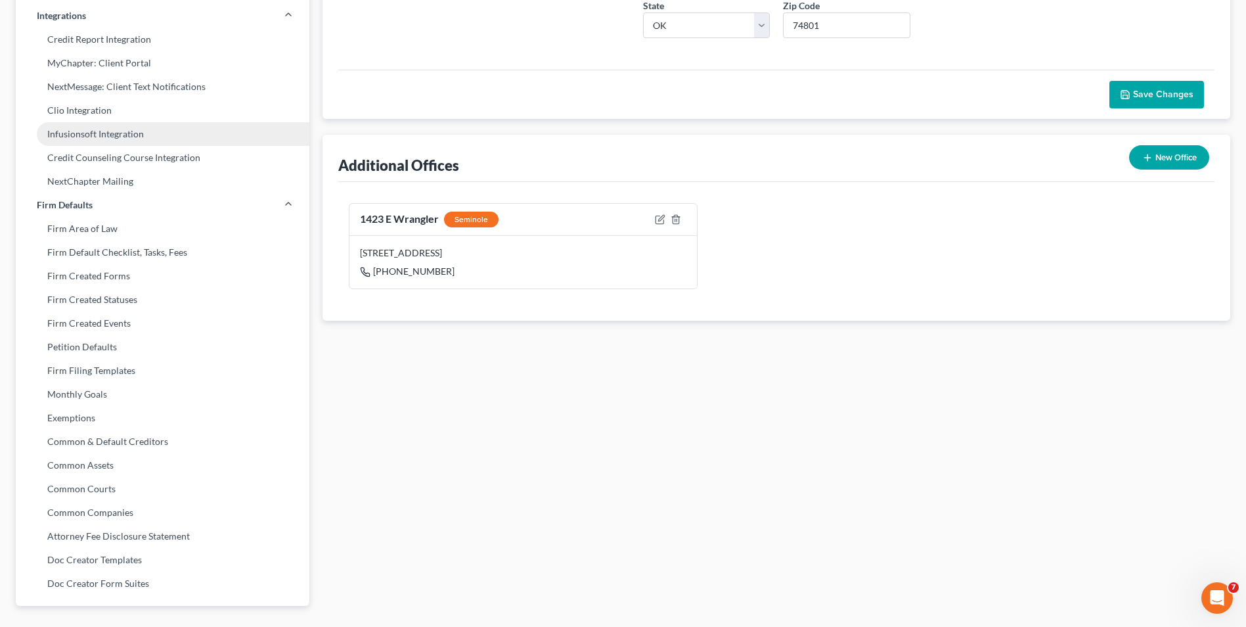
scroll to position [346, 0]
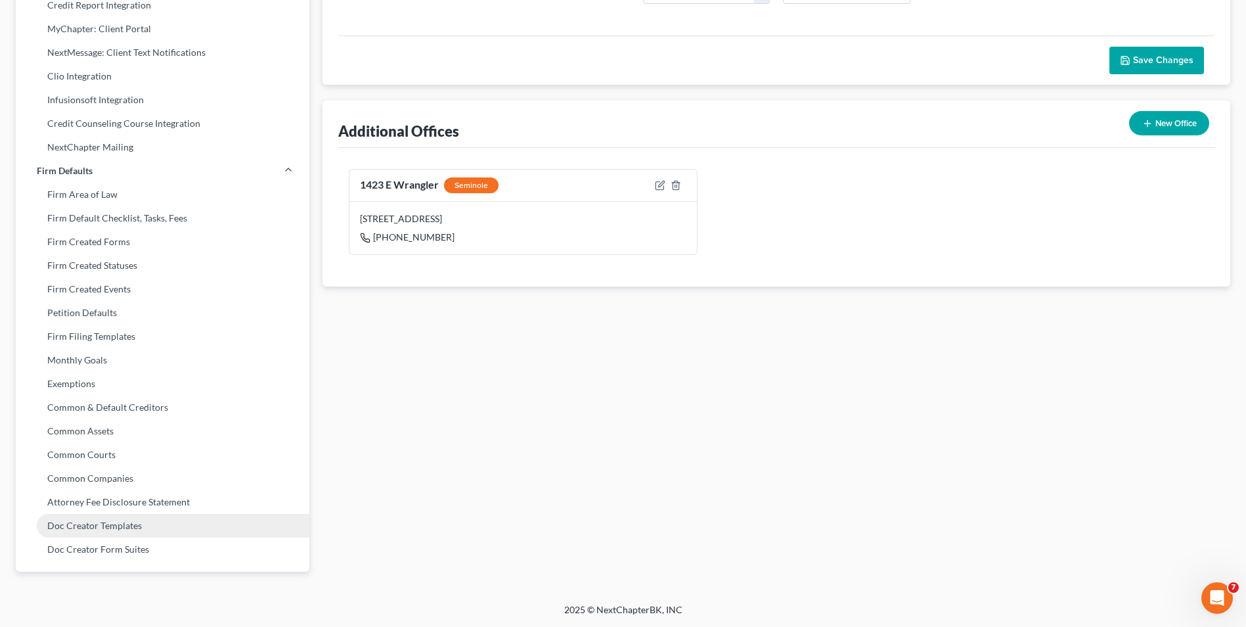
click at [84, 484] on link "Doc Creator Templates" at bounding box center [163, 526] width 294 height 24
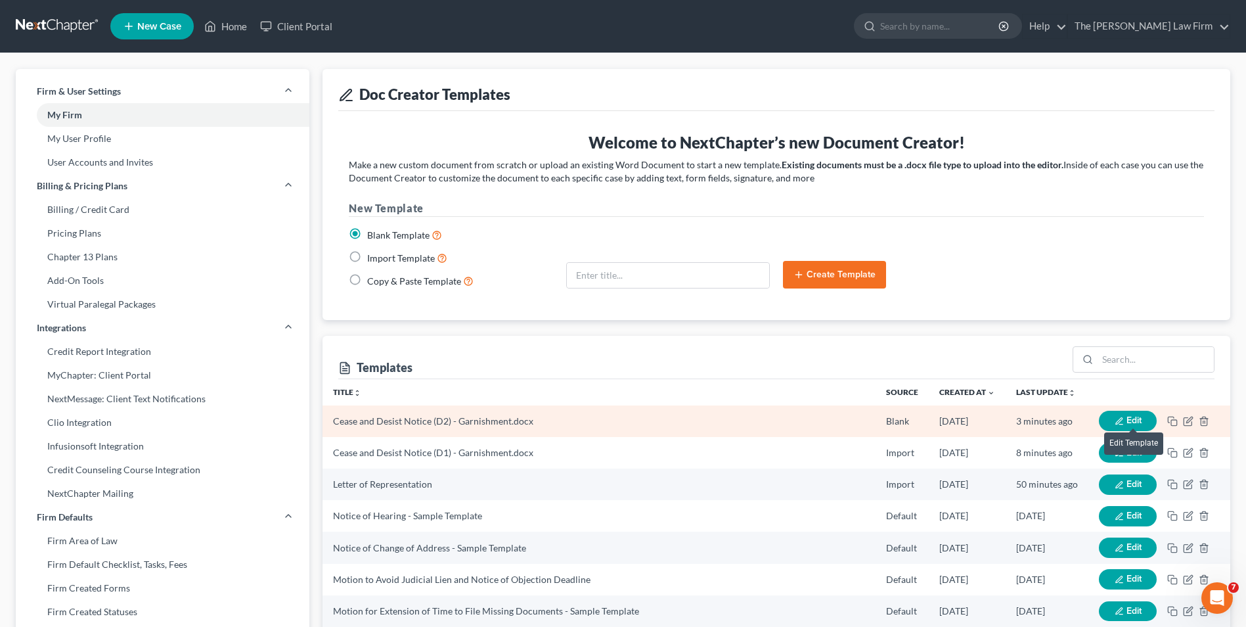
click at [993, 421] on span "Edit" at bounding box center [1134, 419] width 15 height 11
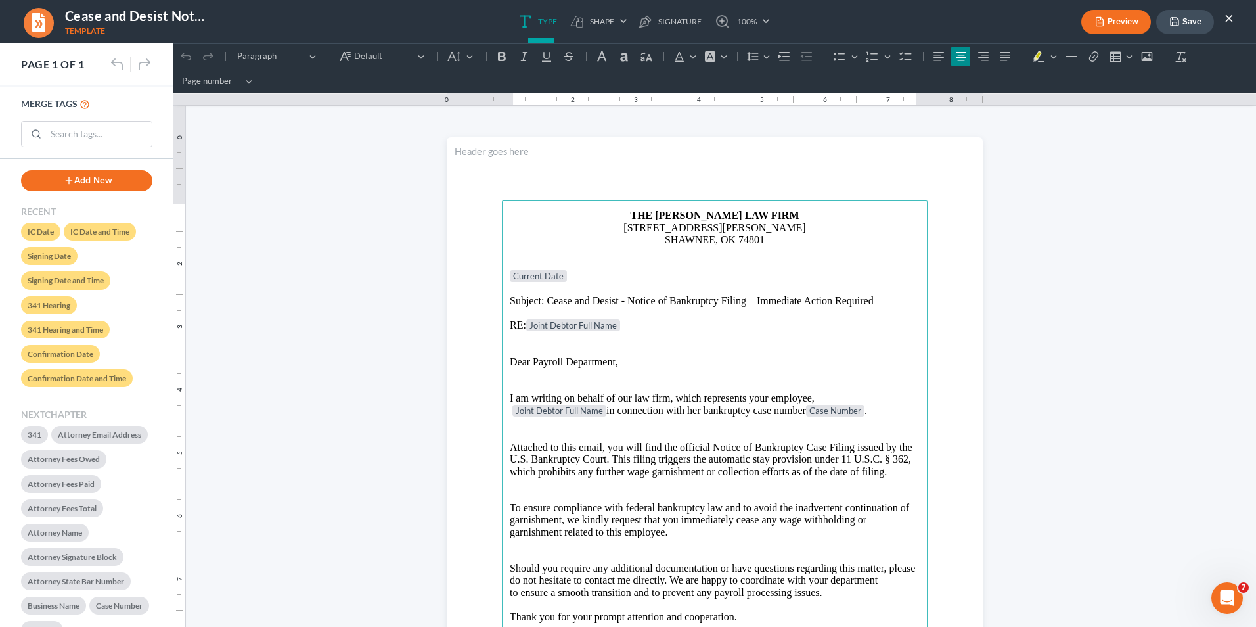
click at [113, 183] on button "Add New" at bounding box center [86, 180] width 131 height 21
select select "0"
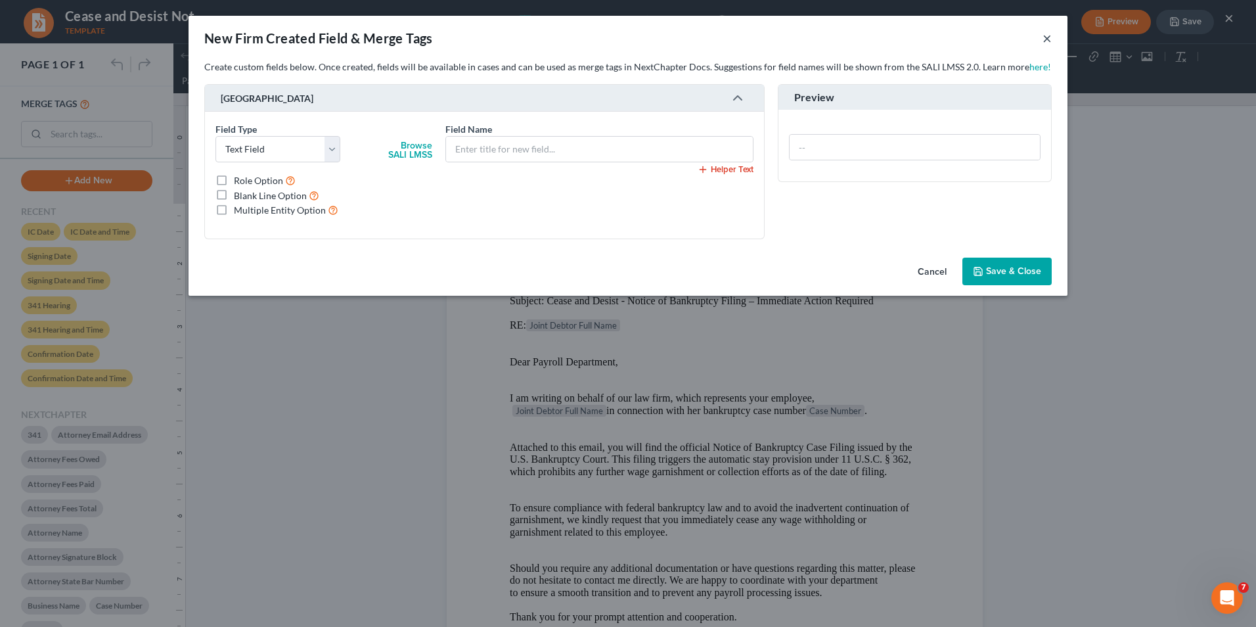
click at [993, 40] on button "×" at bounding box center [1046, 38] width 9 height 16
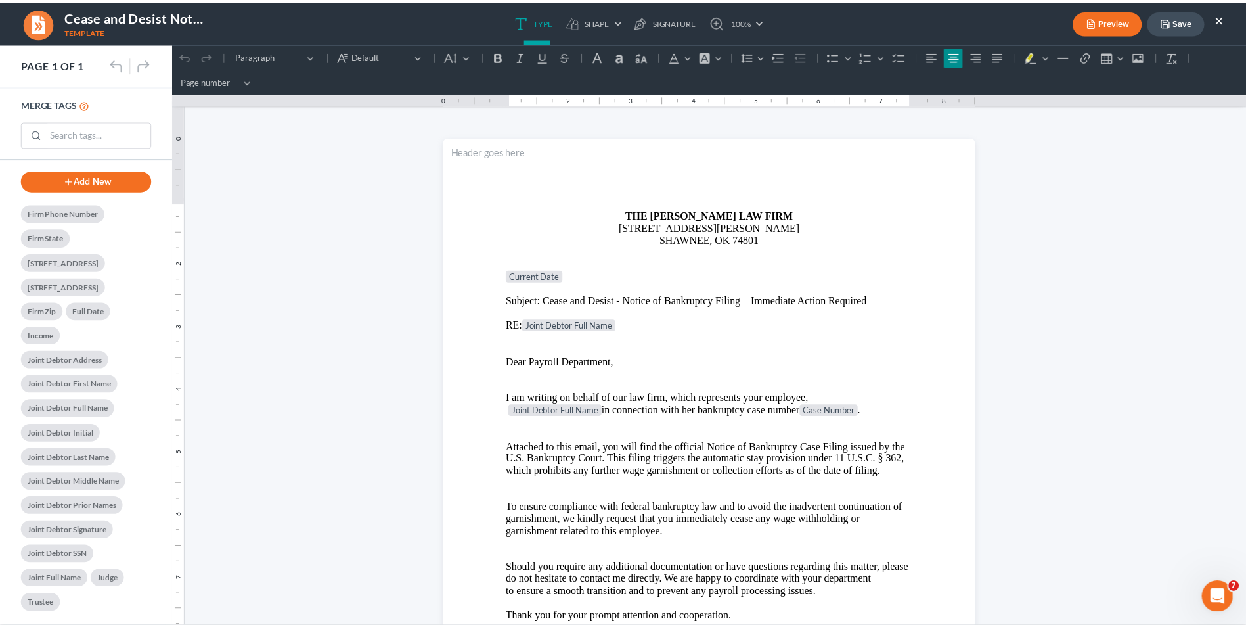
scroll to position [1205, 0]
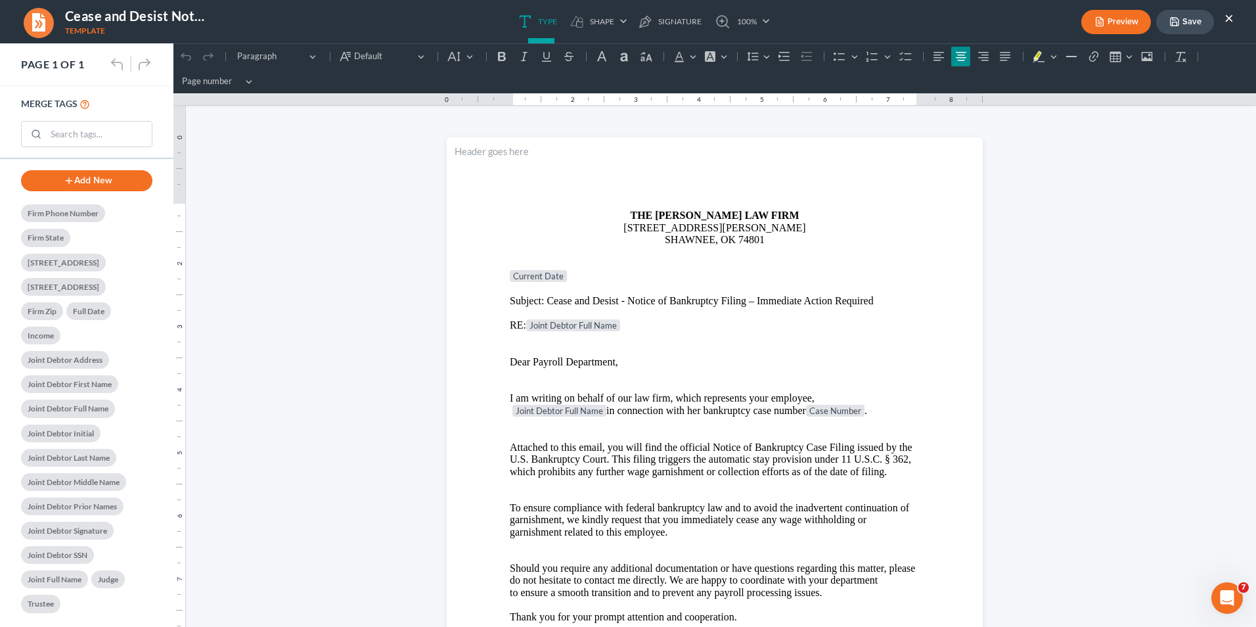
click at [993, 18] on button "×" at bounding box center [1228, 18] width 9 height 16
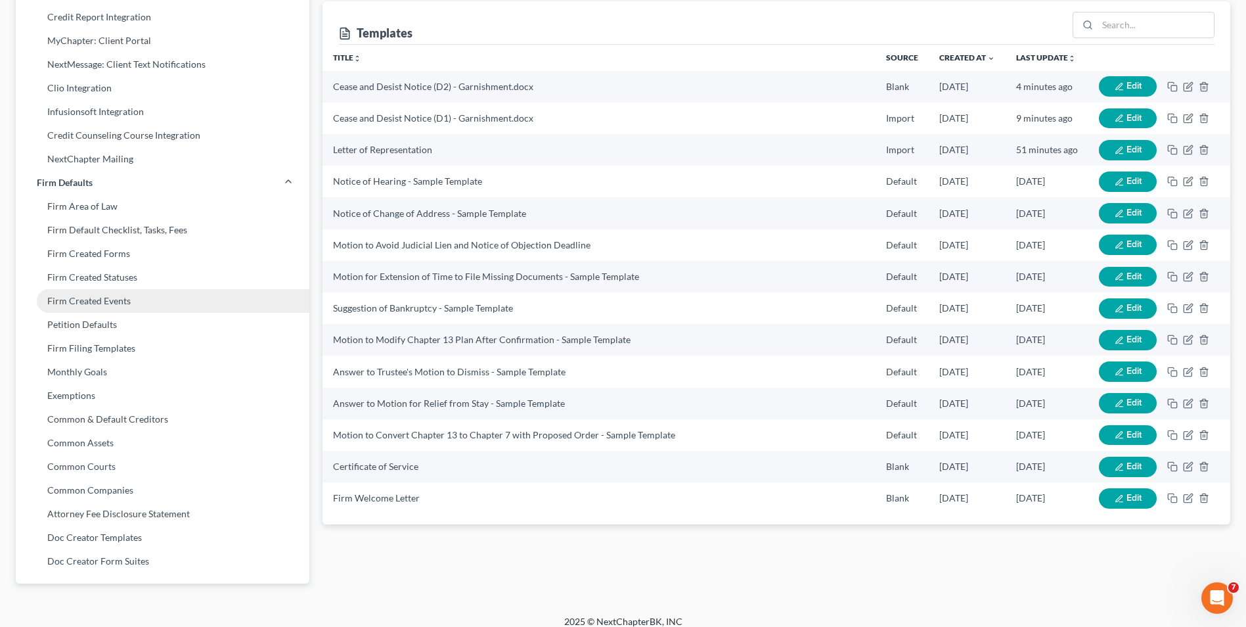
scroll to position [346, 0]
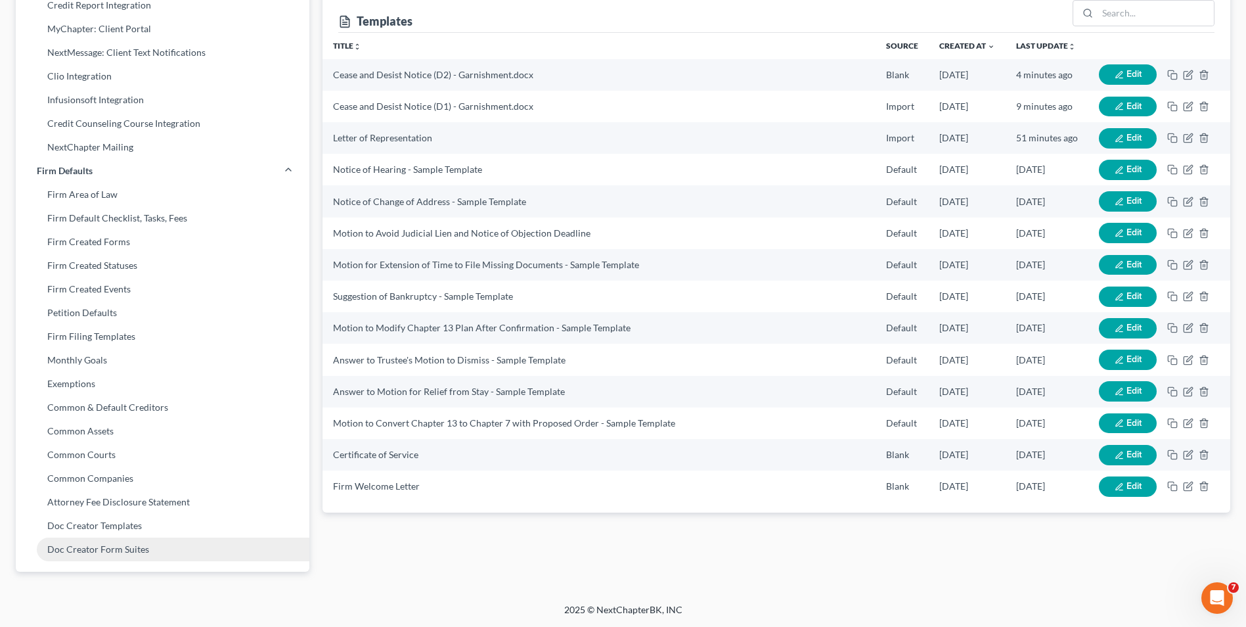
click at [75, 484] on link "Doc Creator Form Suites" at bounding box center [163, 549] width 294 height 24
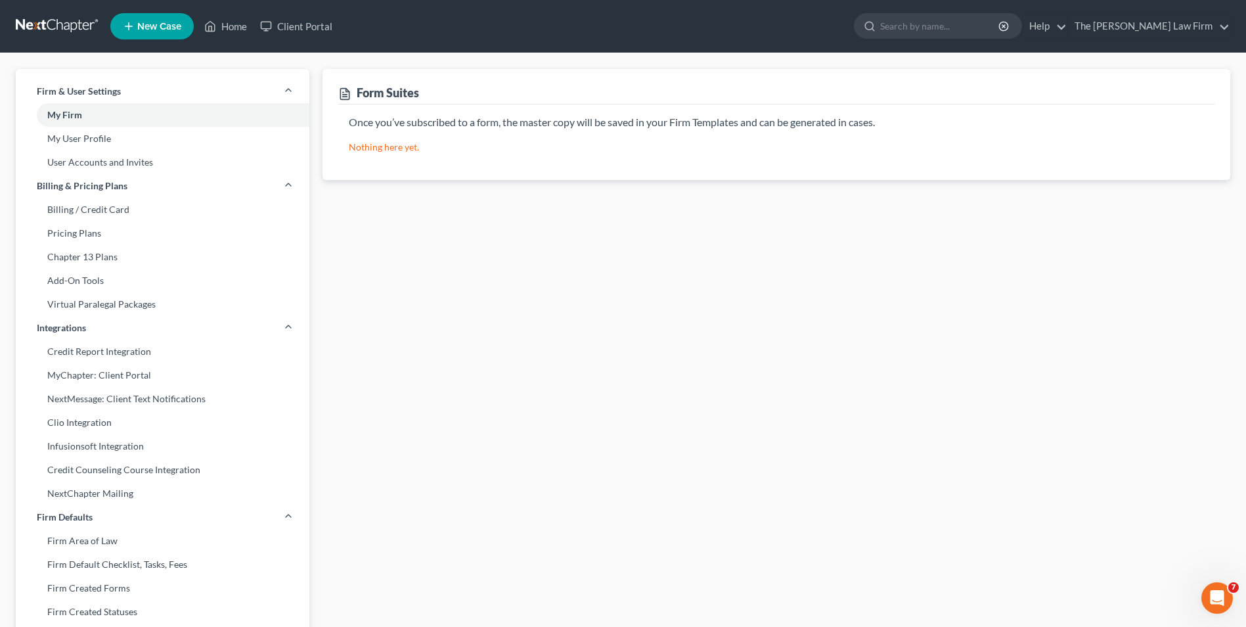
click at [396, 145] on p "Nothing here yet." at bounding box center [776, 147] width 855 height 13
click at [383, 94] on div "Form Suites" at bounding box center [378, 93] width 81 height 16
click at [362, 121] on p "Once you’ve subscribed to a form, the master copy will be saved in your Firm Te…" at bounding box center [776, 122] width 855 height 15
drag, startPoint x: 378, startPoint y: 120, endPoint x: 425, endPoint y: 121, distance: 46.6
click at [424, 121] on p "Once you’ve subscribed to a form, the master copy will be saved in your Firm Te…" at bounding box center [776, 122] width 855 height 15
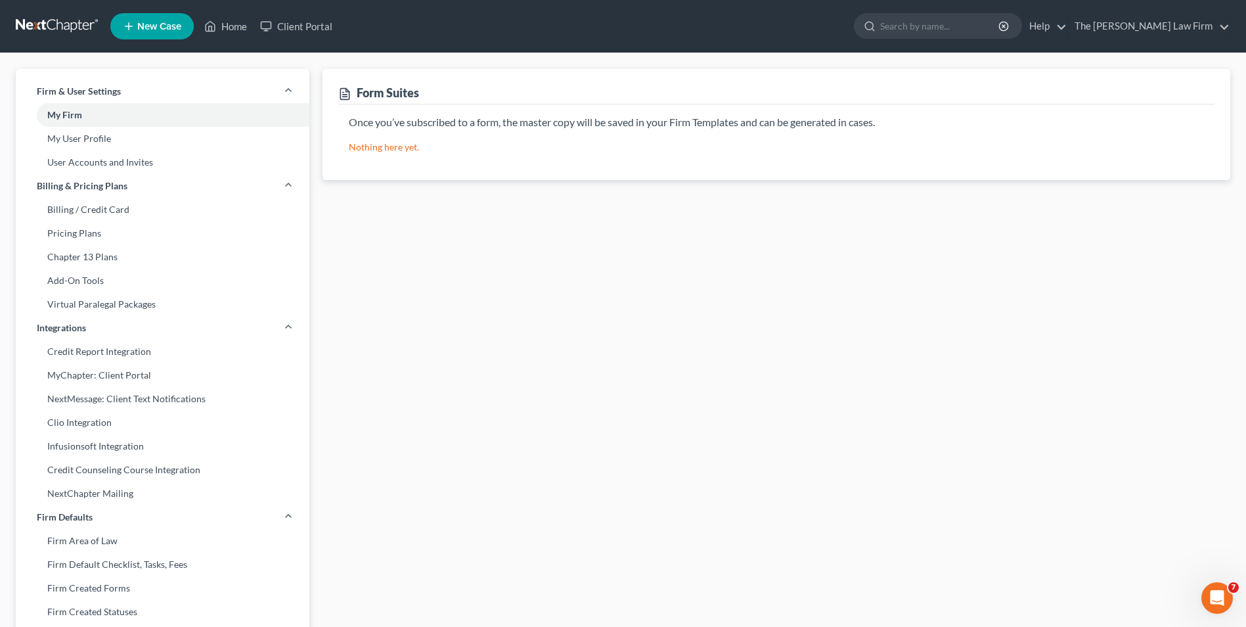
click at [487, 128] on p "Once you’ve subscribed to a form, the master copy will be saved in your Firm Te…" at bounding box center [776, 122] width 855 height 15
click at [473, 122] on p "Once you’ve subscribed to a form, the master copy will be saved in your Firm Te…" at bounding box center [776, 122] width 855 height 15
click at [423, 122] on p "Once you’ve subscribed to a form, the master copy will be saved in your Firm Te…" at bounding box center [776, 122] width 855 height 15
click at [411, 123] on p "Once you’ve subscribed to a form, the master copy will be saved in your Firm Te…" at bounding box center [776, 122] width 855 height 15
click at [391, 94] on div "Form Suites" at bounding box center [378, 93] width 81 height 16
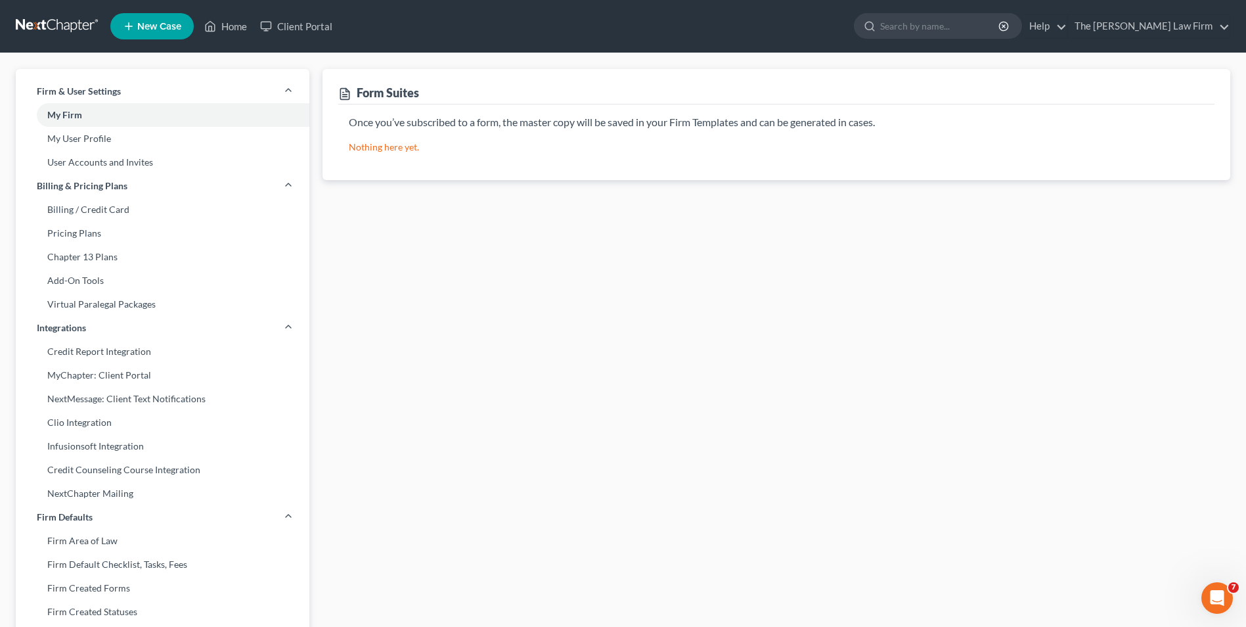
click at [338, 91] on icon at bounding box center [344, 93] width 13 height 13
click at [340, 93] on icon at bounding box center [344, 93] width 13 height 13
drag, startPoint x: 340, startPoint y: 93, endPoint x: 347, endPoint y: 96, distance: 8.5
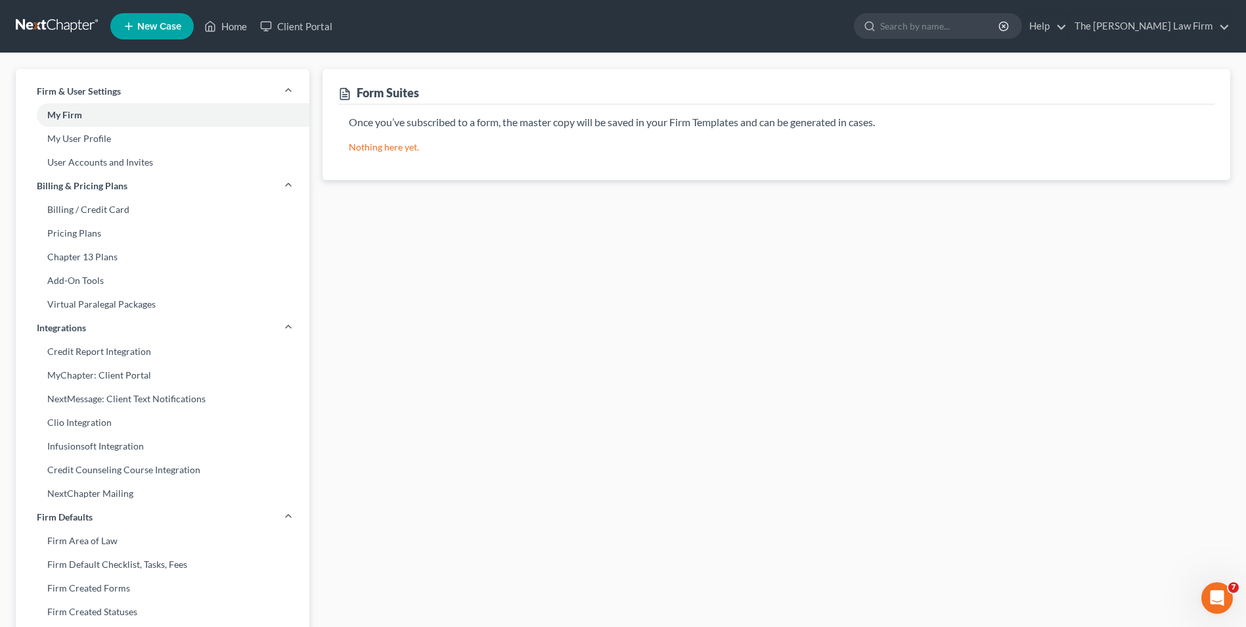
click at [347, 96] on icon at bounding box center [344, 93] width 13 height 13
click at [376, 147] on p "Nothing here yet." at bounding box center [776, 147] width 855 height 13
click at [717, 121] on p "Once you’ve subscribed to a form, the master copy will be saved in your Firm Te…" at bounding box center [776, 122] width 855 height 15
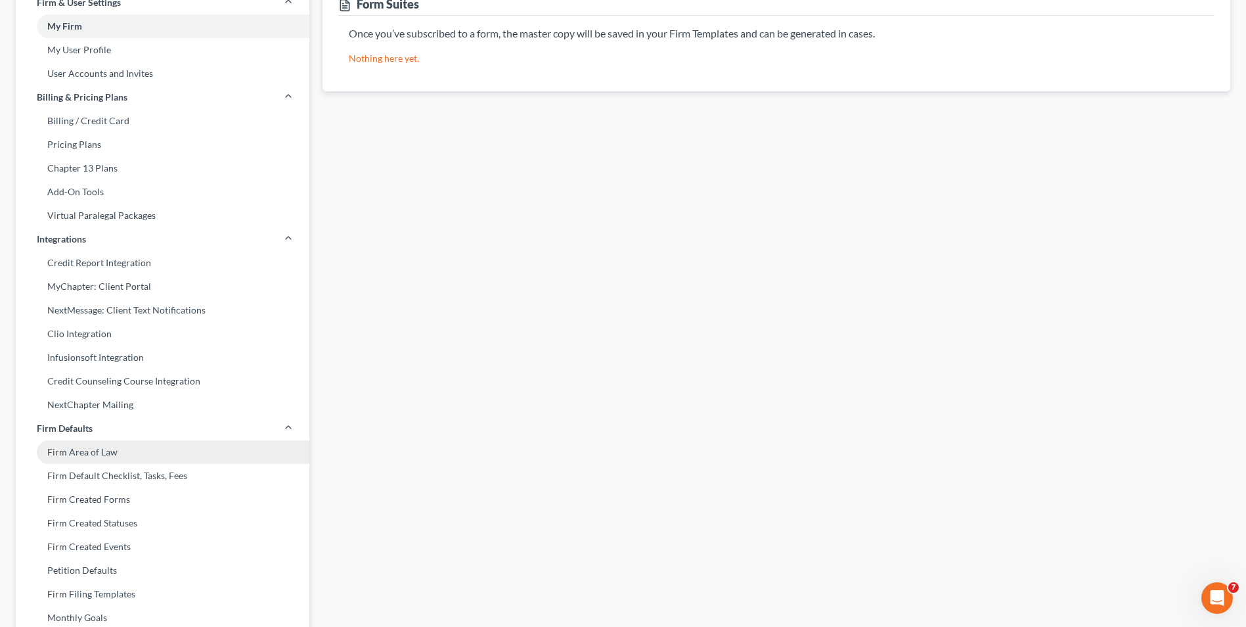
scroll to position [263, 0]
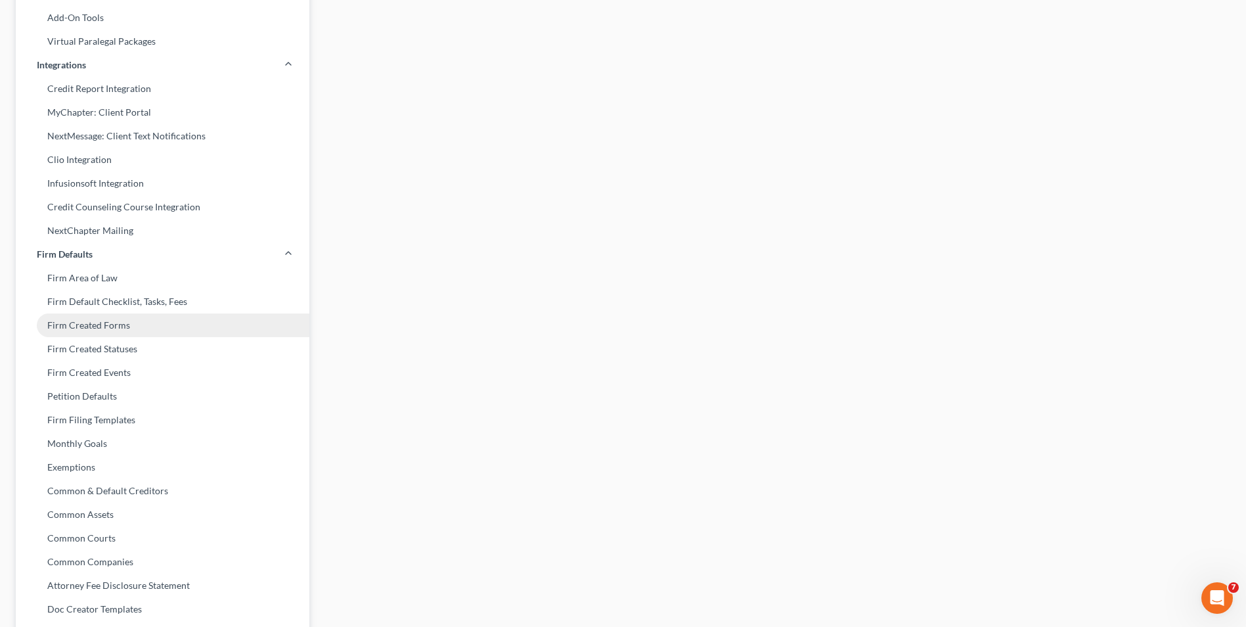
click at [159, 321] on link "Firm Created Forms" at bounding box center [163, 325] width 294 height 24
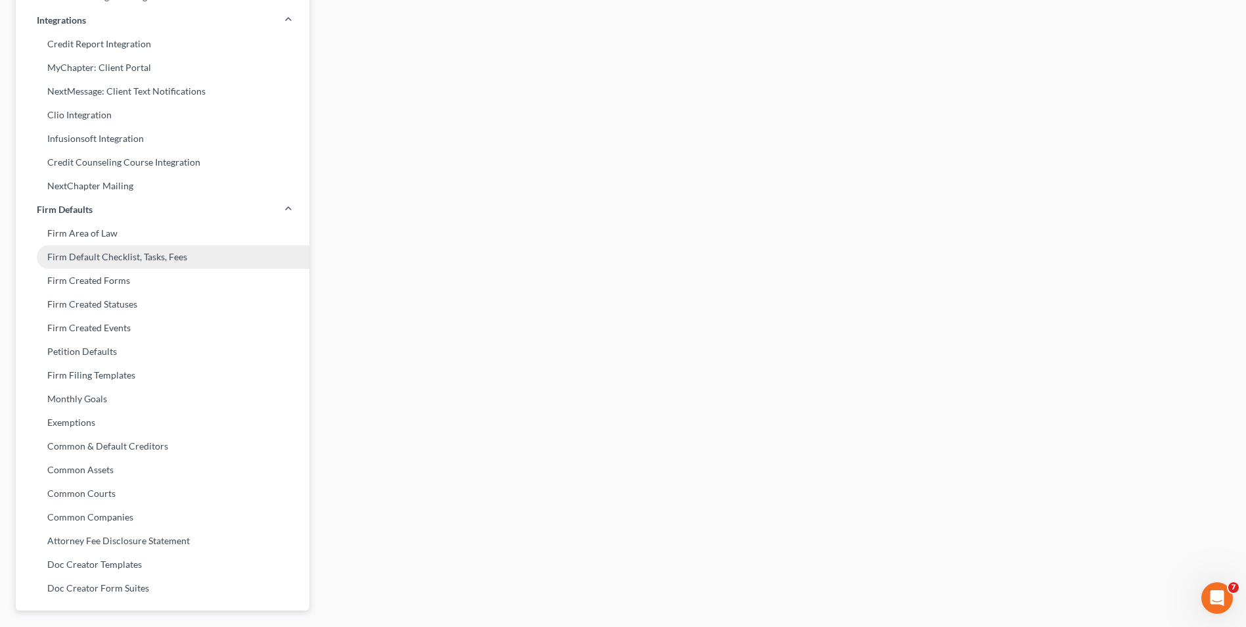
scroll to position [328, 0]
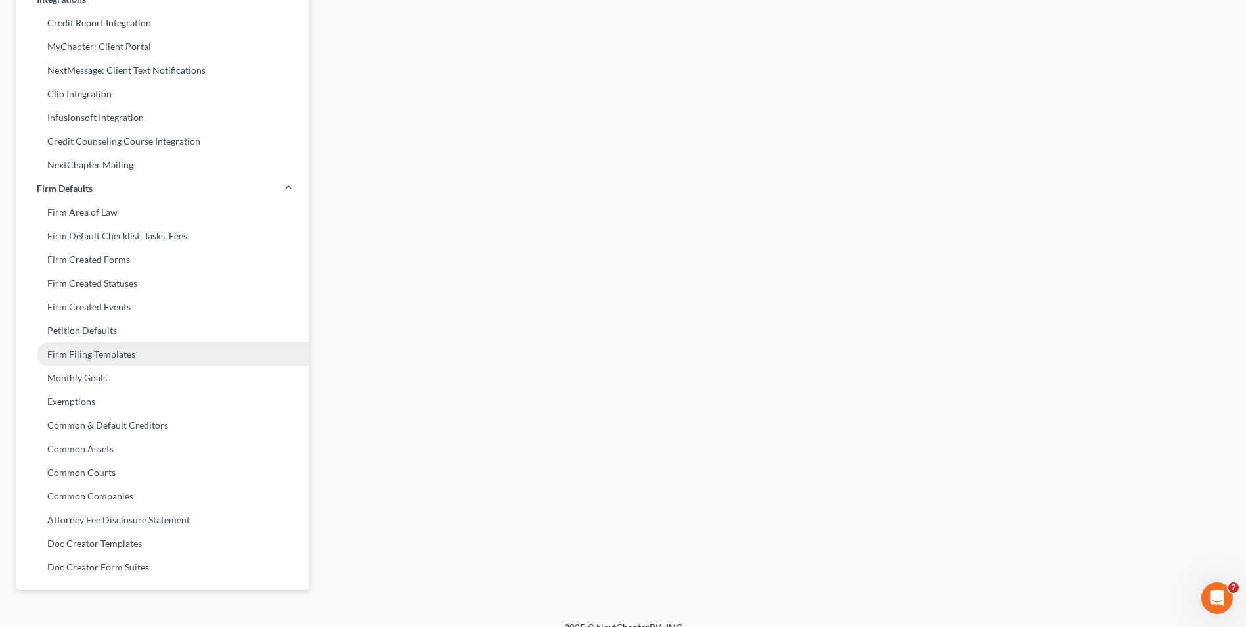
click at [107, 359] on link "Firm Filing Templates" at bounding box center [163, 354] width 294 height 24
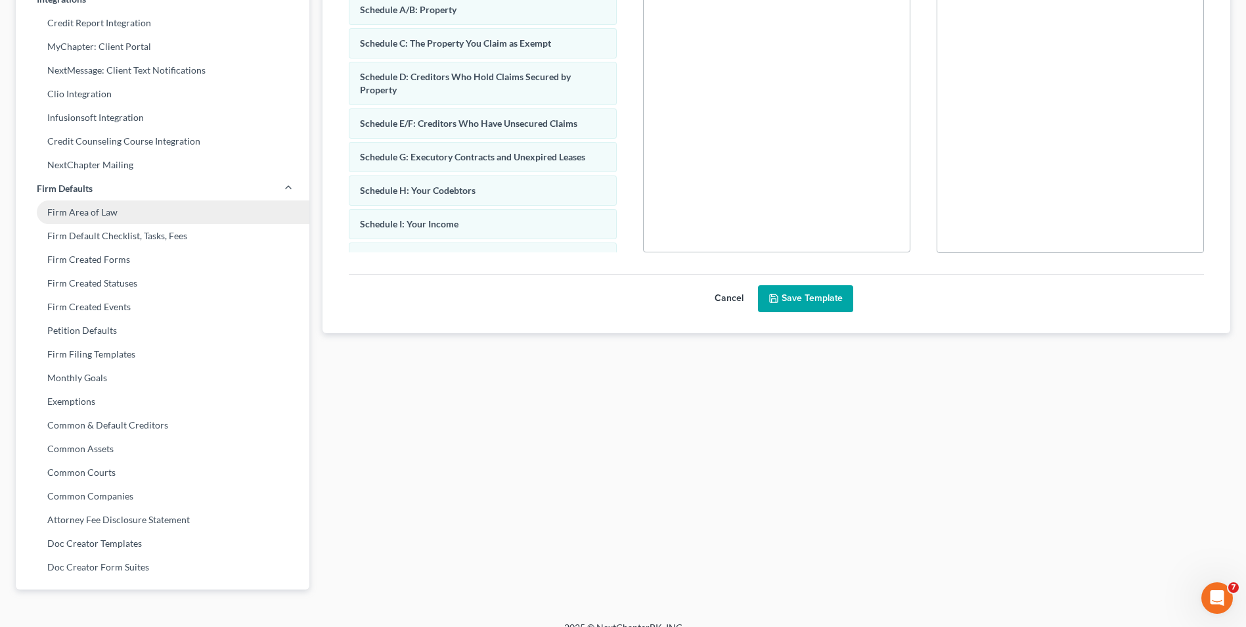
scroll to position [346, 0]
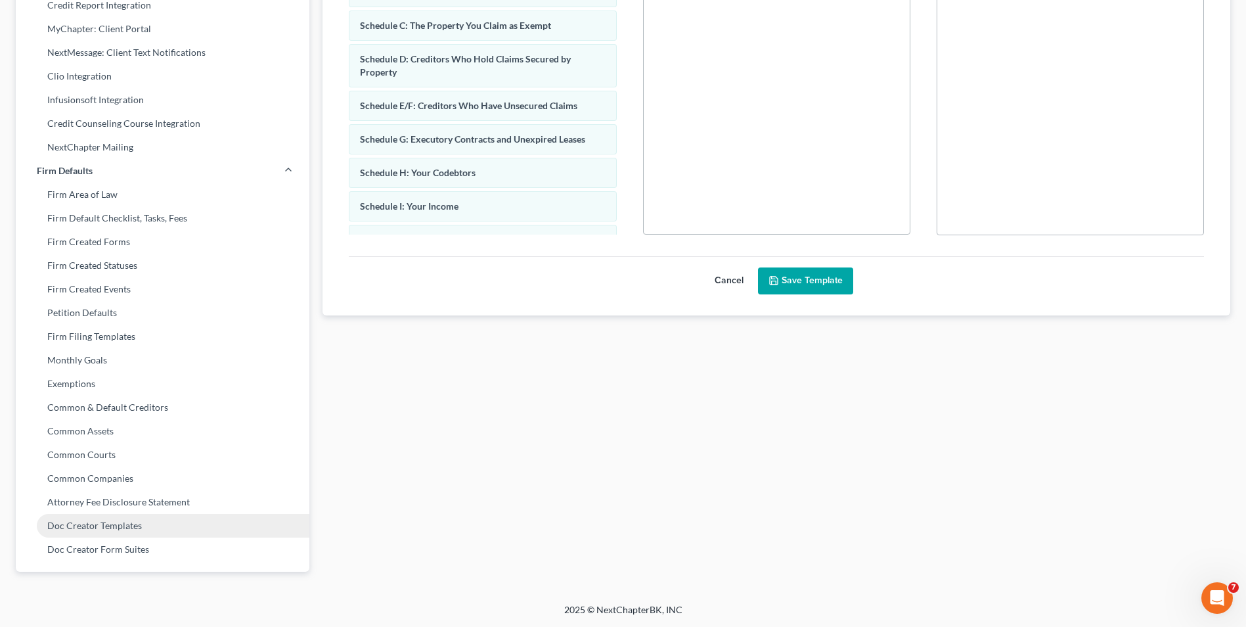
click at [88, 484] on link "Doc Creator Templates" at bounding box center [163, 526] width 294 height 24
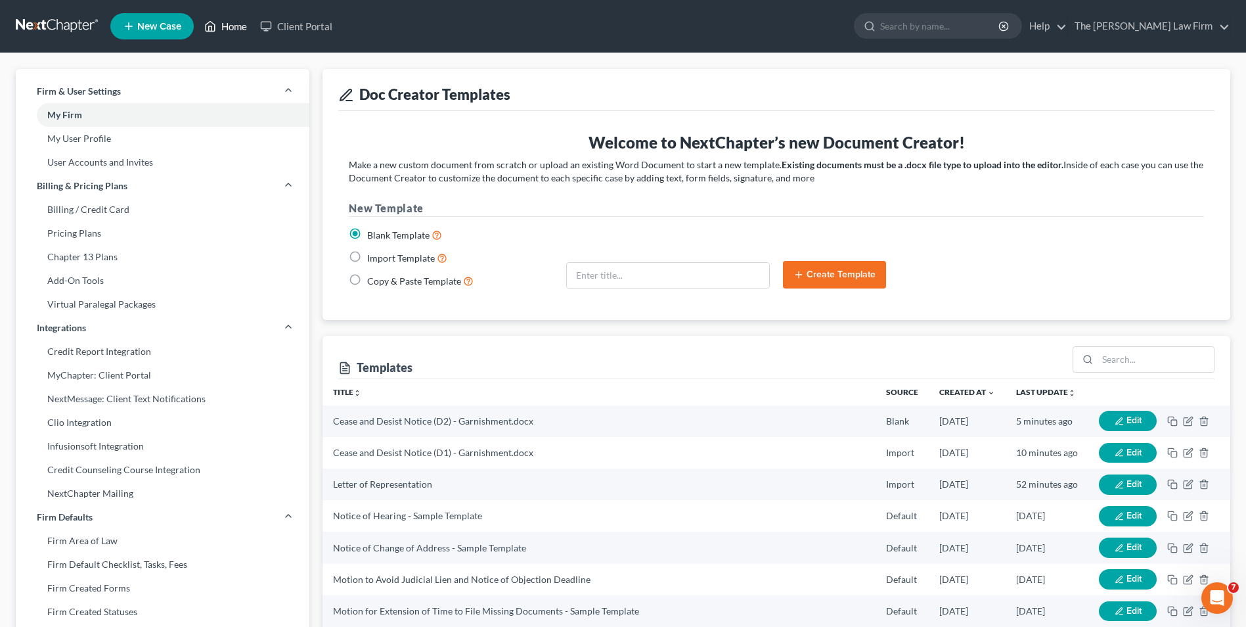
click at [234, 26] on link "Home" at bounding box center [226, 26] width 56 height 24
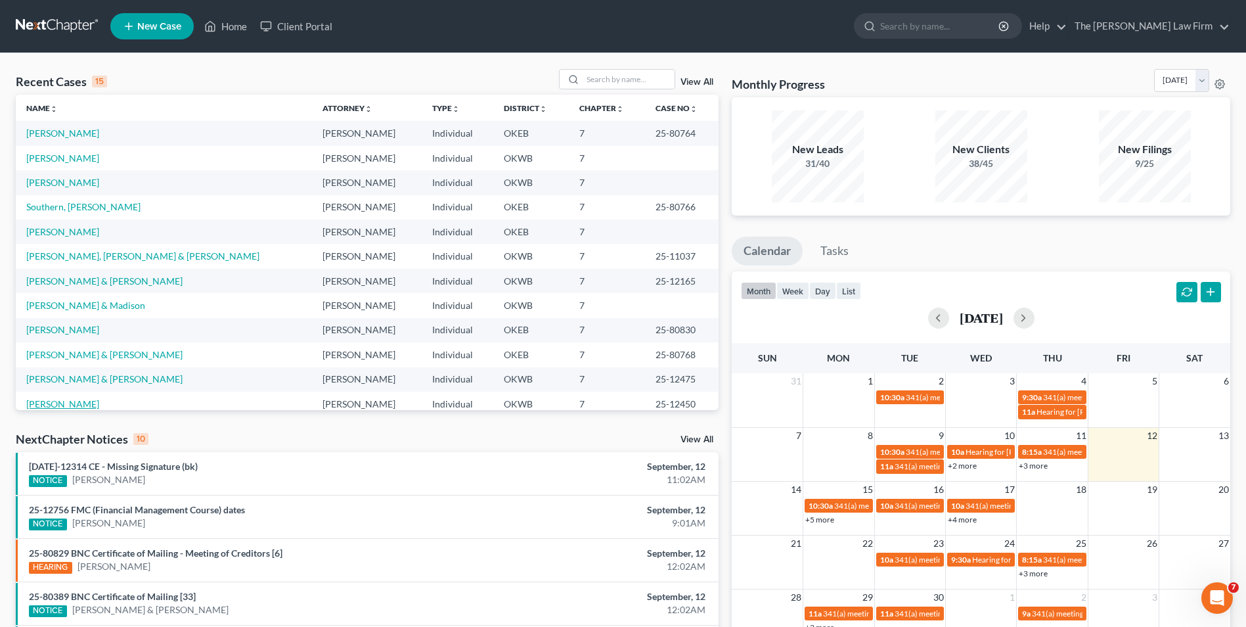
click at [80, 407] on link "[PERSON_NAME]" at bounding box center [62, 403] width 73 height 11
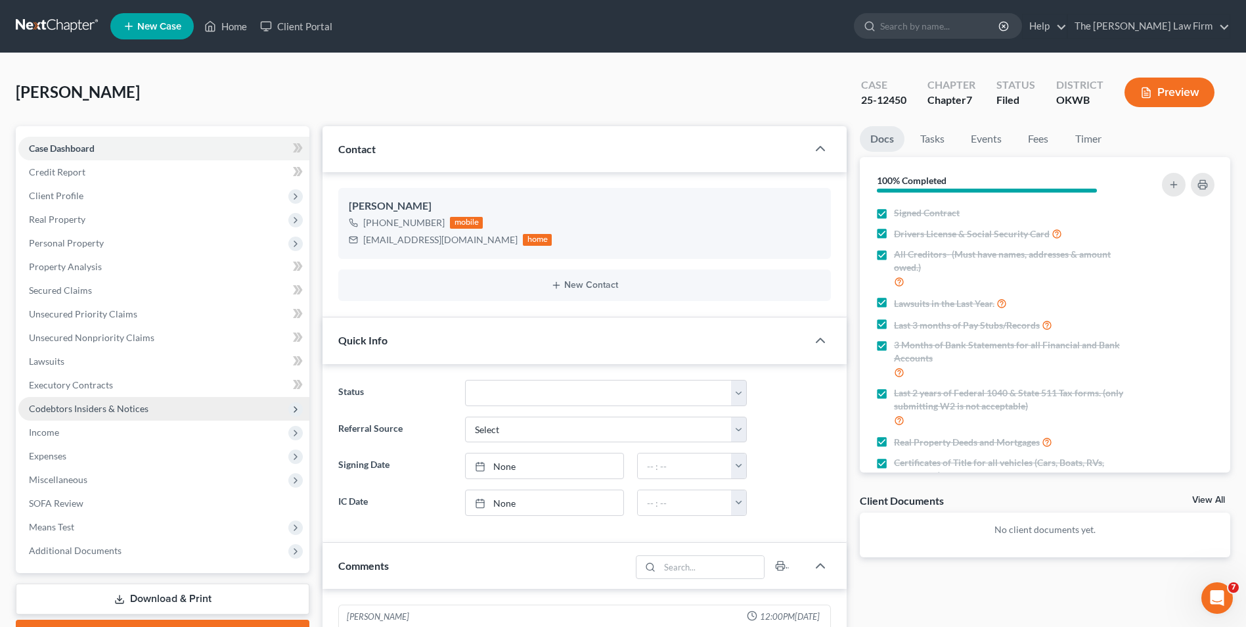
scroll to position [1699, 0]
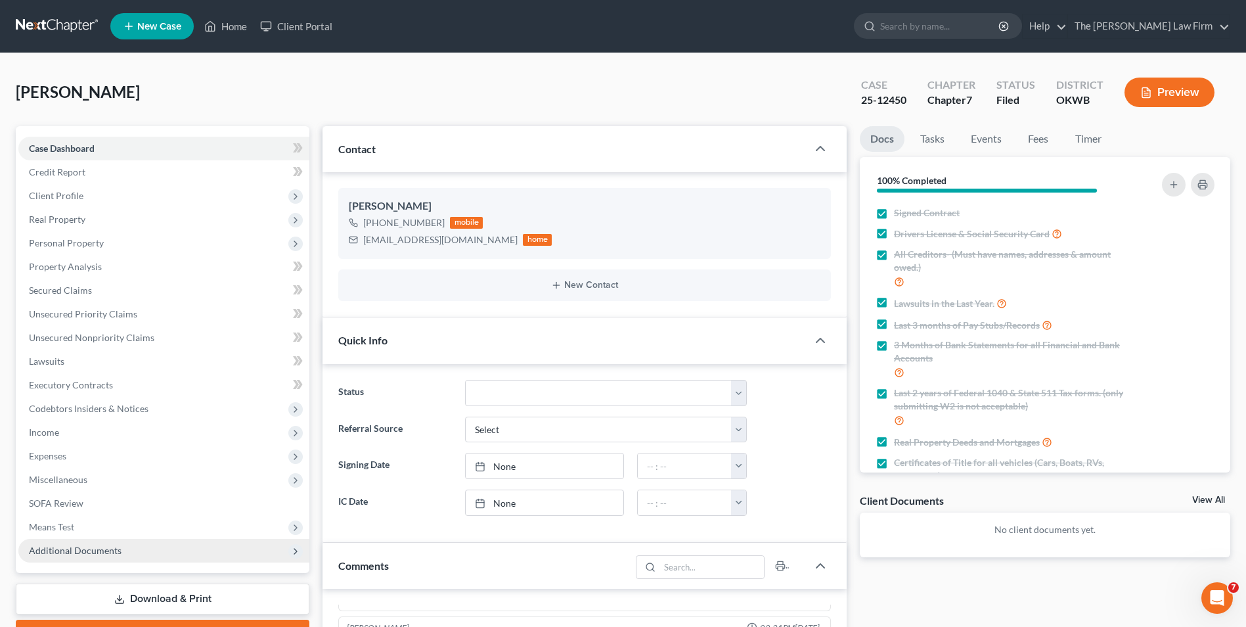
click at [141, 484] on span "Additional Documents" at bounding box center [163, 551] width 291 height 24
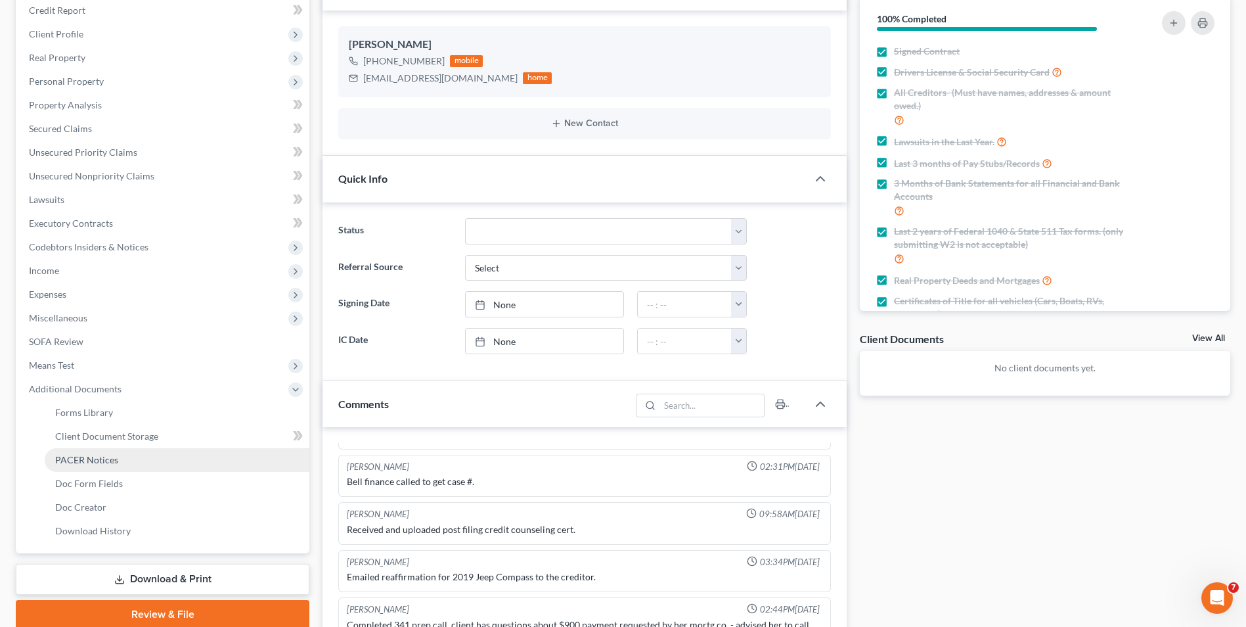
scroll to position [197, 0]
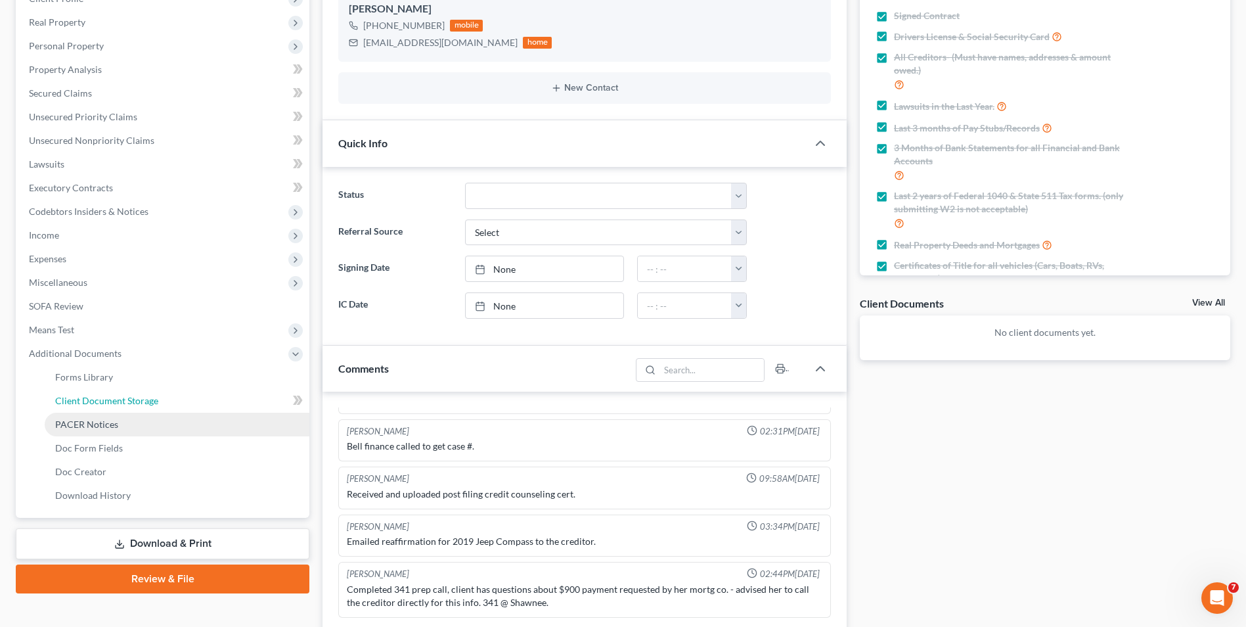
drag, startPoint x: 122, startPoint y: 407, endPoint x: 120, endPoint y: 415, distance: 8.1
click at [122, 409] on link "Client Document Storage" at bounding box center [177, 401] width 265 height 24
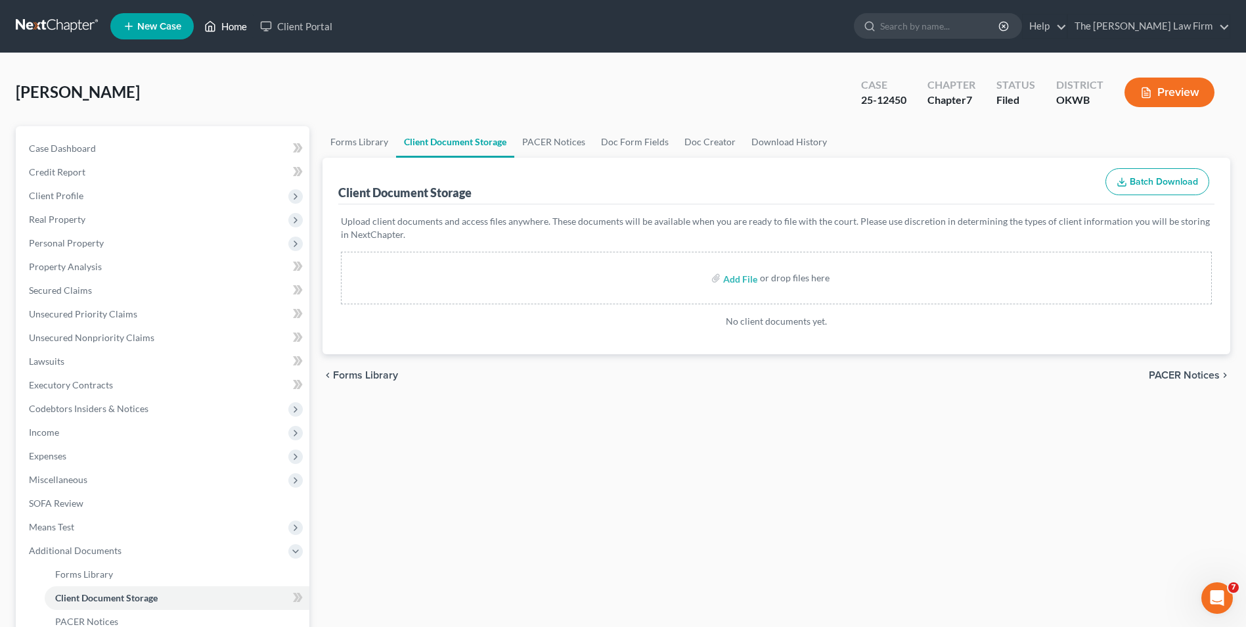
click at [234, 28] on link "Home" at bounding box center [226, 26] width 56 height 24
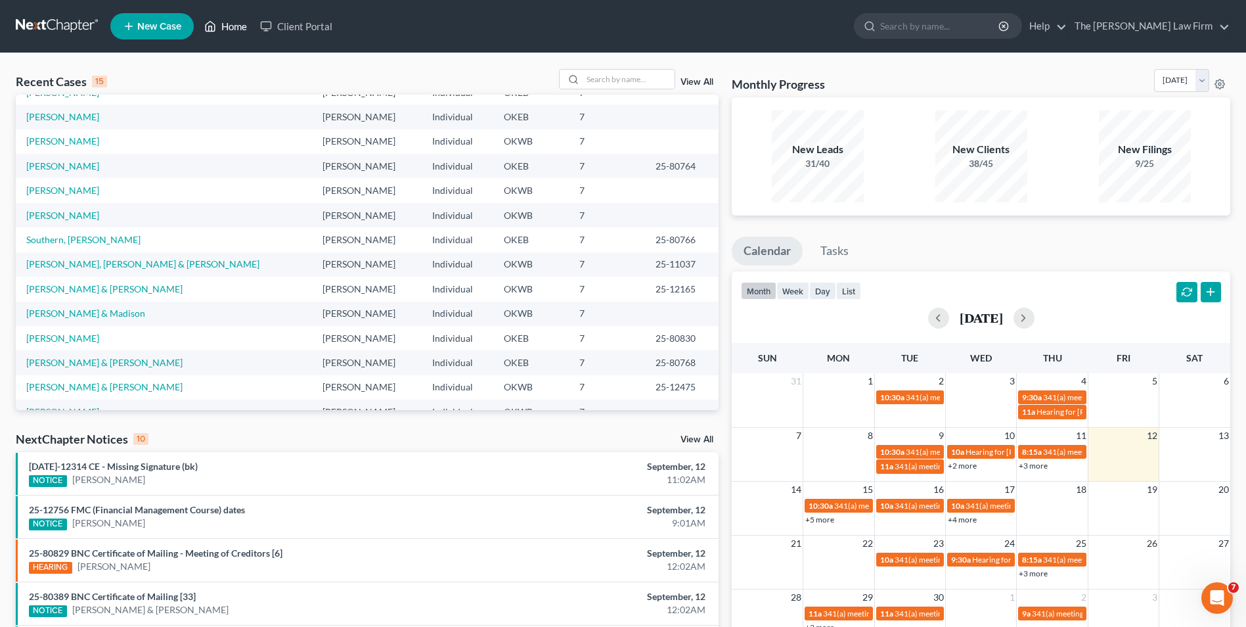
scroll to position [90, 0]
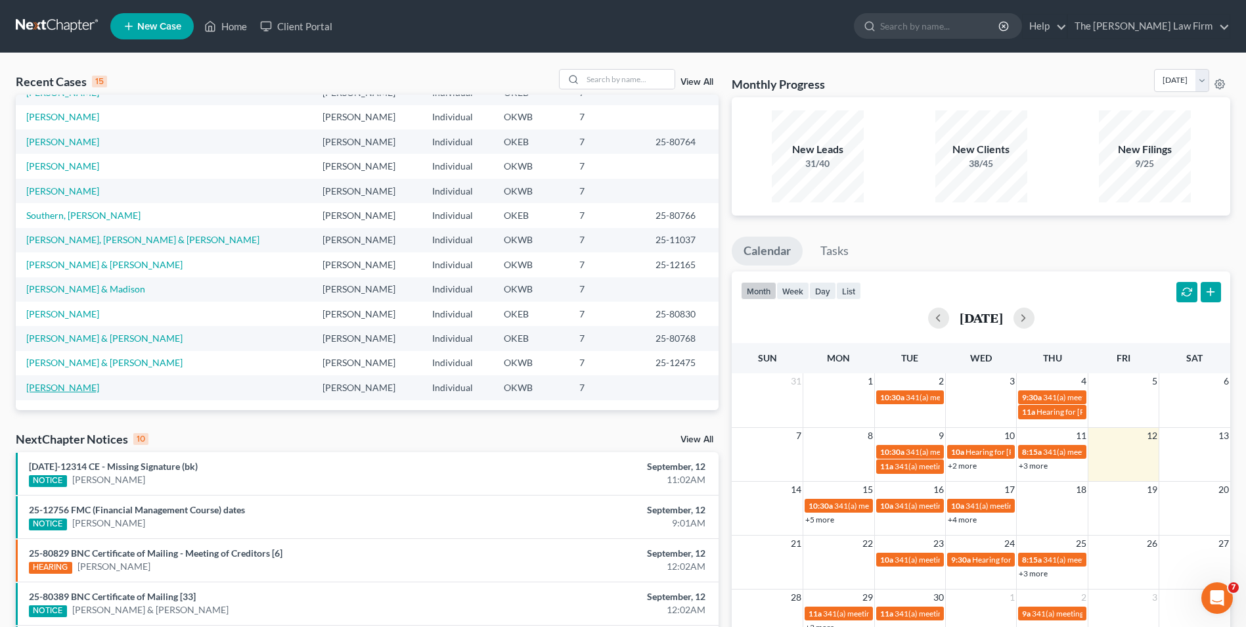
click at [58, 386] on link "[PERSON_NAME]" at bounding box center [62, 387] width 73 height 11
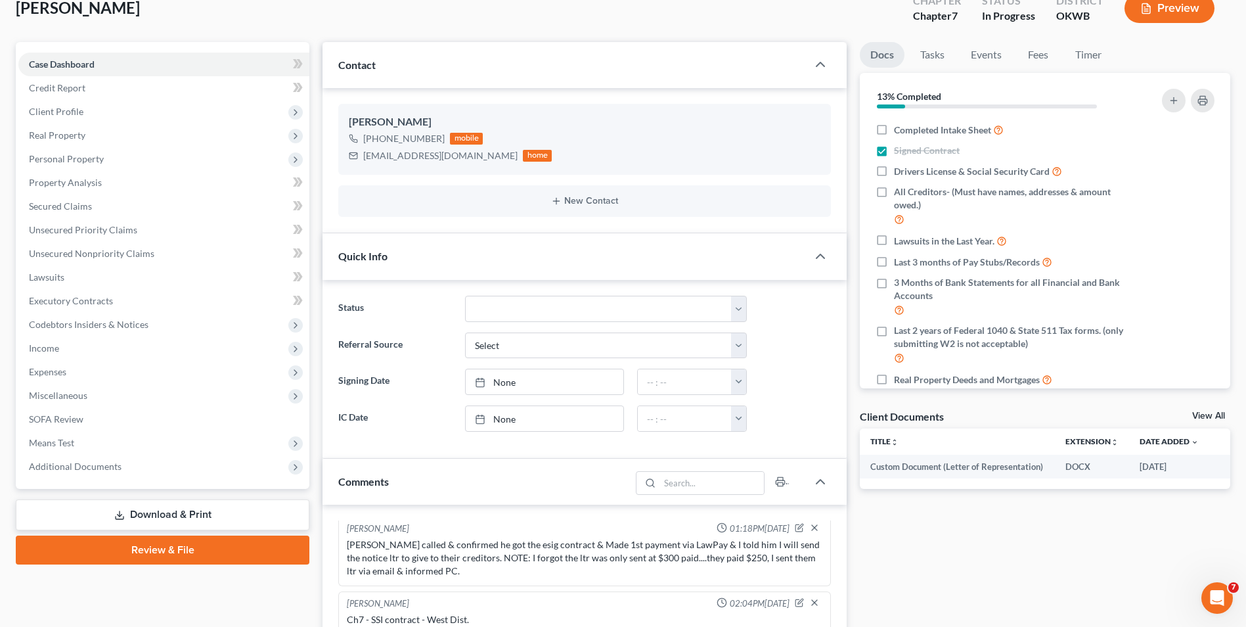
scroll to position [131, 0]
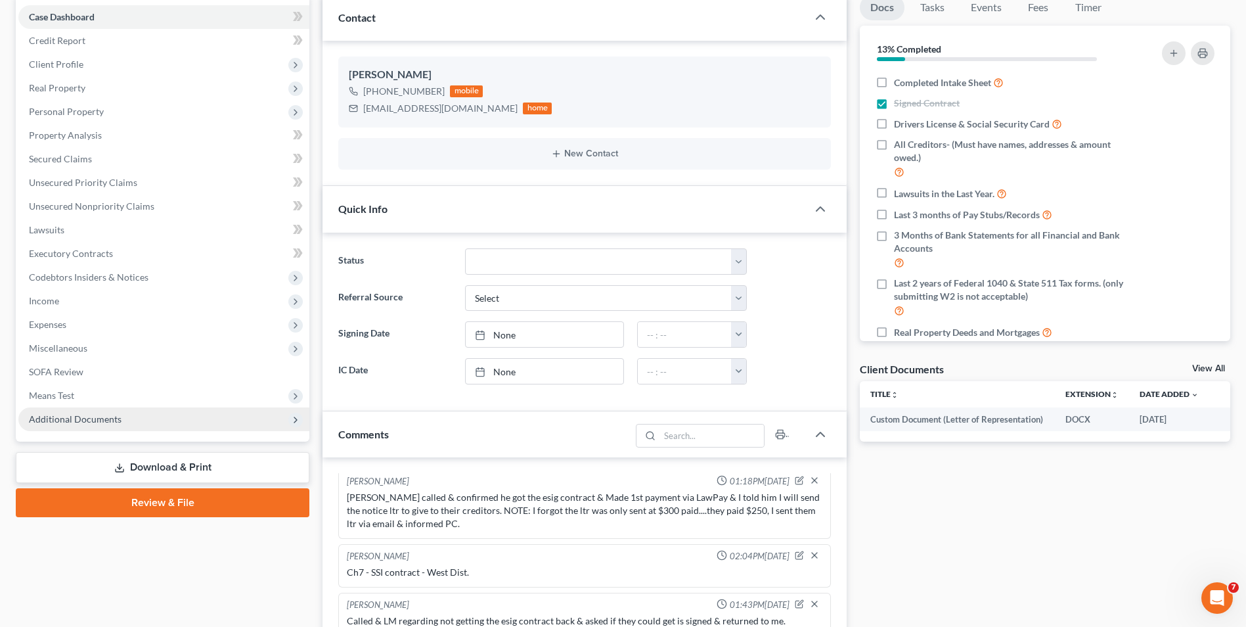
click at [123, 418] on span "Additional Documents" at bounding box center [163, 419] width 291 height 24
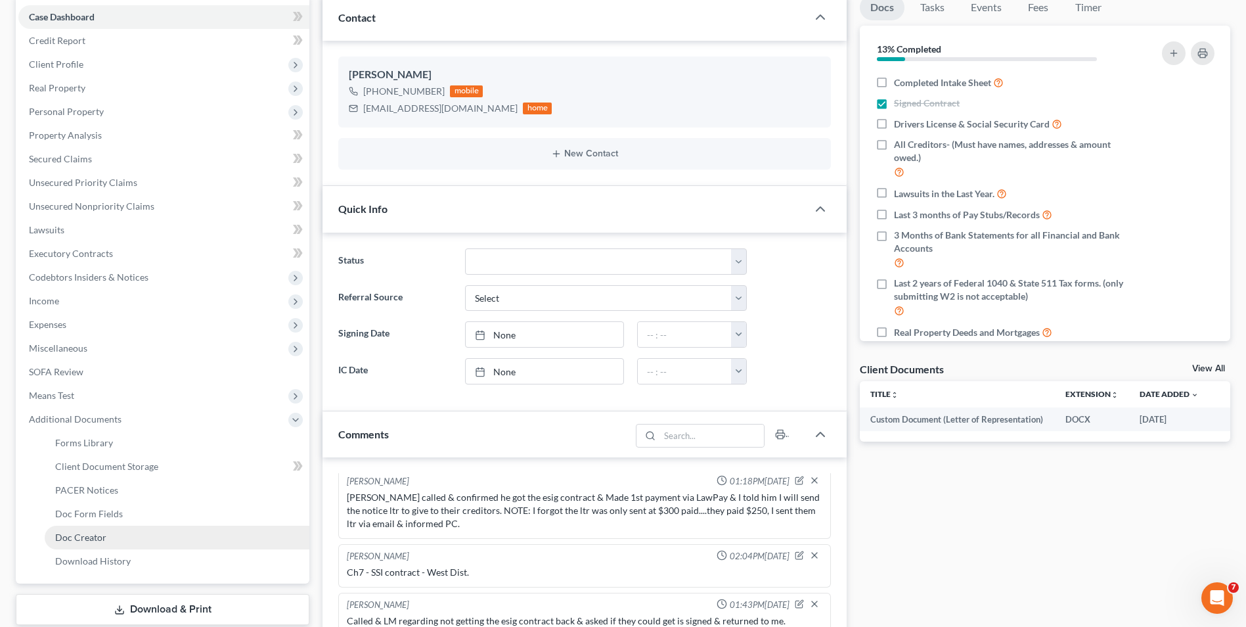
click at [114, 484] on link "Doc Creator" at bounding box center [177, 537] width 265 height 24
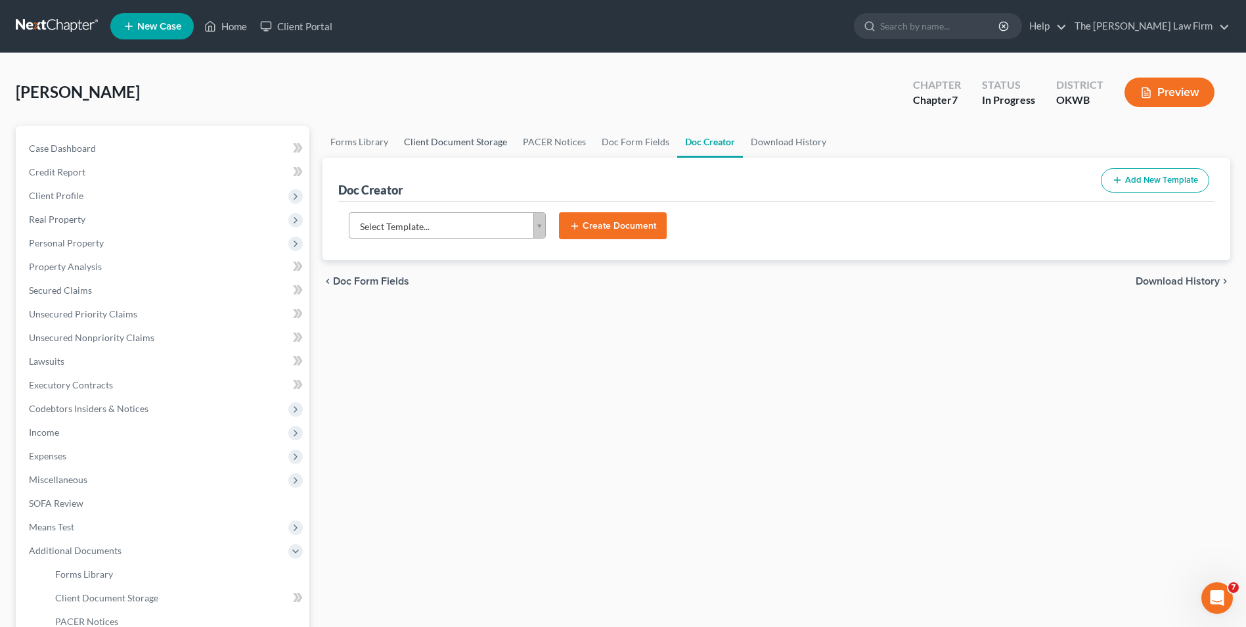
click at [467, 142] on link "Client Document Storage" at bounding box center [455, 142] width 119 height 32
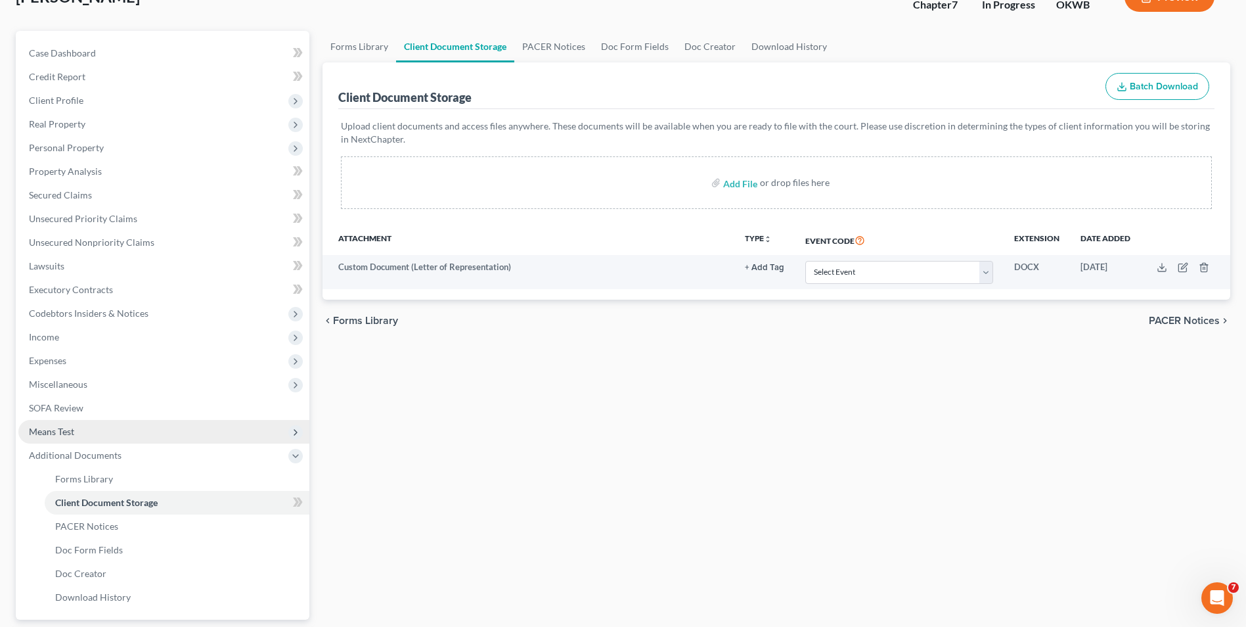
scroll to position [66, 0]
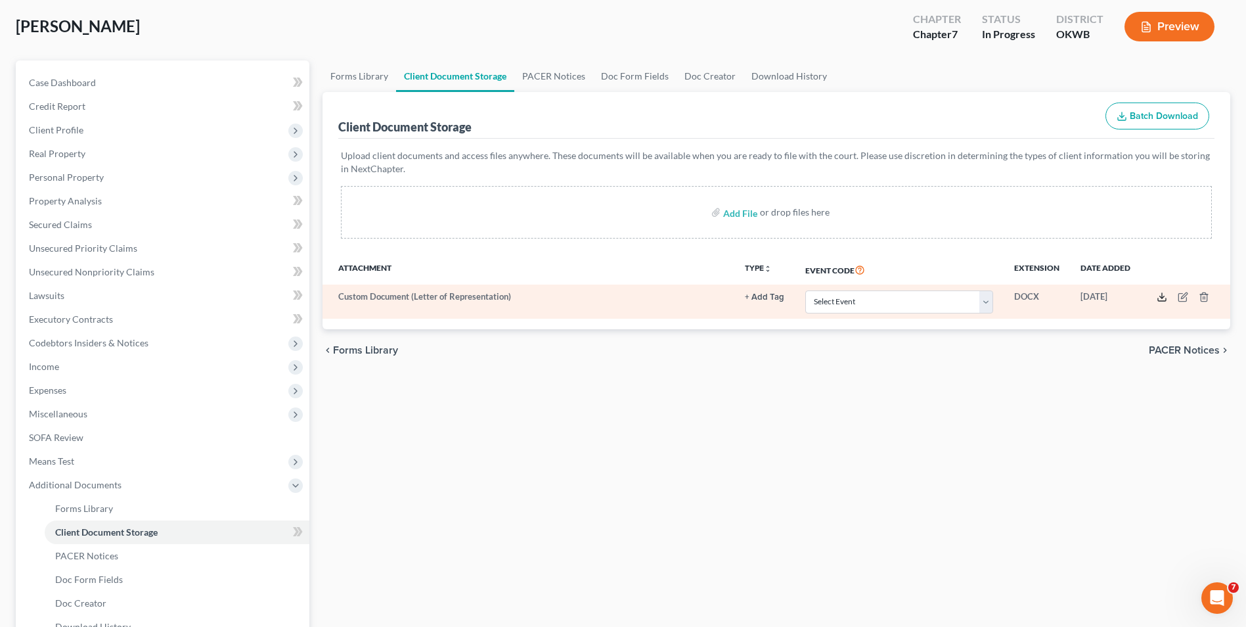
click at [993, 297] on icon at bounding box center [1162, 297] width 11 height 11
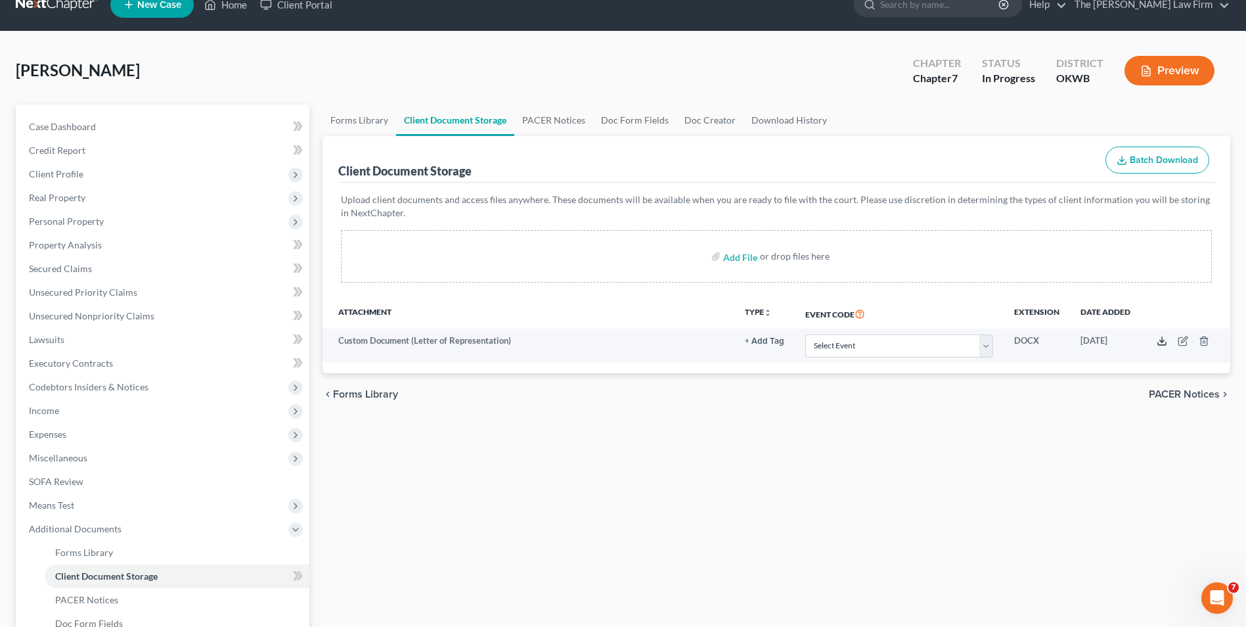
scroll to position [0, 0]
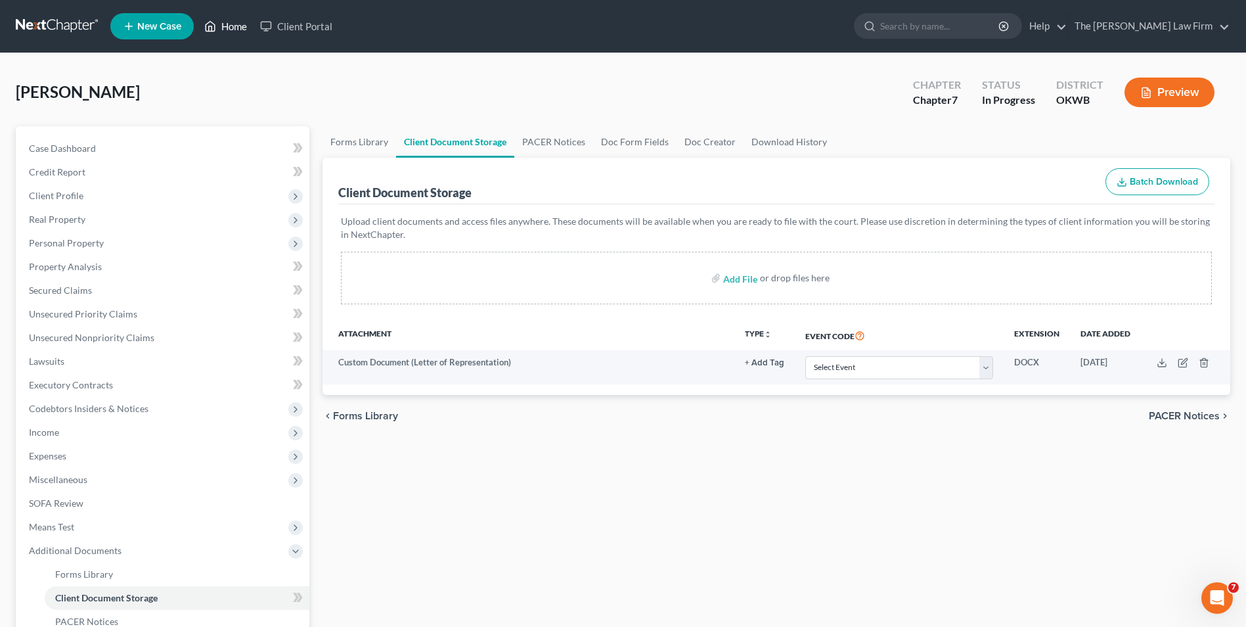
click at [236, 28] on link "Home" at bounding box center [226, 26] width 56 height 24
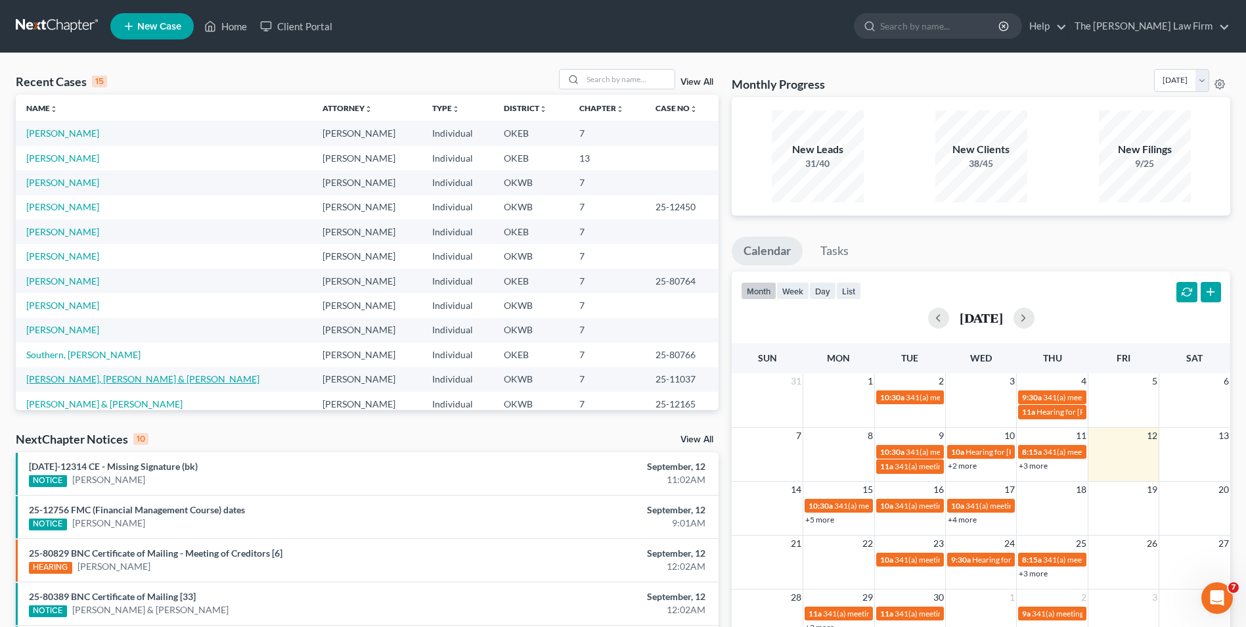
click at [153, 373] on link "[PERSON_NAME], [PERSON_NAME] & [PERSON_NAME]" at bounding box center [142, 378] width 233 height 11
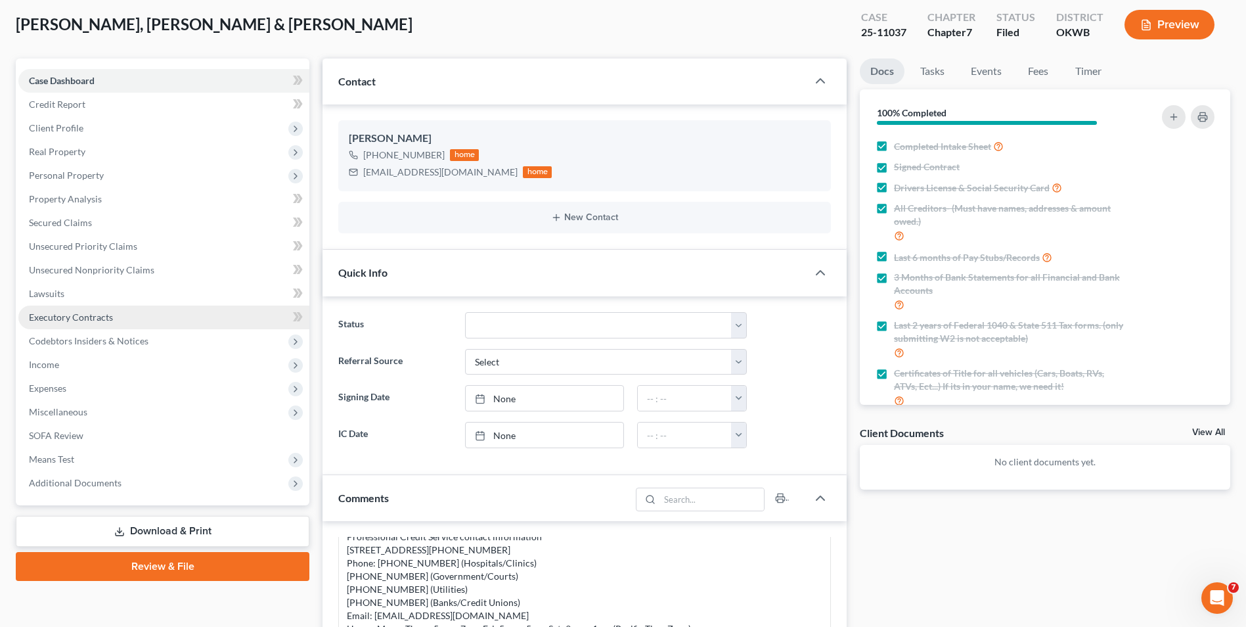
scroll to position [131, 0]
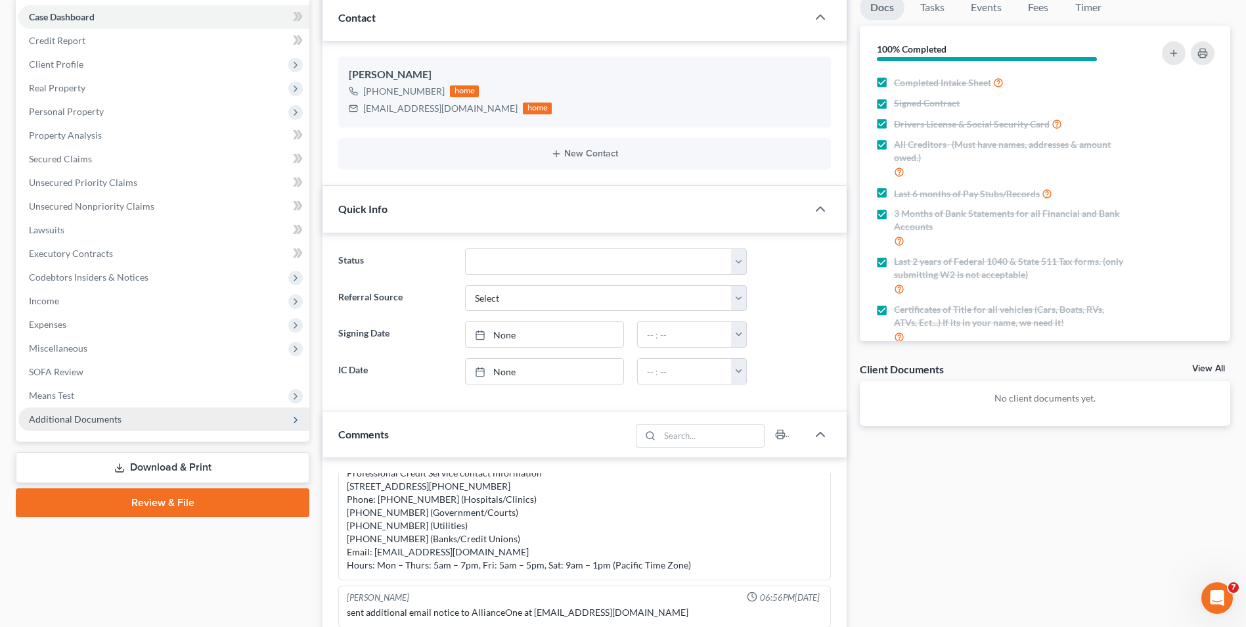
click at [188, 424] on span "Additional Documents" at bounding box center [163, 419] width 291 height 24
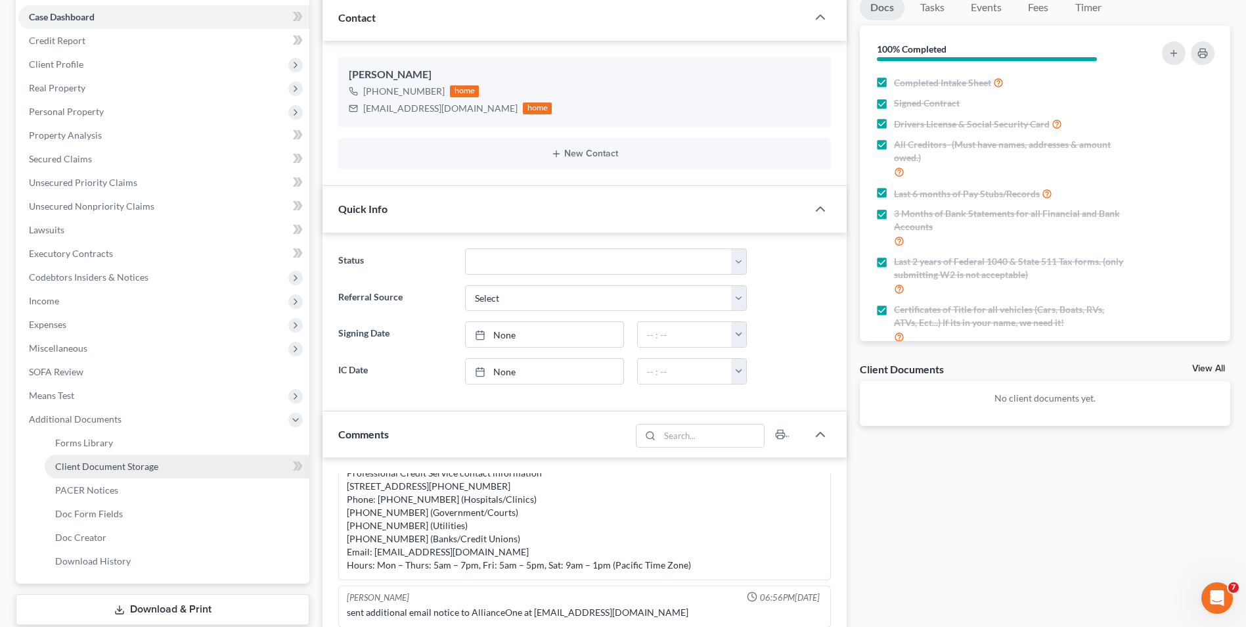
click at [164, 466] on link "Client Document Storage" at bounding box center [177, 467] width 265 height 24
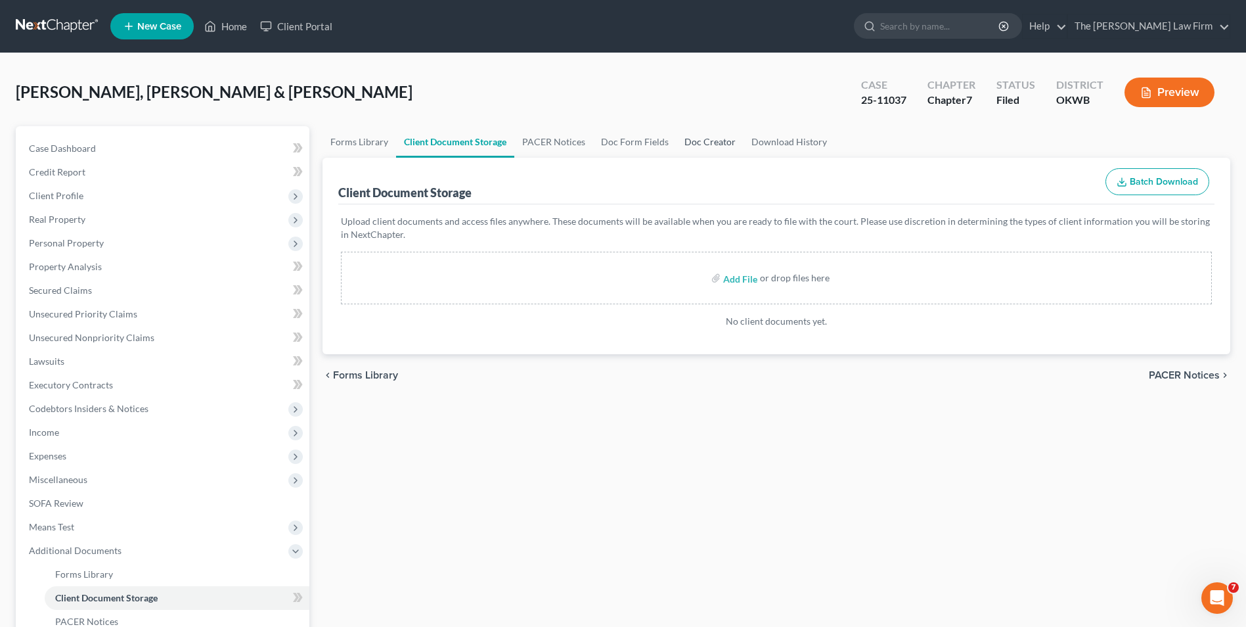
click at [690, 146] on link "Doc Creator" at bounding box center [710, 142] width 67 height 32
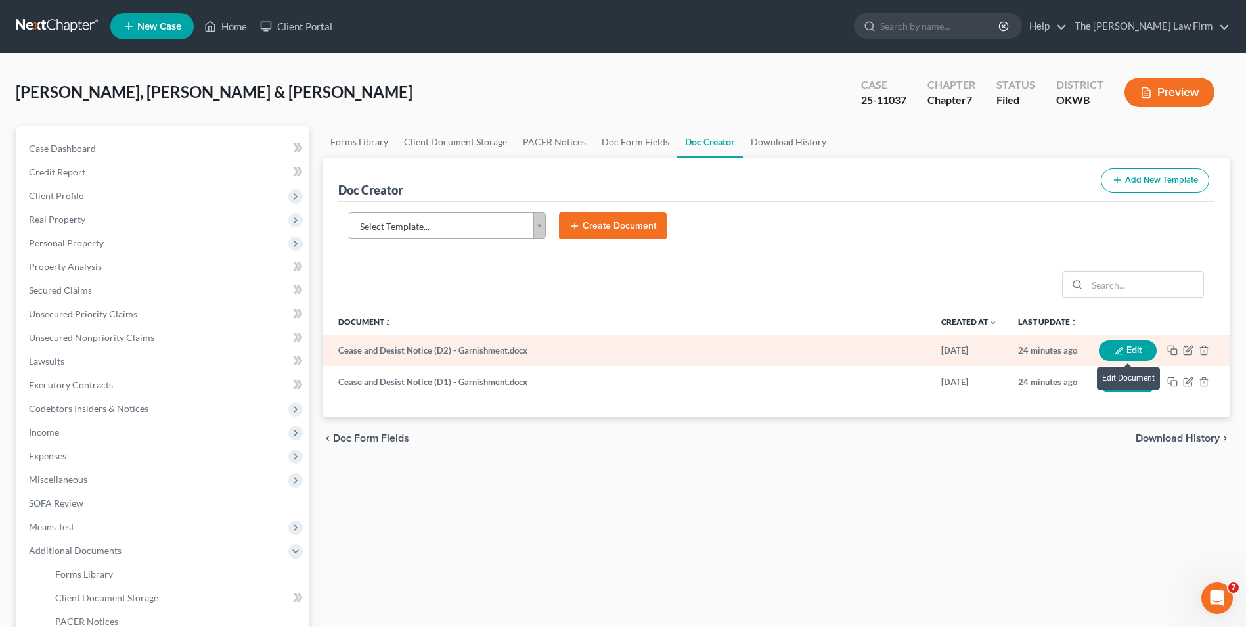
click at [993, 347] on button "Edit" at bounding box center [1128, 350] width 58 height 20
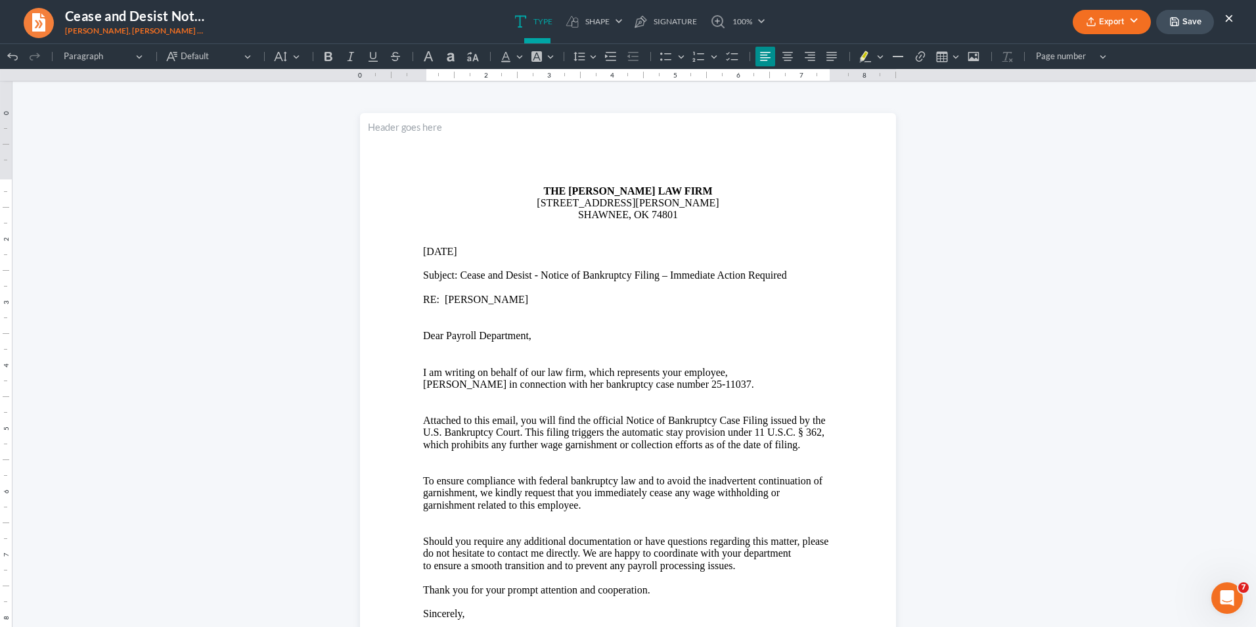
click at [993, 25] on button "Save" at bounding box center [1185, 22] width 58 height 24
click at [993, 17] on button "×" at bounding box center [1228, 18] width 9 height 16
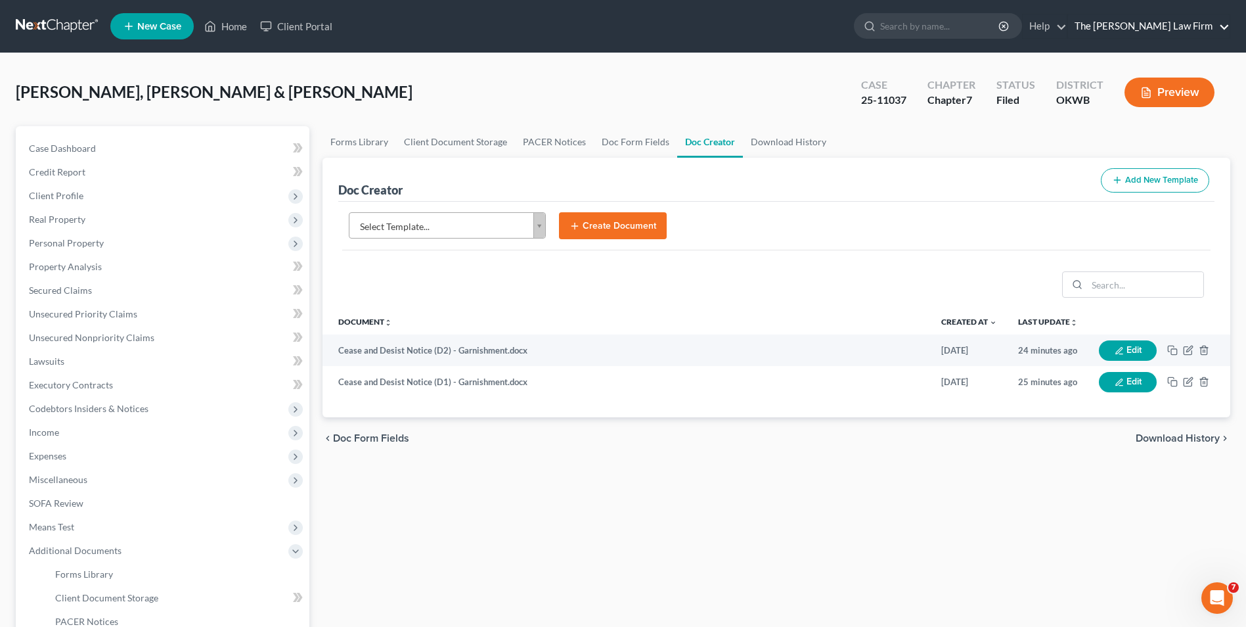
click at [993, 26] on link "The [PERSON_NAME] Law Firm" at bounding box center [1149, 26] width 162 height 24
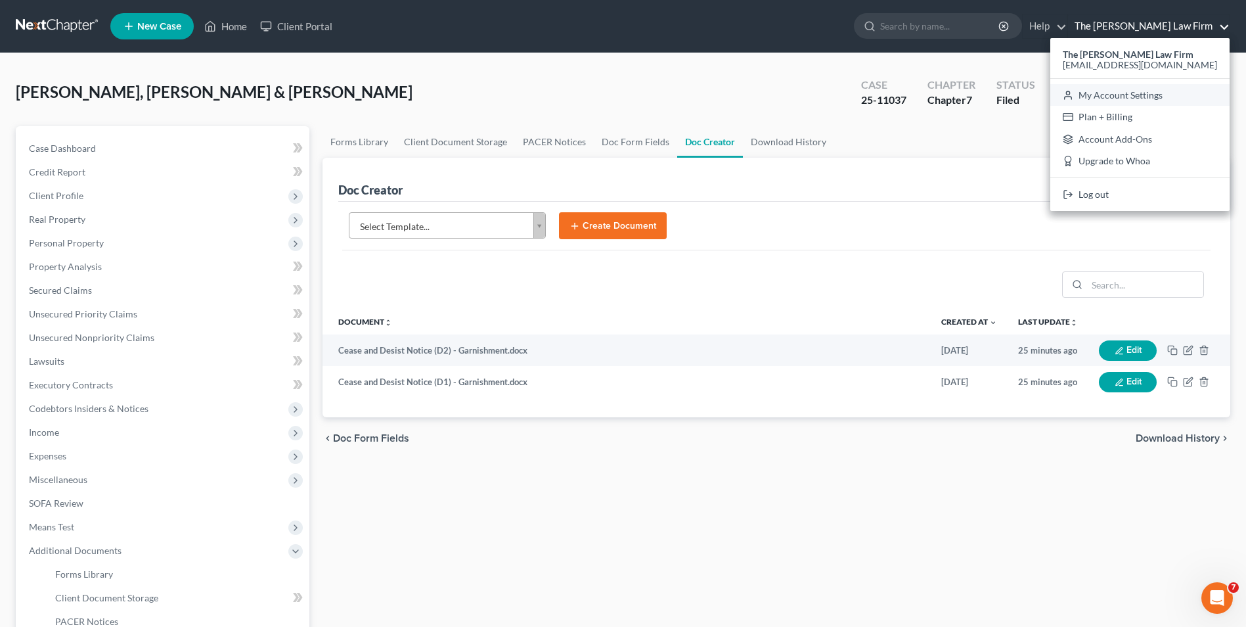
click at [993, 97] on link "My Account Settings" at bounding box center [1139, 95] width 179 height 22
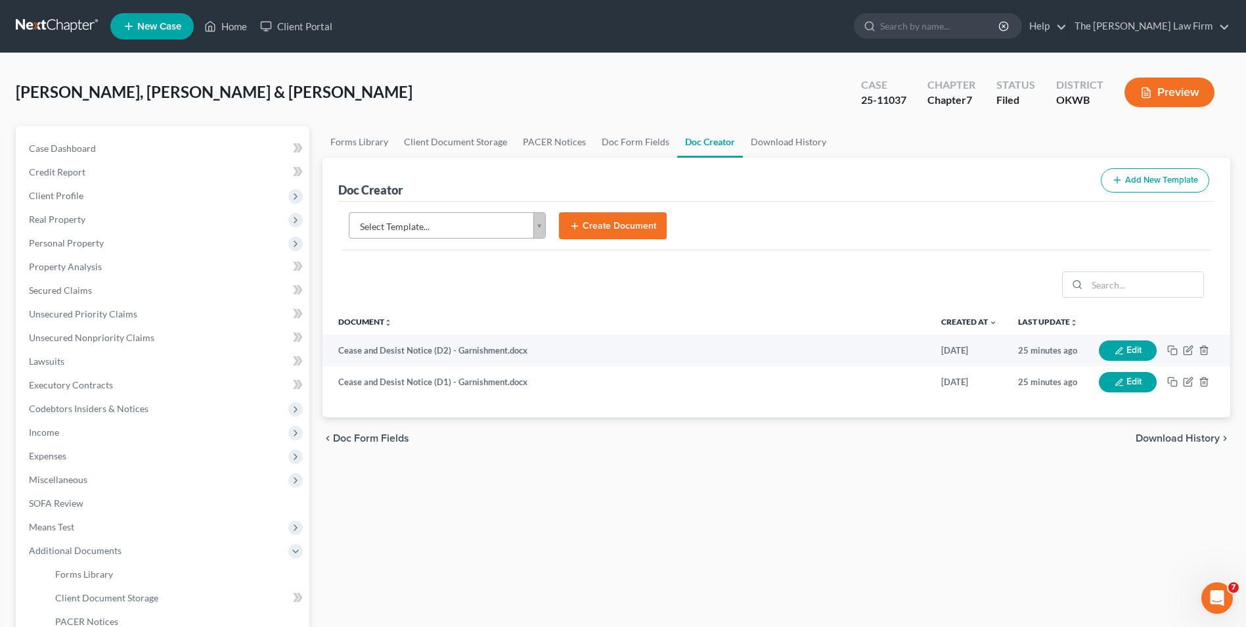
select select "65"
select select "23"
select select "37"
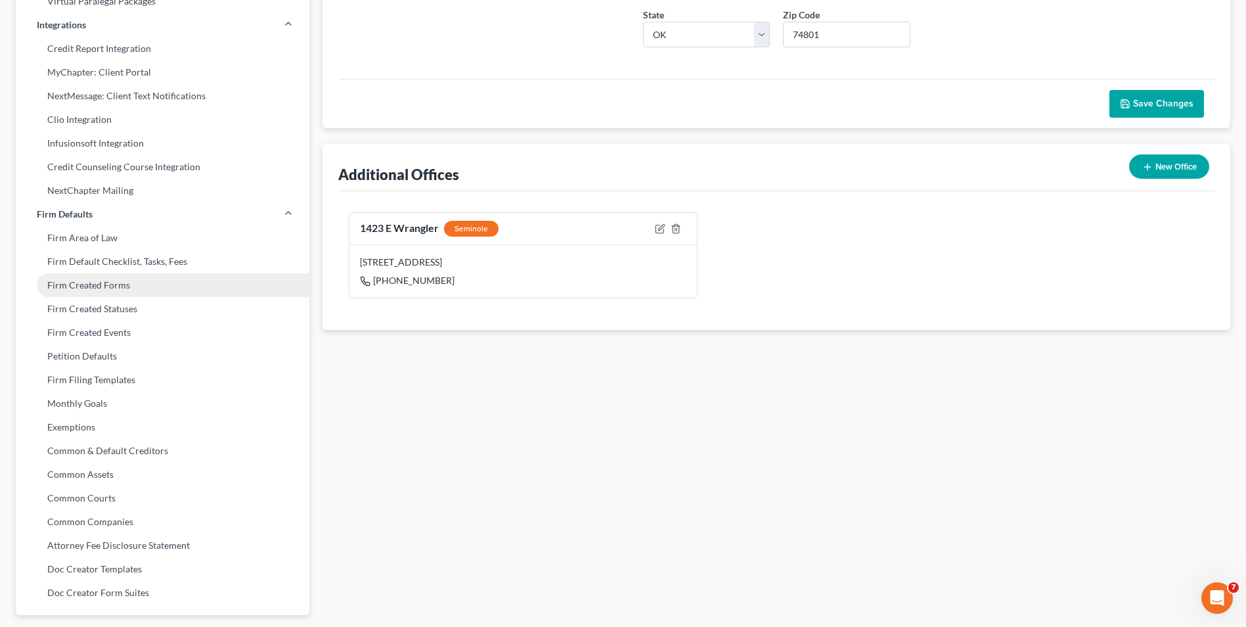
scroll to position [346, 0]
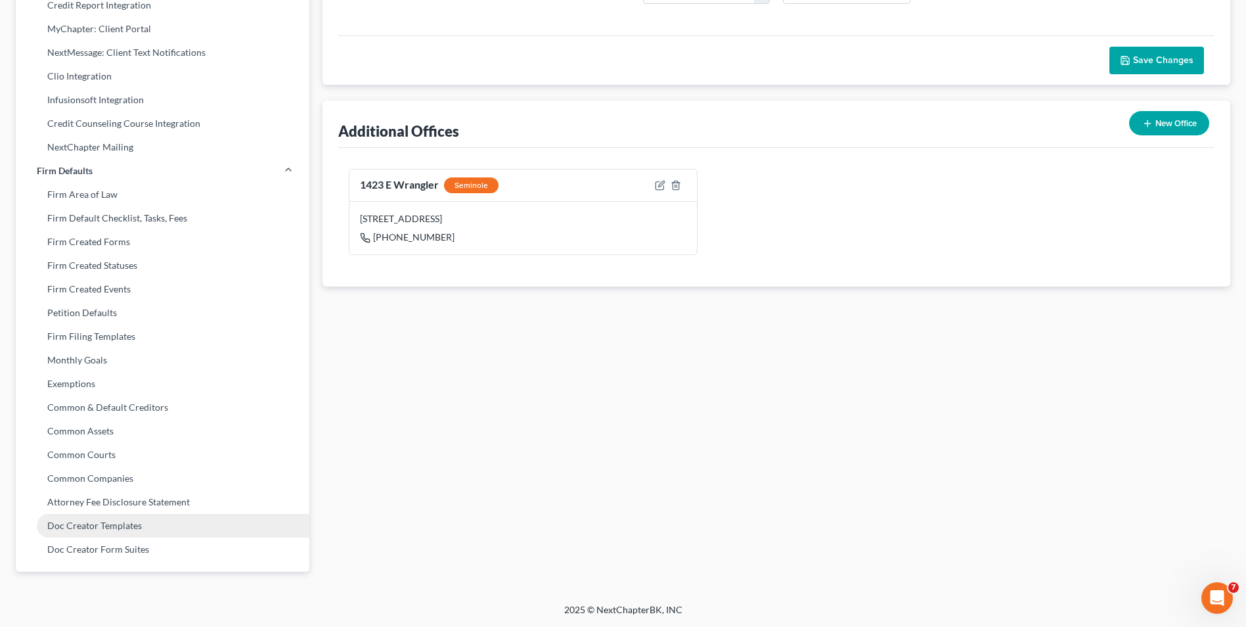
click at [87, 484] on link "Doc Creator Templates" at bounding box center [163, 526] width 294 height 24
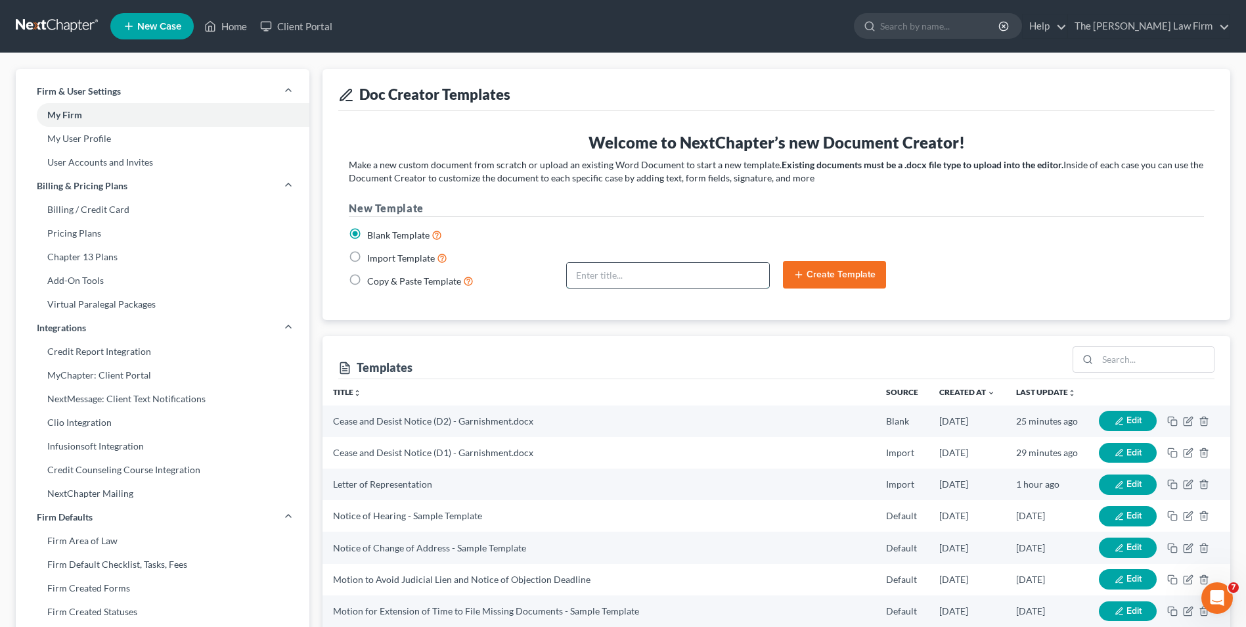
click at [615, 274] on input "text" at bounding box center [668, 275] width 202 height 25
type input "T"
type input "Test"
drag, startPoint x: 836, startPoint y: 273, endPoint x: 830, endPoint y: 277, distance: 7.7
click at [836, 274] on button "Create Template" at bounding box center [834, 275] width 103 height 28
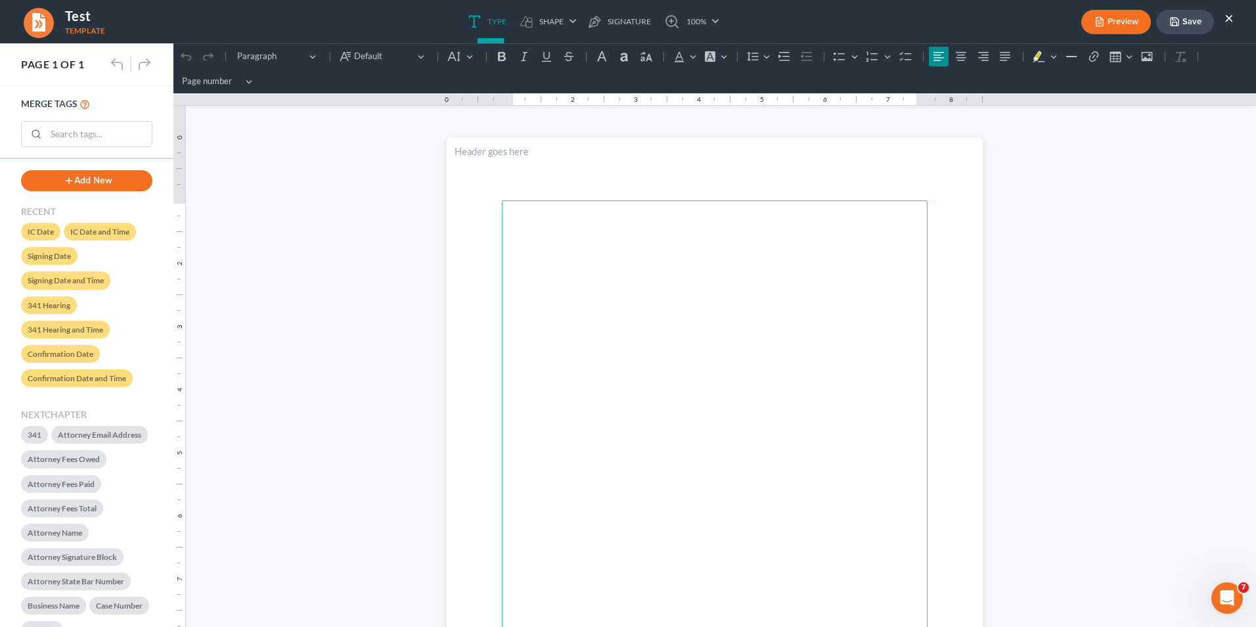
click at [614, 291] on main "Rich Text Editor, page-0-main" at bounding box center [715, 484] width 426 height 568
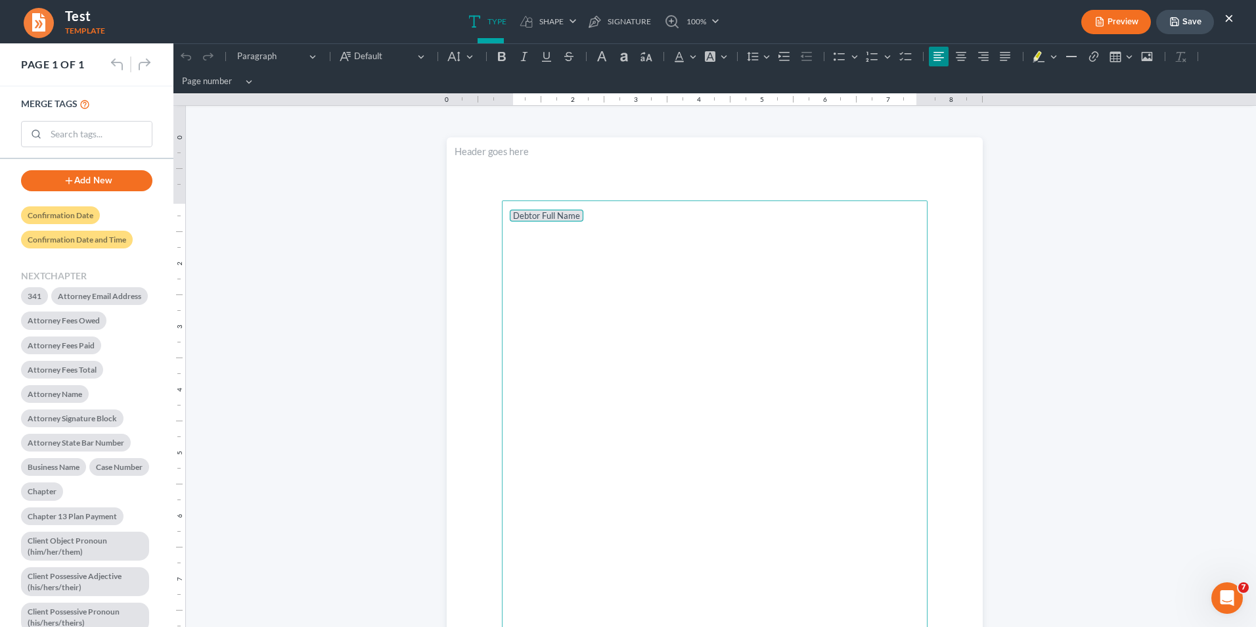
scroll to position [131, 0]
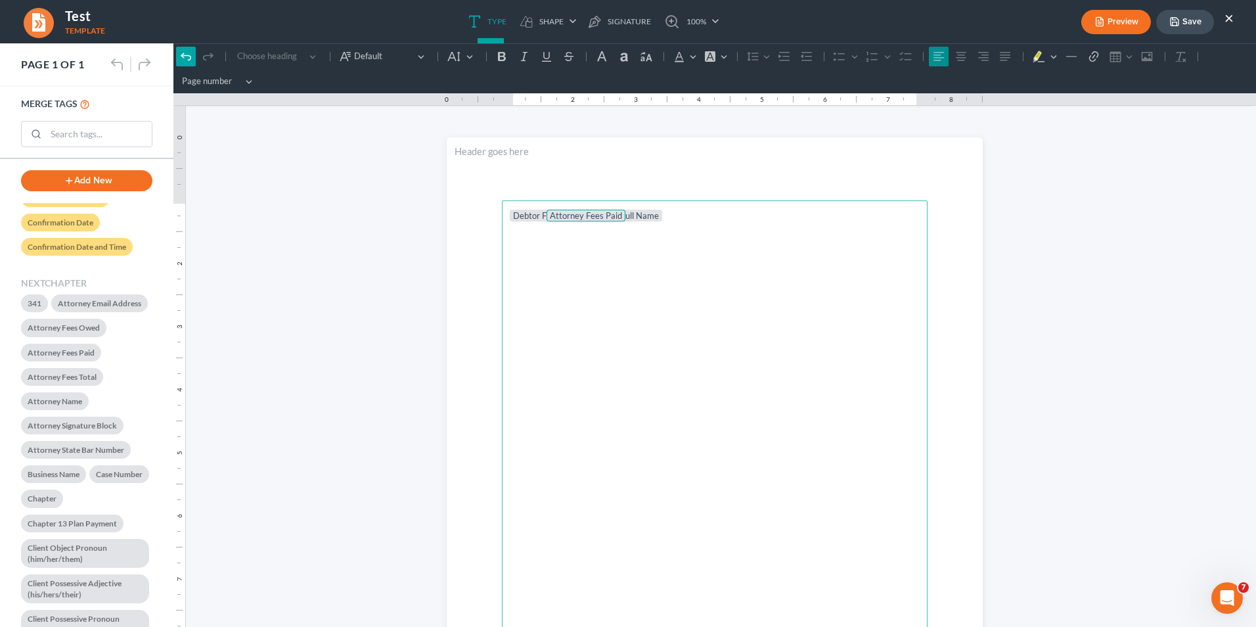
click at [183, 49] on button "Undo (Ctrl+Z) Undo" at bounding box center [186, 57] width 20 height 20
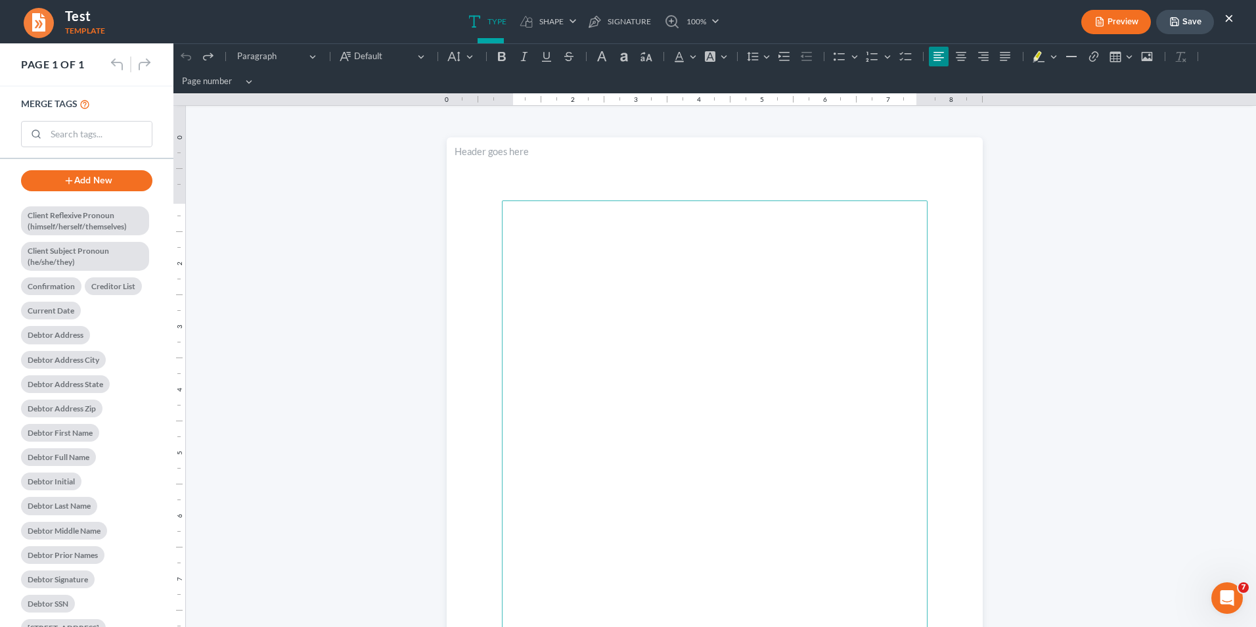
scroll to position [591, 0]
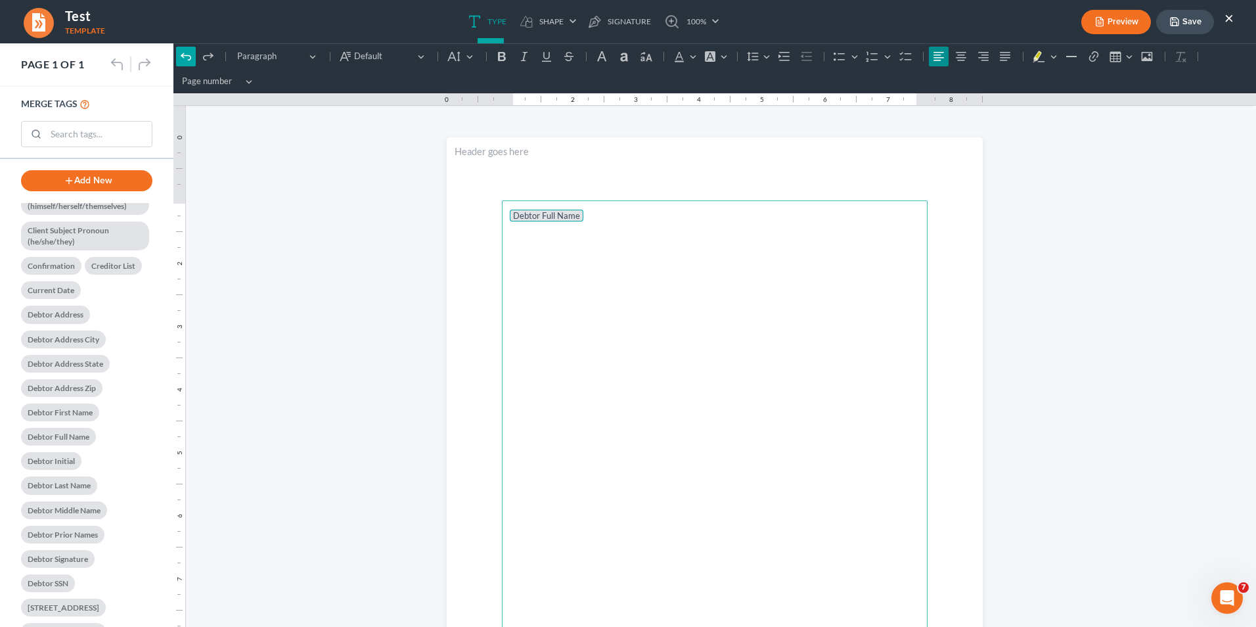
click at [190, 58] on icon "Editor toolbar" at bounding box center [186, 56] width 10 height 7
click at [187, 52] on icon "Editor toolbar" at bounding box center [185, 56] width 13 height 13
click at [580, 229] on p "Current Date" at bounding box center [715, 228] width 410 height 13
click at [701, 224] on p "Current Date Debtor Full Name" at bounding box center [715, 228] width 410 height 13
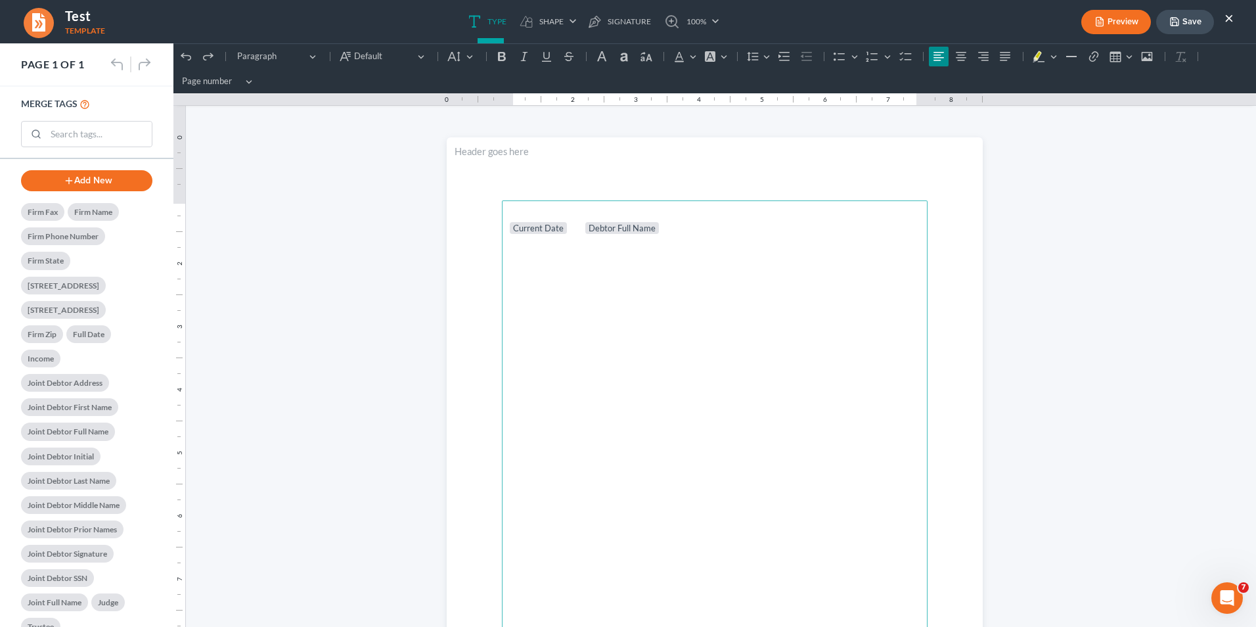
scroll to position [1205, 0]
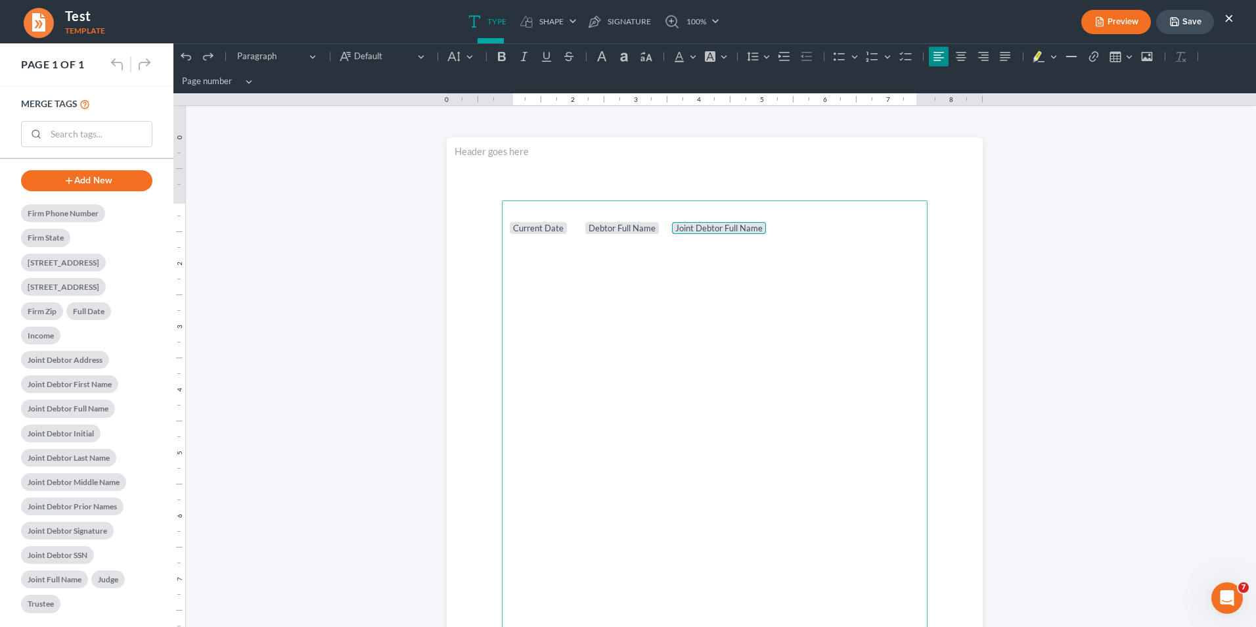
click at [792, 225] on p "Current Date Debtor Full Name Joint Debtor Full Name" at bounding box center [715, 228] width 410 height 13
click at [514, 286] on main "Current Date Debtor Full Name Joint Debtor Full Name ⁠⁠⁠⁠⁠⁠⁠" at bounding box center [715, 484] width 426 height 568
click at [514, 288] on main "Current Date Debtor Full Name Joint Debtor Full Name" at bounding box center [715, 484] width 426 height 568
click at [513, 288] on main "Current Date Debtor Full Name Joint Debtor Full Name" at bounding box center [715, 484] width 426 height 568
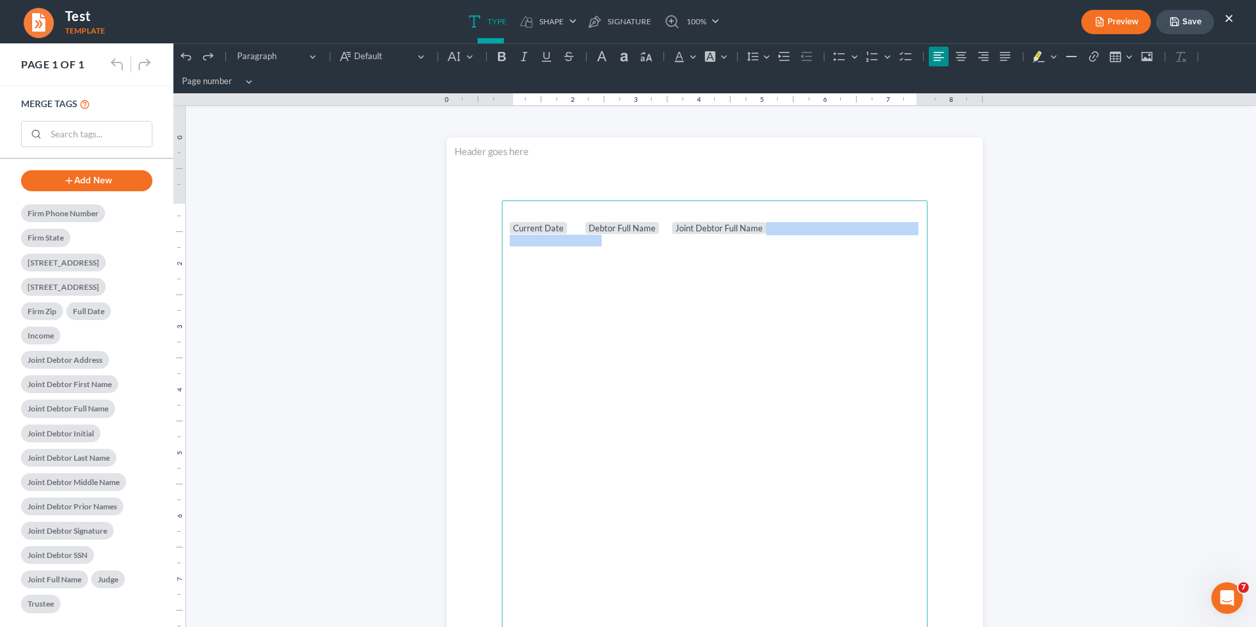
click at [512, 288] on main "Current Date Debtor Full Name Joint Debtor Full Name" at bounding box center [715, 484] width 426 height 568
click at [528, 277] on main "Current Date Debtor Full Name Joint Debtor Full Name" at bounding box center [715, 484] width 426 height 568
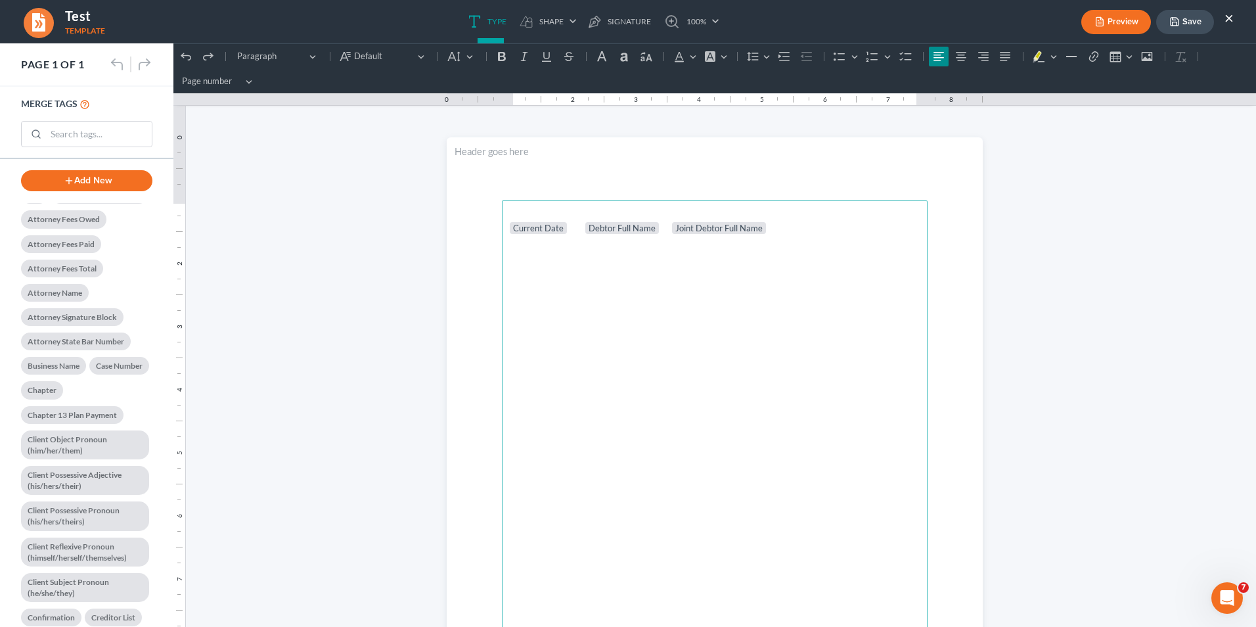
scroll to position [219, 0]
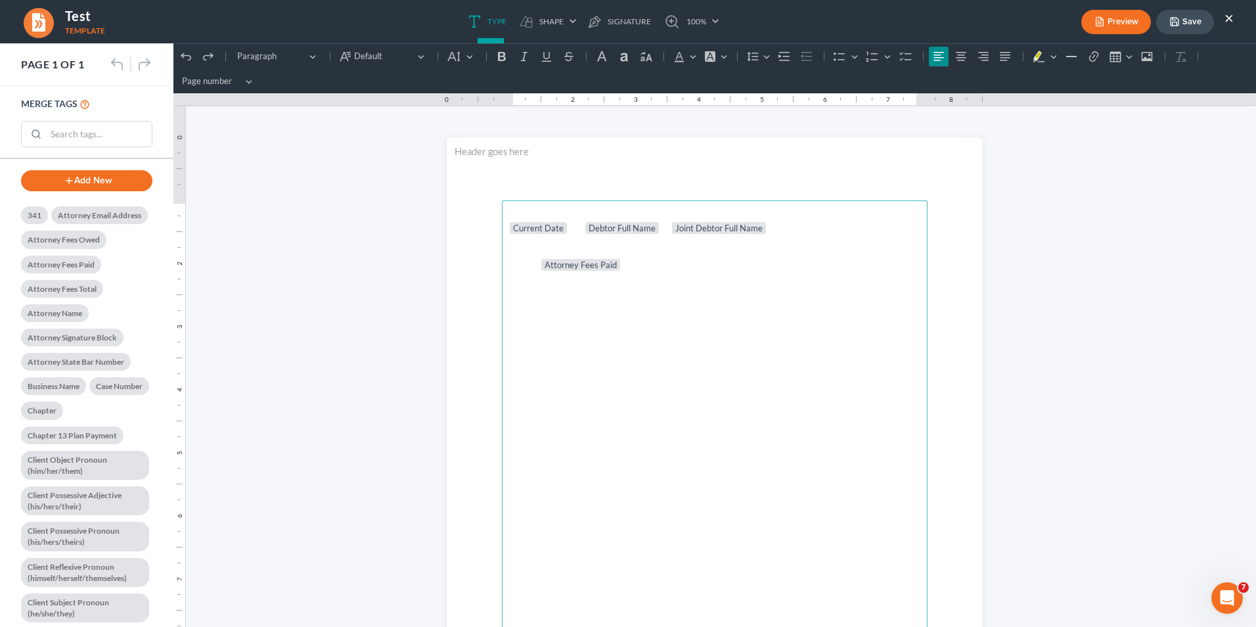
drag, startPoint x: 531, startPoint y: 262, endPoint x: 522, endPoint y: 275, distance: 16.0
click at [531, 263] on p "Attorney Fees Paid" at bounding box center [715, 265] width 410 height 13
click at [651, 257] on p "Attorney Fees Paid" at bounding box center [715, 253] width 410 height 13
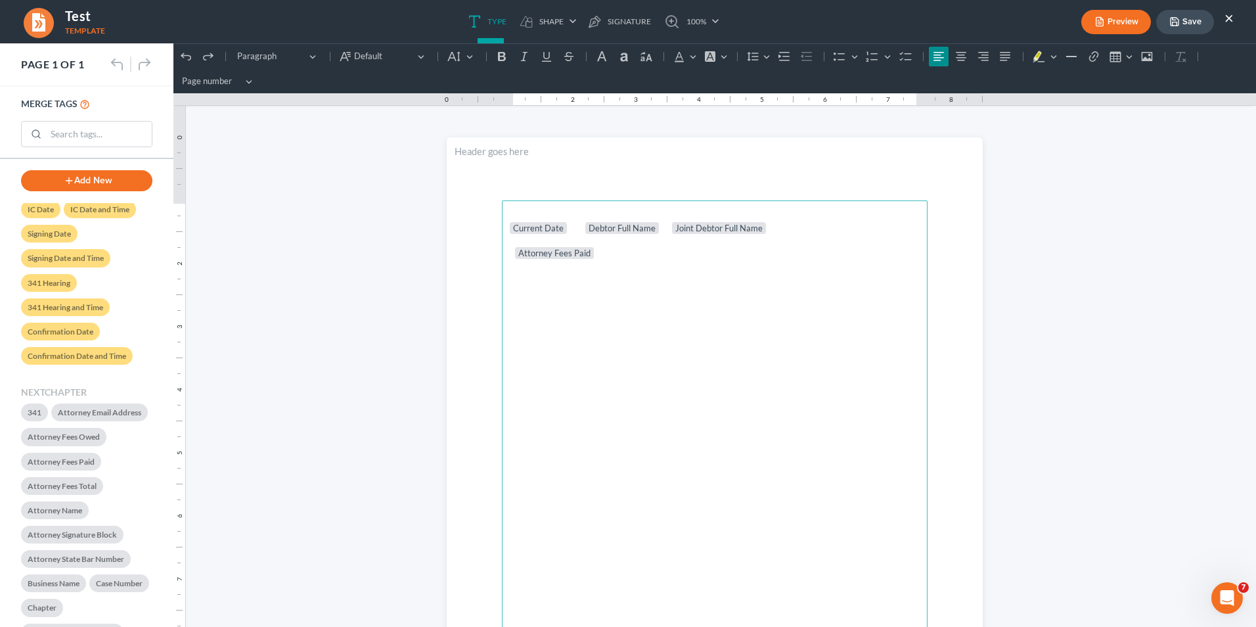
scroll to position [0, 0]
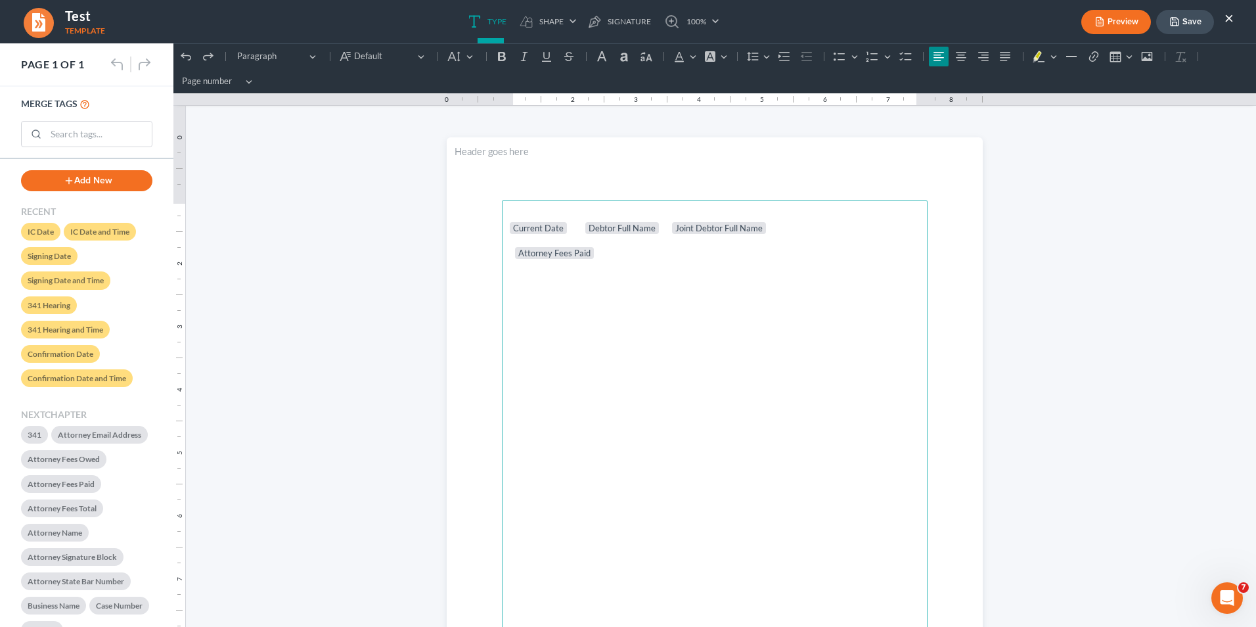
click at [993, 22] on icon "button" at bounding box center [1099, 21] width 7 height 9
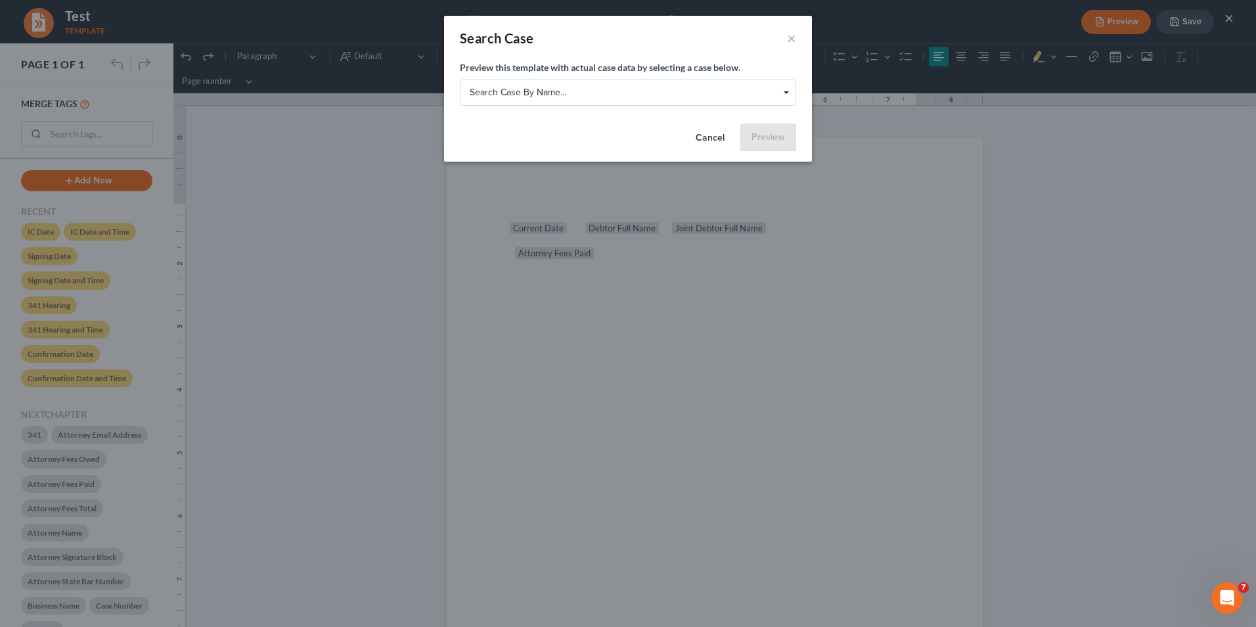
click at [790, 89] on span "Search case by name... Search case by name..." at bounding box center [628, 92] width 336 height 26
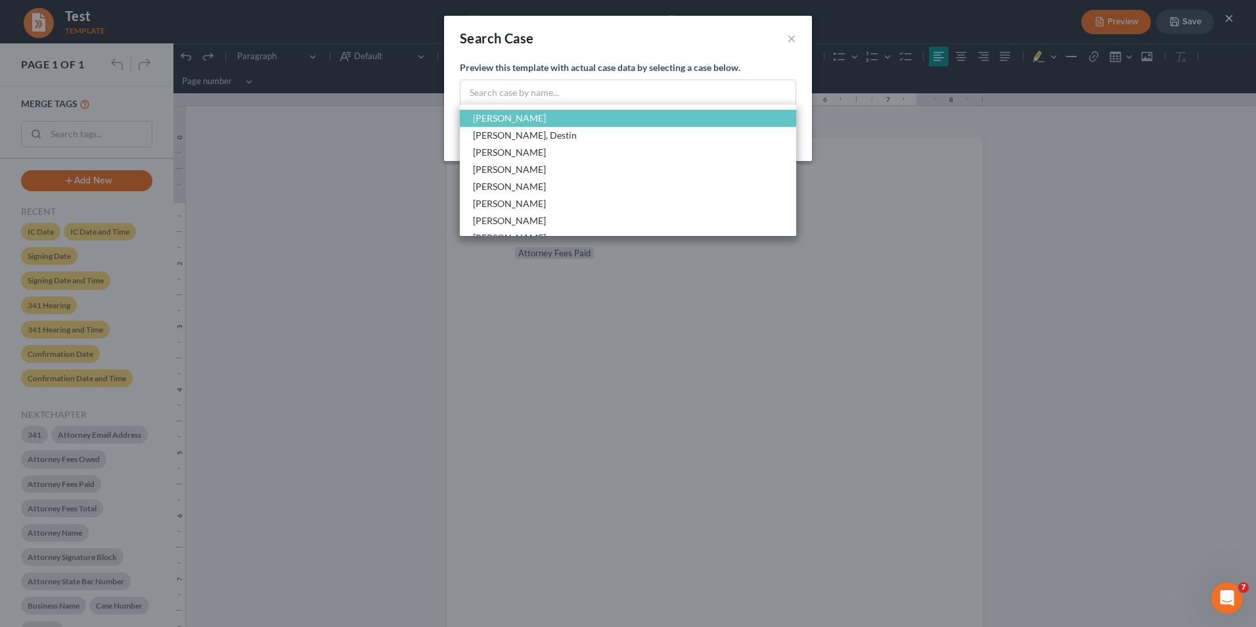
click at [581, 119] on span "[PERSON_NAME]" at bounding box center [628, 118] width 336 height 17
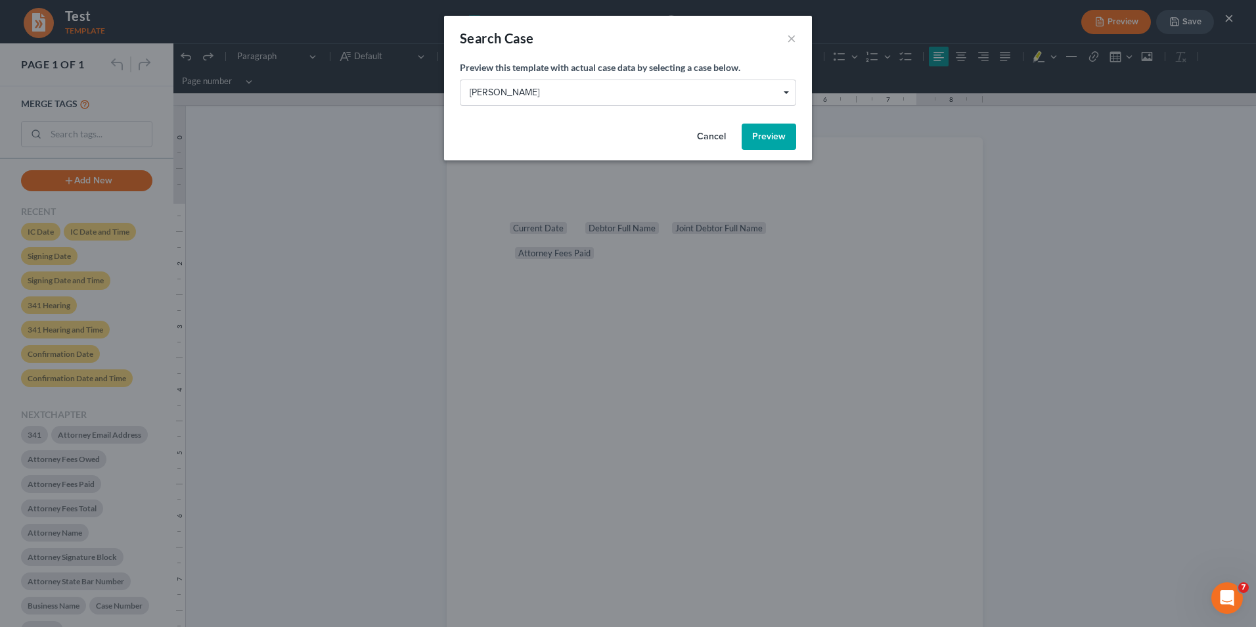
click at [784, 133] on button "Preview" at bounding box center [769, 136] width 55 height 26
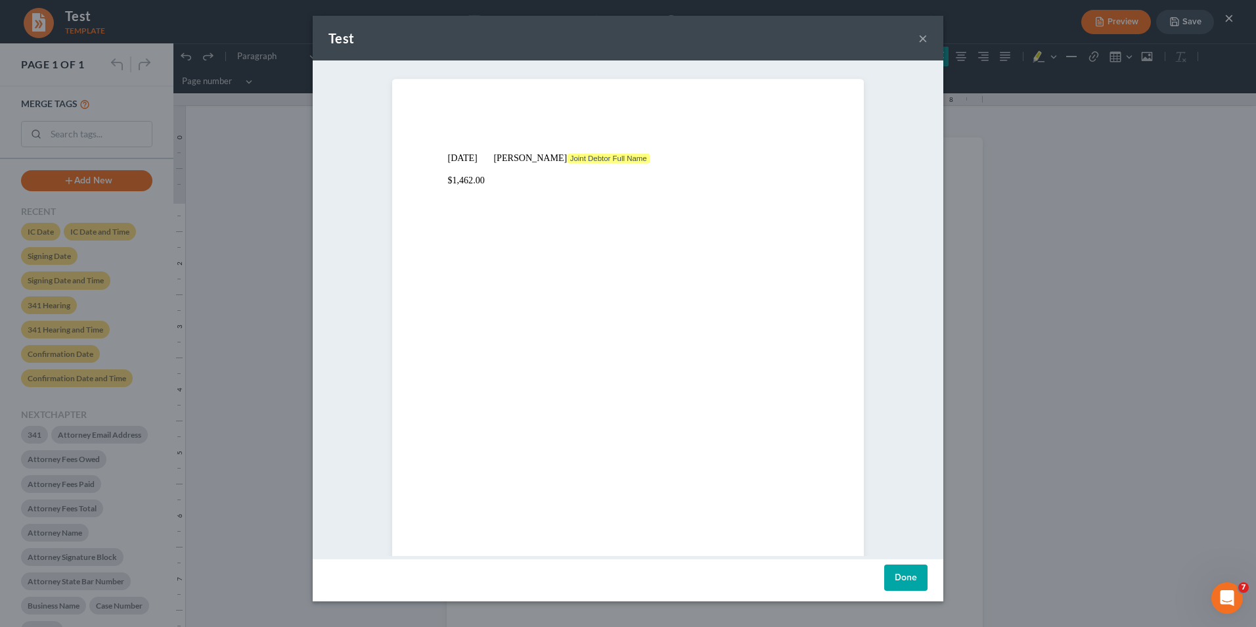
click at [908, 484] on button "Done" at bounding box center [905, 577] width 43 height 26
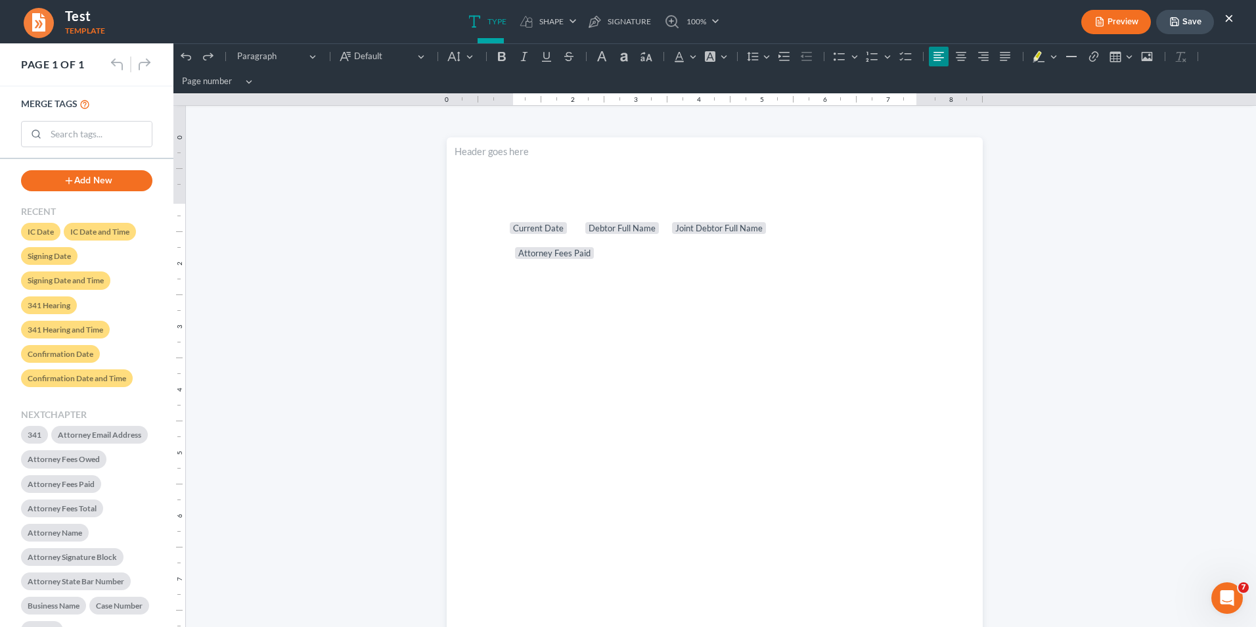
click at [993, 20] on button "×" at bounding box center [1228, 18] width 9 height 16
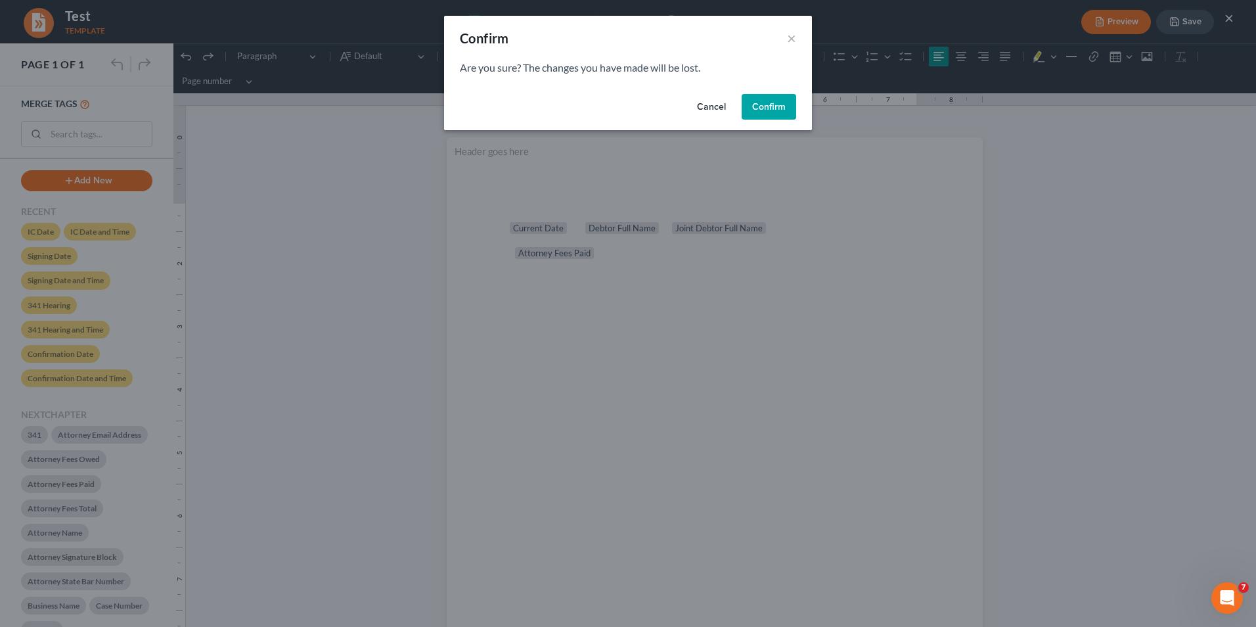
click at [713, 102] on button "Cancel" at bounding box center [711, 107] width 50 height 26
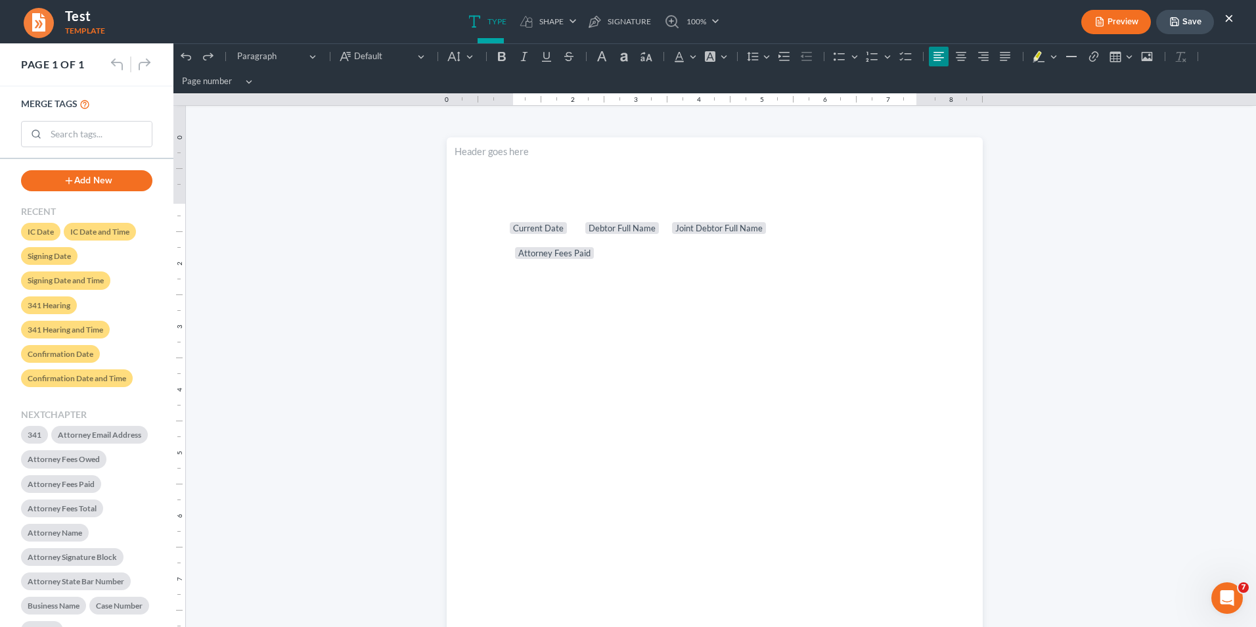
click at [993, 18] on button "×" at bounding box center [1228, 18] width 9 height 16
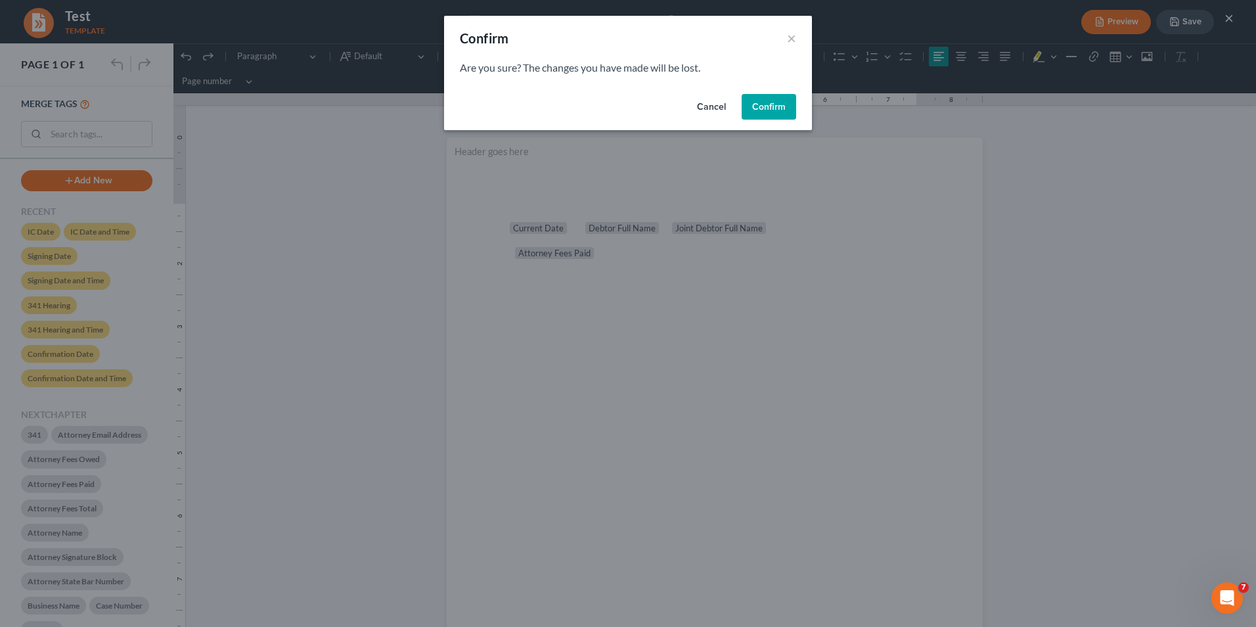
click at [778, 100] on button "Confirm" at bounding box center [769, 107] width 55 height 26
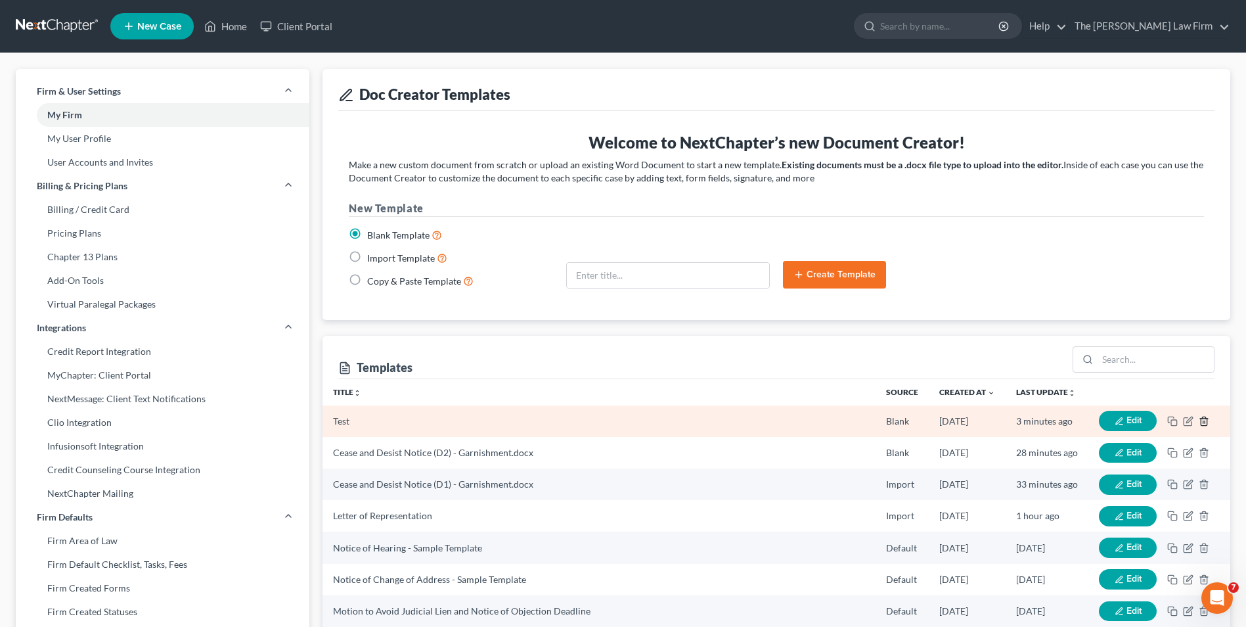
click at [993, 422] on line "button" at bounding box center [1203, 421] width 0 height 3
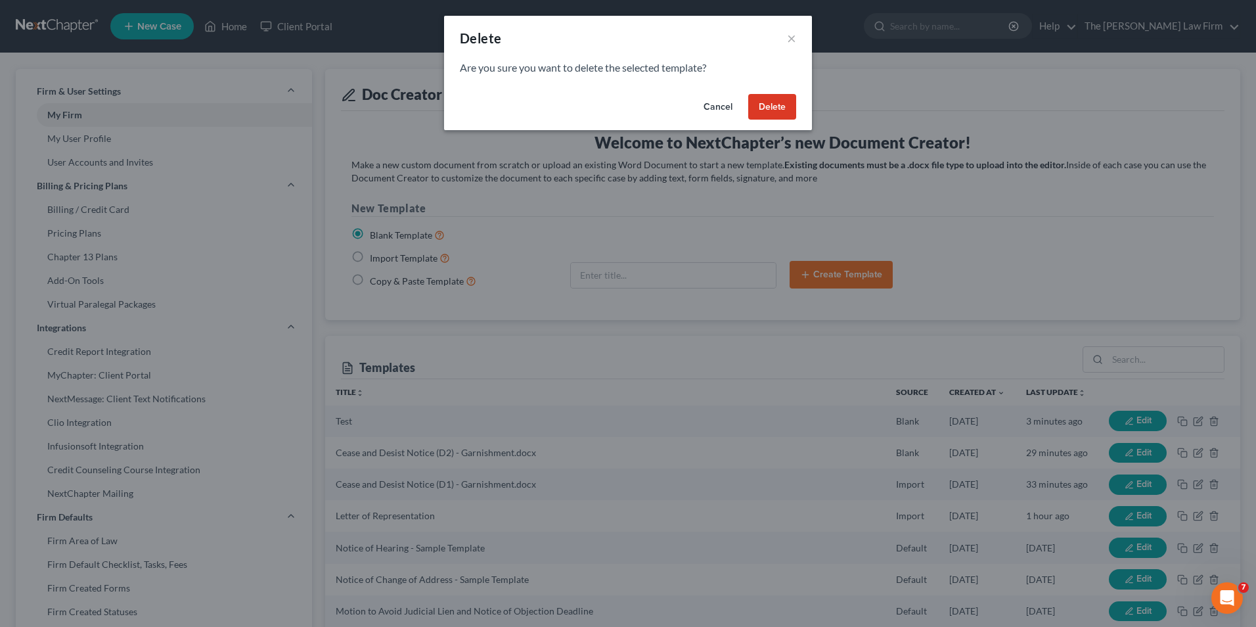
click at [784, 108] on button "Delete" at bounding box center [772, 107] width 48 height 26
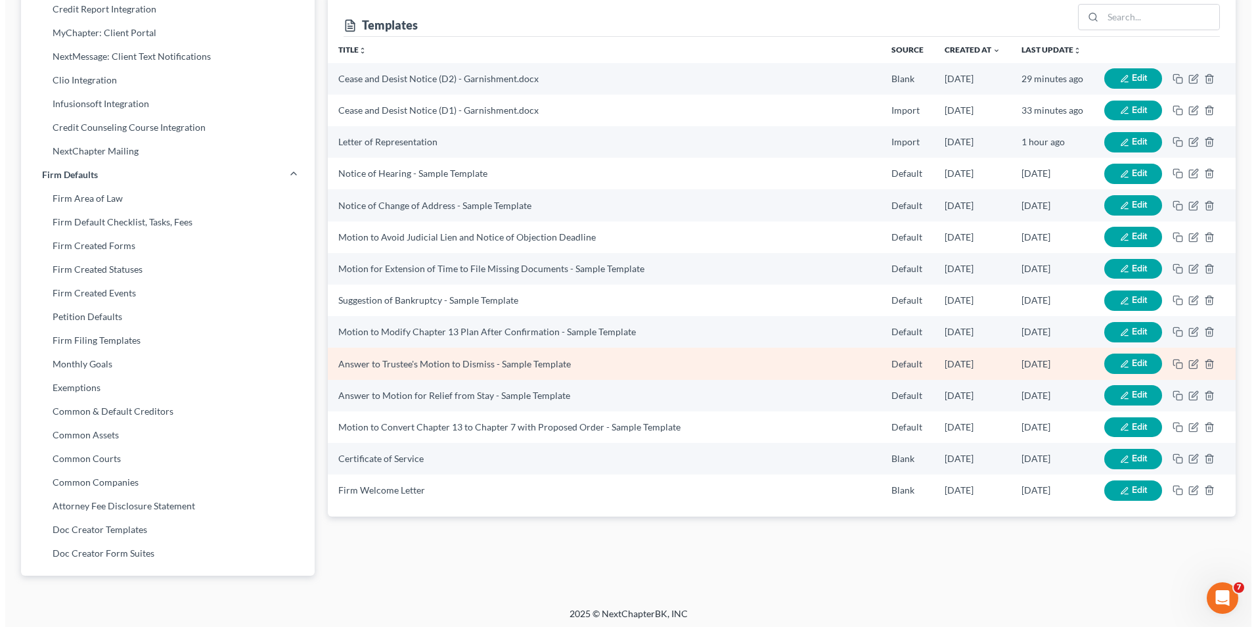
scroll to position [346, 0]
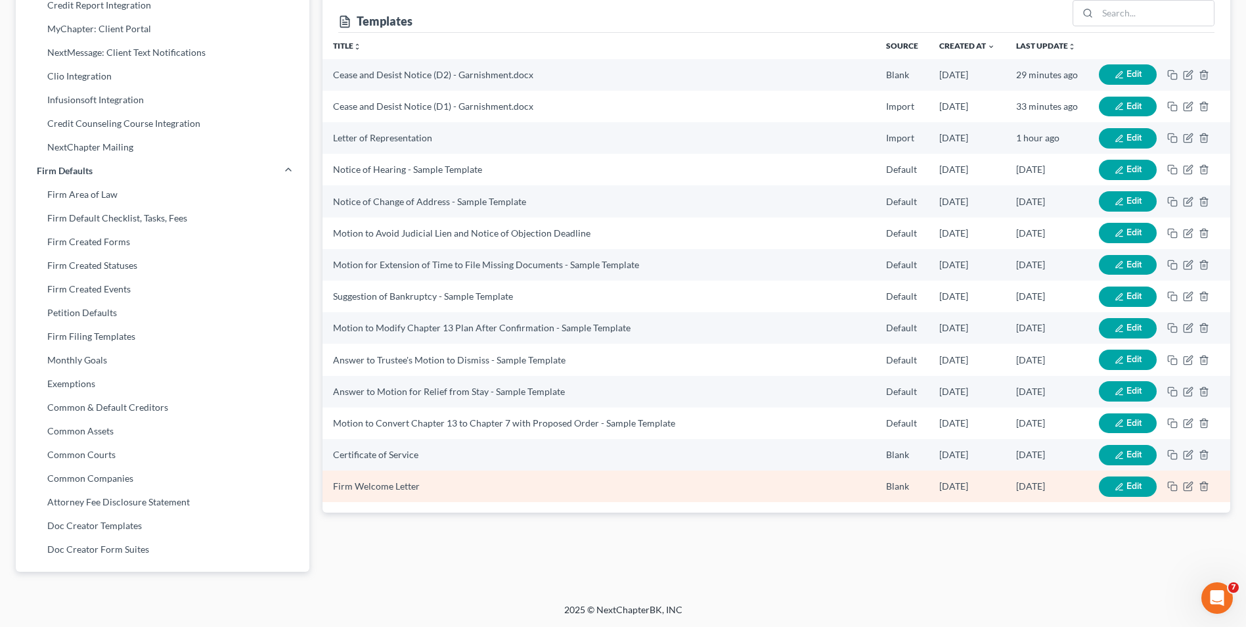
click at [993, 484] on button "Edit" at bounding box center [1128, 486] width 58 height 20
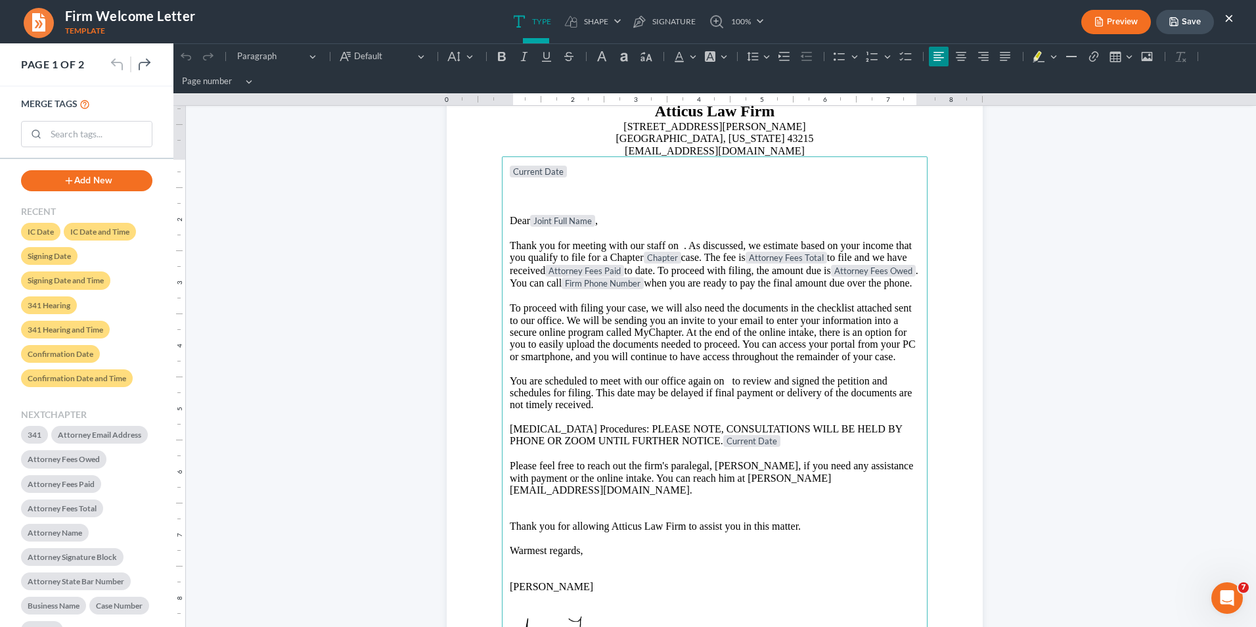
scroll to position [0, 0]
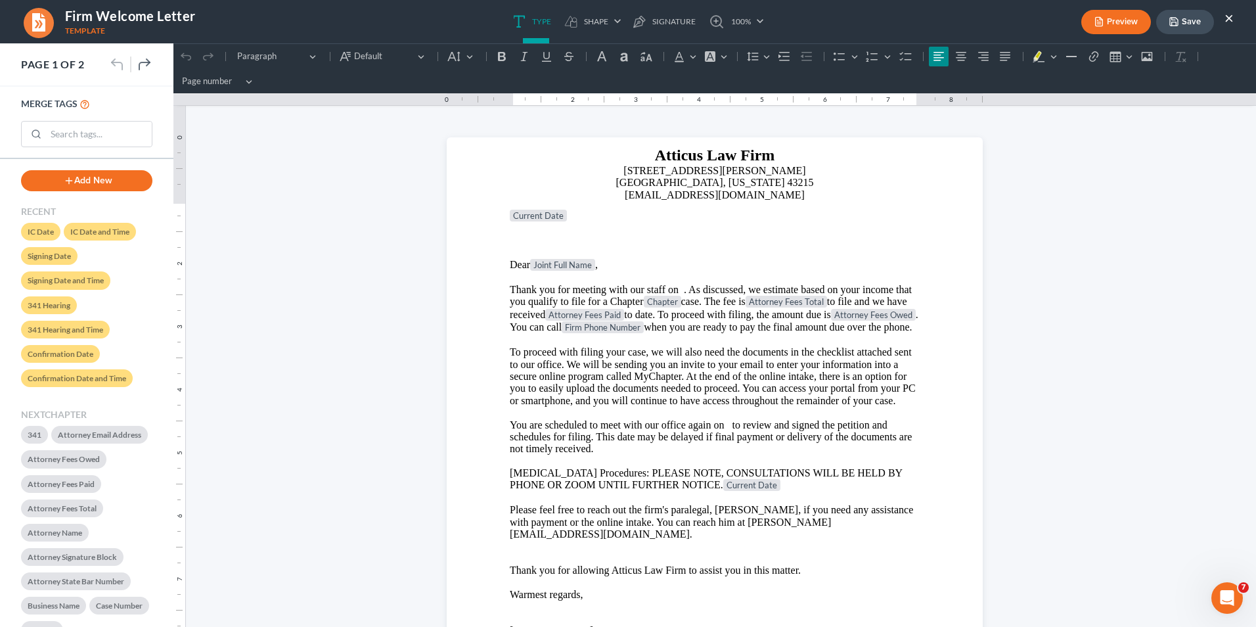
click at [993, 23] on button "×" at bounding box center [1228, 18] width 9 height 16
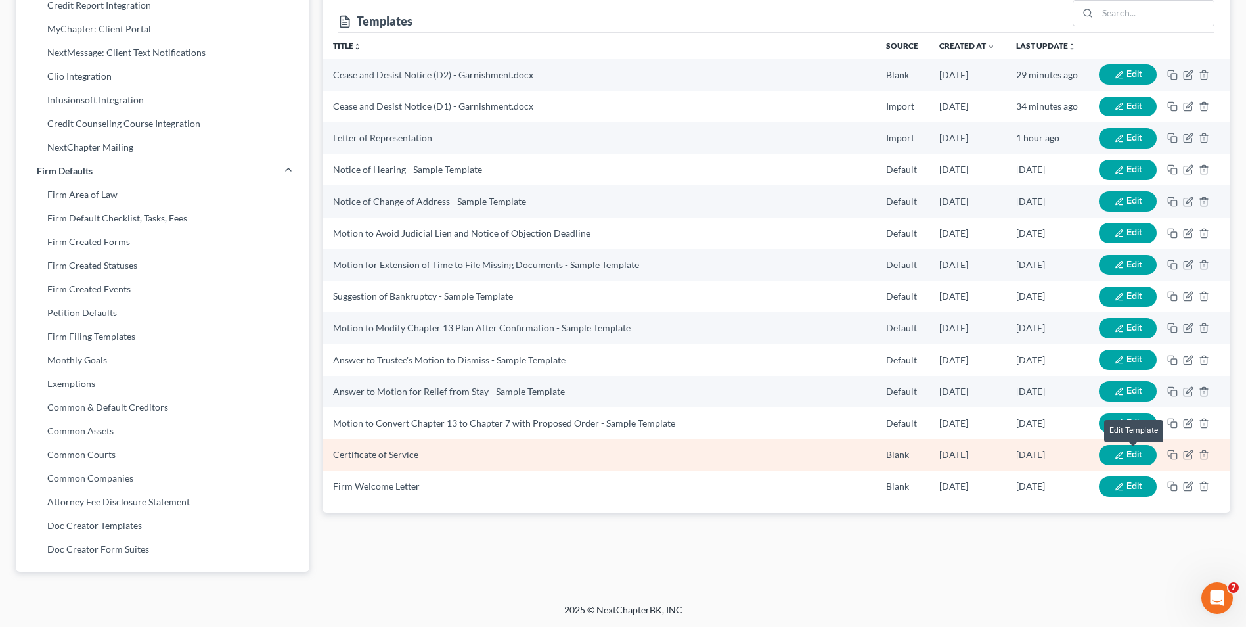
click at [993, 454] on span "Edit" at bounding box center [1134, 454] width 15 height 11
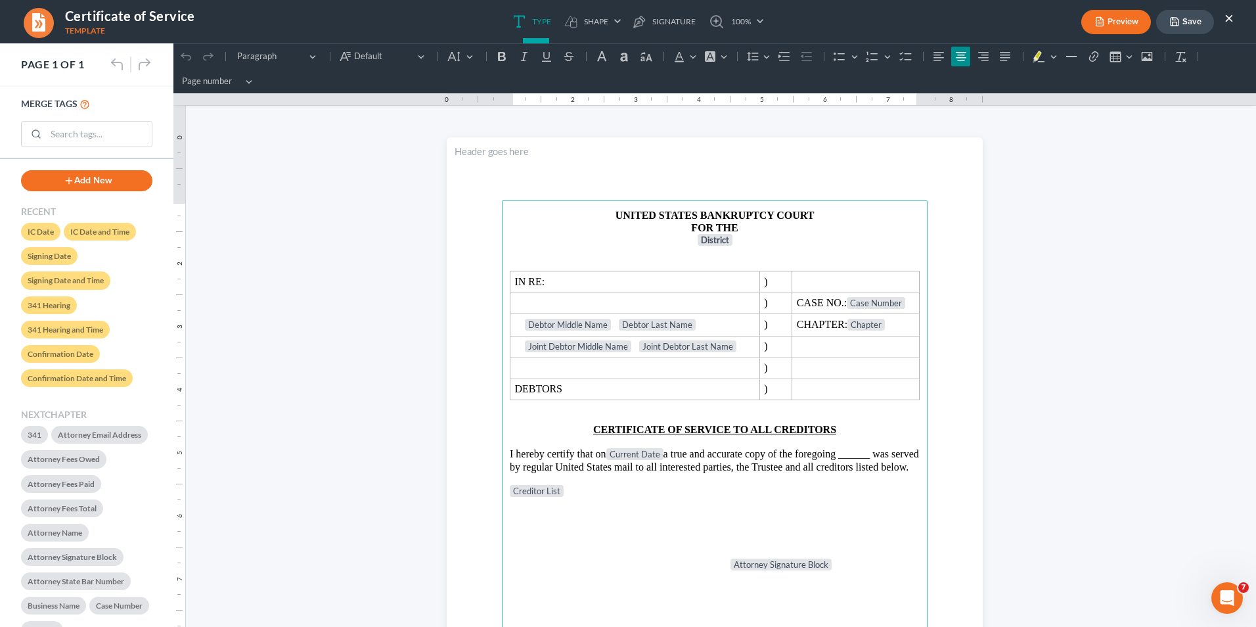
click at [993, 24] on button "×" at bounding box center [1228, 18] width 9 height 16
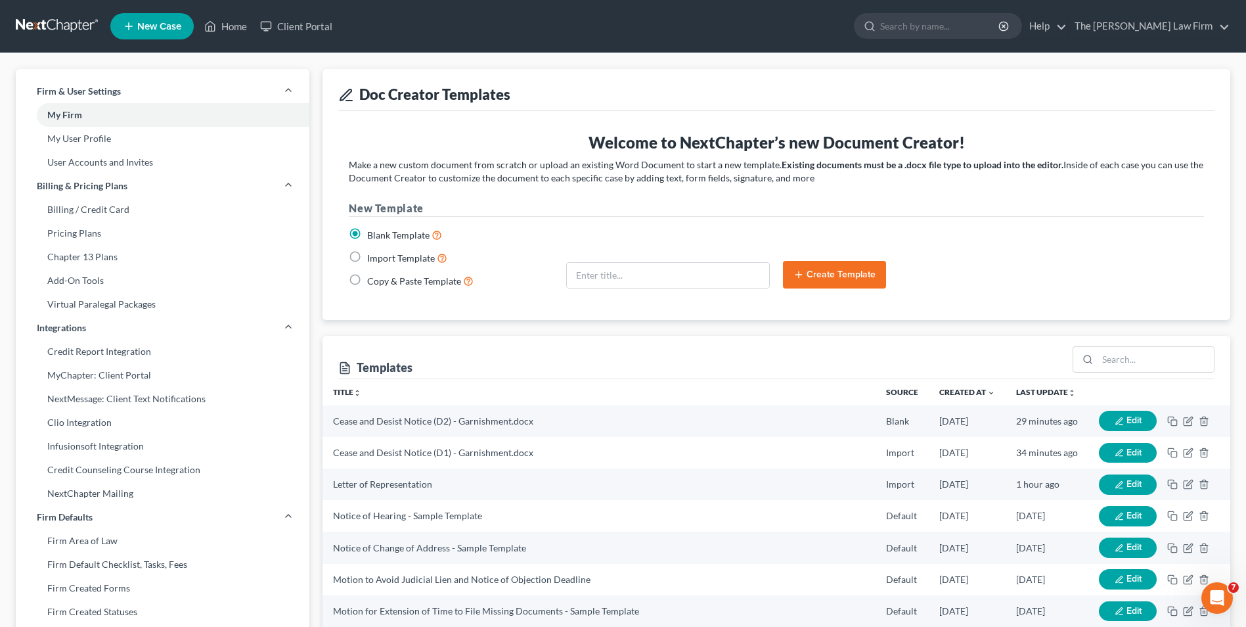
click at [594, 95] on div "Doc Creator Templates" at bounding box center [776, 94] width 876 height 19
click at [217, 29] on link "Home" at bounding box center [226, 26] width 56 height 24
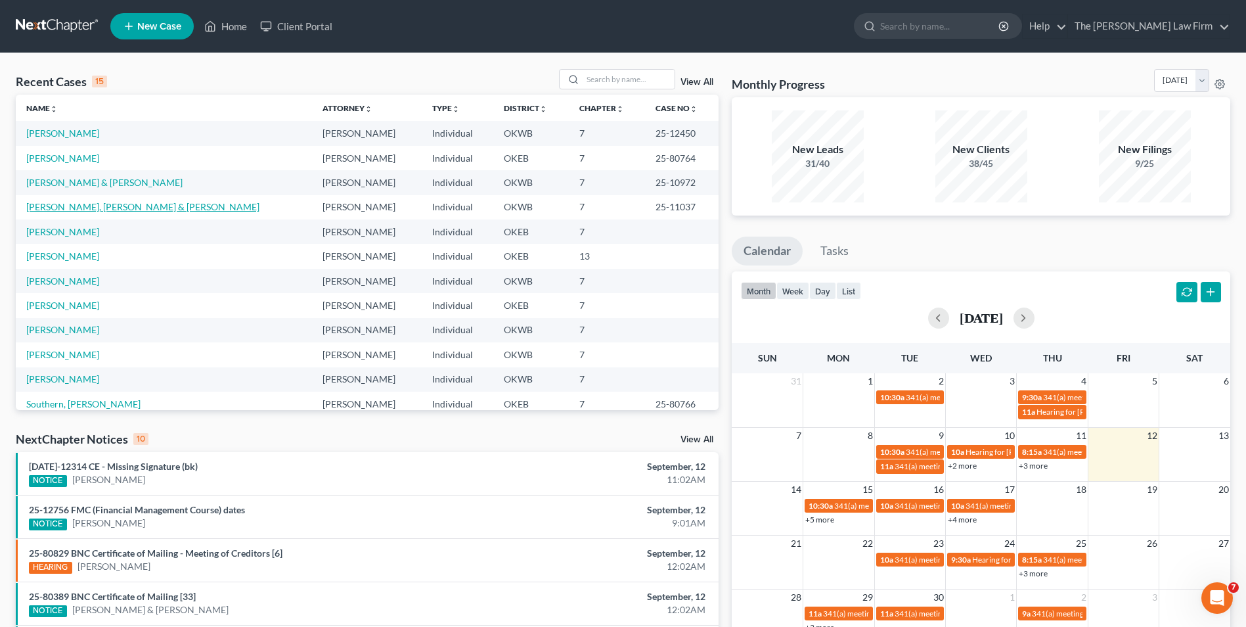
click at [97, 207] on link "[PERSON_NAME], [PERSON_NAME] & [PERSON_NAME]" at bounding box center [142, 206] width 233 height 11
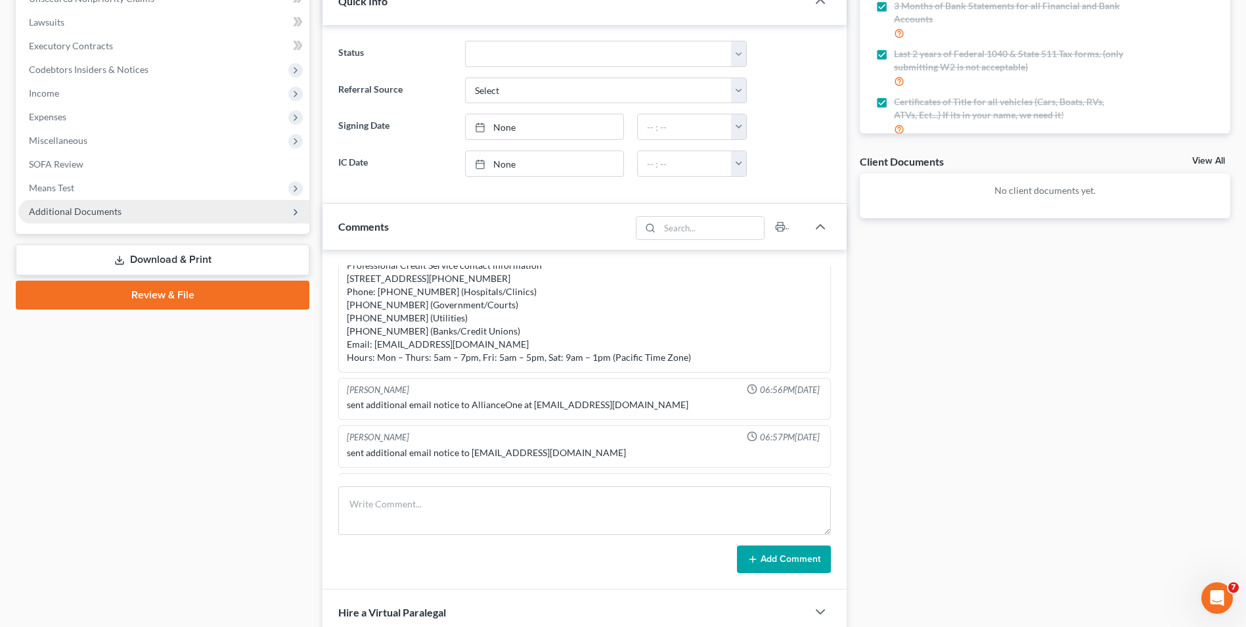
scroll to position [263, 0]
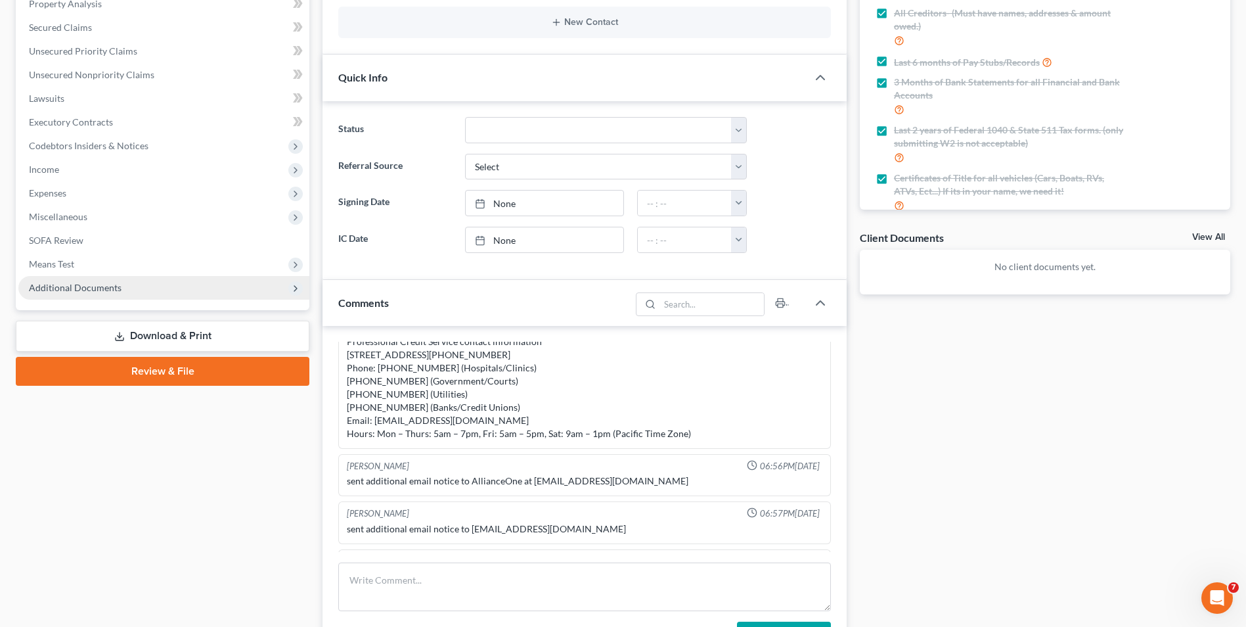
click at [128, 288] on span "Additional Documents" at bounding box center [163, 288] width 291 height 24
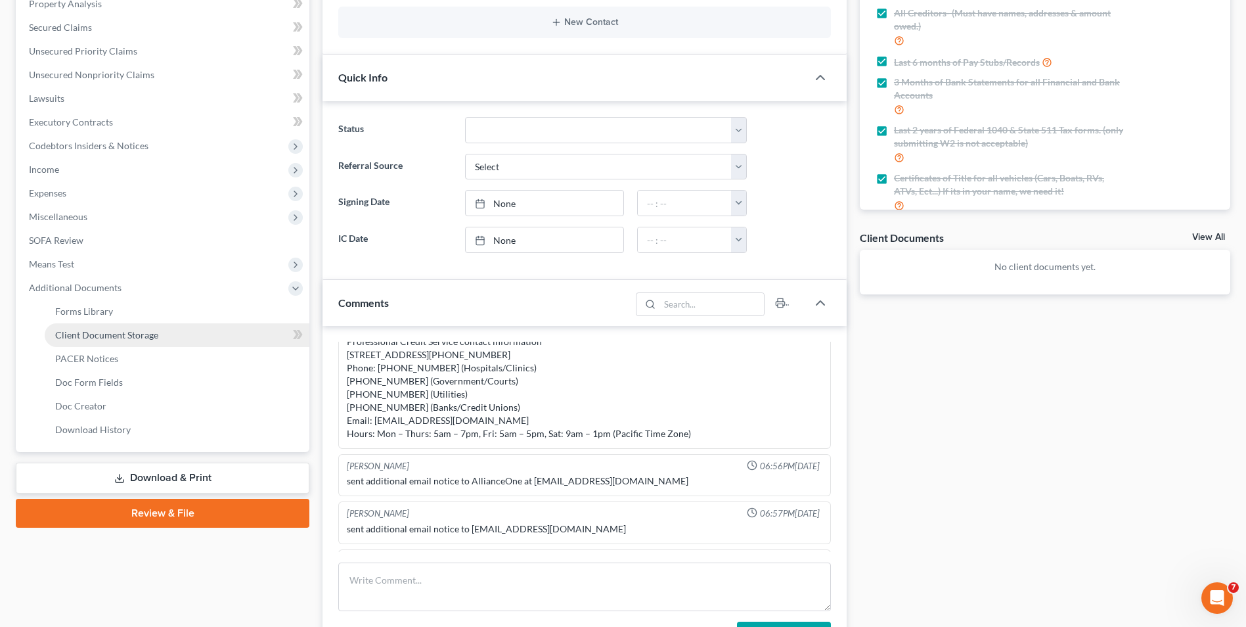
click at [146, 335] on span "Client Document Storage" at bounding box center [106, 334] width 103 height 11
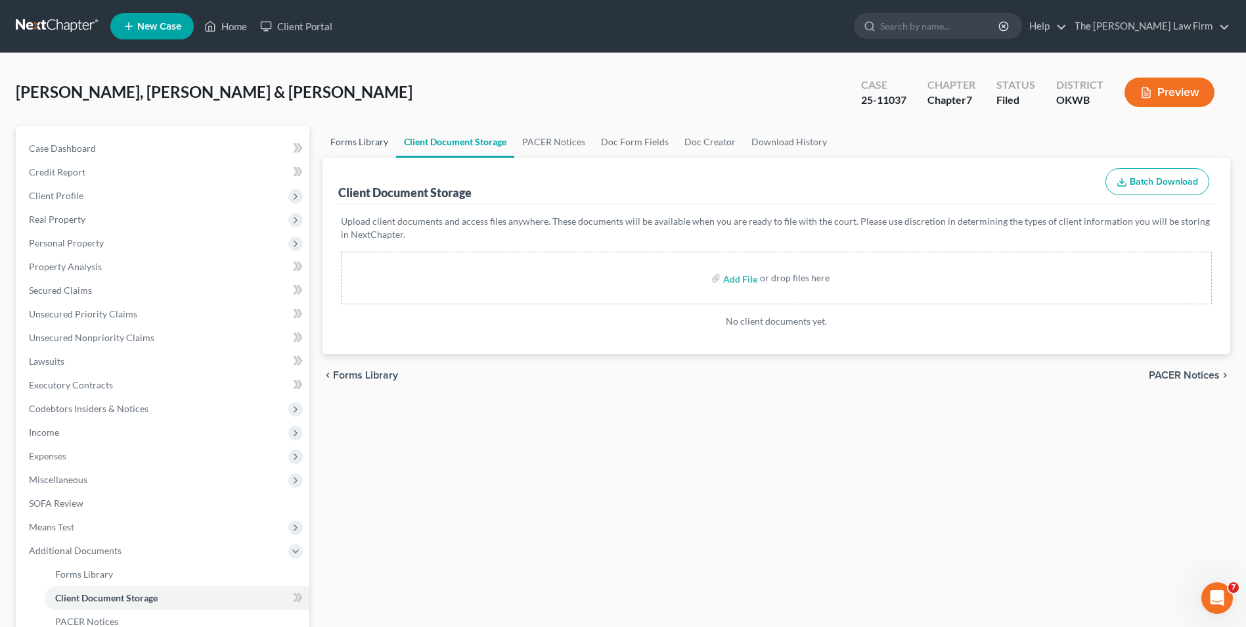
click at [357, 140] on link "Forms Library" at bounding box center [360, 142] width 74 height 32
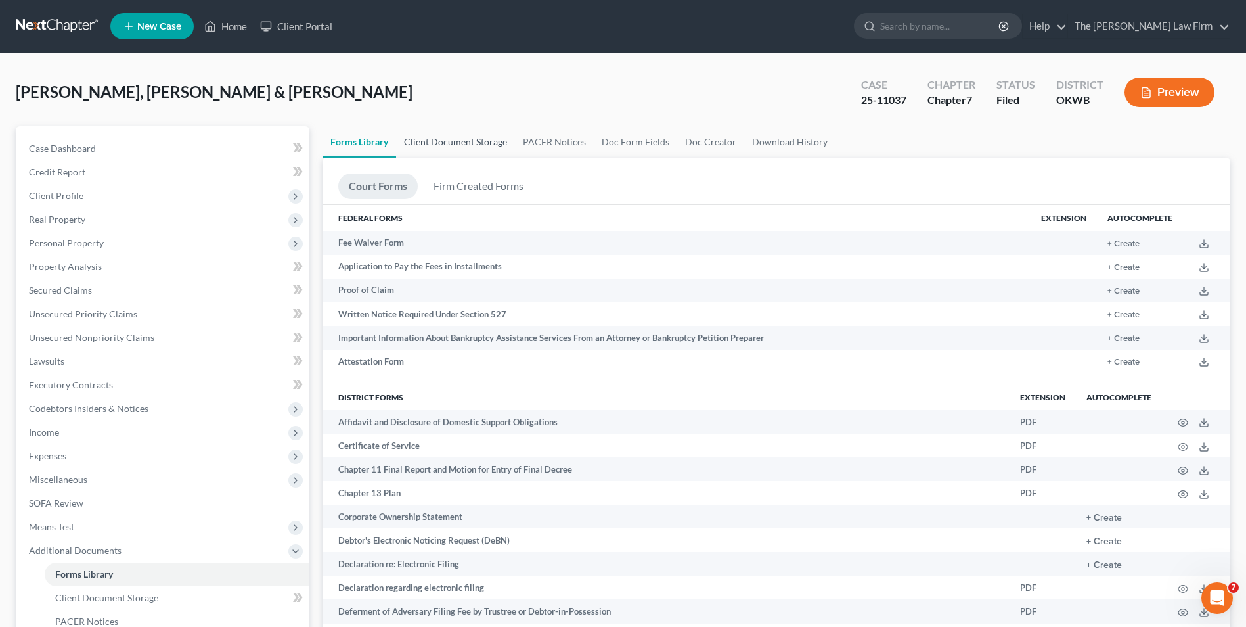
click at [478, 138] on link "Client Document Storage" at bounding box center [455, 142] width 119 height 32
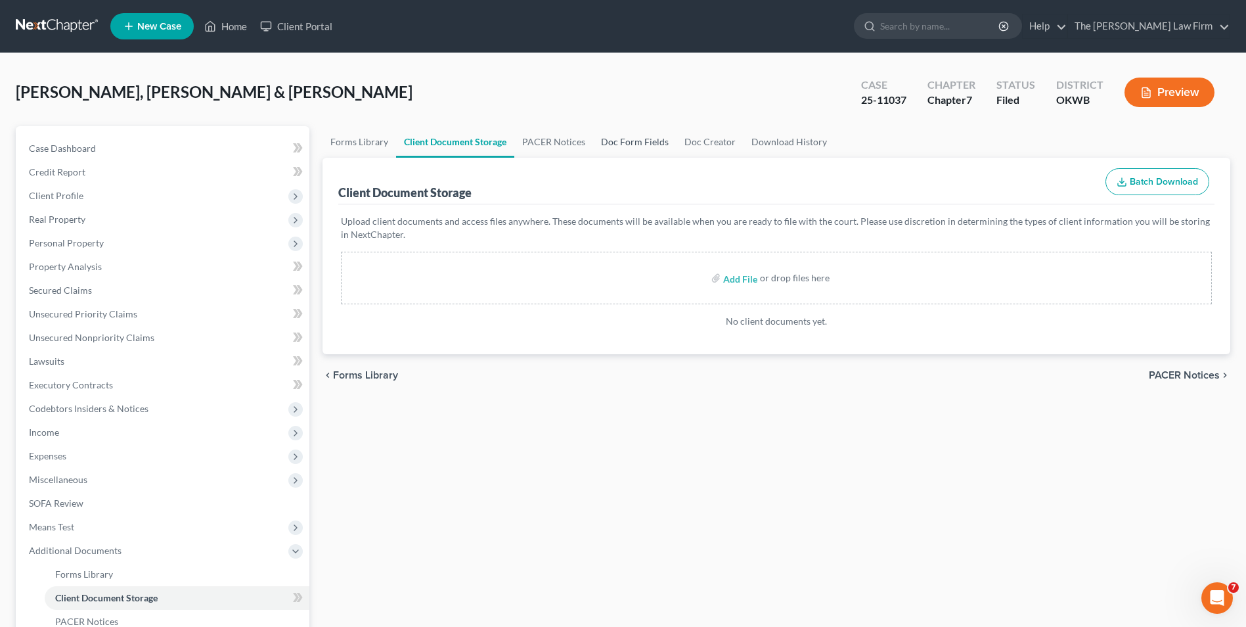
click at [633, 144] on link "Doc Form Fields" at bounding box center [634, 142] width 83 height 32
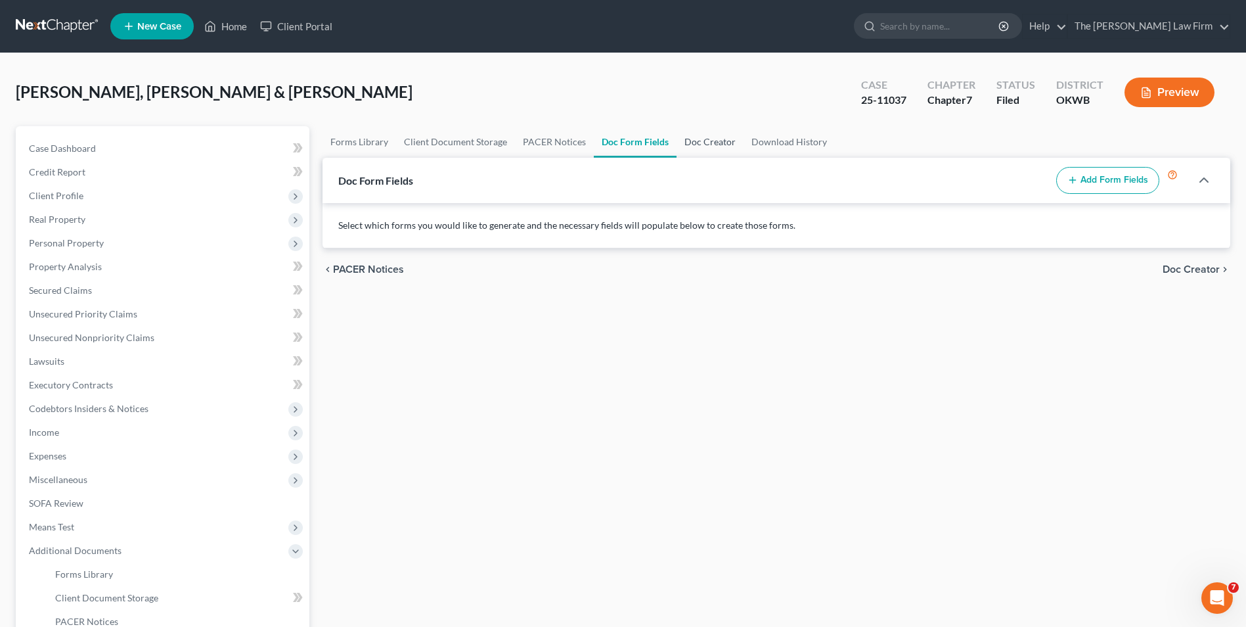
click at [688, 139] on link "Doc Creator" at bounding box center [710, 142] width 67 height 32
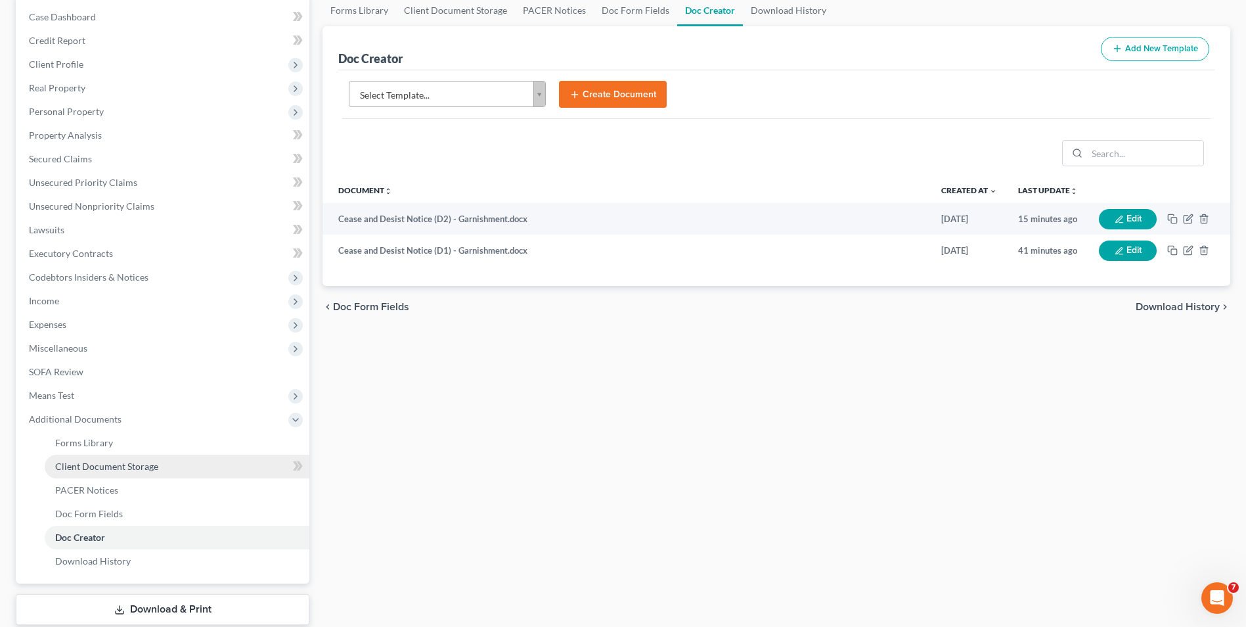
click at [146, 469] on span "Client Document Storage" at bounding box center [106, 465] width 103 height 11
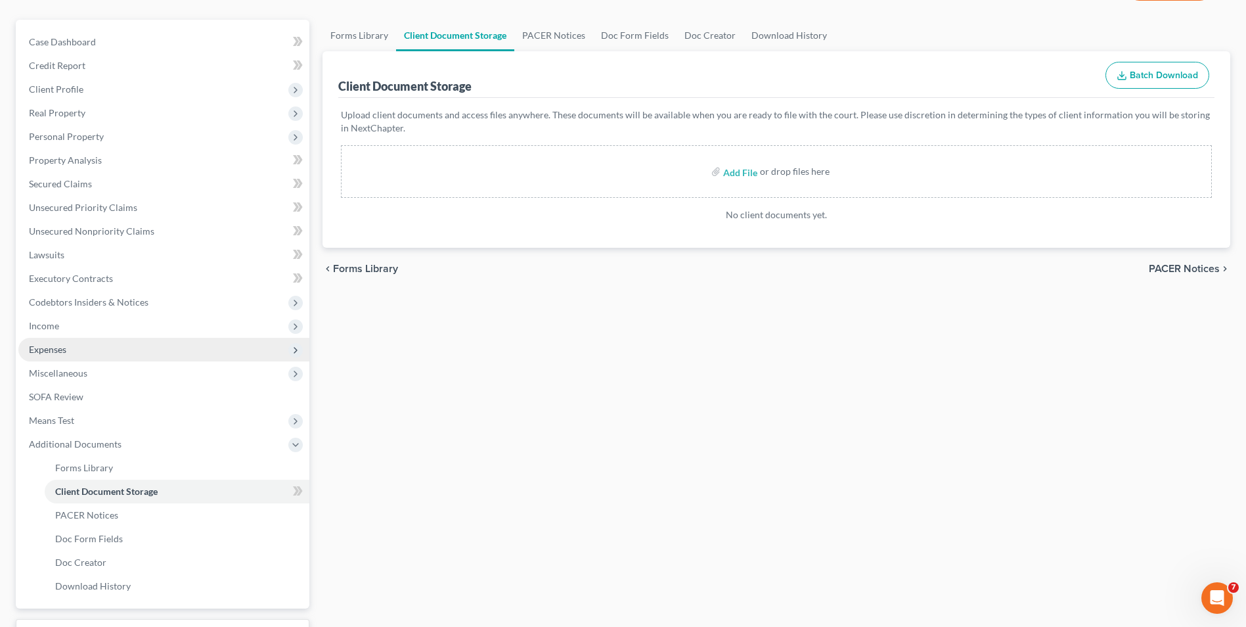
scroll to position [131, 0]
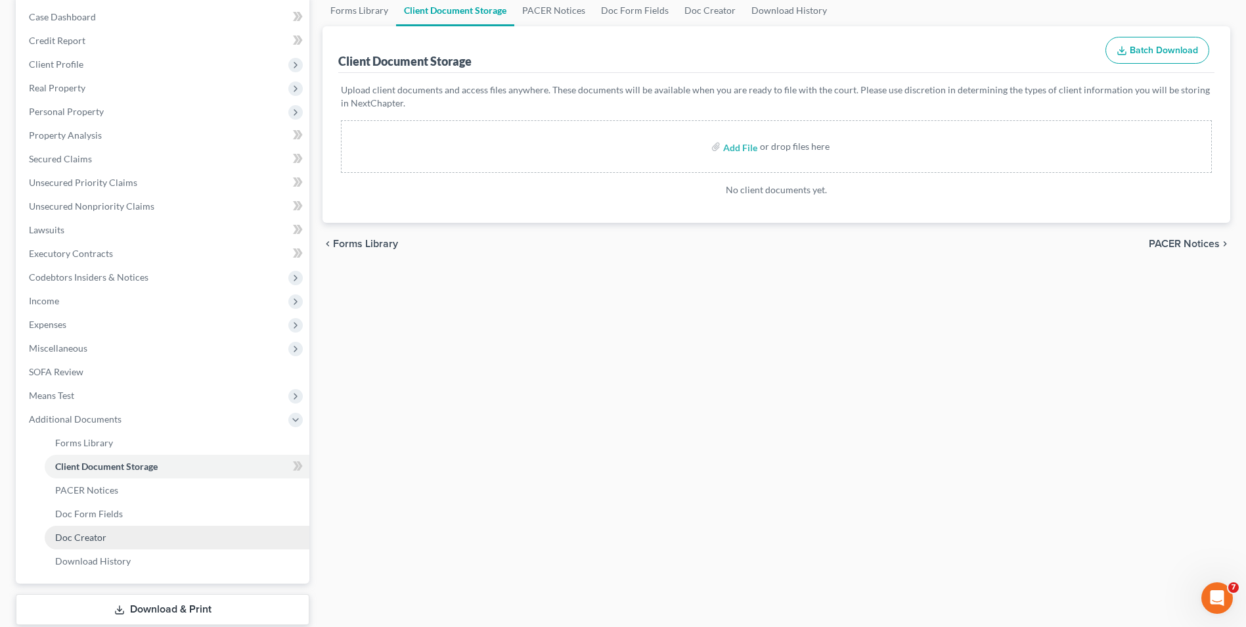
click at [88, 484] on span "Doc Creator" at bounding box center [80, 536] width 51 height 11
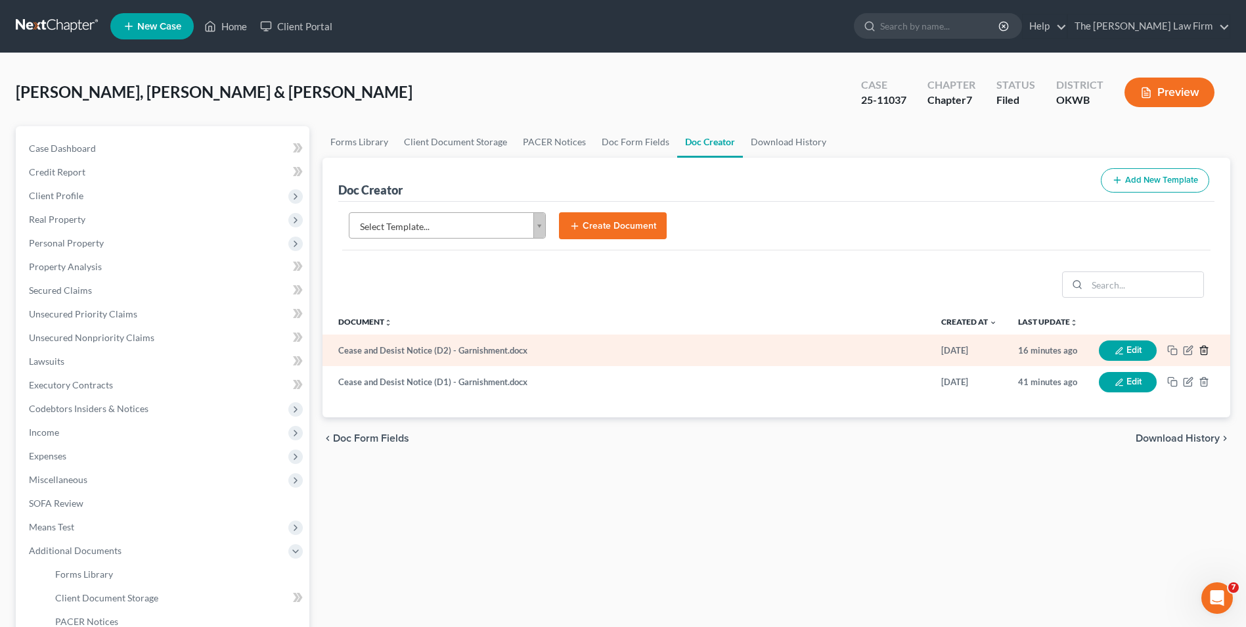
click at [993, 351] on line "button" at bounding box center [1205, 351] width 0 height 3
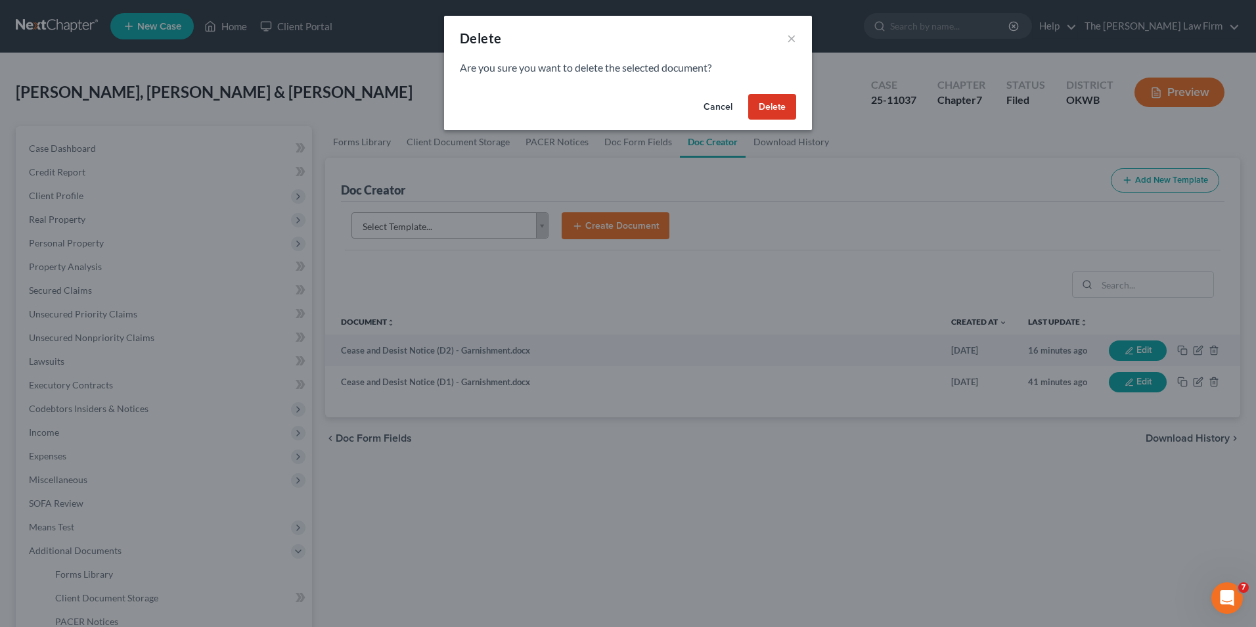
click at [769, 113] on button "Delete" at bounding box center [772, 107] width 48 height 26
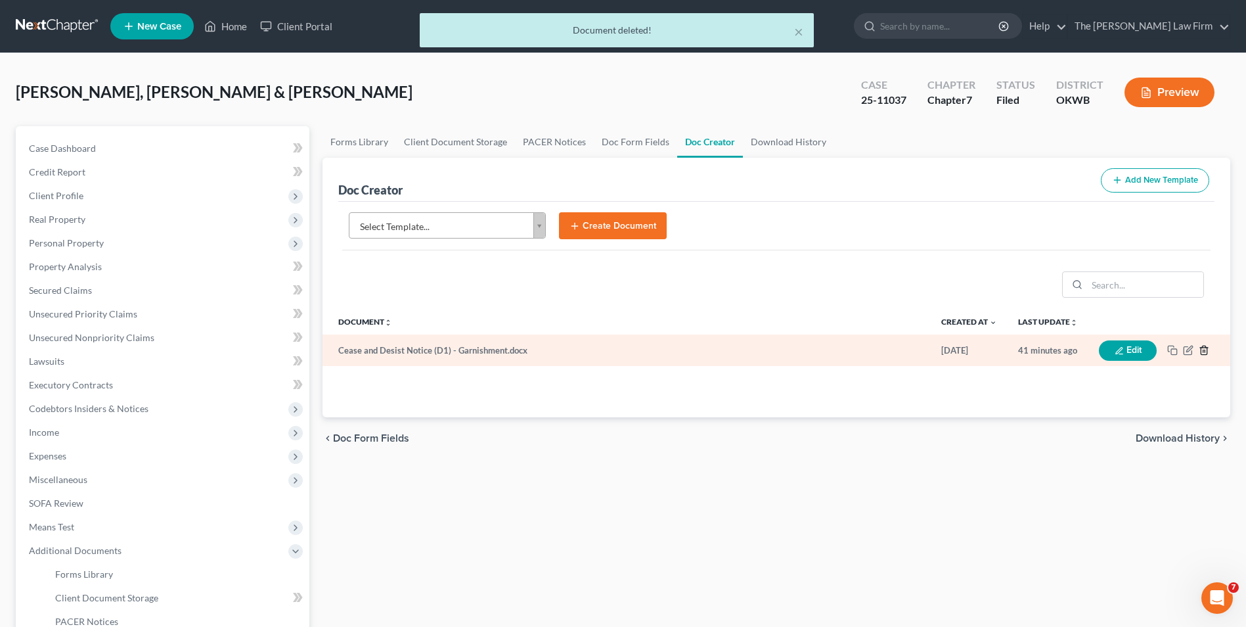
click at [993, 349] on icon "button" at bounding box center [1204, 350] width 6 height 9
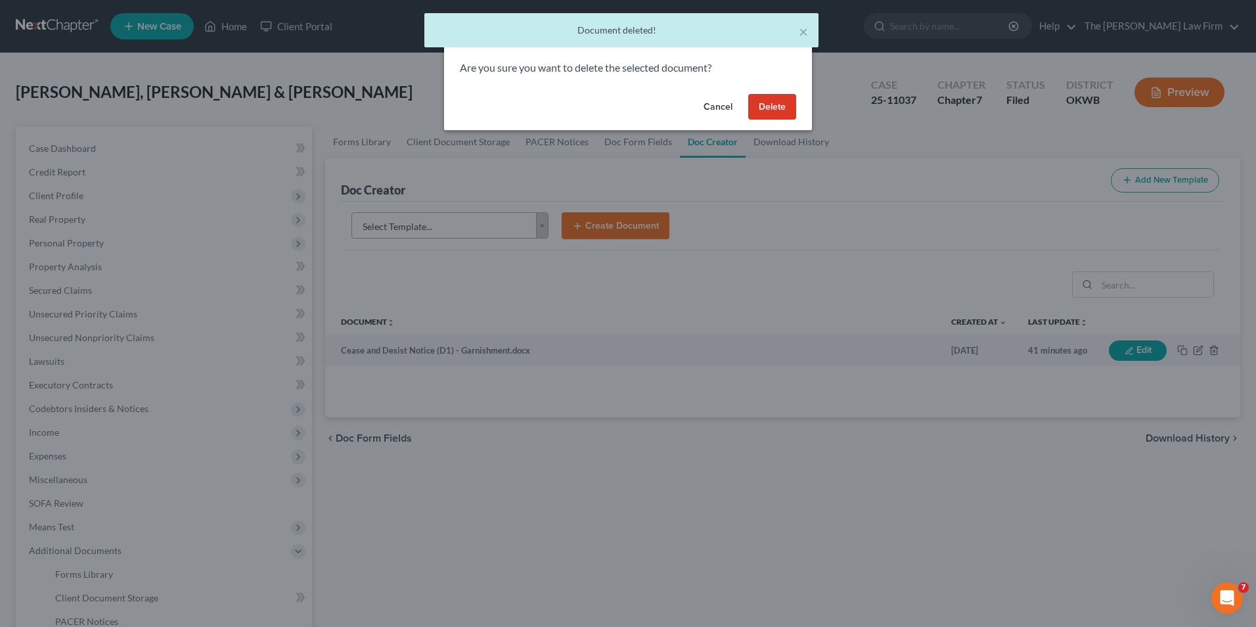
click at [780, 110] on button "Delete" at bounding box center [772, 107] width 48 height 26
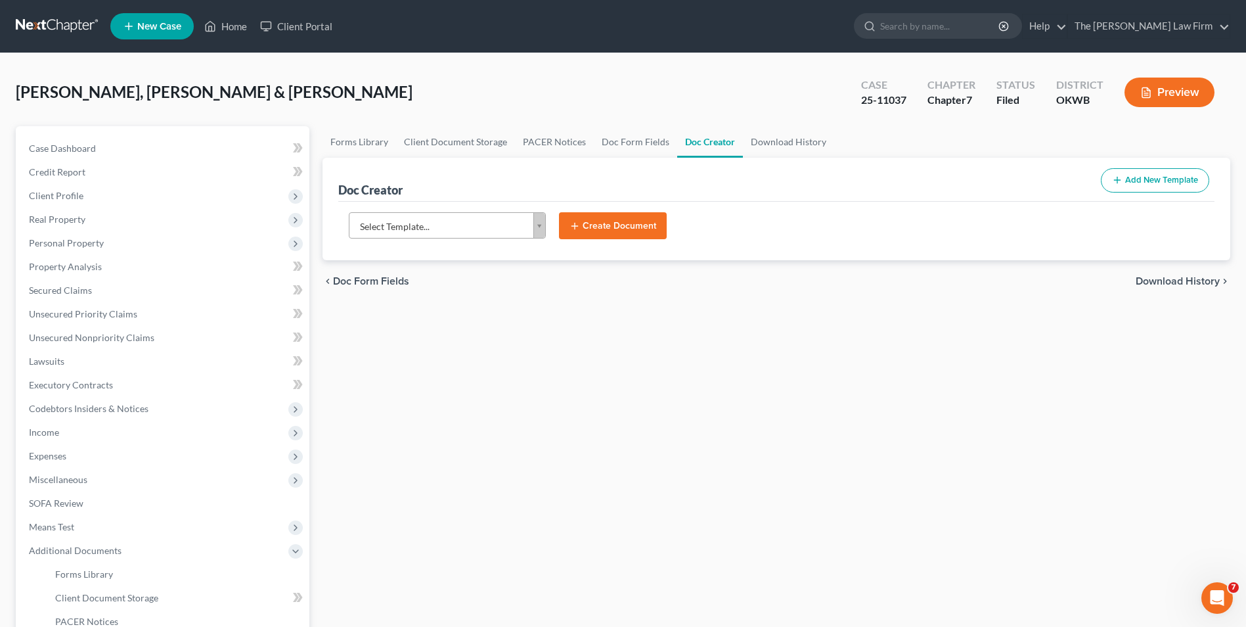
click at [541, 231] on body "Home New Case Client Portal The [PERSON_NAME] Law Firm [EMAIL_ADDRESS][DOMAIN_N…" at bounding box center [623, 420] width 1246 height 840
click at [715, 297] on body "Home New Case Client Portal The [PERSON_NAME] Law Firm [EMAIL_ADDRESS][DOMAIN_N…" at bounding box center [623, 420] width 1246 height 840
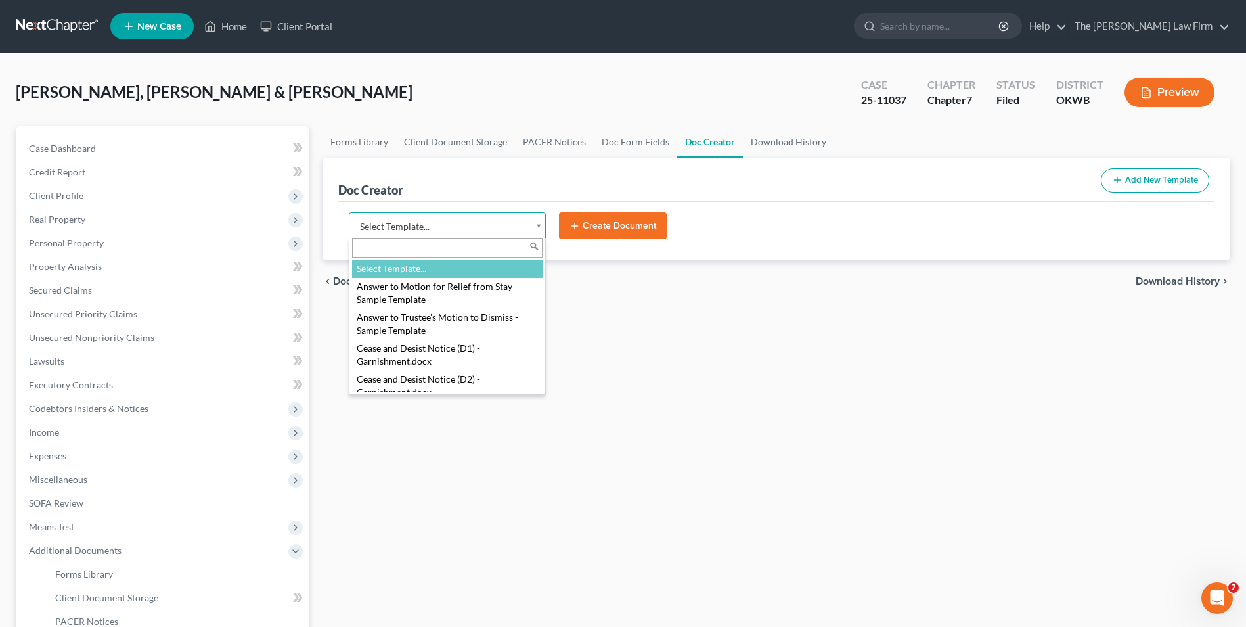
click at [538, 229] on body "Home New Case Client Portal The [PERSON_NAME] Law Firm [EMAIL_ADDRESS][DOMAIN_N…" at bounding box center [623, 420] width 1246 height 840
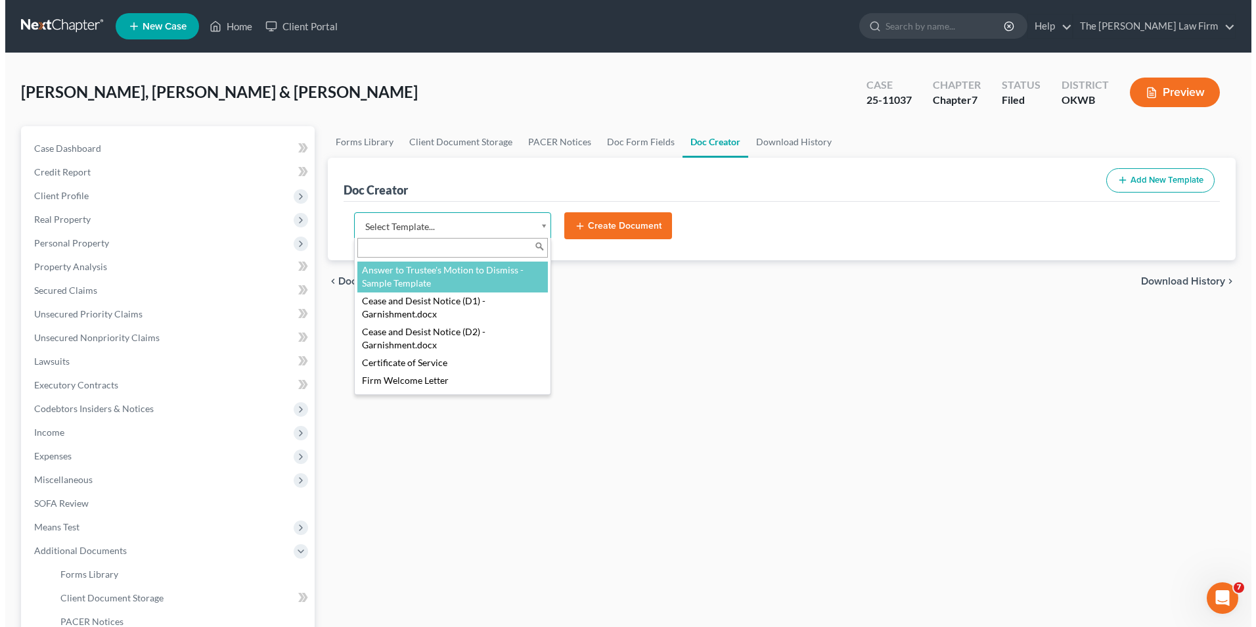
scroll to position [66, 0]
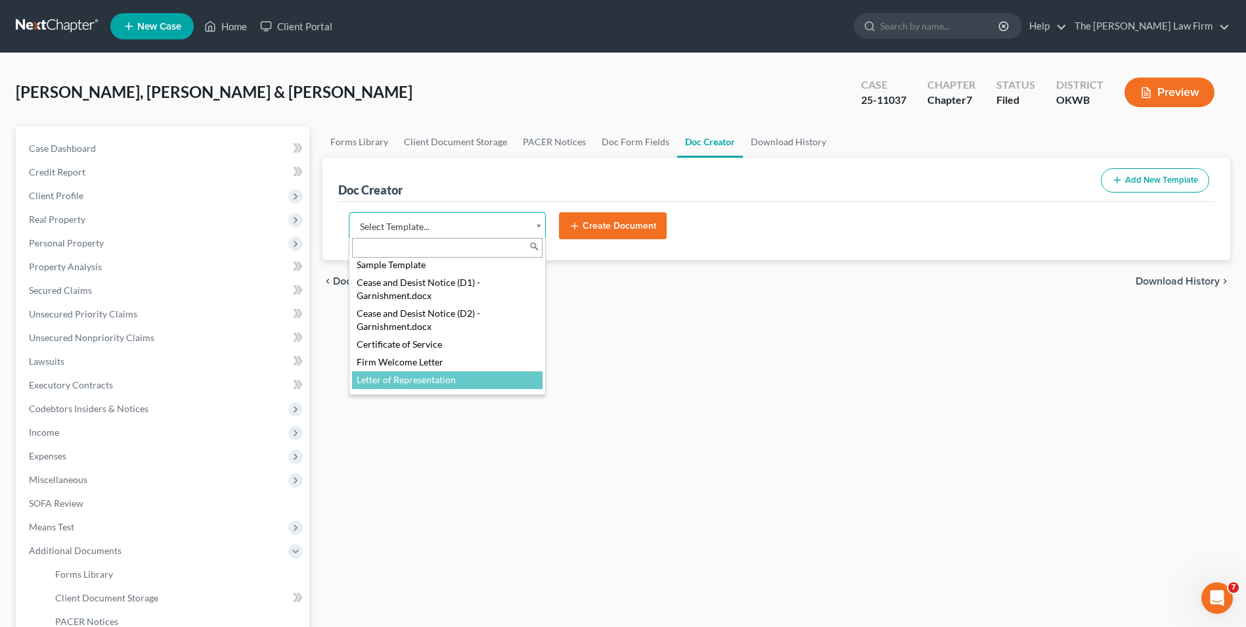
select select "117459"
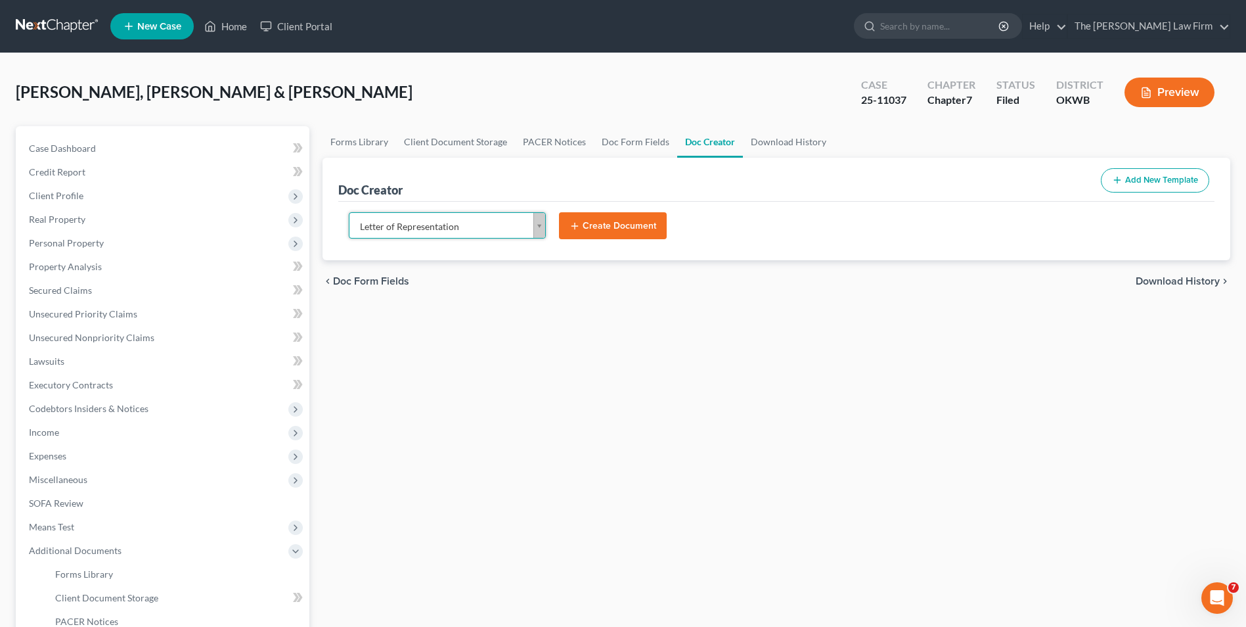
click at [644, 223] on button "Create Document" at bounding box center [613, 226] width 108 height 28
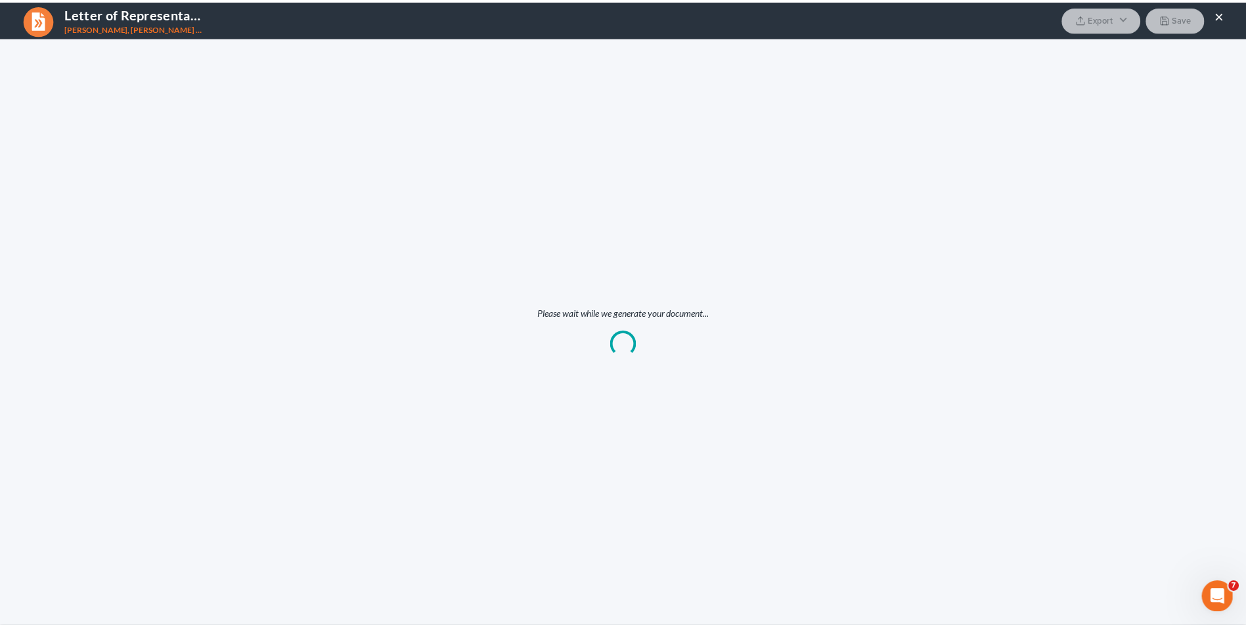
scroll to position [0, 0]
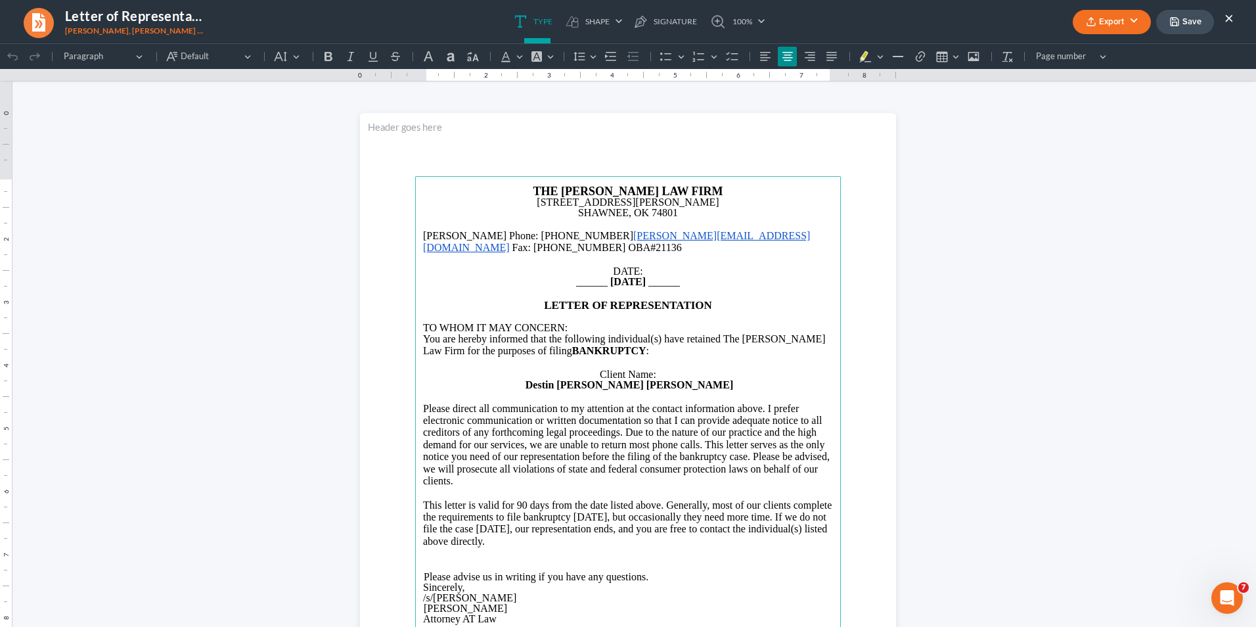
click at [993, 16] on button "×" at bounding box center [1228, 18] width 9 height 16
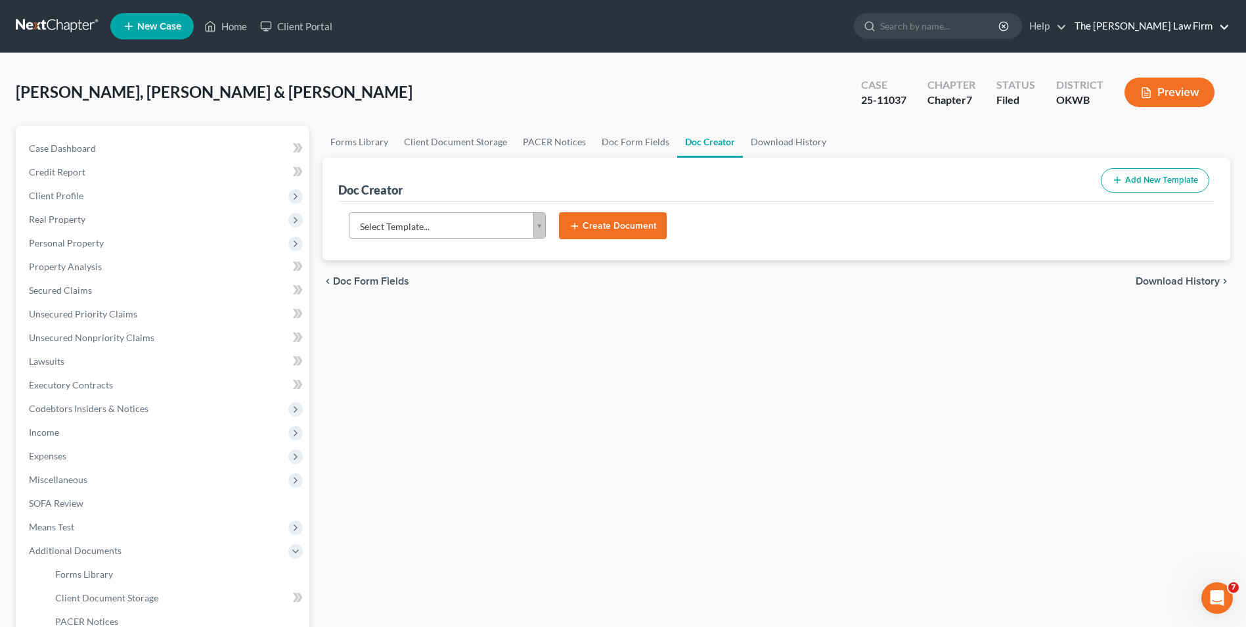
click at [993, 25] on link "The [PERSON_NAME] Law Firm" at bounding box center [1149, 26] width 162 height 24
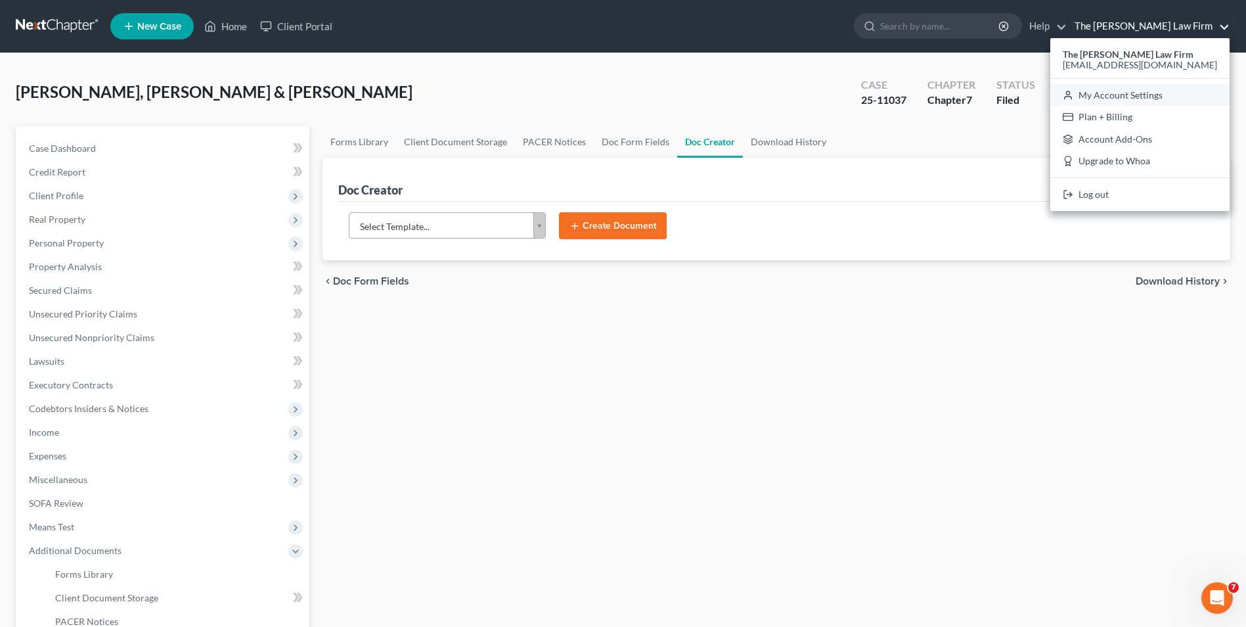
click at [993, 98] on link "My Account Settings" at bounding box center [1139, 95] width 179 height 22
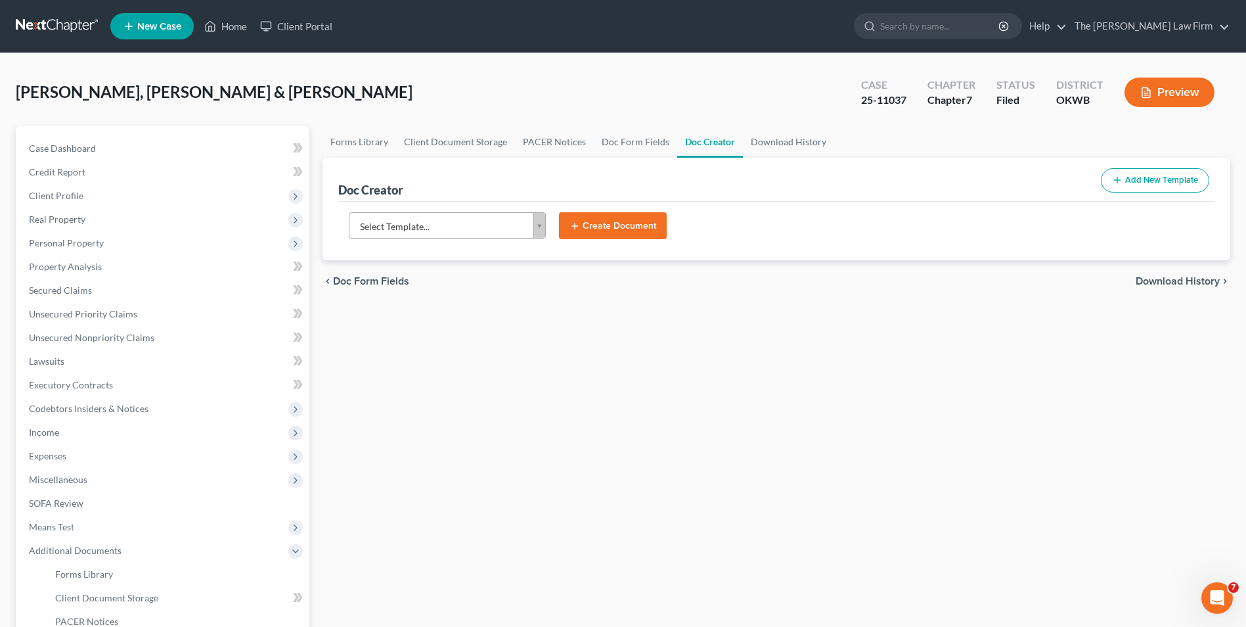
select select "65"
select select "23"
select select "37"
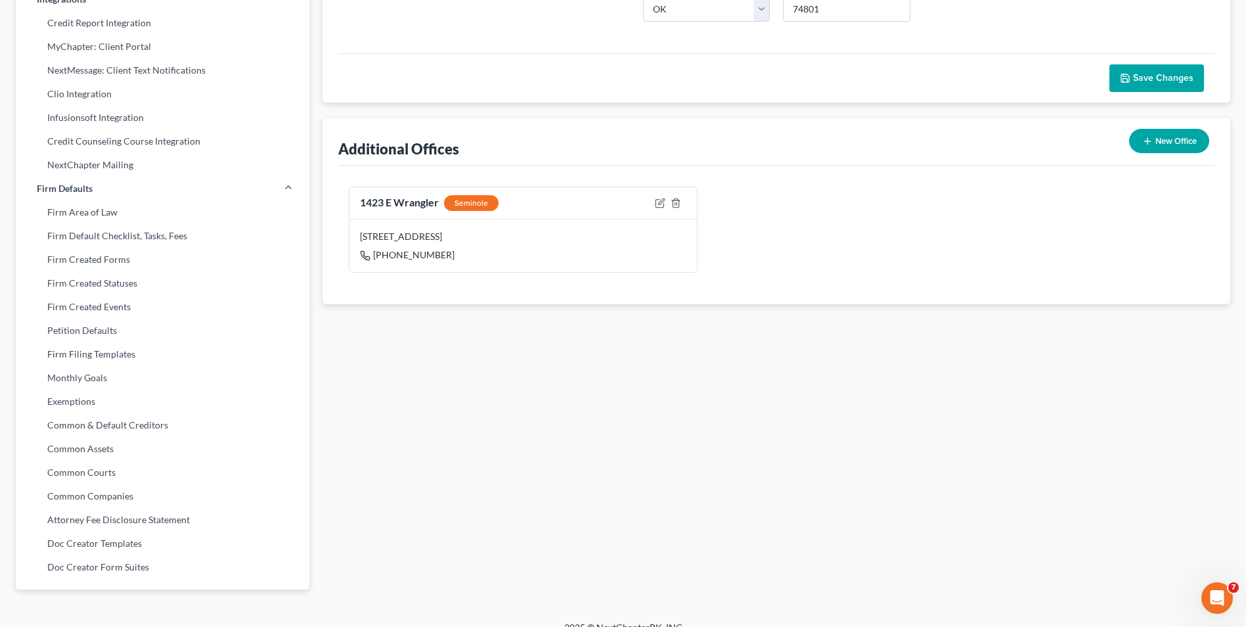
scroll to position [346, 0]
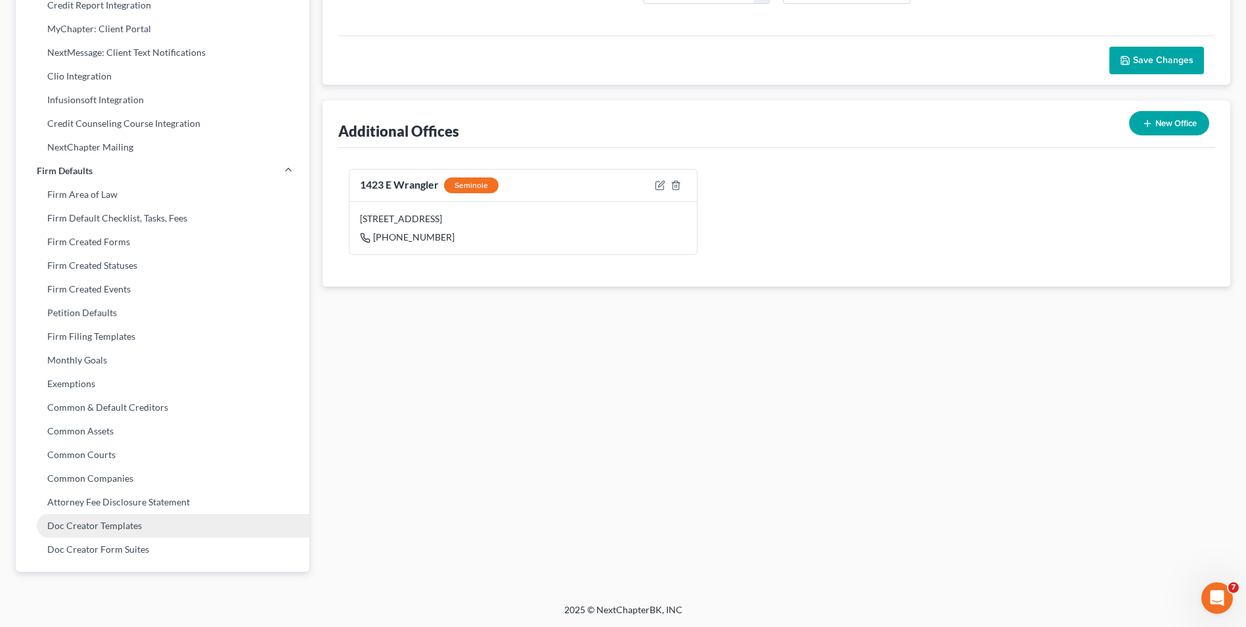
click at [95, 484] on link "Doc Creator Templates" at bounding box center [163, 526] width 294 height 24
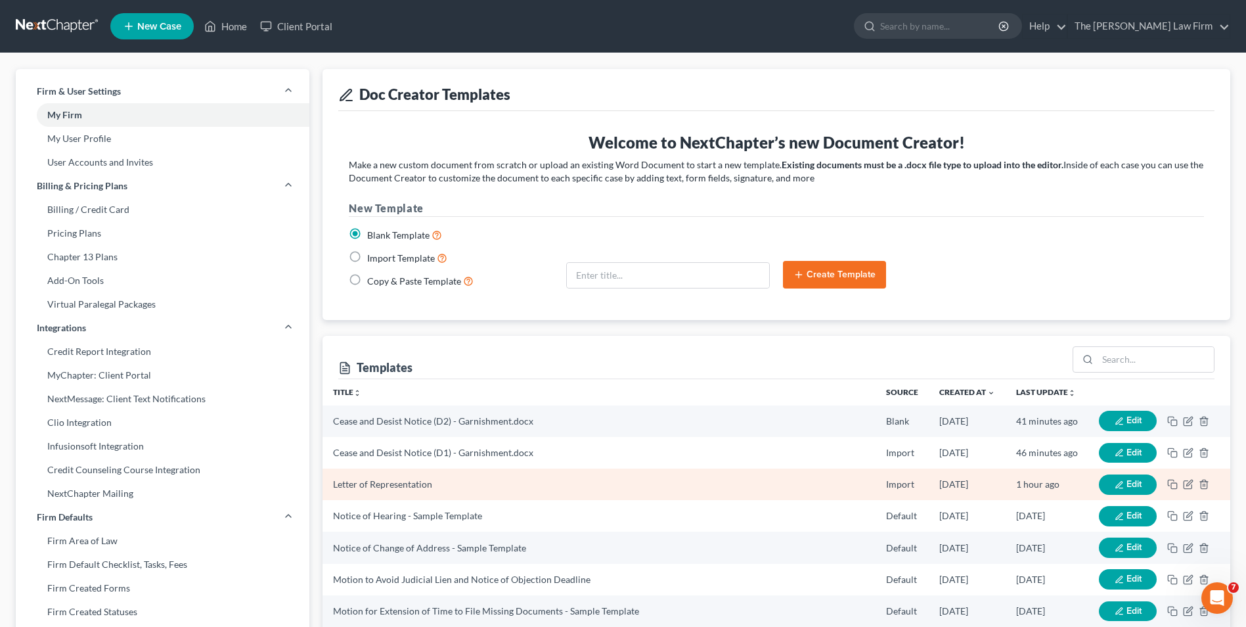
click at [993, 484] on icon "button" at bounding box center [1119, 484] width 9 height 9
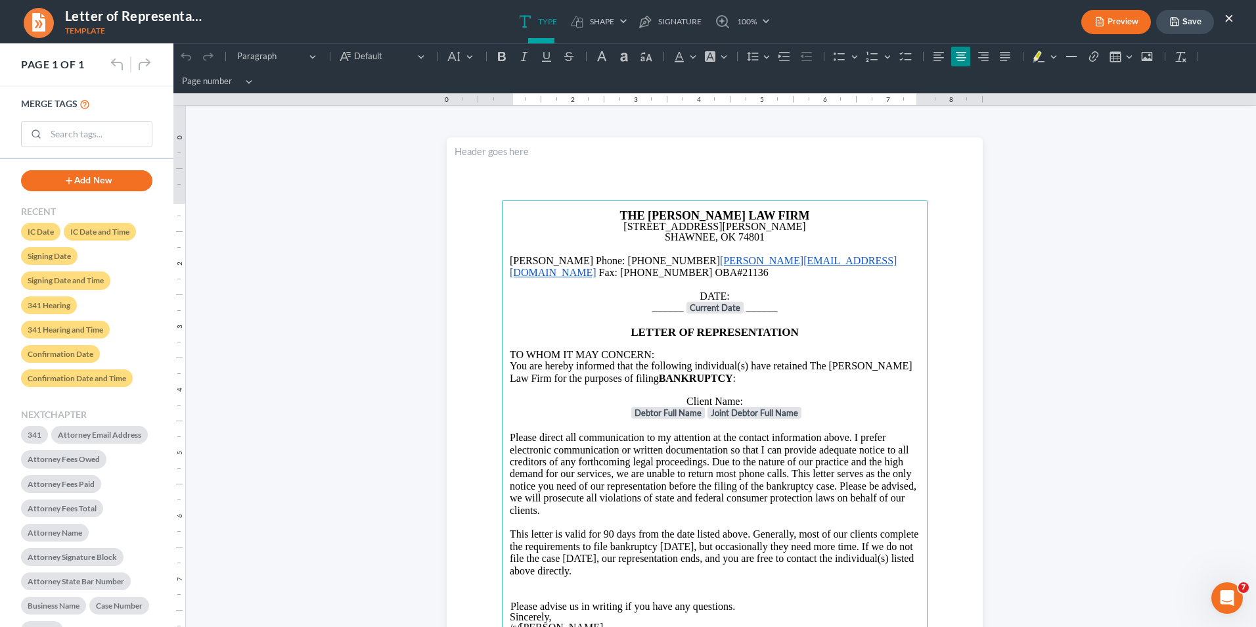
click at [614, 407] on p "Debtor Full Name Joint Debtor Full Name" at bounding box center [715, 413] width 410 height 13
click at [813, 407] on p "- Debtor Full Name - Joint Debtor Full Name" at bounding box center [715, 413] width 410 height 13
click at [993, 23] on button "Save" at bounding box center [1185, 22] width 58 height 24
click at [993, 20] on button "×" at bounding box center [1228, 18] width 9 height 16
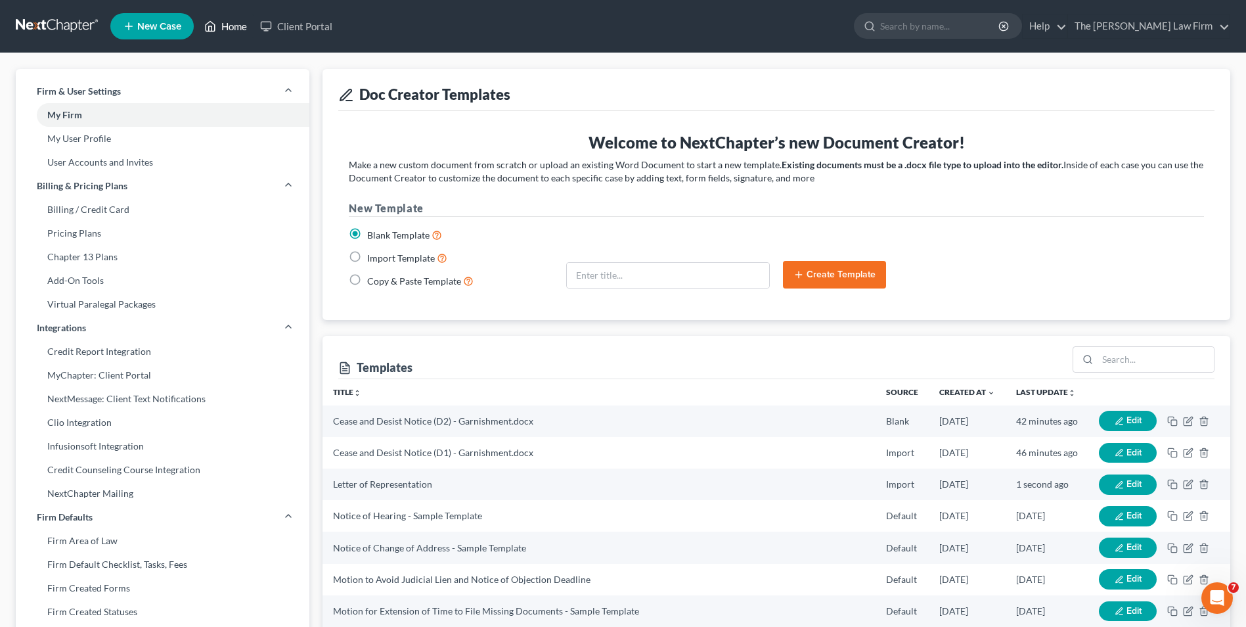
click at [236, 28] on link "Home" at bounding box center [226, 26] width 56 height 24
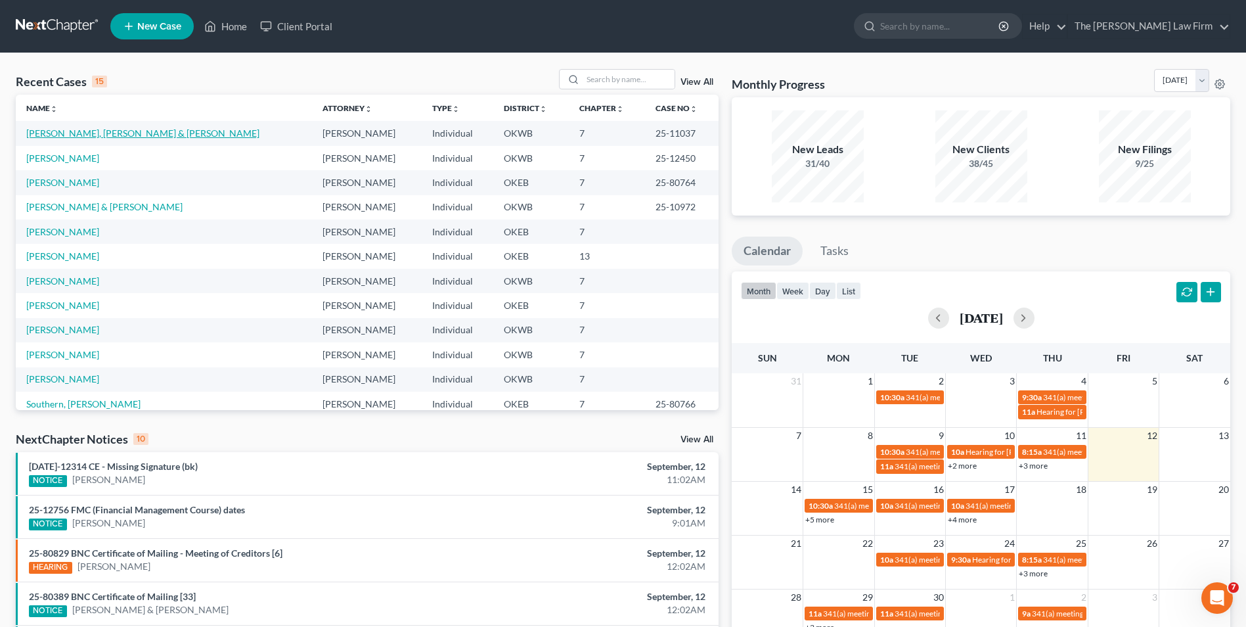
click at [106, 135] on link "[PERSON_NAME], [PERSON_NAME] & [PERSON_NAME]" at bounding box center [142, 132] width 233 height 11
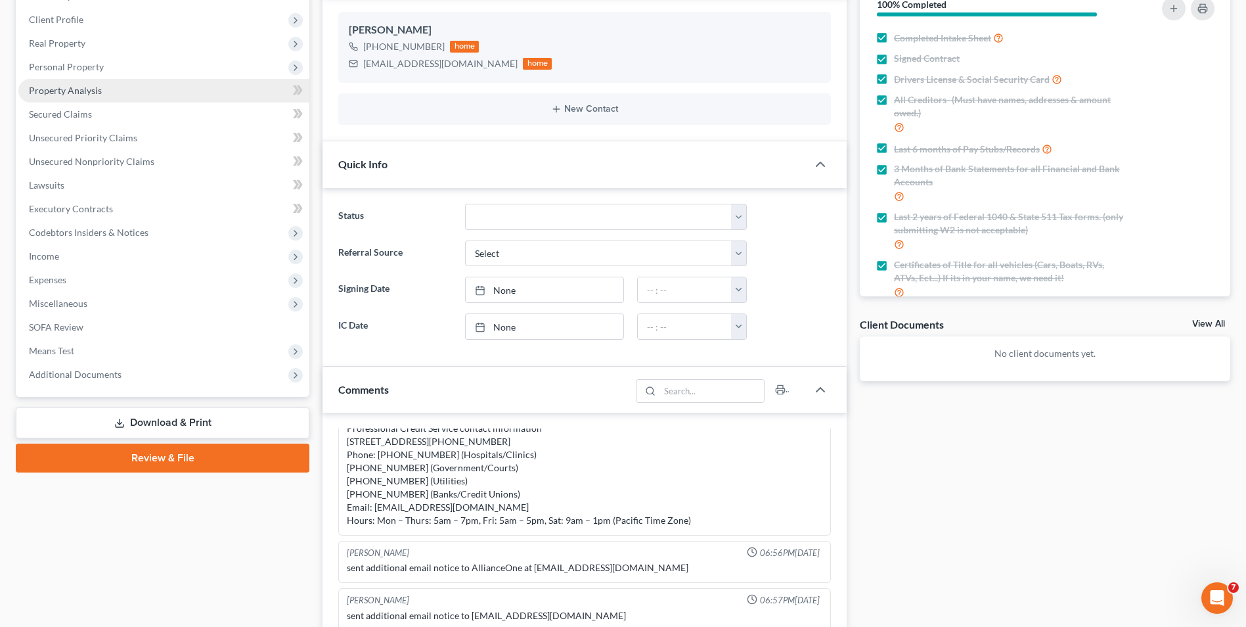
scroll to position [197, 0]
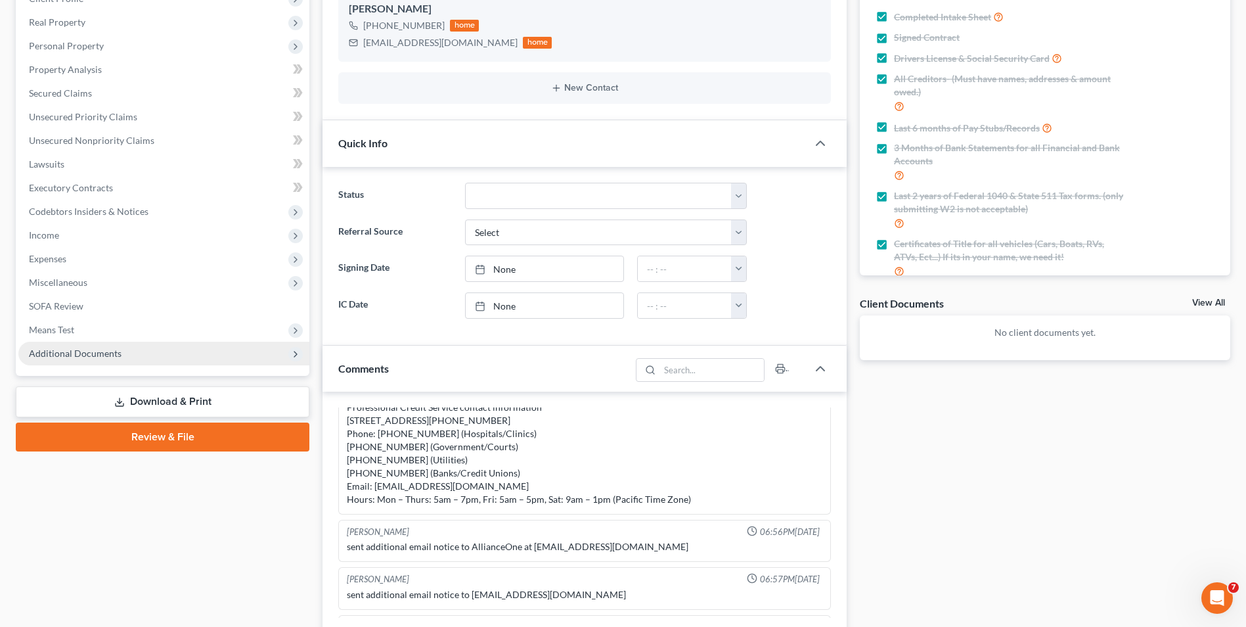
click at [290, 357] on icon at bounding box center [295, 354] width 11 height 11
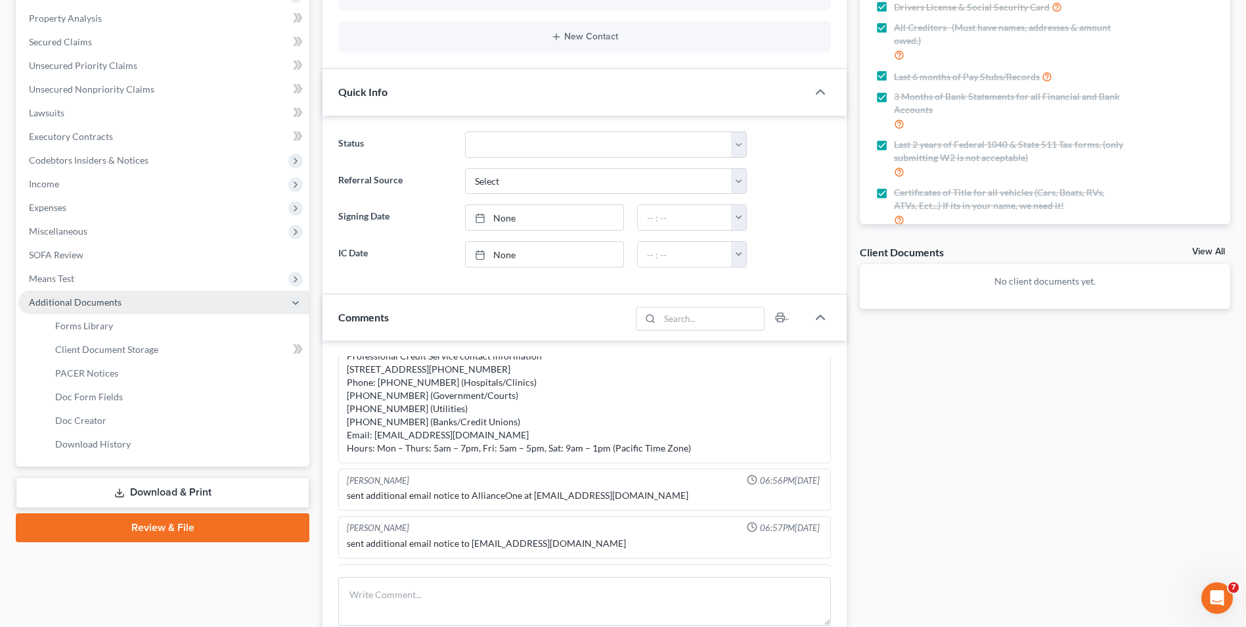
scroll to position [263, 0]
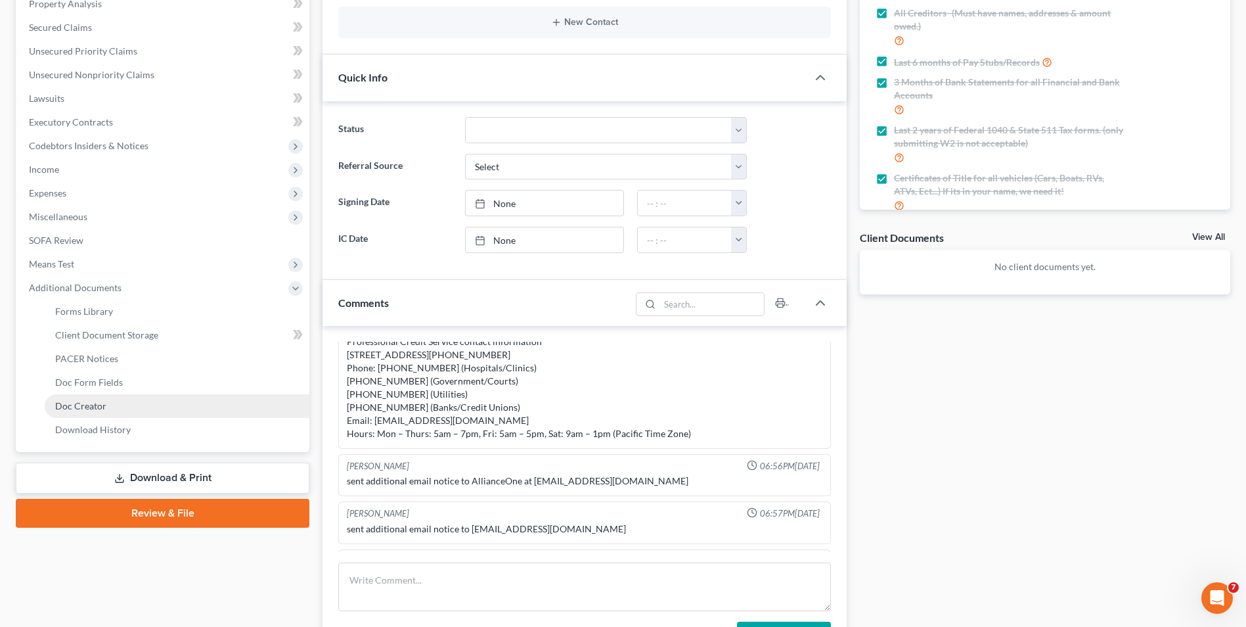
click at [118, 410] on link "Doc Creator" at bounding box center [177, 406] width 265 height 24
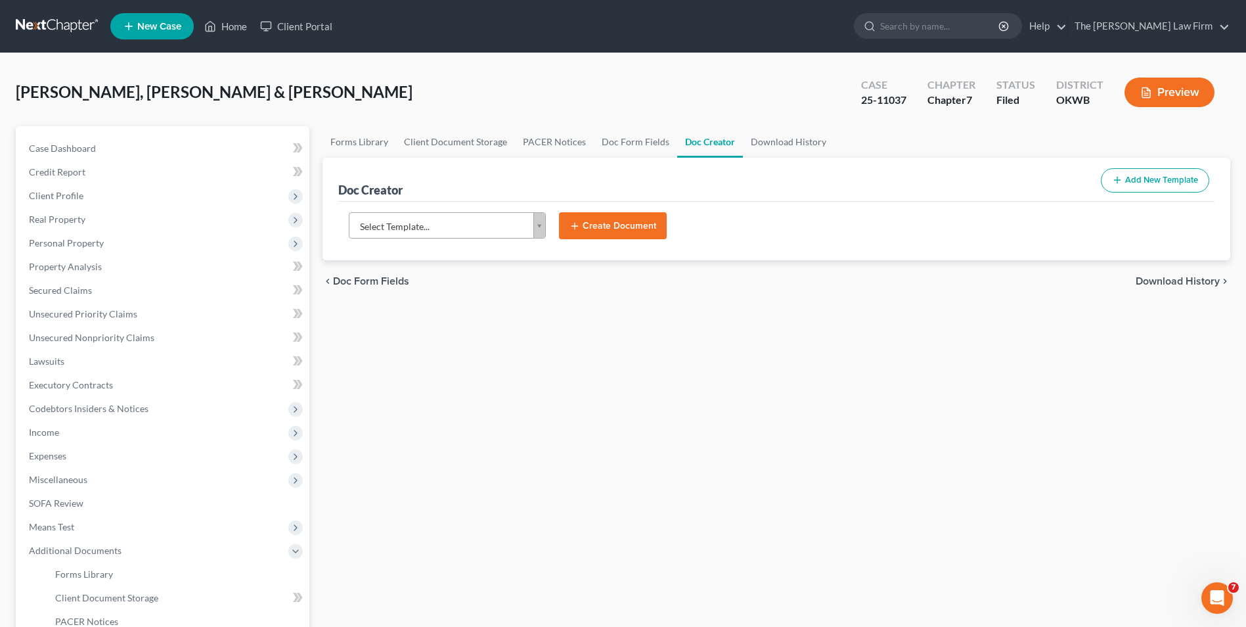
click at [541, 222] on body "Home New Case Client Portal The [PERSON_NAME] Law Firm [EMAIL_ADDRESS][DOMAIN_N…" at bounding box center [623, 420] width 1246 height 840
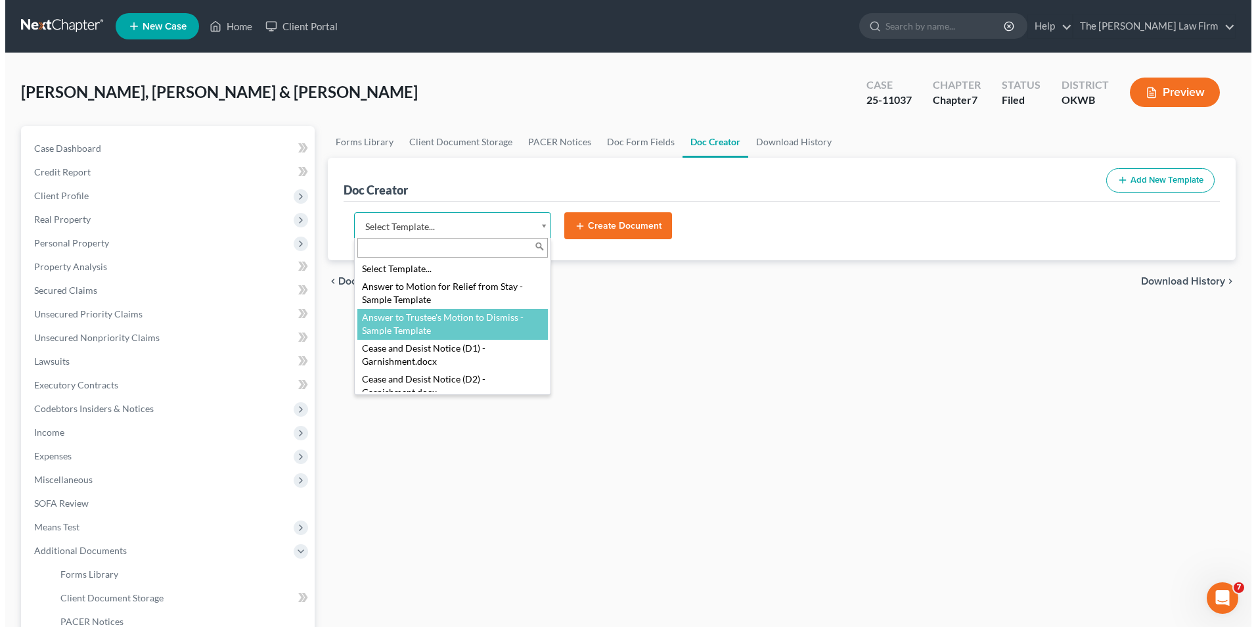
scroll to position [66, 0]
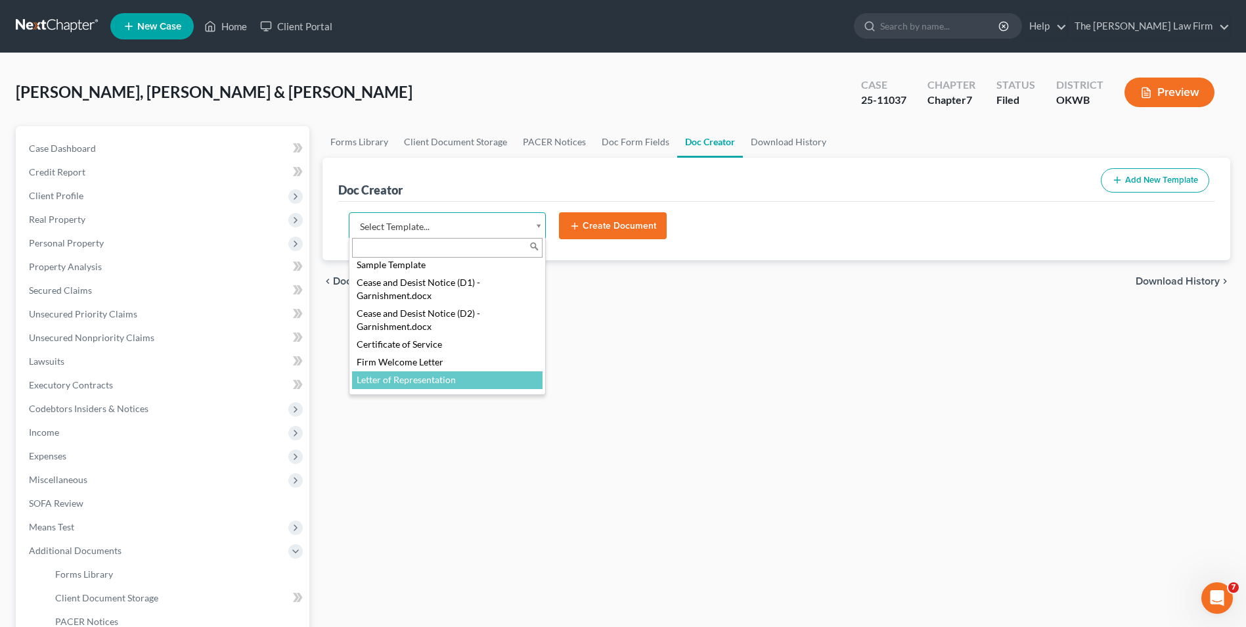
select select "117459"
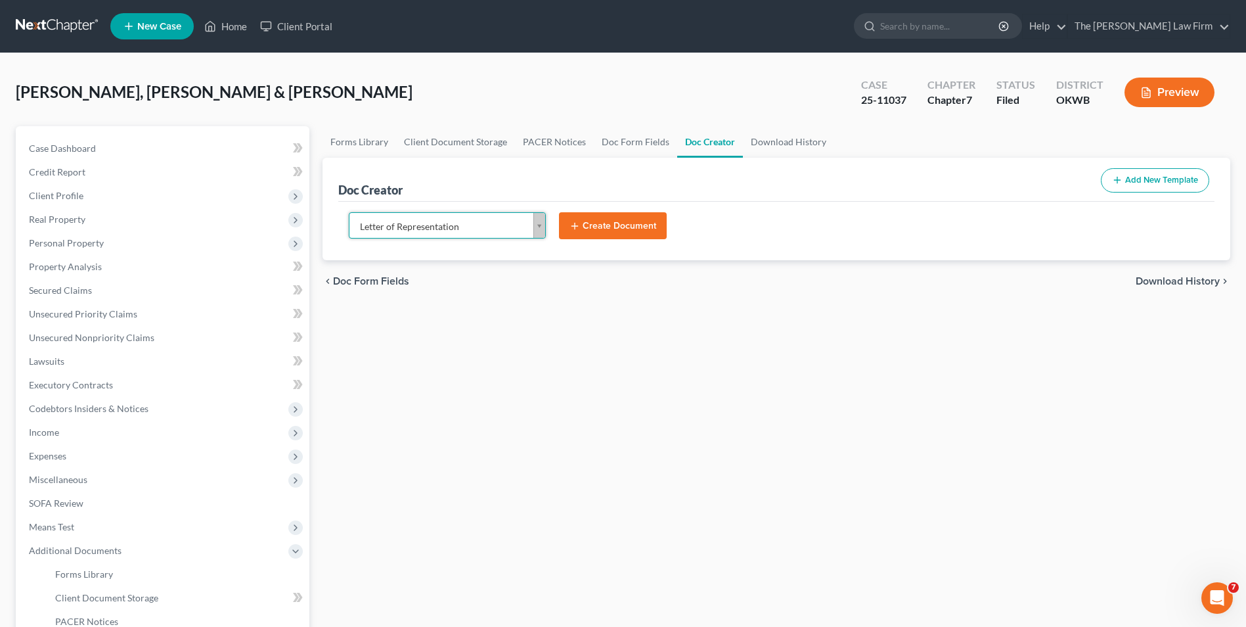
click at [619, 232] on button "Create Document" at bounding box center [613, 226] width 108 height 28
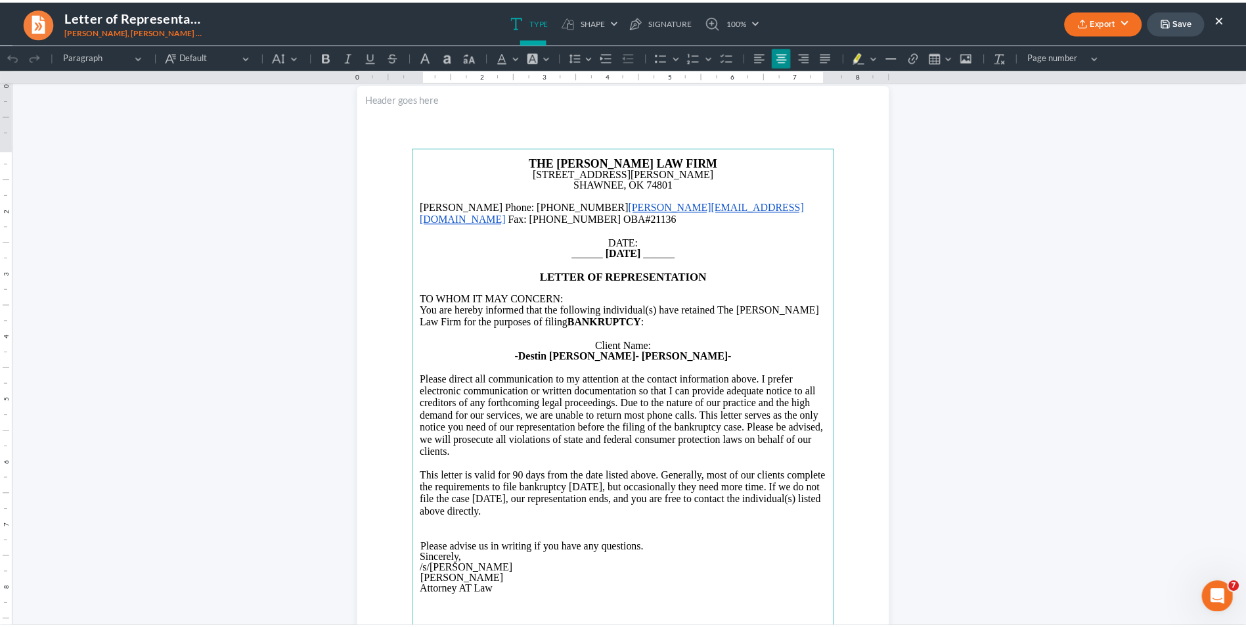
scroll to position [0, 0]
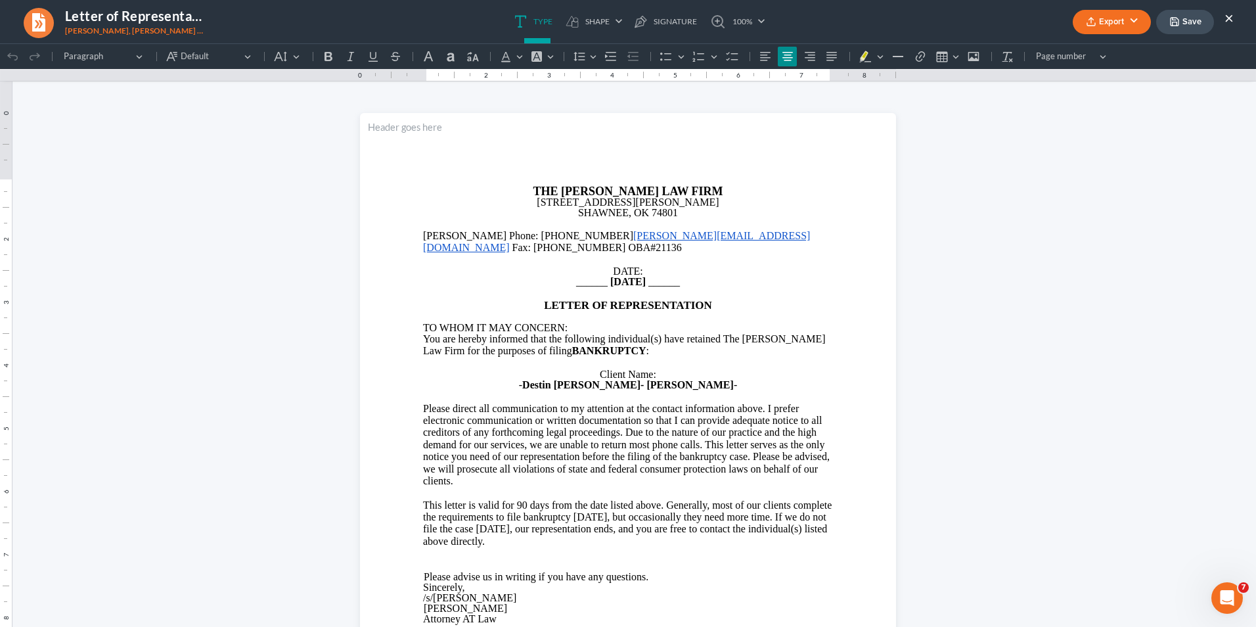
click at [993, 20] on button "×" at bounding box center [1228, 18] width 9 height 16
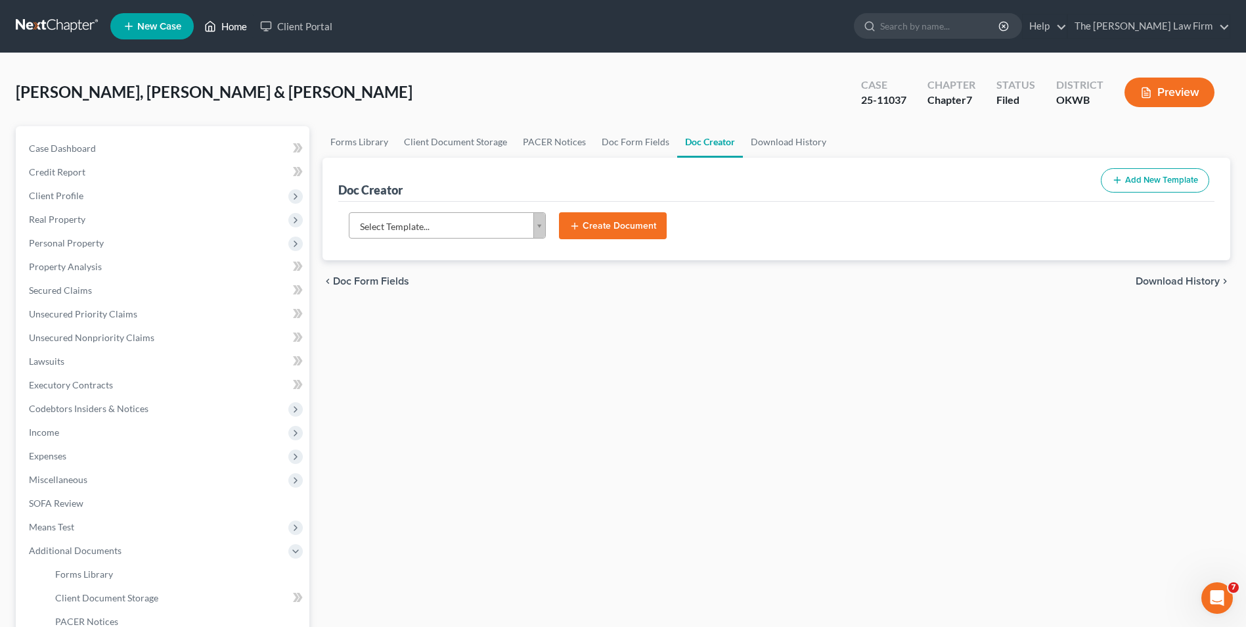
click at [216, 21] on icon at bounding box center [210, 26] width 12 height 16
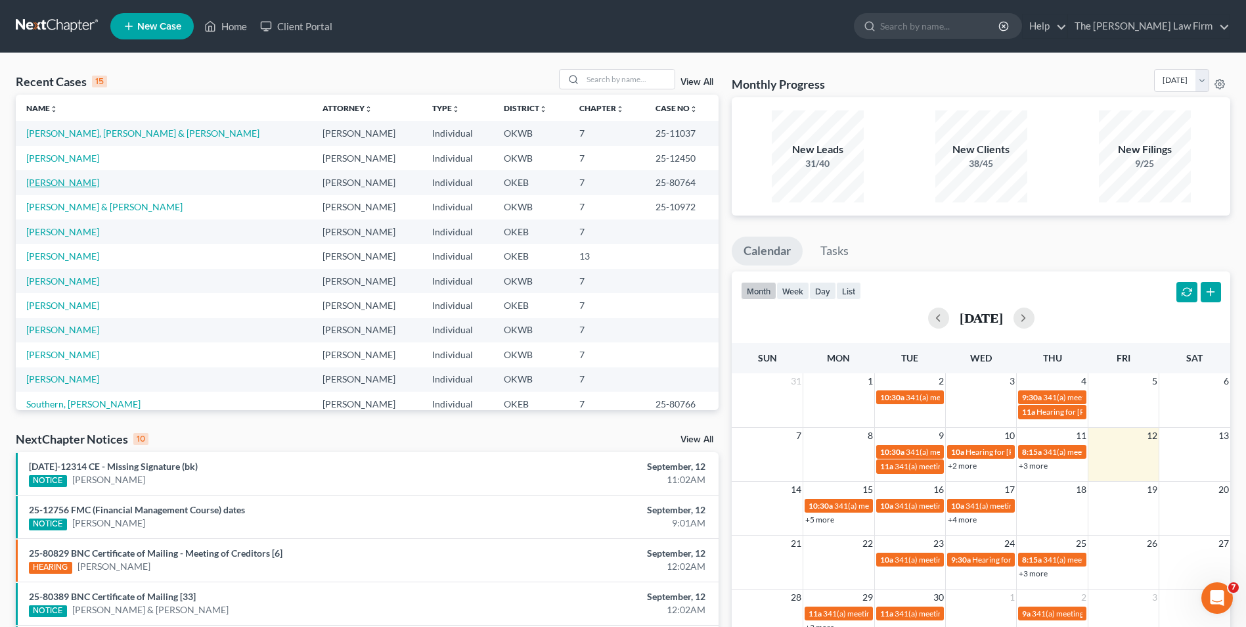
click at [66, 185] on link "[PERSON_NAME]" at bounding box center [62, 182] width 73 height 11
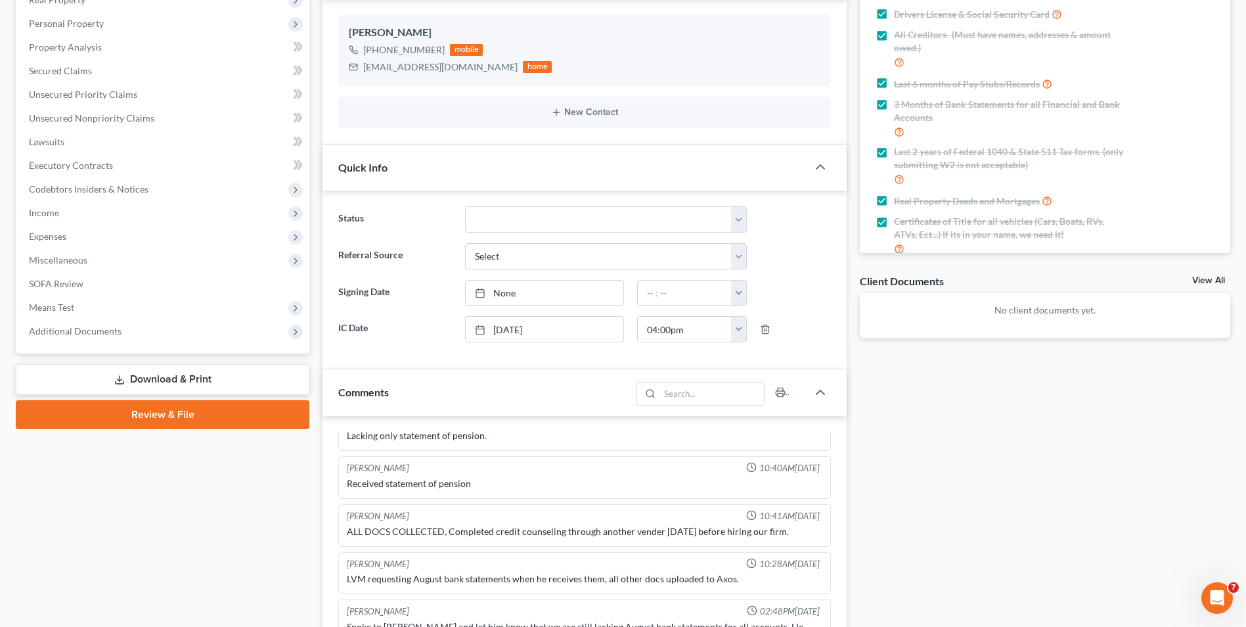
scroll to position [263, 0]
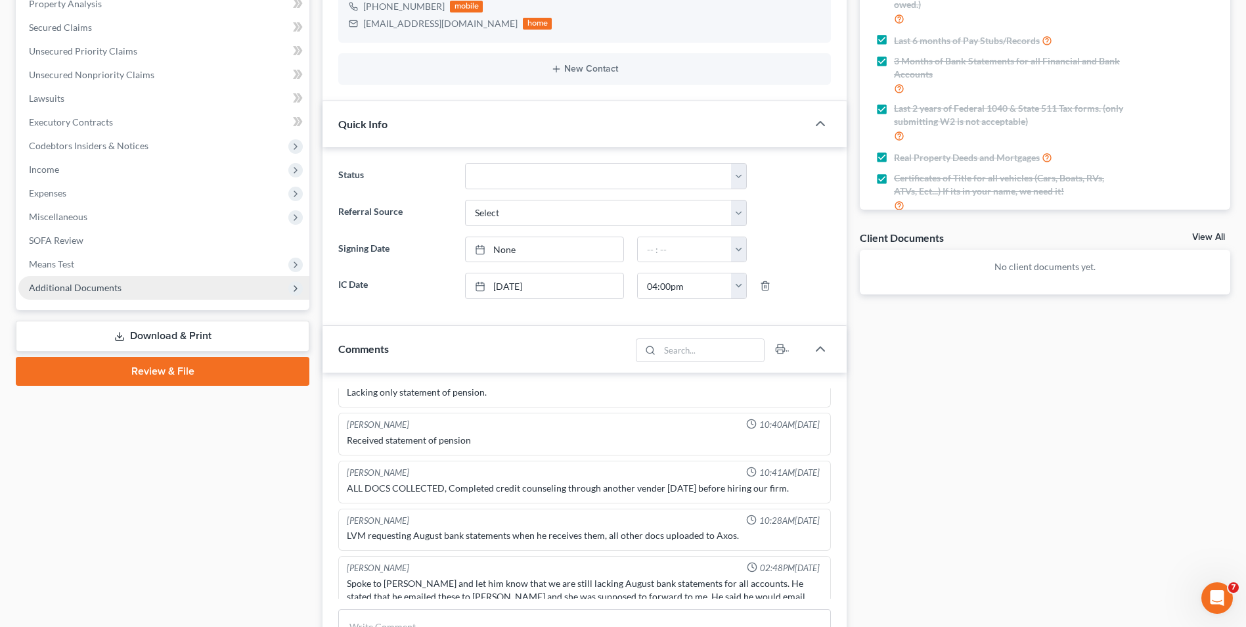
click at [212, 286] on span "Additional Documents" at bounding box center [163, 288] width 291 height 24
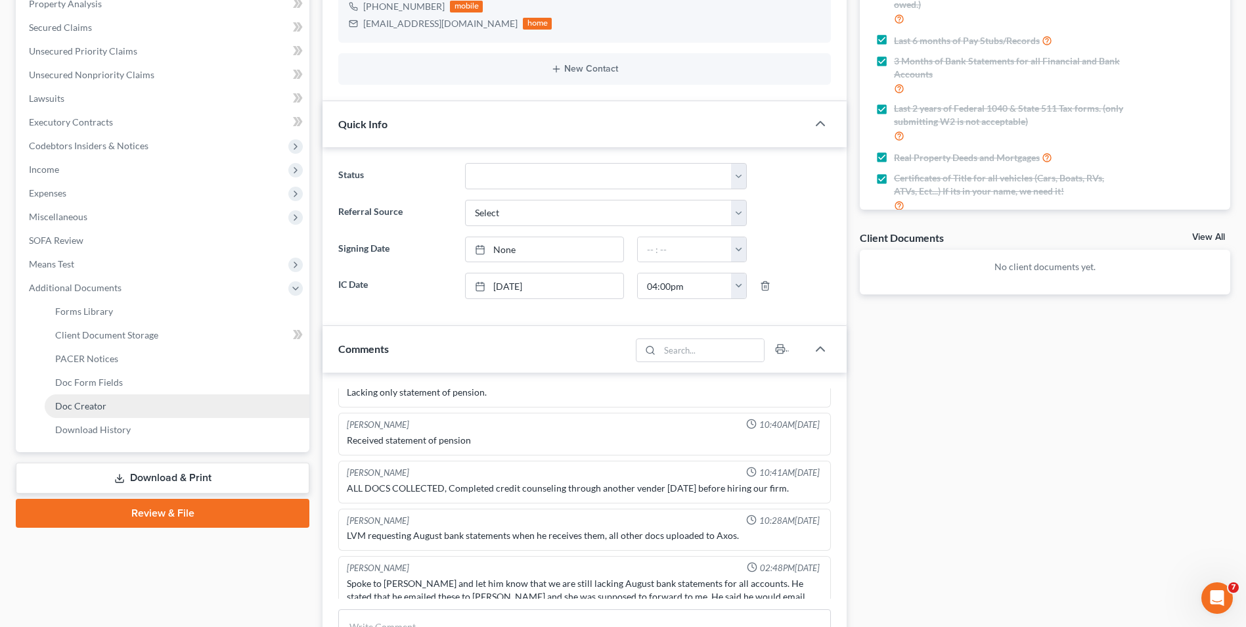
click at [152, 405] on link "Doc Creator" at bounding box center [177, 406] width 265 height 24
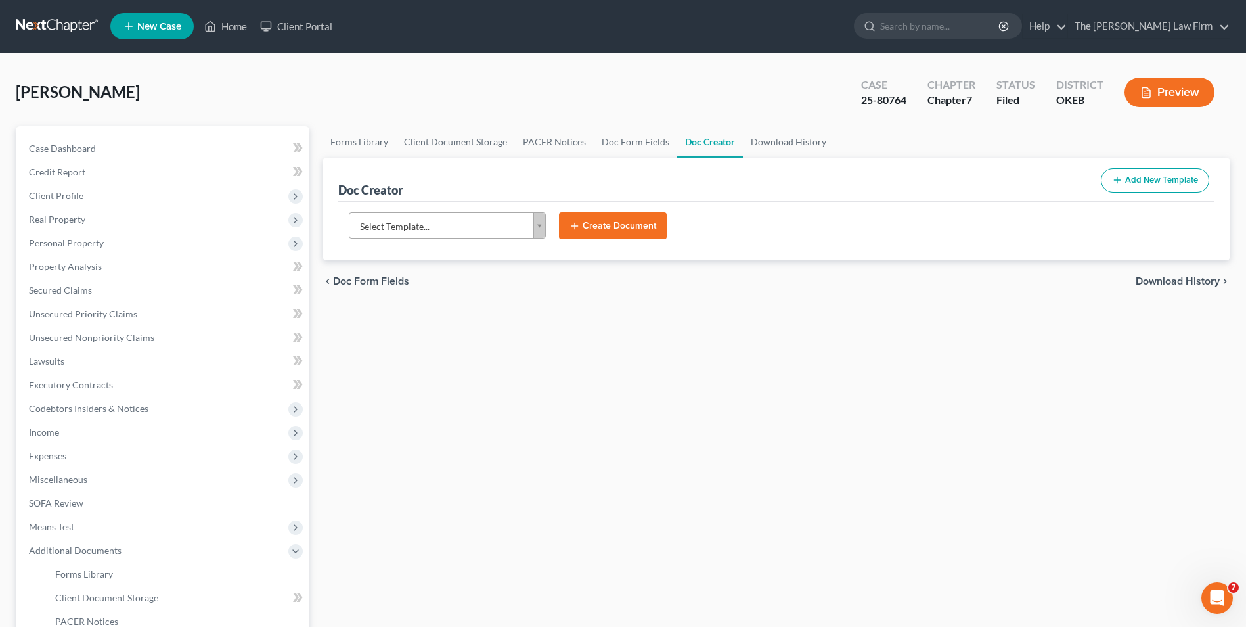
click at [540, 229] on body "Home New Case Client Portal The [PERSON_NAME] Law Firm [EMAIL_ADDRESS][DOMAIN_N…" at bounding box center [623, 420] width 1246 height 840
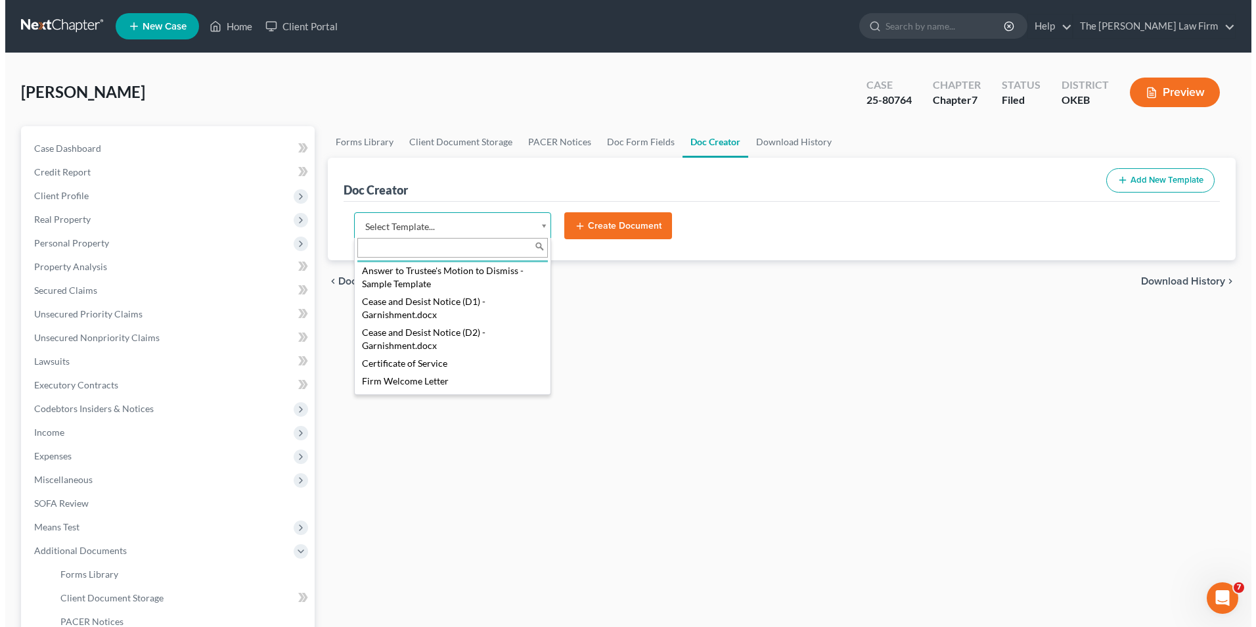
scroll to position [66, 0]
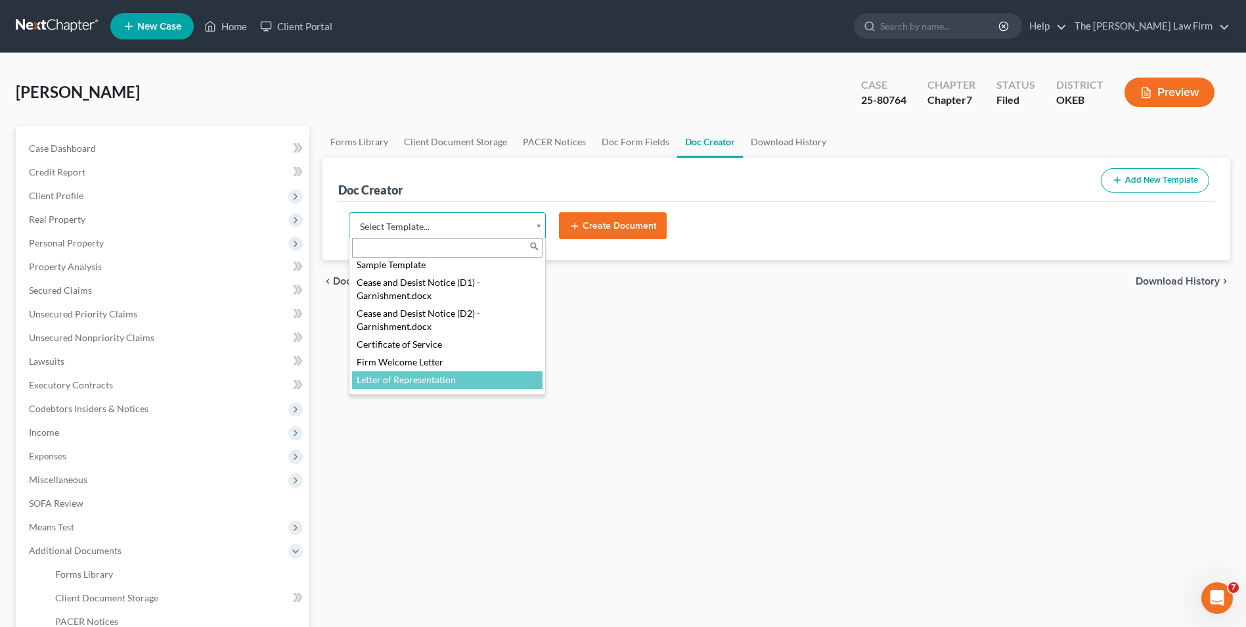
select select "117459"
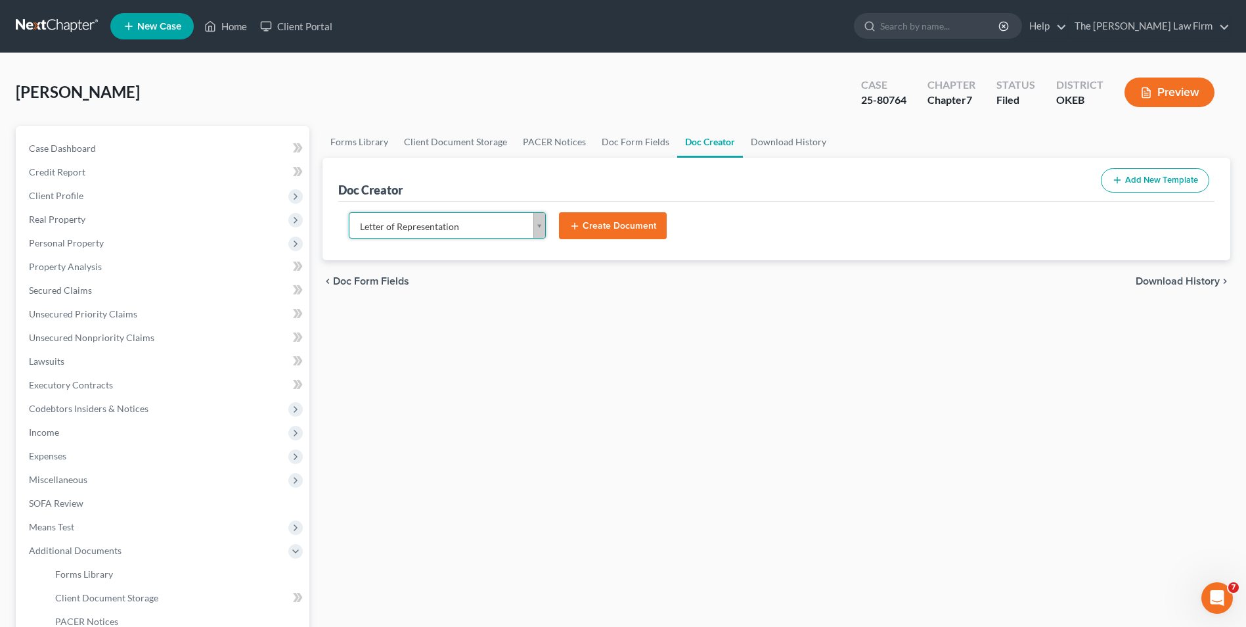
click at [619, 225] on button "Create Document" at bounding box center [613, 226] width 108 height 28
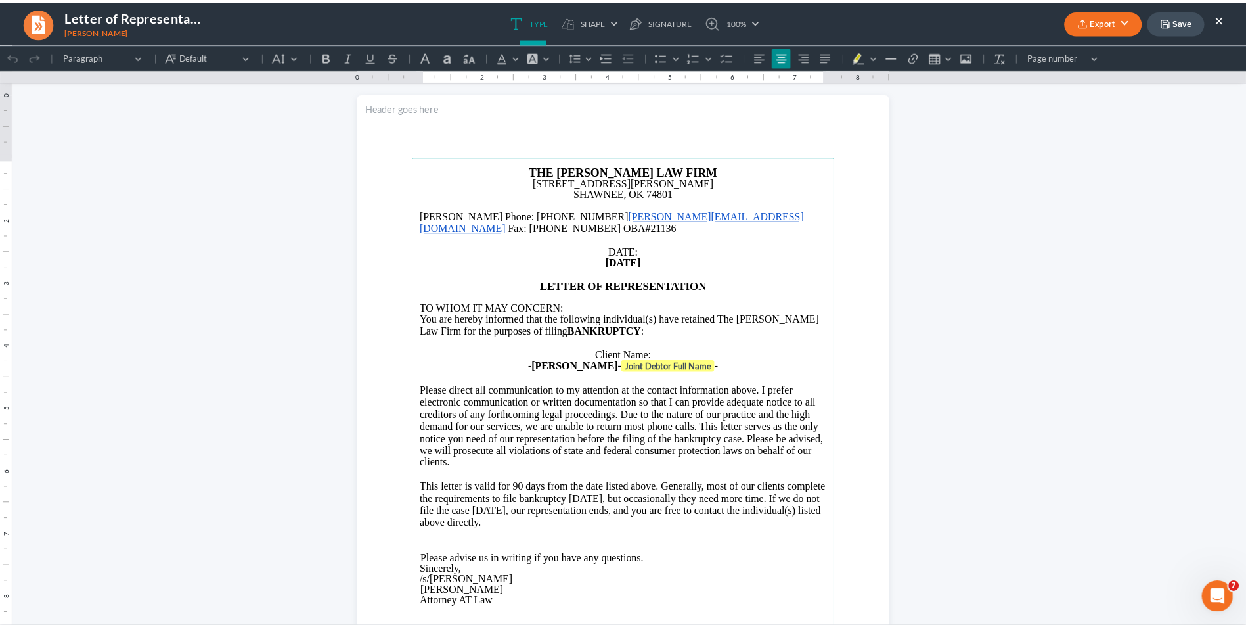
scroll to position [14, 0]
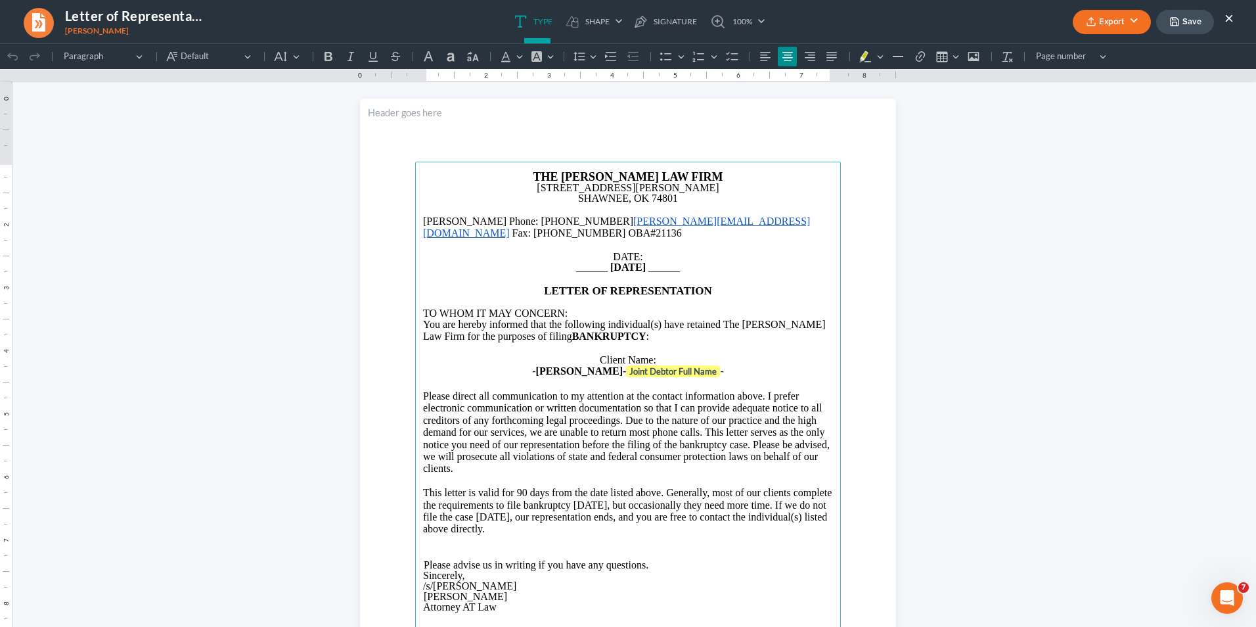
click at [993, 19] on button "Export" at bounding box center [1112, 22] width 78 height 24
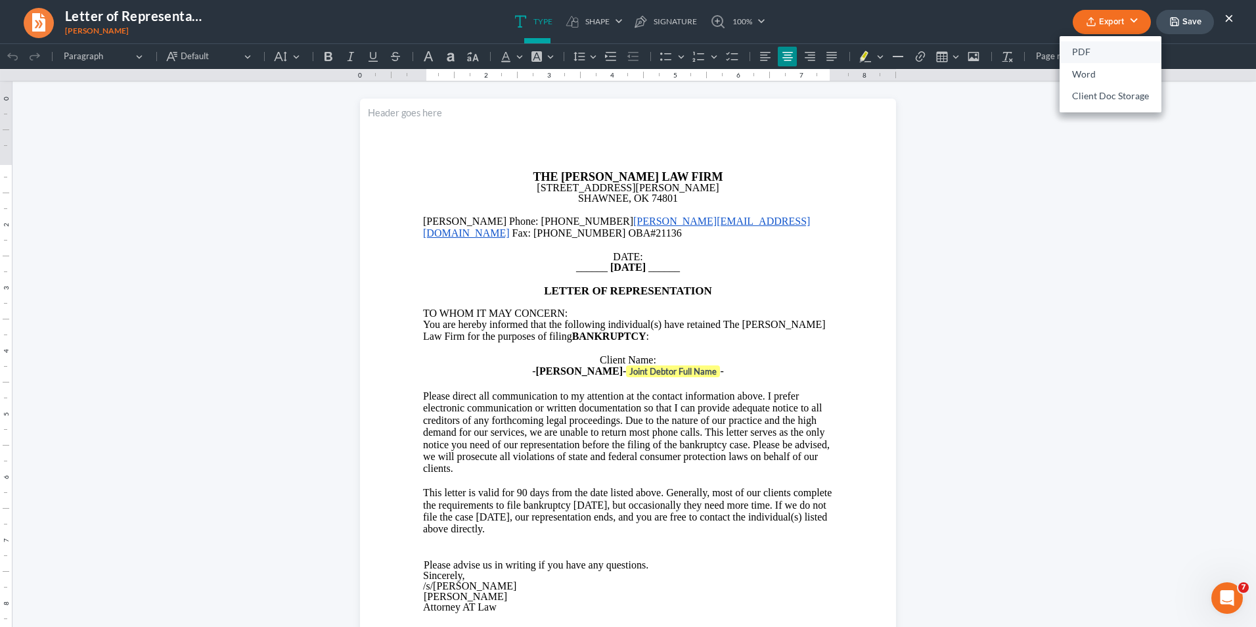
click at [993, 50] on link "PDF" at bounding box center [1111, 52] width 102 height 22
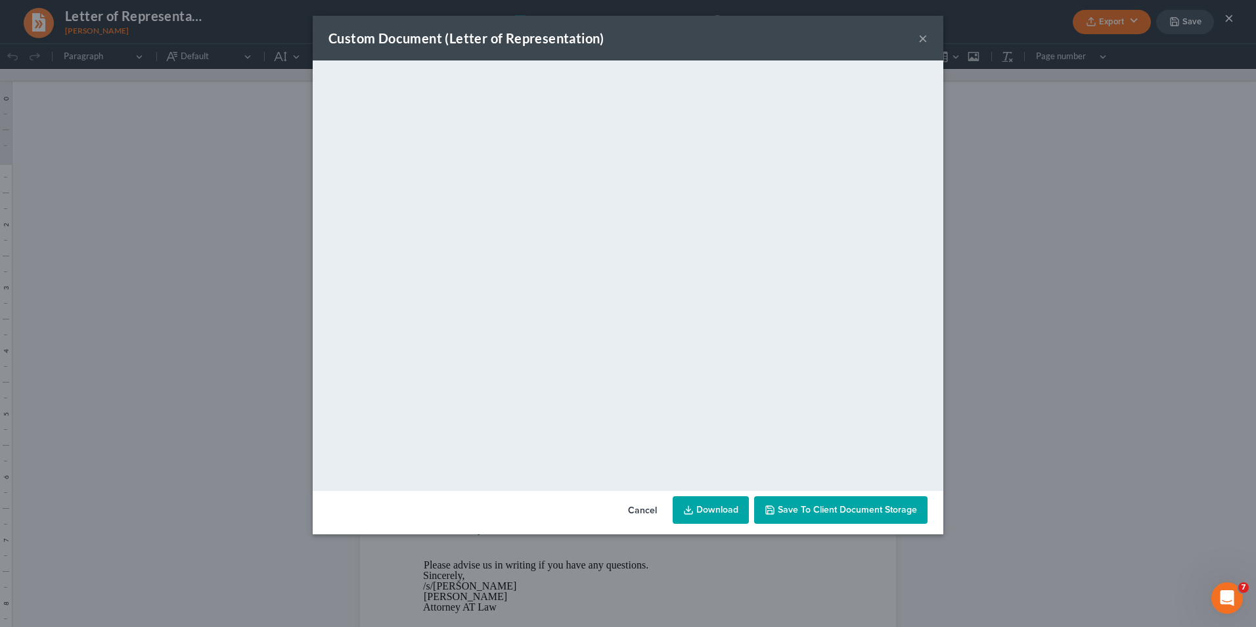
click at [924, 39] on button "×" at bounding box center [922, 38] width 9 height 16
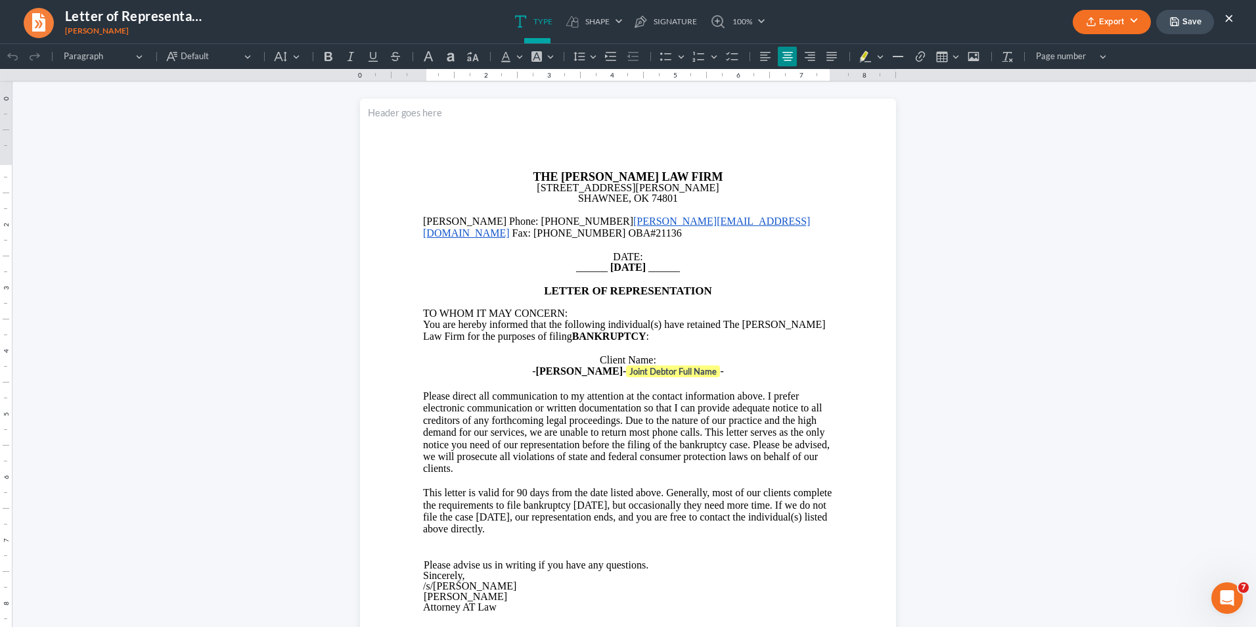
click at [993, 20] on button "×" at bounding box center [1228, 18] width 9 height 16
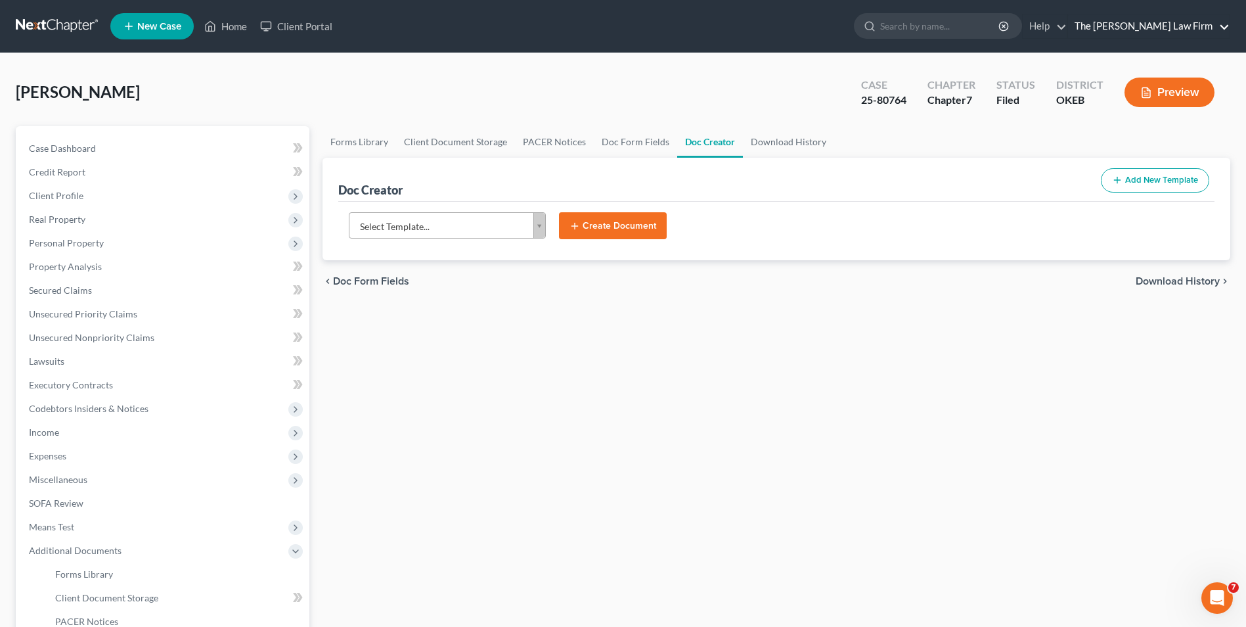
click at [993, 26] on link "The [PERSON_NAME] Law Firm" at bounding box center [1149, 26] width 162 height 24
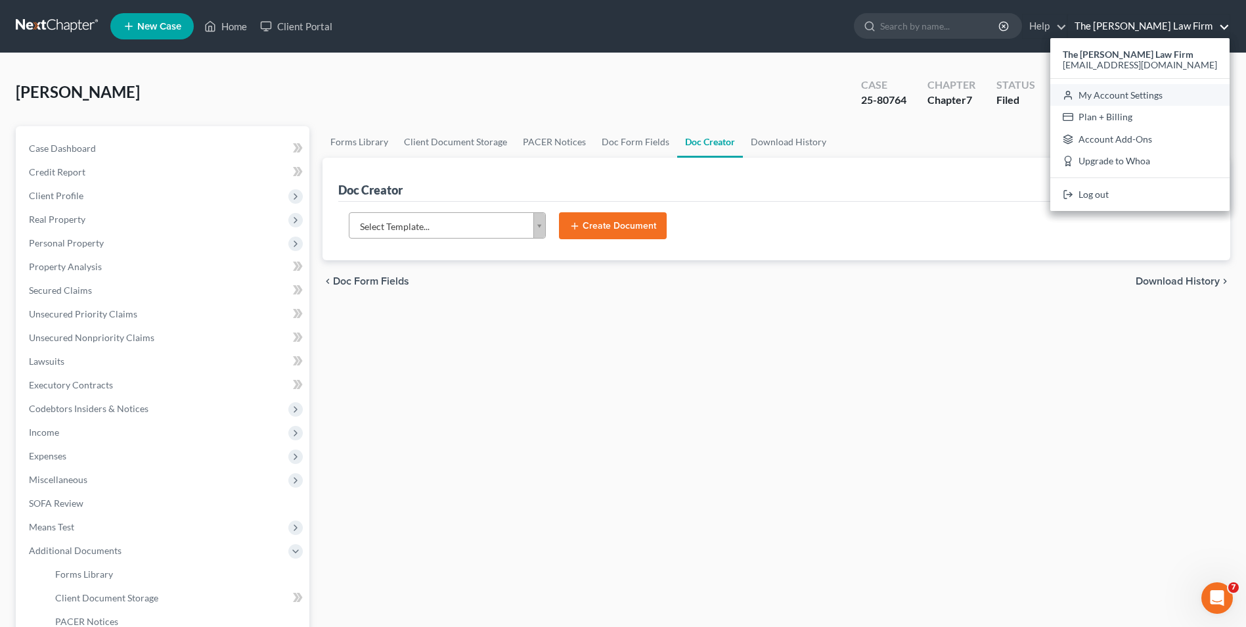
click at [993, 97] on link "My Account Settings" at bounding box center [1139, 95] width 179 height 22
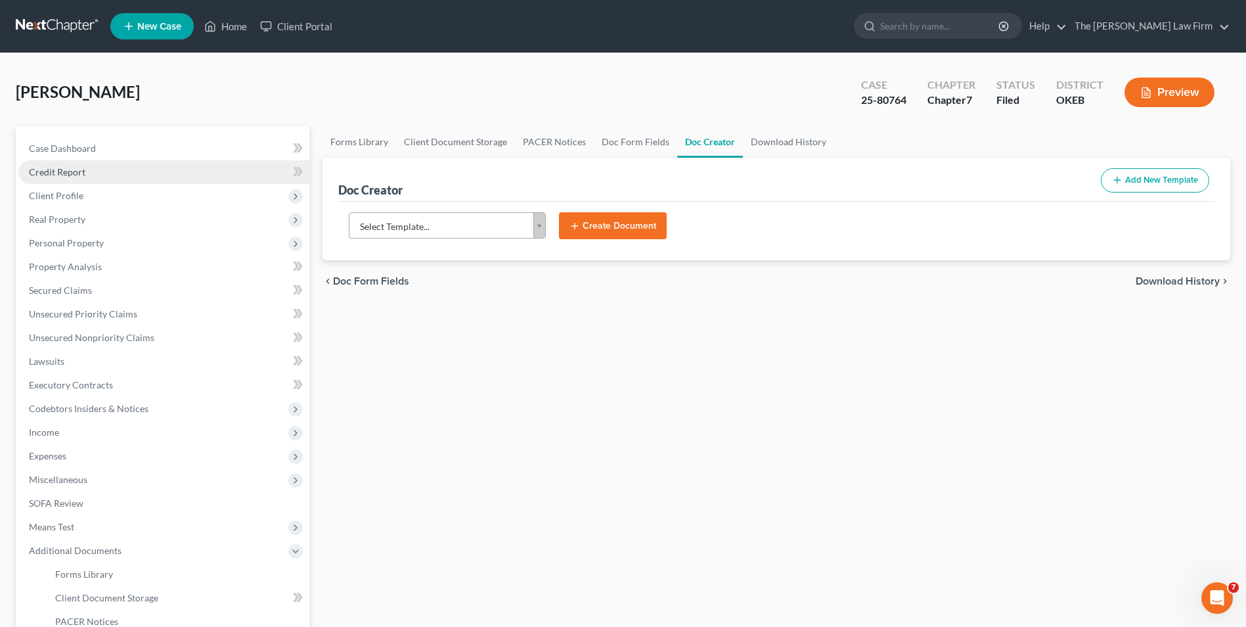
select select "65"
select select "23"
select select "37"
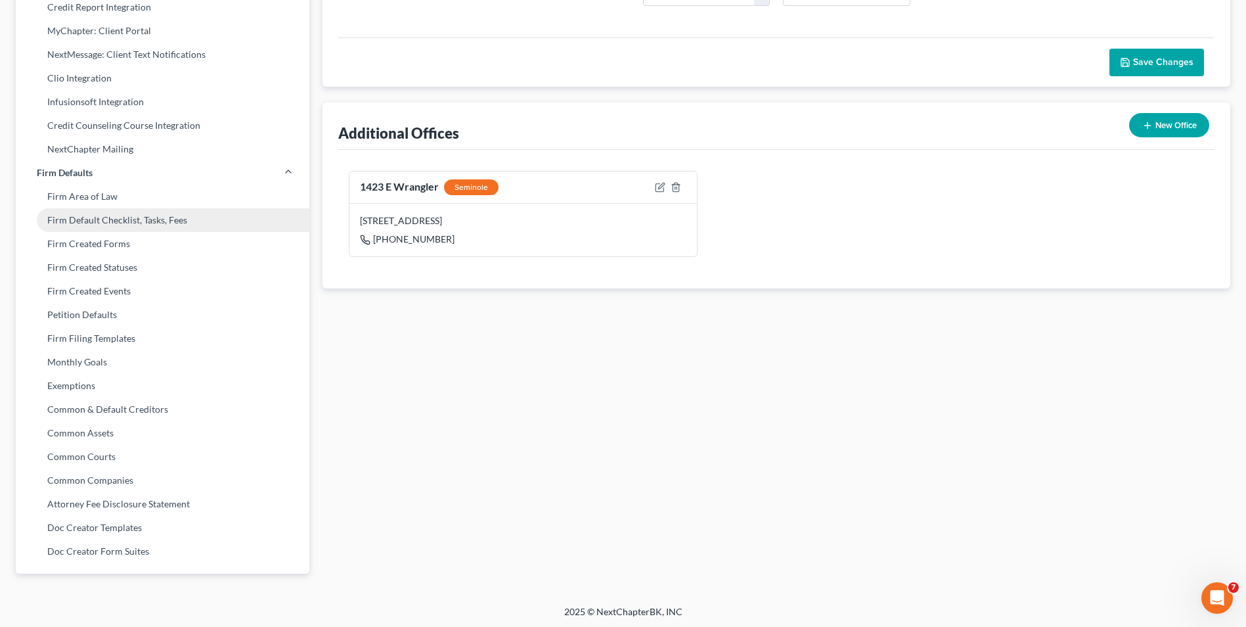
scroll to position [346, 0]
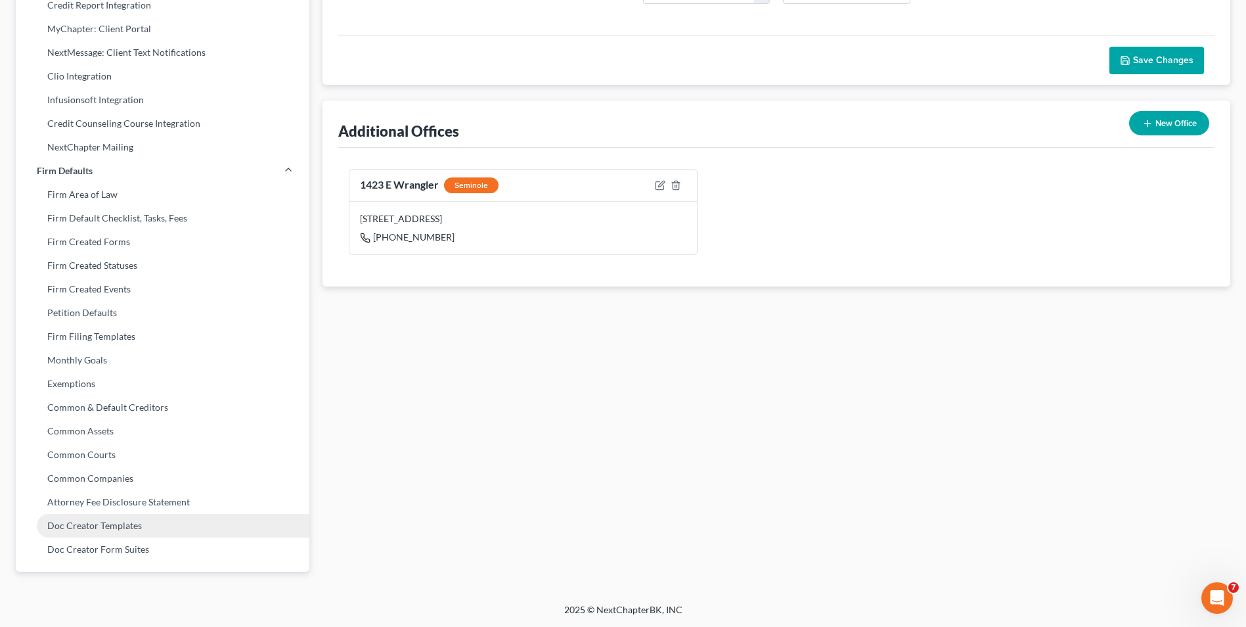
click at [155, 484] on link "Doc Creator Templates" at bounding box center [163, 526] width 294 height 24
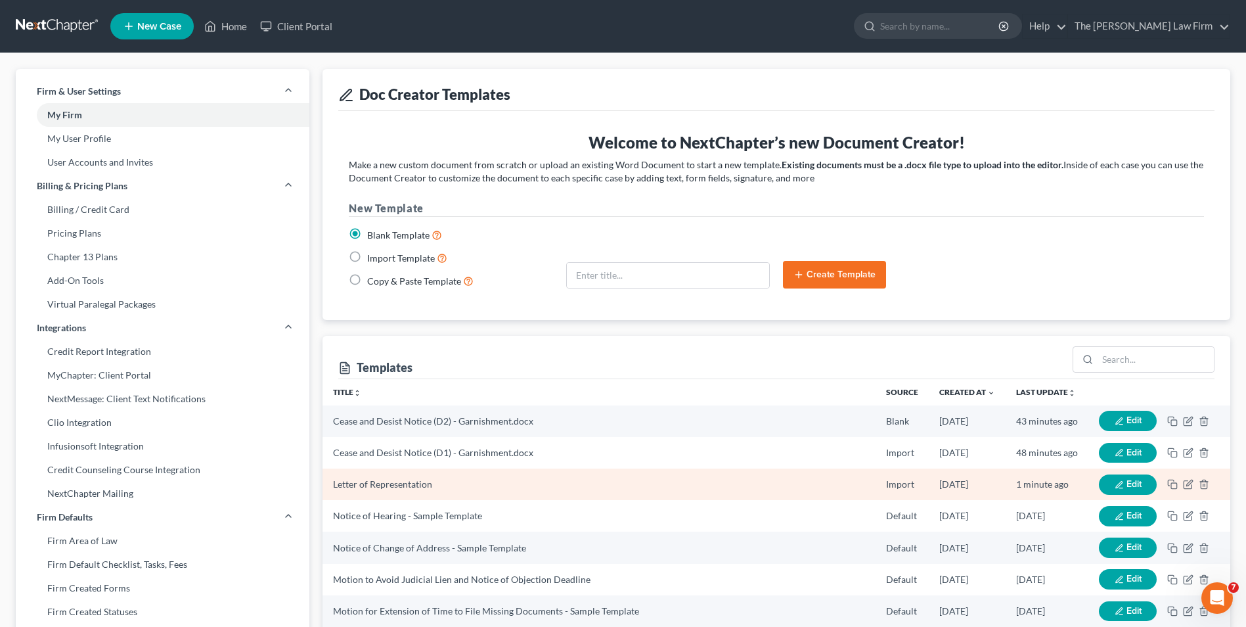
click at [543, 481] on td "Letter of Representation" at bounding box center [599, 484] width 553 height 32
click at [993, 484] on span "Edit" at bounding box center [1134, 483] width 15 height 11
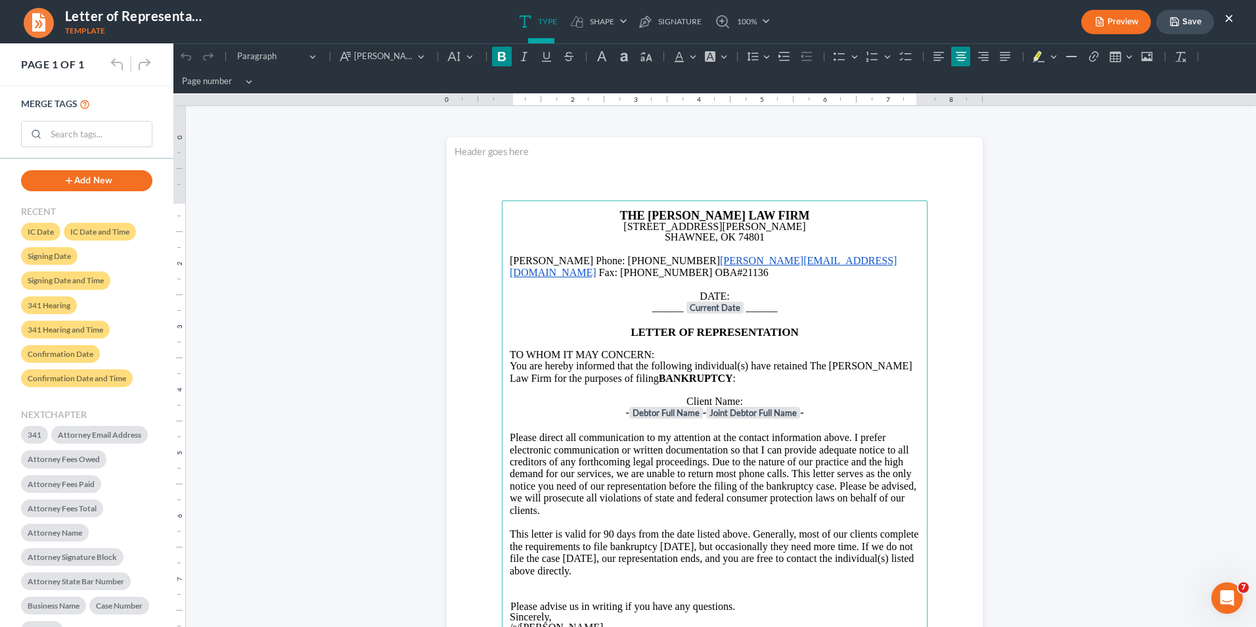
click at [702, 407] on strong "Debtor Full Name - Joint Debtor Full Name" at bounding box center [714, 412] width 171 height 11
click at [698, 407] on tag "Debtor Full Name" at bounding box center [666, 413] width 74 height 12
click at [698, 407] on strong "Debtor Full Name - Joint Debtor Full Name" at bounding box center [714, 412] width 171 height 11
click at [706, 407] on tag "Joint Debtor Full Name" at bounding box center [753, 413] width 94 height 12
click at [703, 407] on strong "Debtor Full Name - Joint Debtor Full Name" at bounding box center [714, 412] width 171 height 11
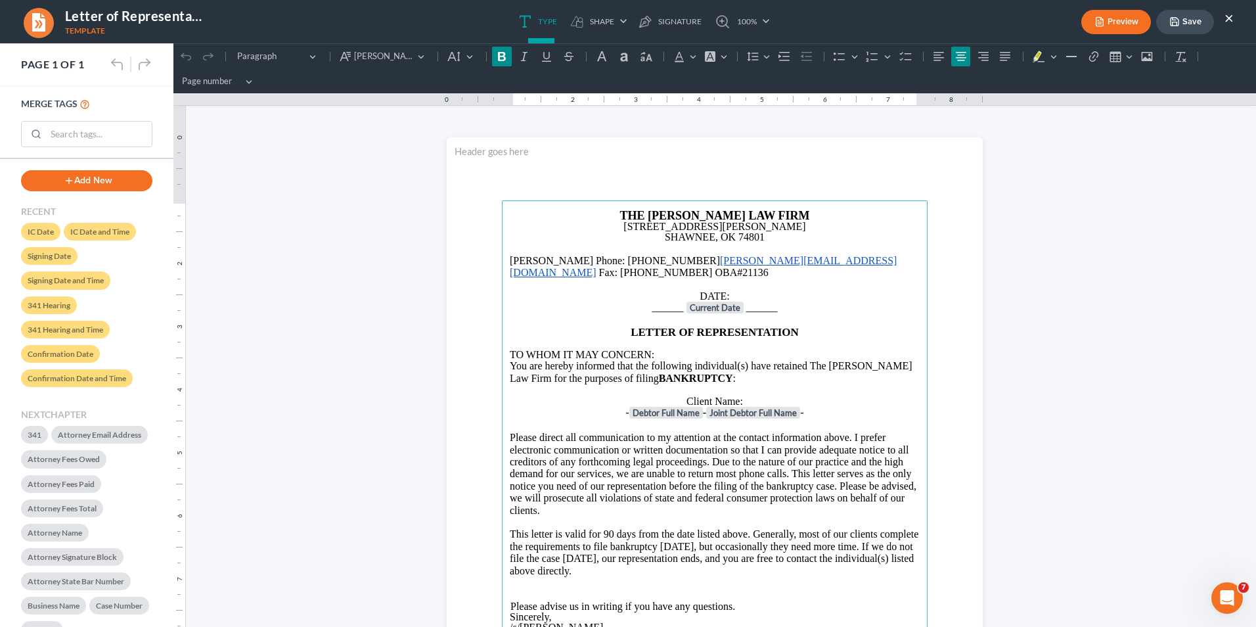
click at [696, 407] on strong "Debtor Full Name - Joint Debtor Full Name" at bounding box center [714, 412] width 171 height 11
click at [705, 407] on strong "Debtor Full Name - Joint Debtor Full Name" at bounding box center [714, 412] width 171 height 11
click at [857, 384] on p "Rich Text Editor, page-0-main" at bounding box center [715, 390] width 410 height 12
click at [993, 24] on button "Save" at bounding box center [1185, 22] width 58 height 24
click at [993, 22] on button "Save" at bounding box center [1185, 22] width 58 height 24
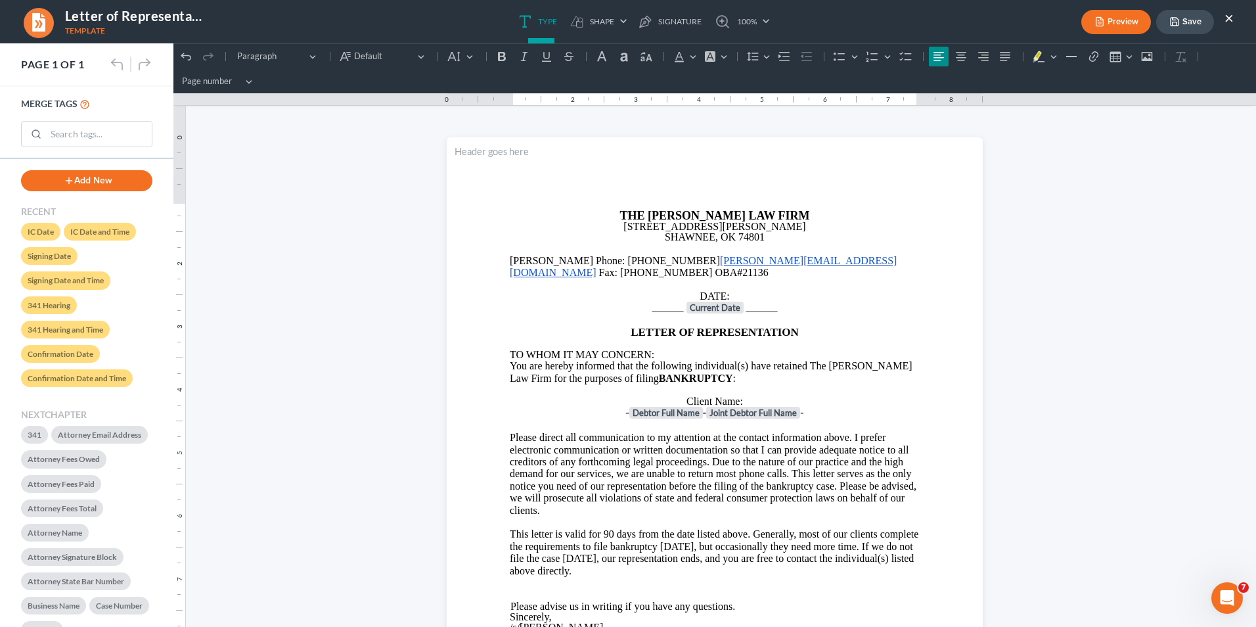
click at [993, 18] on button "×" at bounding box center [1228, 18] width 9 height 16
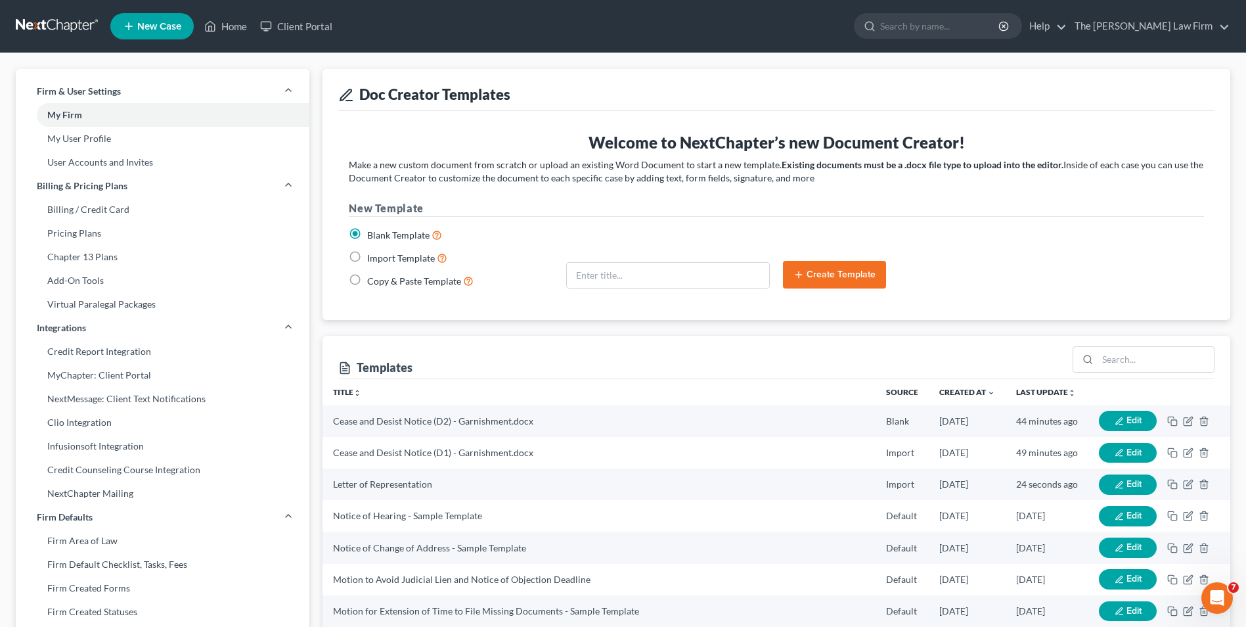
click at [993, 110] on div "Case Type: Bankruptcy Bankruptcy Doc Creator Templates" at bounding box center [776, 90] width 876 height 42
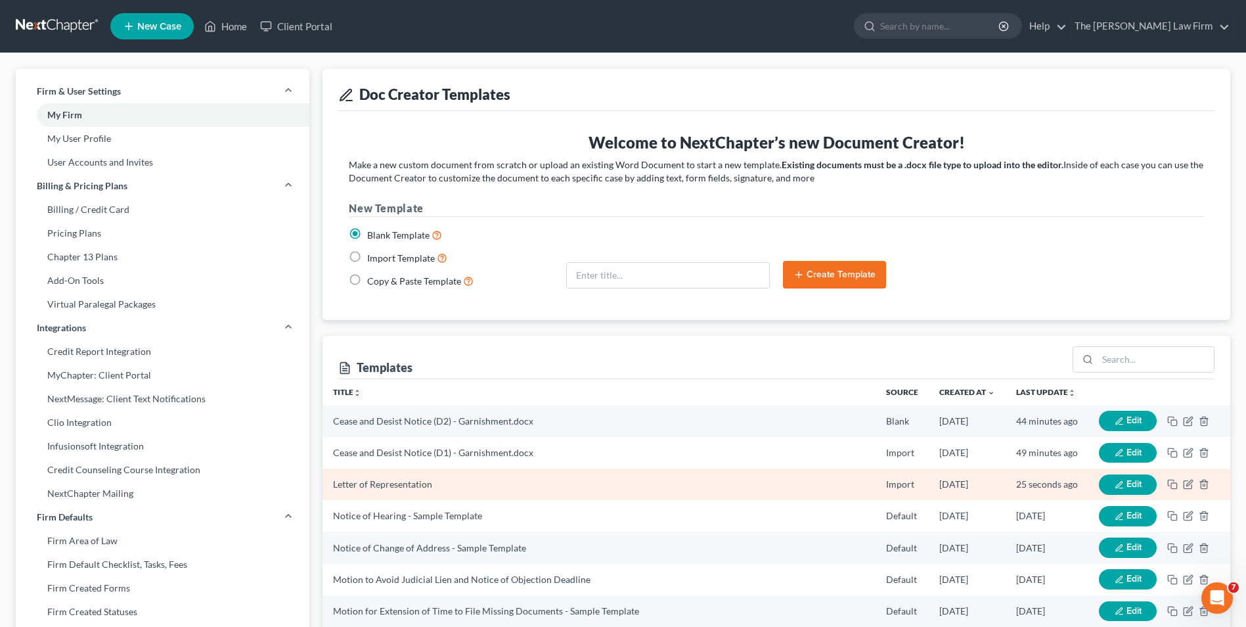
click at [993, 483] on icon "button" at bounding box center [1119, 484] width 9 height 9
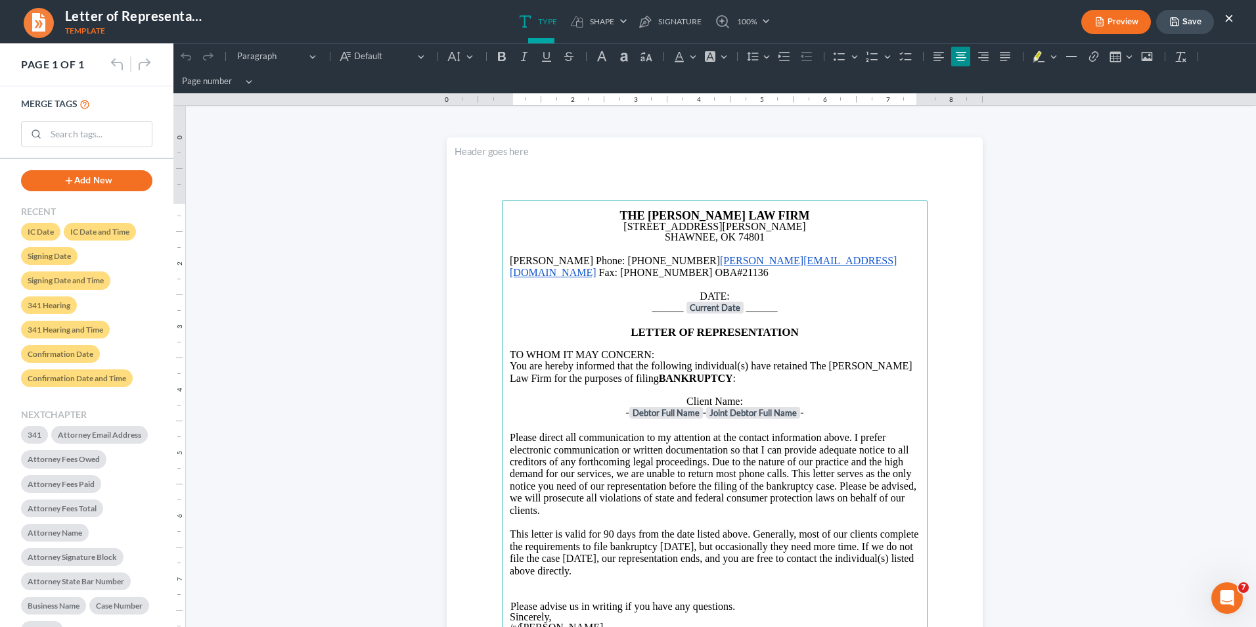
click at [993, 21] on button "×" at bounding box center [1228, 18] width 9 height 16
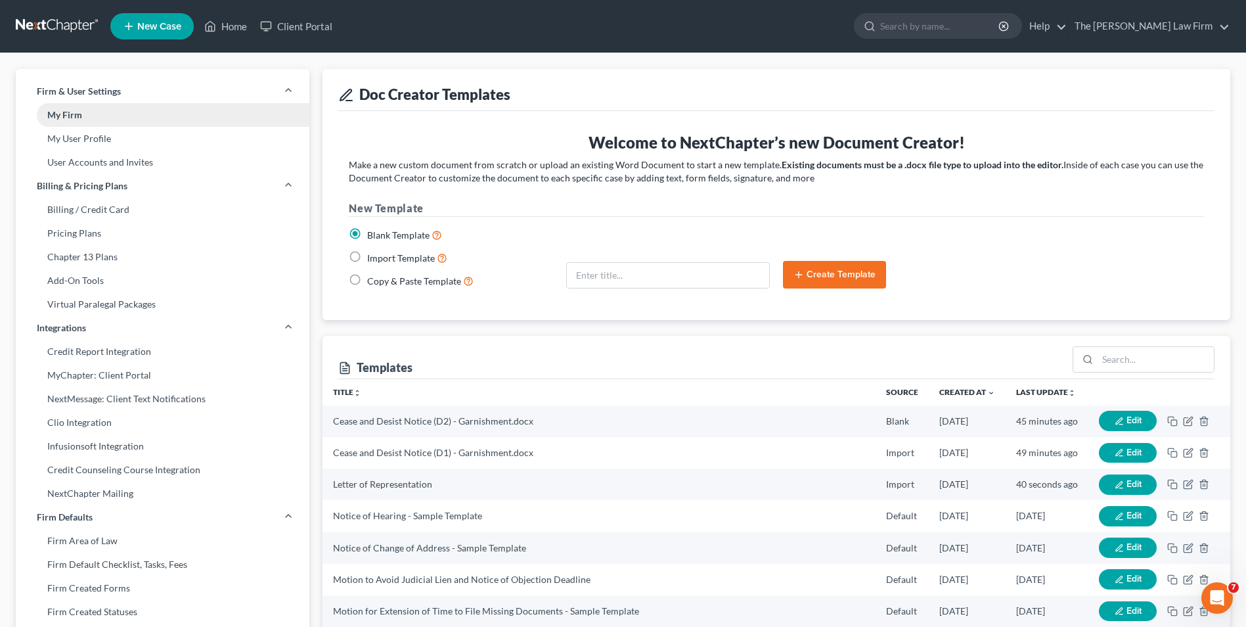
click at [83, 114] on link "My Firm" at bounding box center [163, 115] width 294 height 24
select select "65"
select select "23"
select select "37"
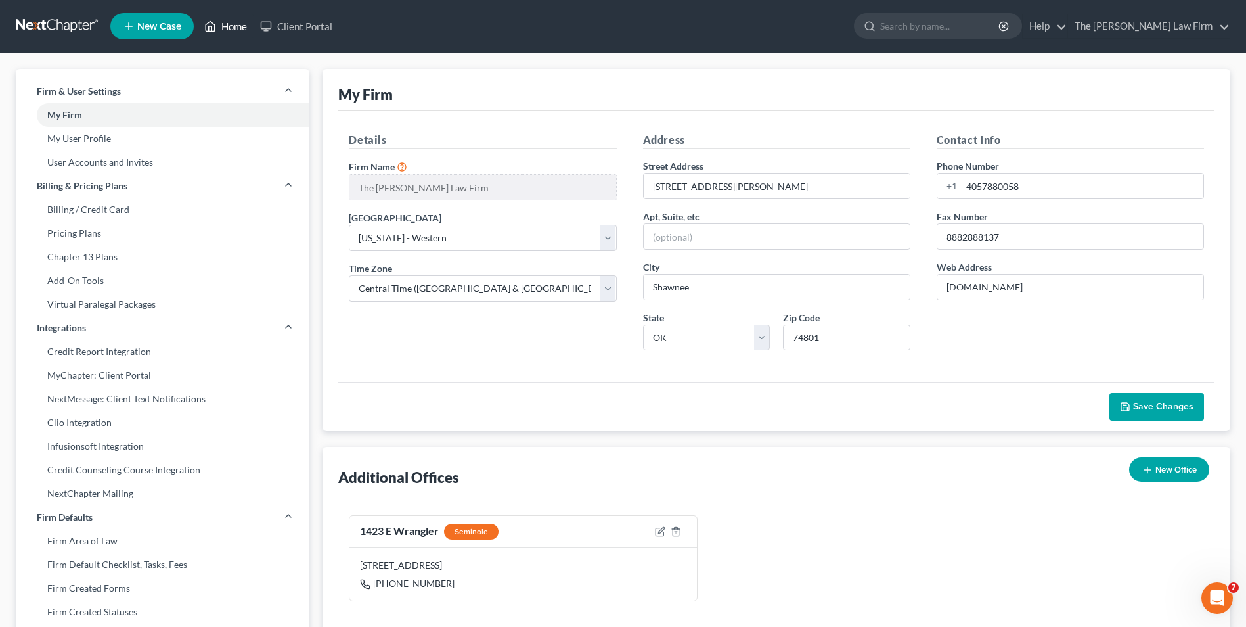
click at [231, 30] on link "Home" at bounding box center [226, 26] width 56 height 24
